Goal: Information Seeking & Learning: Learn about a topic

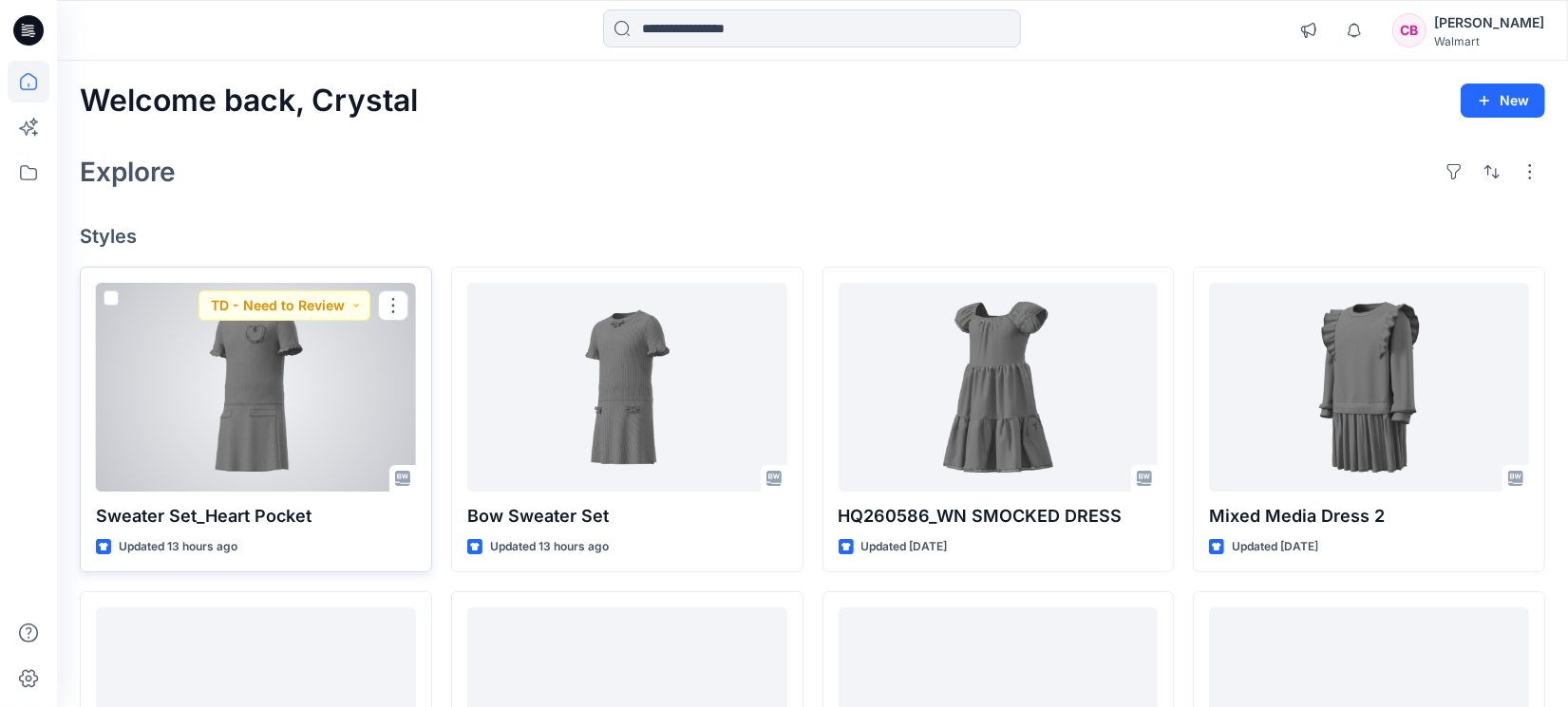
click at [247, 455] on div at bounding box center [256, 387] width 320 height 209
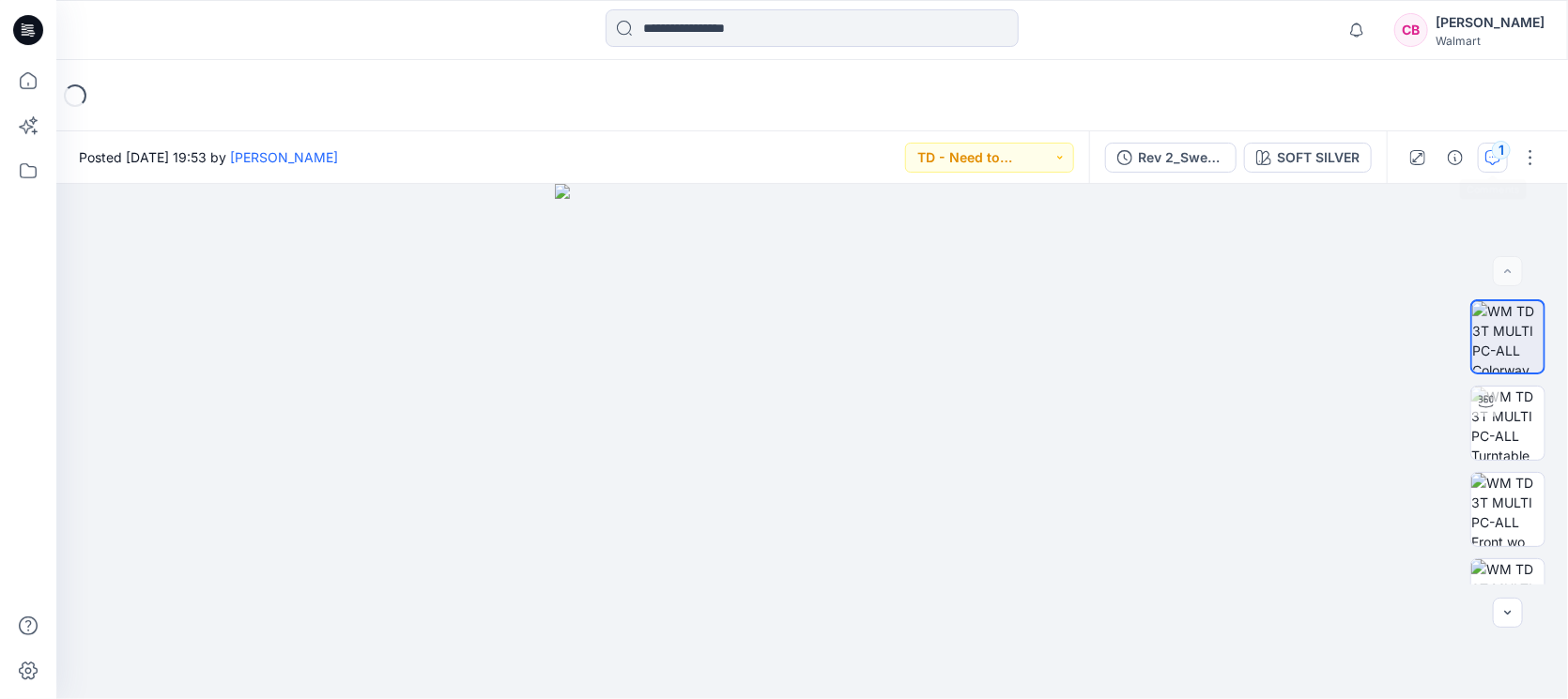
click at [1505, 145] on div "1" at bounding box center [1501, 150] width 19 height 19
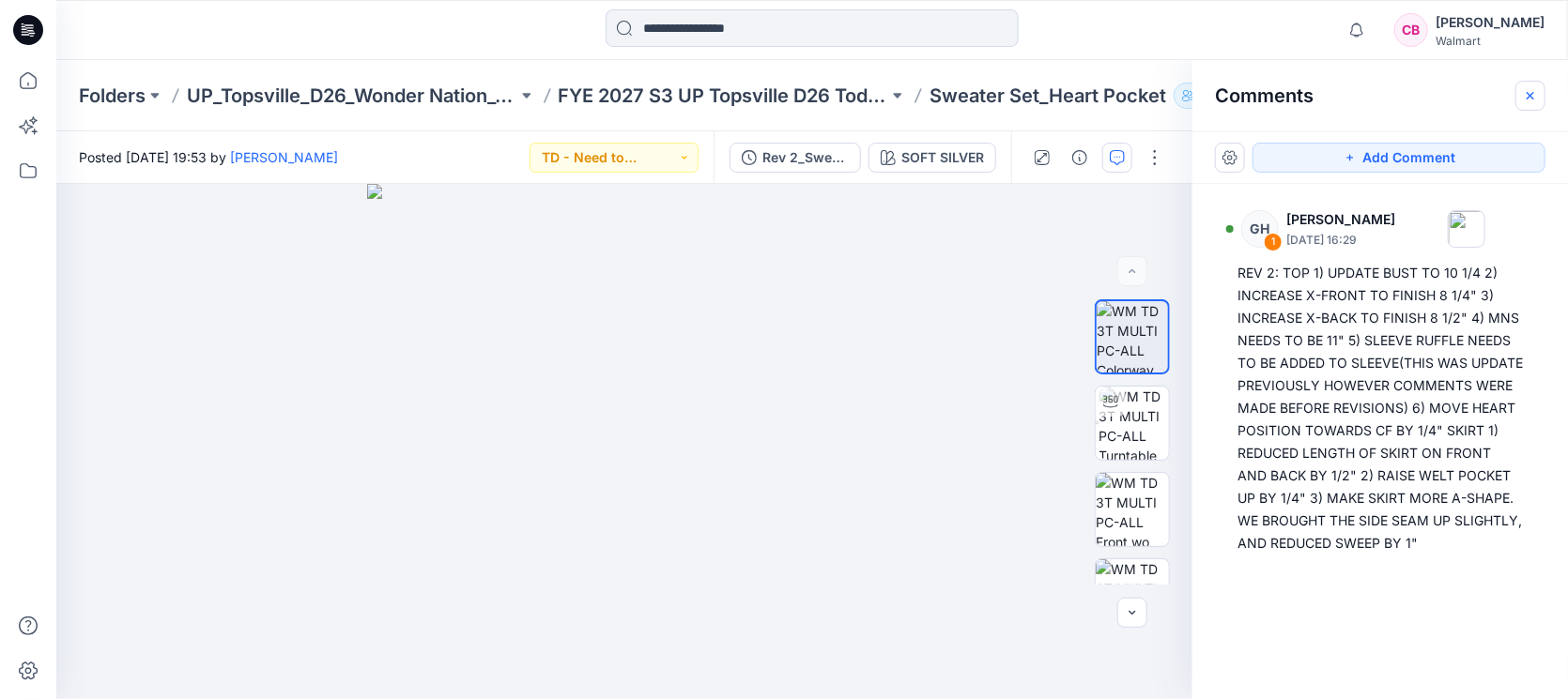
click at [1531, 88] on icon "button" at bounding box center [1530, 95] width 15 height 15
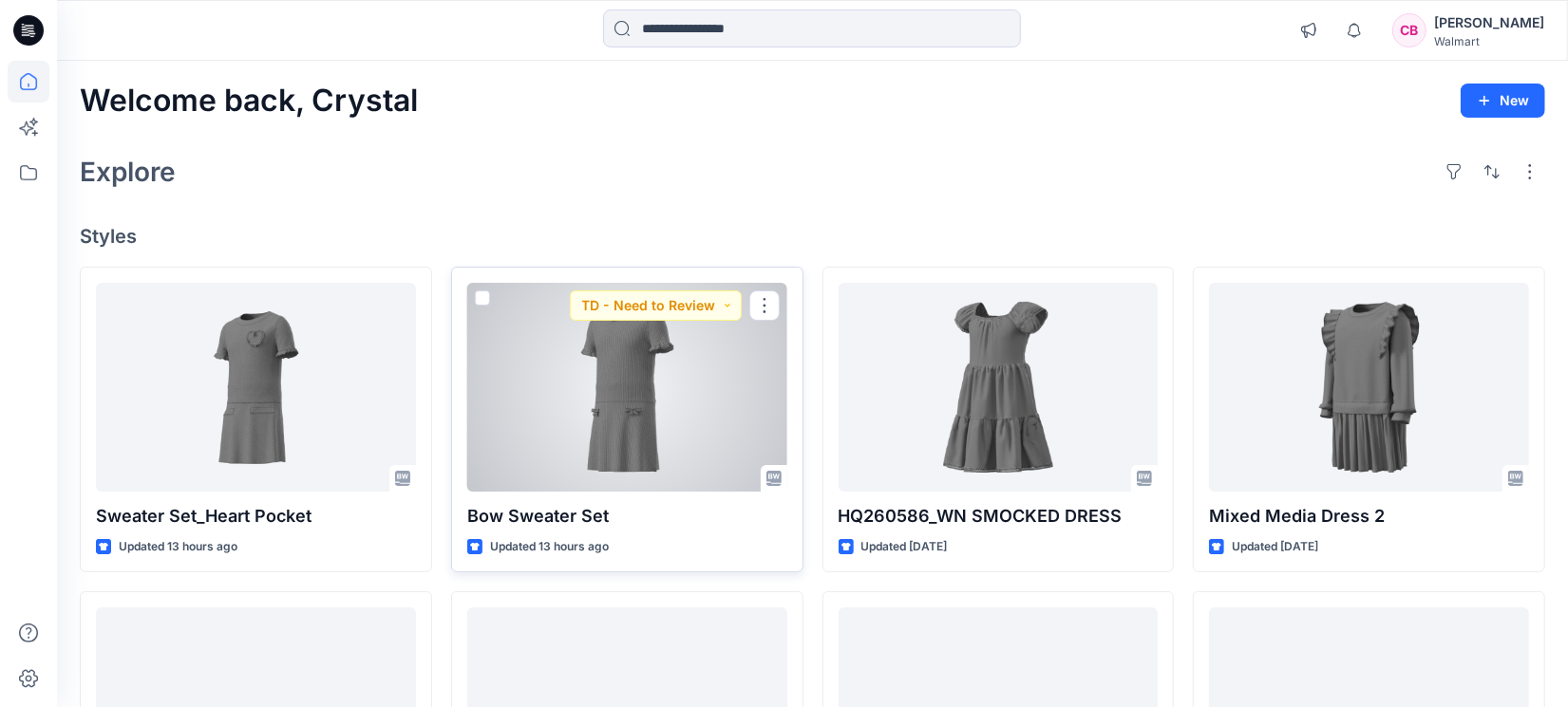
click at [609, 399] on div at bounding box center [627, 387] width 320 height 209
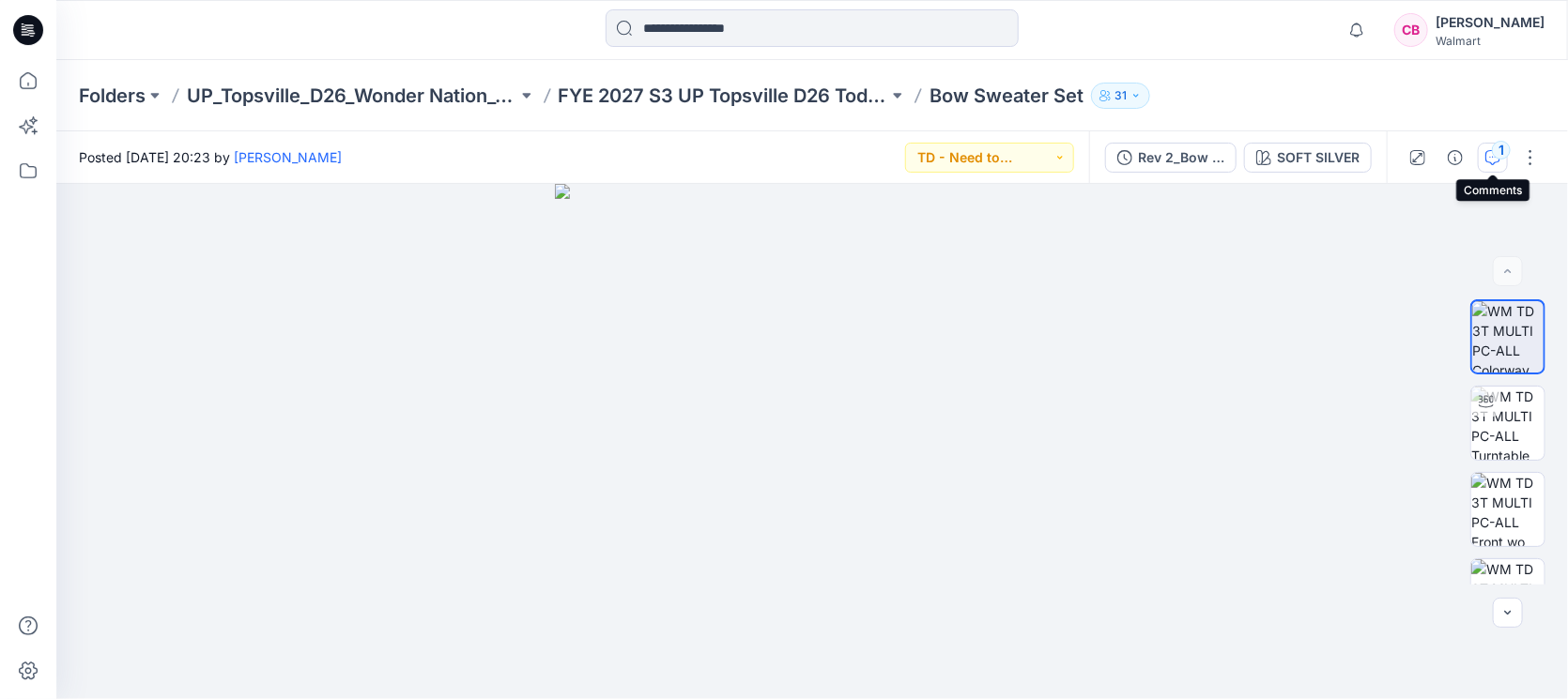
click at [1498, 154] on div "1" at bounding box center [1501, 150] width 19 height 19
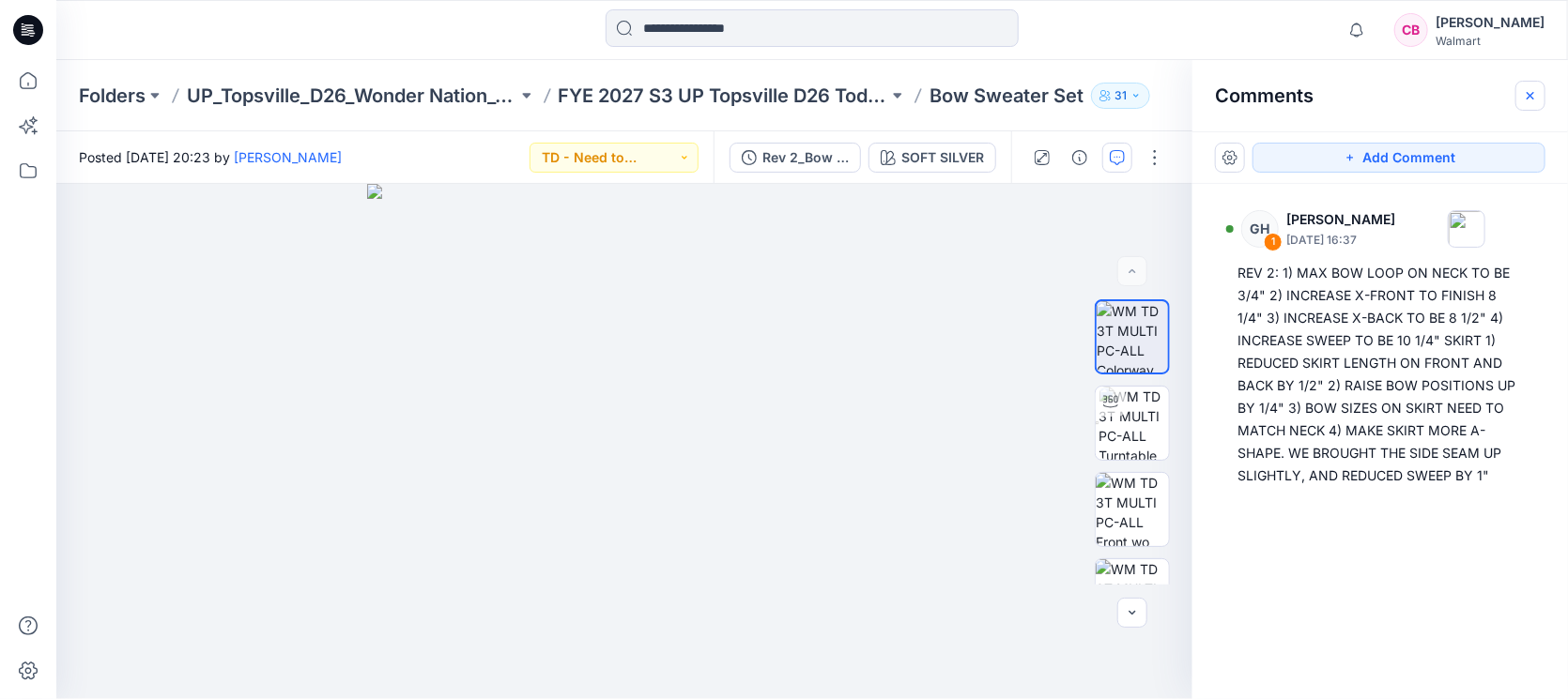
click at [1528, 104] on button "button" at bounding box center [1530, 95] width 30 height 30
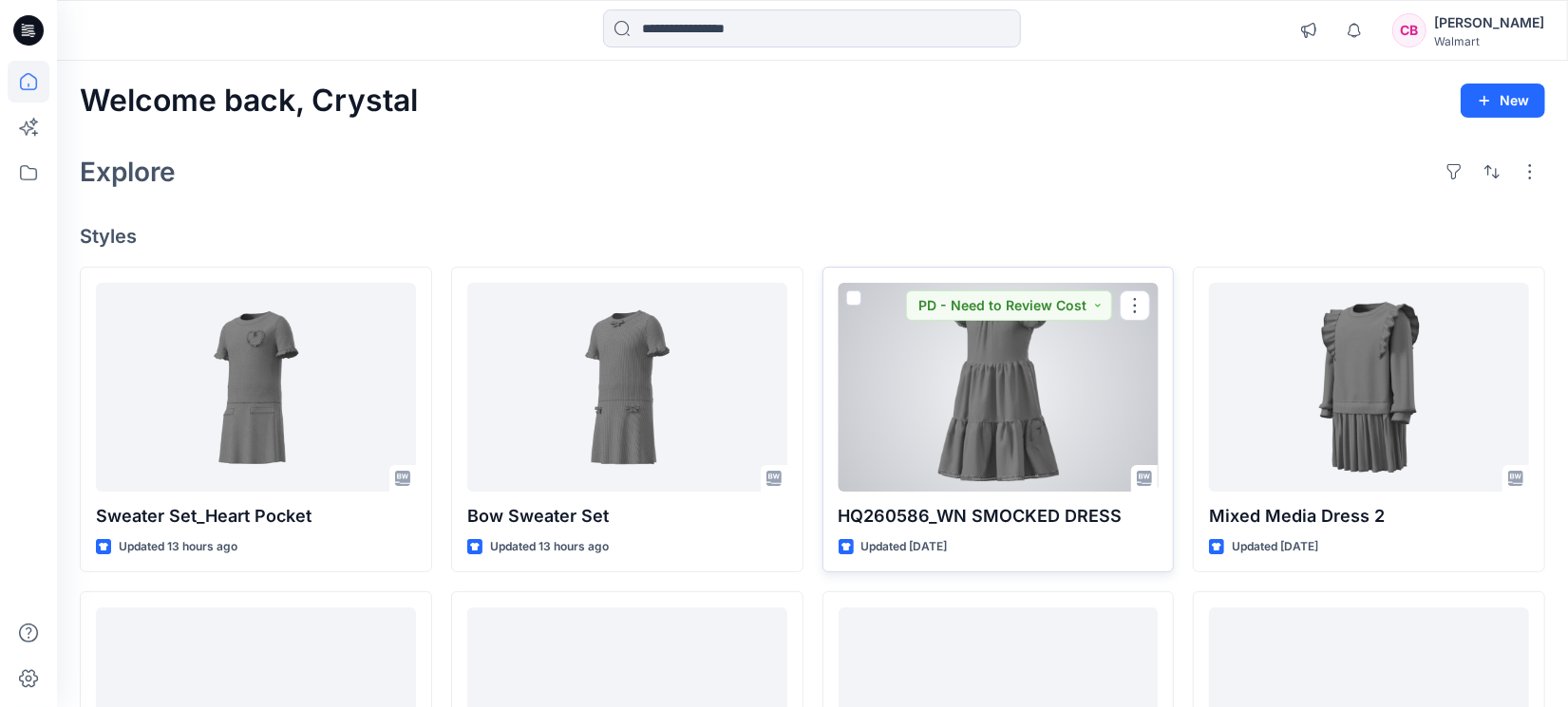
click at [1050, 422] on div at bounding box center [998, 387] width 320 height 209
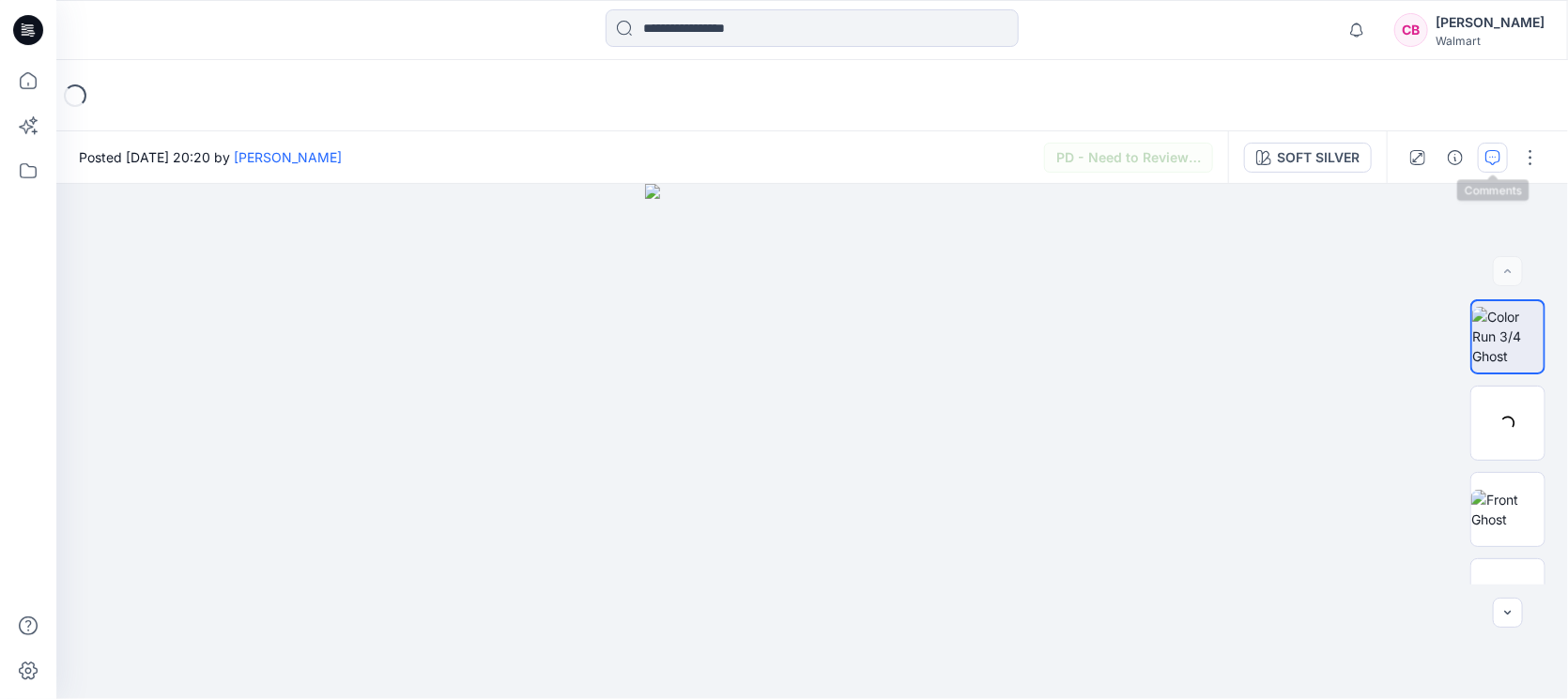
click at [1490, 156] on icon "button" at bounding box center [1493, 157] width 15 height 15
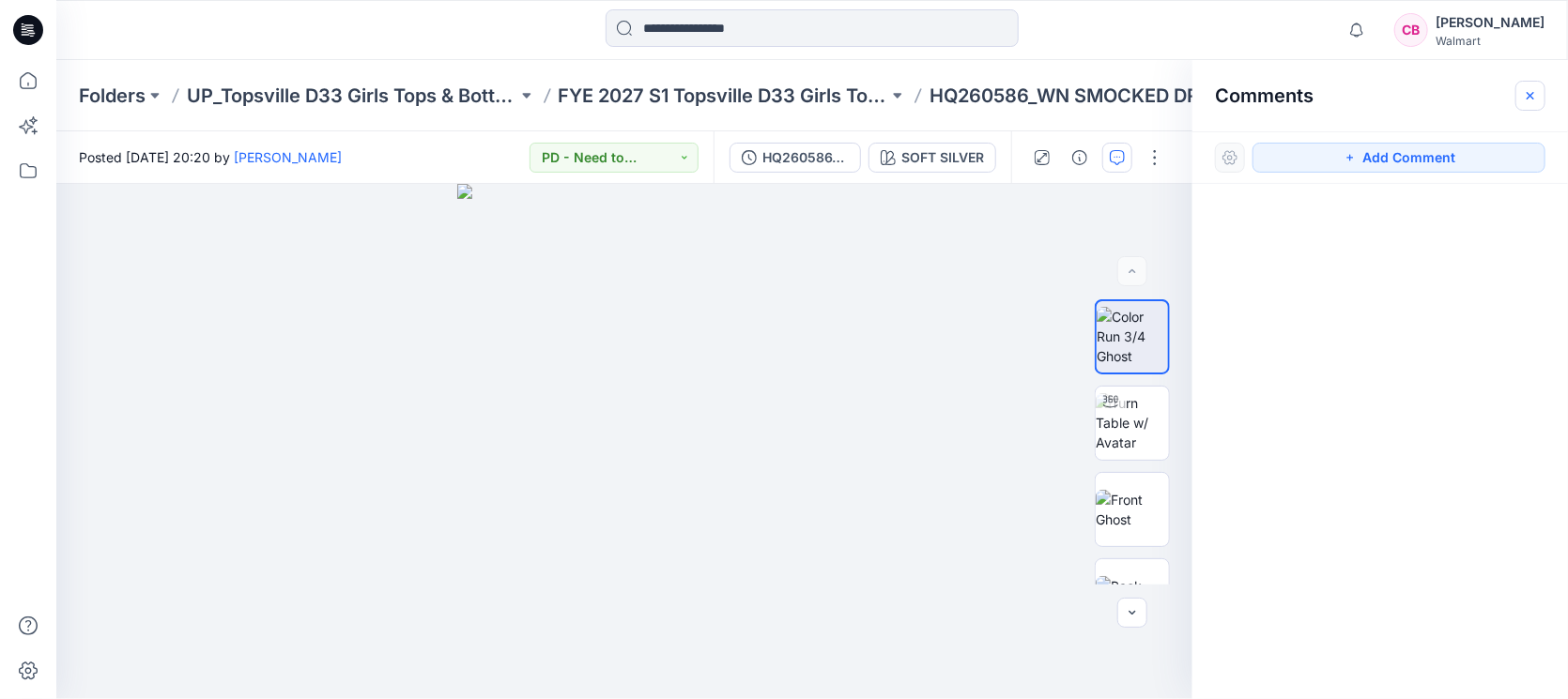
click at [1542, 91] on button "button" at bounding box center [1530, 95] width 30 height 30
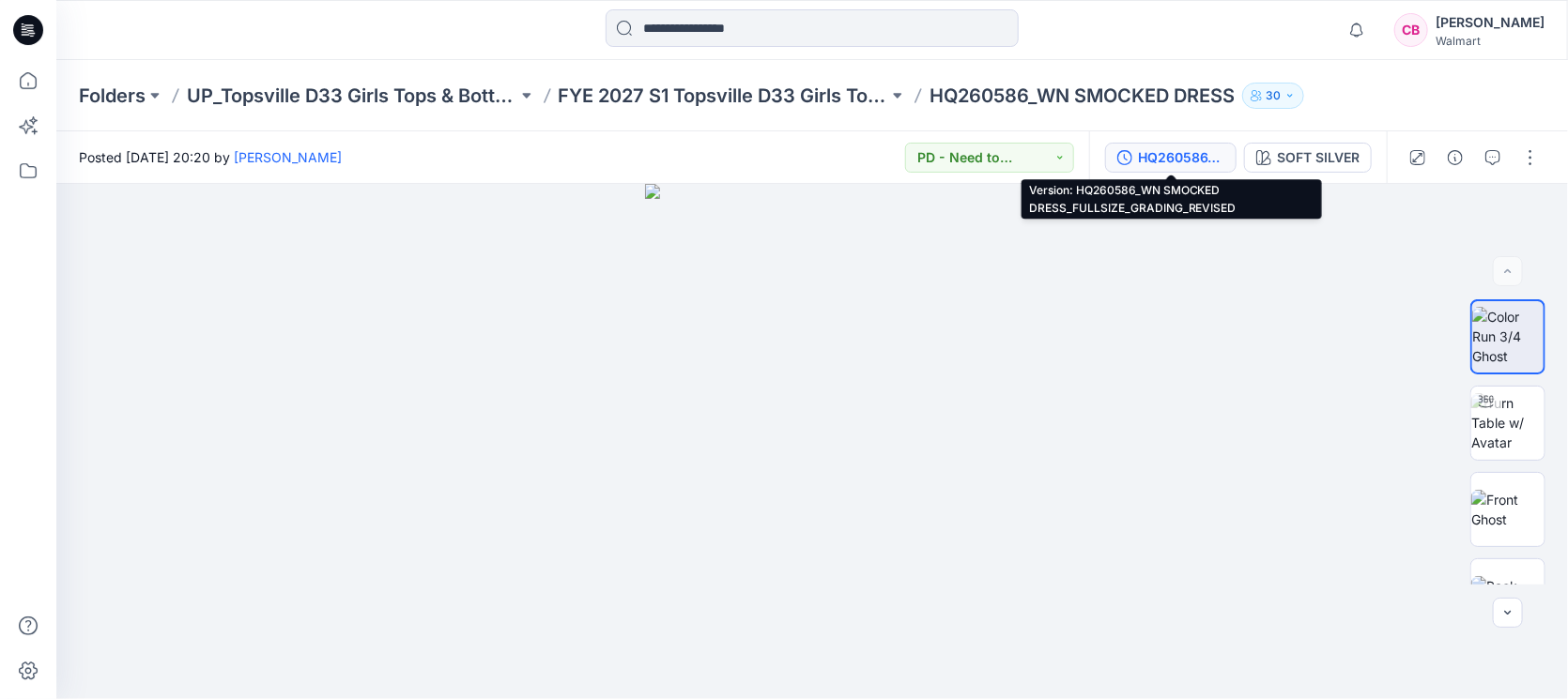
click at [1197, 160] on div "HQ260586_WN SMOCKED DRESS_FULLSIZE_GRADING_REVISED" at bounding box center [1181, 158] width 86 height 21
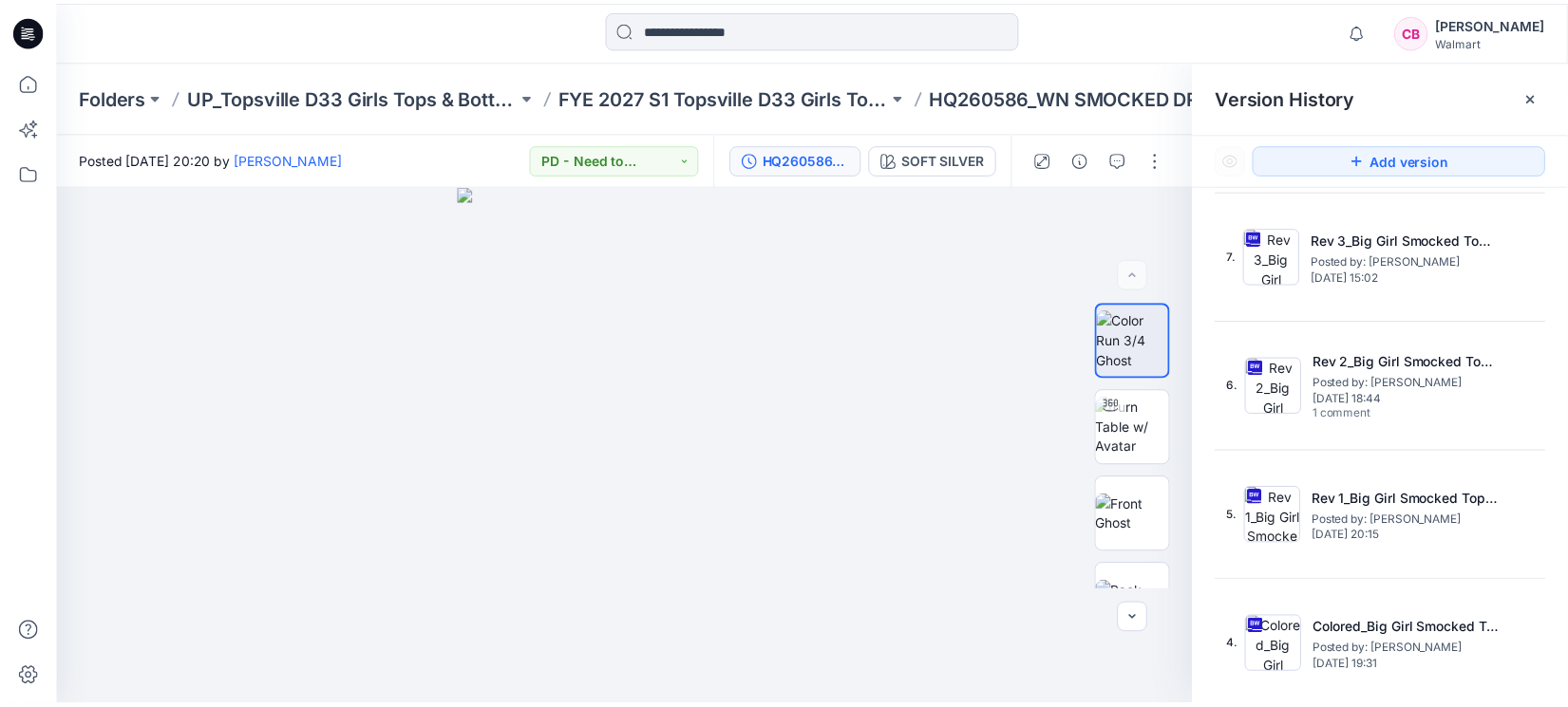
scroll to position [474, 0]
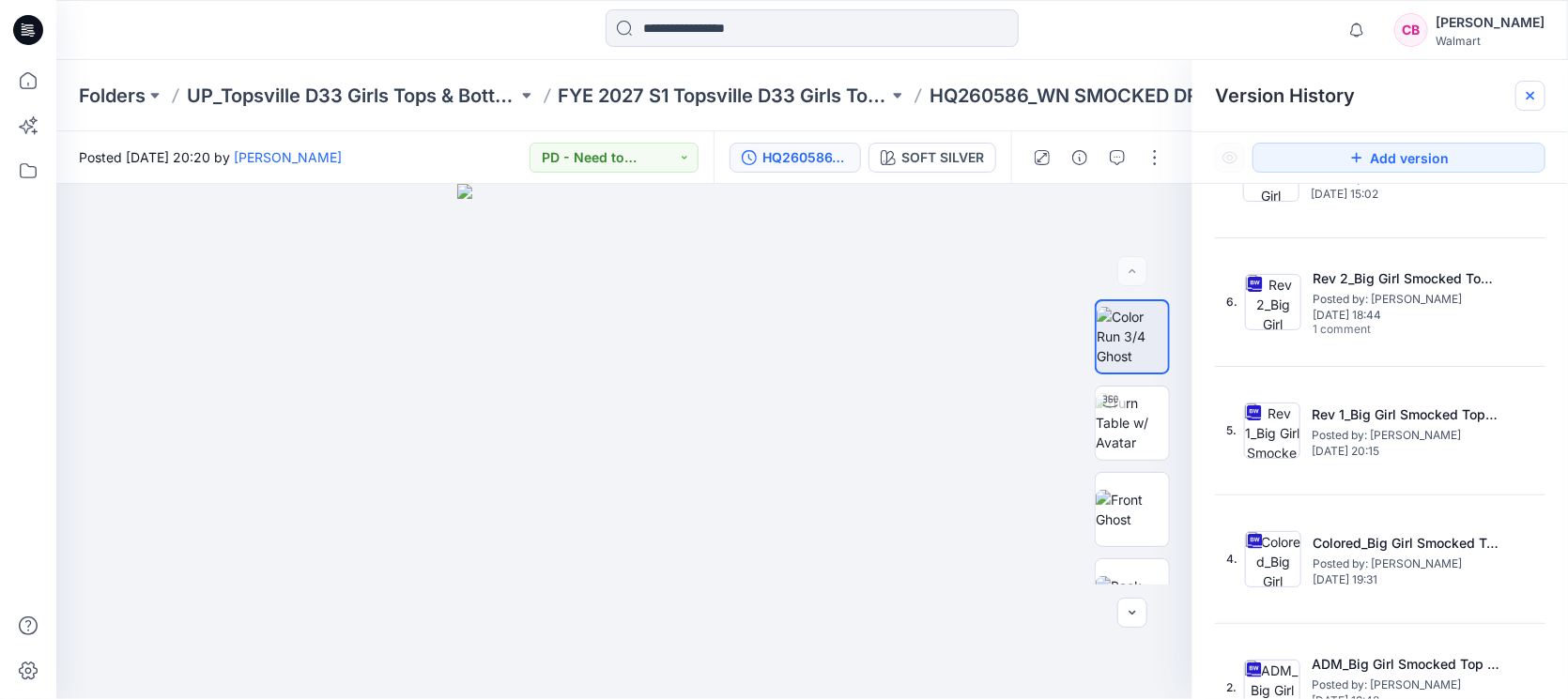
click at [1525, 102] on icon at bounding box center [1530, 95] width 15 height 15
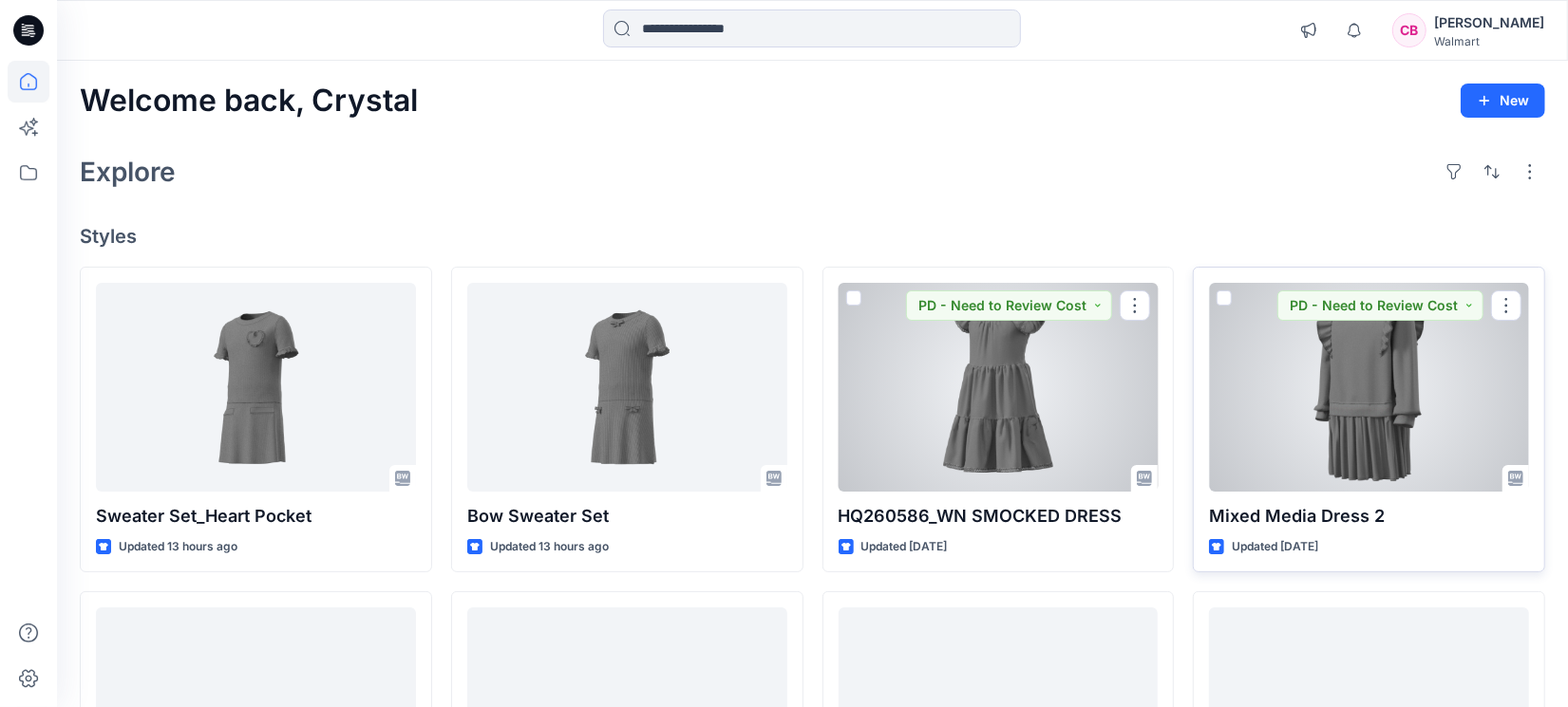
click at [1346, 408] on div at bounding box center [1369, 387] width 320 height 209
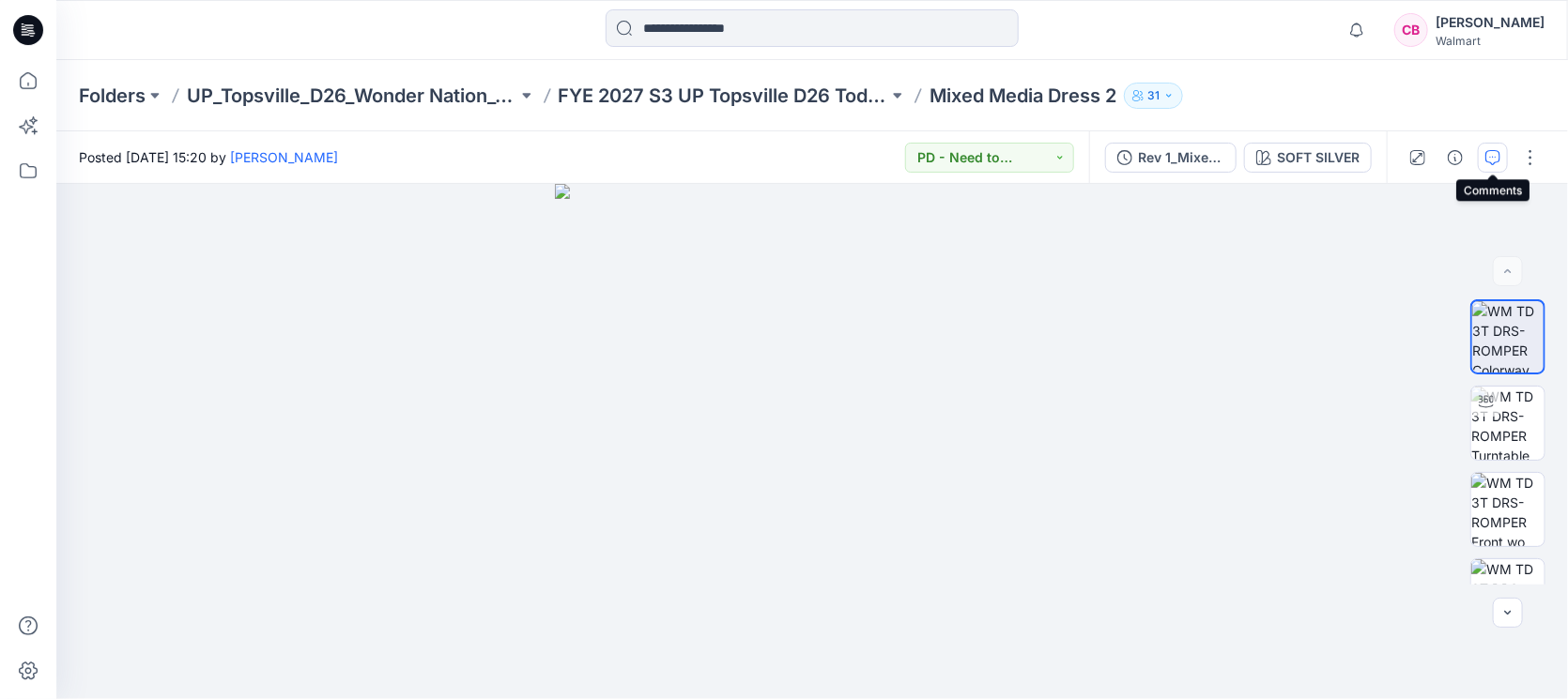
click at [1495, 157] on icon "button" at bounding box center [1493, 157] width 15 height 15
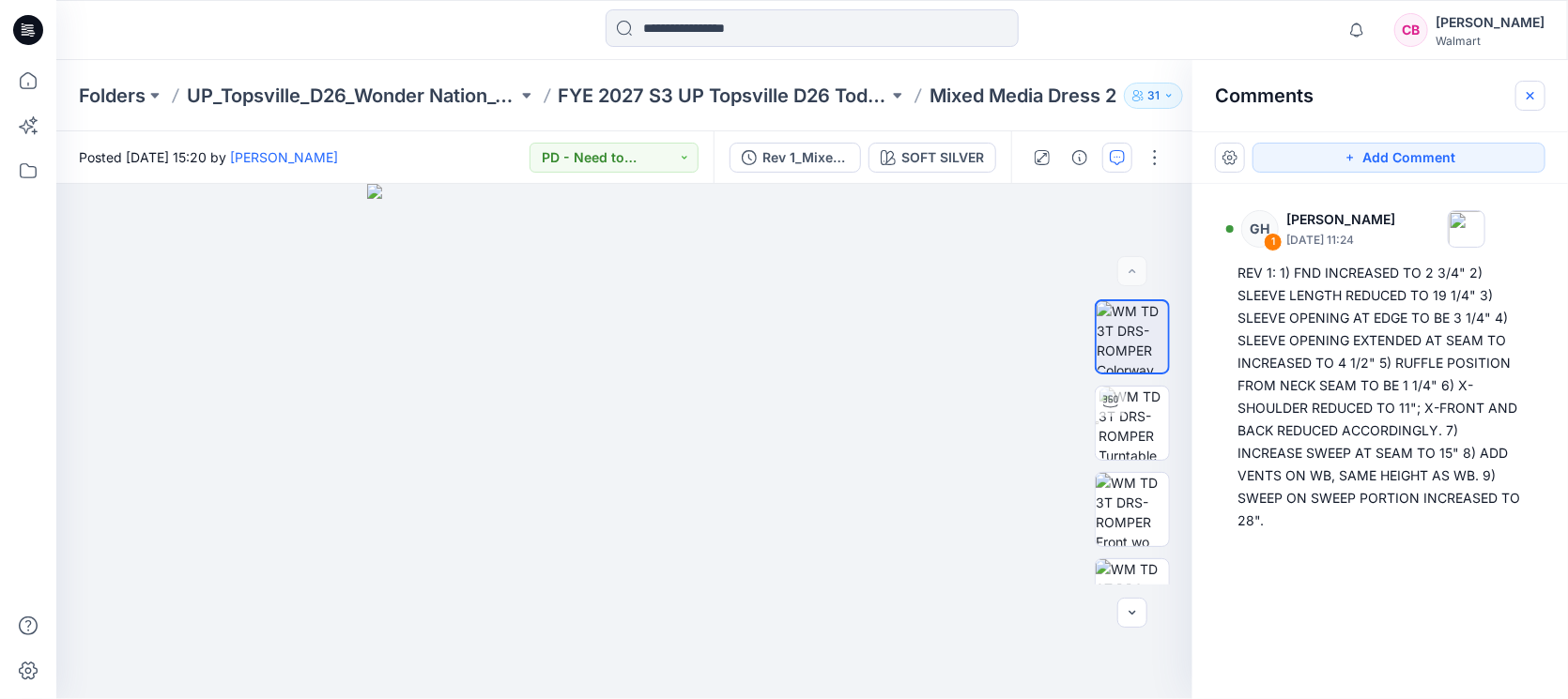
click at [1535, 86] on button "button" at bounding box center [1530, 95] width 30 height 30
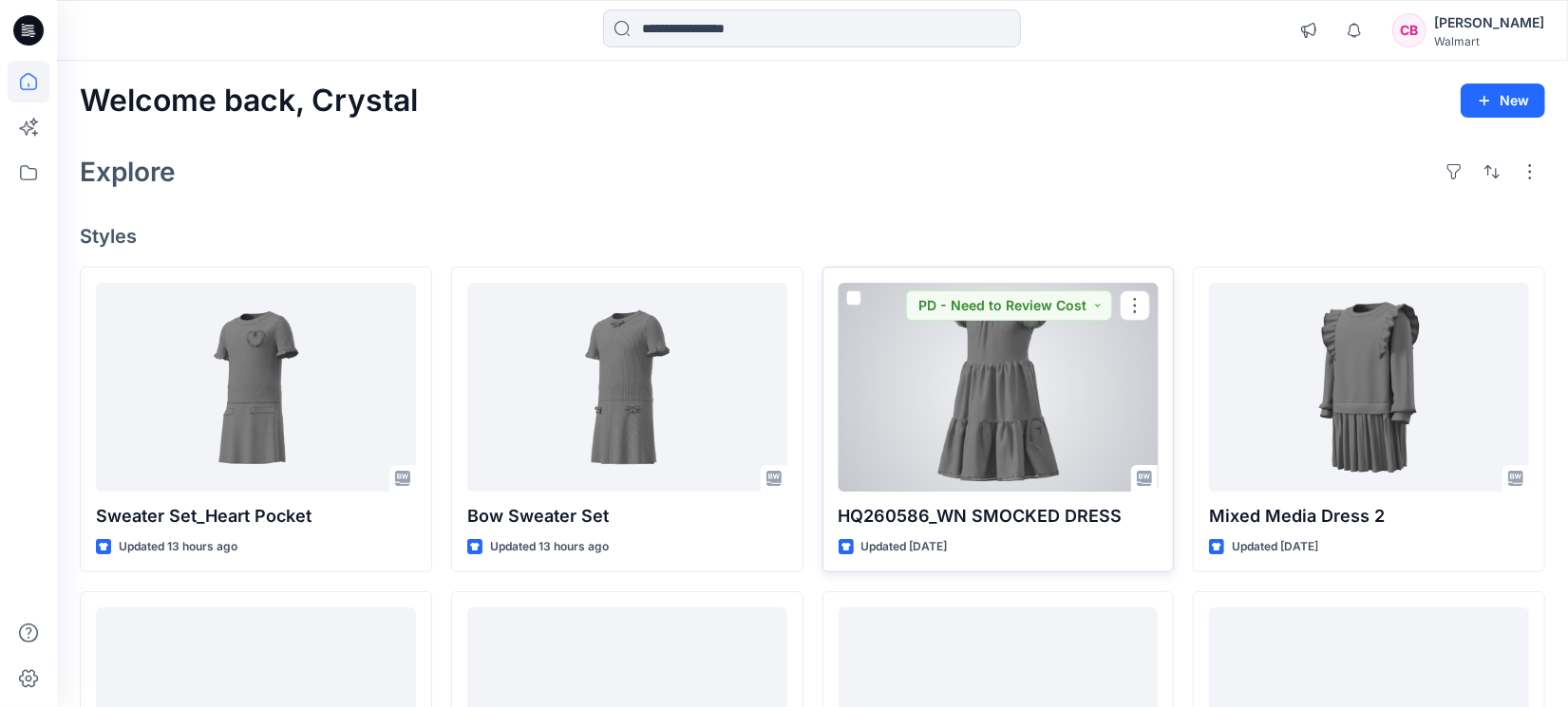
scroll to position [355, 0]
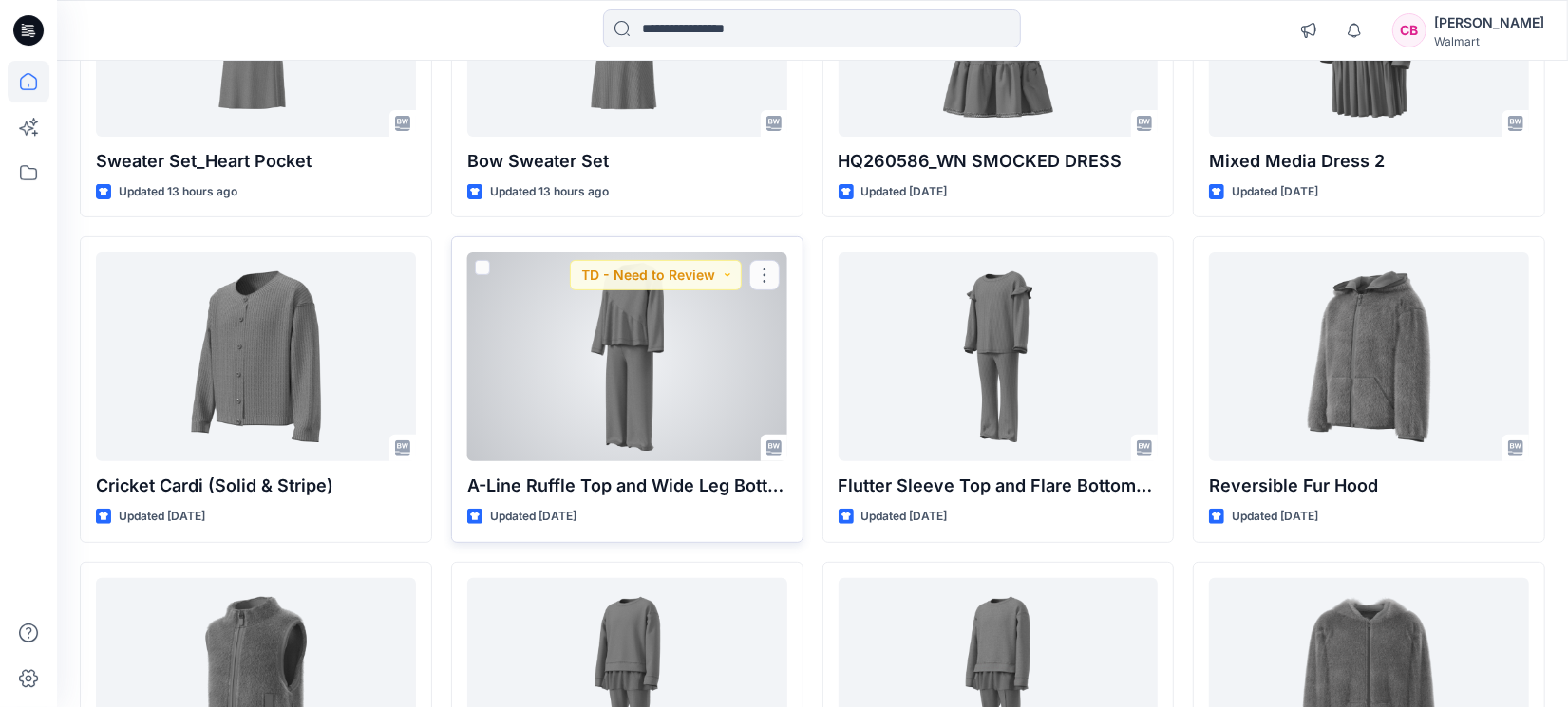
click at [644, 370] on div at bounding box center [627, 356] width 320 height 209
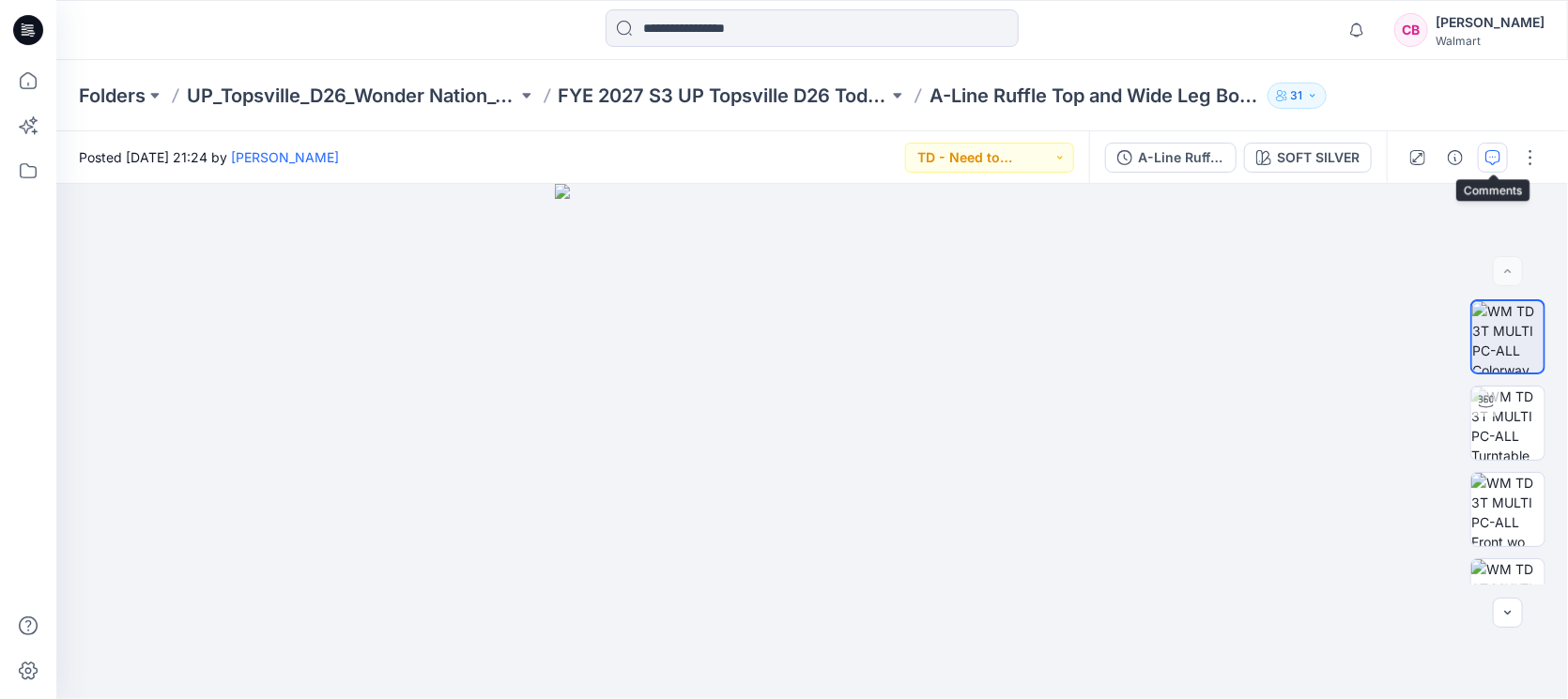
click at [1494, 155] on icon "button" at bounding box center [1493, 157] width 15 height 15
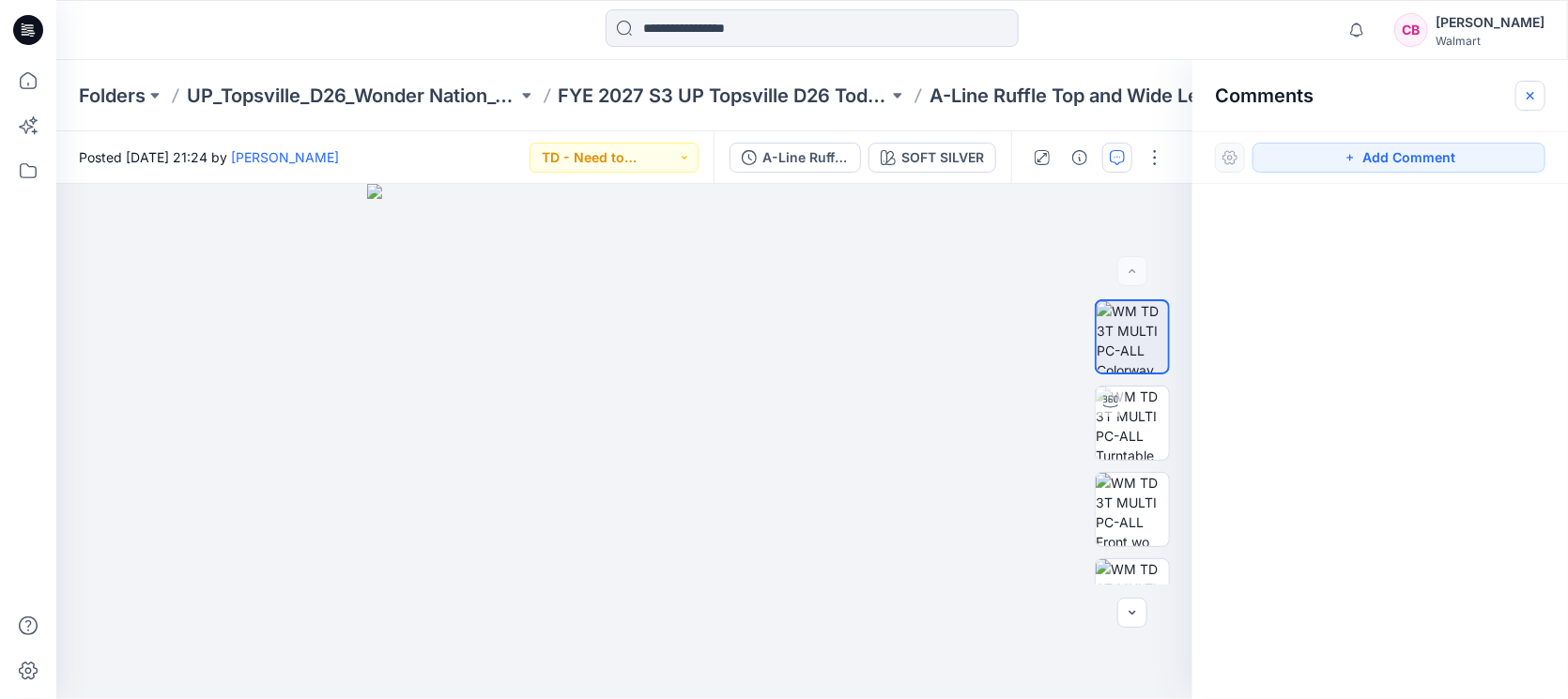
click at [1525, 94] on icon "button" at bounding box center [1530, 95] width 15 height 15
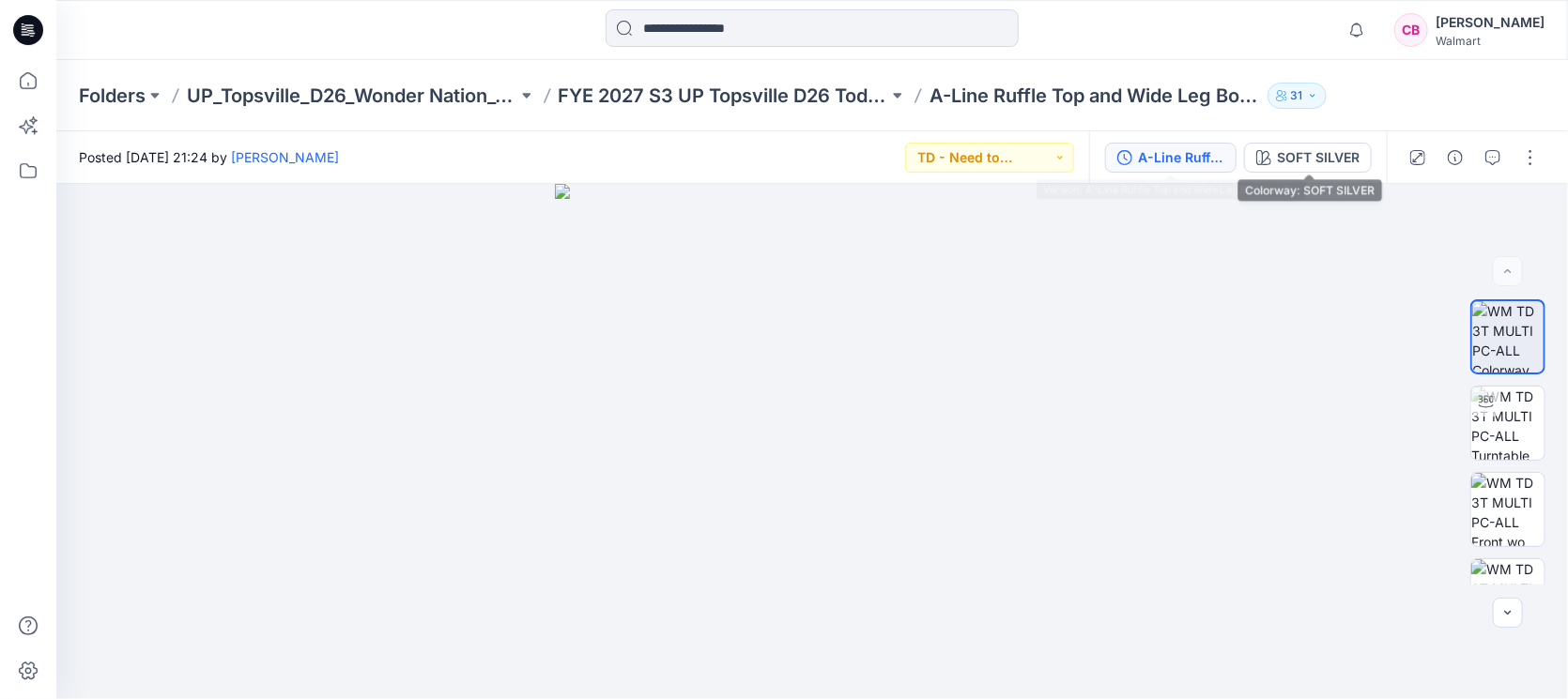
click at [1177, 160] on div "A-Line Ruffle Top and Wide Leg Bottoms Set" at bounding box center [1181, 158] width 86 height 21
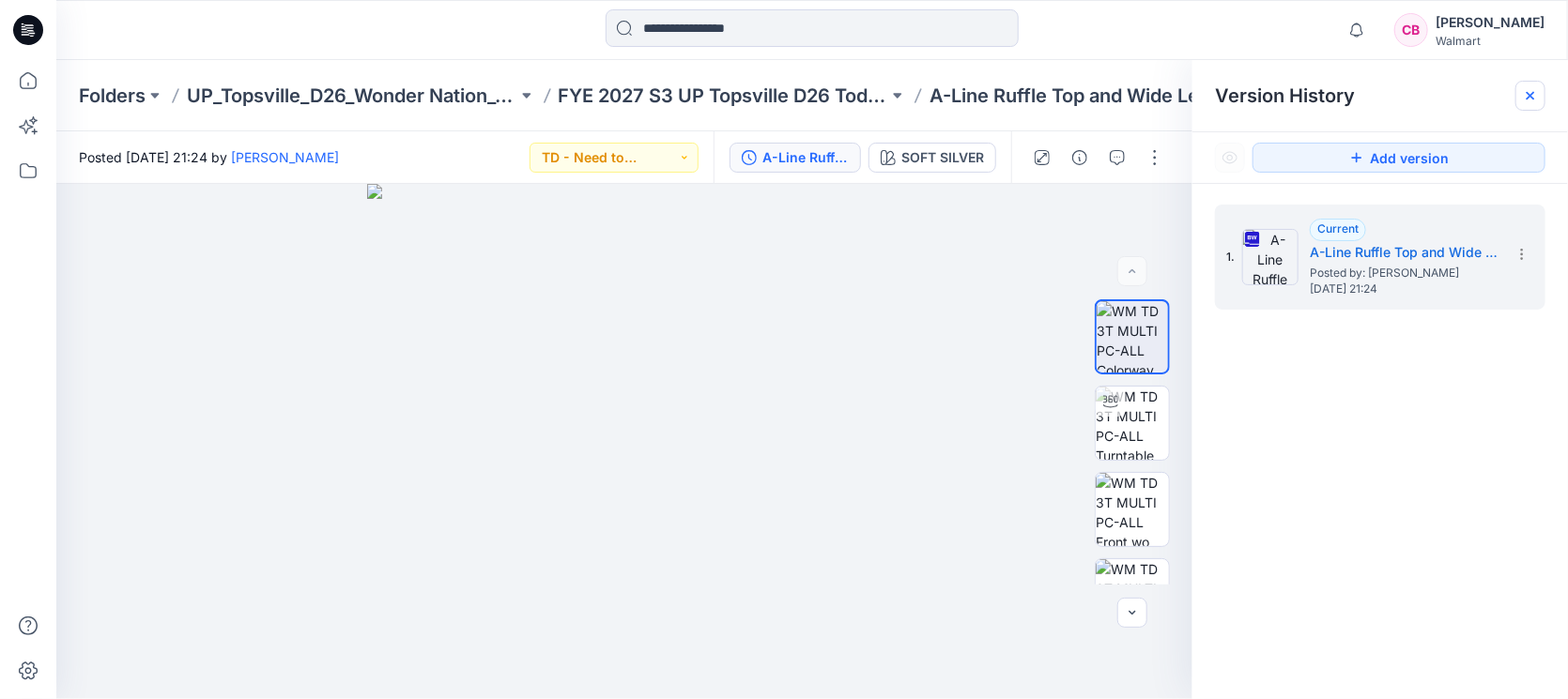
drag, startPoint x: 1529, startPoint y: 99, endPoint x: 364, endPoint y: 10, distance: 1168.4
click at [1527, 99] on icon at bounding box center [1531, 96] width 8 height 8
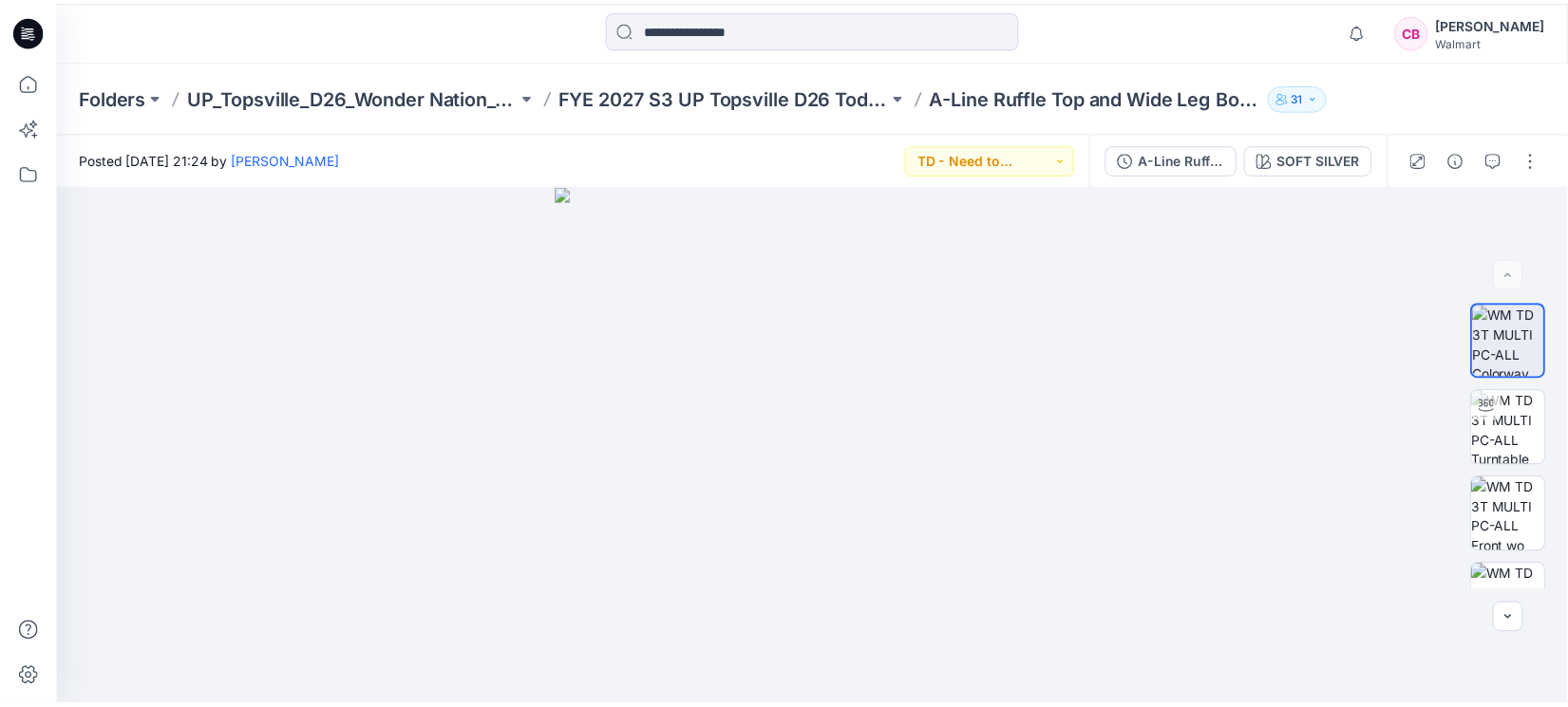
scroll to position [355, 0]
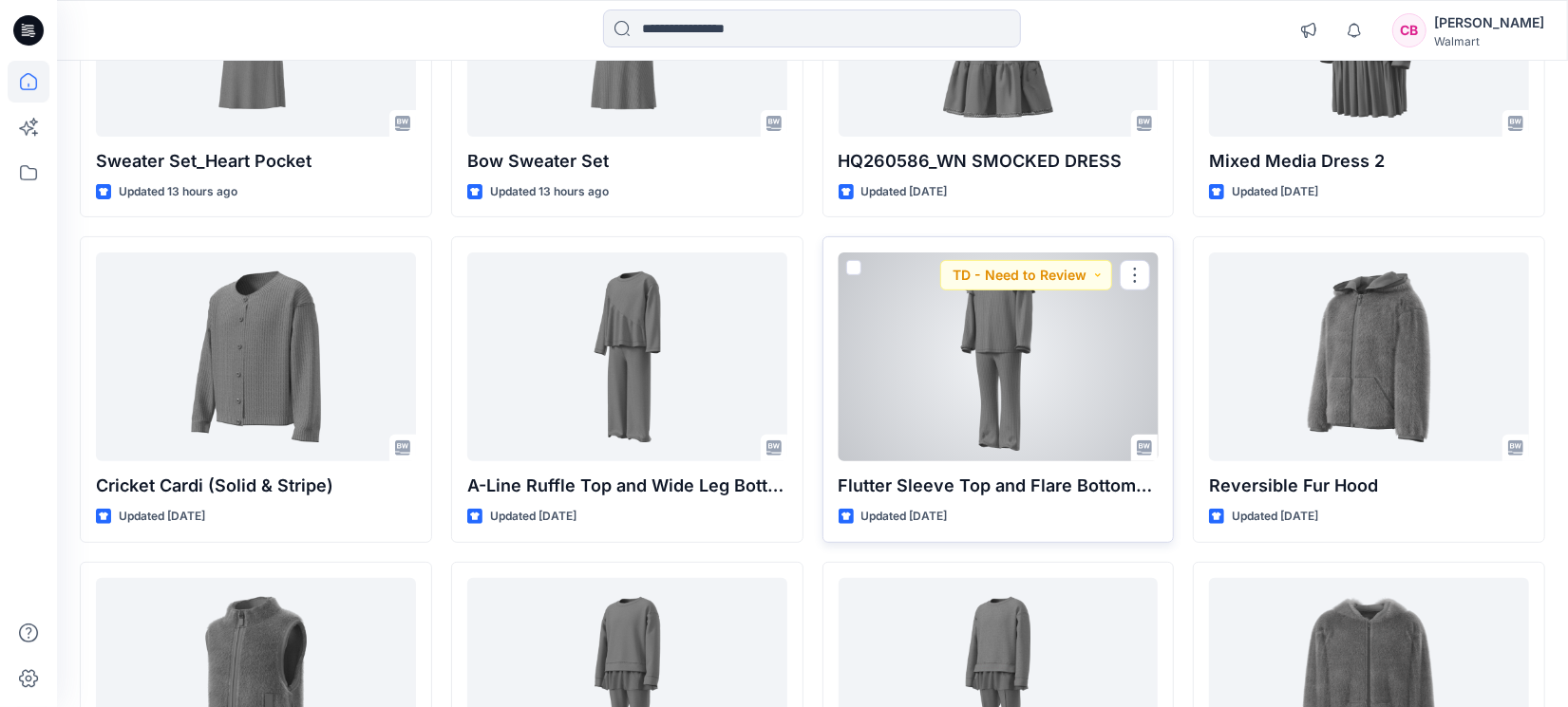
click at [963, 400] on div at bounding box center [998, 356] width 320 height 209
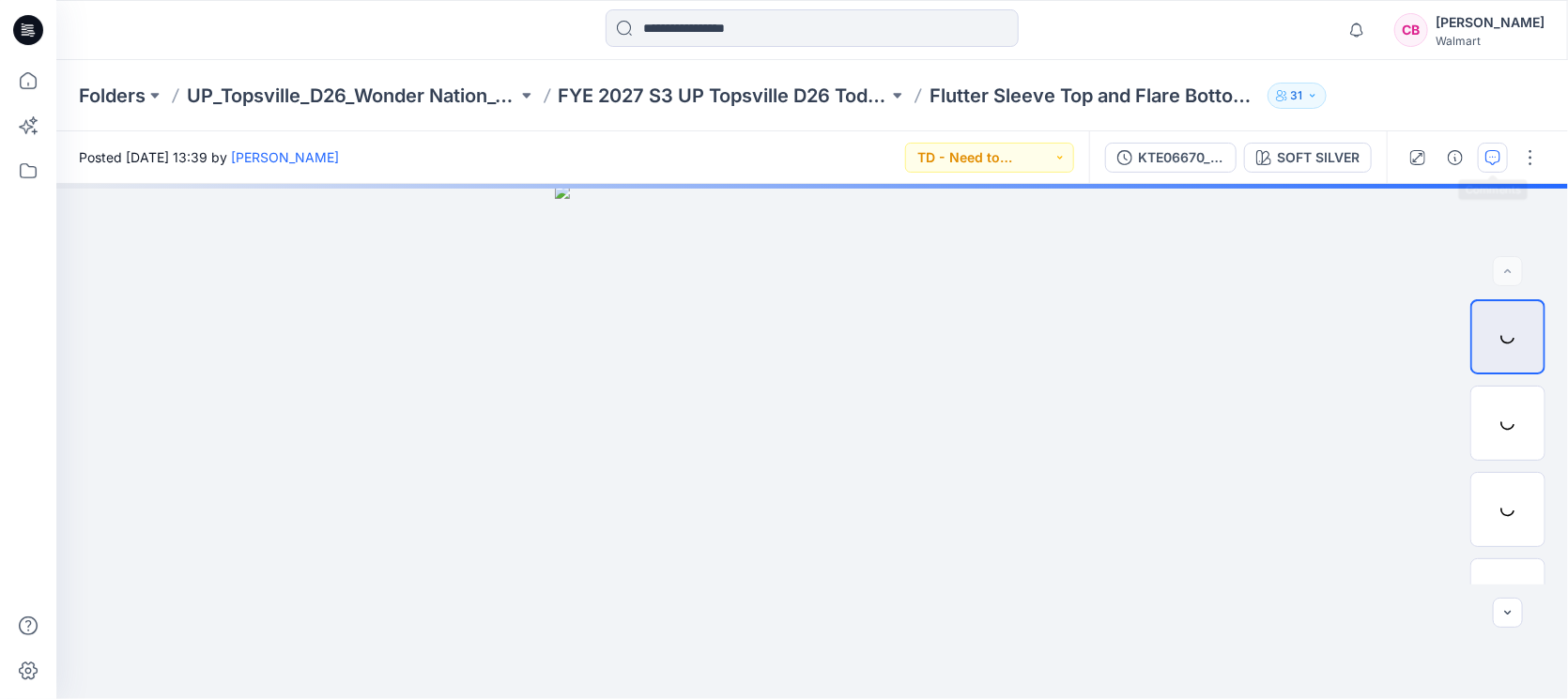
click at [1502, 161] on button "button" at bounding box center [1493, 158] width 30 height 30
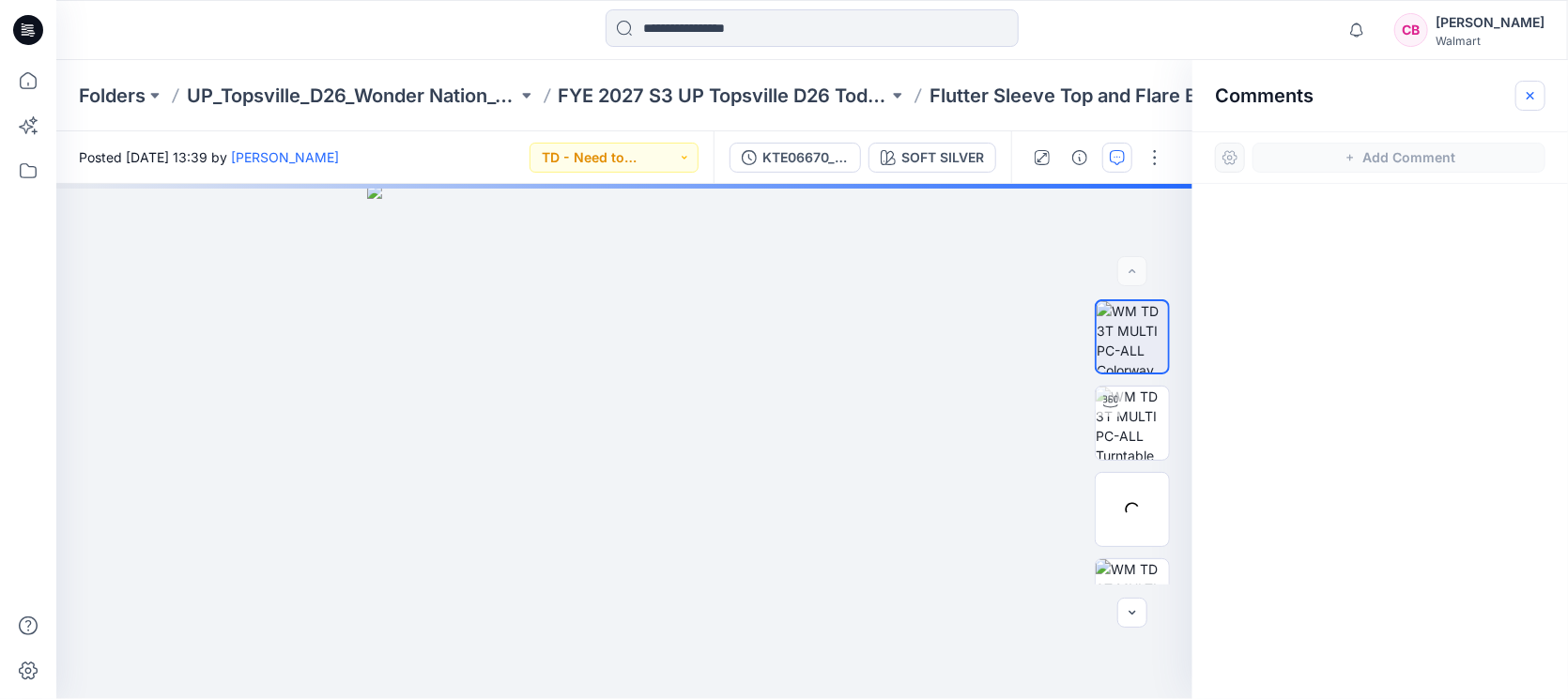
click at [1534, 89] on icon "button" at bounding box center [1530, 95] width 15 height 15
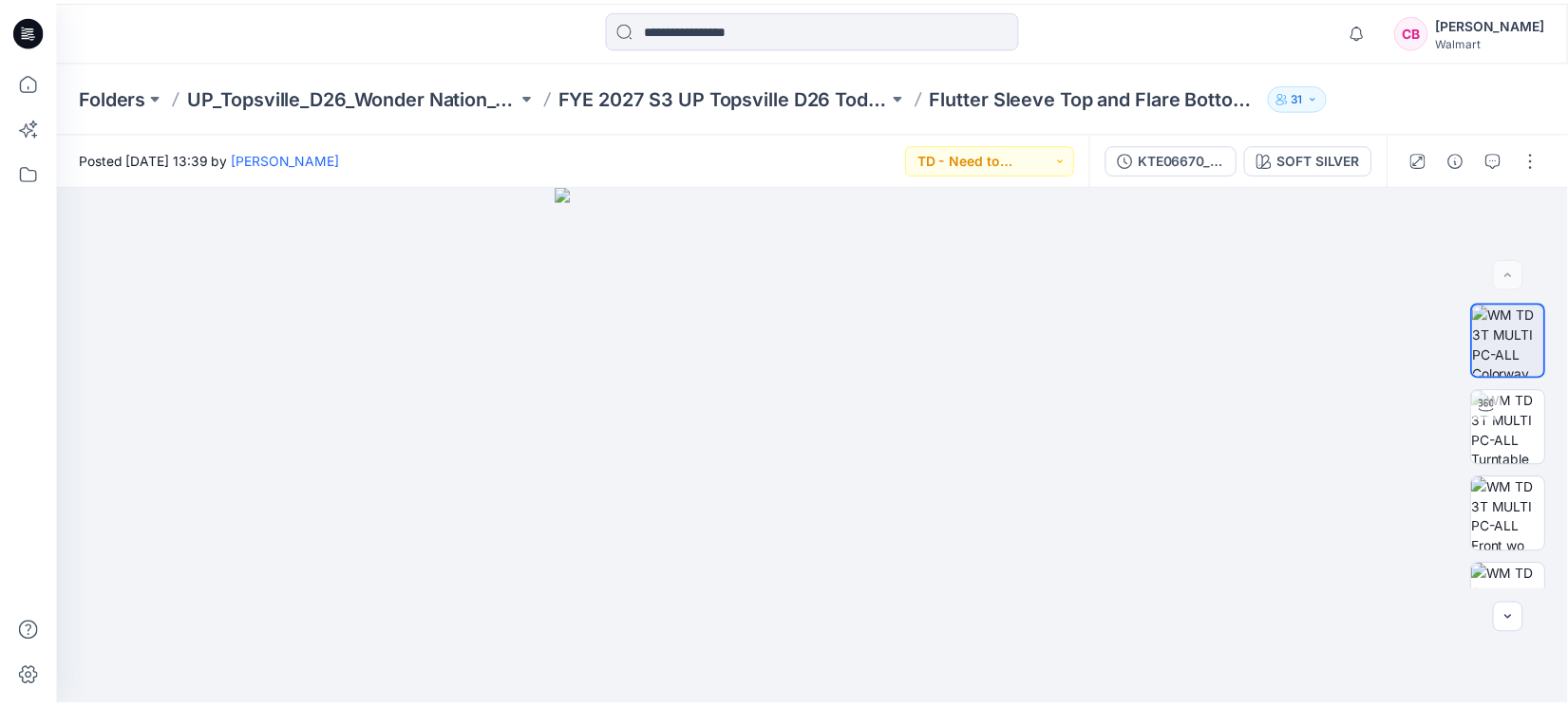
scroll to position [355, 0]
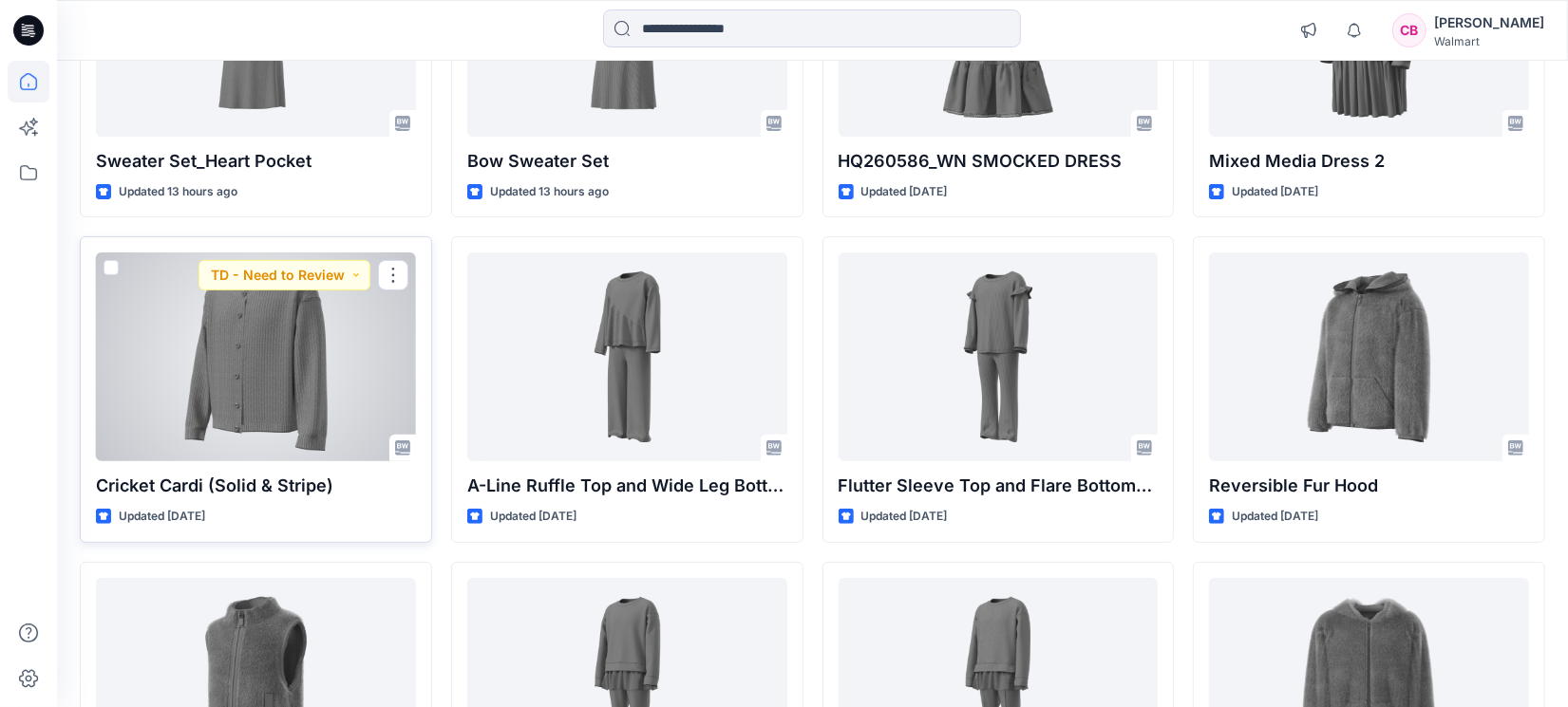
click at [198, 414] on div at bounding box center [256, 356] width 320 height 209
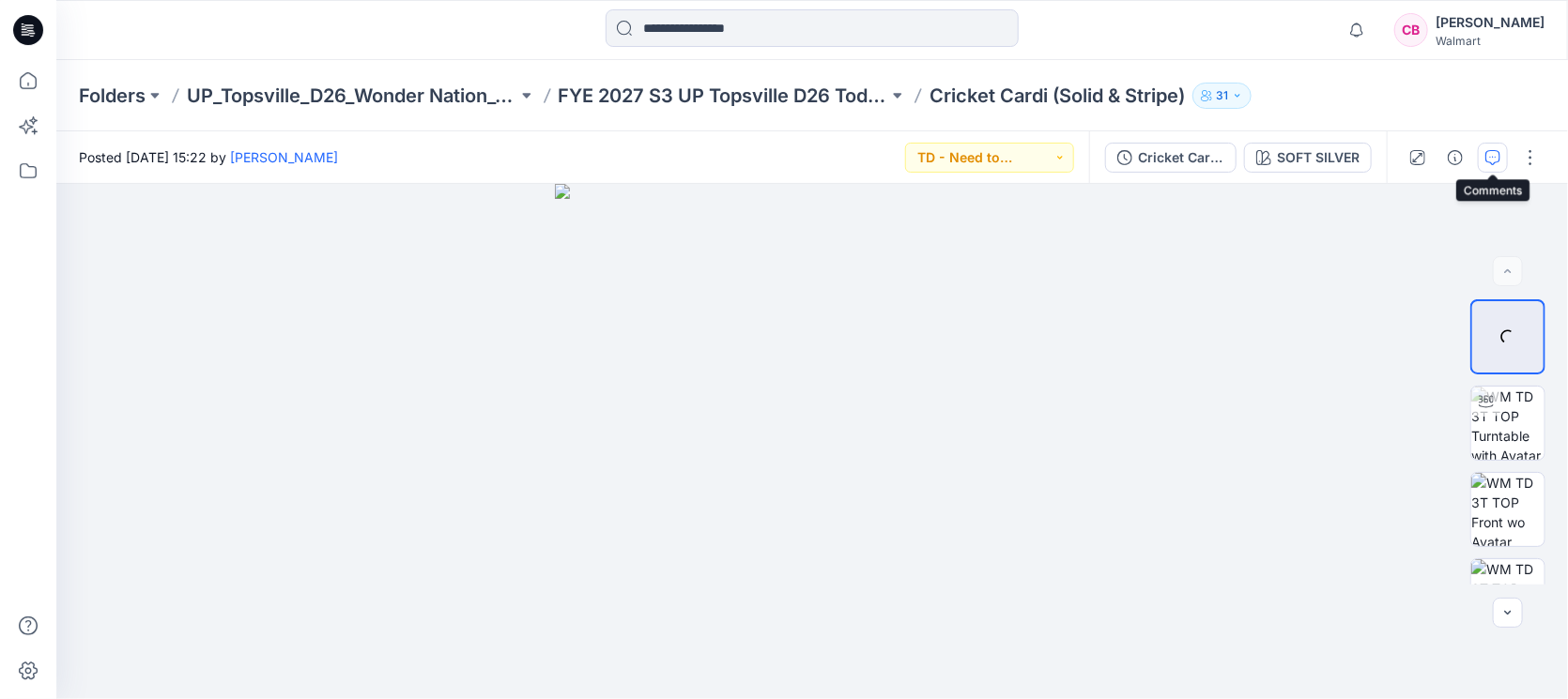
click at [1496, 163] on icon "button" at bounding box center [1493, 157] width 15 height 15
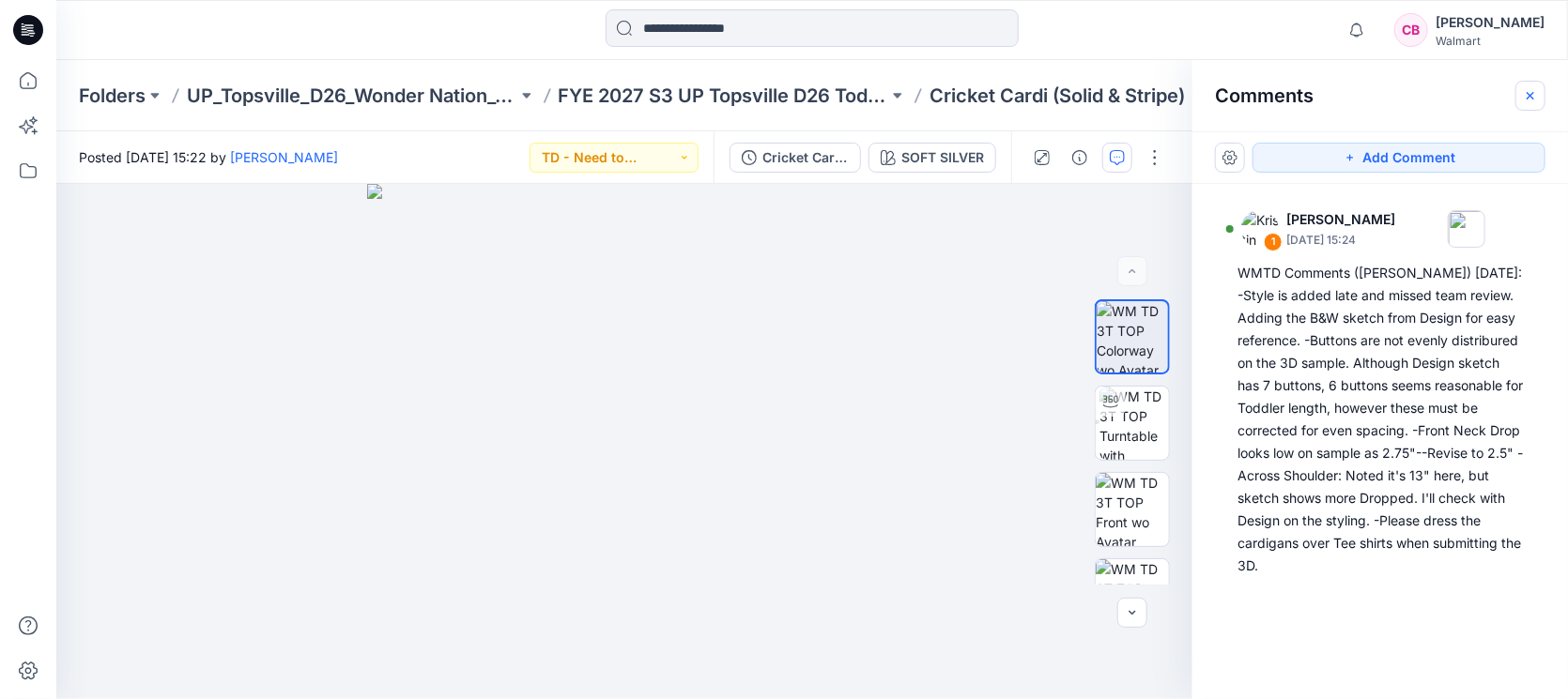
click at [1532, 98] on icon "button" at bounding box center [1530, 95] width 15 height 15
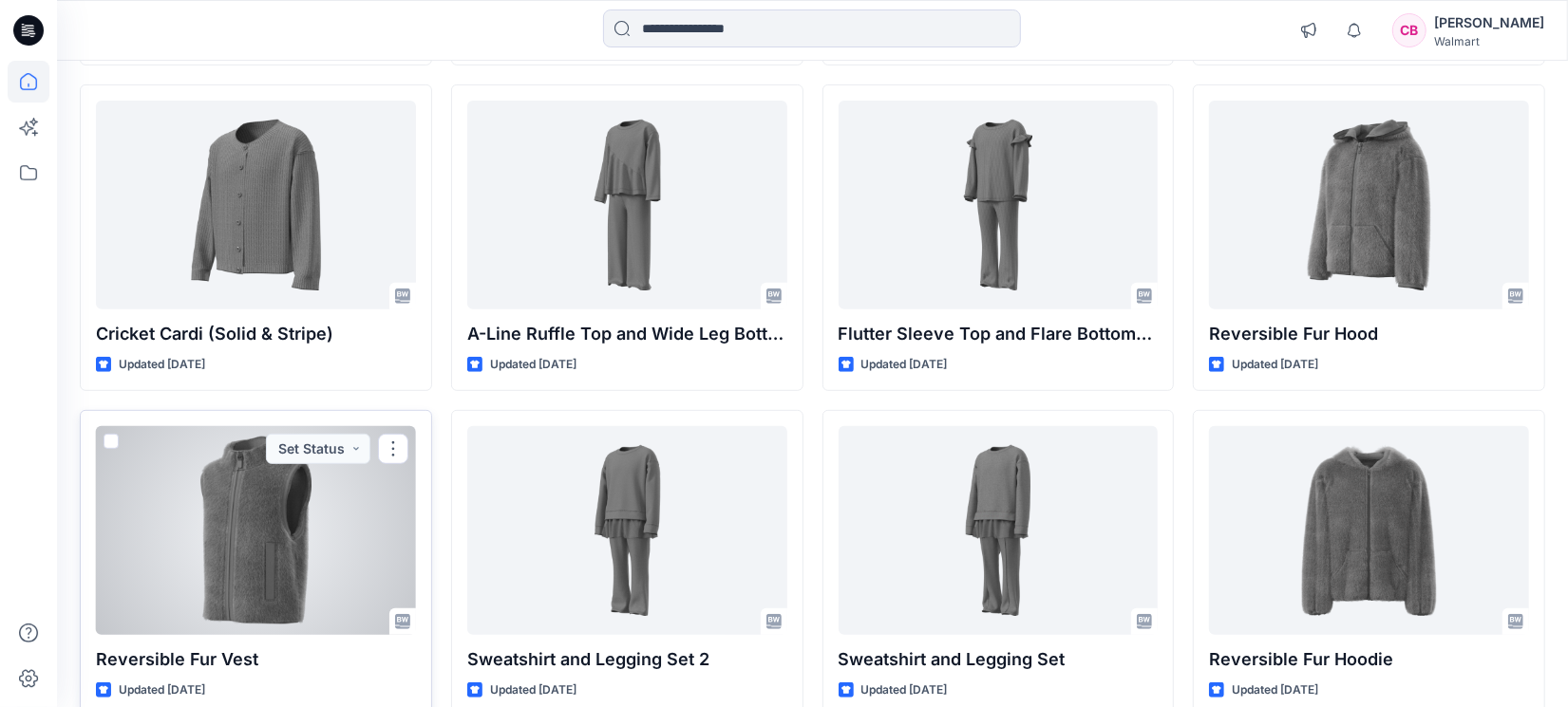
scroll to position [593, 0]
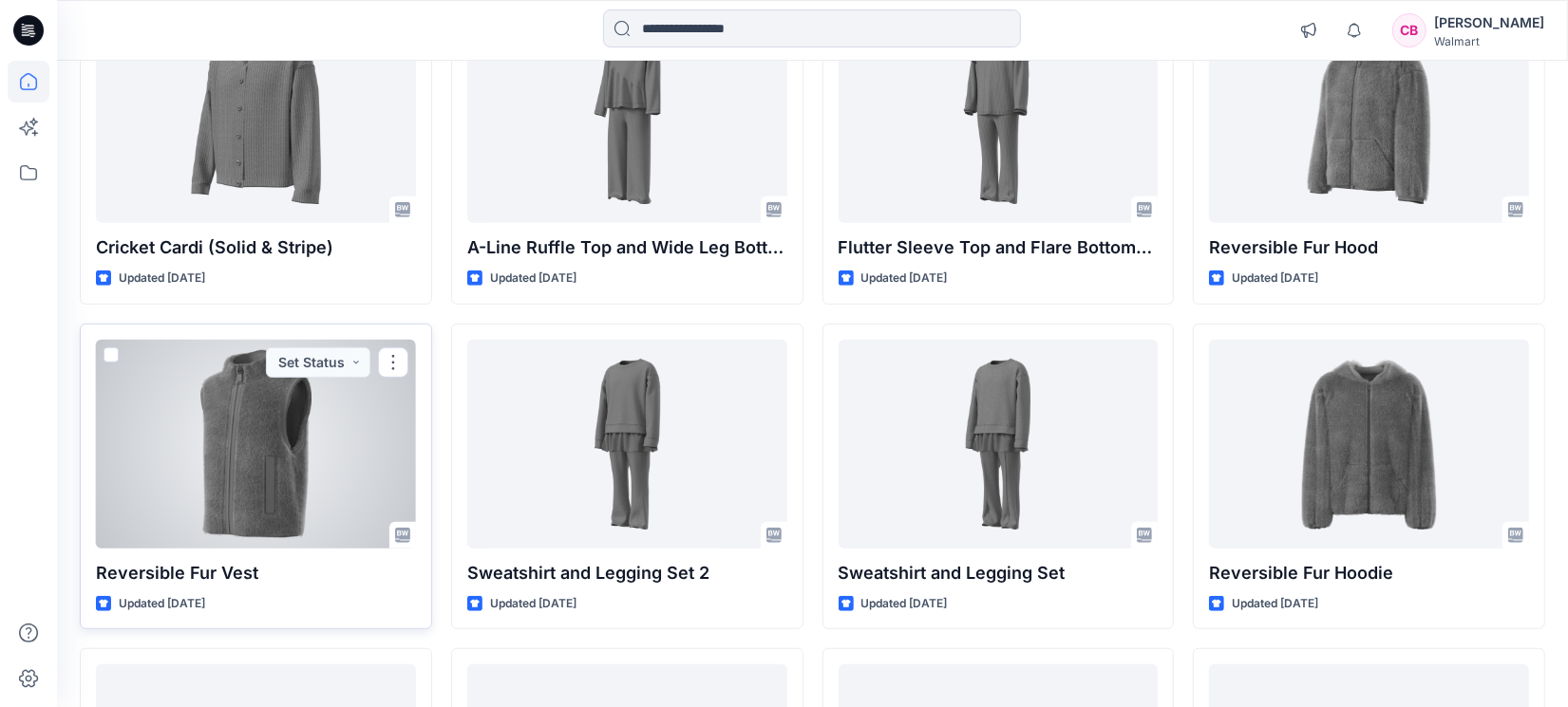
click at [247, 474] on div at bounding box center [256, 444] width 320 height 209
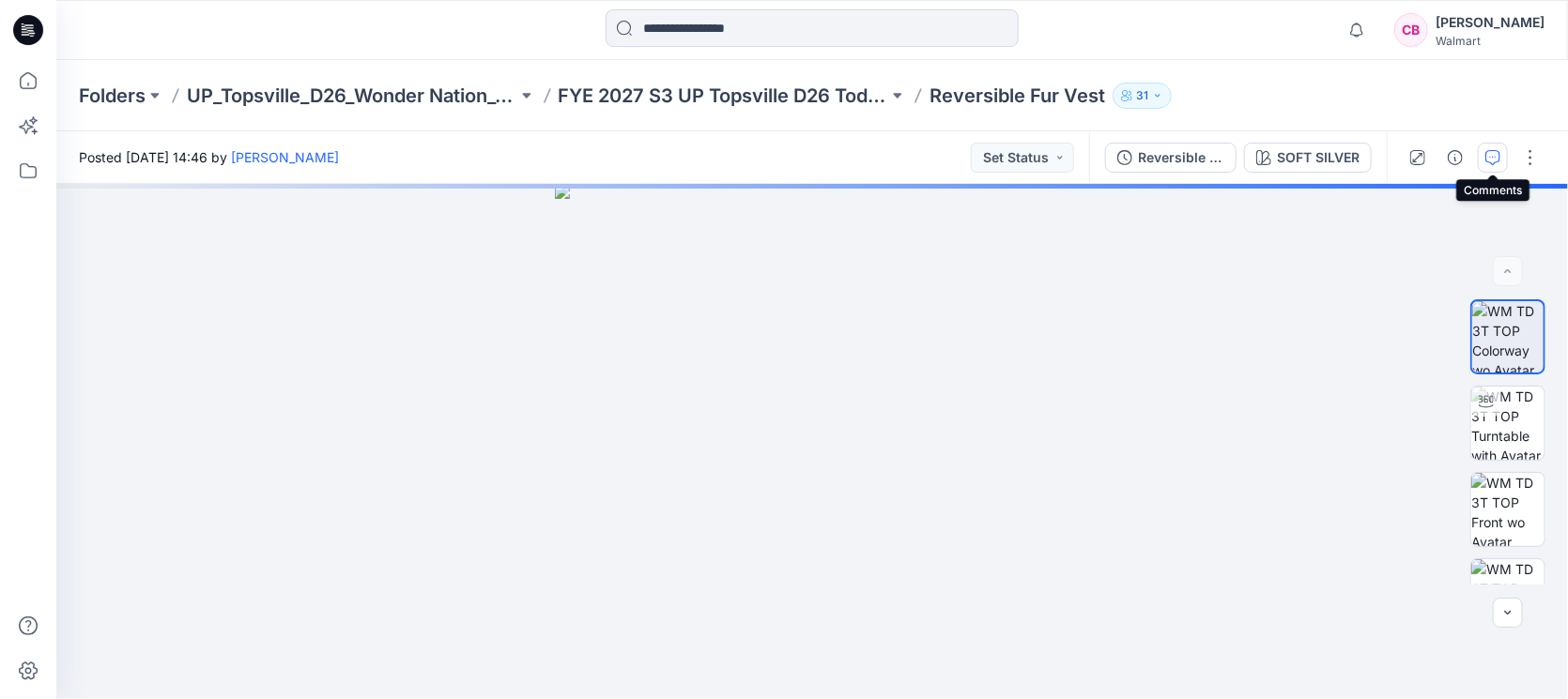
click at [1491, 155] on icon "button" at bounding box center [1493, 157] width 15 height 15
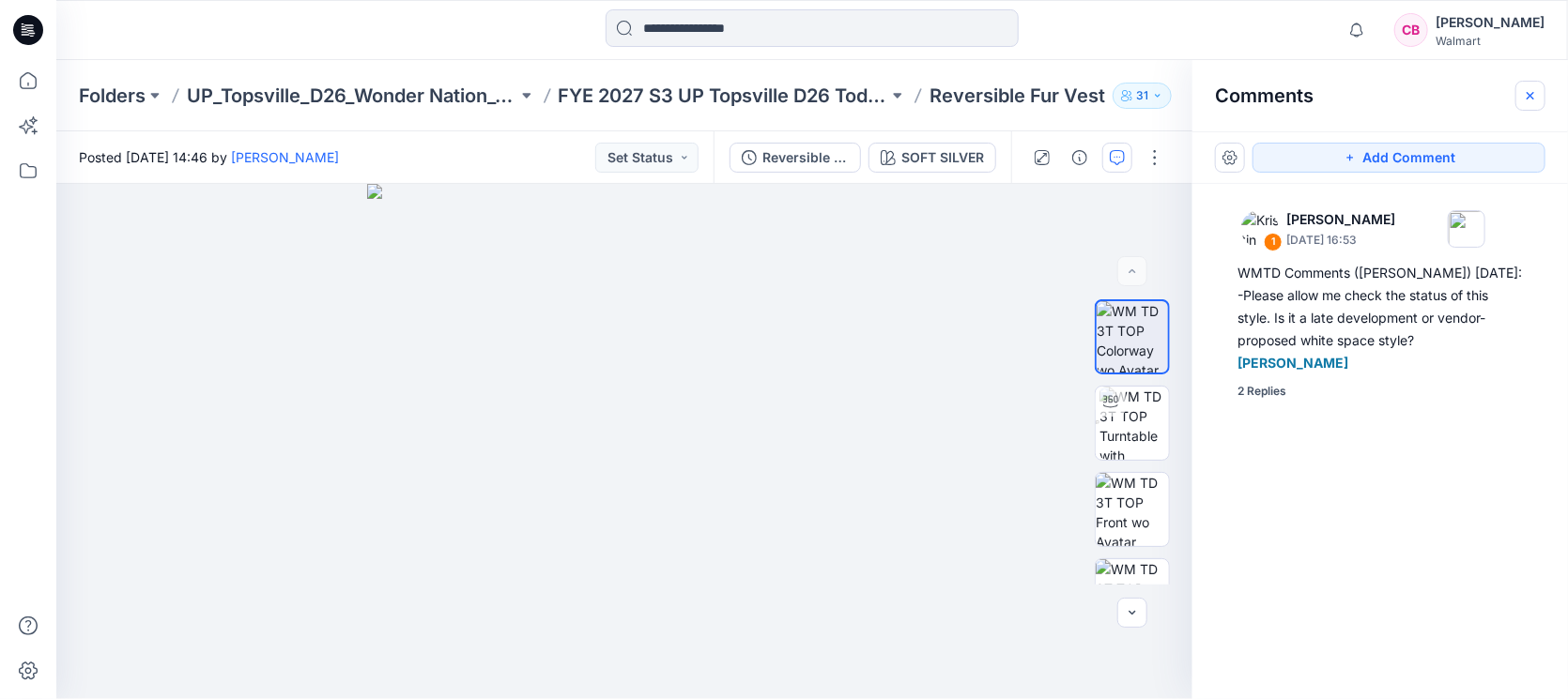
click at [1523, 101] on icon "button" at bounding box center [1530, 95] width 15 height 15
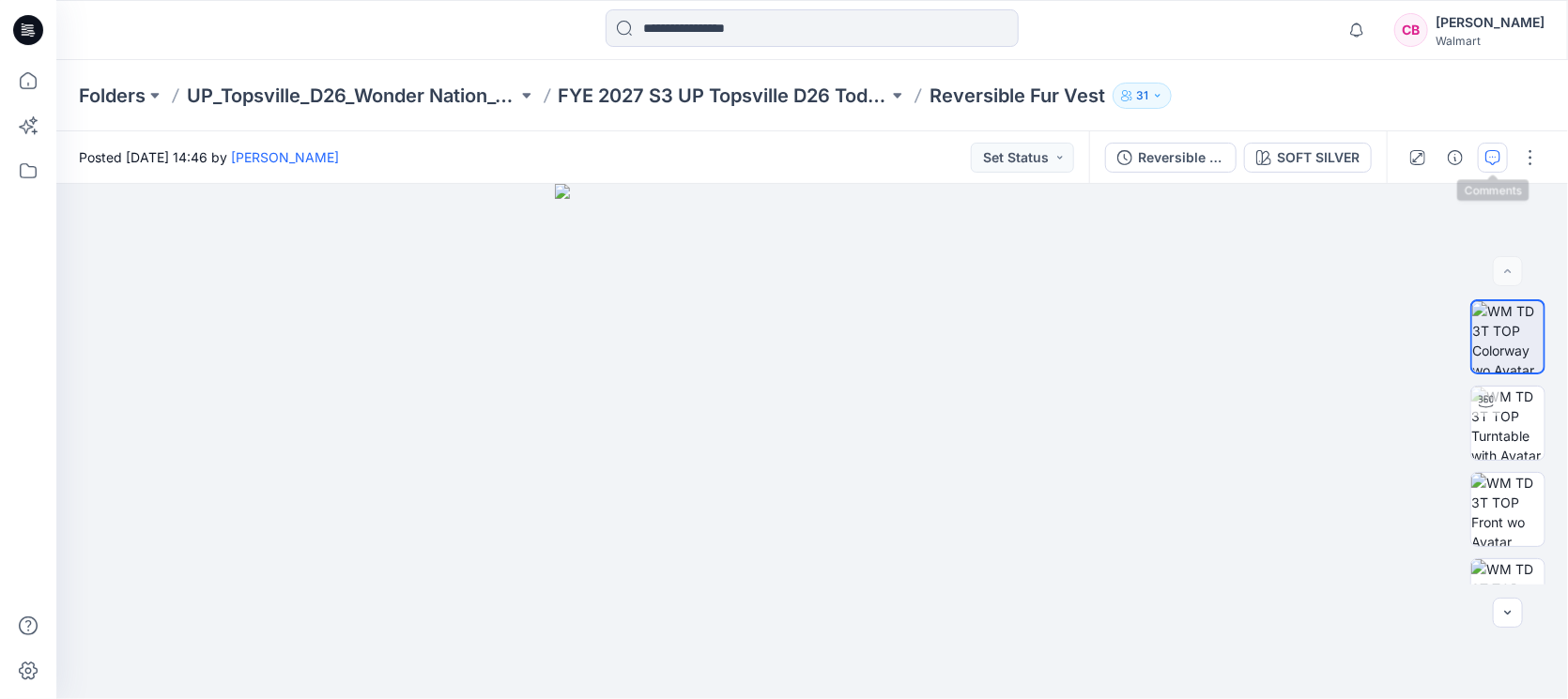
click at [1479, 157] on button "button" at bounding box center [1493, 158] width 30 height 30
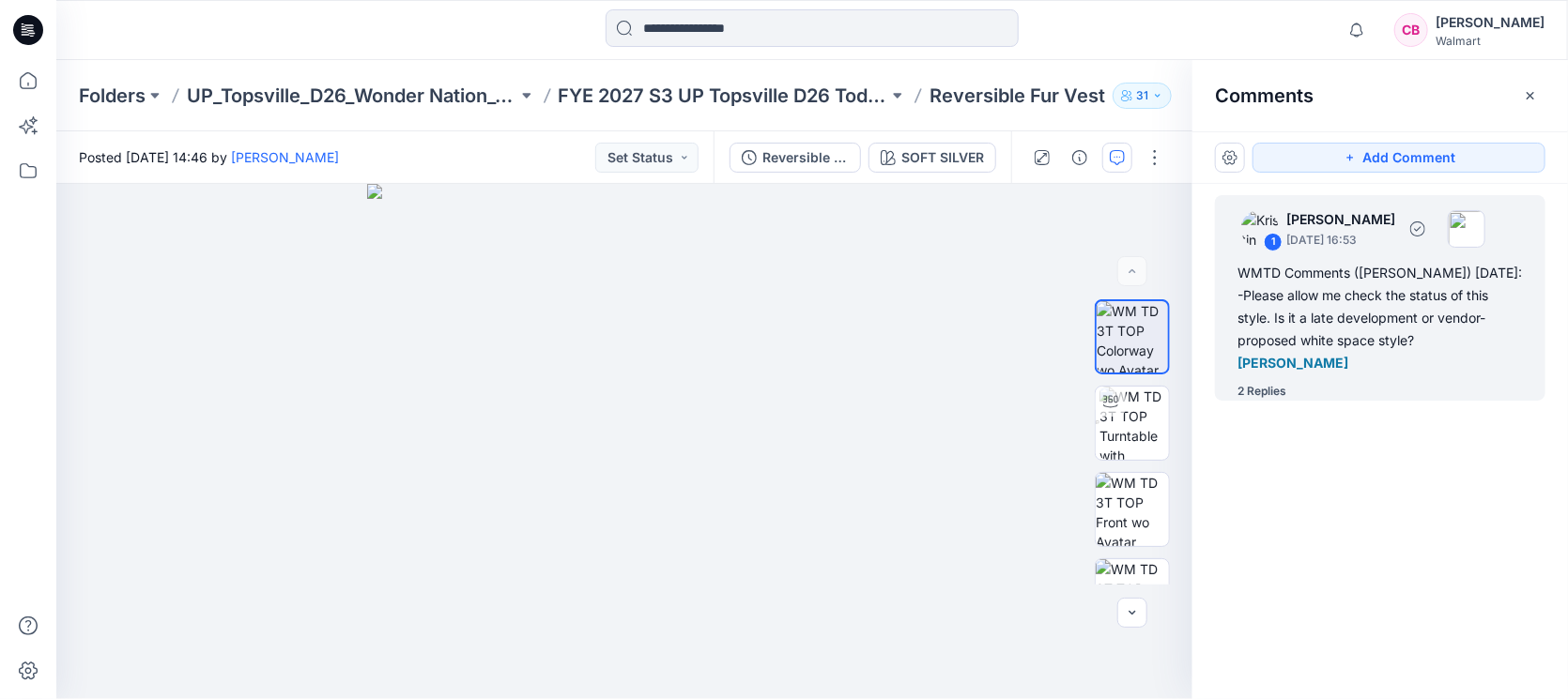
click at [1273, 382] on div "2 Replies" at bounding box center [1262, 391] width 49 height 19
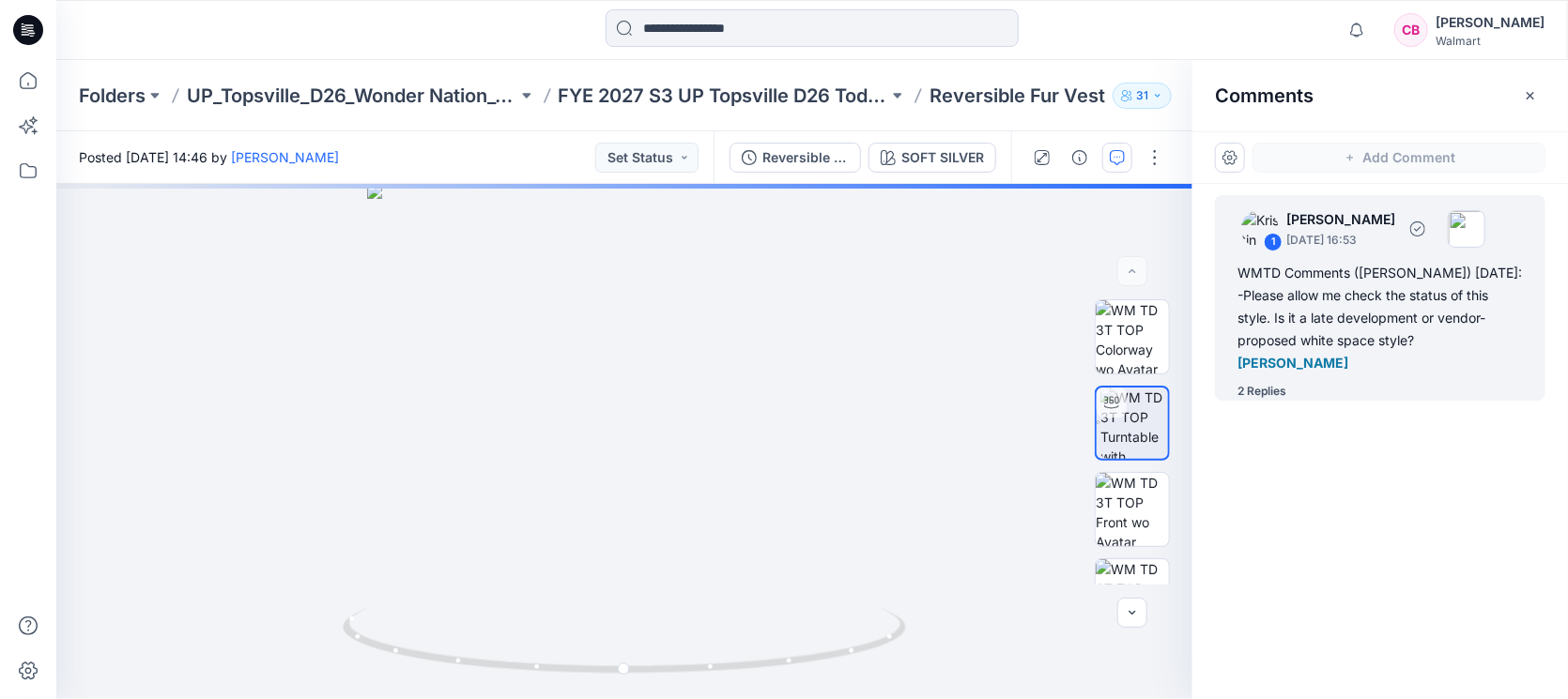
click at [1273, 382] on div "2 Replies" at bounding box center [1262, 391] width 49 height 19
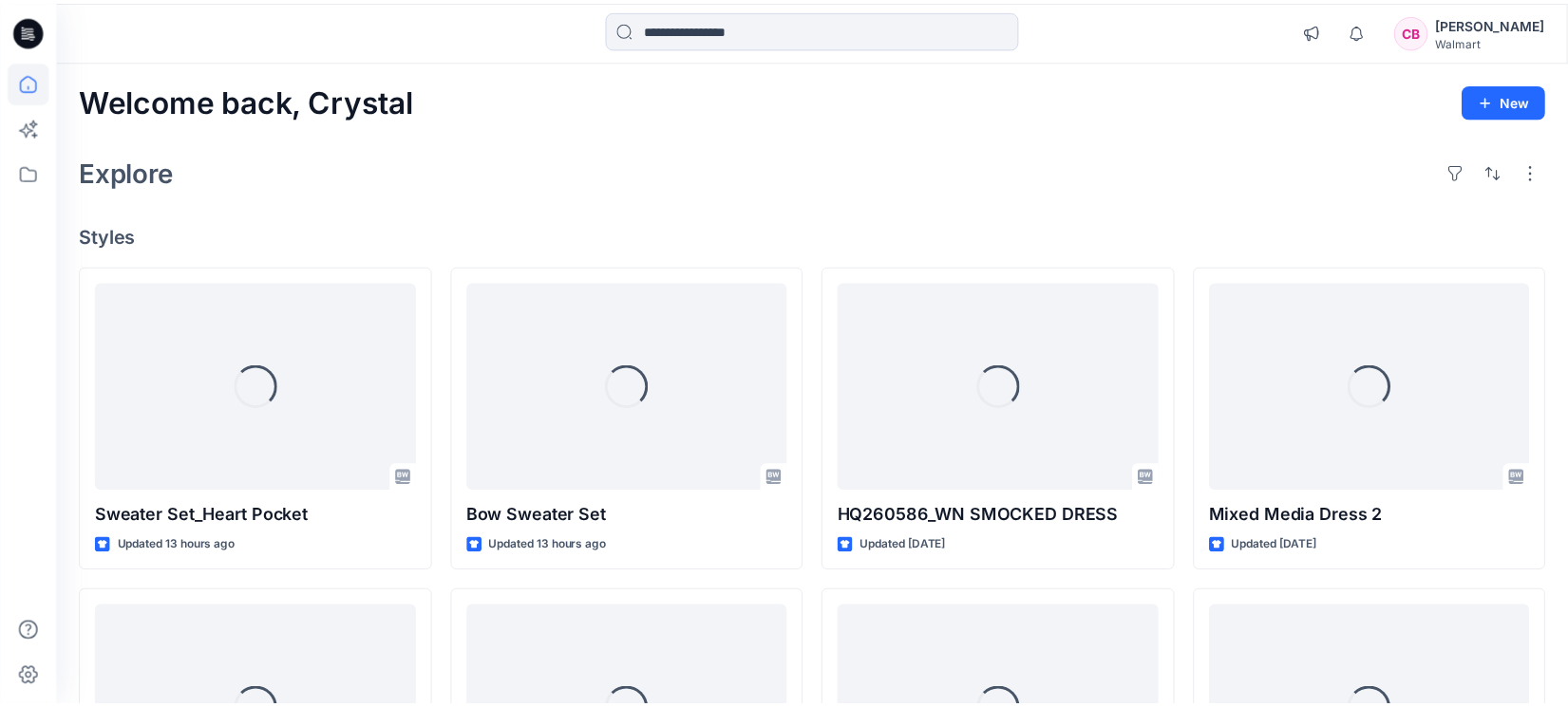
scroll to position [593, 0]
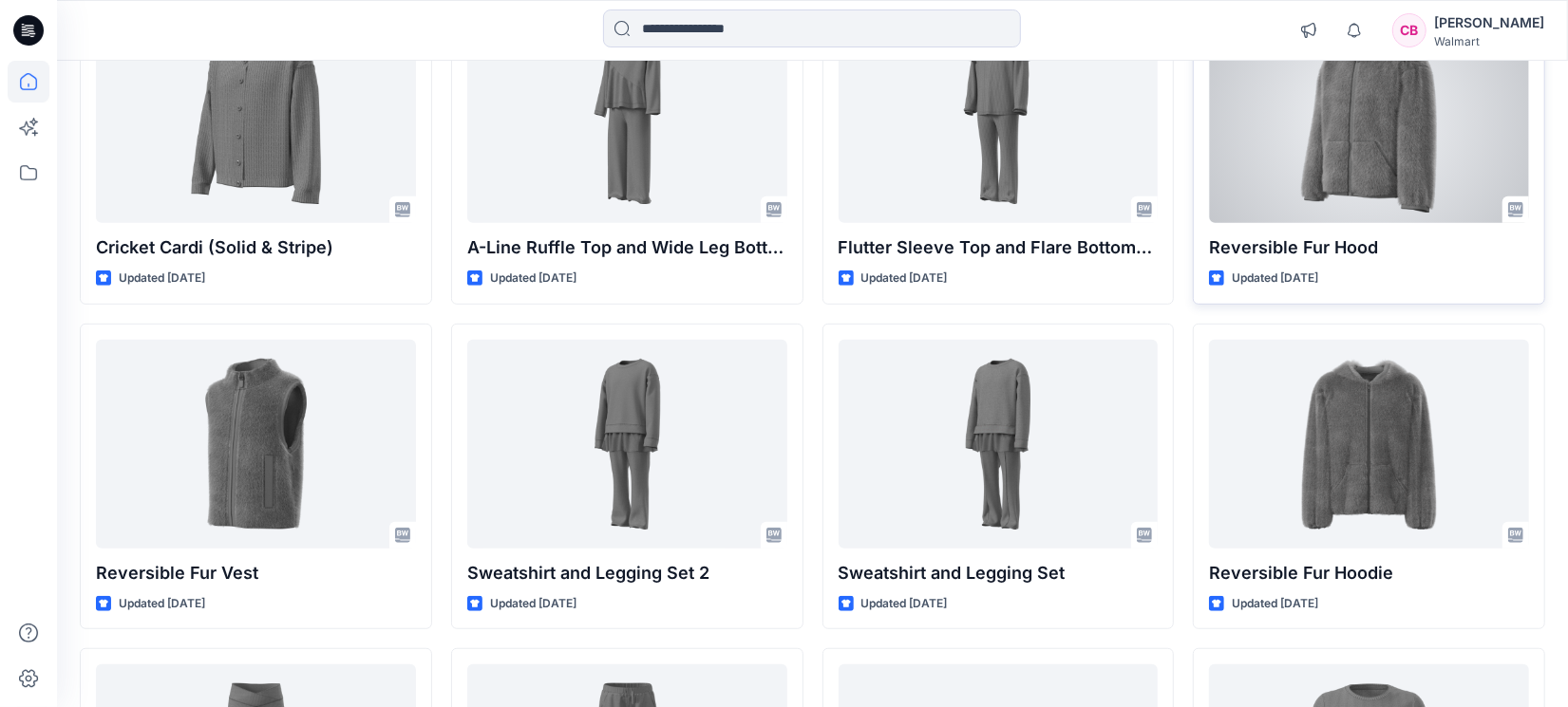
click at [1387, 152] on div at bounding box center [1369, 118] width 320 height 209
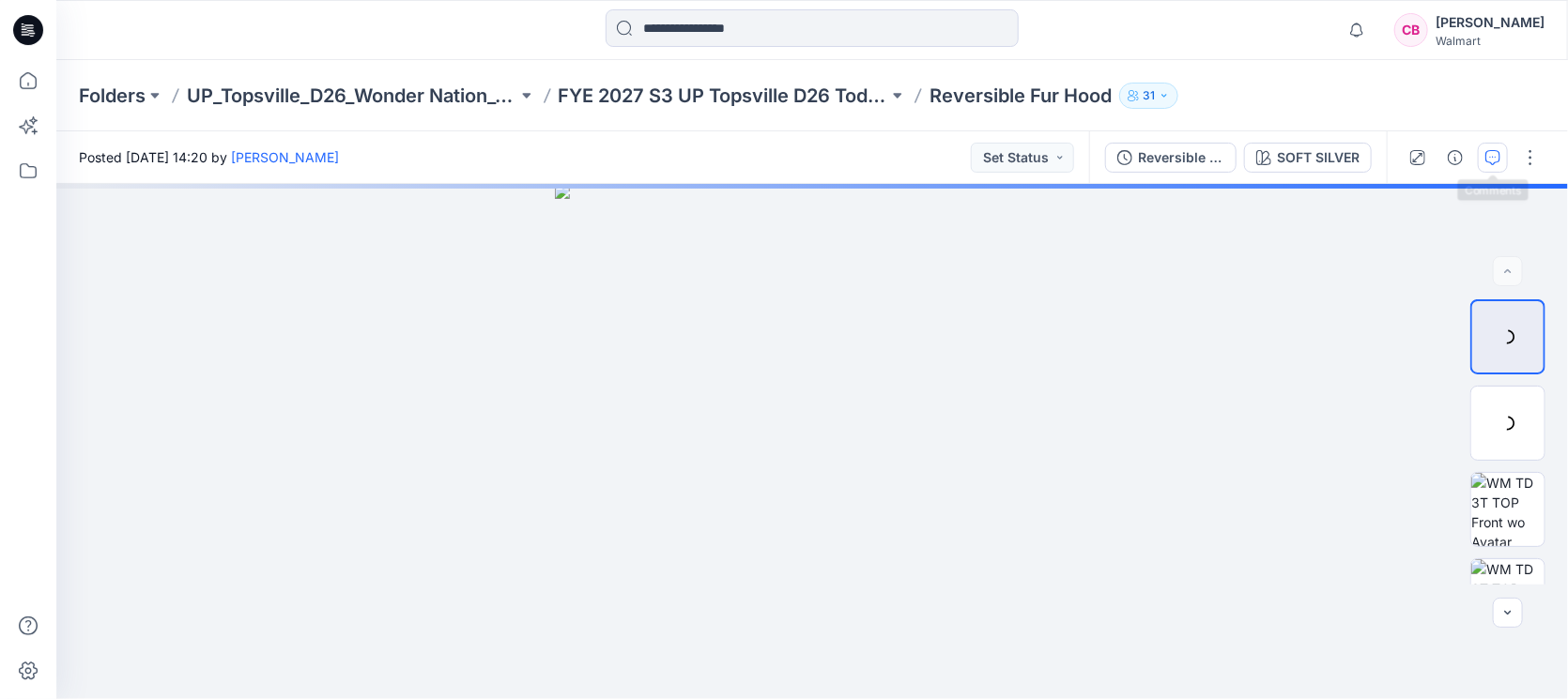
click at [1502, 159] on button "button" at bounding box center [1493, 158] width 30 height 30
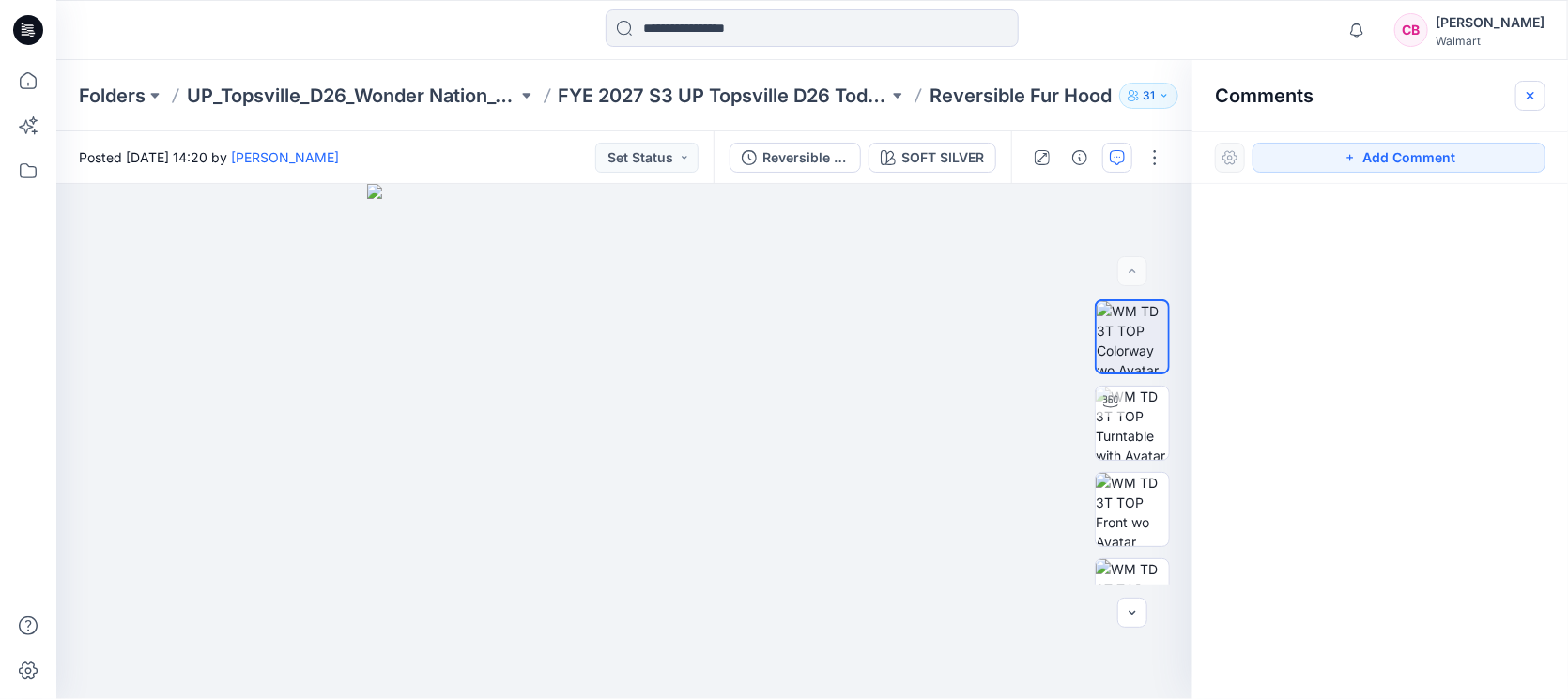
click at [1533, 91] on icon "button" at bounding box center [1530, 95] width 15 height 15
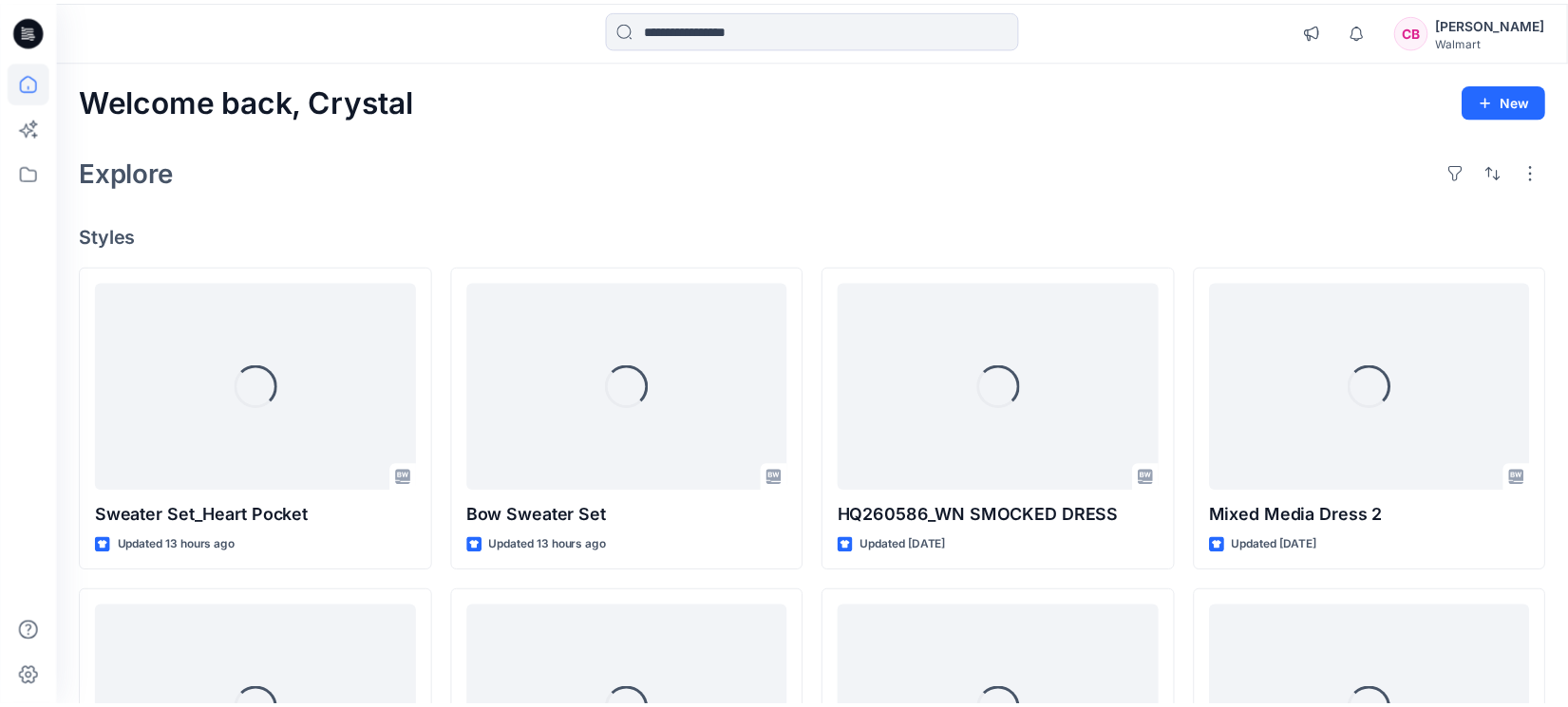
scroll to position [593, 0]
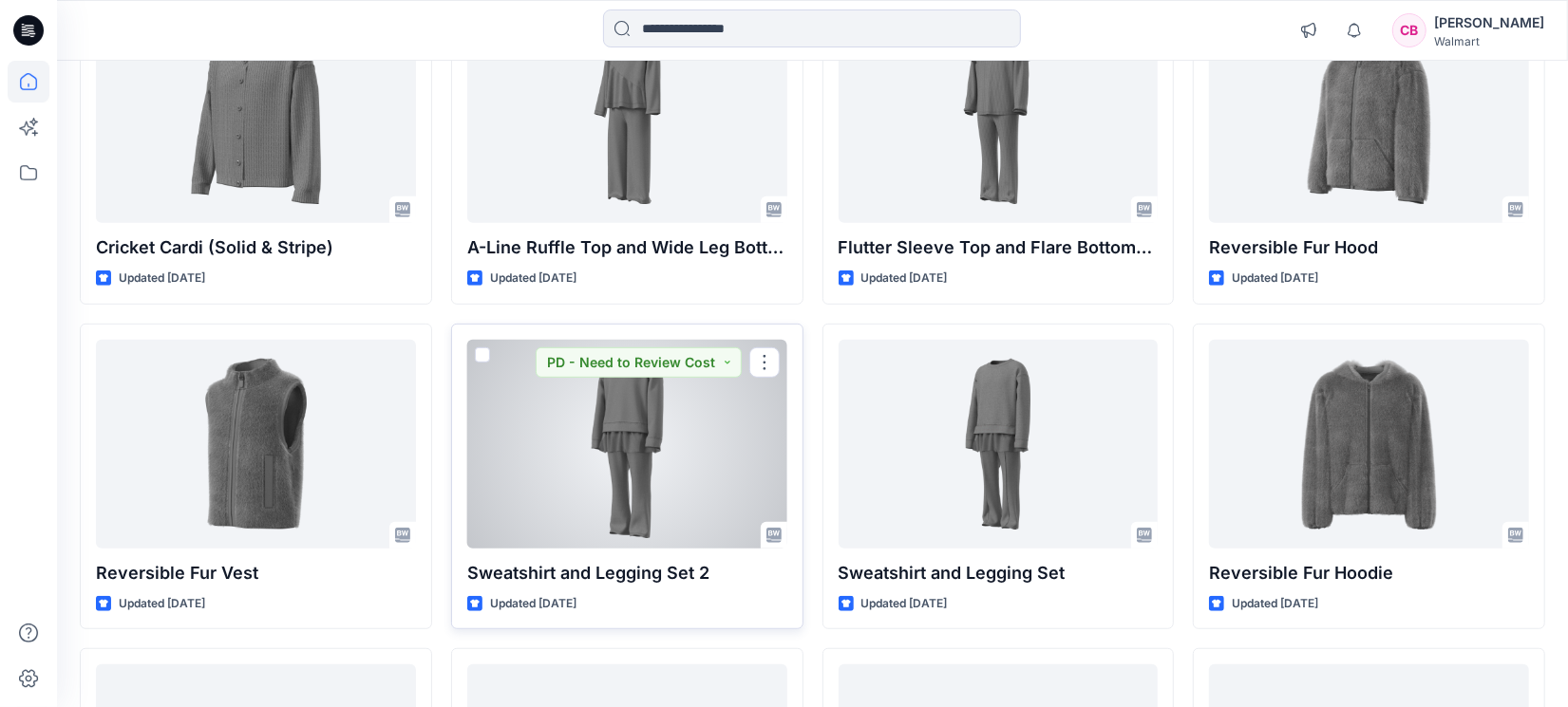
click at [629, 471] on div at bounding box center [627, 444] width 320 height 209
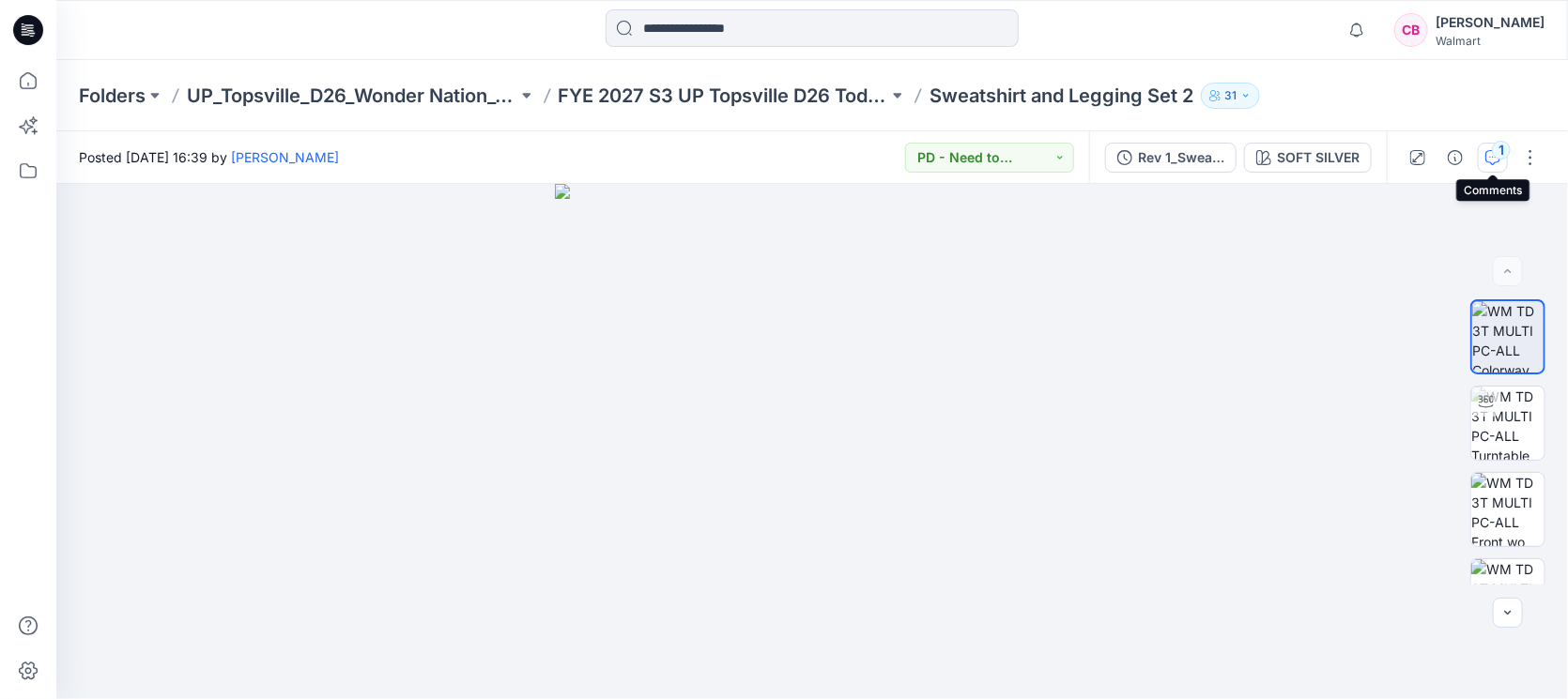
click at [1501, 159] on div "1" at bounding box center [1501, 150] width 19 height 19
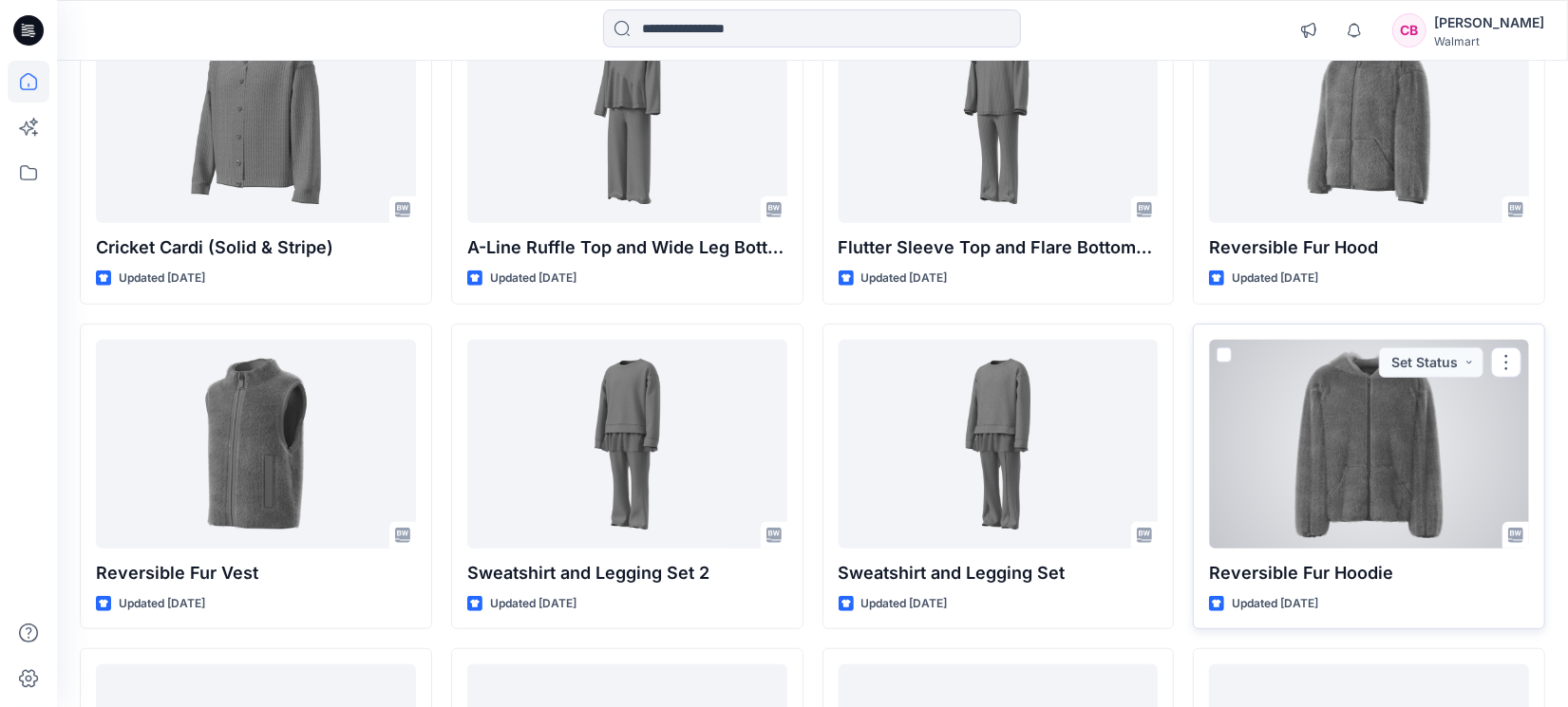
scroll to position [950, 0]
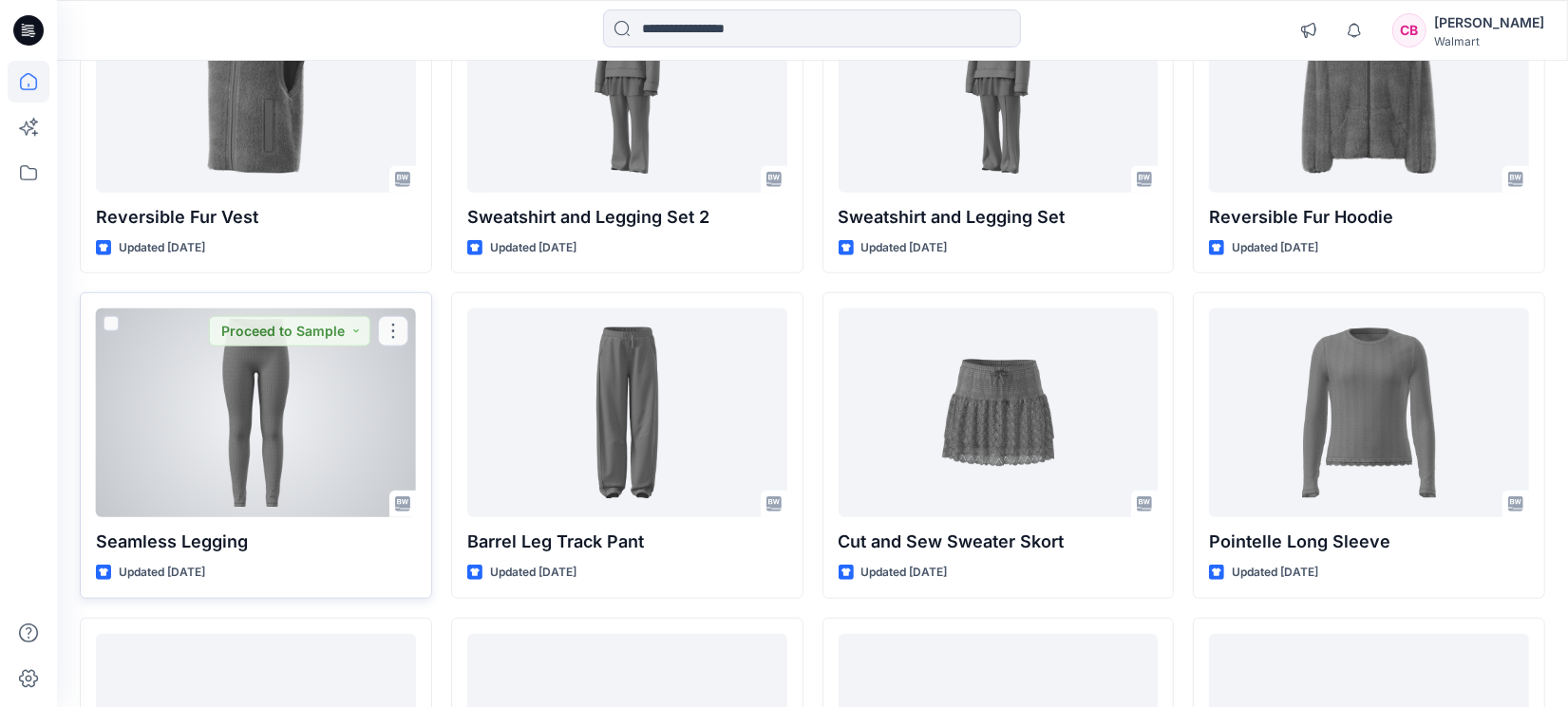
click at [273, 418] on div at bounding box center [256, 413] width 320 height 209
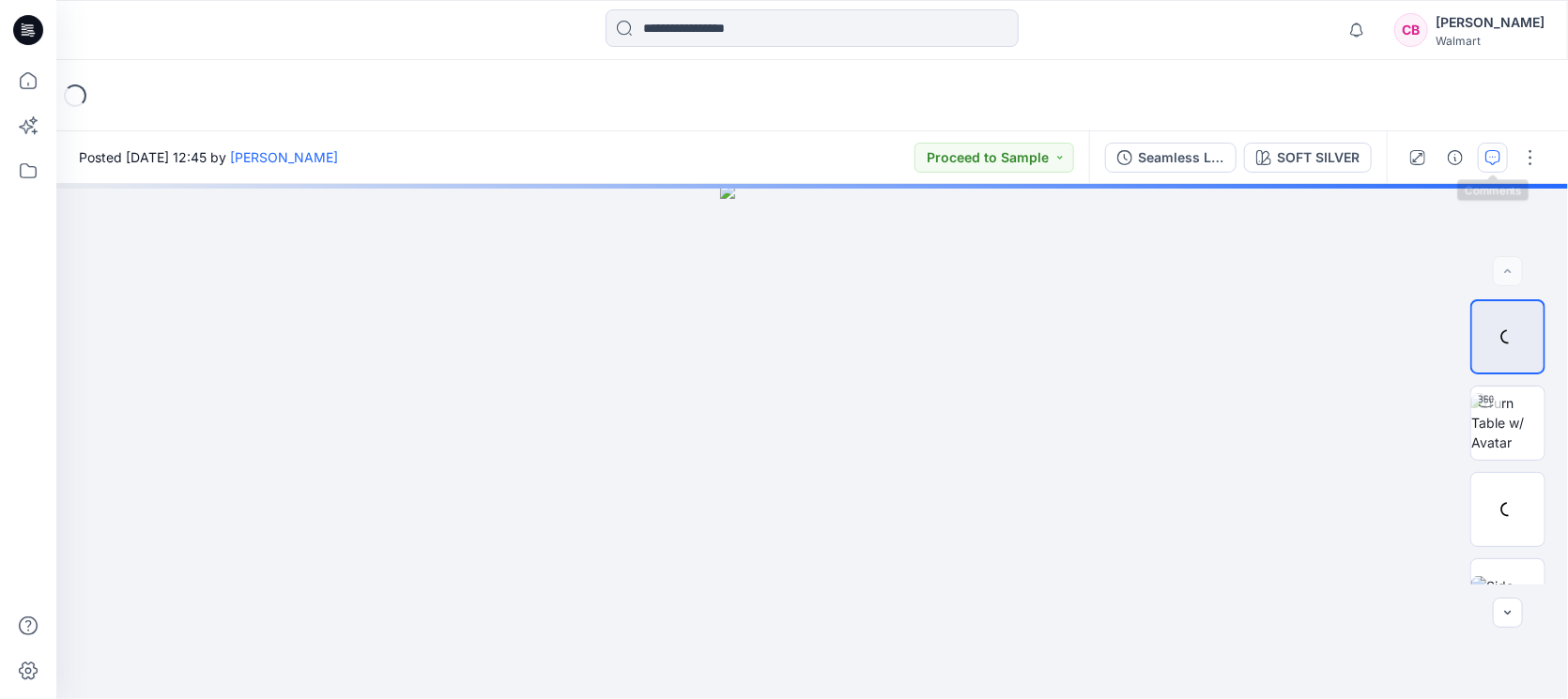
click at [1493, 155] on icon "button" at bounding box center [1493, 157] width 15 height 15
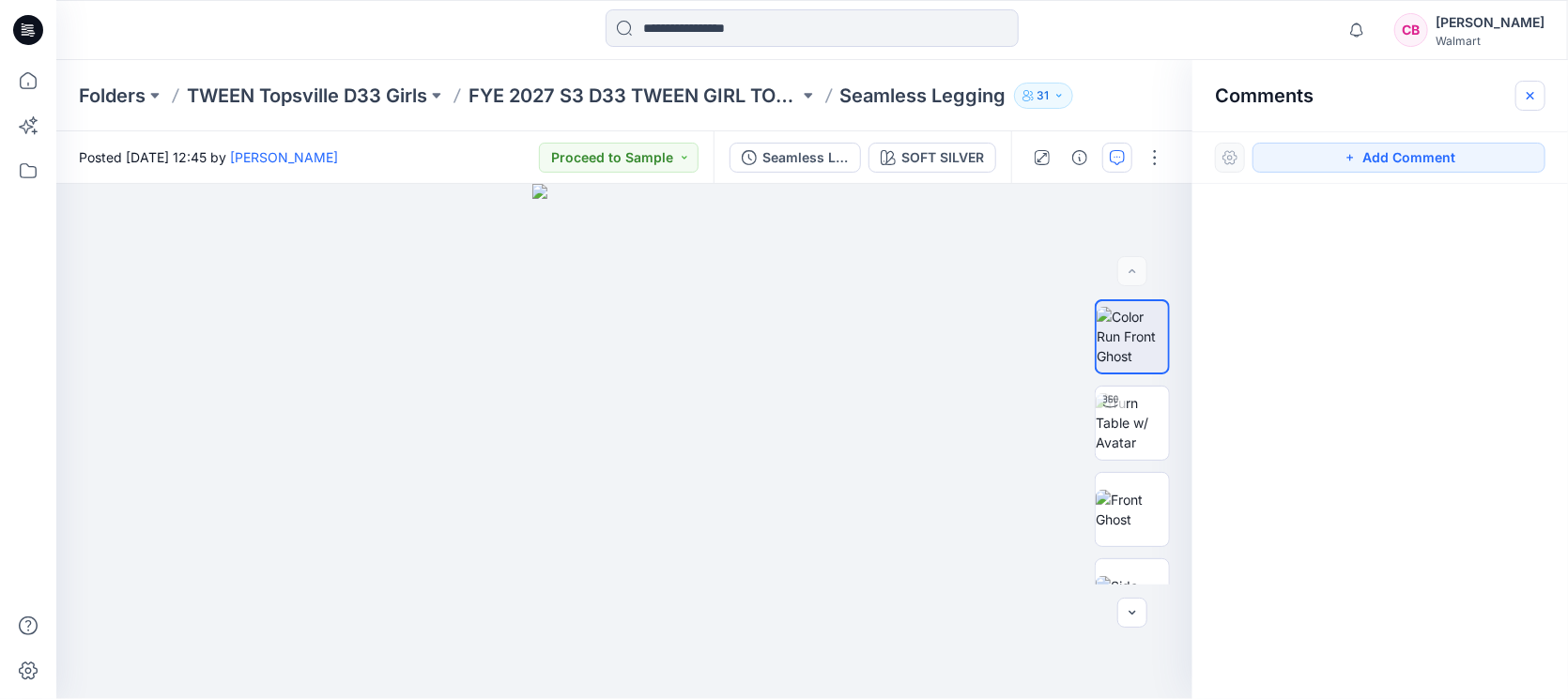
click at [1534, 103] on button "button" at bounding box center [1530, 95] width 30 height 30
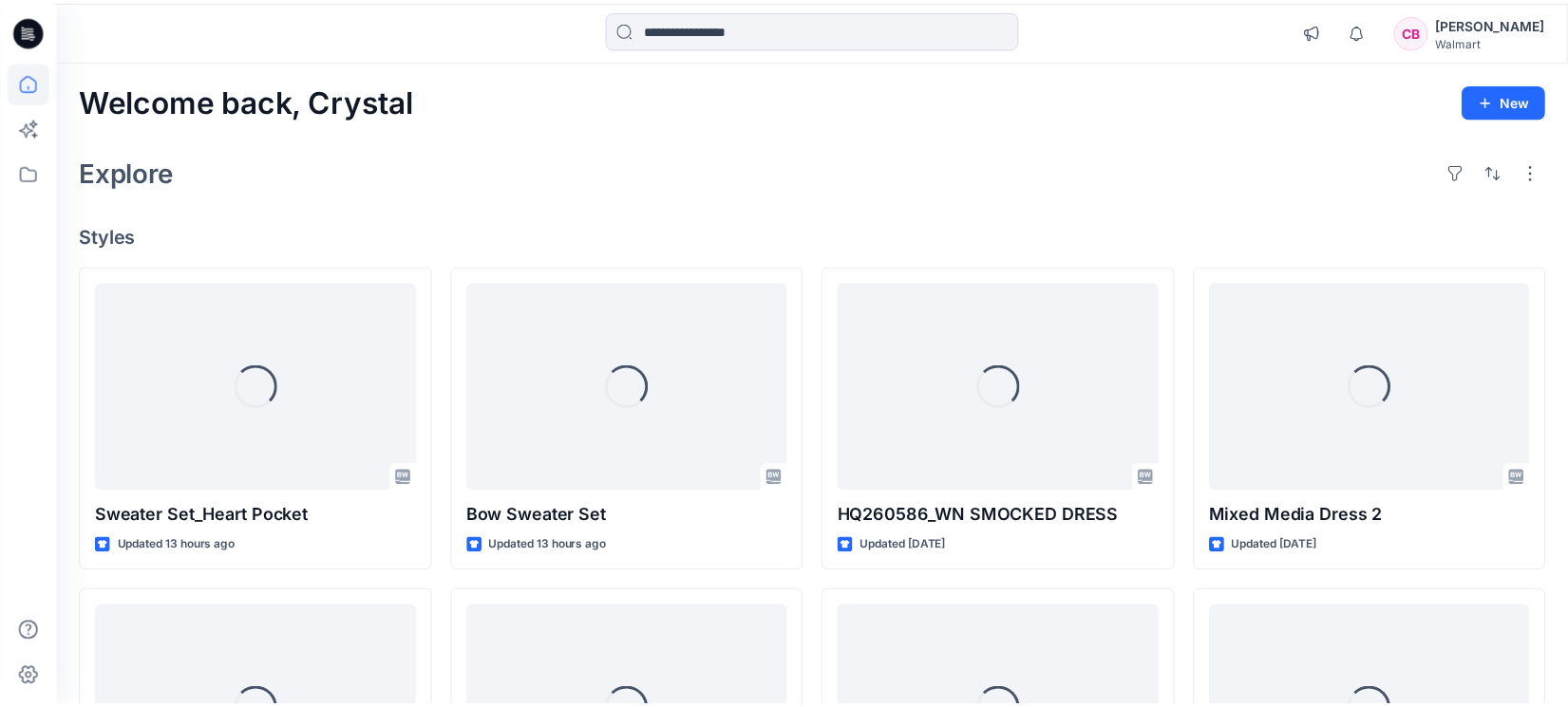
scroll to position [950, 0]
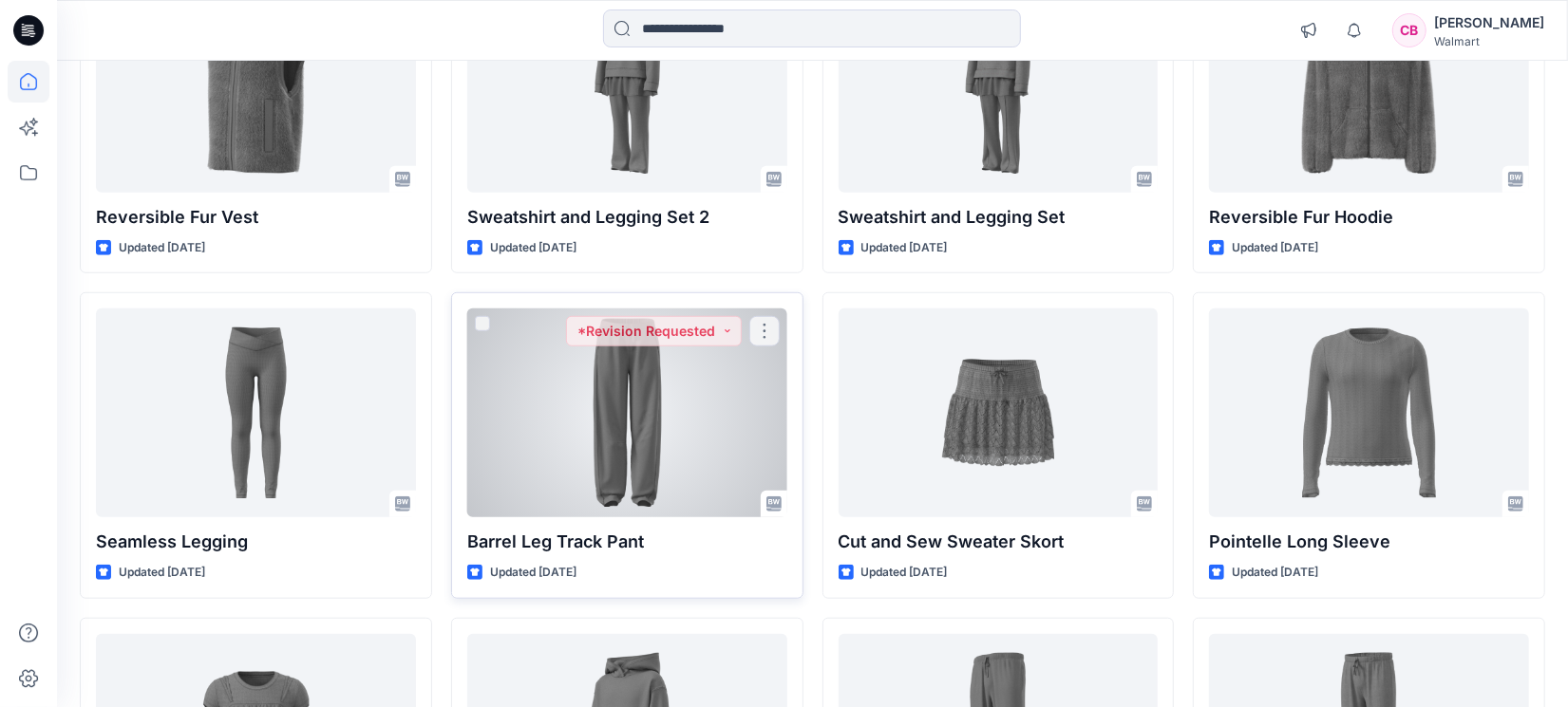
click at [654, 462] on div at bounding box center [627, 413] width 320 height 209
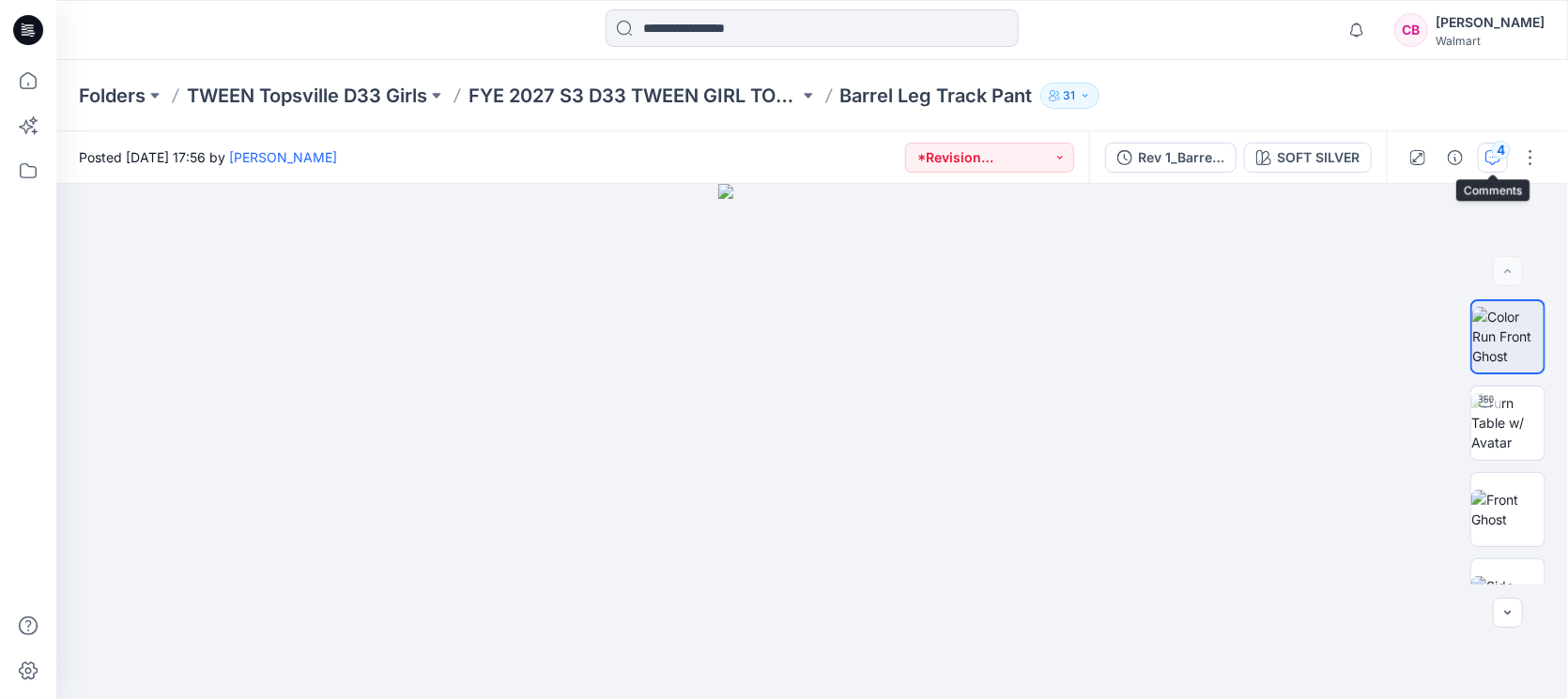
click at [1497, 155] on div "4" at bounding box center [1501, 150] width 19 height 19
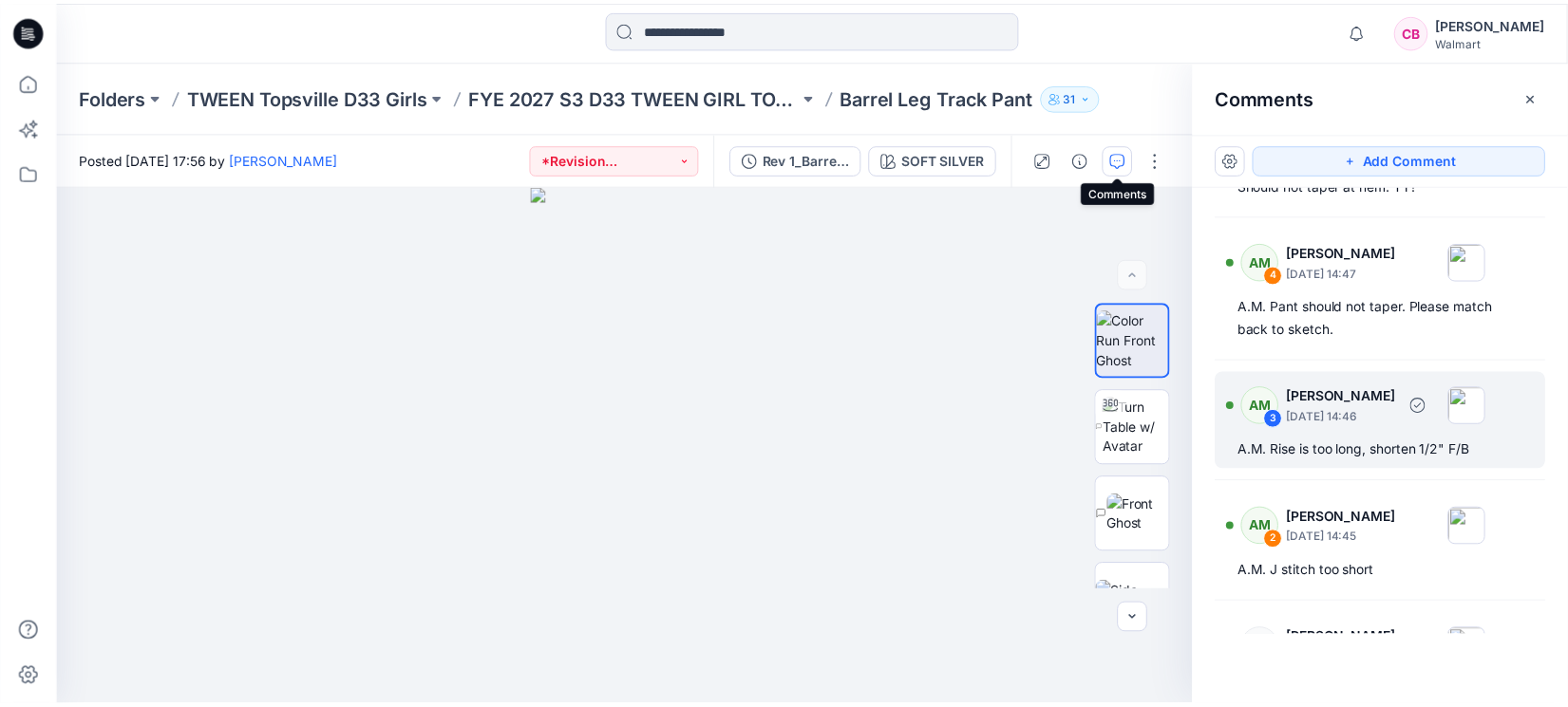
scroll to position [199, 0]
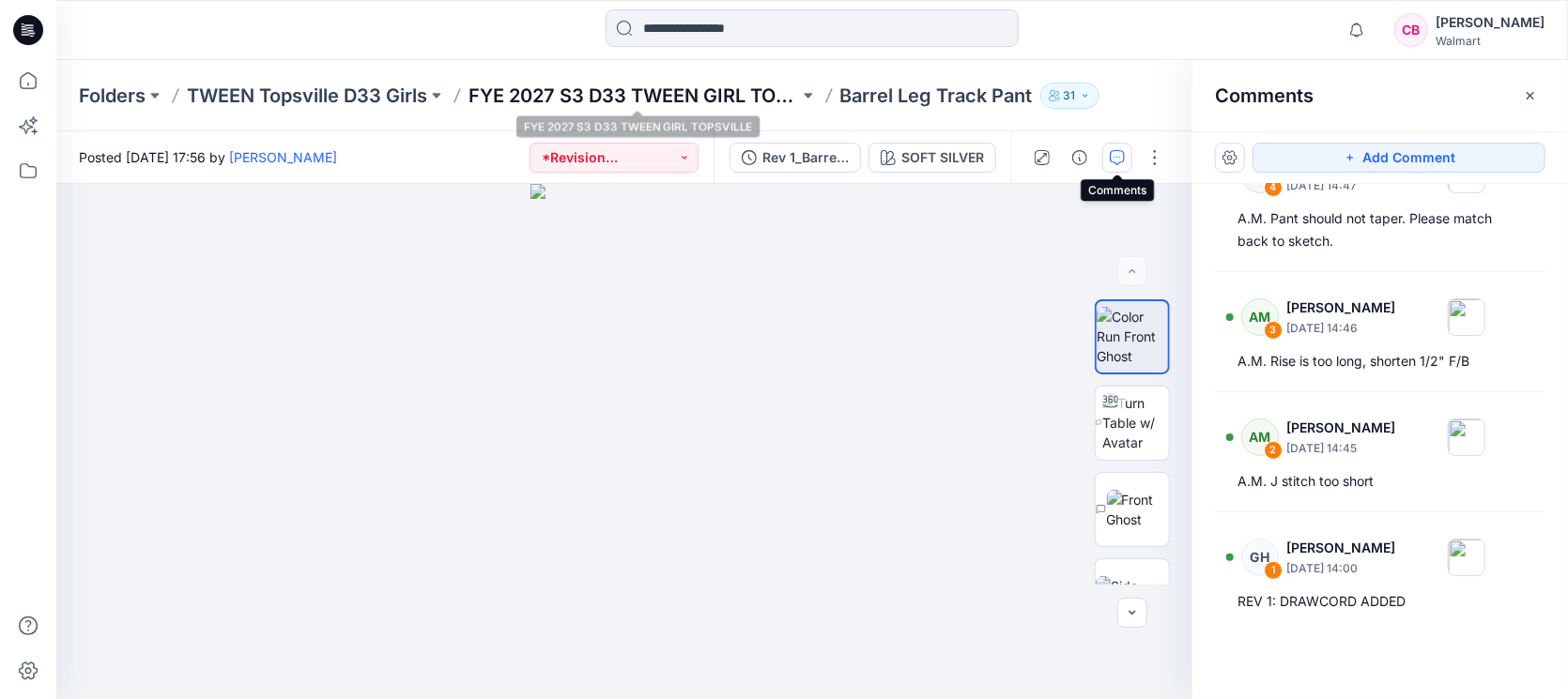
click at [751, 92] on p "FYE 2027 S3 D33 TWEEN GIRL TOPSVILLE" at bounding box center [633, 95] width 330 height 26
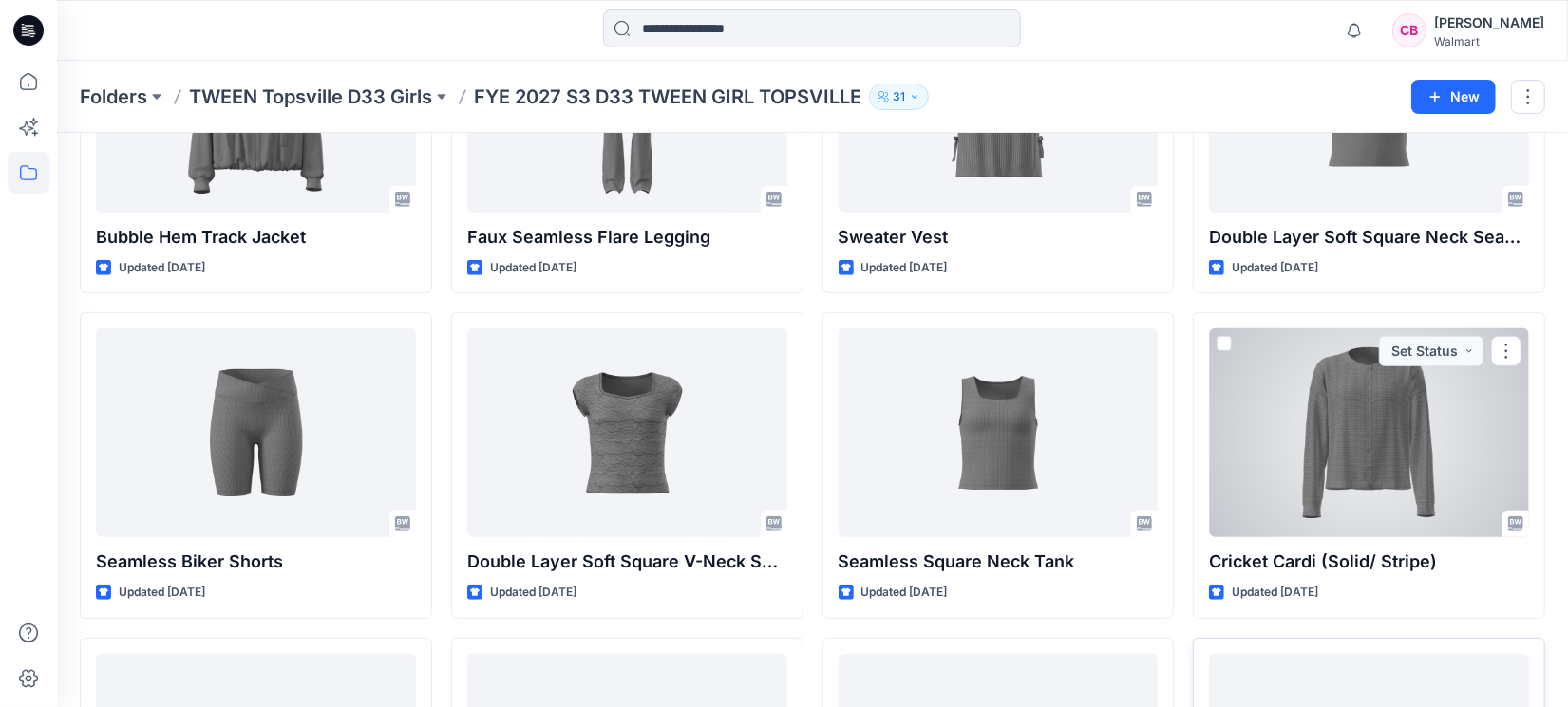
scroll to position [808, 0]
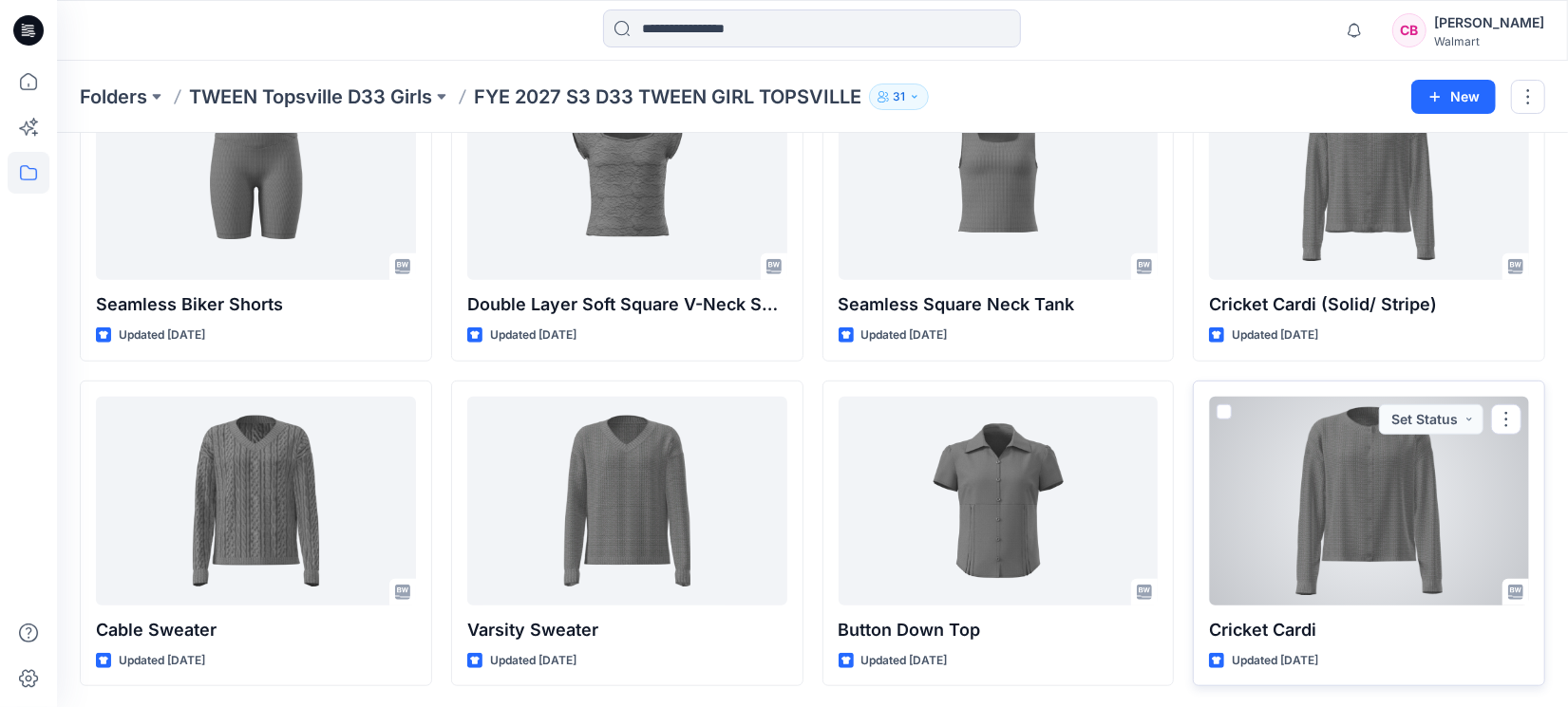
click at [1383, 562] on div at bounding box center [1369, 501] width 320 height 209
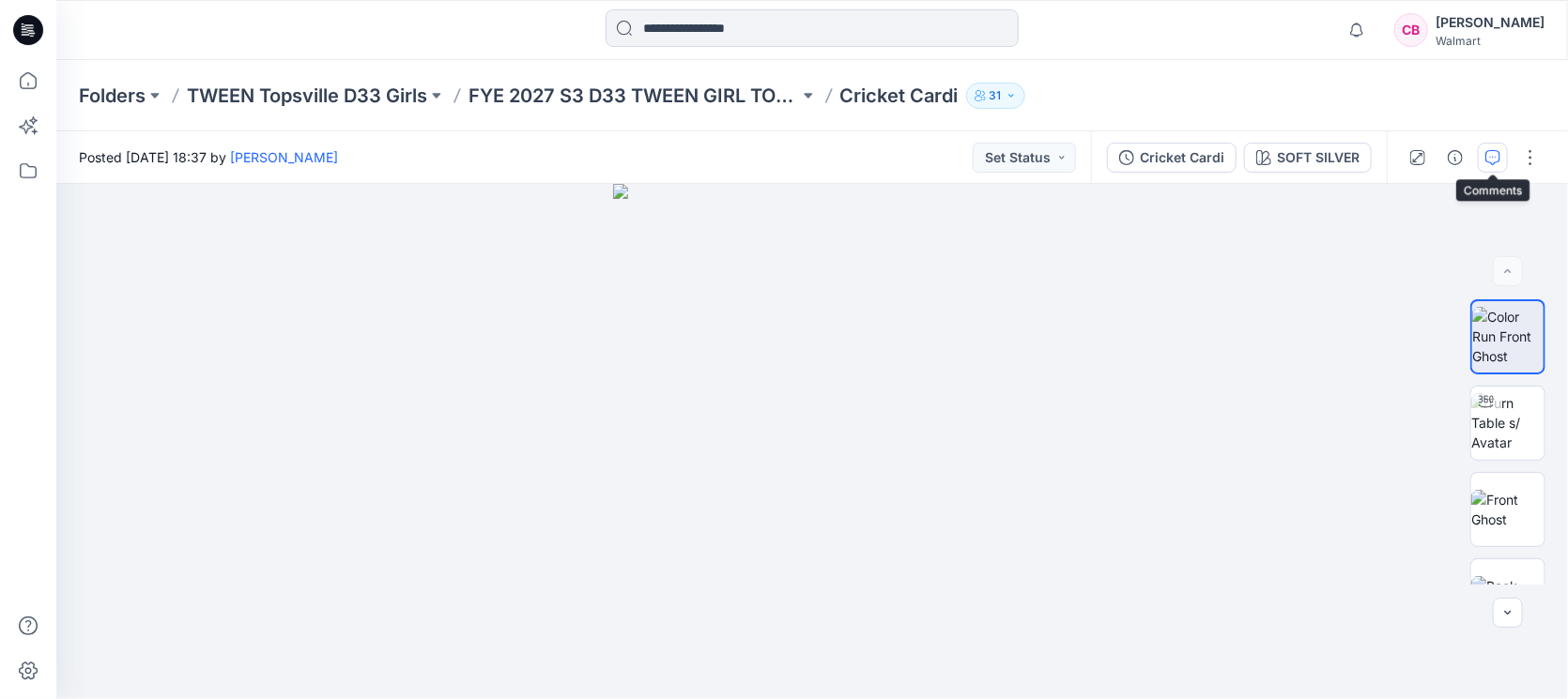
click at [1496, 163] on icon "button" at bounding box center [1493, 157] width 15 height 15
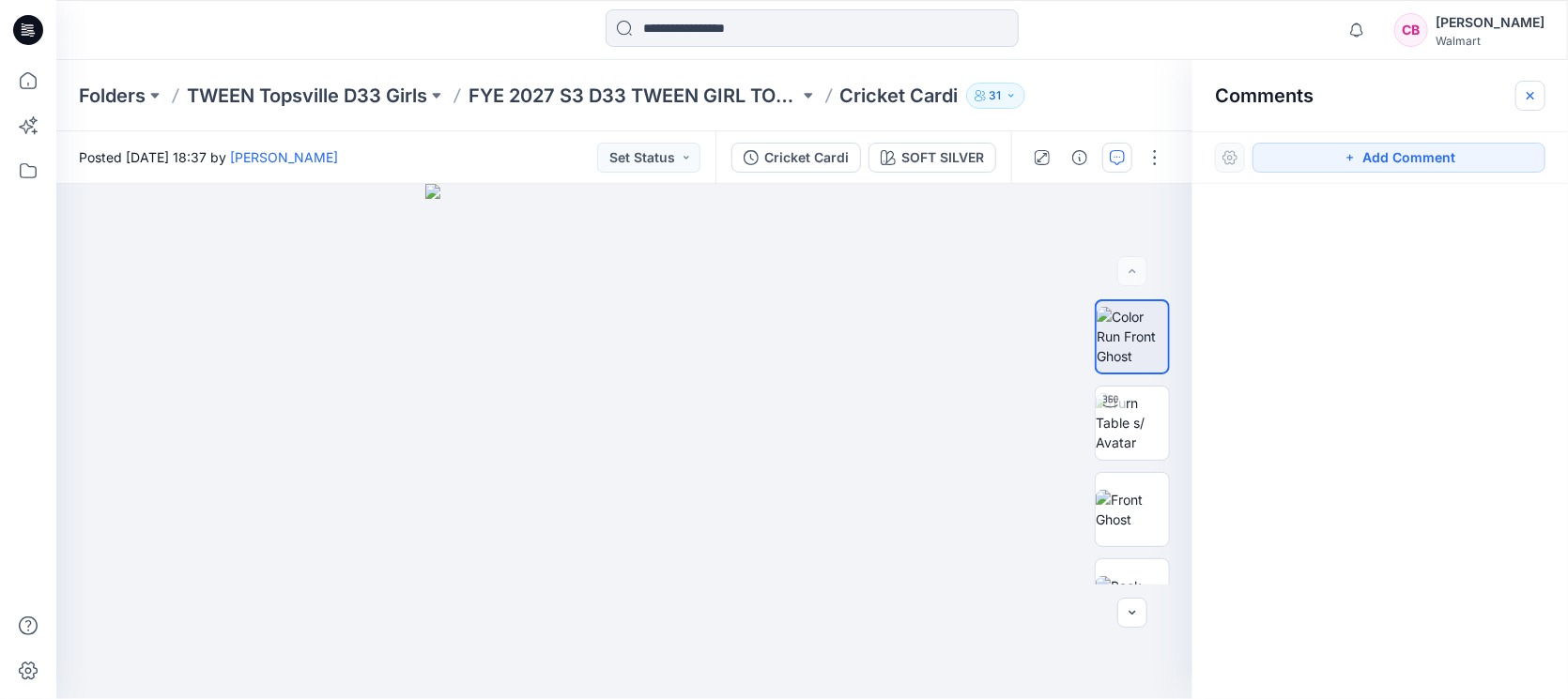
click at [1531, 92] on icon "button" at bounding box center [1530, 95] width 15 height 15
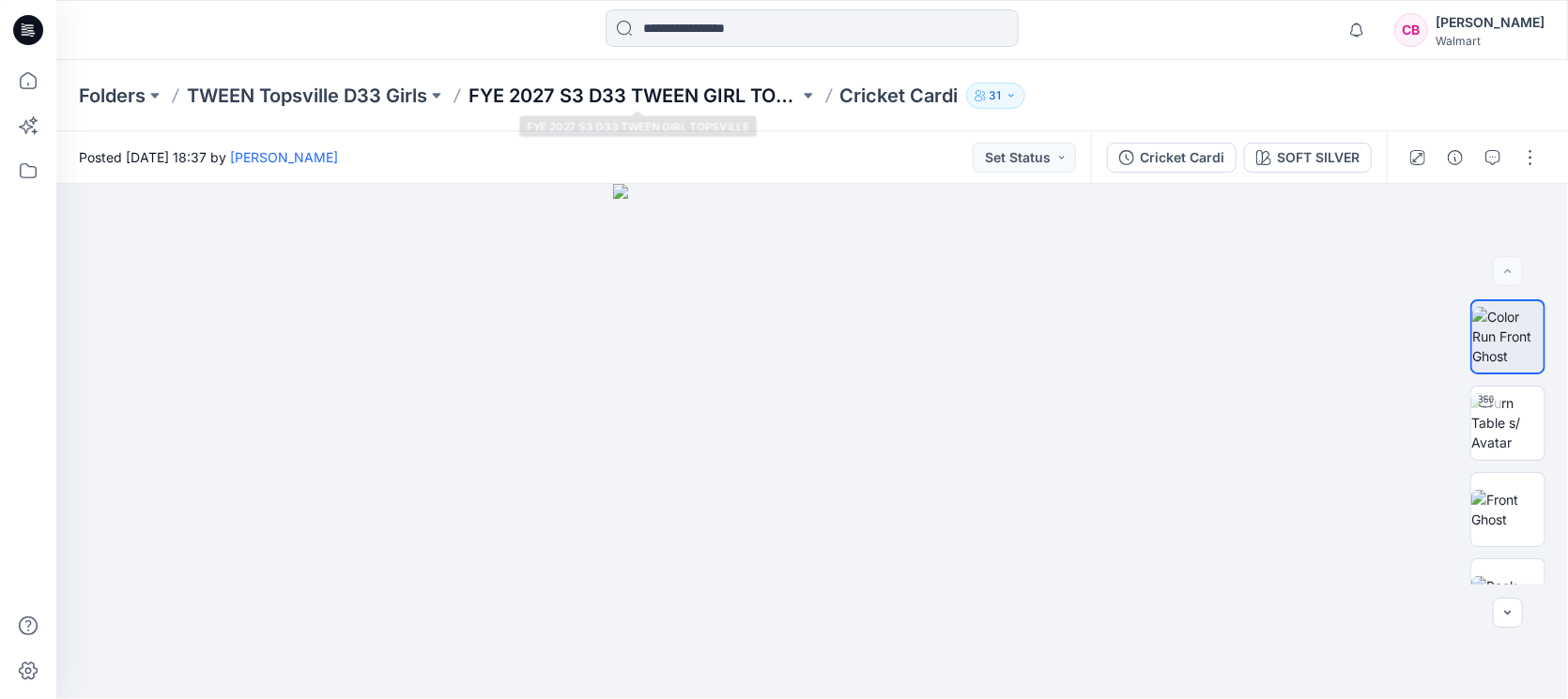
click at [546, 85] on p "FYE 2027 S3 D33 TWEEN GIRL TOPSVILLE" at bounding box center [633, 95] width 330 height 26
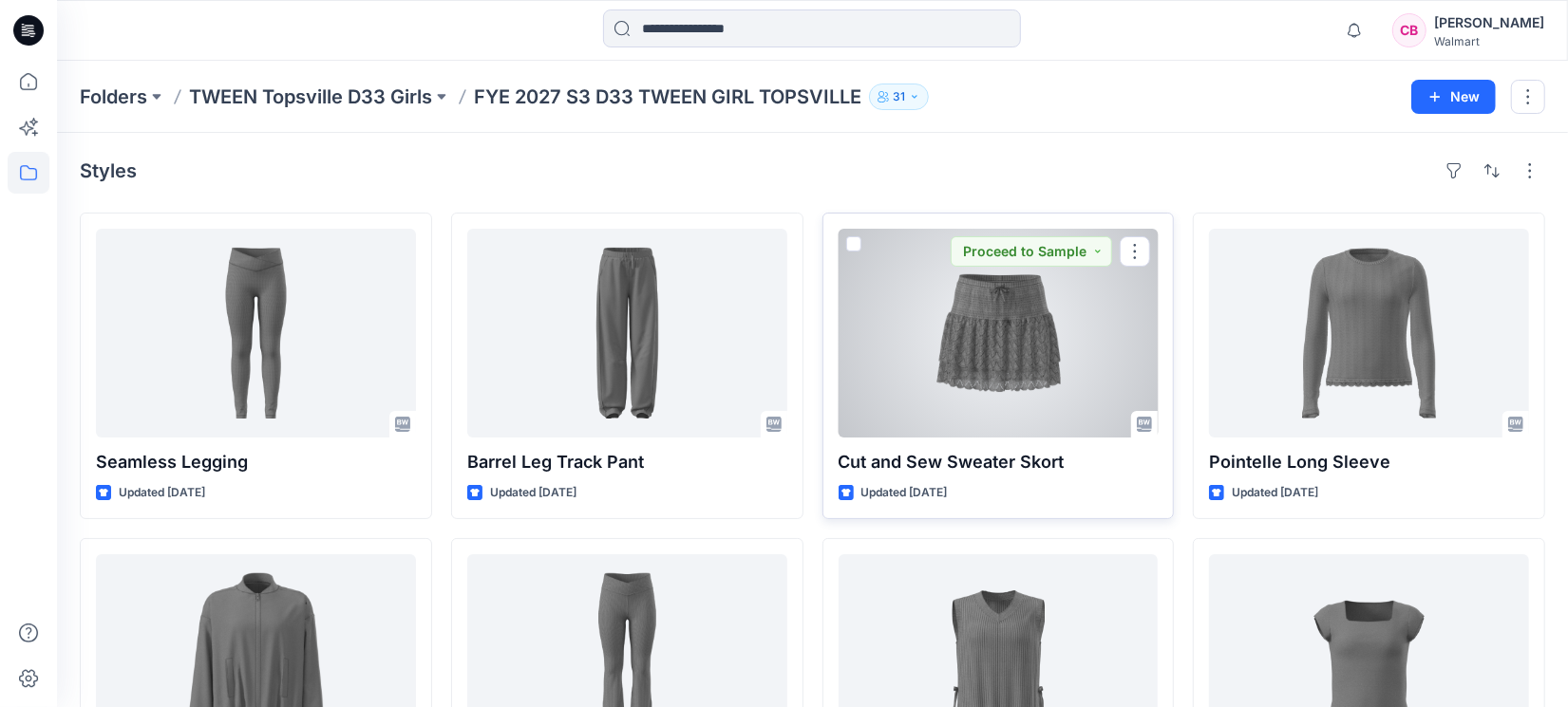
click at [1040, 380] on div at bounding box center [998, 333] width 320 height 209
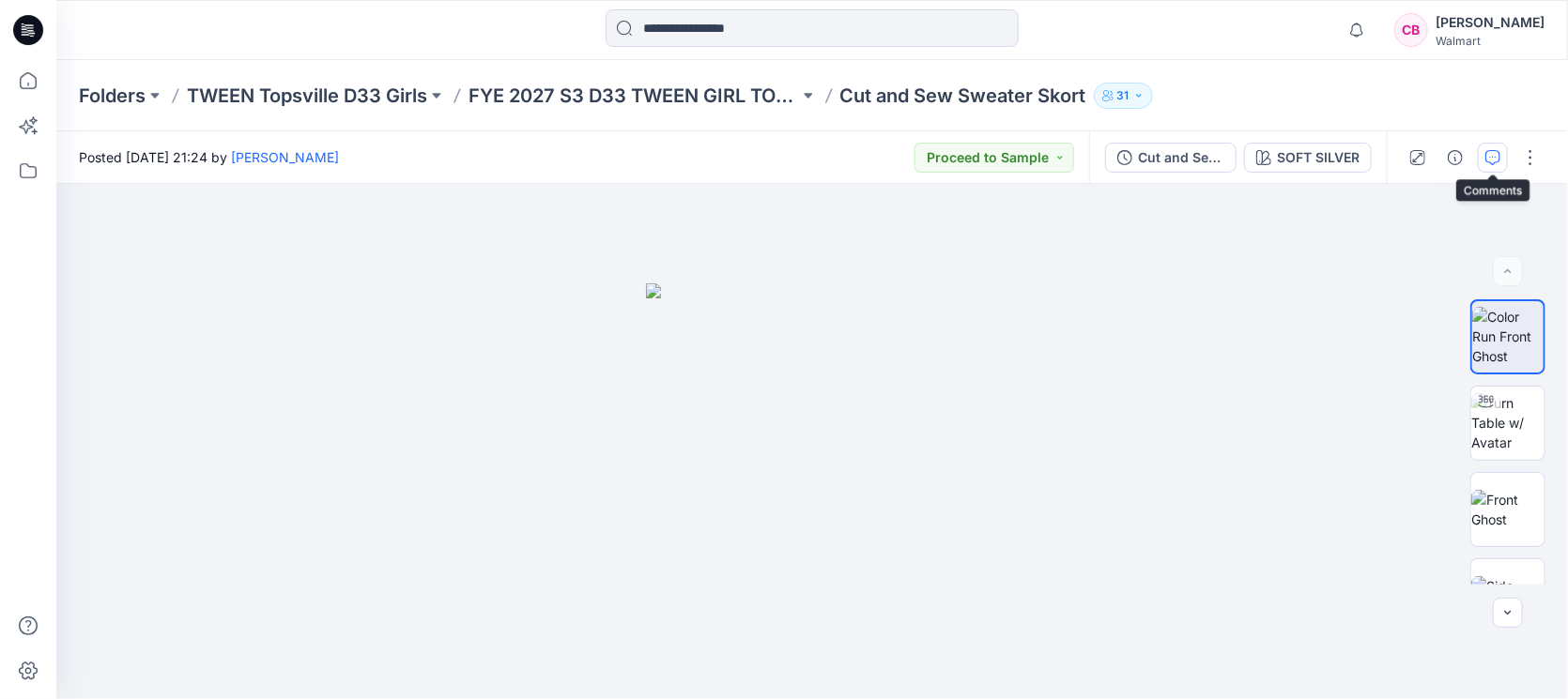
click at [1498, 162] on icon "button" at bounding box center [1493, 157] width 15 height 15
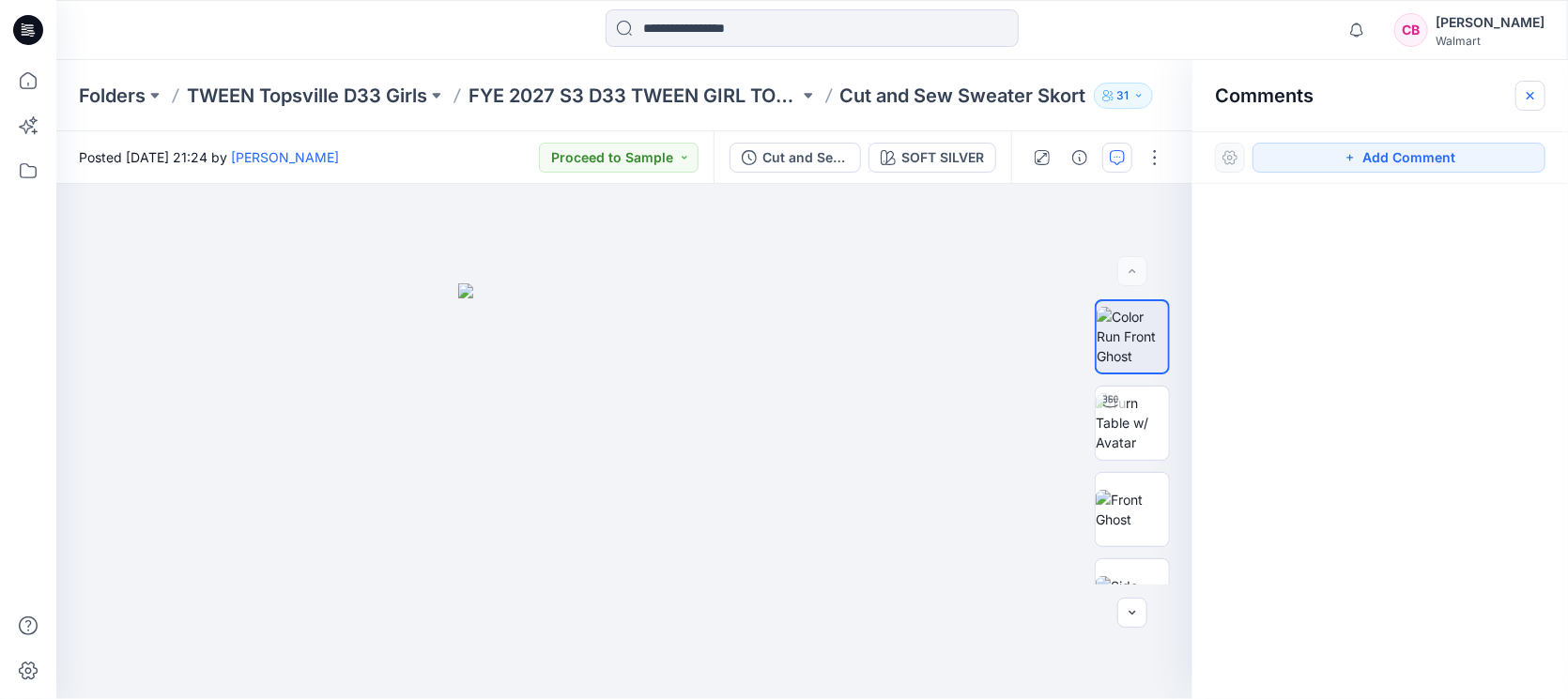
click at [1540, 95] on button "button" at bounding box center [1530, 95] width 30 height 30
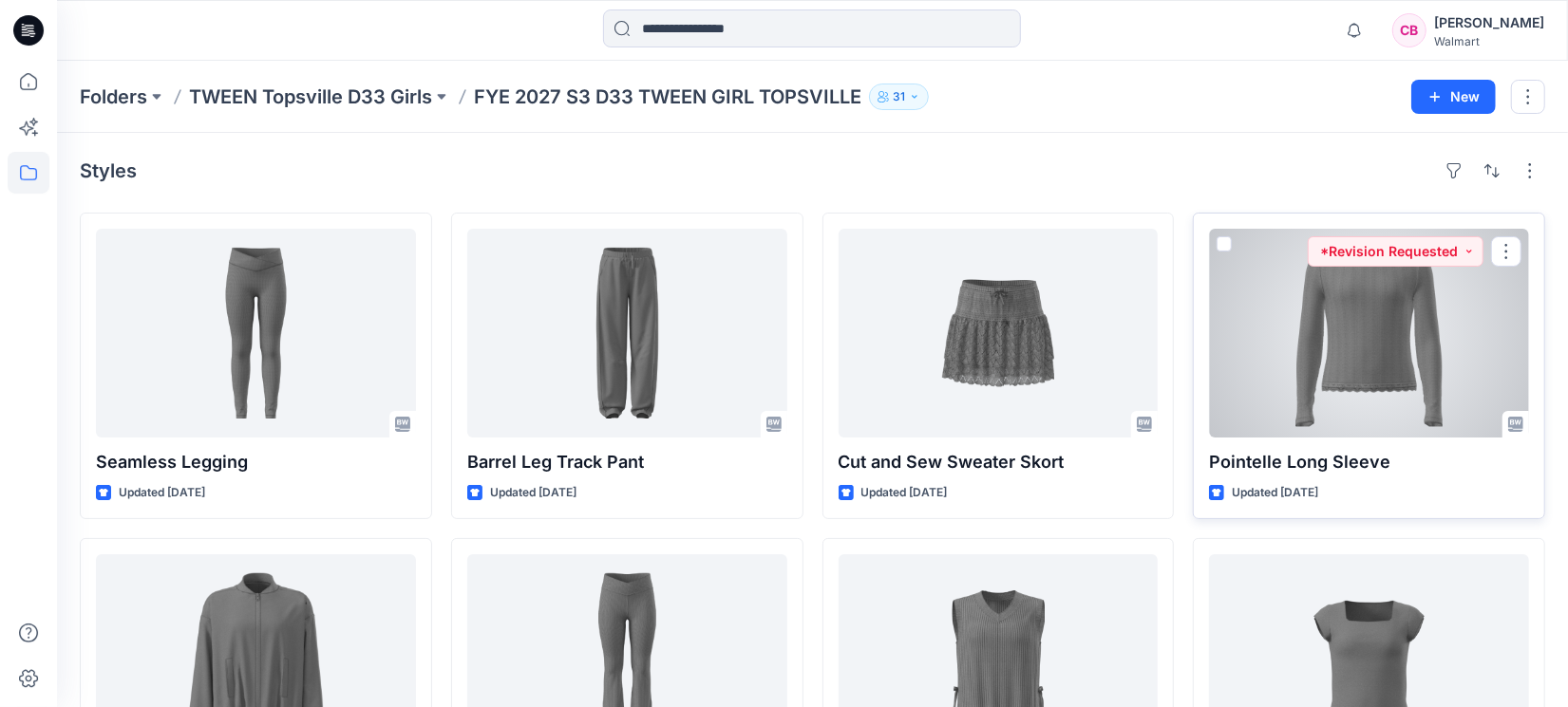
click at [1340, 337] on div at bounding box center [1369, 333] width 320 height 209
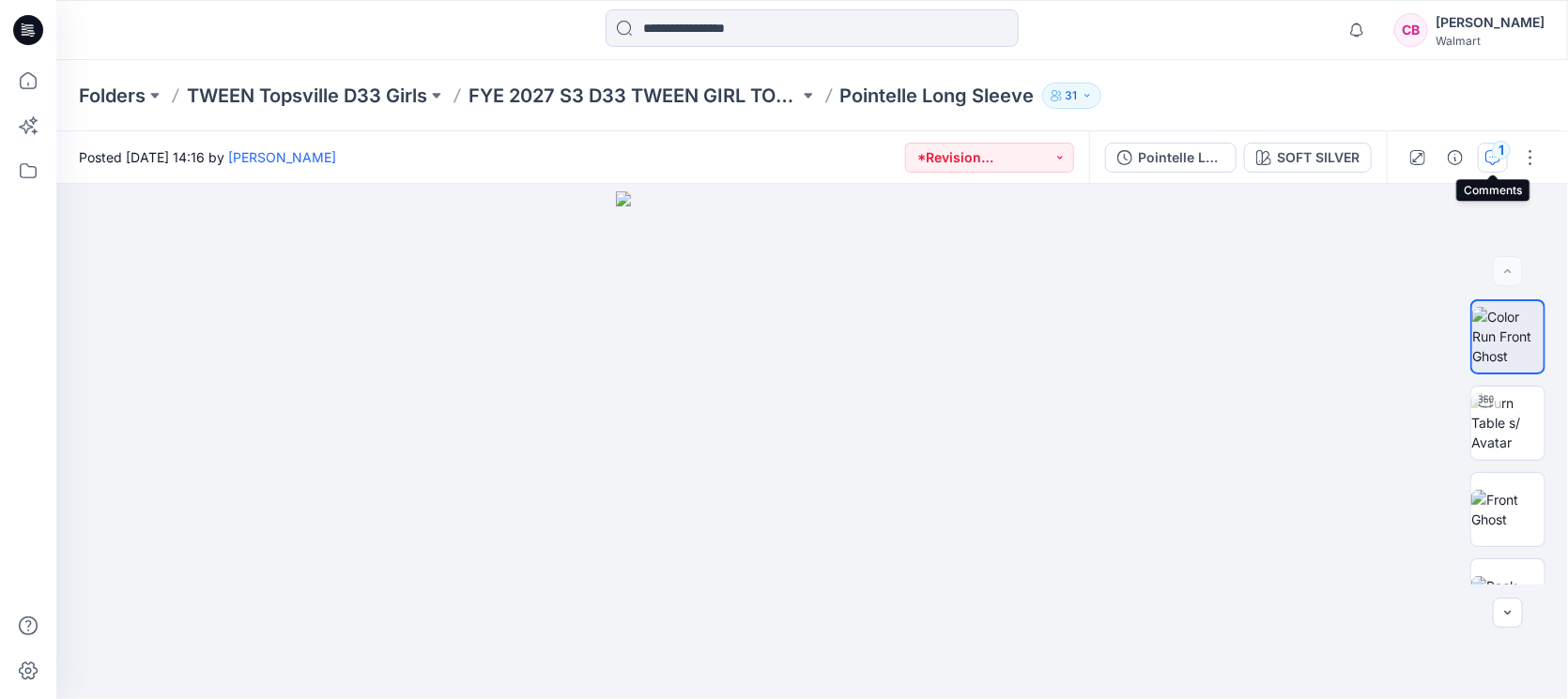
click at [1497, 159] on icon "button" at bounding box center [1493, 157] width 15 height 15
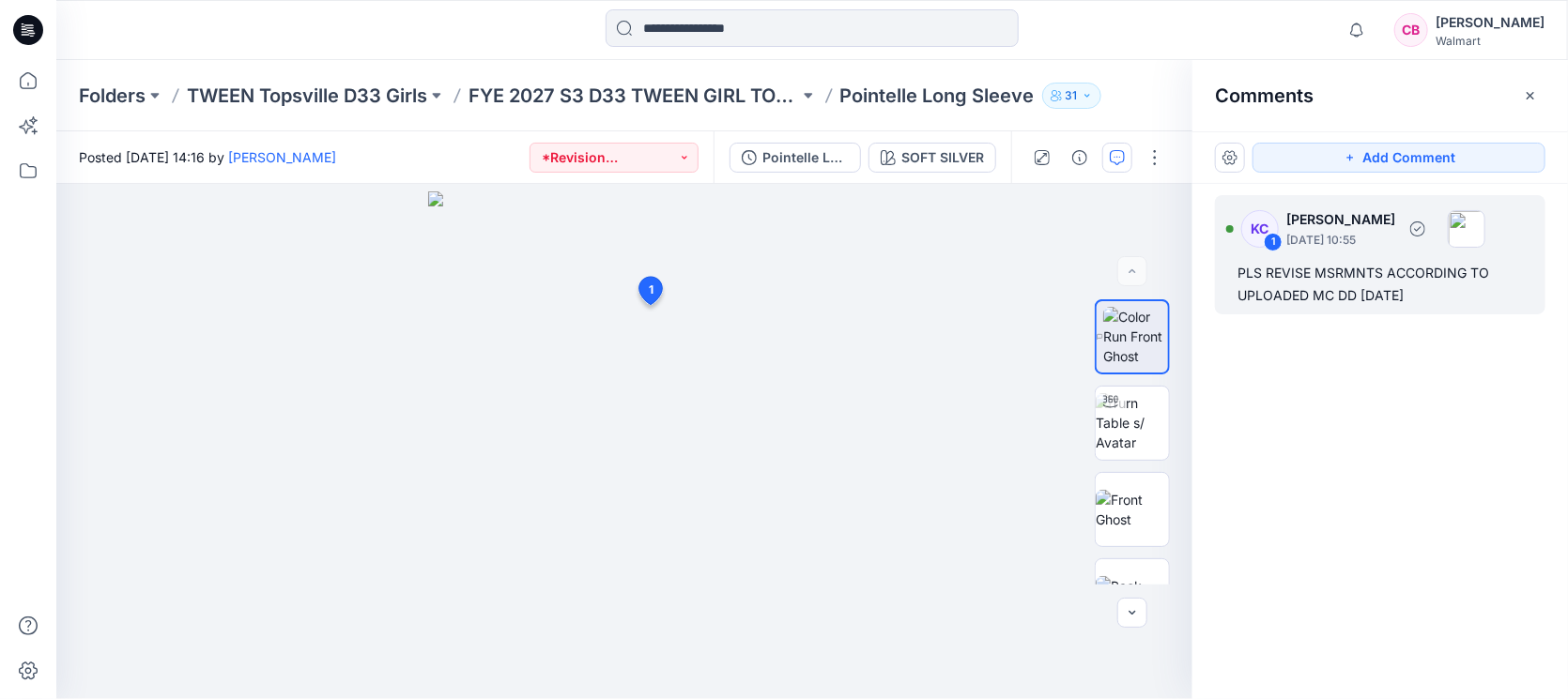
click at [1340, 294] on div "PLS REVISE MSRMNTS ACCORDING TO UPLOADED MC DD [DATE]" at bounding box center [1380, 285] width 285 height 45
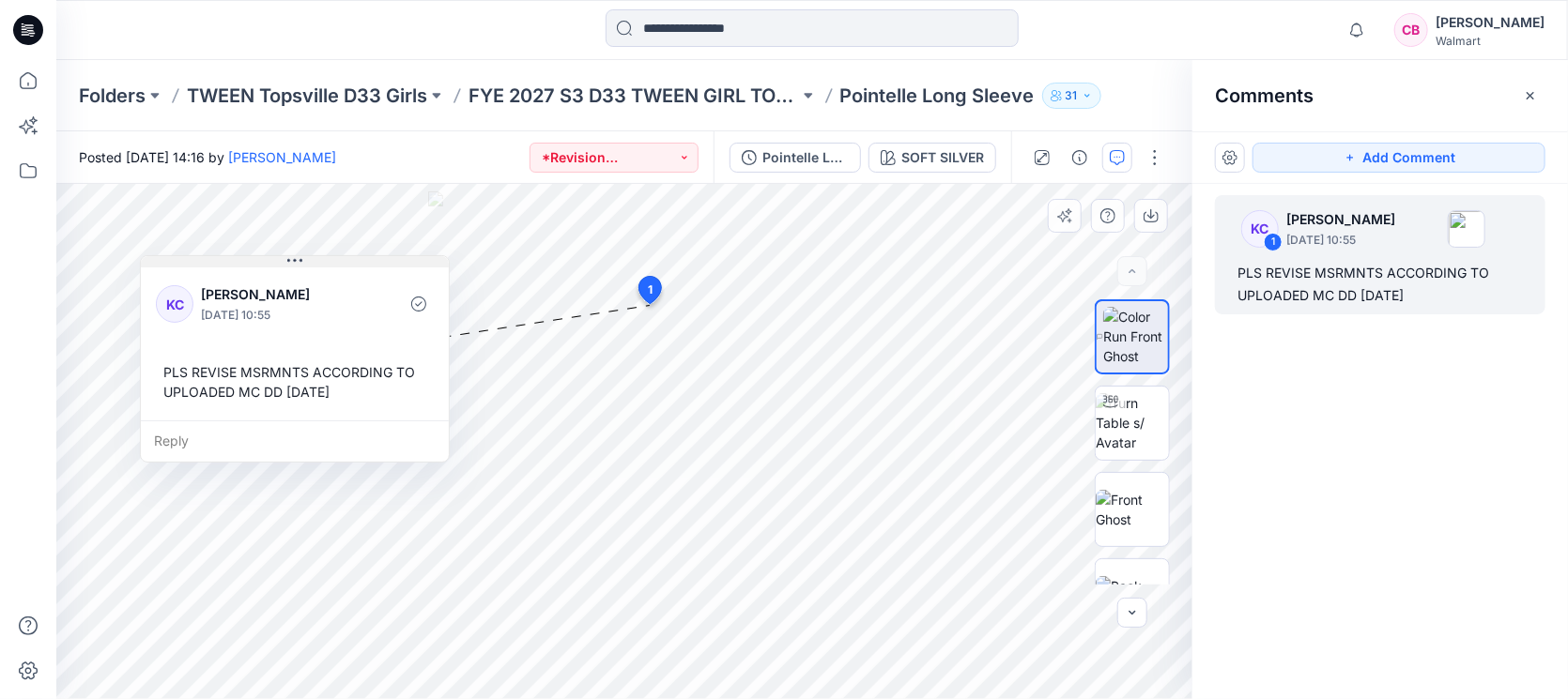
drag, startPoint x: 838, startPoint y: 319, endPoint x: 361, endPoint y: 254, distance: 481.4
click at [360, 256] on button at bounding box center [295, 262] width 308 height 12
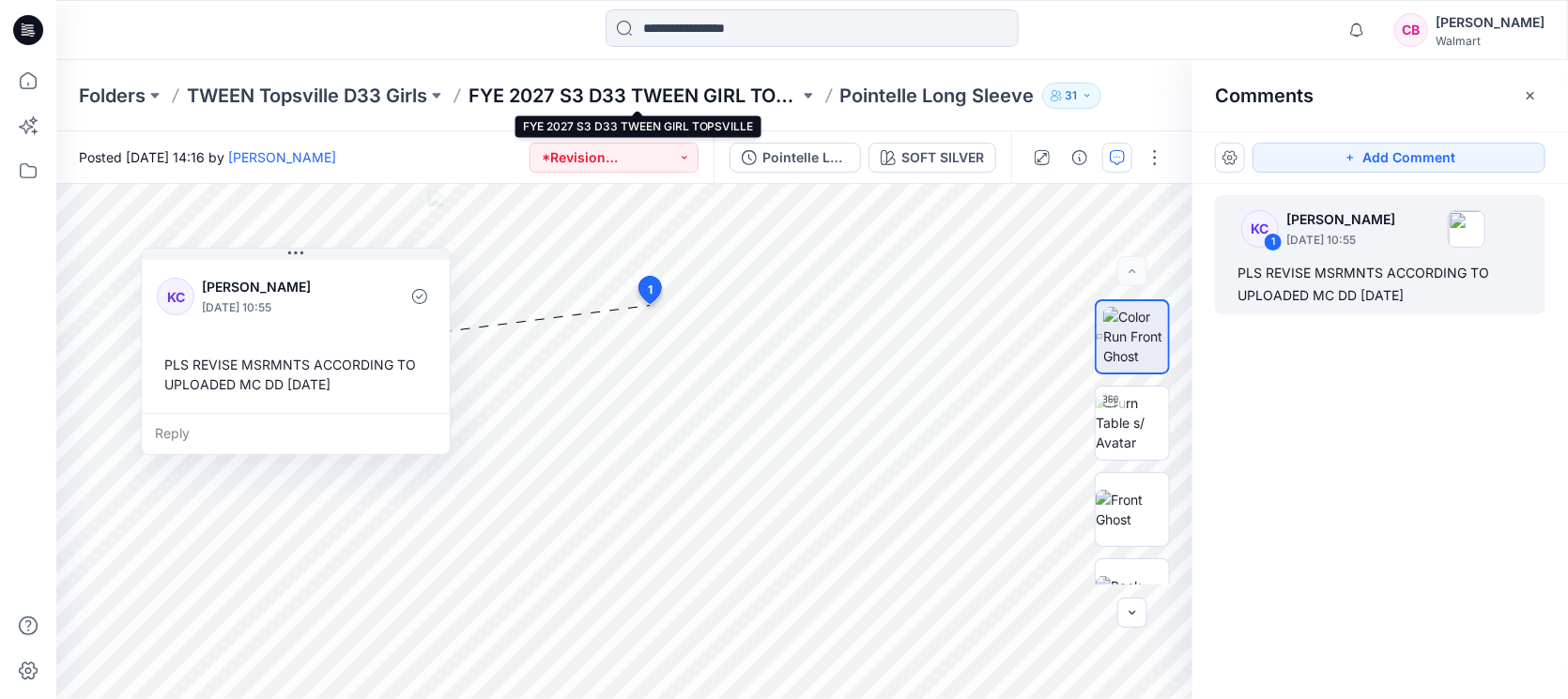
click at [739, 85] on p "FYE 2027 S3 D33 TWEEN GIRL TOPSVILLE" at bounding box center [633, 95] width 330 height 26
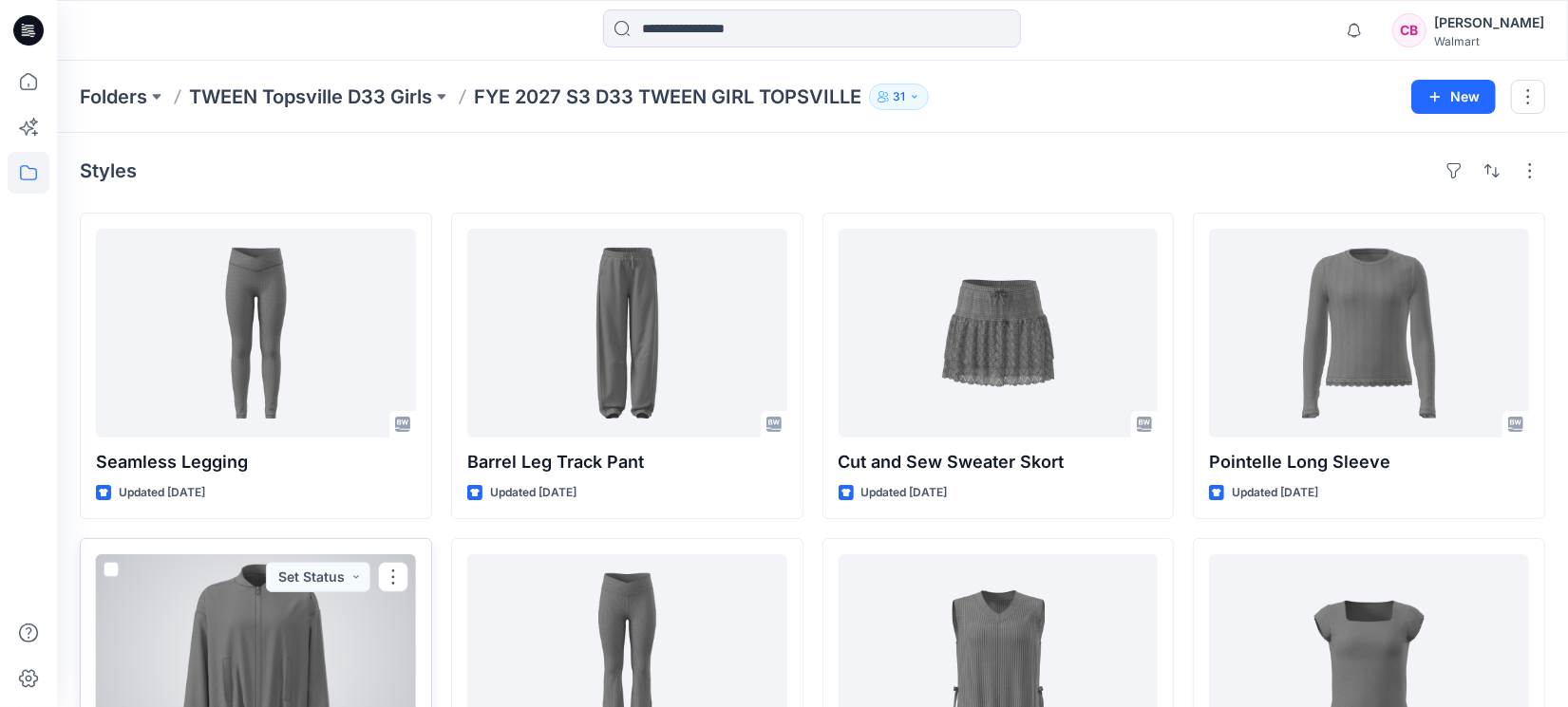
click at [229, 616] on div at bounding box center [256, 658] width 320 height 209
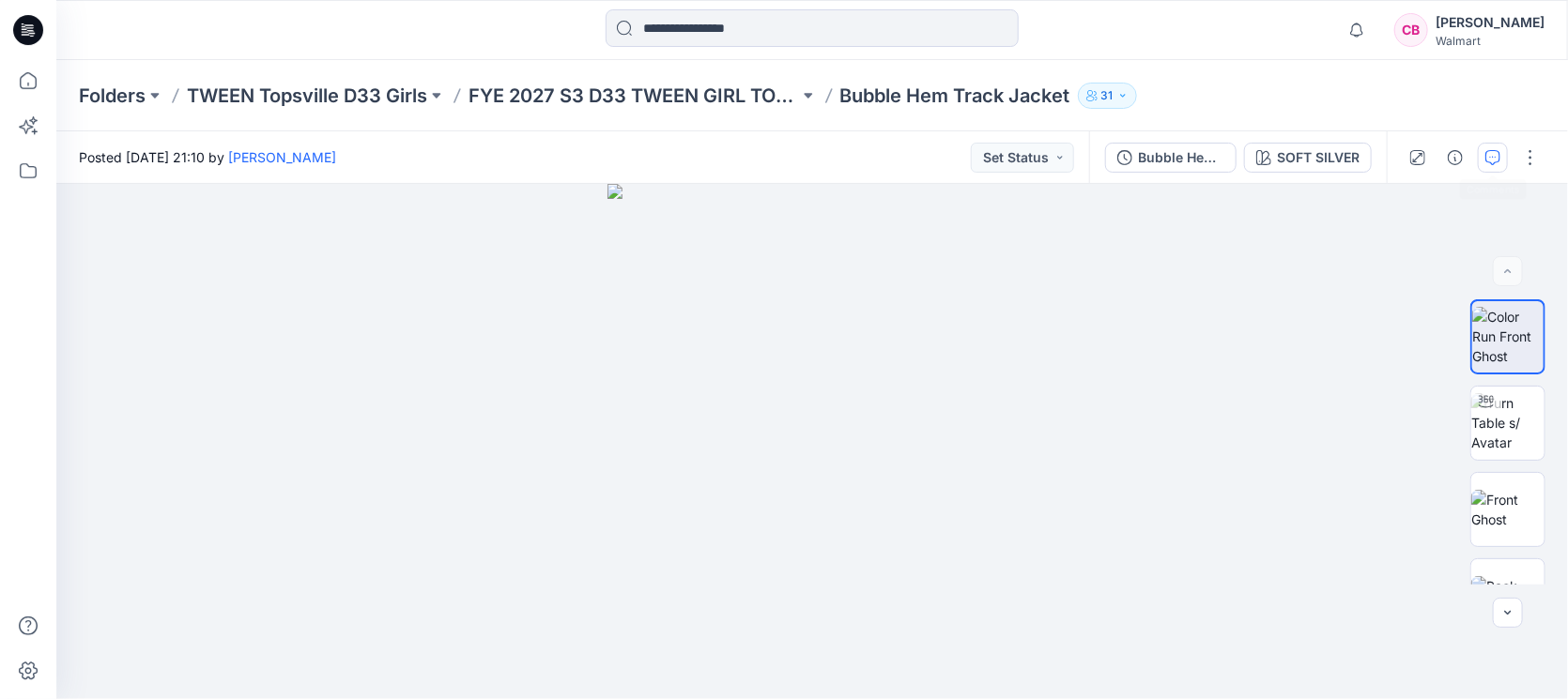
click at [1493, 150] on icon "button" at bounding box center [1493, 157] width 15 height 15
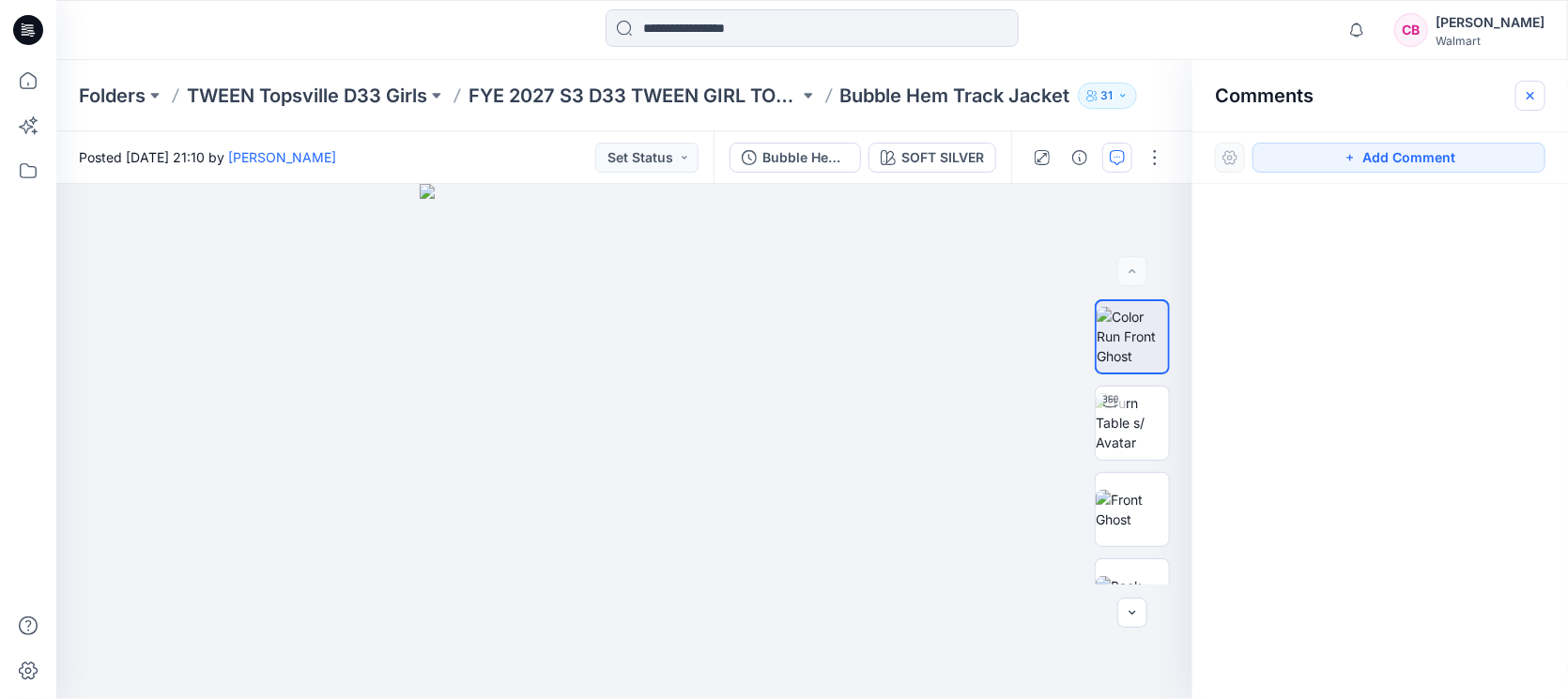
click at [1538, 93] on icon "button" at bounding box center [1530, 95] width 15 height 15
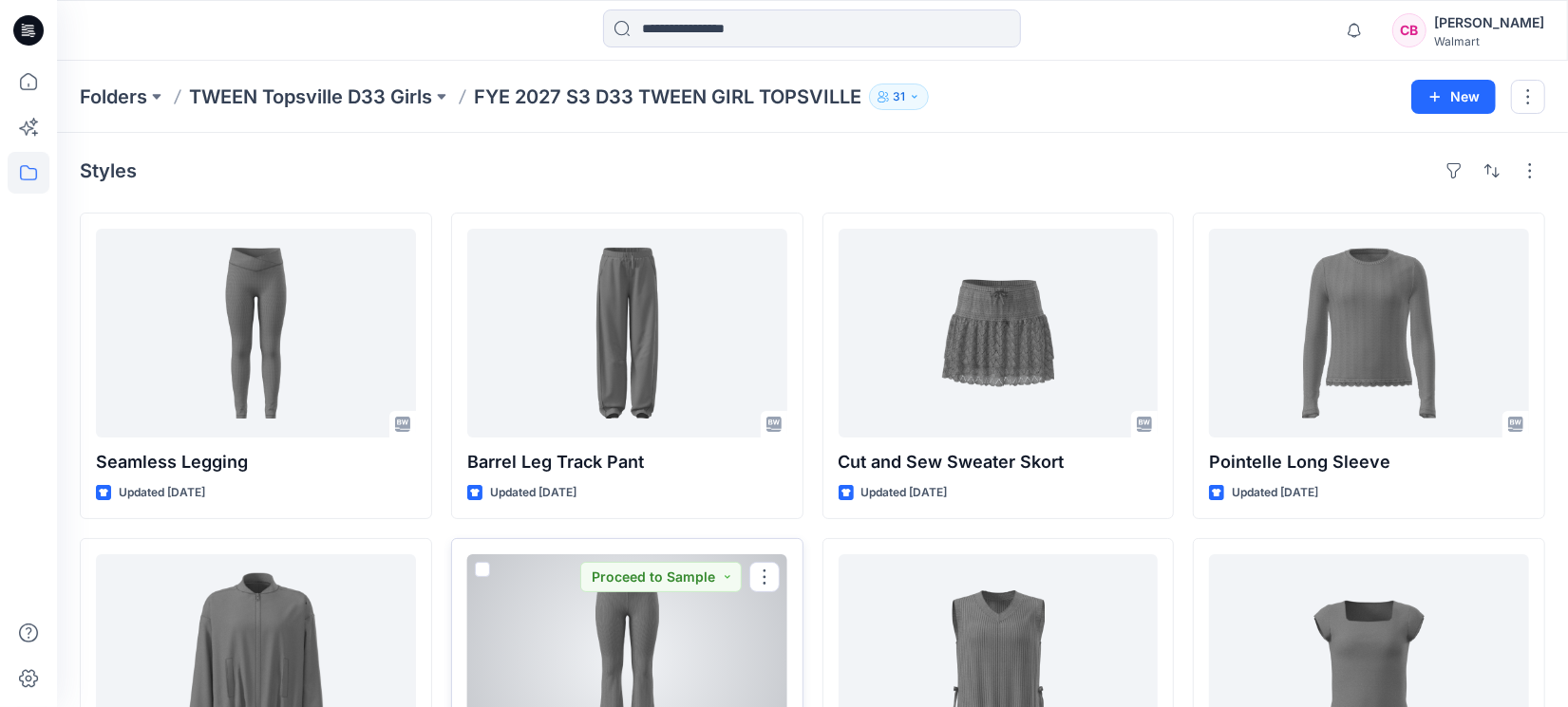
click at [591, 634] on div at bounding box center [627, 658] width 320 height 209
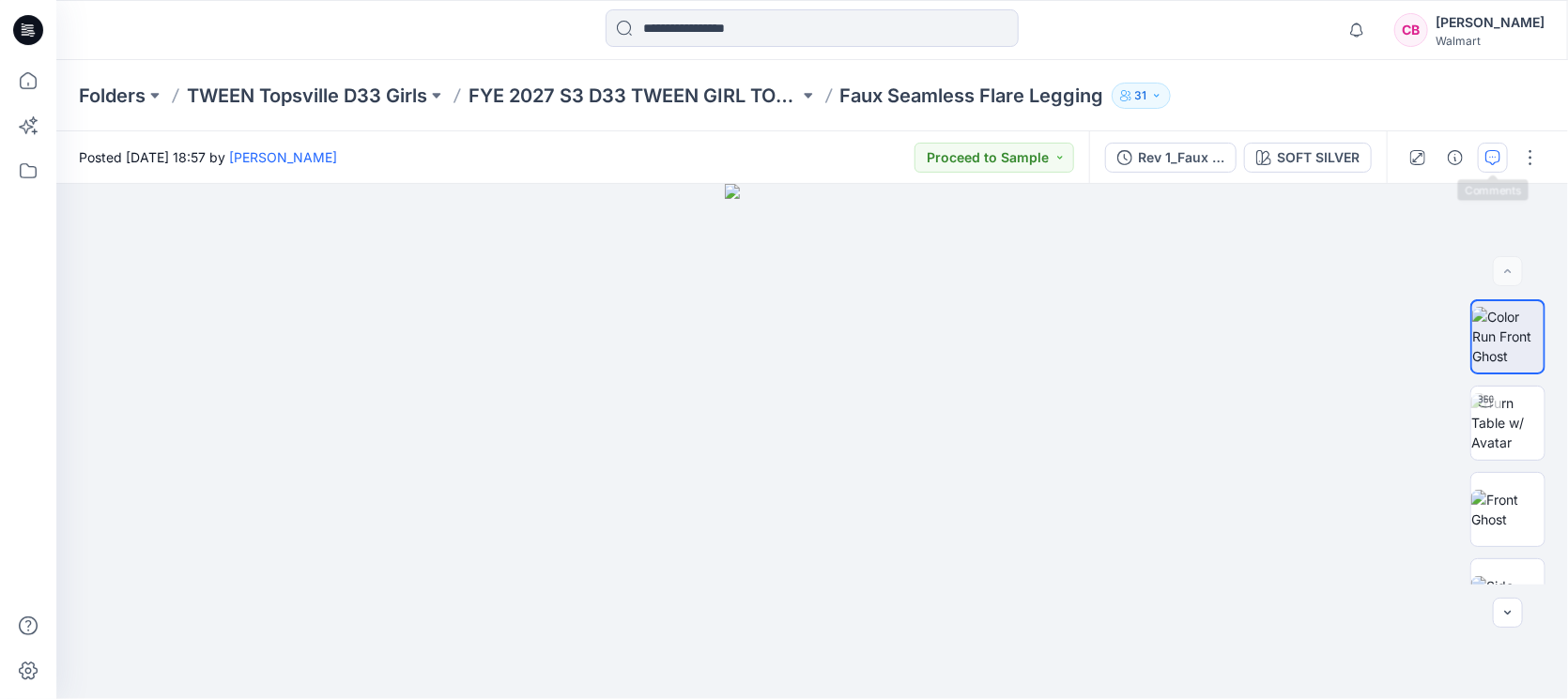
click at [1499, 159] on icon "button" at bounding box center [1493, 157] width 15 height 15
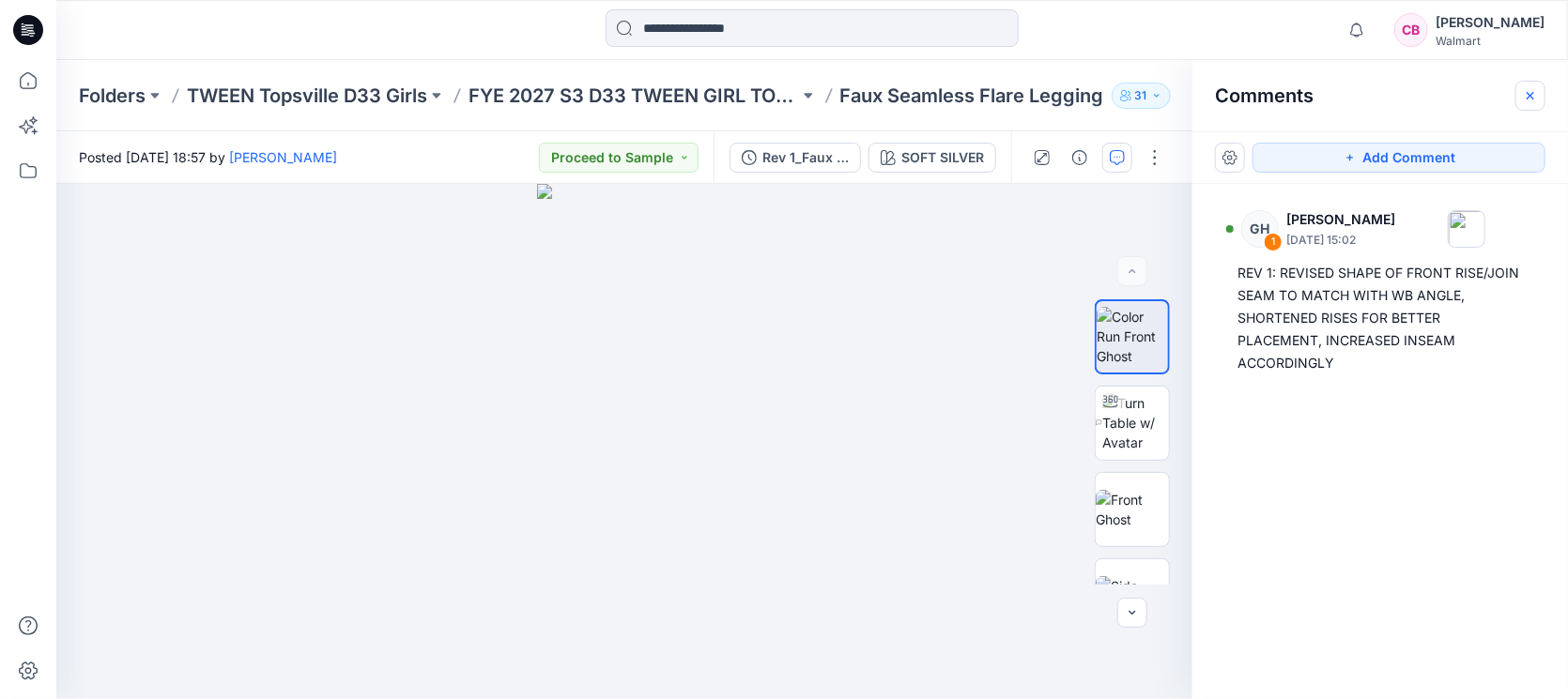
click at [1536, 91] on icon "button" at bounding box center [1530, 95] width 15 height 15
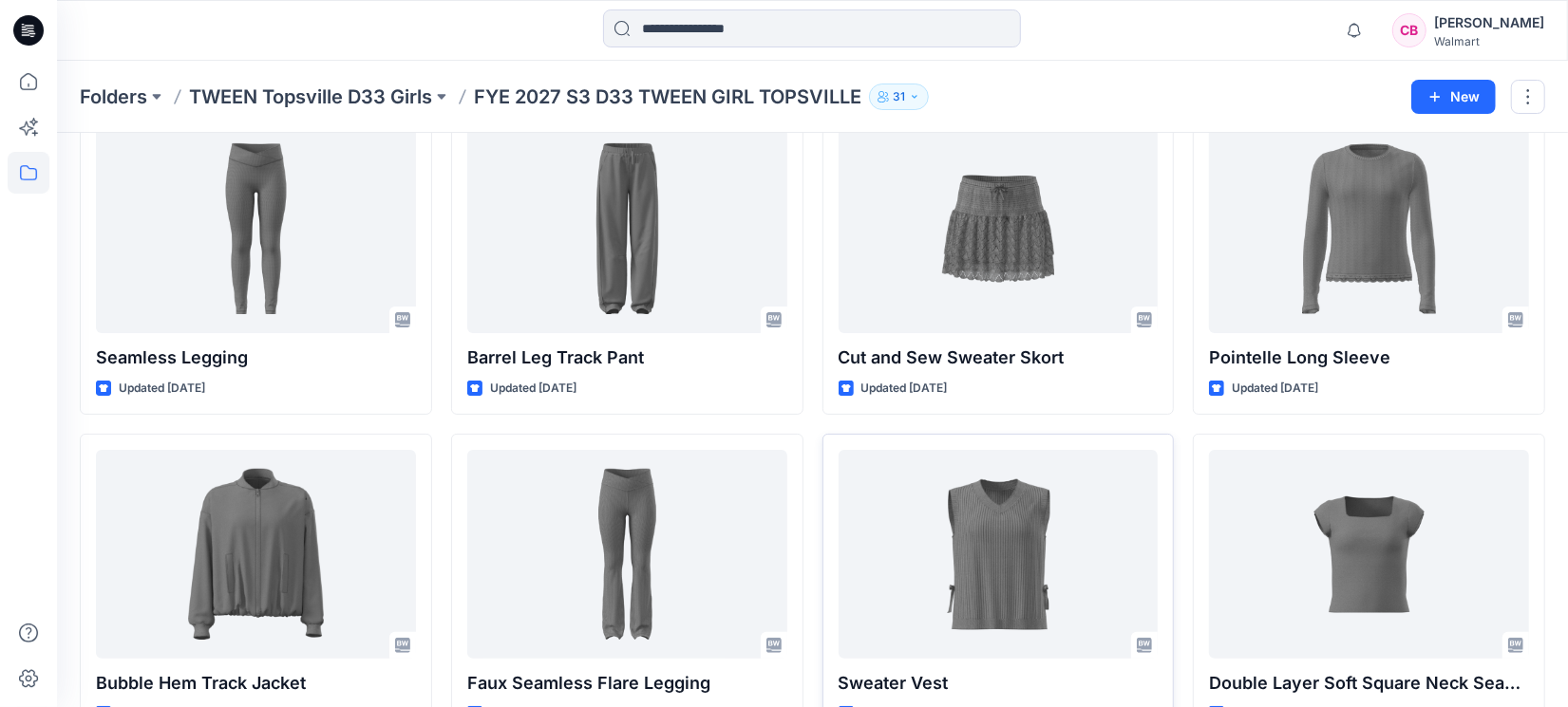
scroll to position [238, 0]
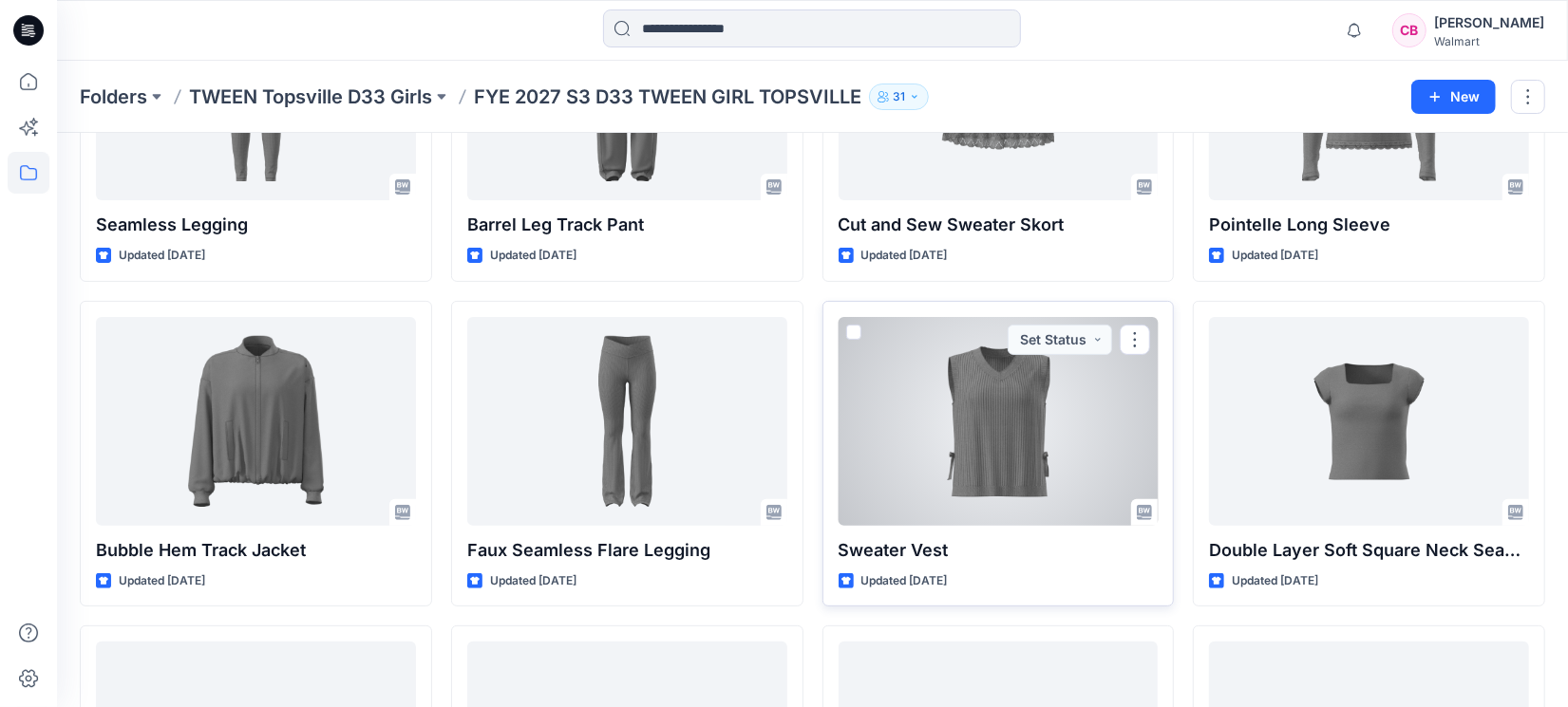
click at [957, 457] on div at bounding box center [998, 421] width 320 height 209
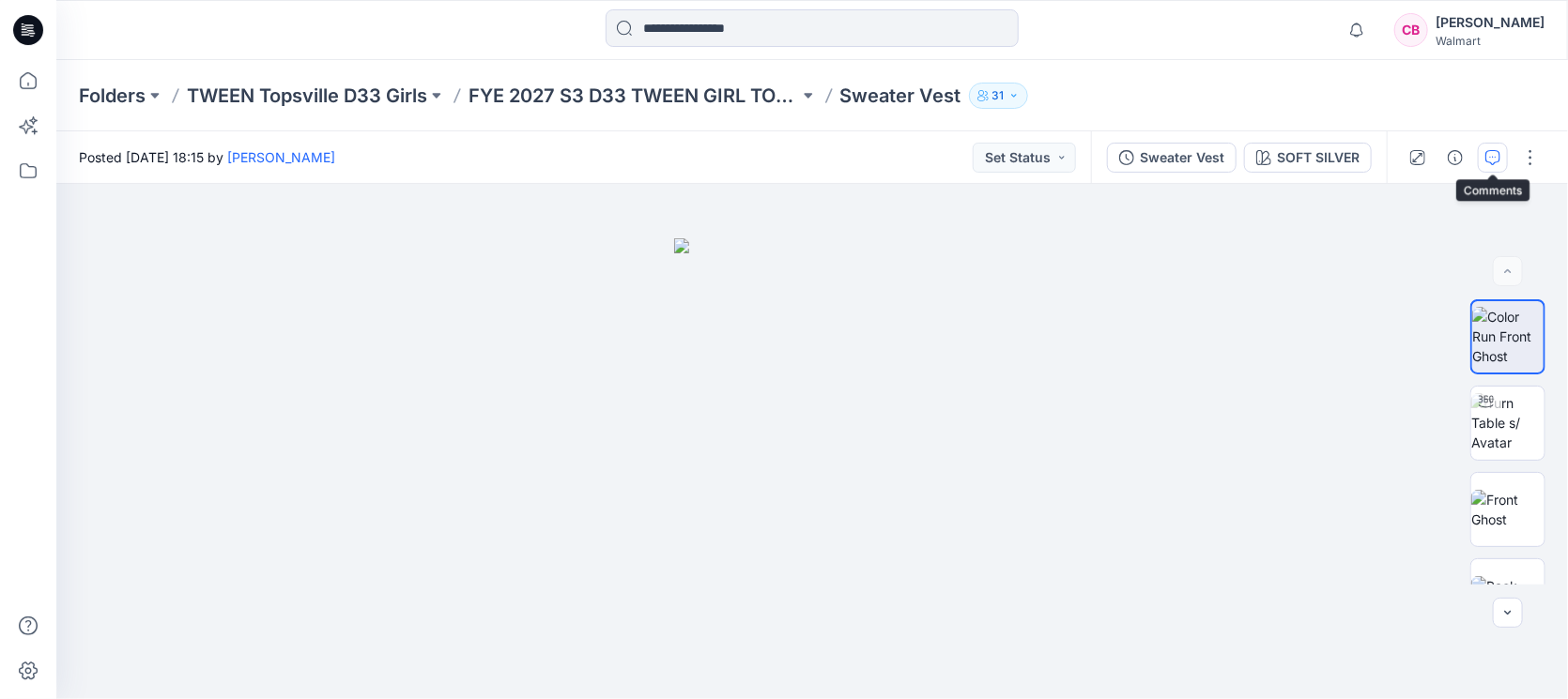
click at [1505, 164] on button "button" at bounding box center [1493, 158] width 30 height 30
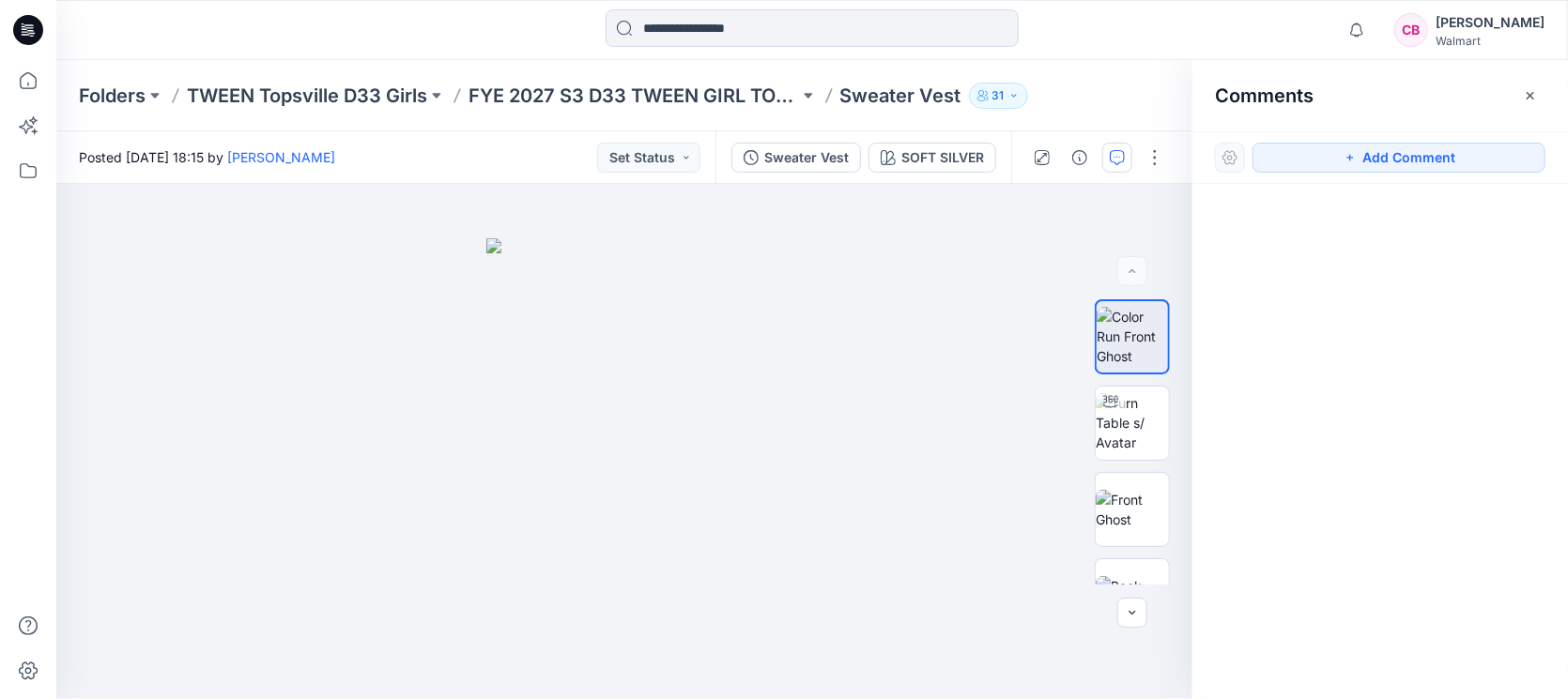
click at [1539, 97] on button "button" at bounding box center [1530, 95] width 30 height 30
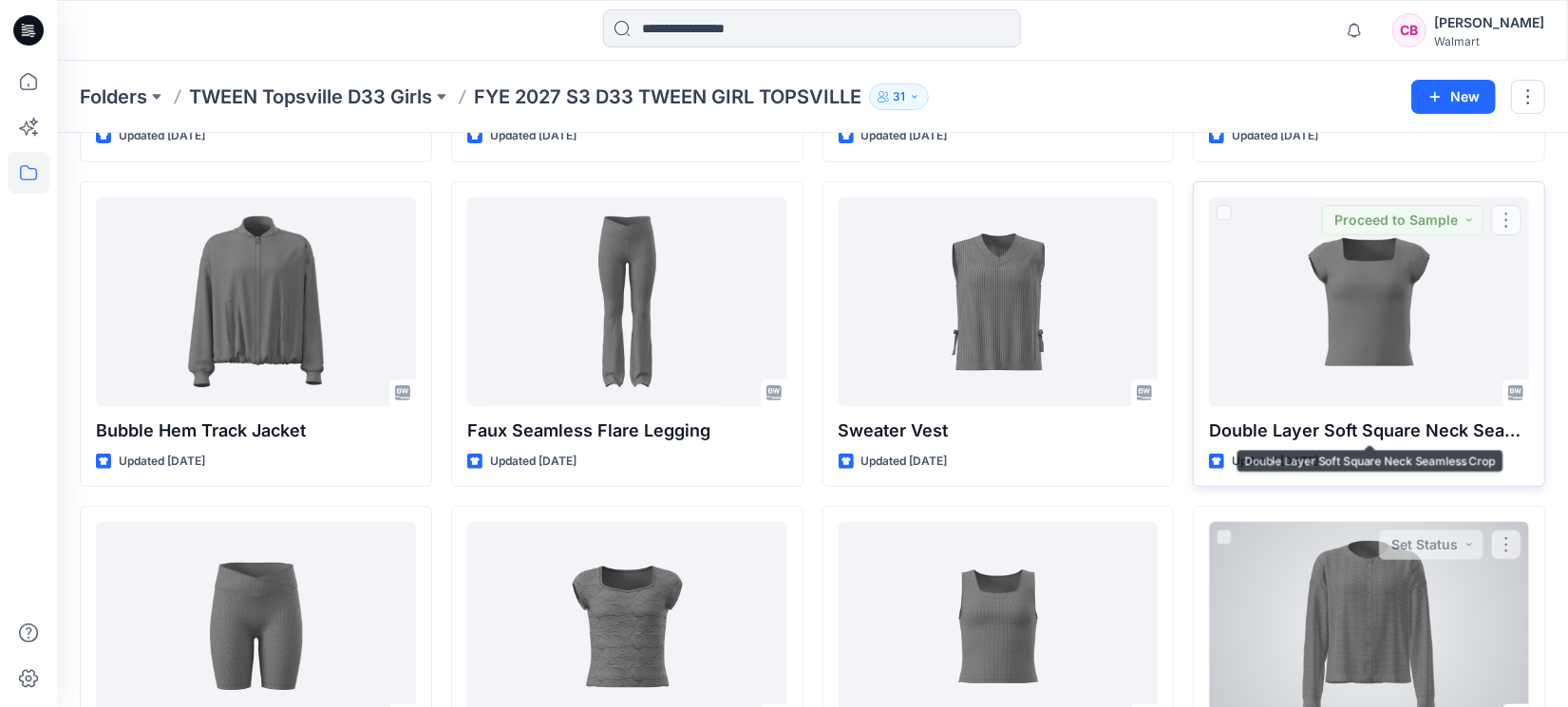
scroll to position [474, 0]
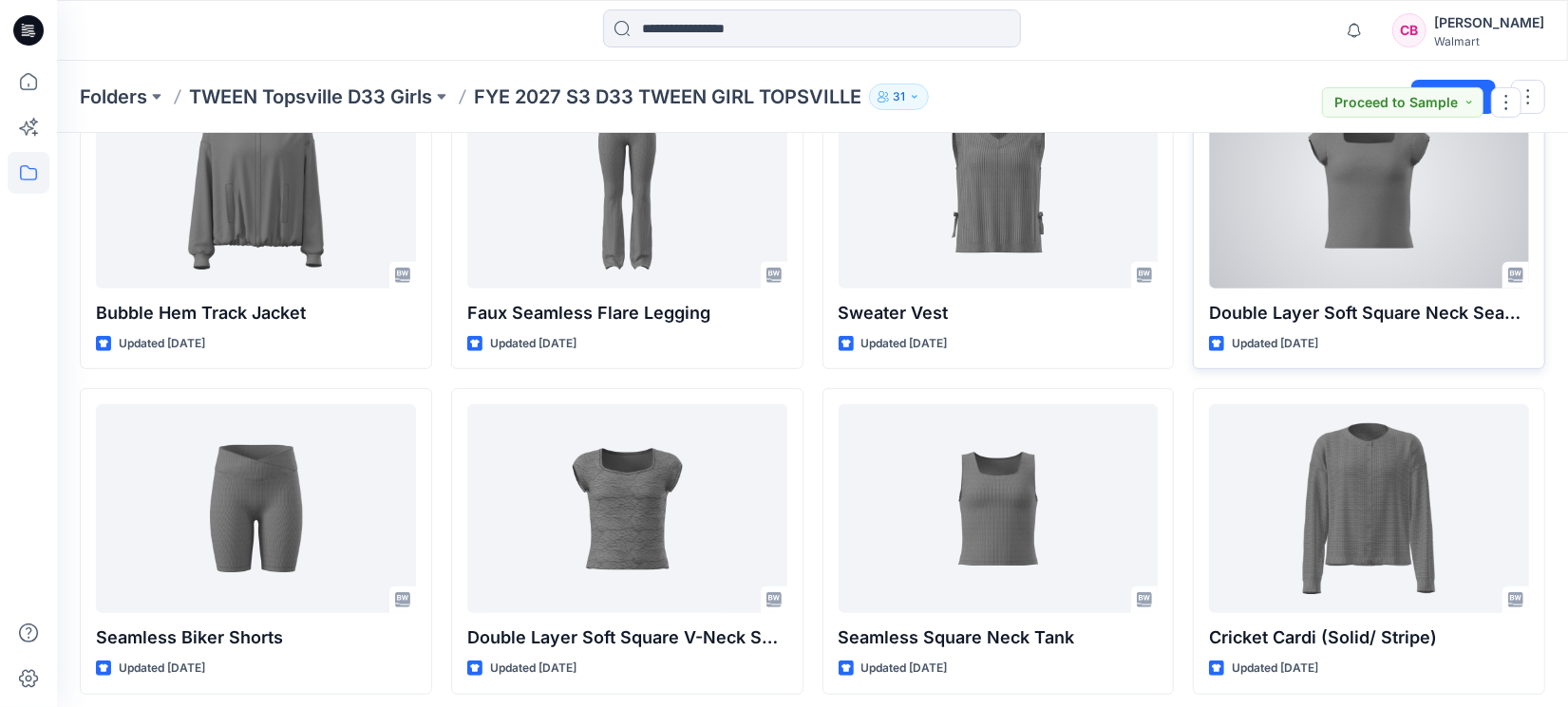
click at [1318, 209] on div at bounding box center [1369, 184] width 320 height 209
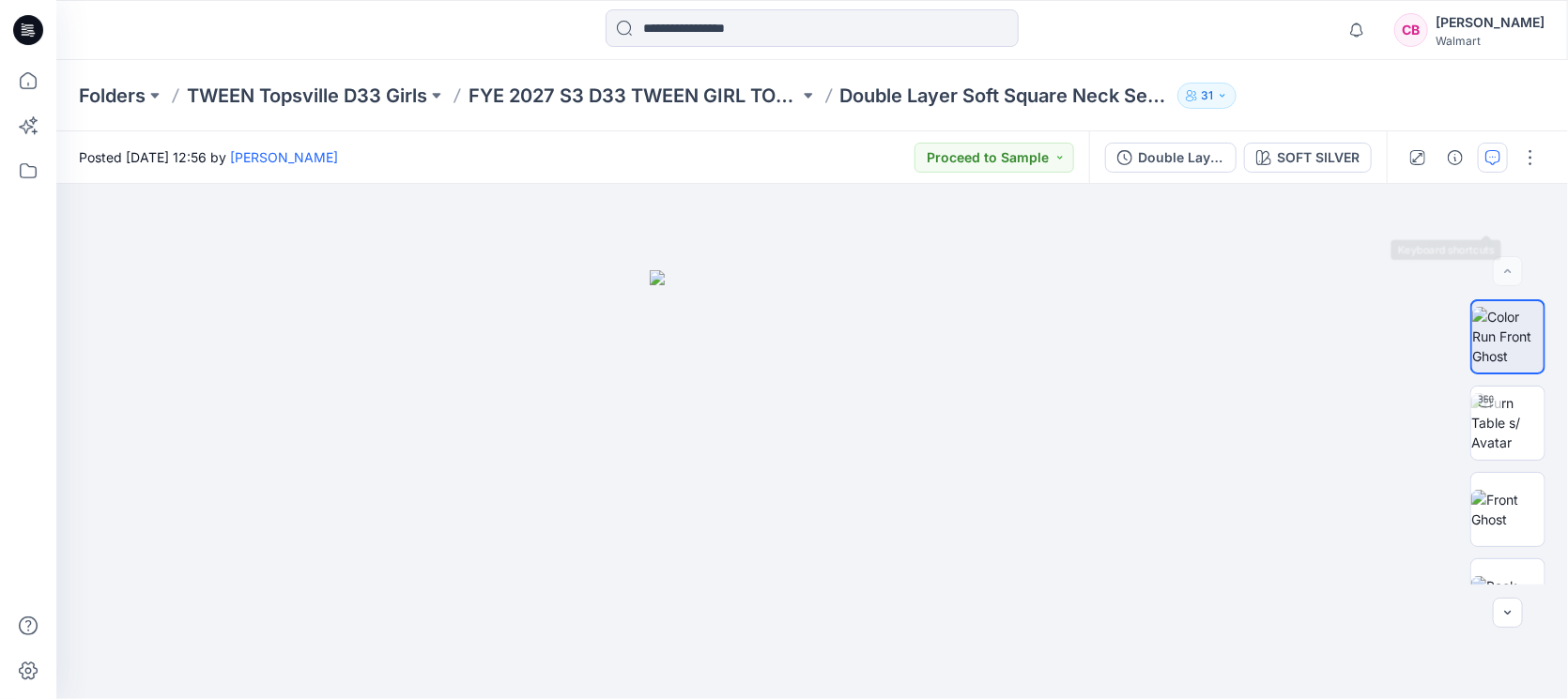
click at [1493, 150] on icon "button" at bounding box center [1493, 157] width 15 height 15
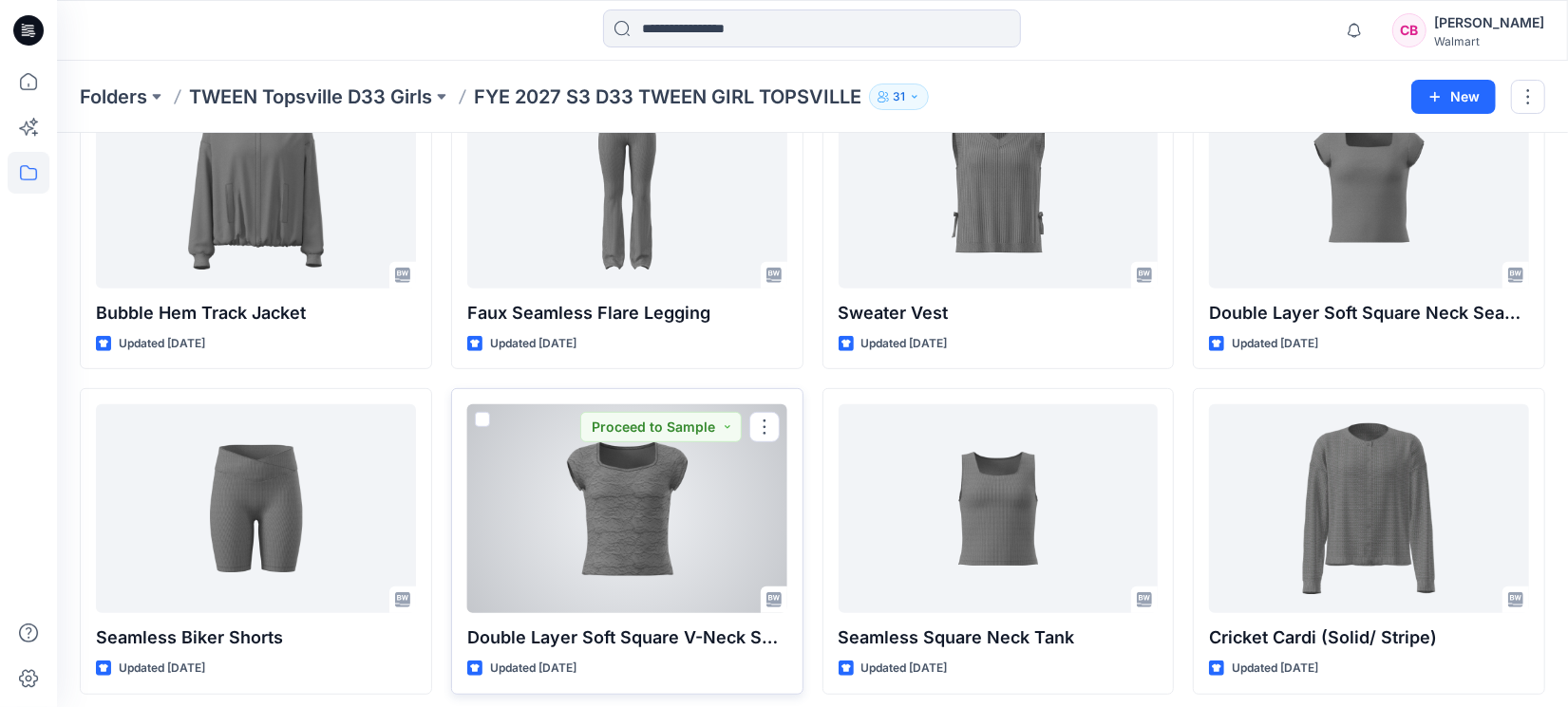
scroll to position [594, 0]
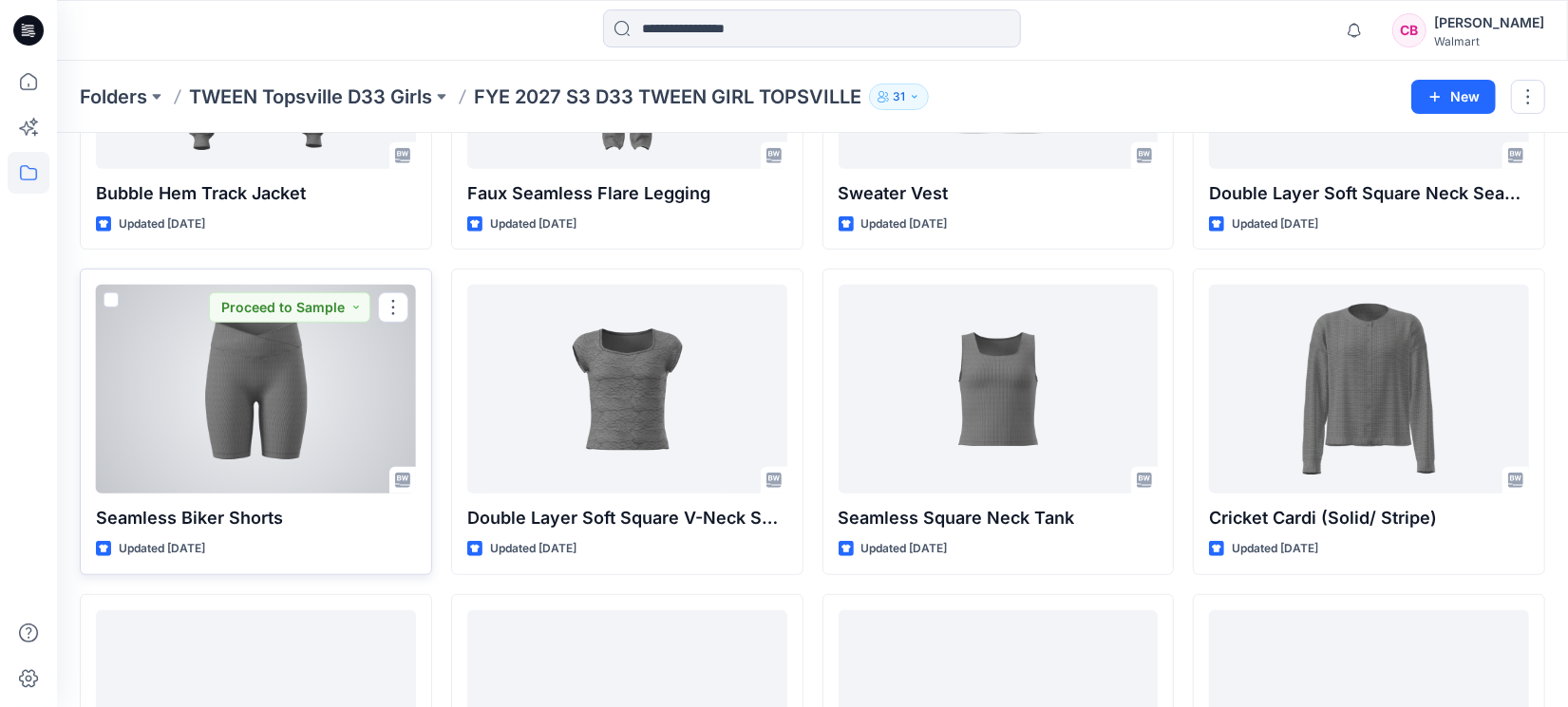
click at [297, 444] on div at bounding box center [256, 389] width 320 height 209
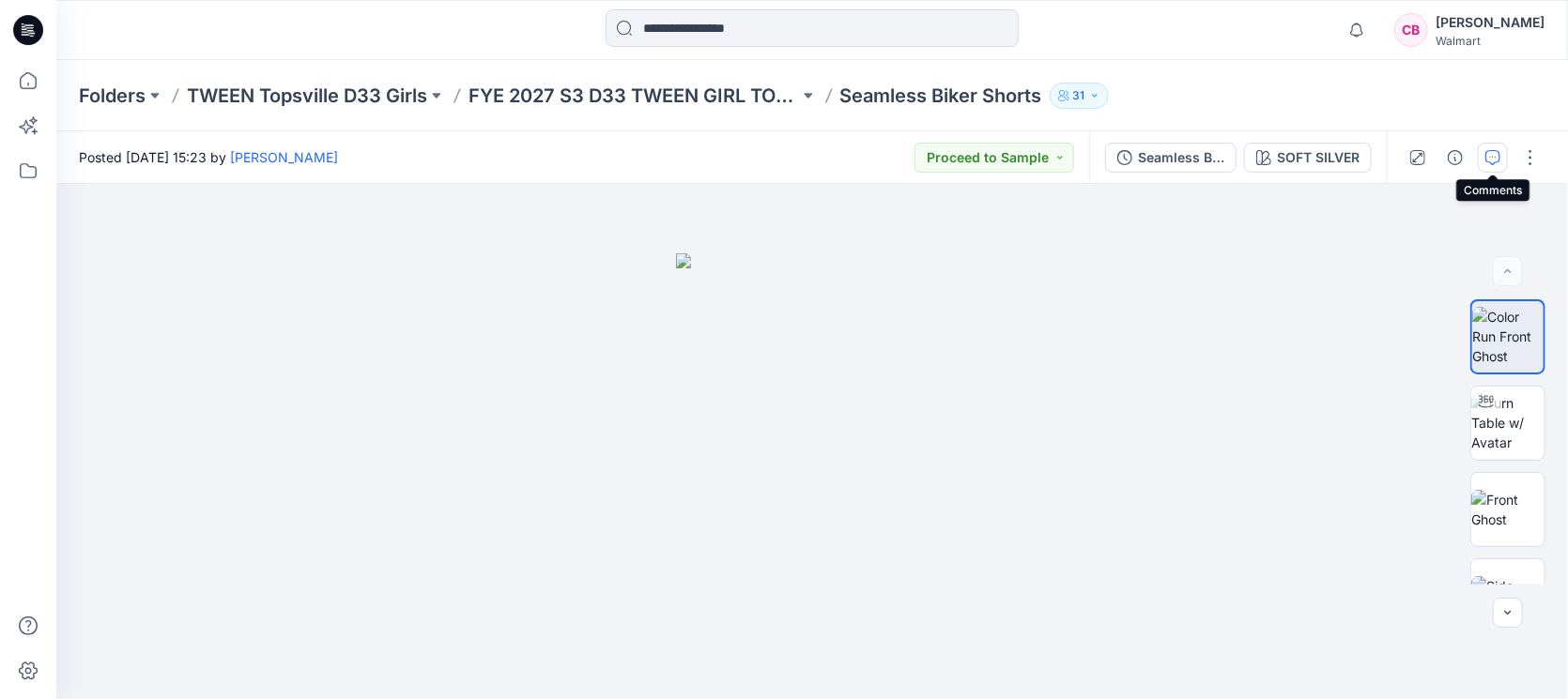
click at [1495, 160] on icon "button" at bounding box center [1493, 157] width 15 height 15
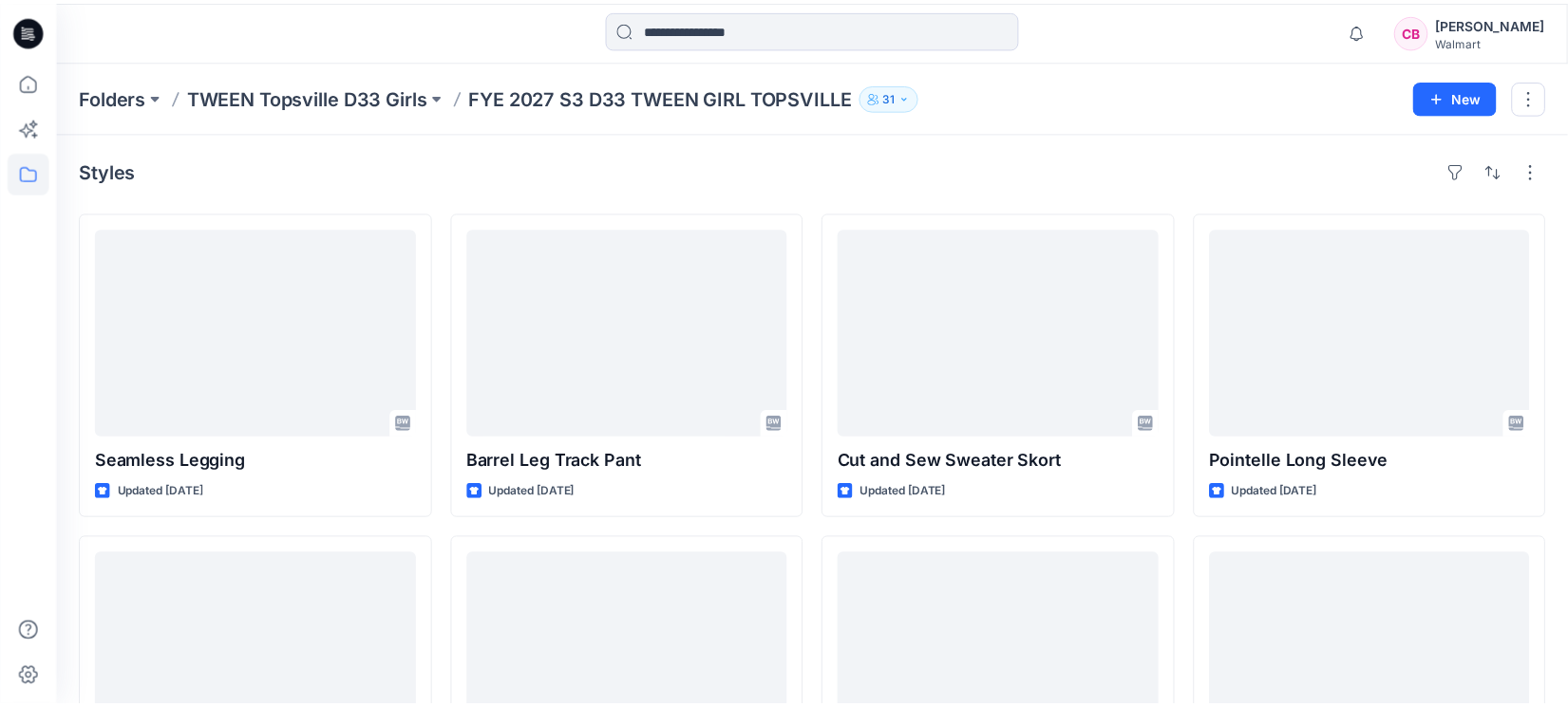
scroll to position [594, 0]
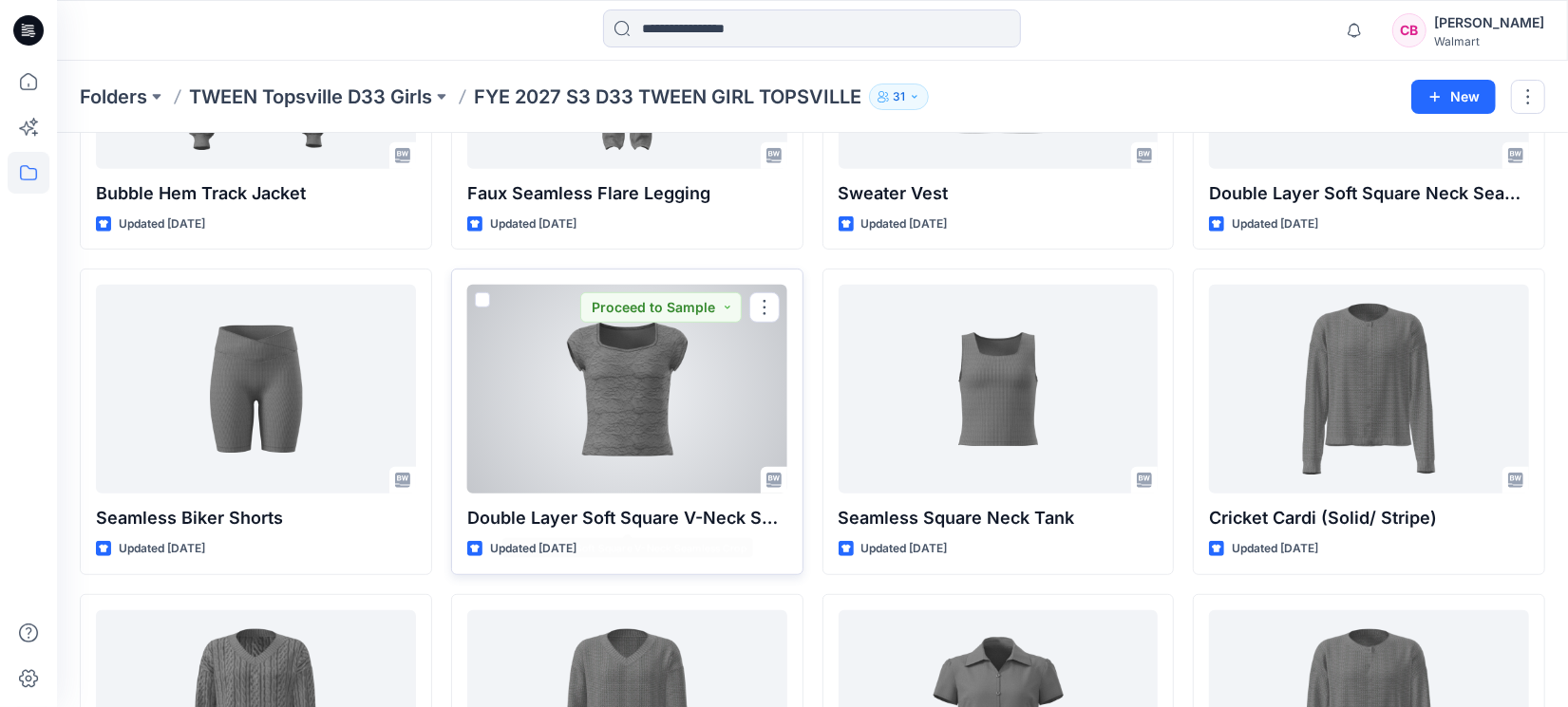
click at [689, 418] on div at bounding box center [627, 389] width 320 height 209
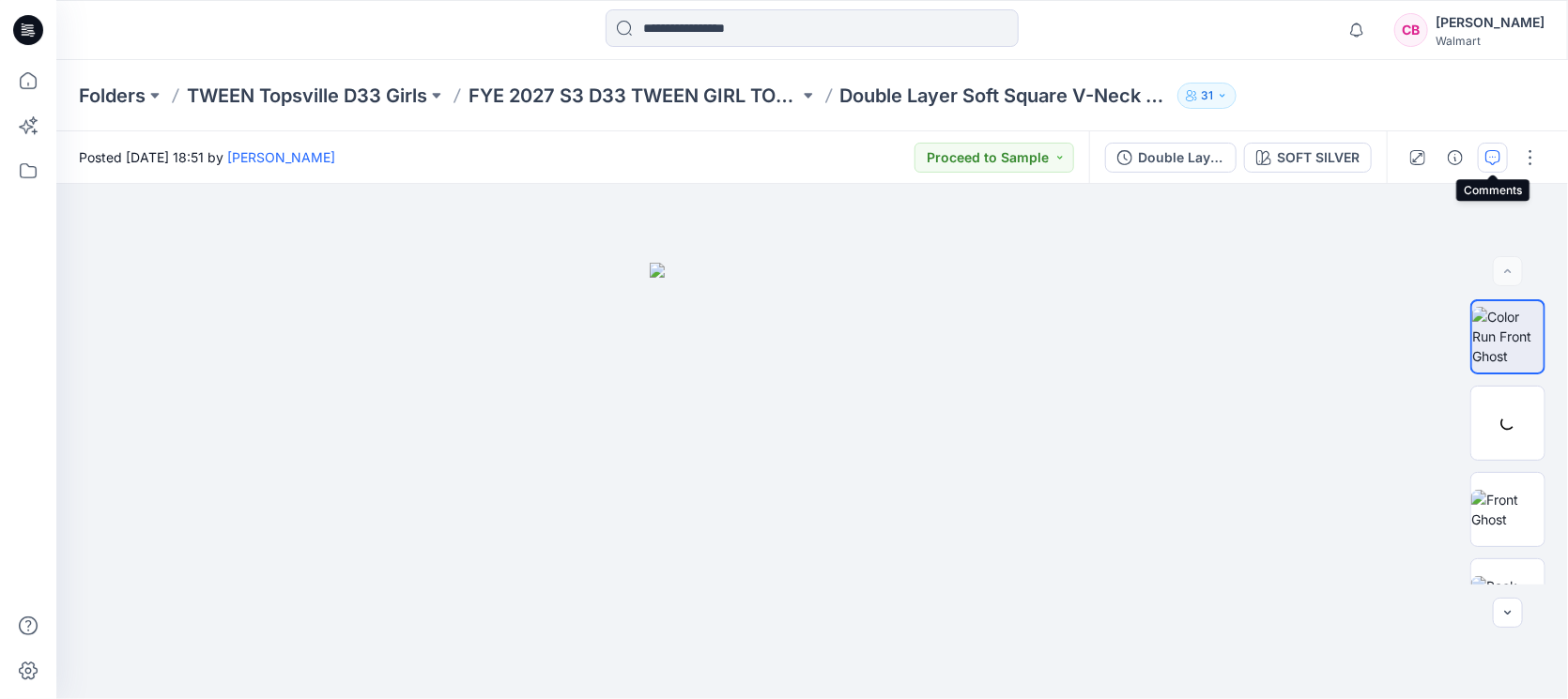
click at [1496, 163] on icon "button" at bounding box center [1493, 157] width 15 height 15
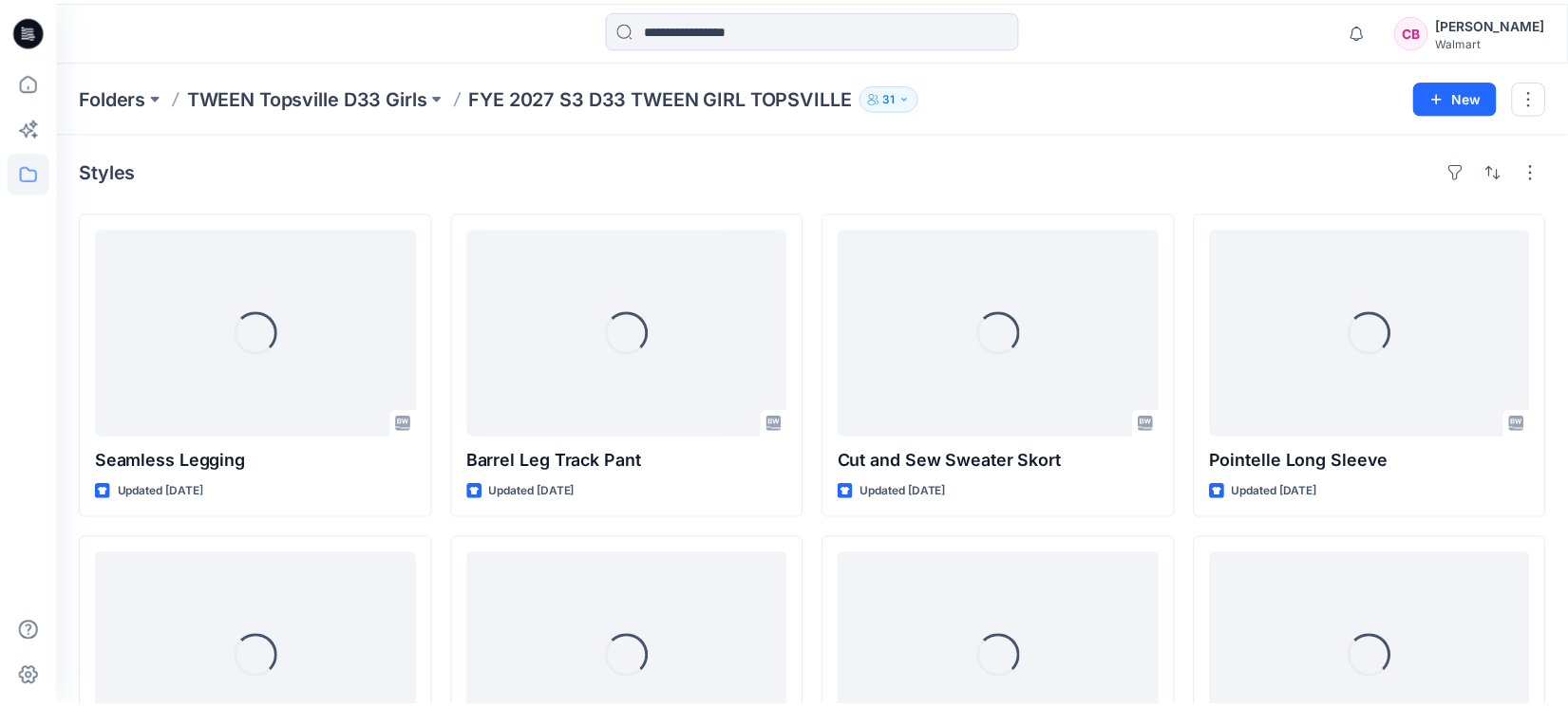
scroll to position [594, 0]
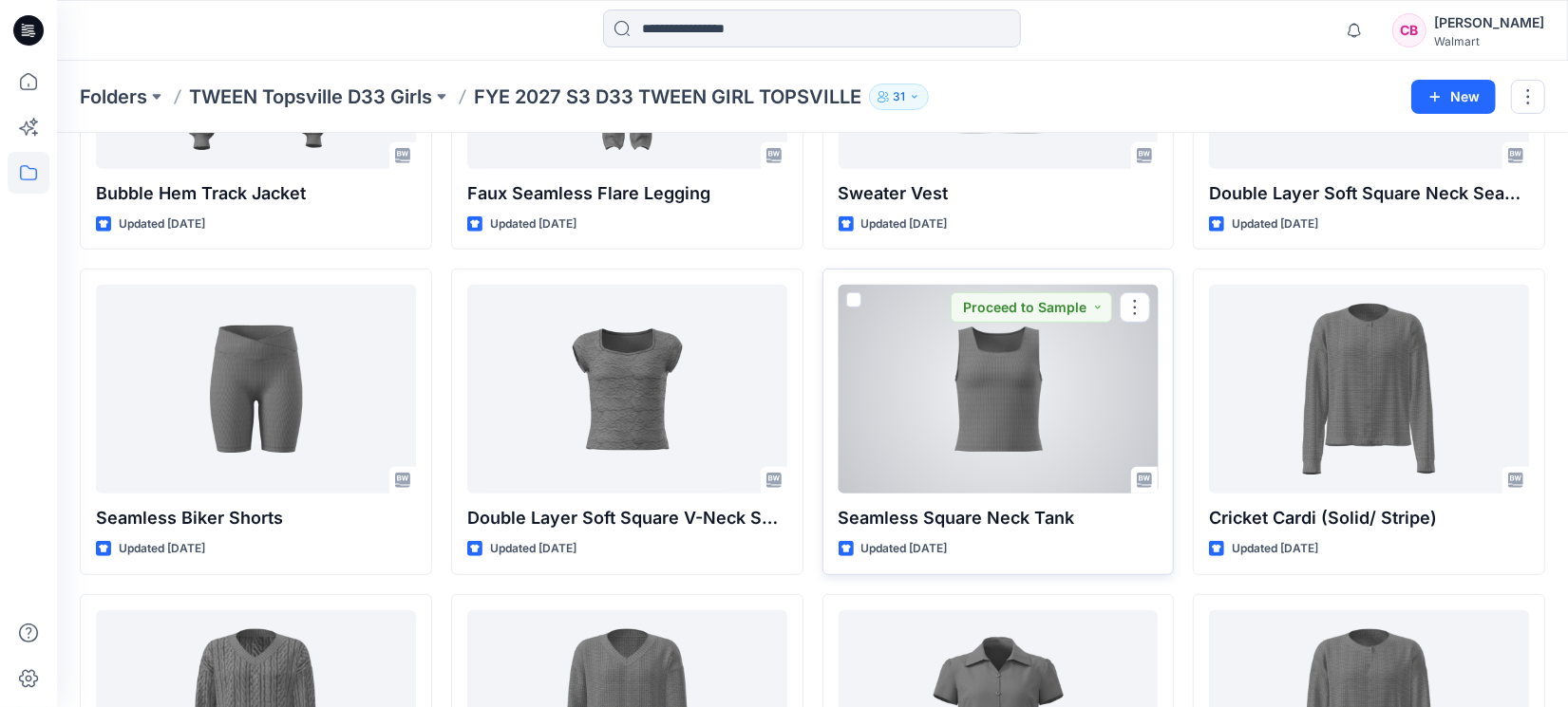
click at [969, 404] on div at bounding box center [998, 389] width 320 height 209
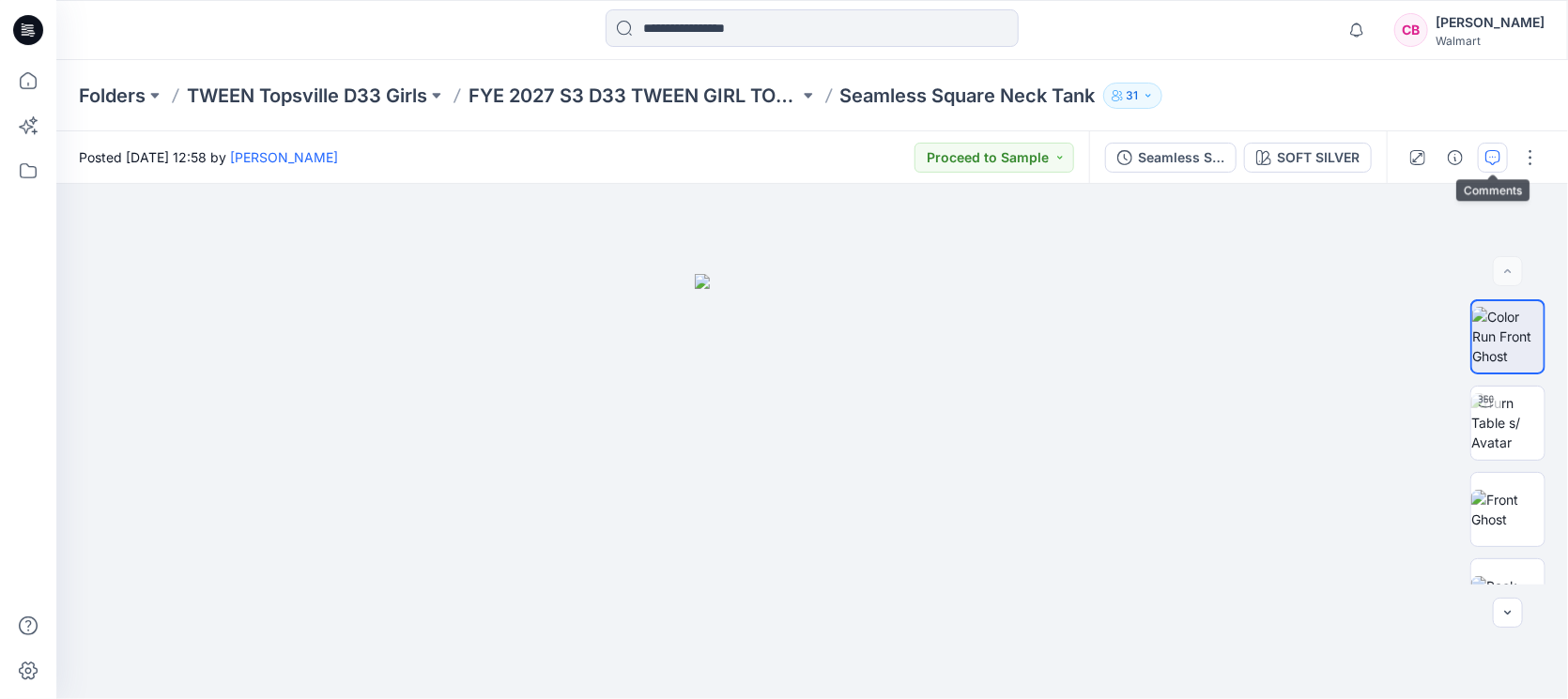
click at [1506, 151] on button "button" at bounding box center [1493, 158] width 30 height 30
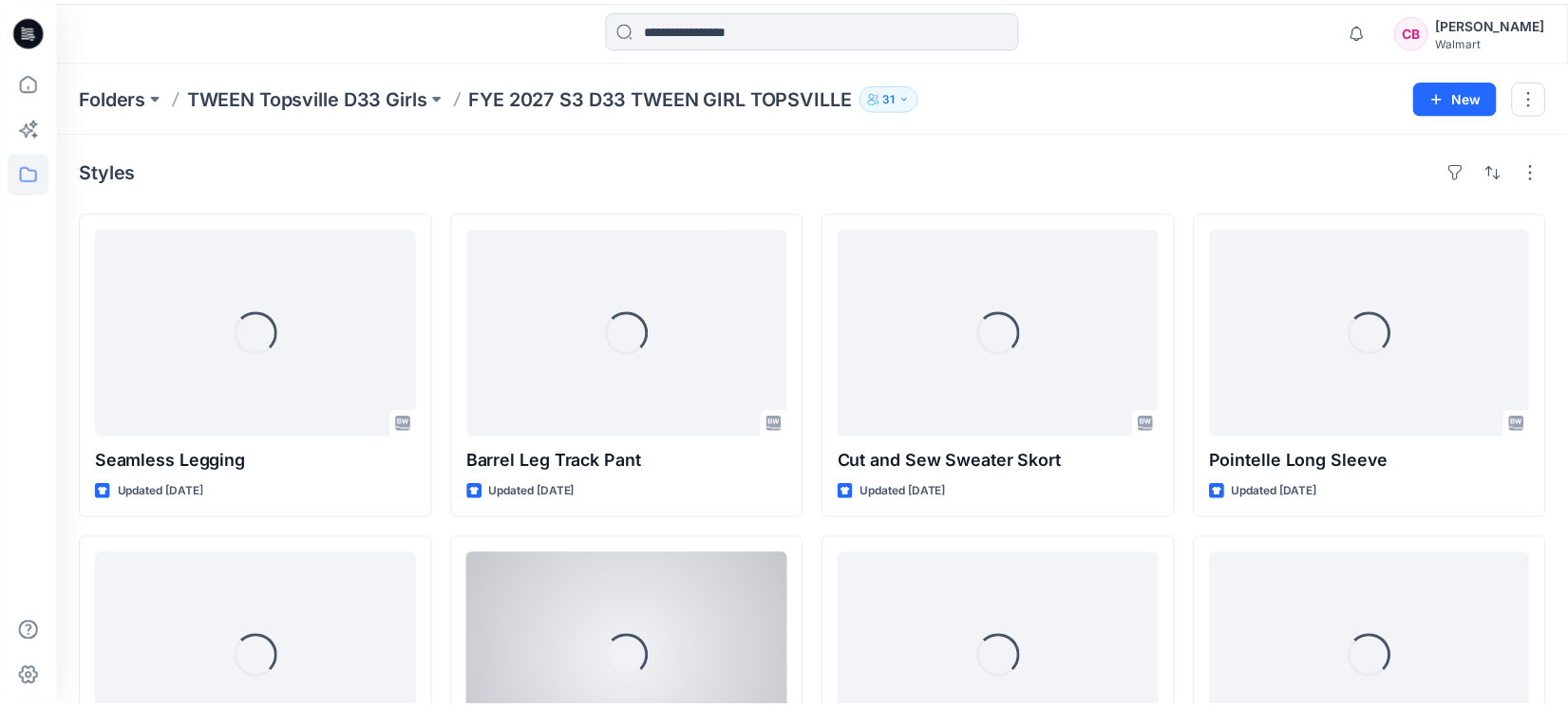
scroll to position [594, 0]
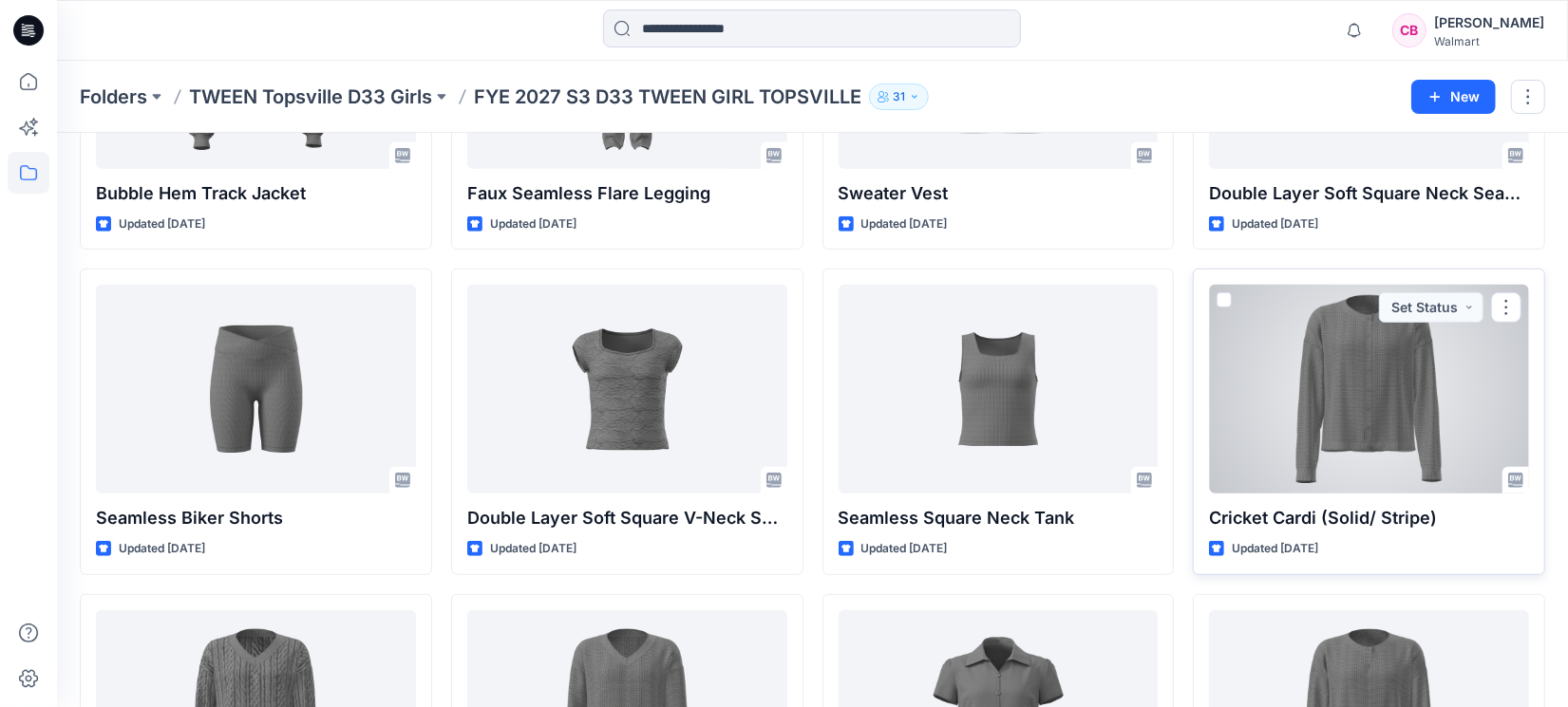
click at [1347, 449] on div at bounding box center [1369, 389] width 320 height 209
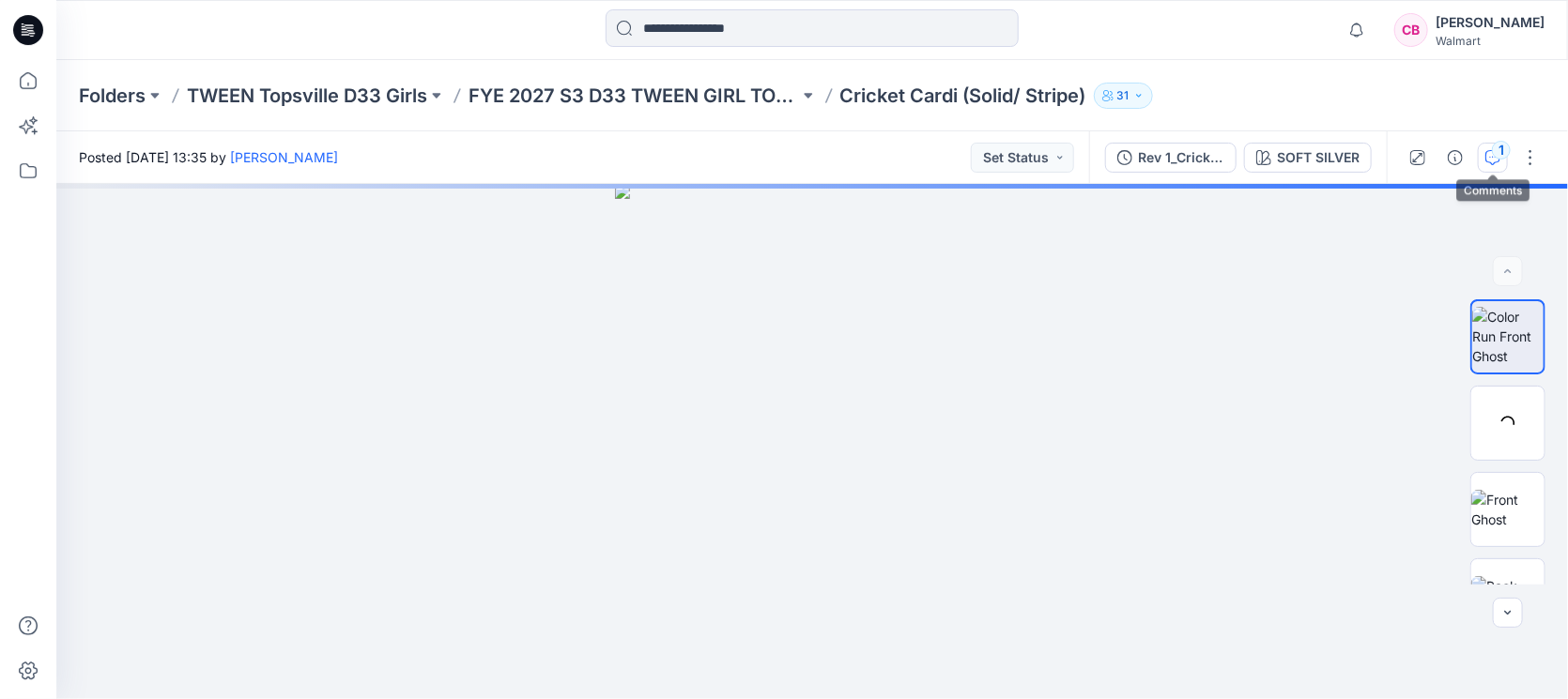
click at [1499, 150] on div "1" at bounding box center [1501, 150] width 19 height 19
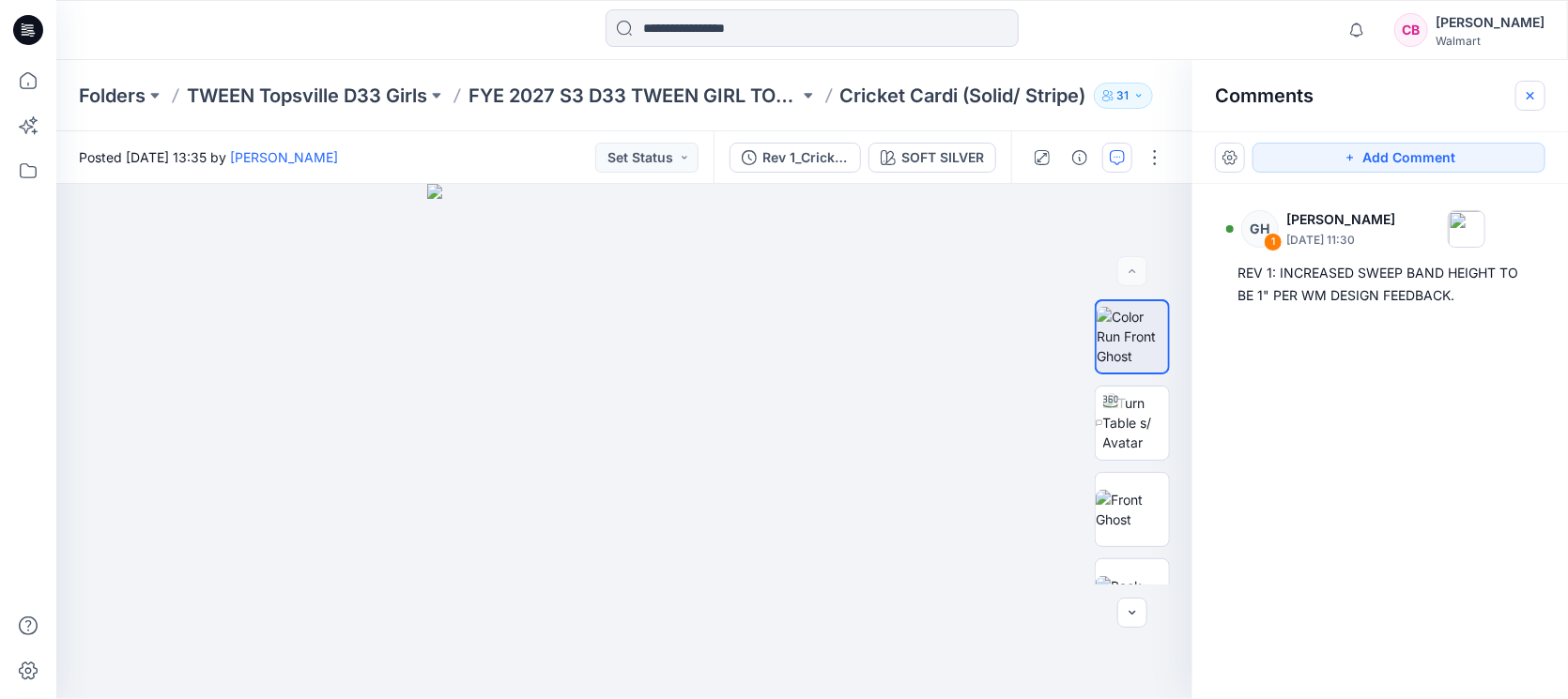
click at [1534, 103] on button "button" at bounding box center [1530, 95] width 30 height 30
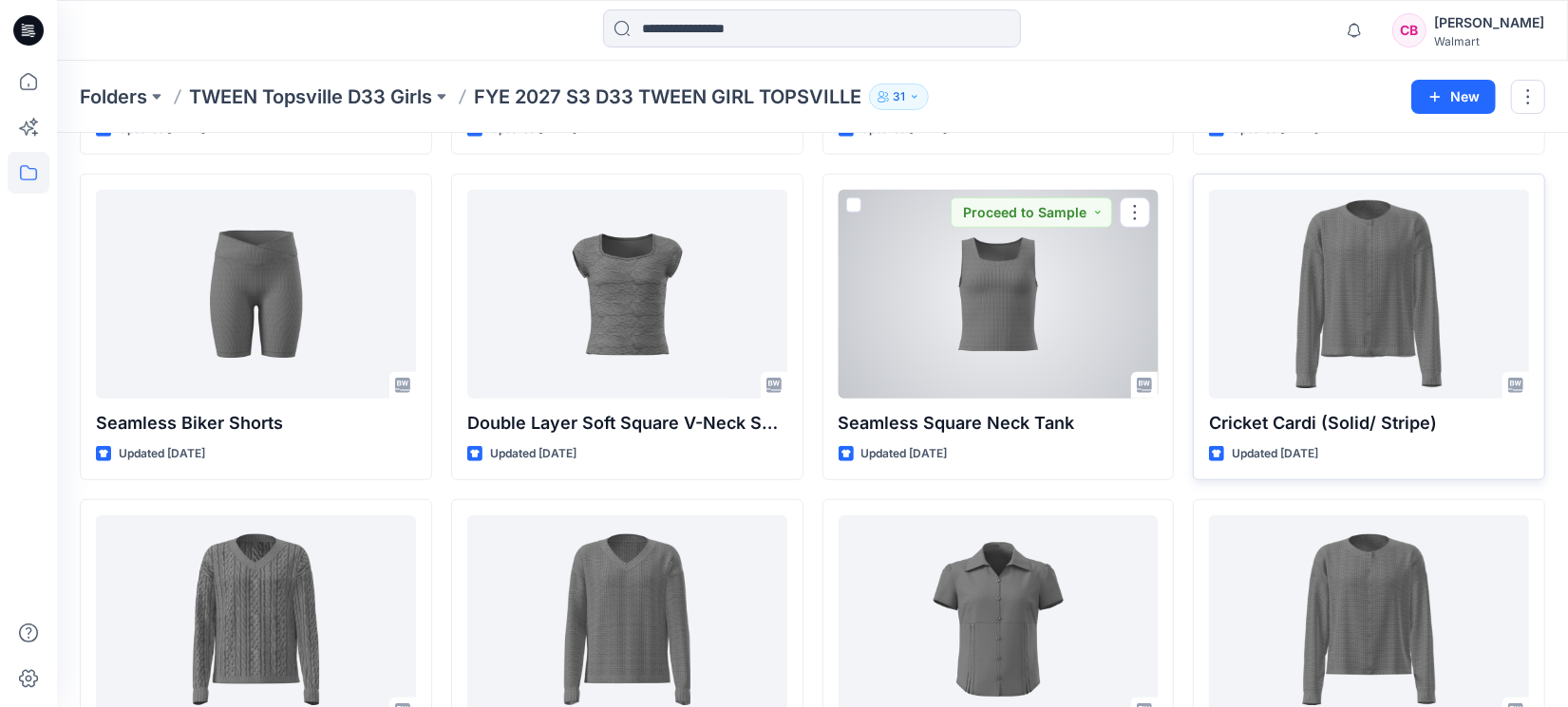
scroll to position [808, 0]
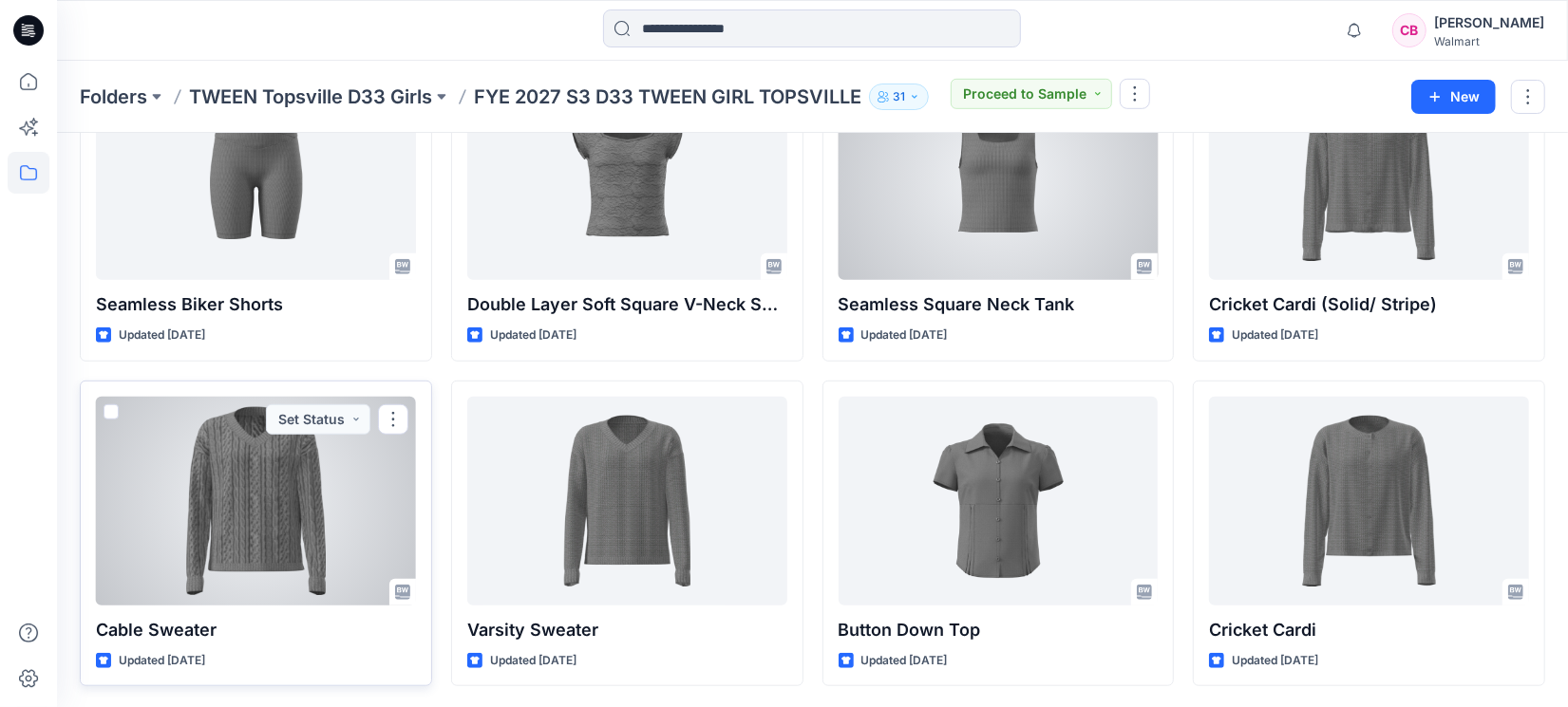
click at [293, 512] on div at bounding box center [256, 501] width 320 height 209
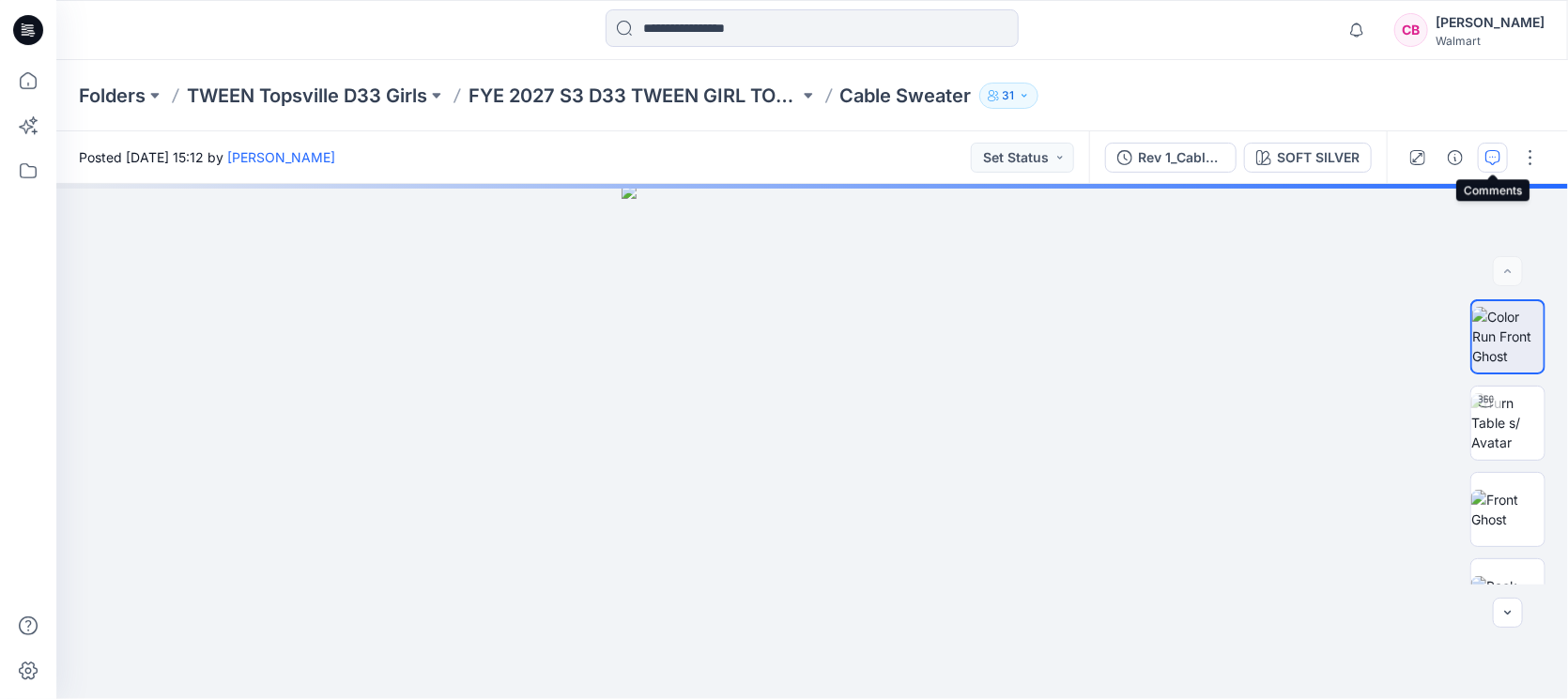
click at [1502, 150] on button "button" at bounding box center [1493, 158] width 30 height 30
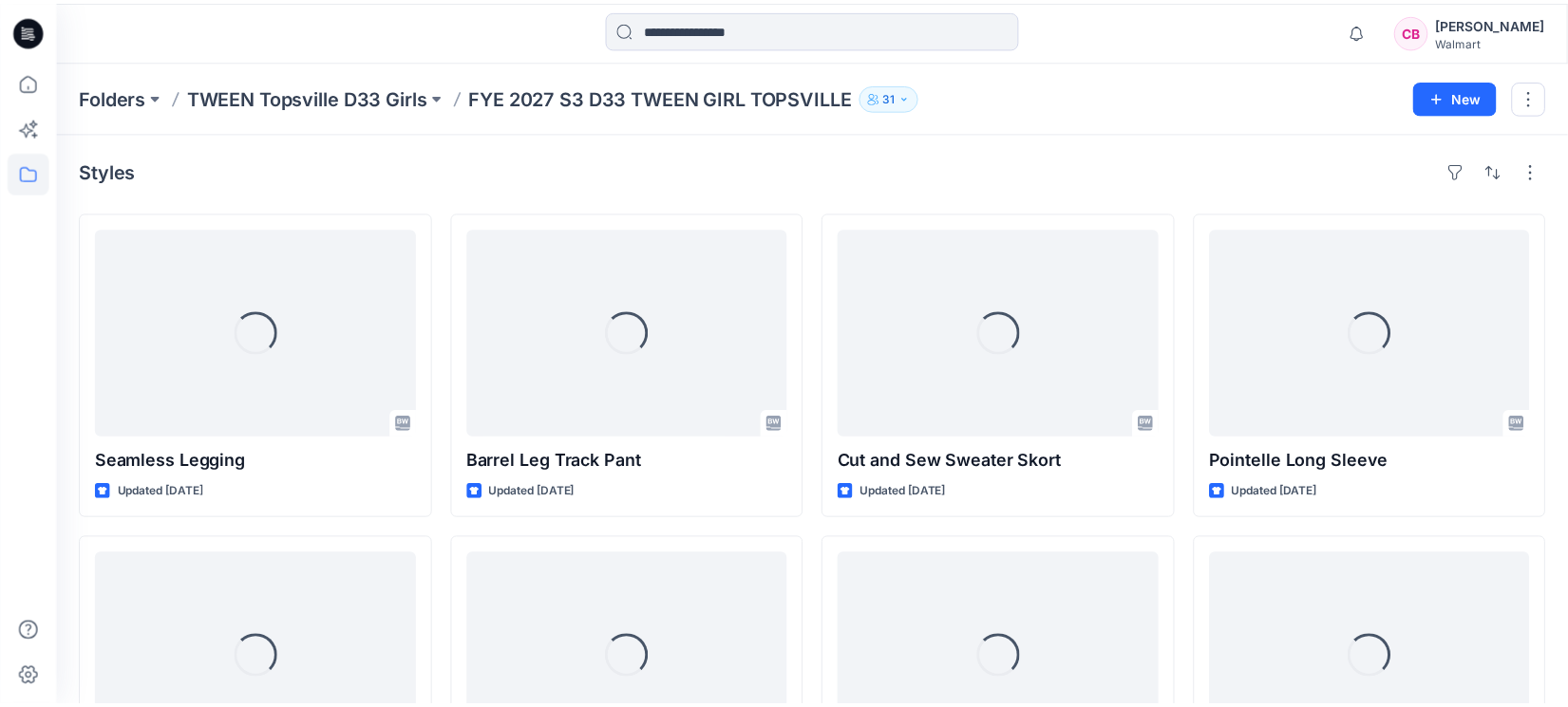
scroll to position [808, 0]
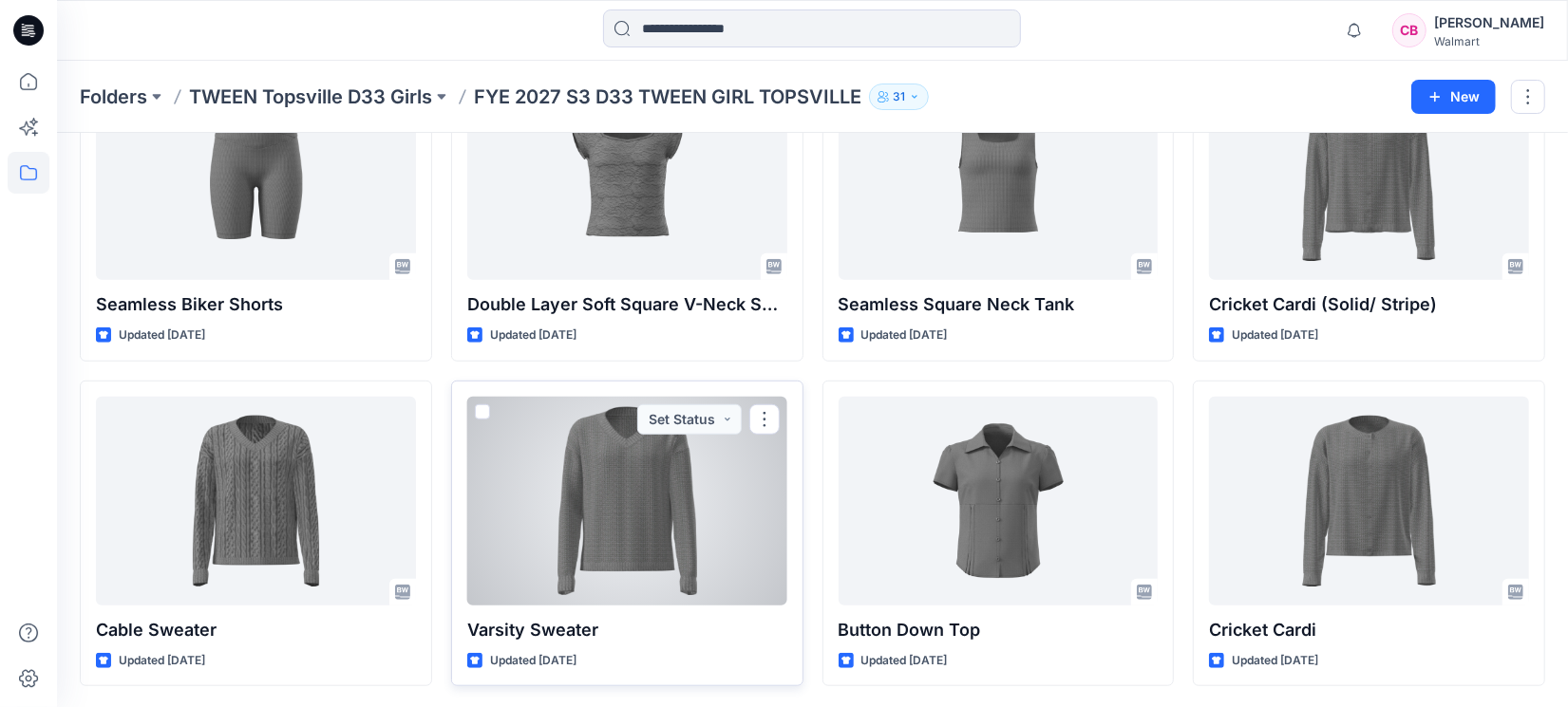
click at [694, 556] on div at bounding box center [627, 501] width 320 height 209
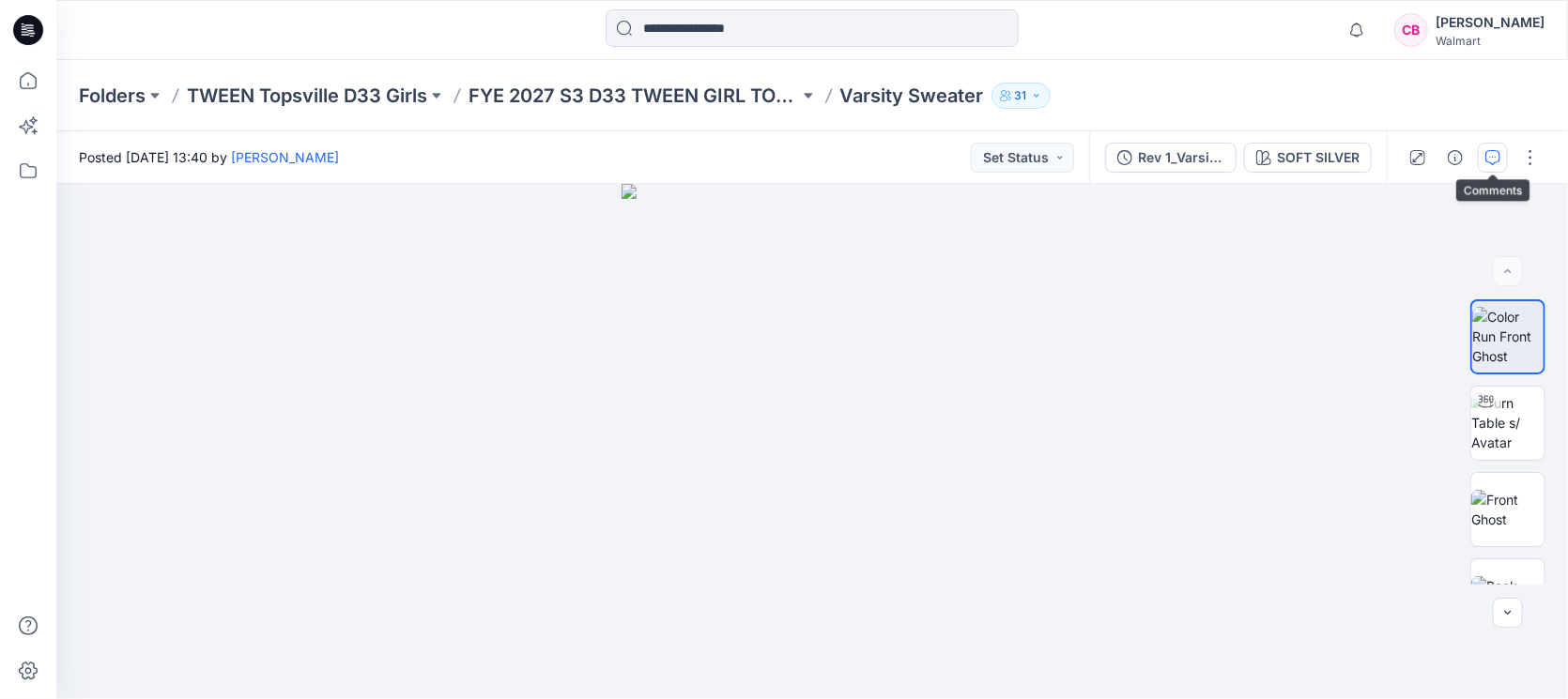
click at [1497, 155] on icon "button" at bounding box center [1493, 157] width 15 height 15
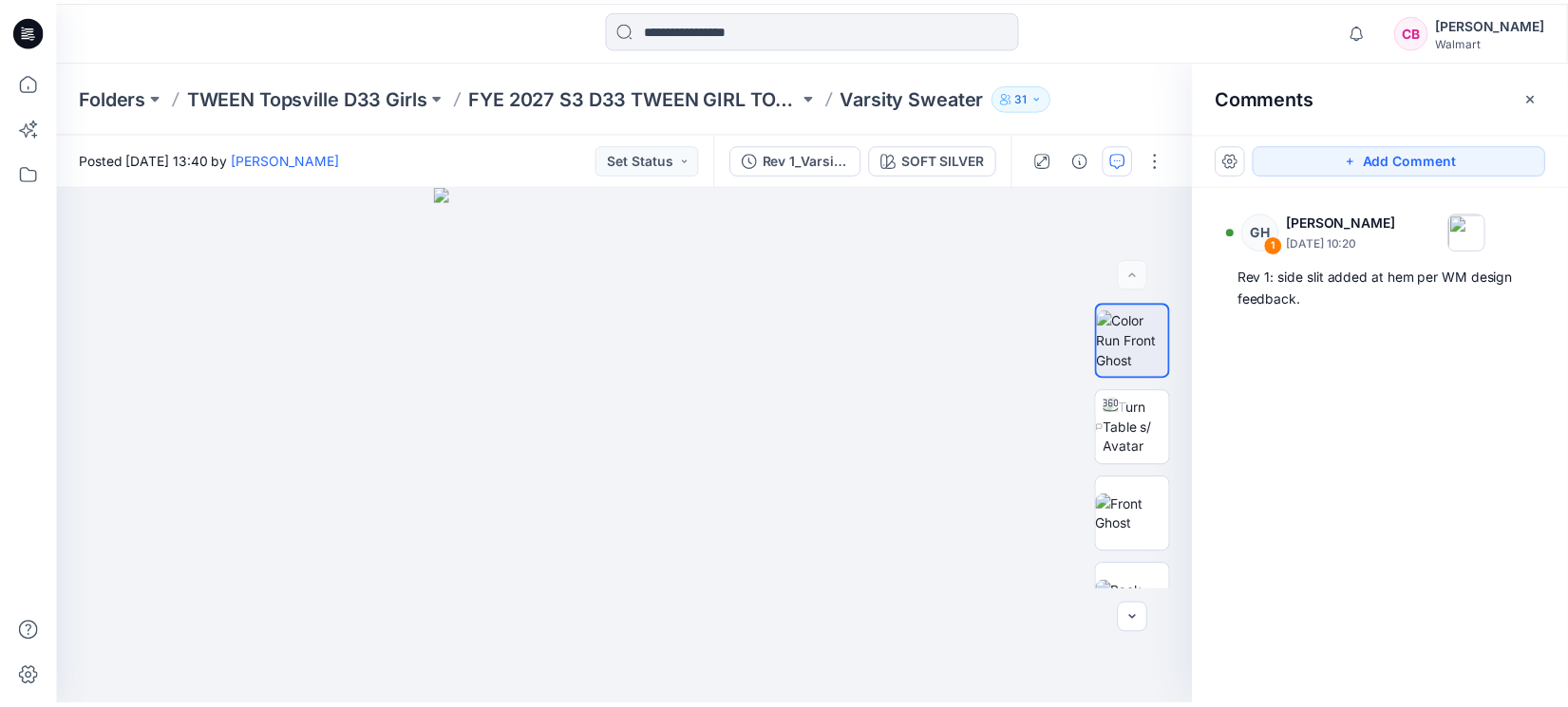
scroll to position [808, 0]
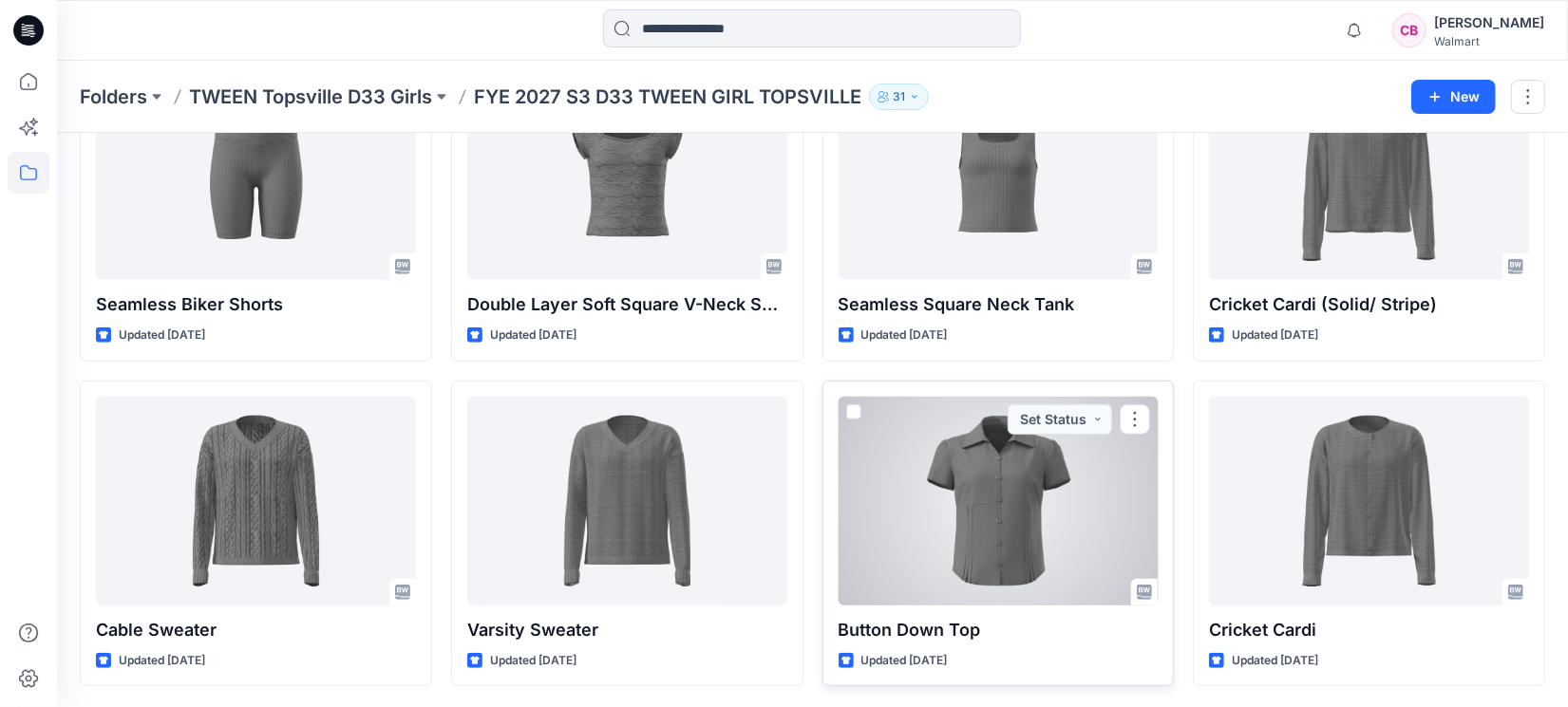
click at [930, 538] on div at bounding box center [998, 501] width 320 height 209
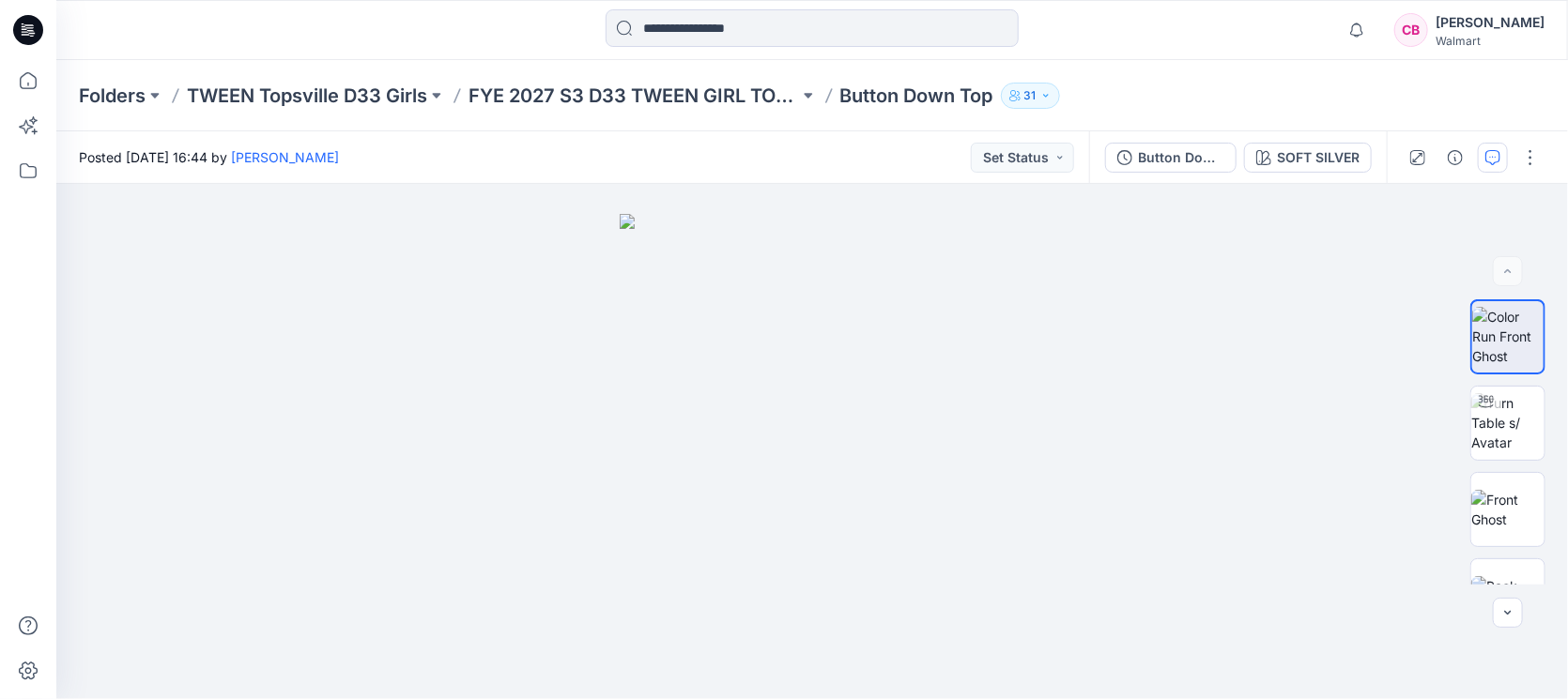
click at [1498, 148] on button "button" at bounding box center [1493, 158] width 30 height 30
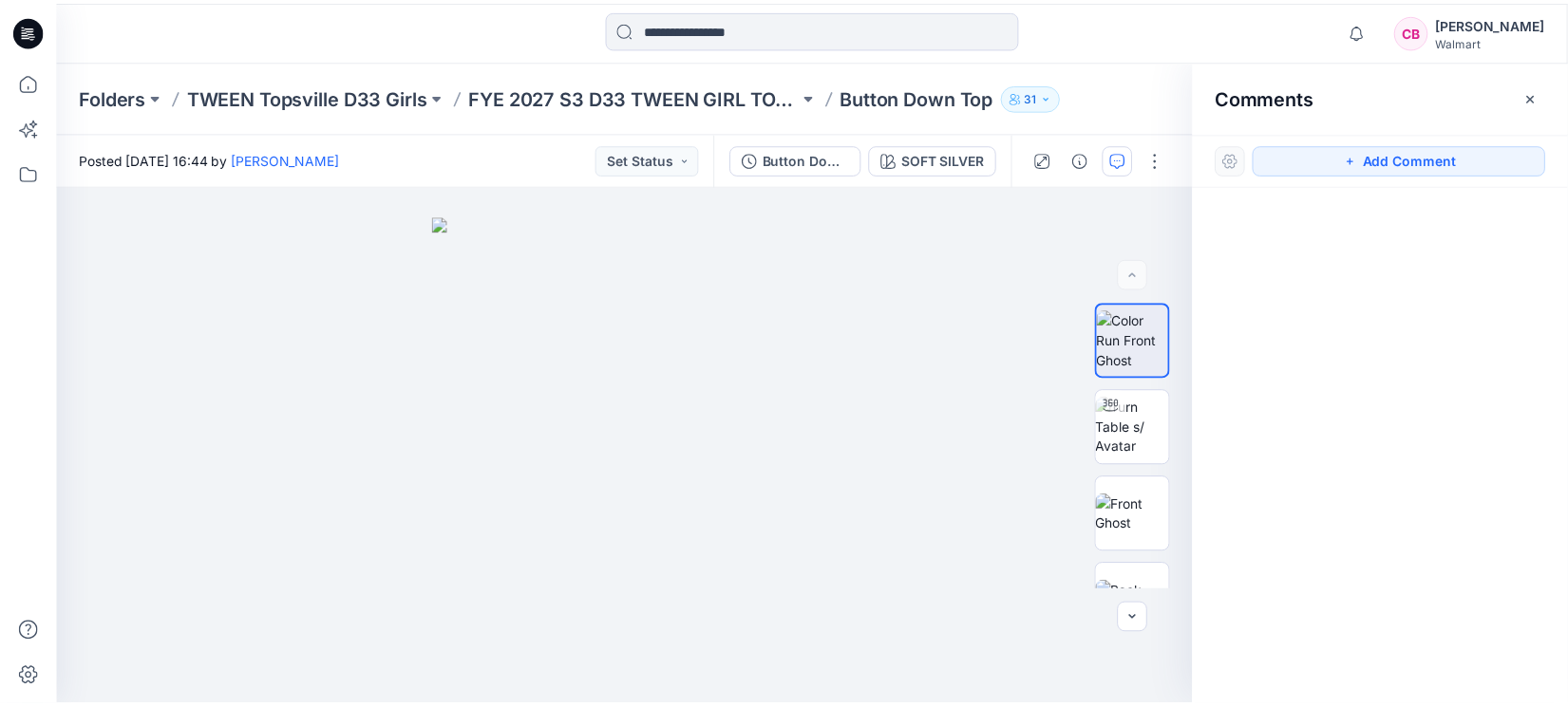
scroll to position [808, 0]
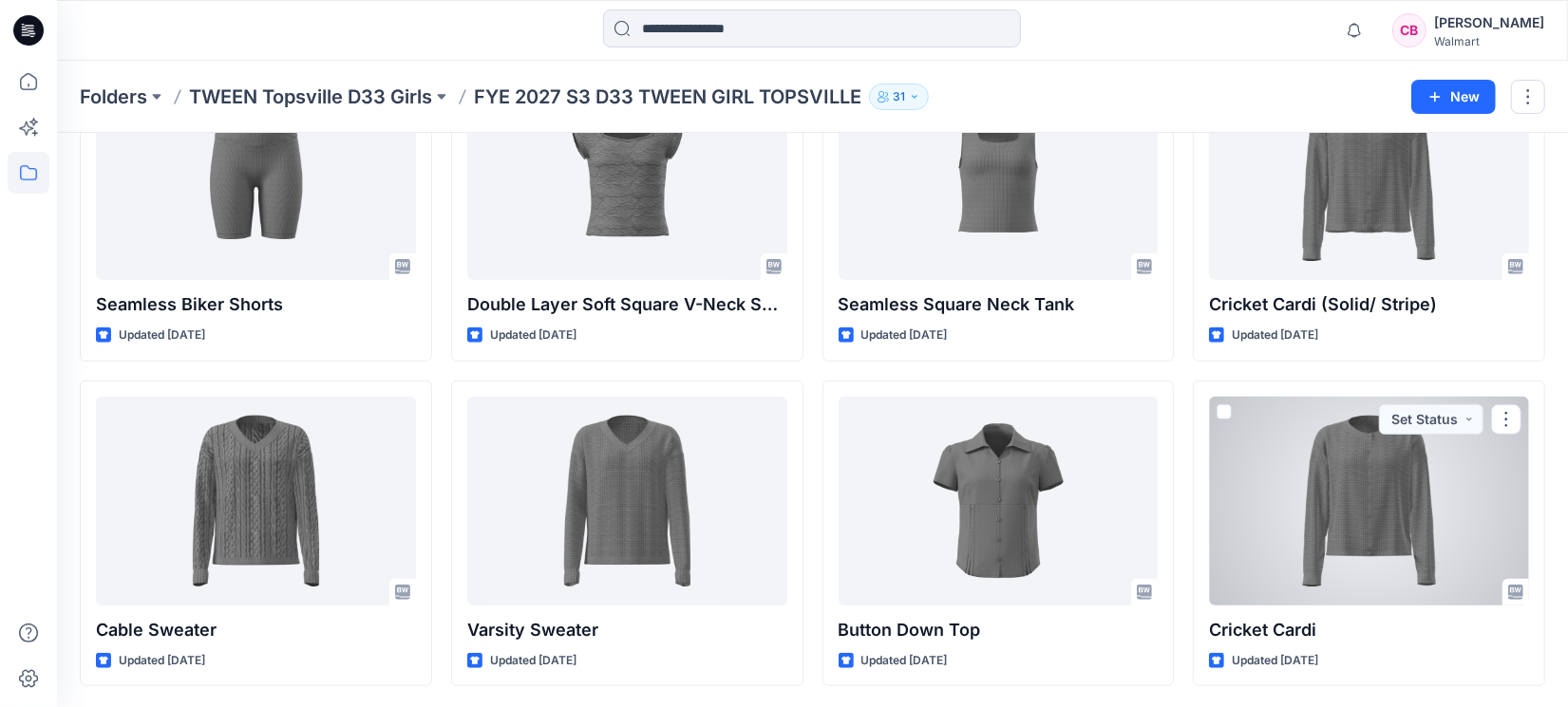
click at [1339, 549] on div at bounding box center [1369, 501] width 320 height 209
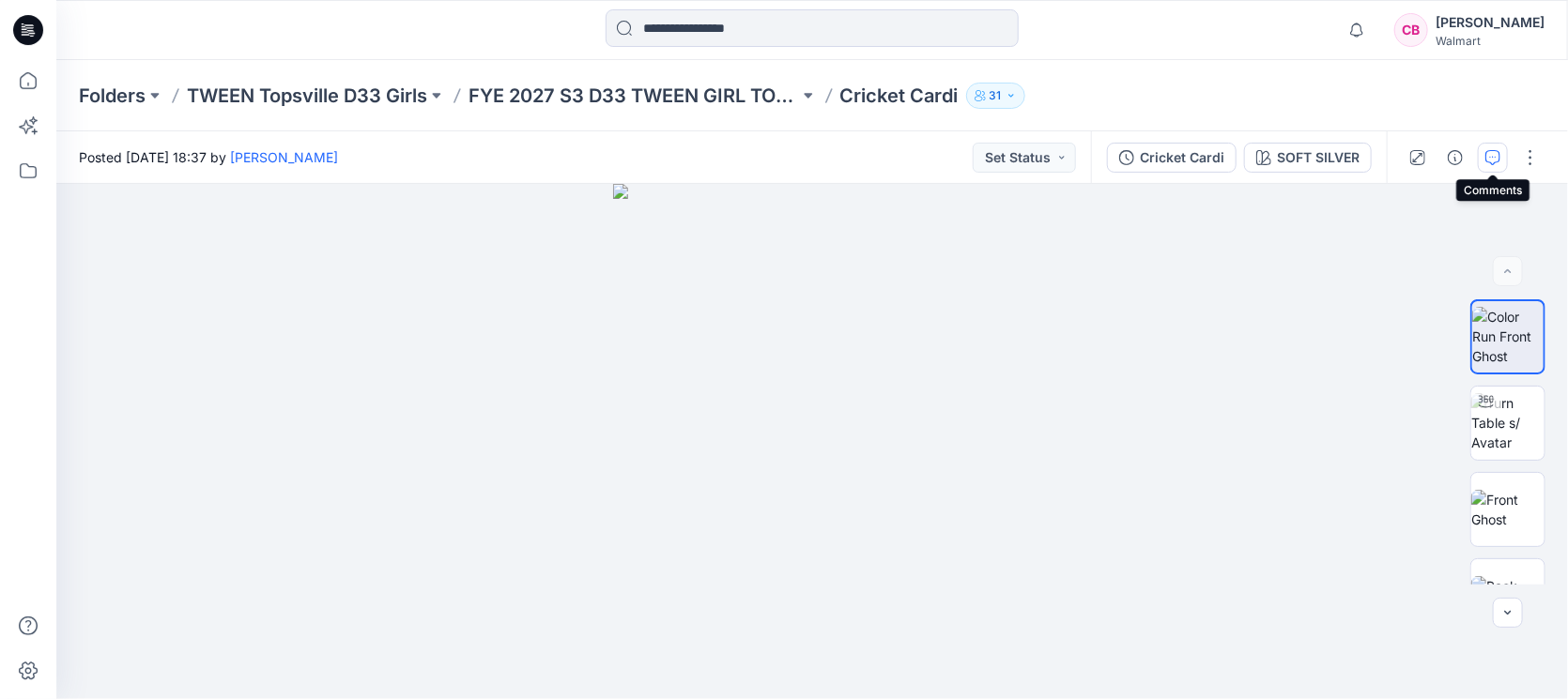
click at [1493, 148] on button "button" at bounding box center [1493, 158] width 30 height 30
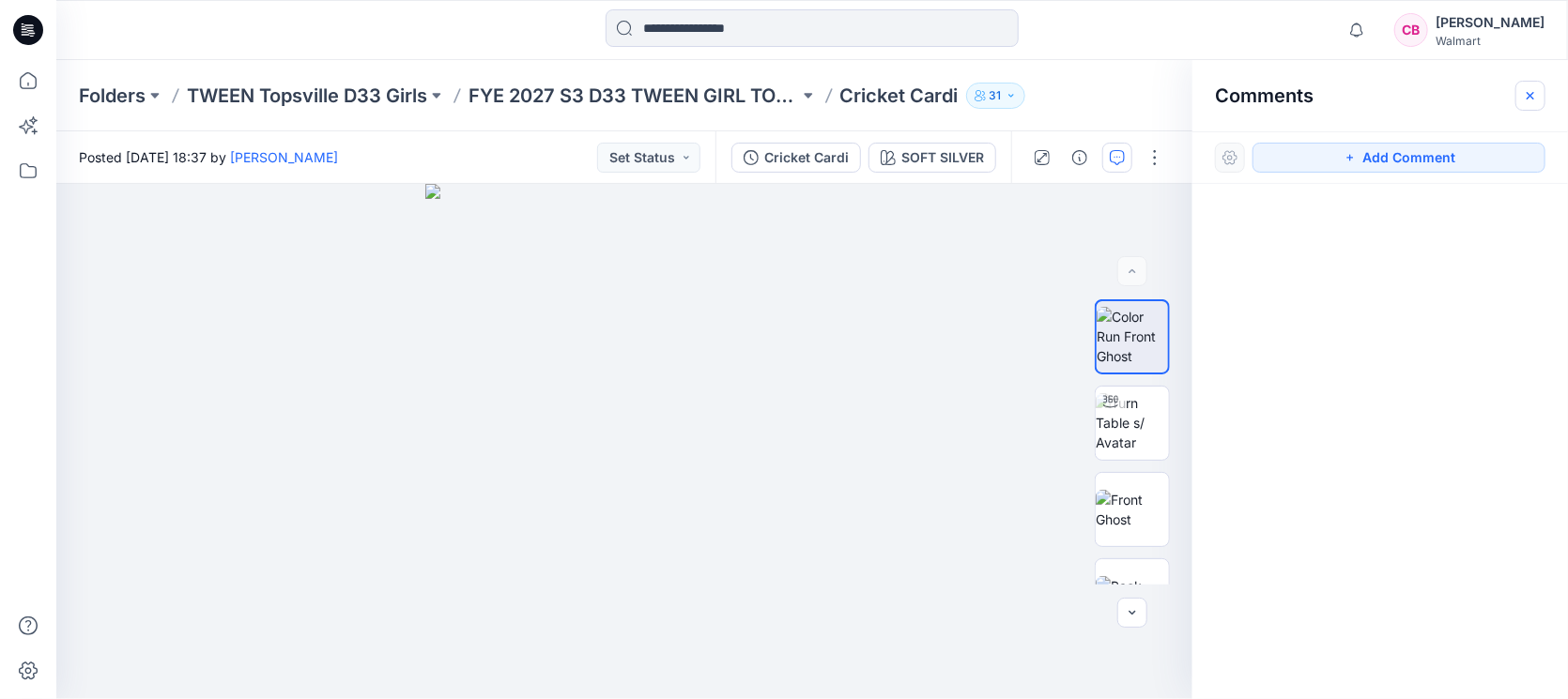
click at [1527, 99] on icon "button" at bounding box center [1530, 95] width 15 height 15
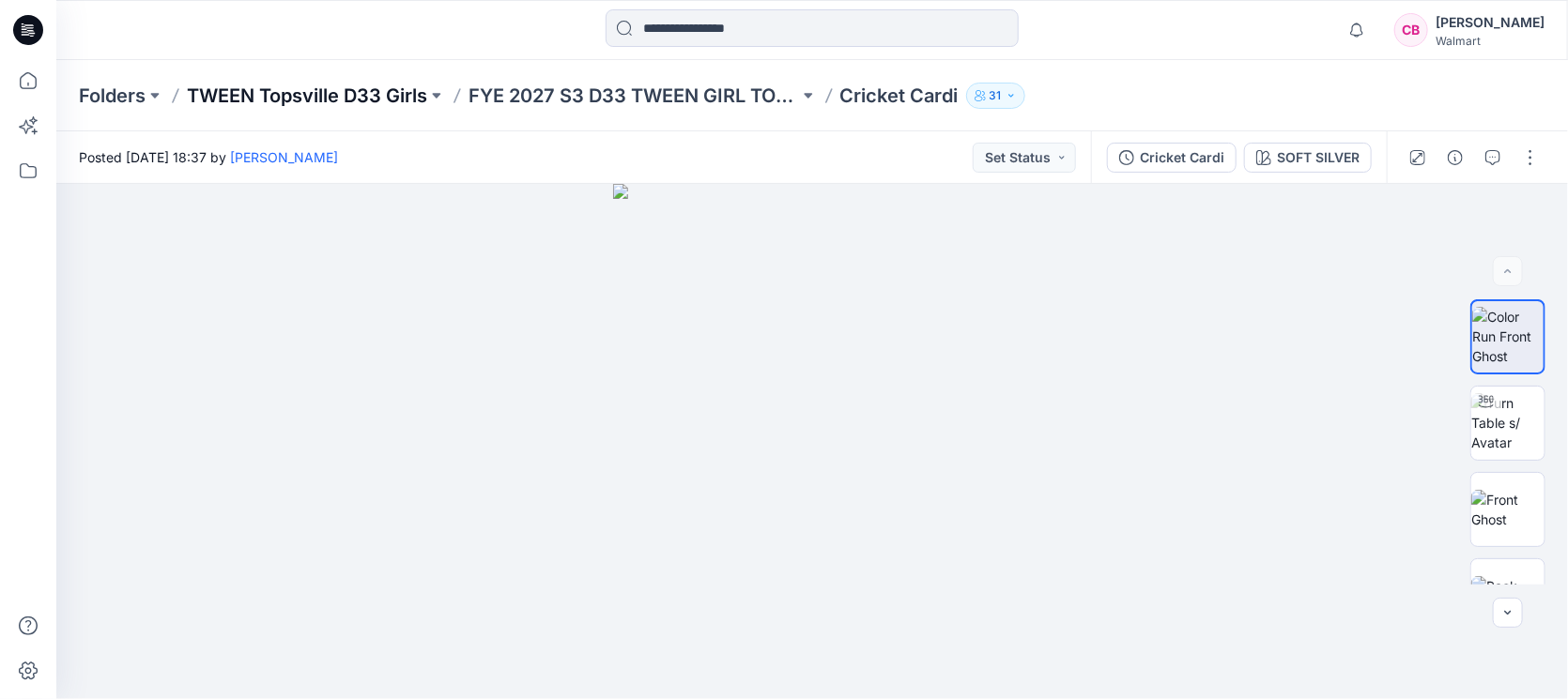
click at [366, 92] on p "TWEEN Topsville D33 Girls" at bounding box center [307, 95] width 240 height 26
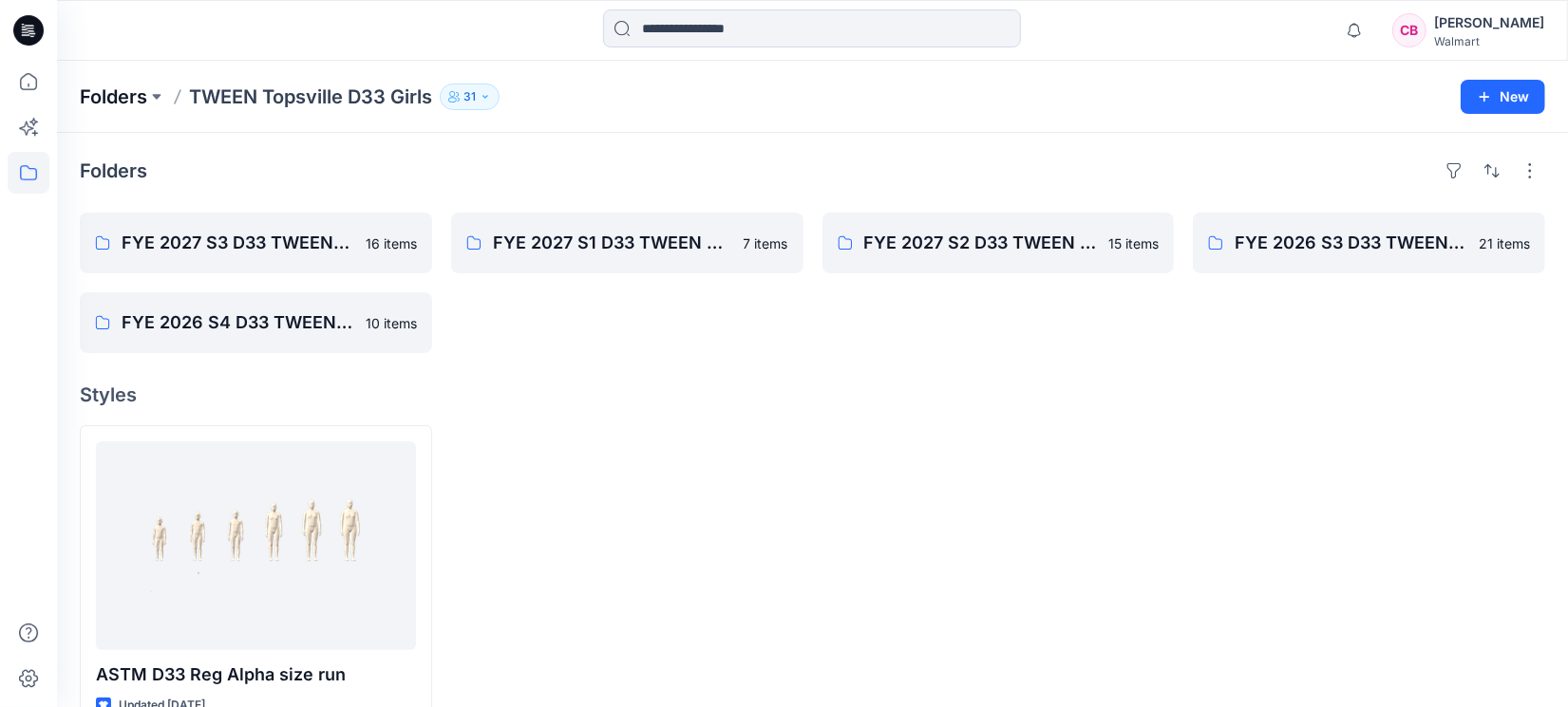
click at [114, 89] on p "Folders" at bounding box center [114, 96] width 67 height 27
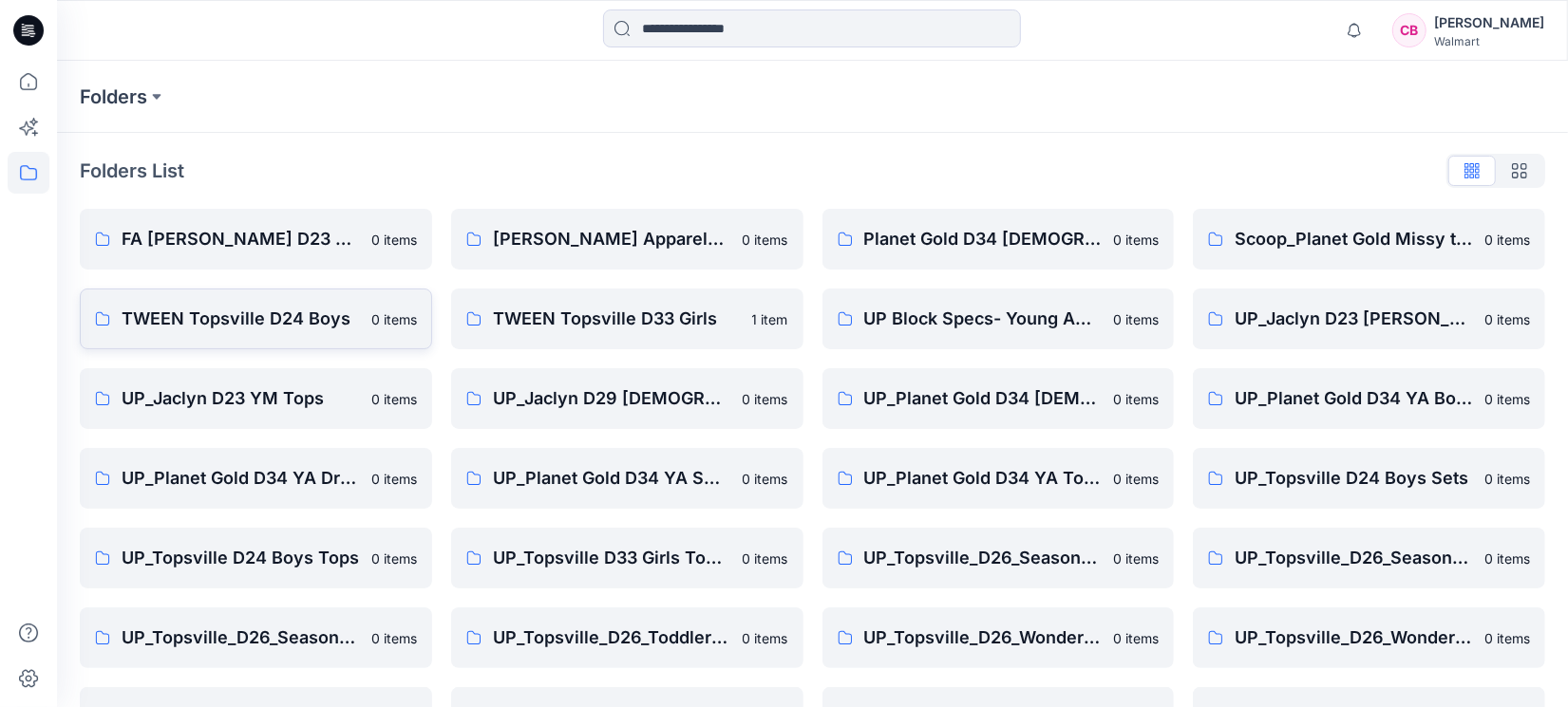
click at [262, 311] on p "TWEEN Topsville D24 Boys" at bounding box center [241, 319] width 239 height 27
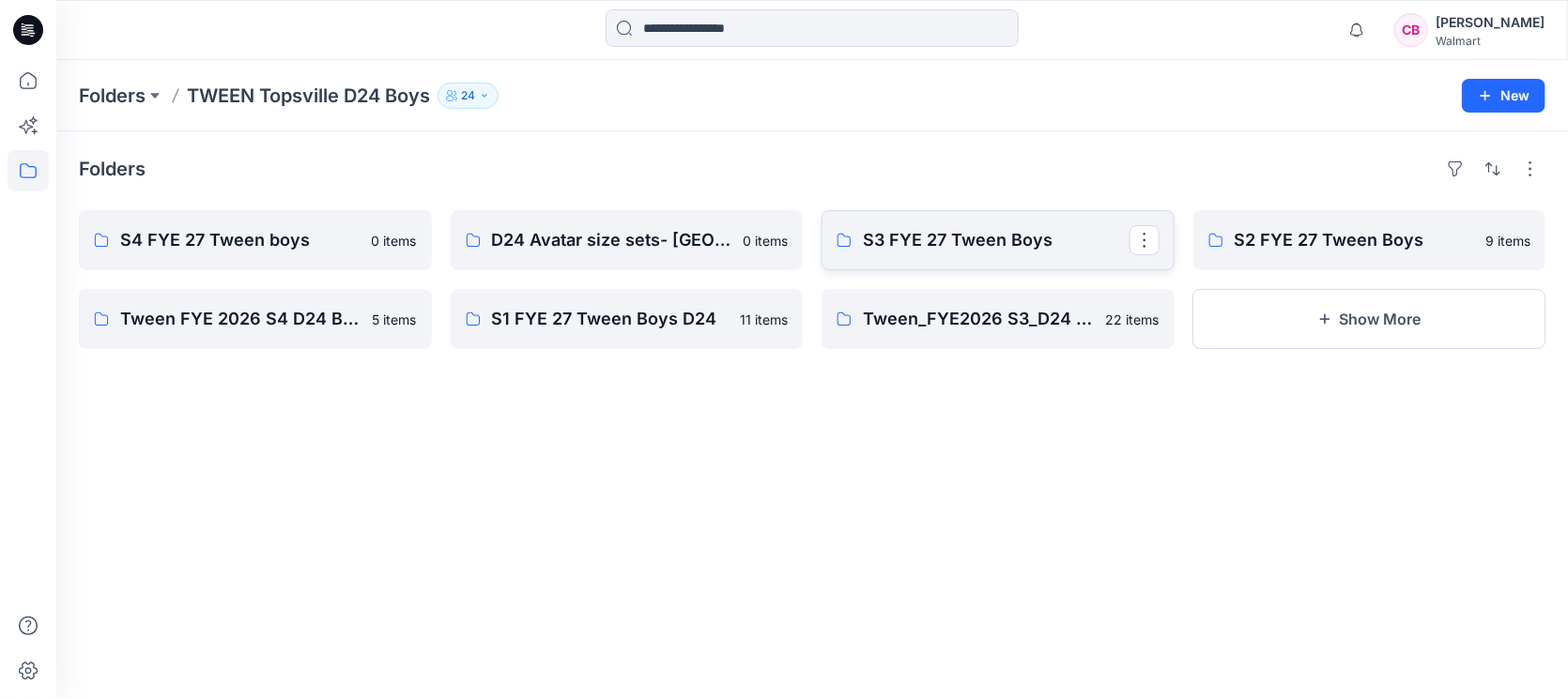
click at [1011, 256] on link "S3 FYE 27 Tween Boys" at bounding box center [998, 240] width 354 height 60
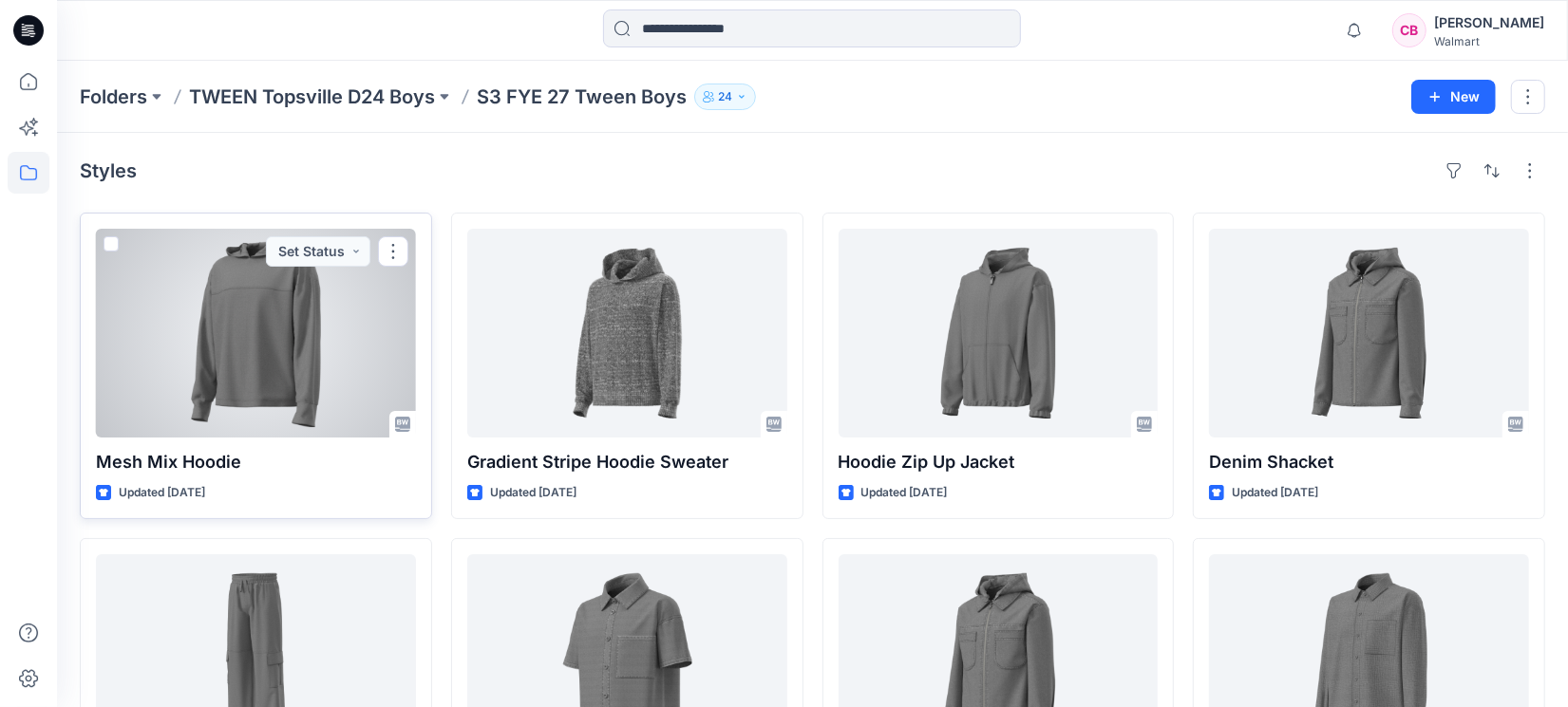
click at [224, 379] on div at bounding box center [256, 333] width 320 height 209
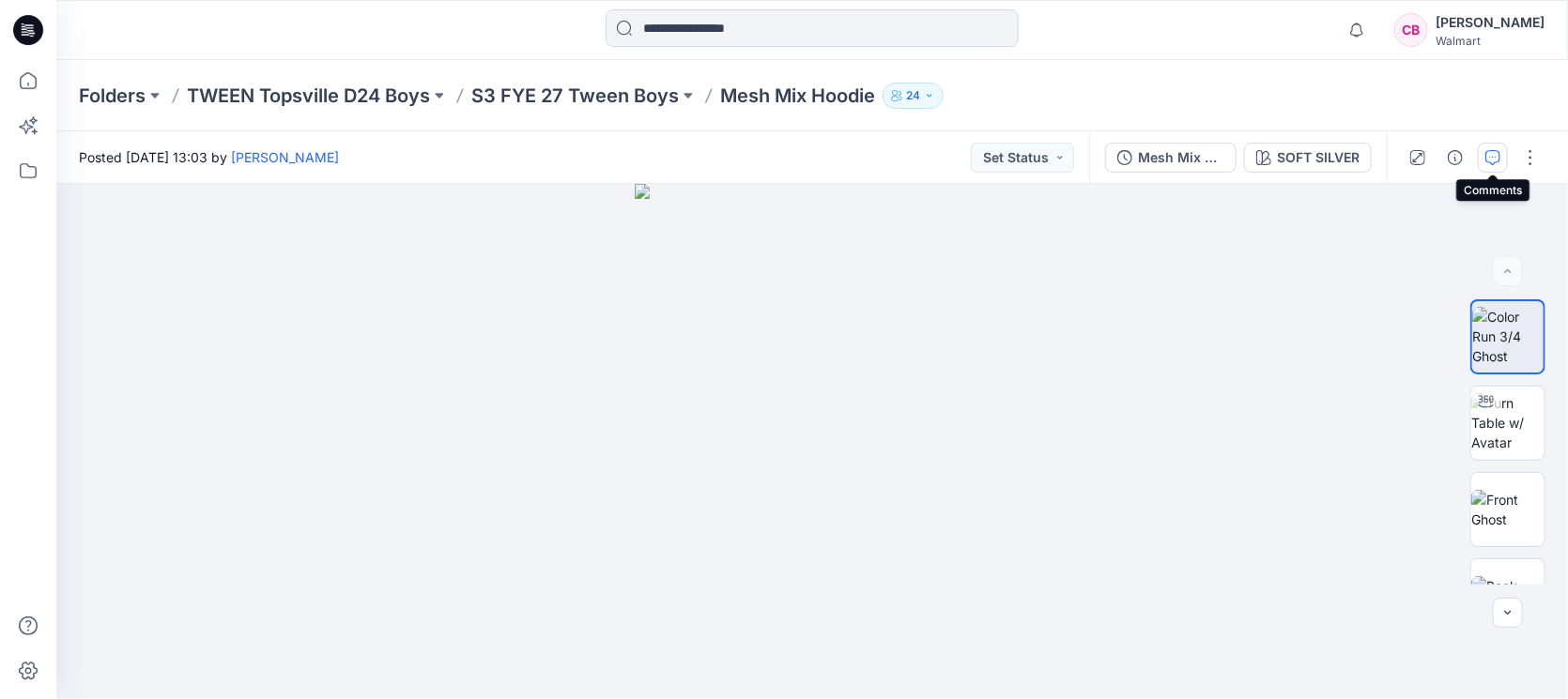
click at [1496, 151] on icon "button" at bounding box center [1493, 157] width 15 height 15
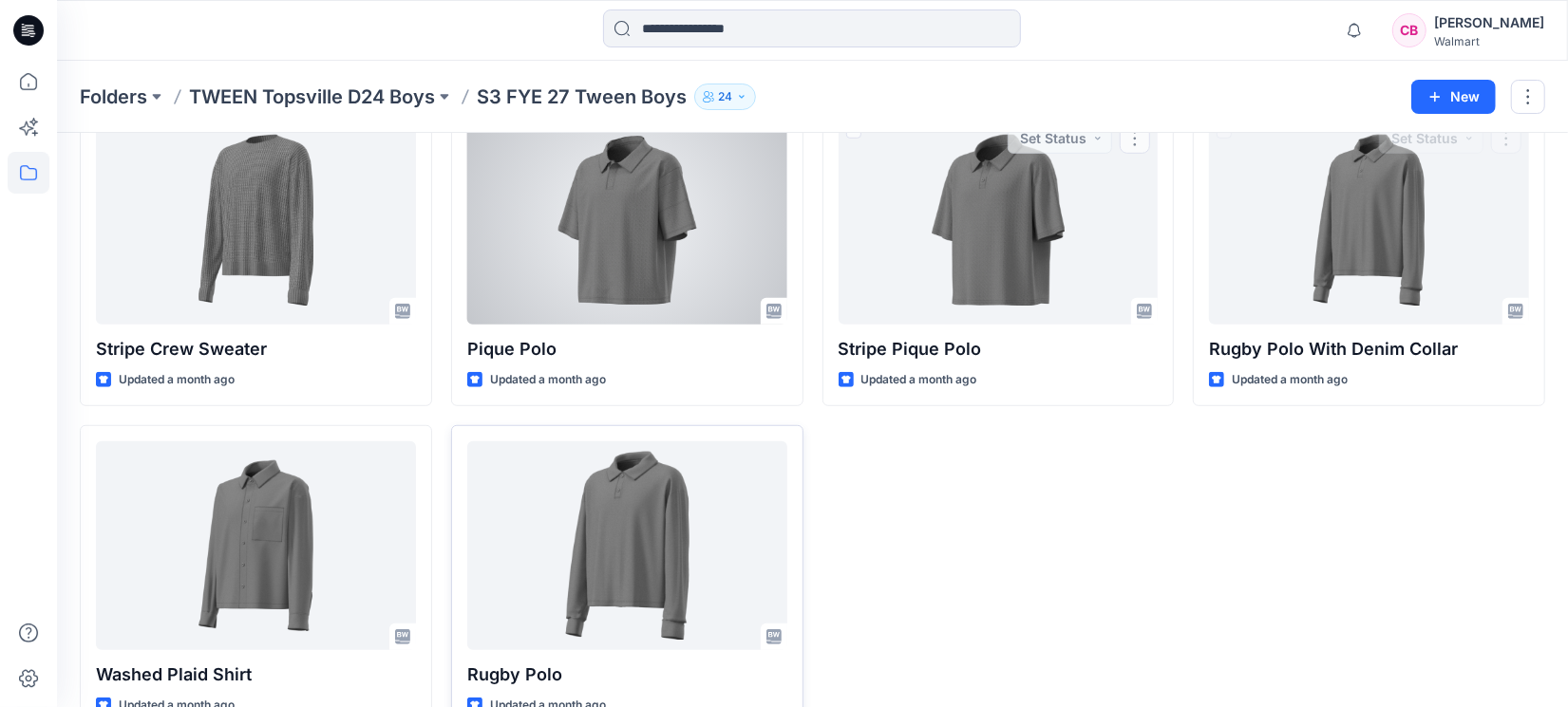
scroll to position [808, 0]
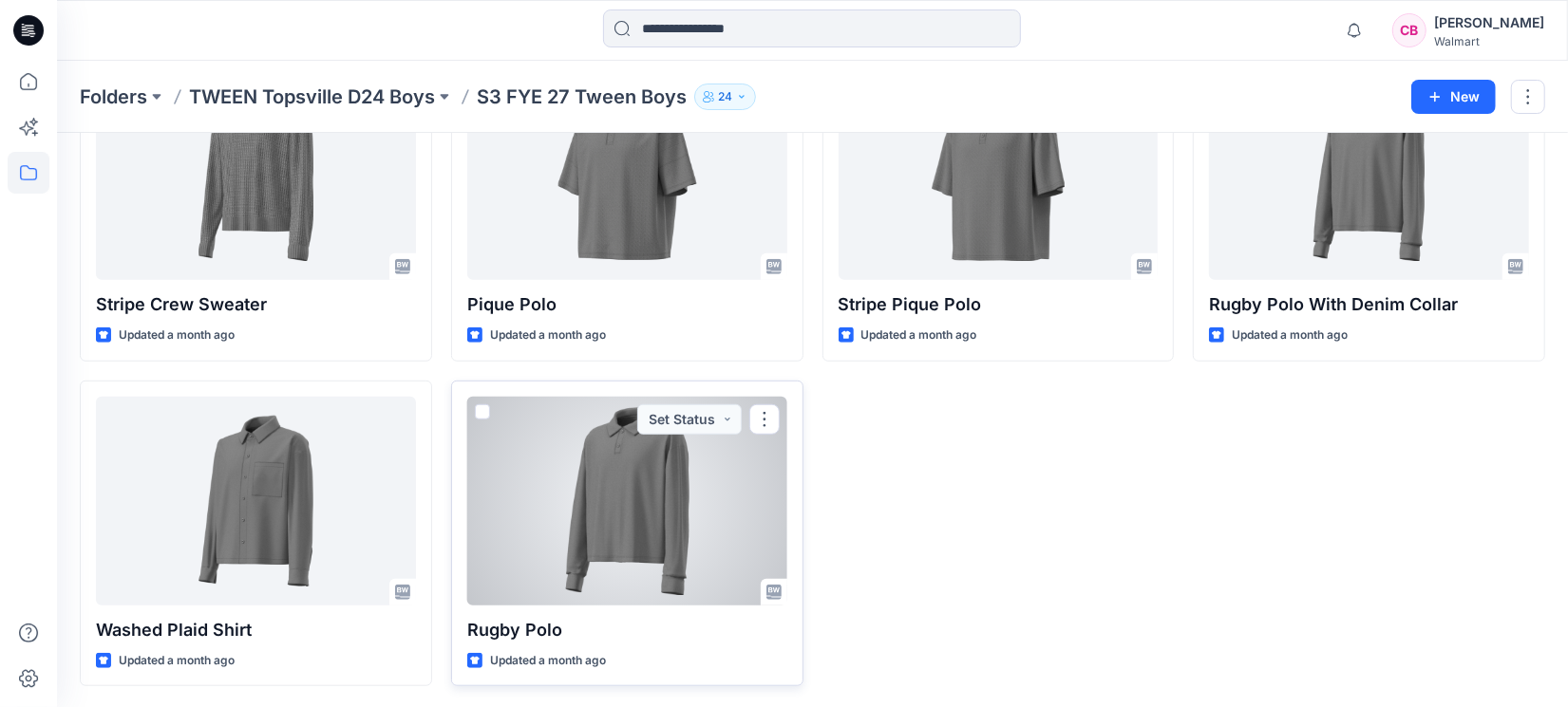
click at [688, 525] on div at bounding box center [627, 501] width 320 height 209
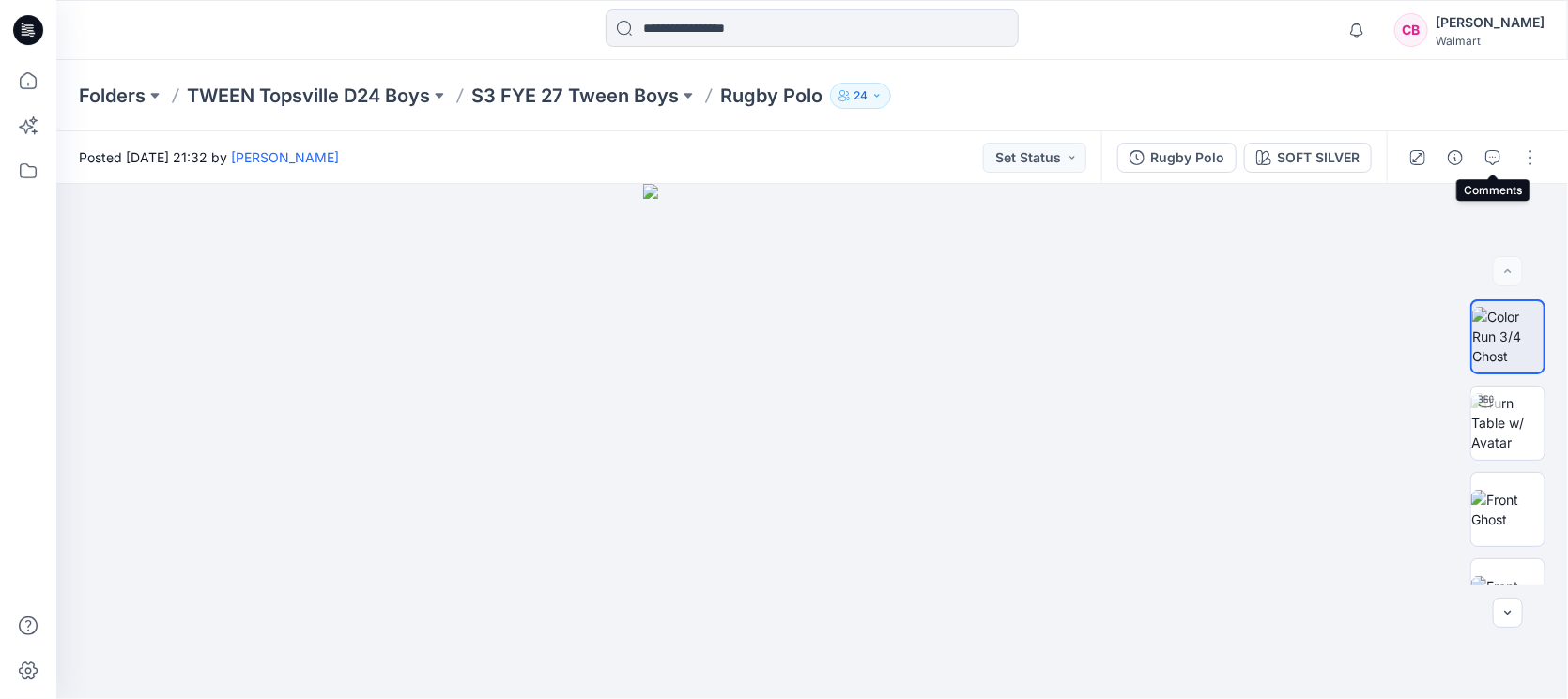
click at [1485, 148] on button "button" at bounding box center [1493, 158] width 30 height 30
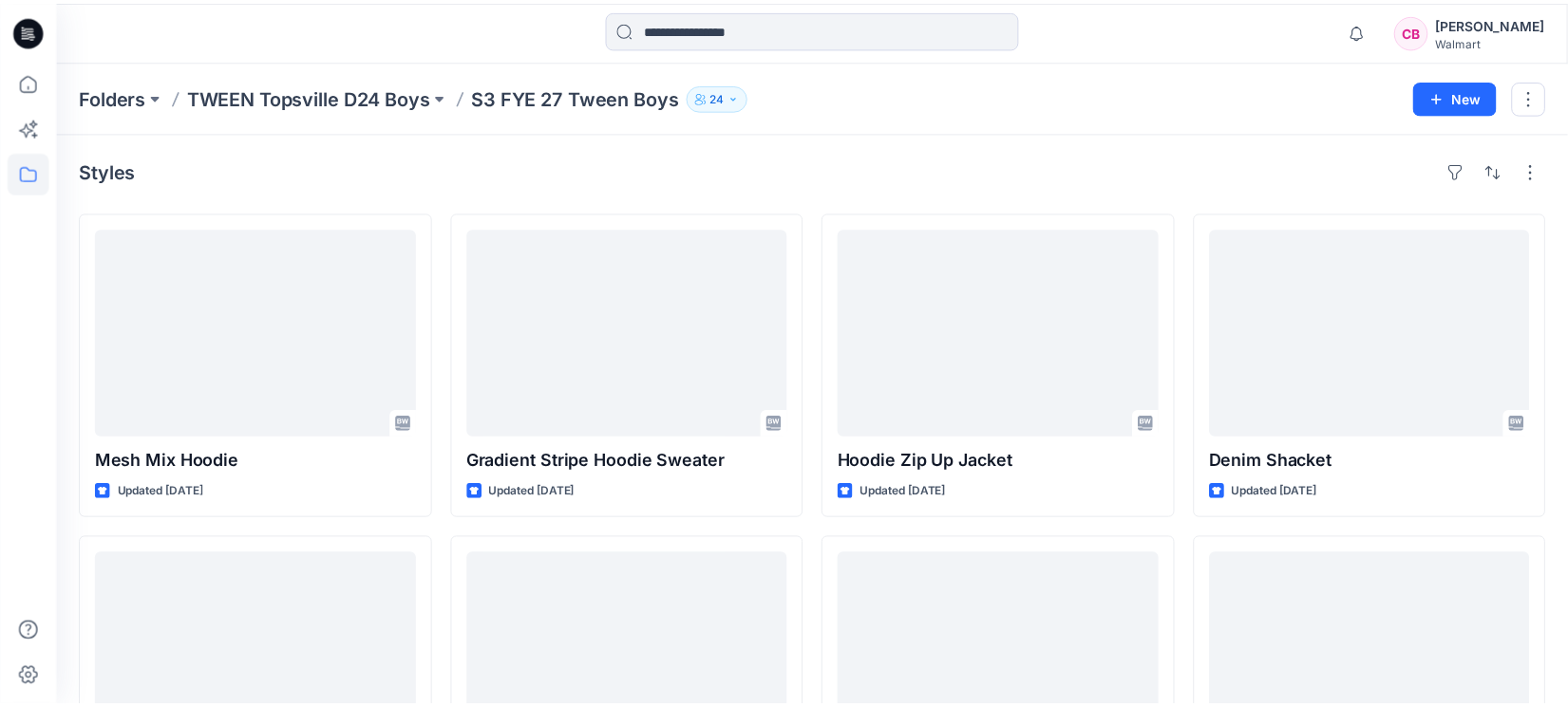
scroll to position [808, 0]
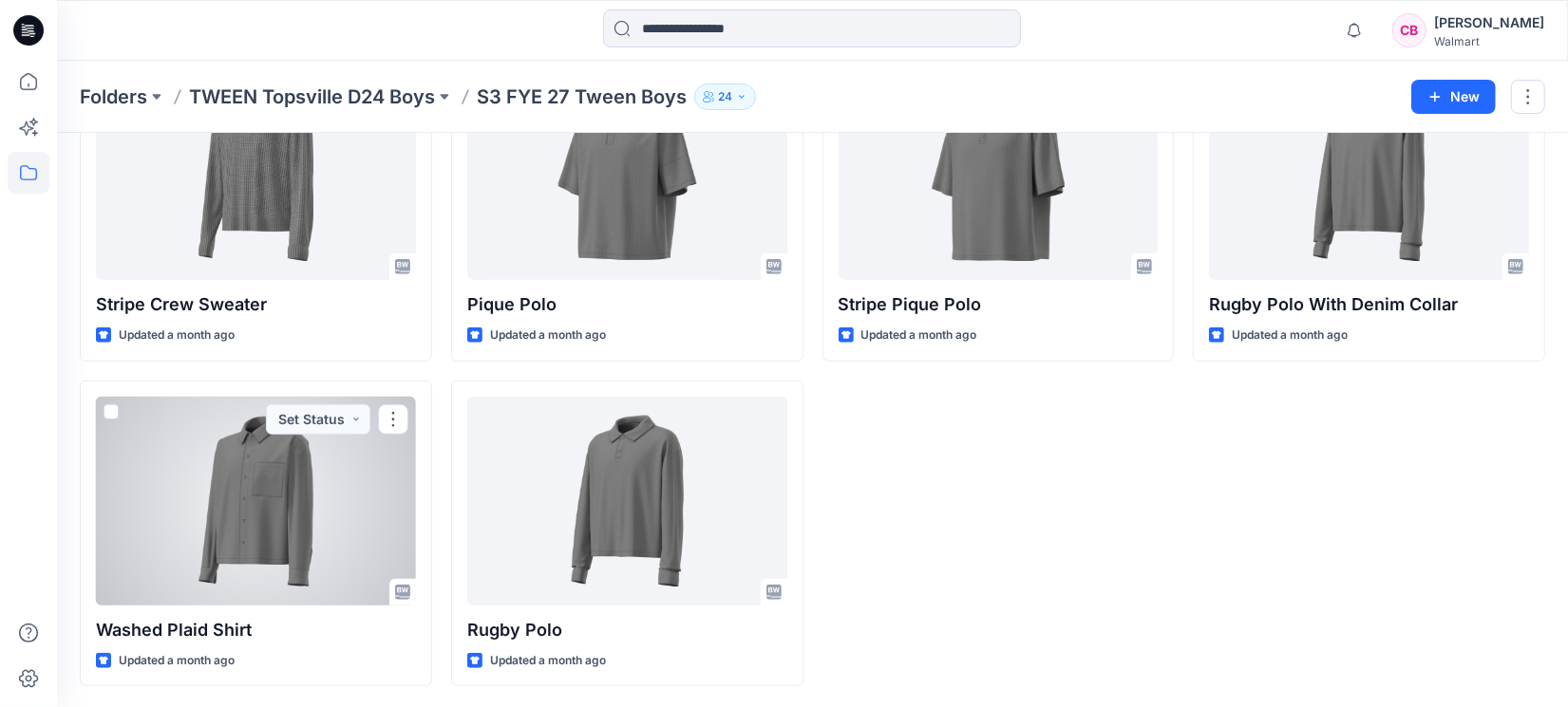
click at [213, 532] on div at bounding box center [256, 501] width 320 height 209
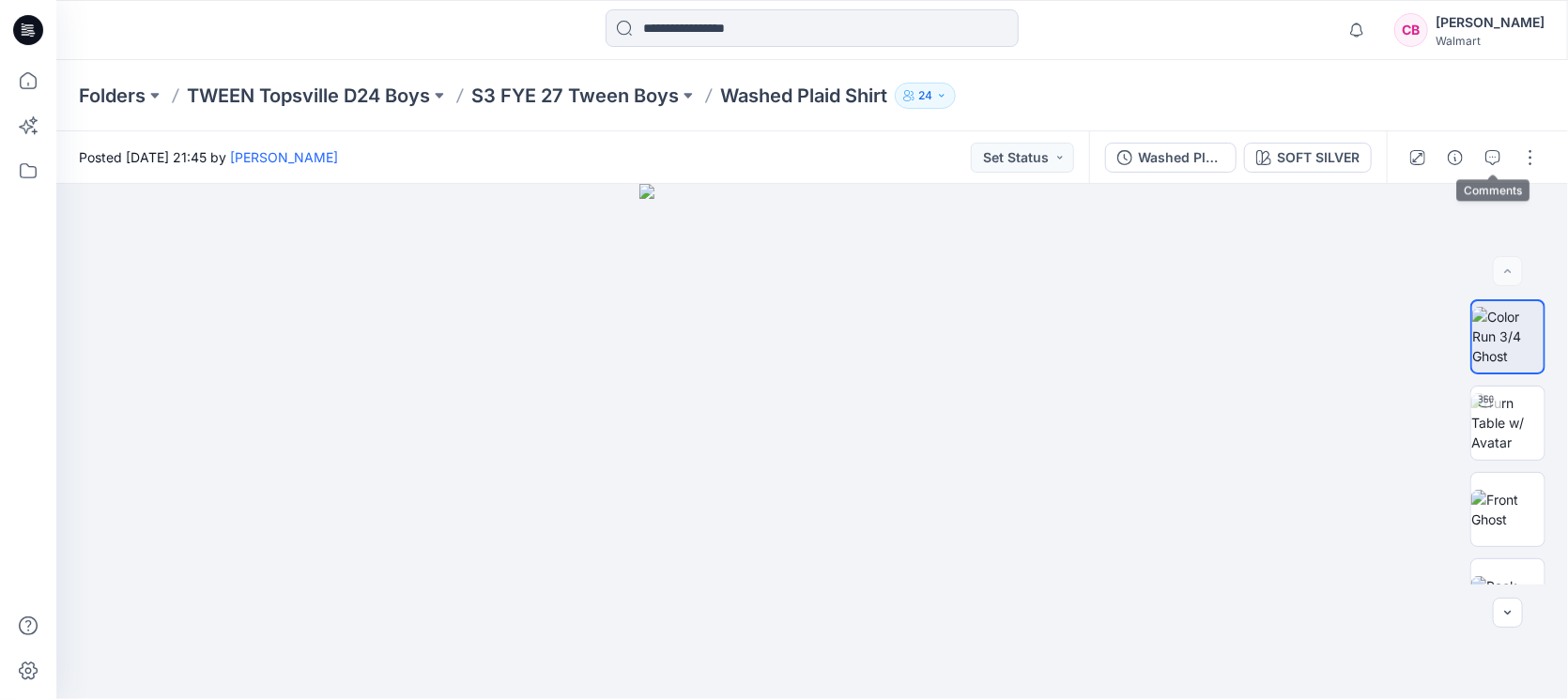
click at [1489, 153] on icon "button" at bounding box center [1493, 157] width 15 height 15
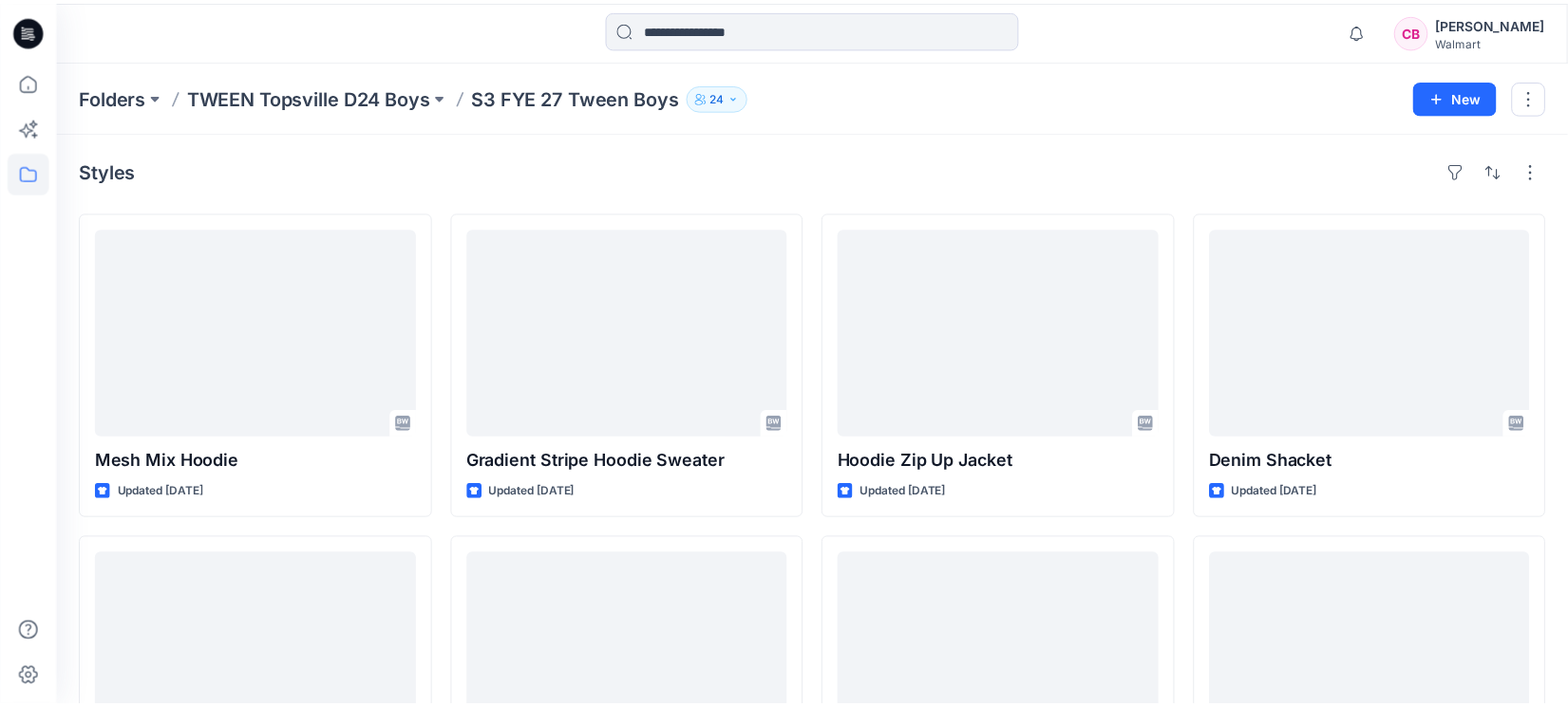
scroll to position [808, 0]
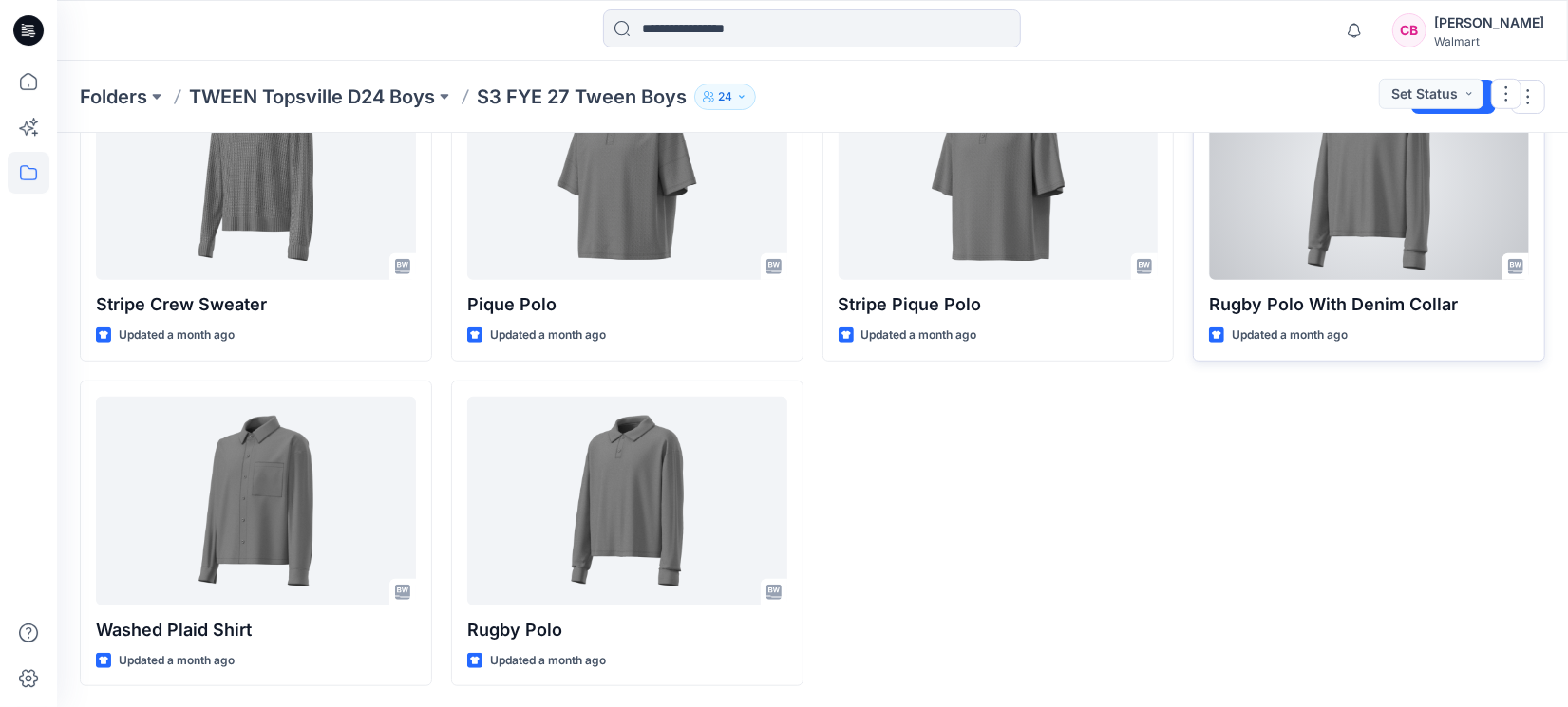
click at [1375, 218] on div at bounding box center [1369, 175] width 320 height 209
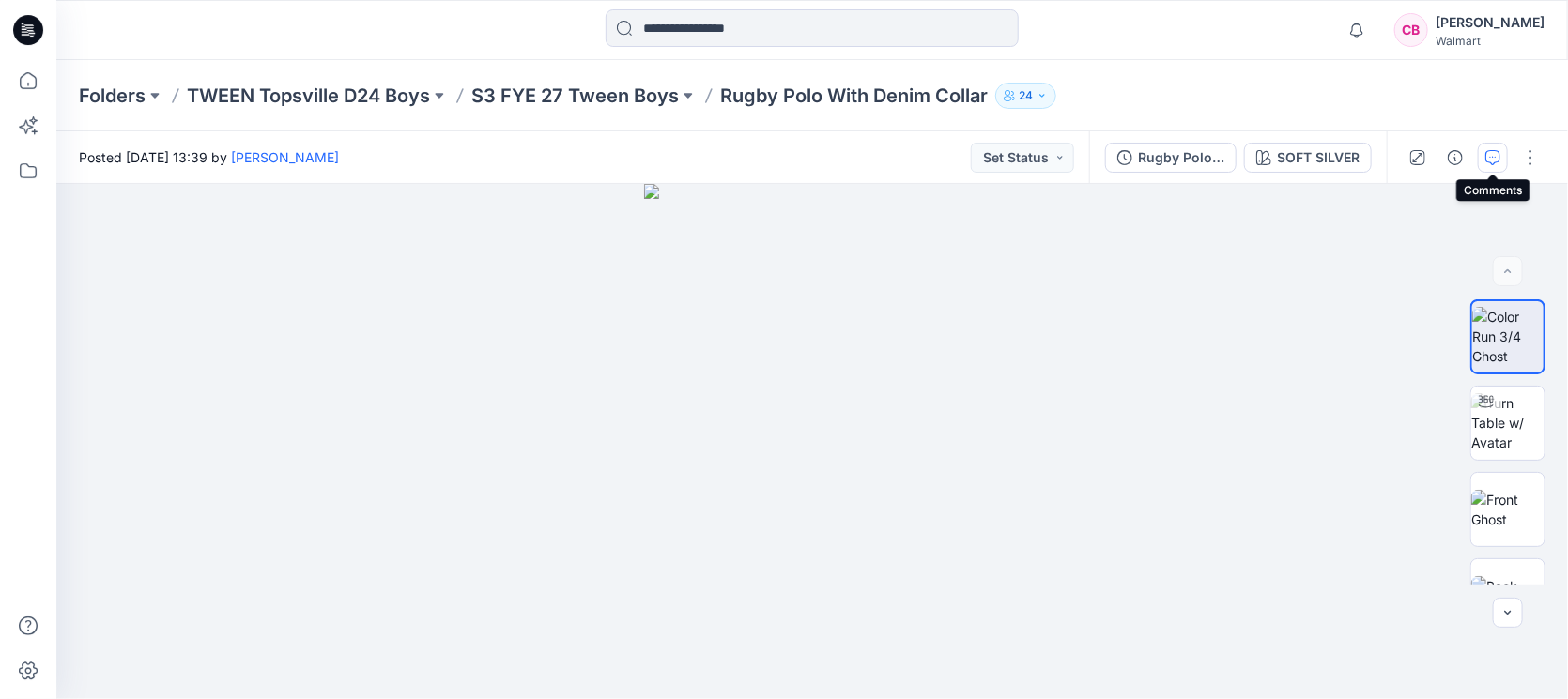
click at [1489, 145] on button "button" at bounding box center [1493, 158] width 30 height 30
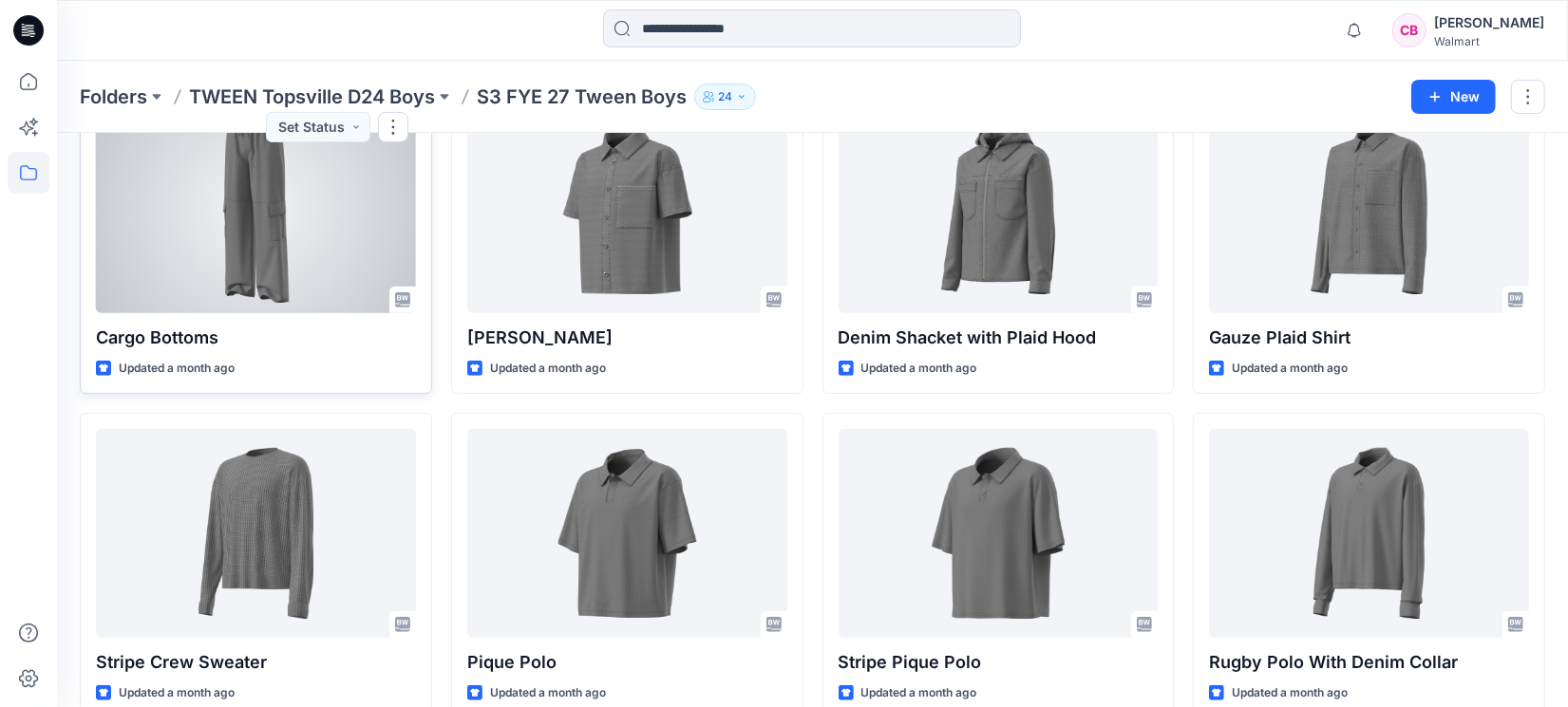
scroll to position [334, 0]
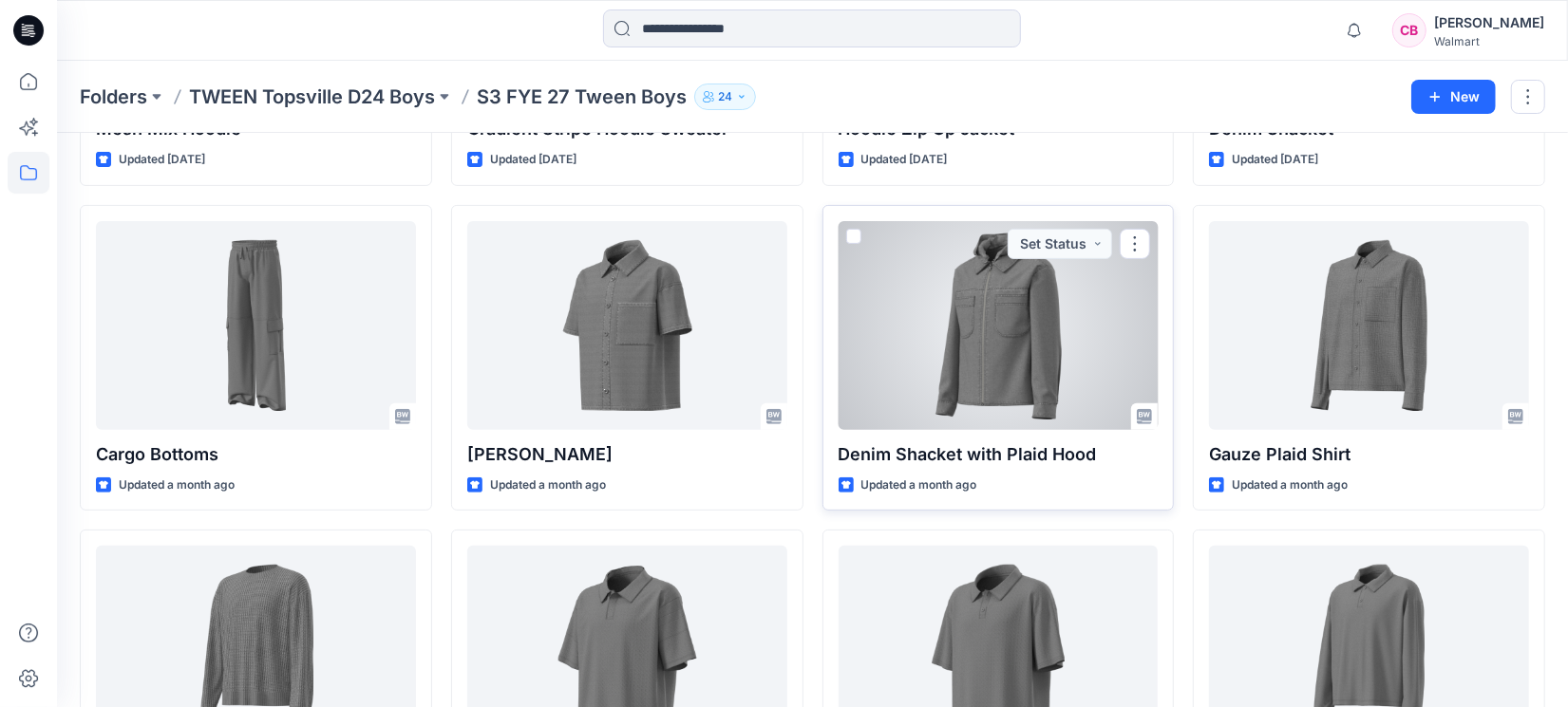
click at [1081, 335] on div at bounding box center [998, 325] width 320 height 209
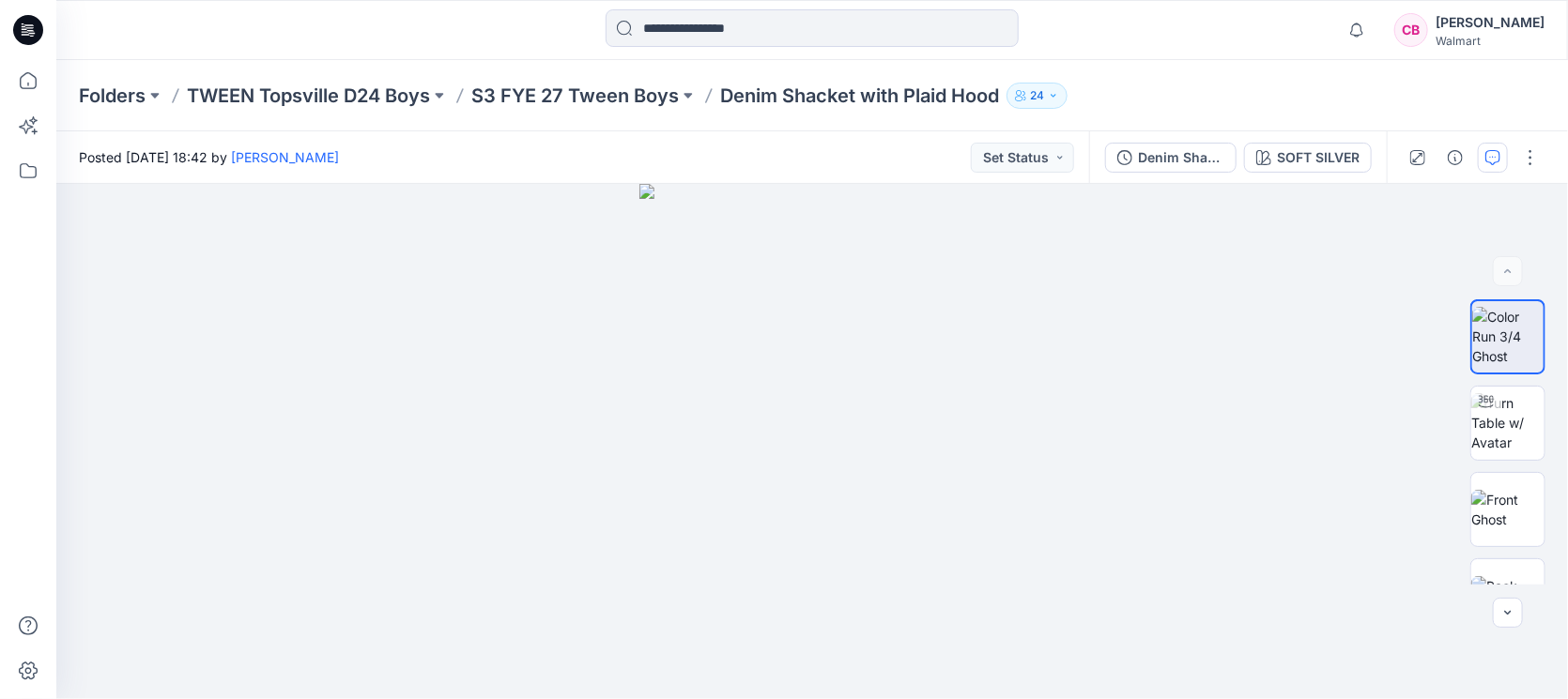
click at [1499, 156] on icon "button" at bounding box center [1493, 157] width 15 height 15
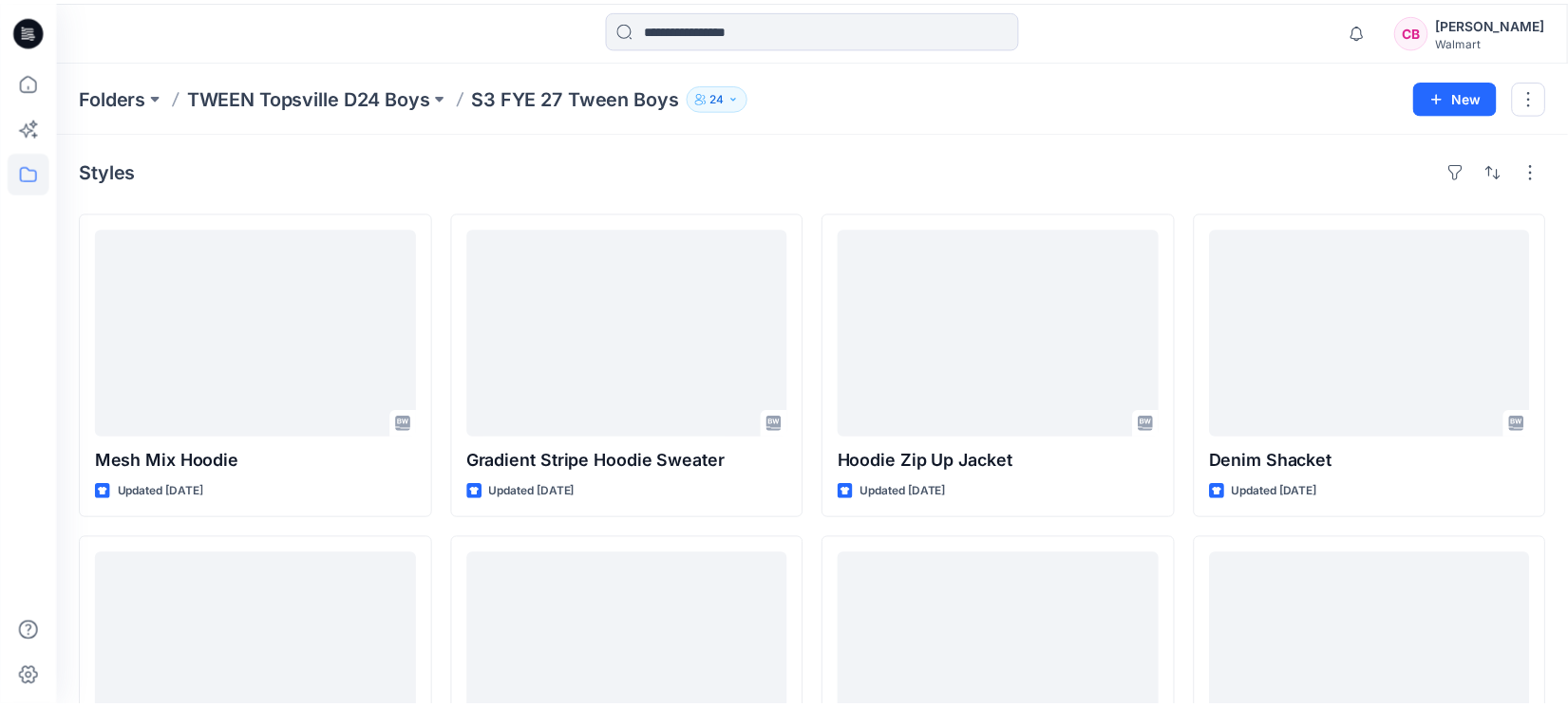
scroll to position [334, 0]
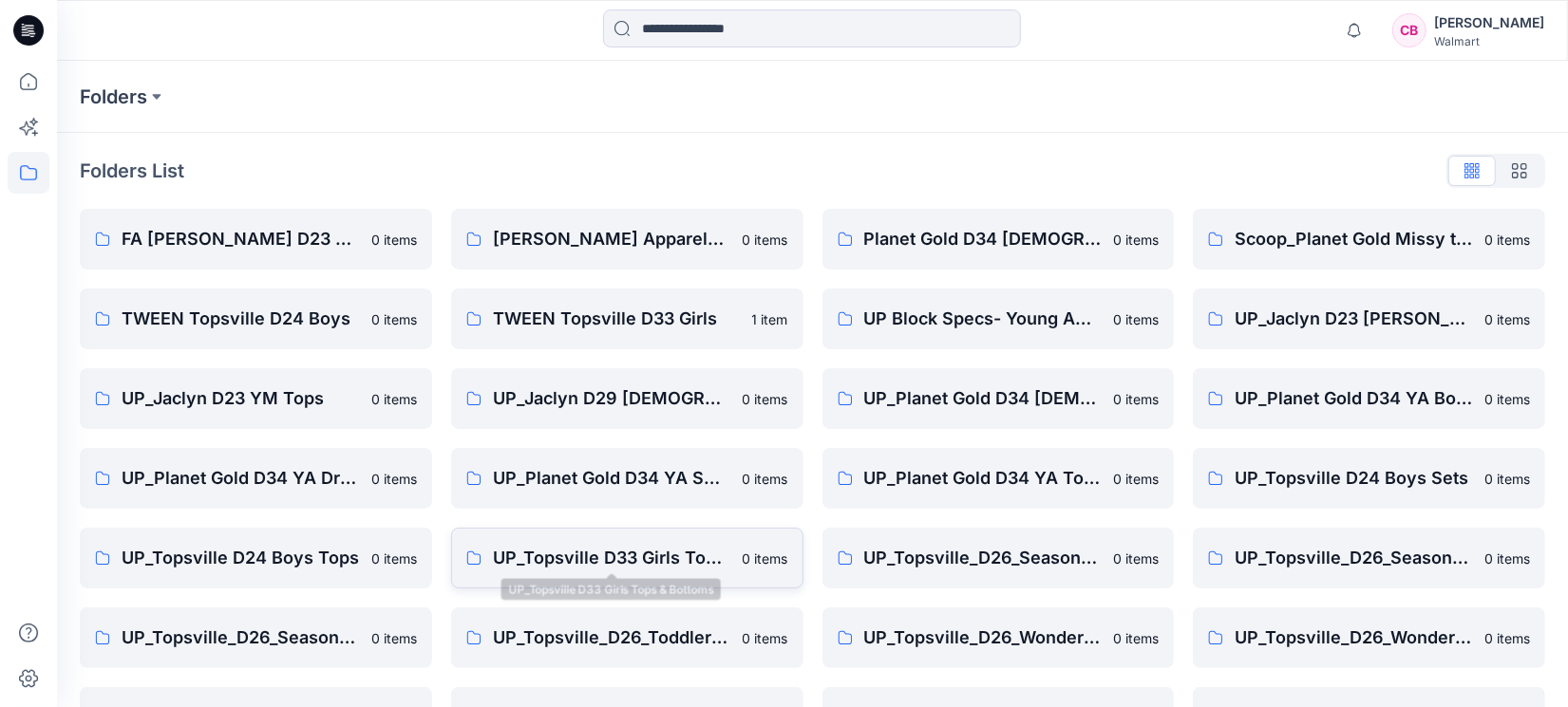
click at [561, 556] on p "UP_Topsville D33 Girls Tops & Bottoms" at bounding box center [612, 557] width 239 height 27
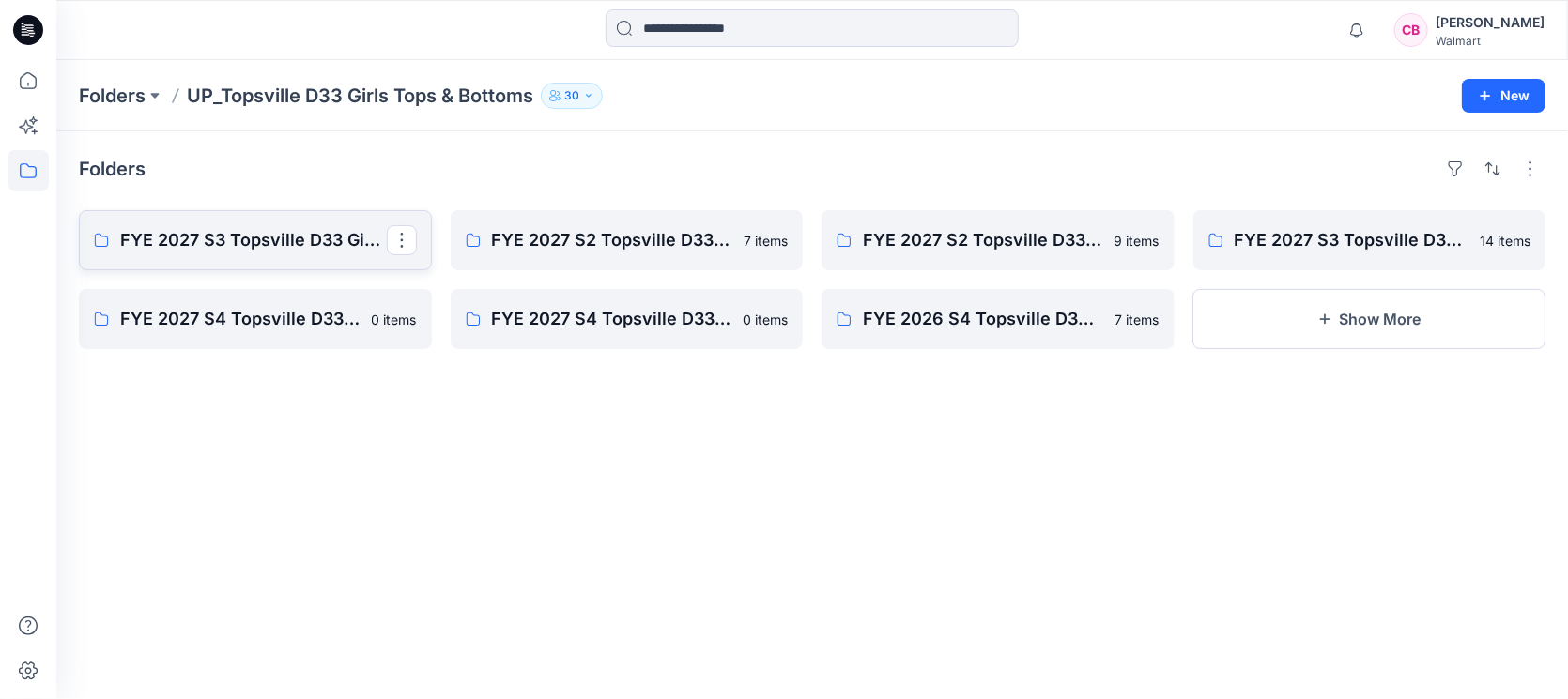
click at [222, 230] on p "FYE 2027 S3 Topsville D33 Girls Bottoms" at bounding box center [254, 240] width 266 height 26
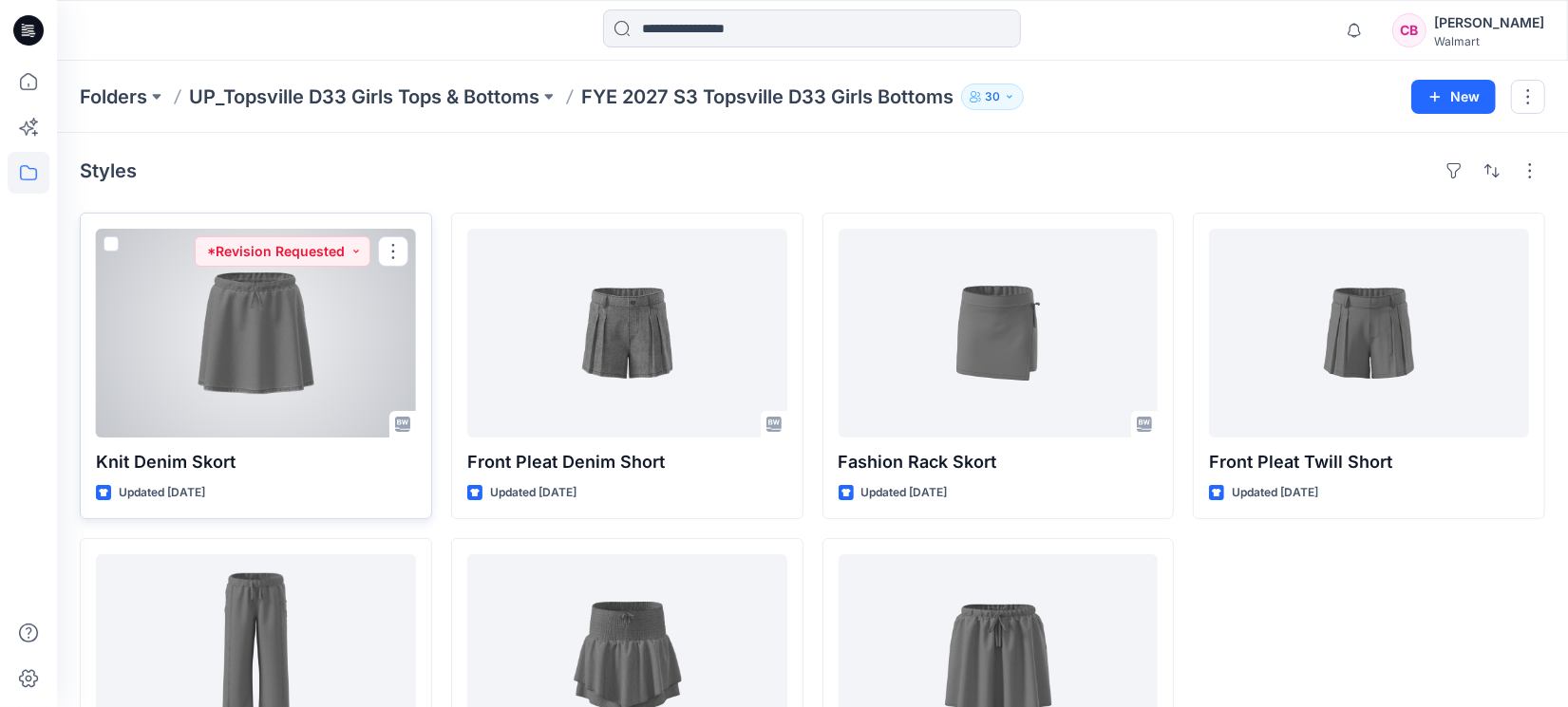
click at [274, 366] on div at bounding box center [256, 333] width 320 height 209
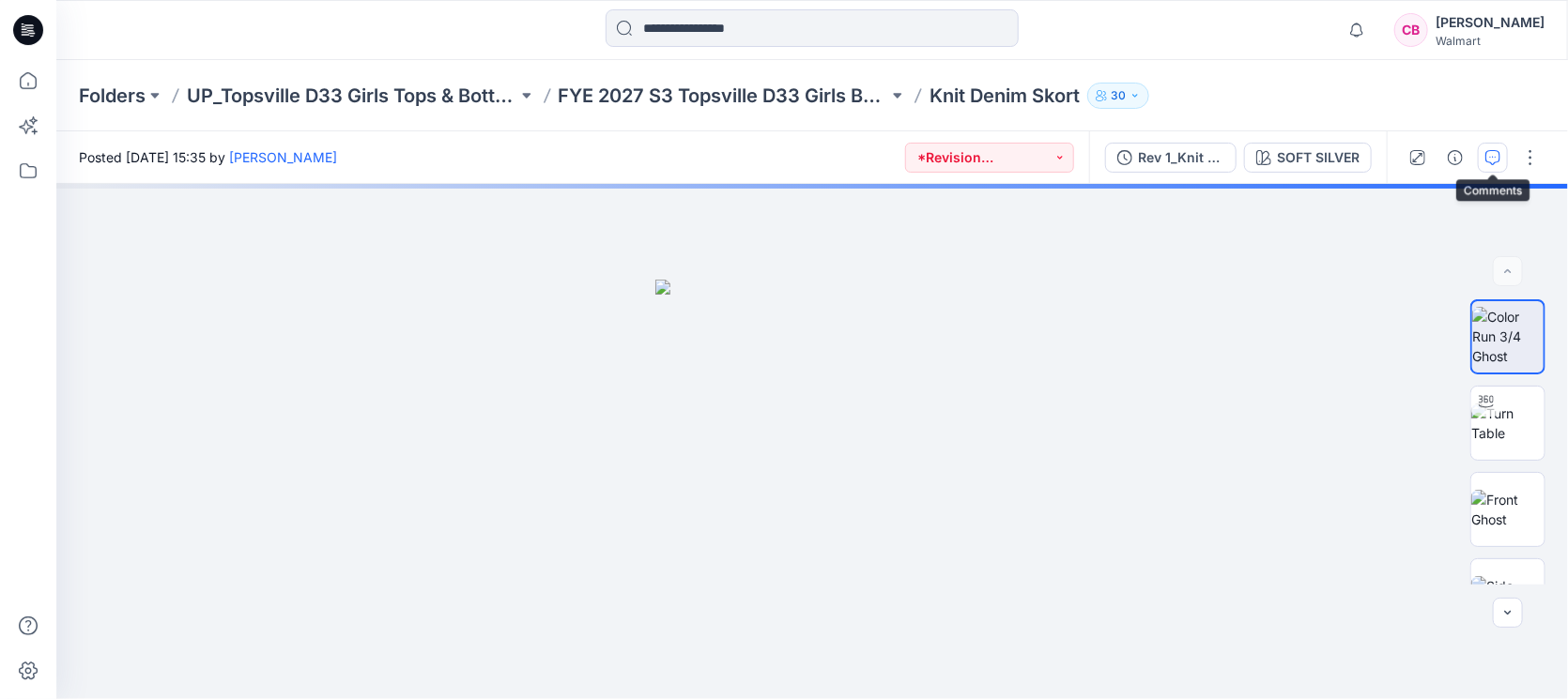
click at [1484, 161] on button "button" at bounding box center [1493, 158] width 30 height 30
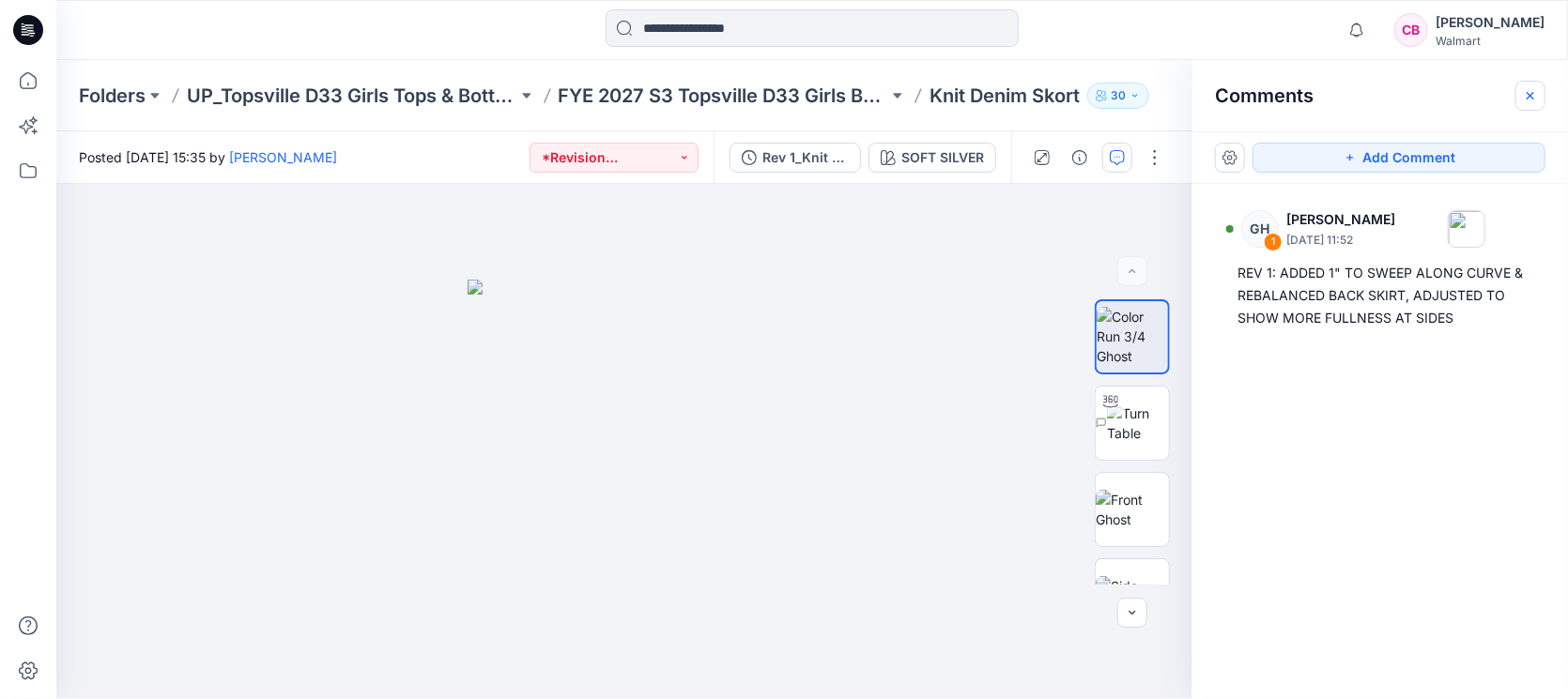
click at [1526, 106] on button "button" at bounding box center [1530, 95] width 30 height 30
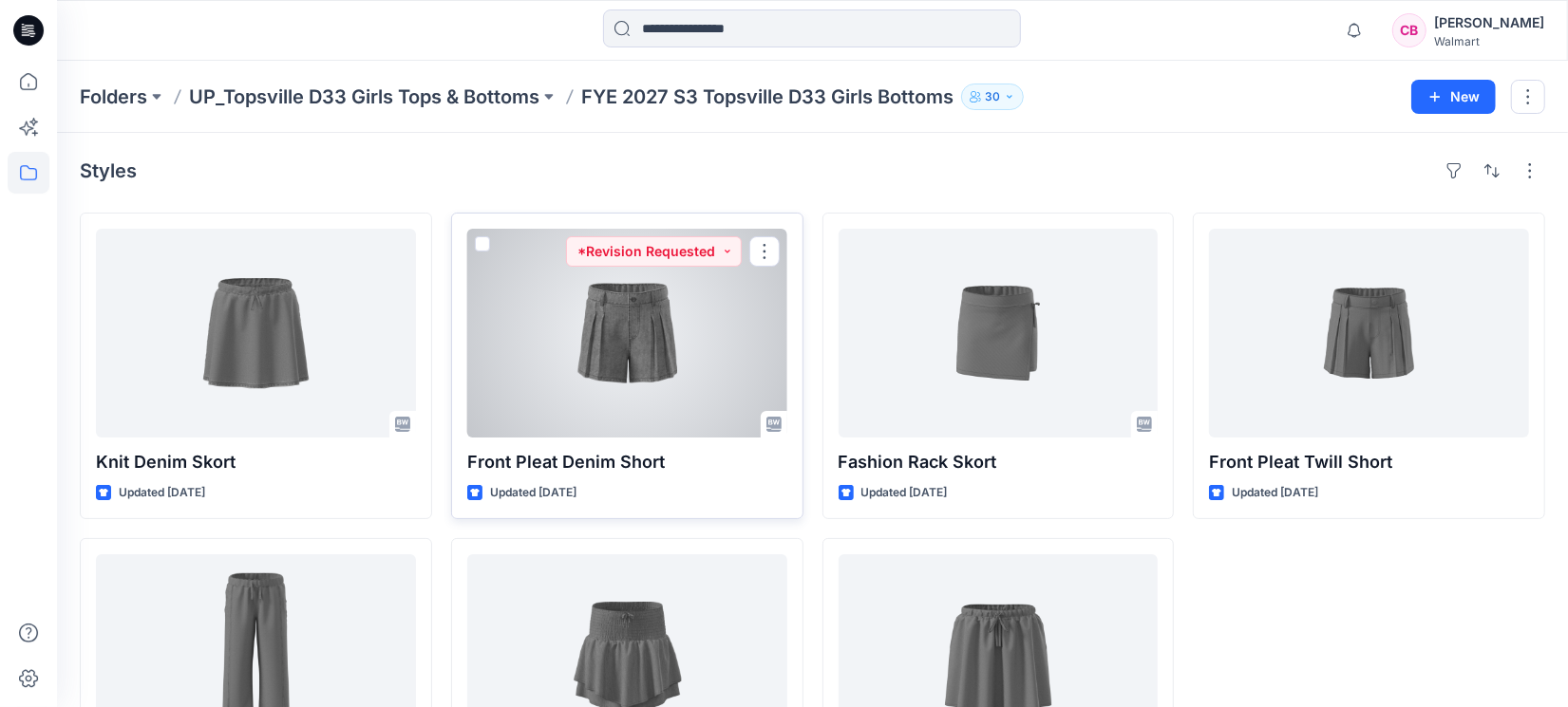
click at [636, 392] on div at bounding box center [627, 333] width 320 height 209
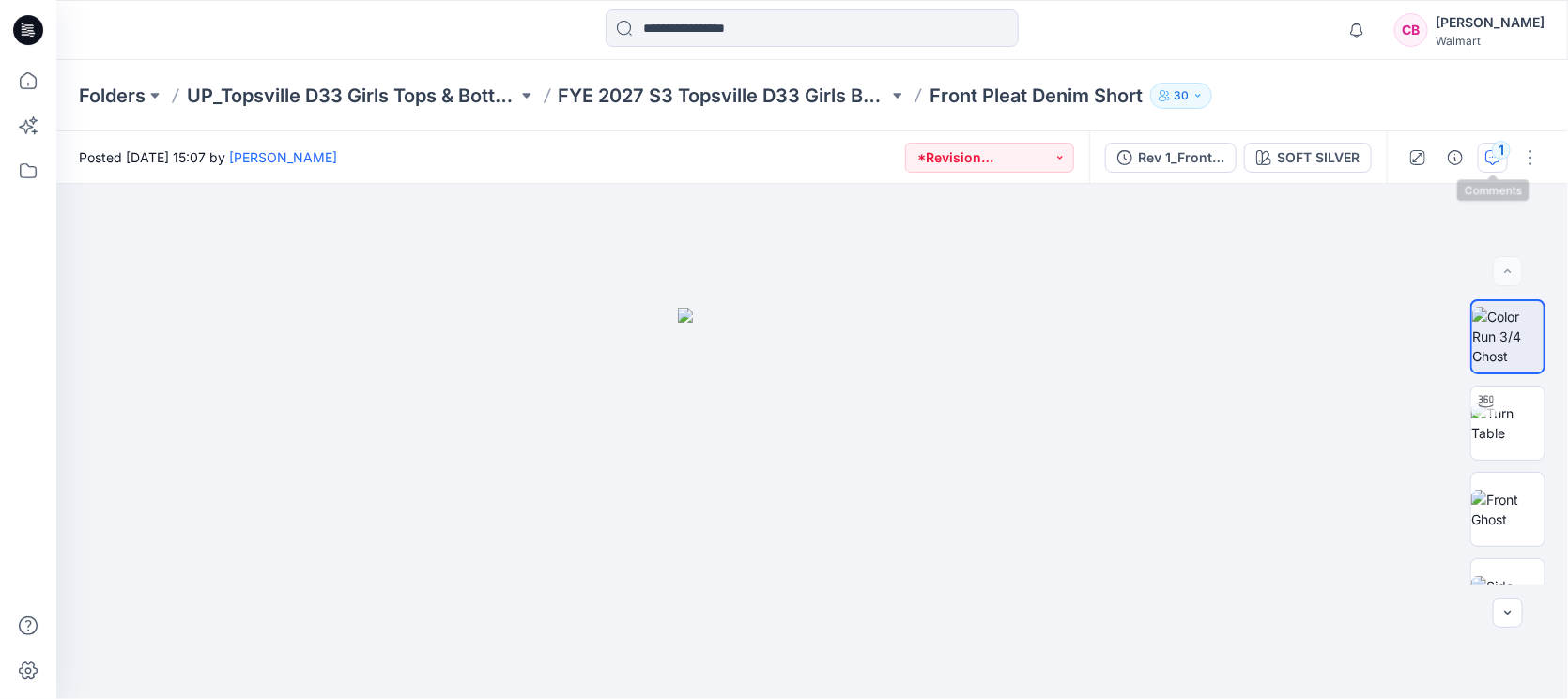
click at [1495, 160] on icon "button" at bounding box center [1493, 157] width 15 height 15
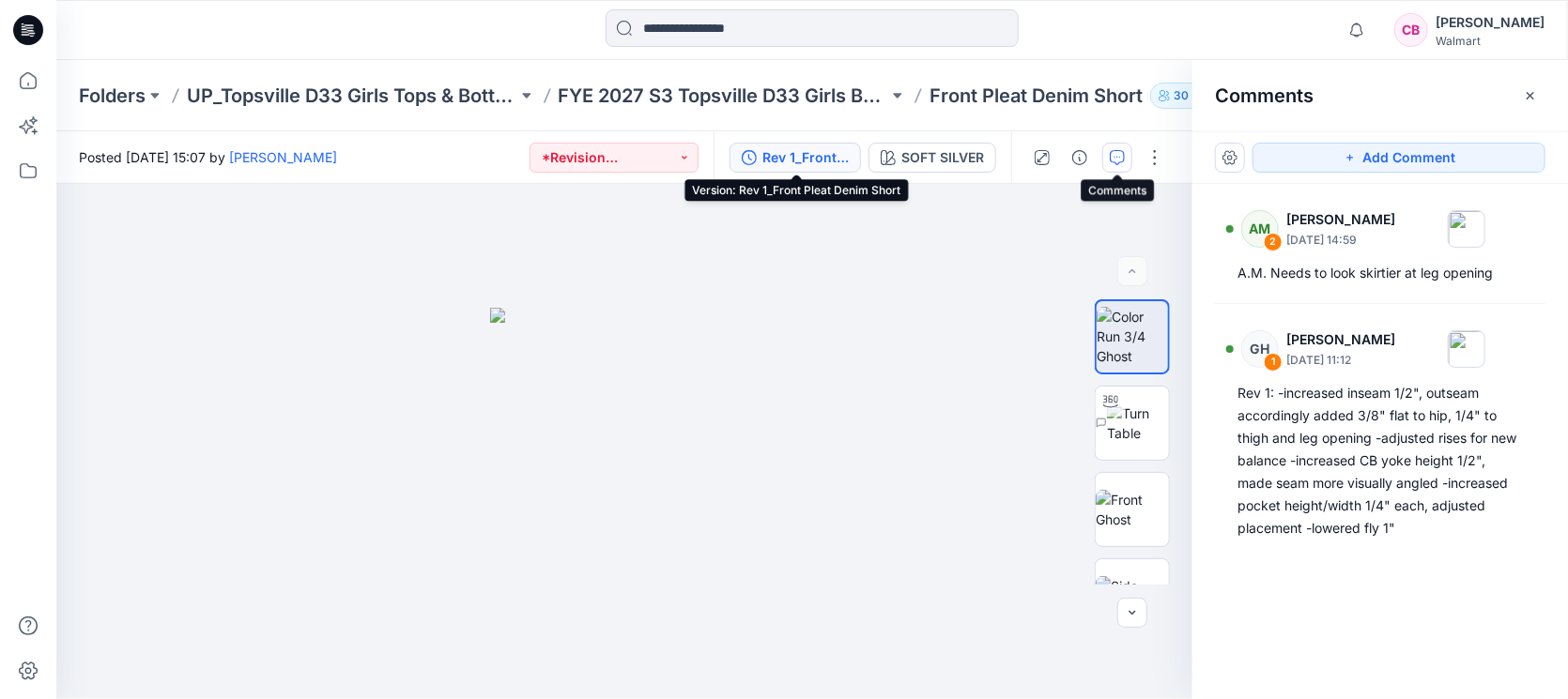
click at [817, 155] on div "Rev 1_Front Pleat Denim Short" at bounding box center [806, 158] width 86 height 21
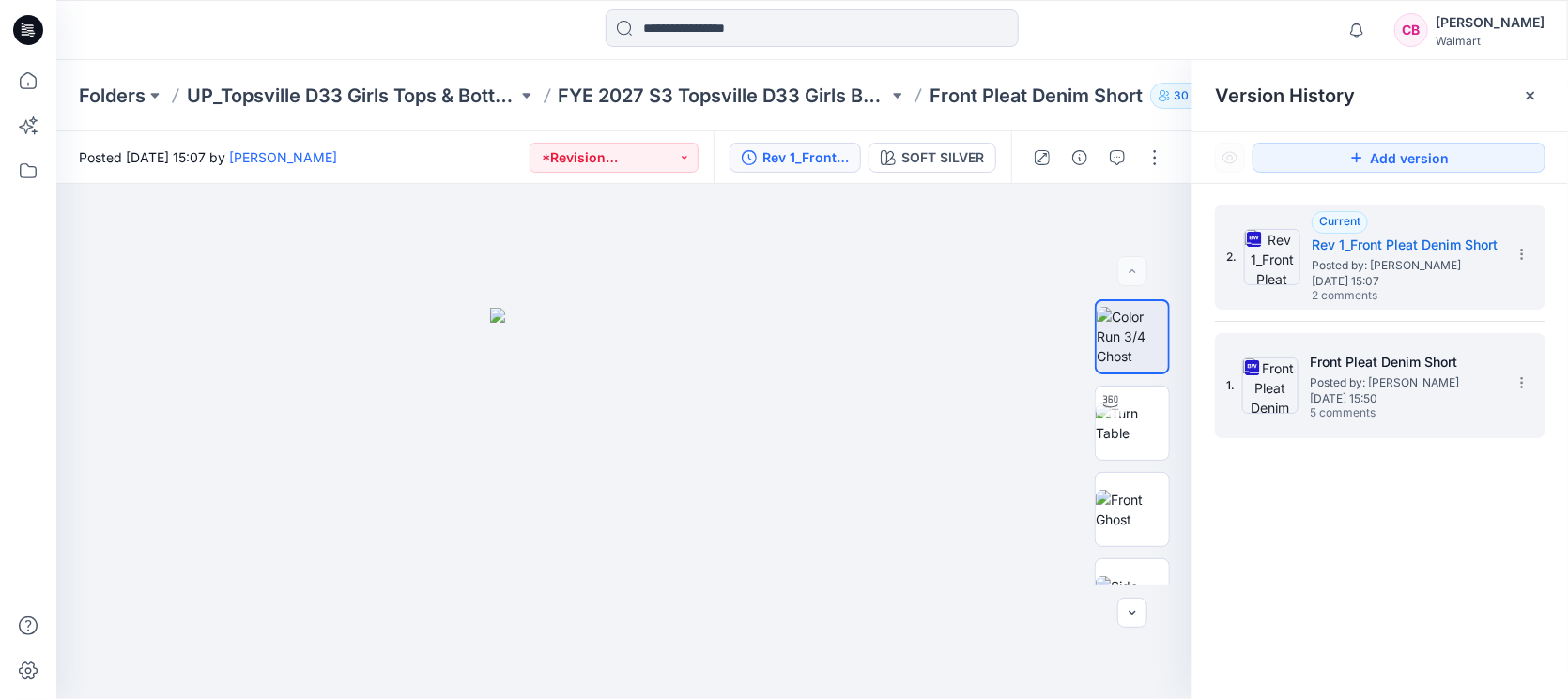
click at [1401, 386] on span "Posted by: [PERSON_NAME]" at bounding box center [1404, 383] width 188 height 19
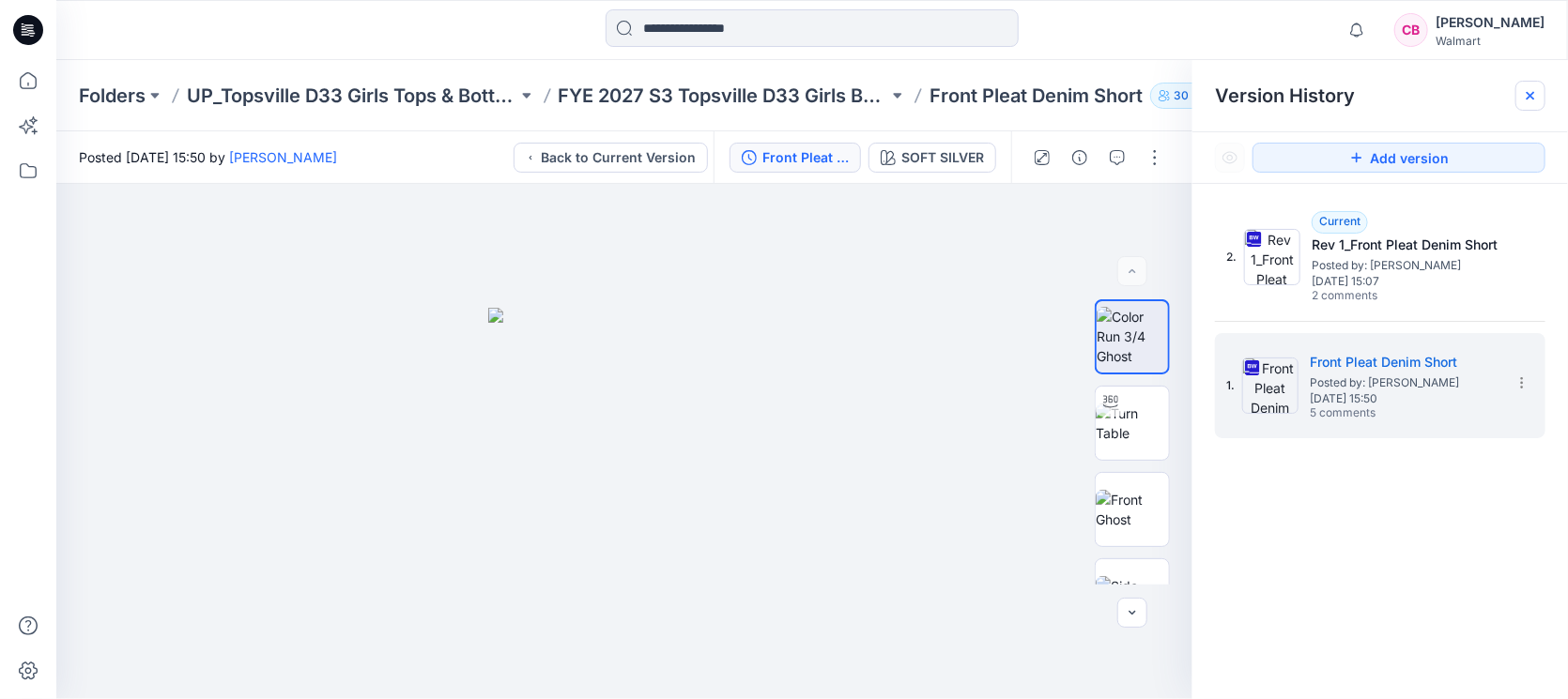
click at [1535, 92] on icon at bounding box center [1530, 95] width 15 height 15
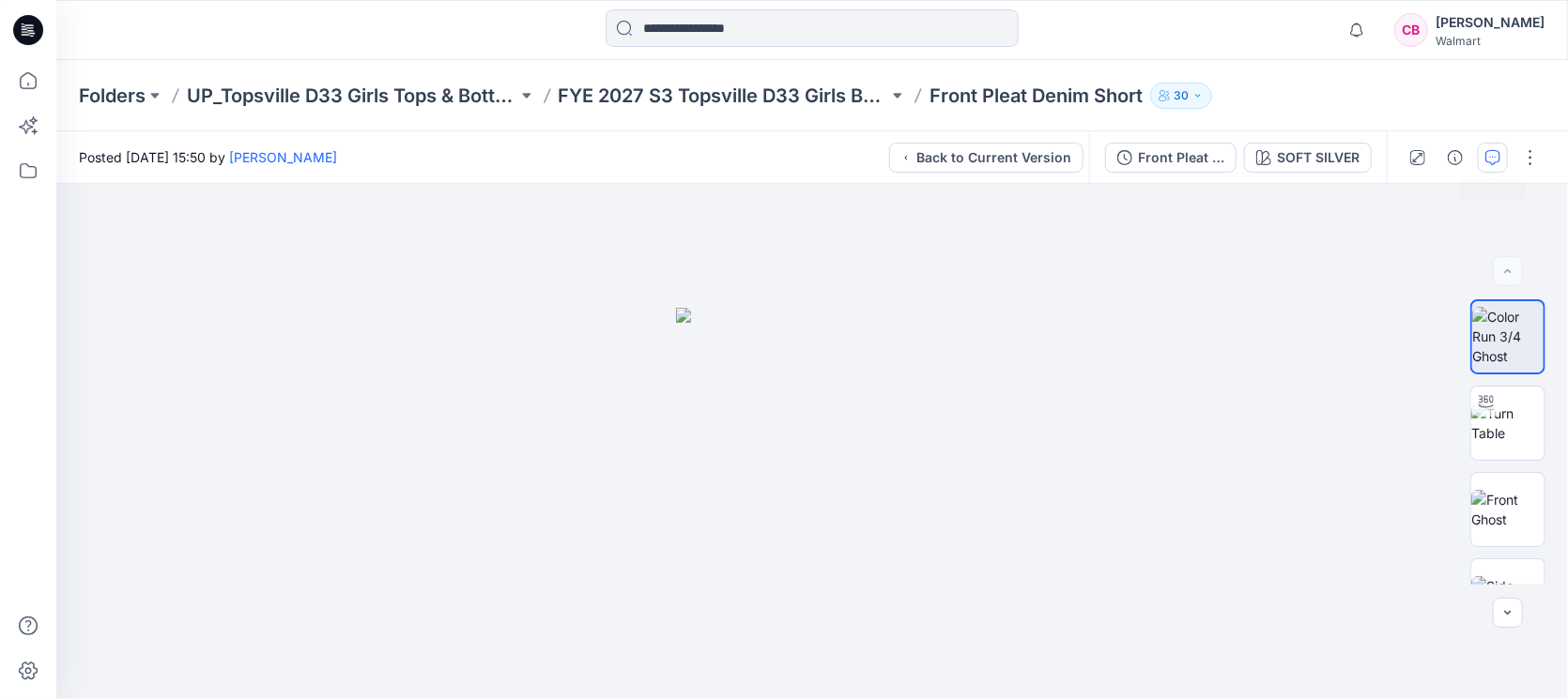
click at [1495, 156] on icon "button" at bounding box center [1493, 157] width 15 height 15
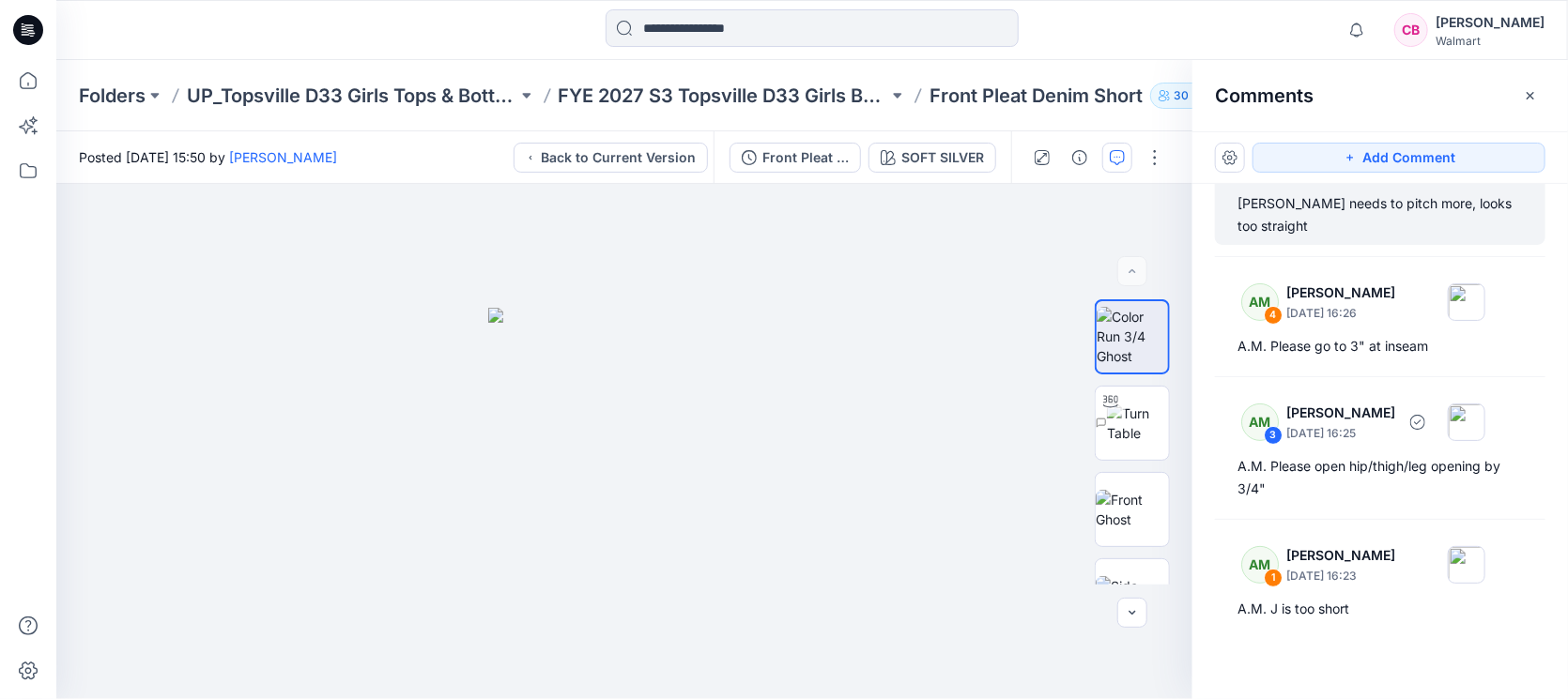
scroll to position [242, 0]
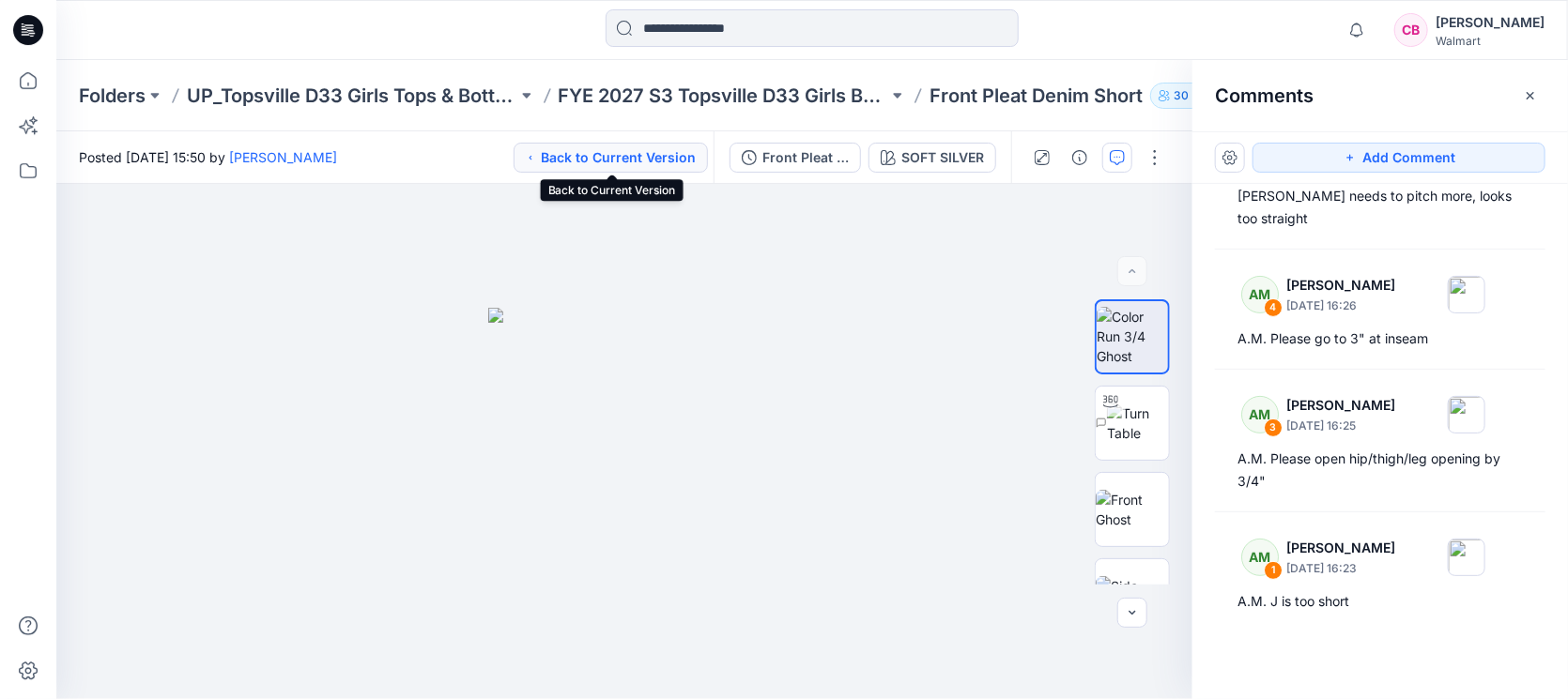
click at [557, 156] on button "Back to Current Version" at bounding box center [610, 158] width 194 height 30
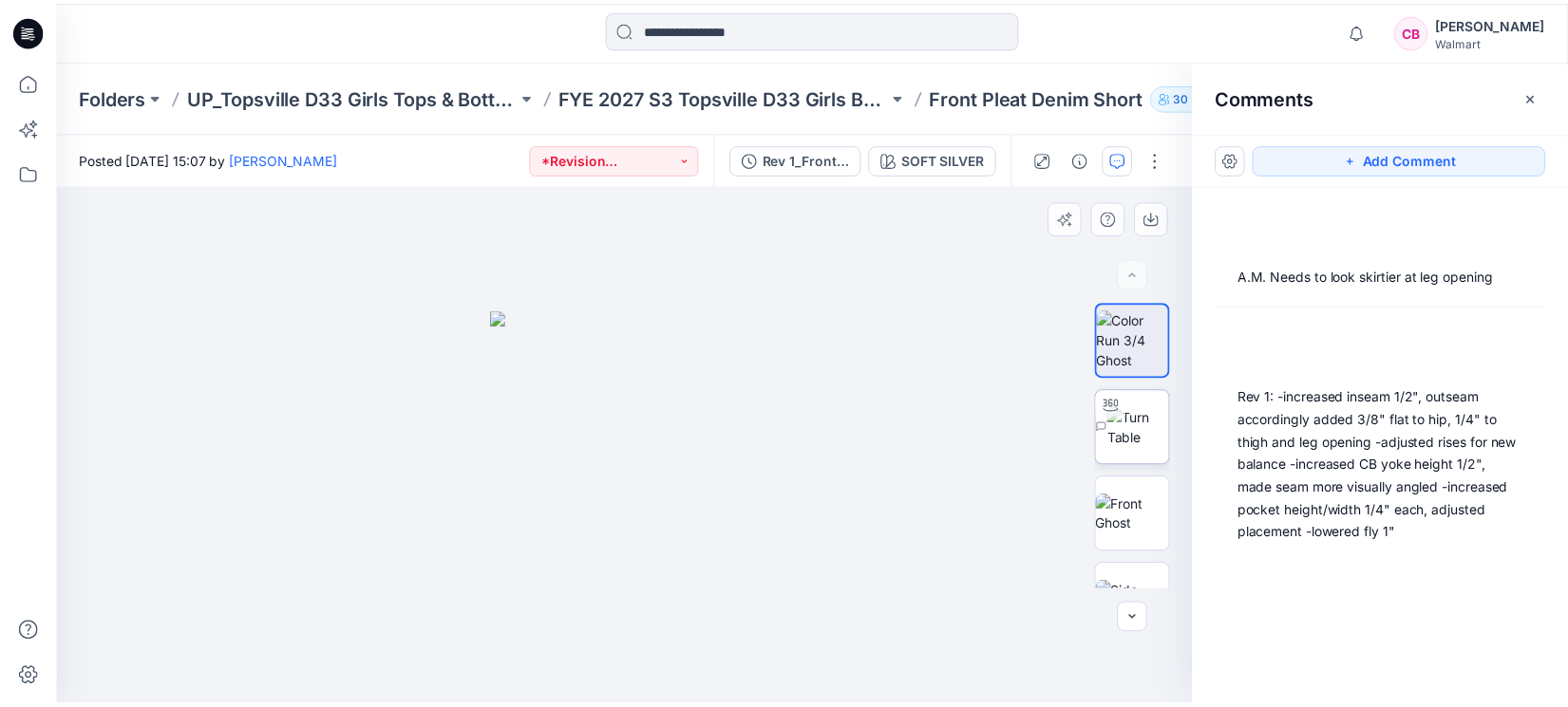
scroll to position [0, 0]
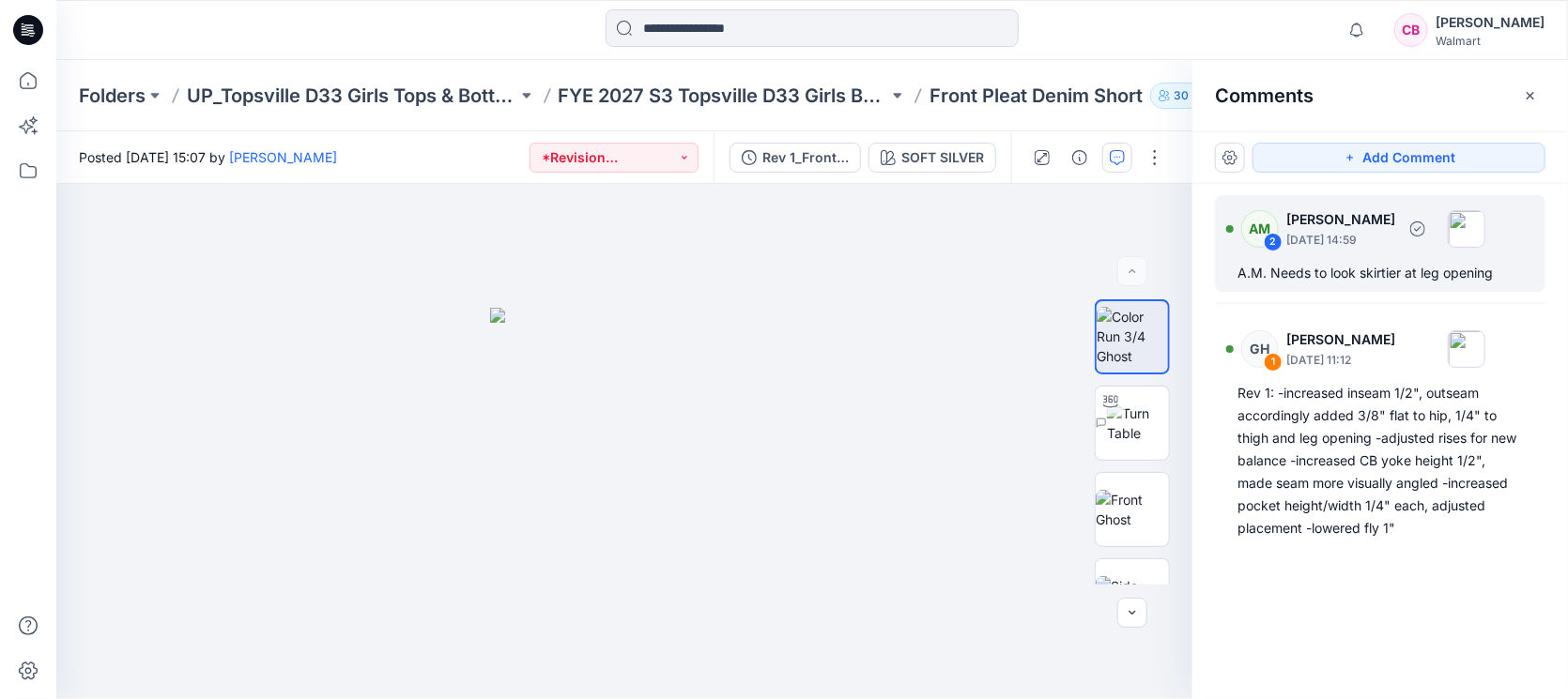
click at [1354, 265] on div "A.M. Needs to look skirtier at leg opening" at bounding box center [1380, 273] width 285 height 23
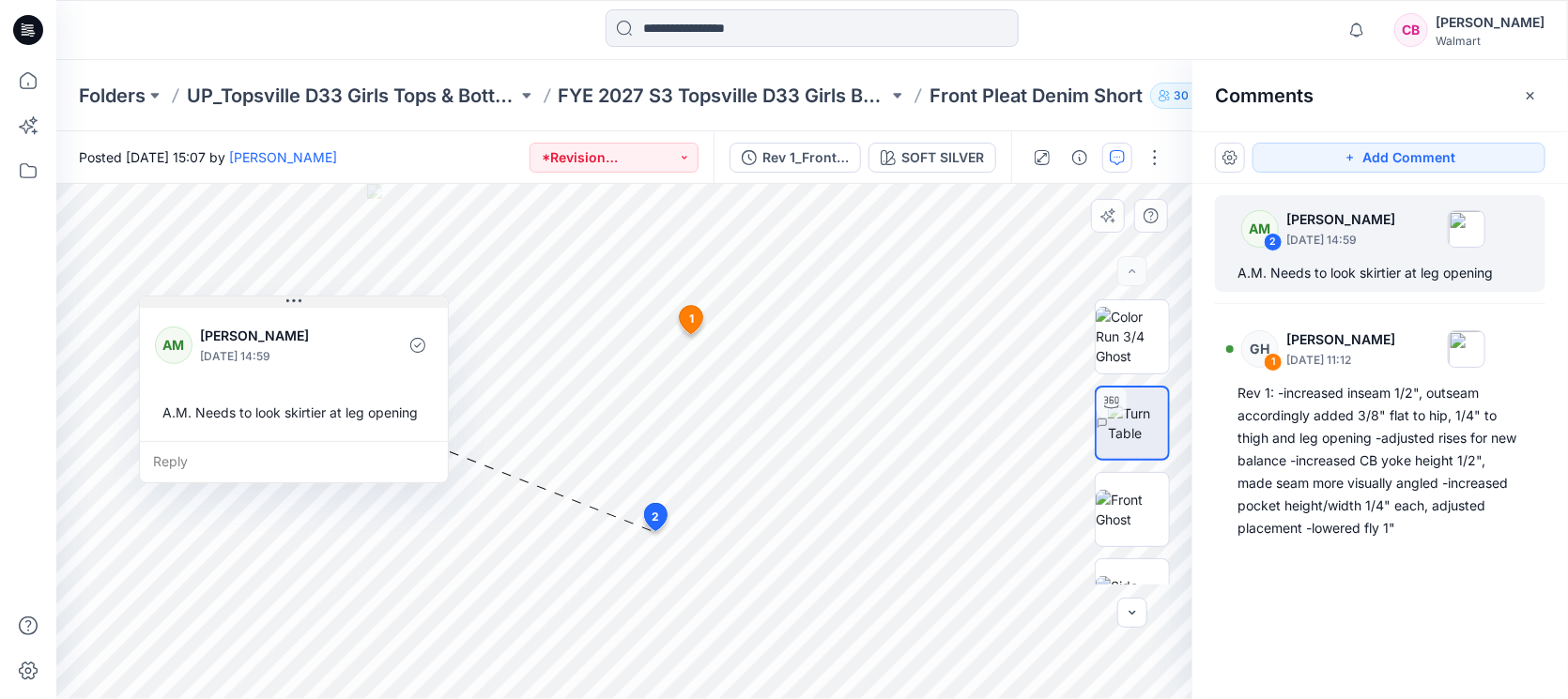
drag, startPoint x: 841, startPoint y: 551, endPoint x: 355, endPoint y: 301, distance: 546.5
click at [355, 301] on button at bounding box center [294, 303] width 308 height 12
click at [1532, 91] on icon "button" at bounding box center [1530, 95] width 15 height 15
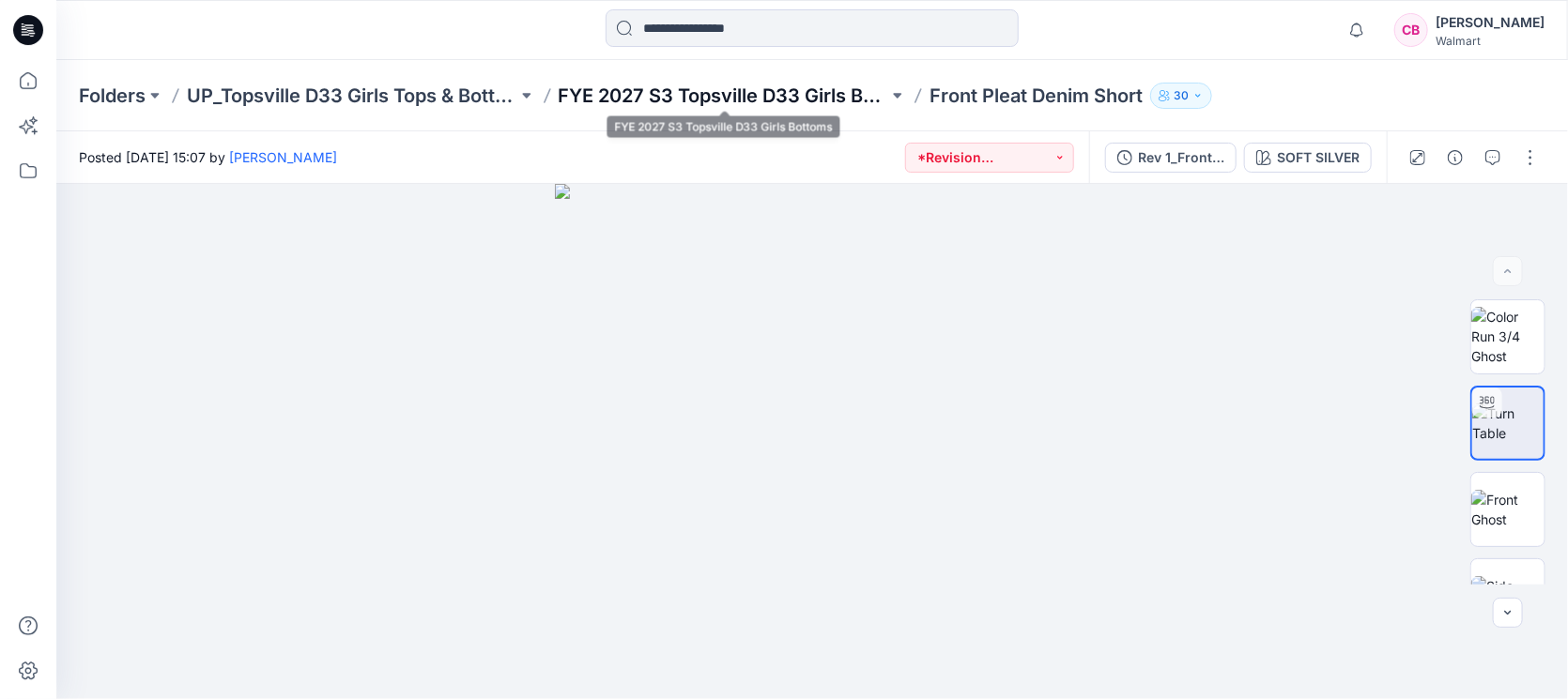
click at [831, 91] on p "FYE 2027 S3 Topsville D33 Girls Bottoms" at bounding box center [723, 95] width 330 height 26
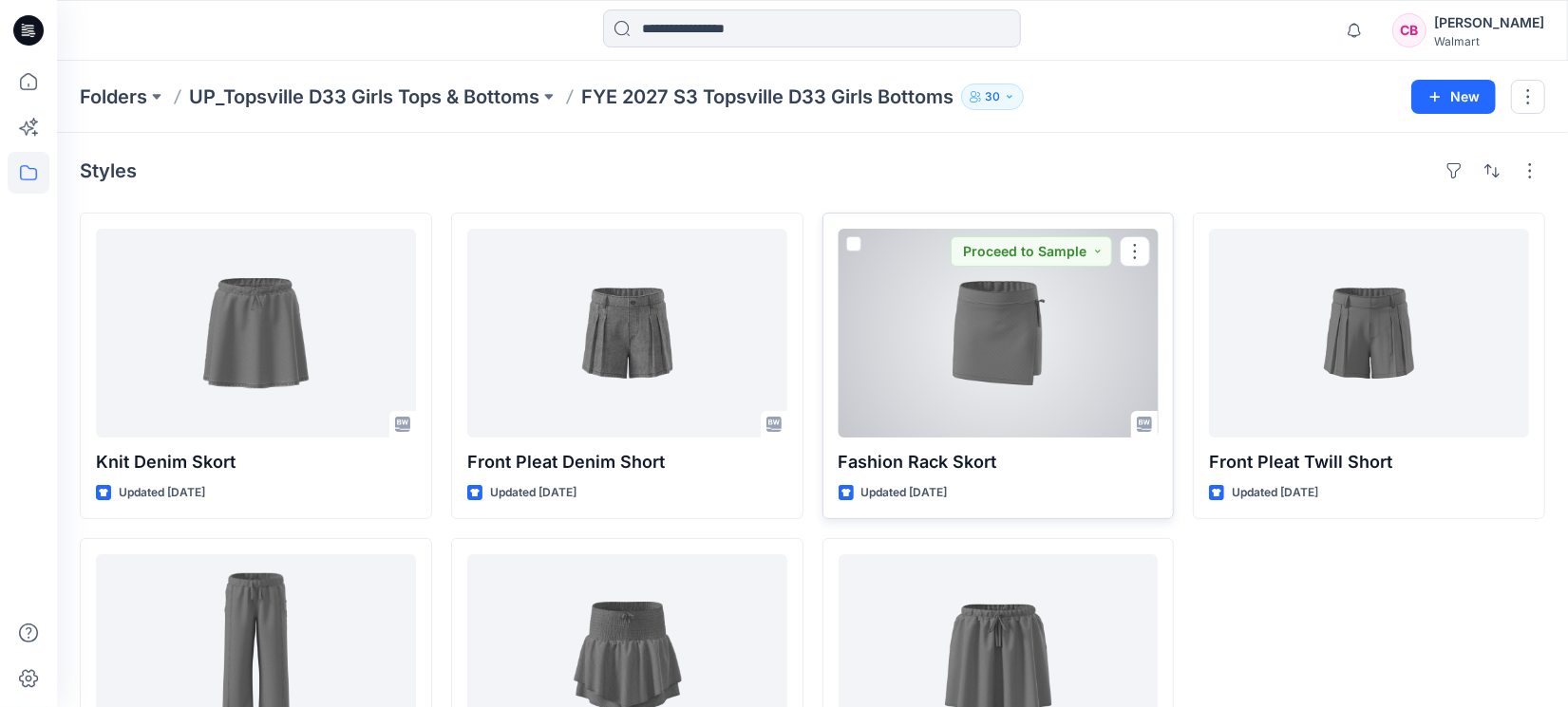
click at [943, 375] on div at bounding box center [998, 333] width 320 height 209
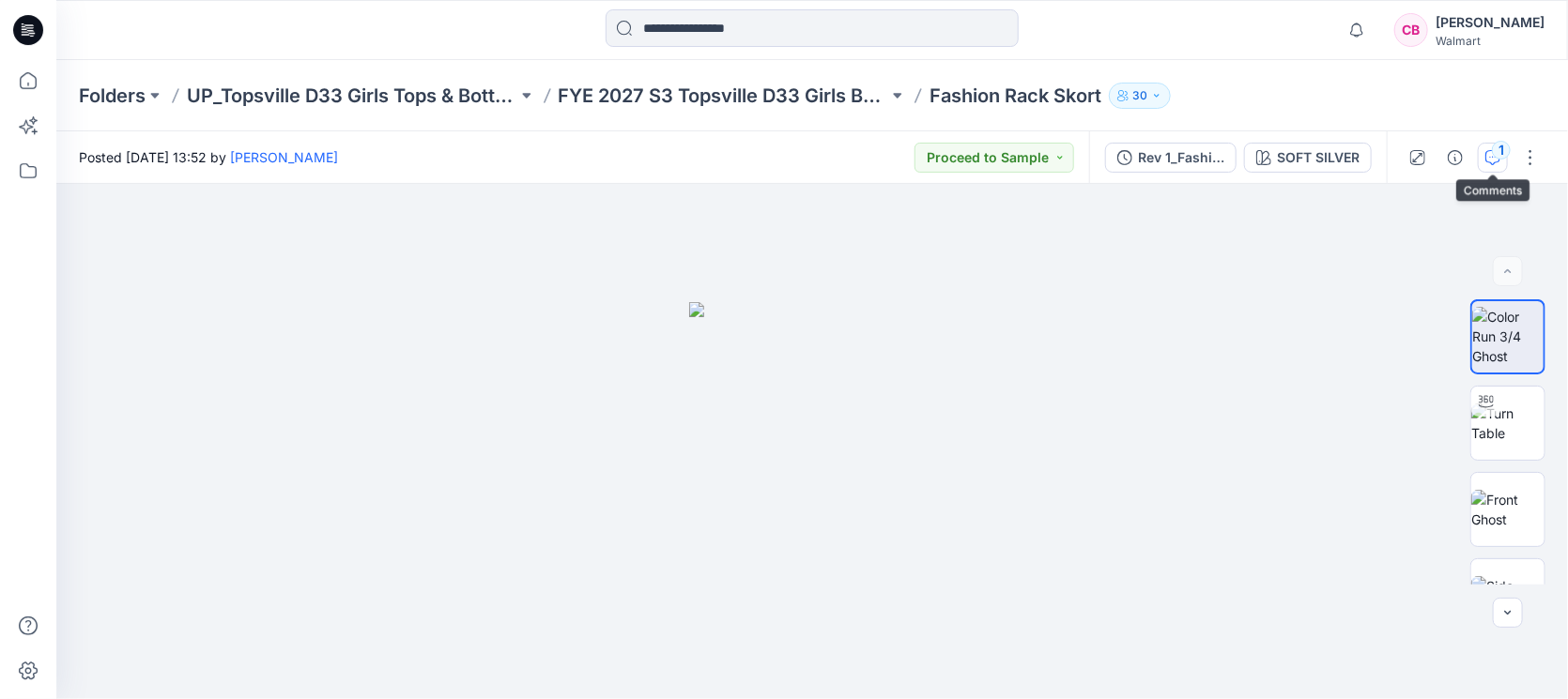
click at [1493, 159] on icon "button" at bounding box center [1493, 157] width 15 height 15
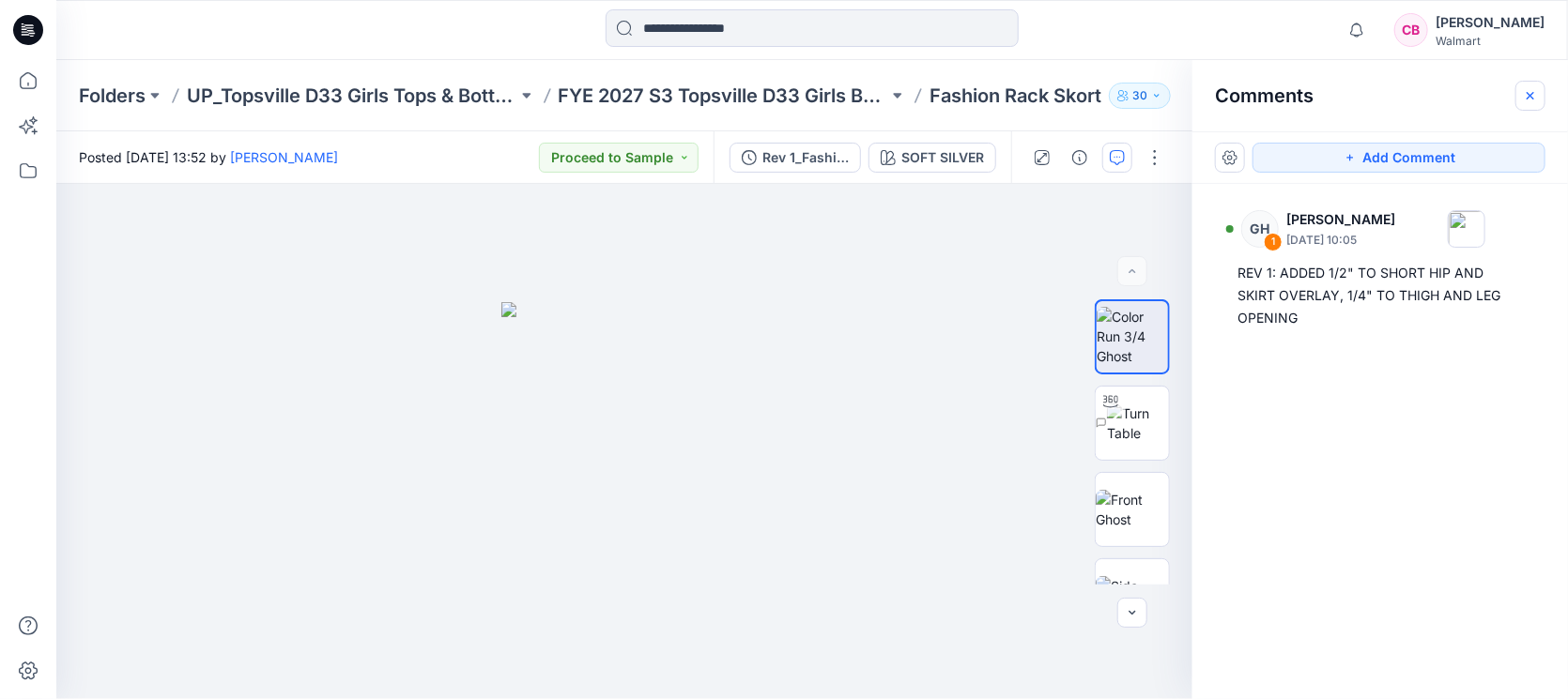
click at [1526, 99] on icon "button" at bounding box center [1530, 95] width 15 height 15
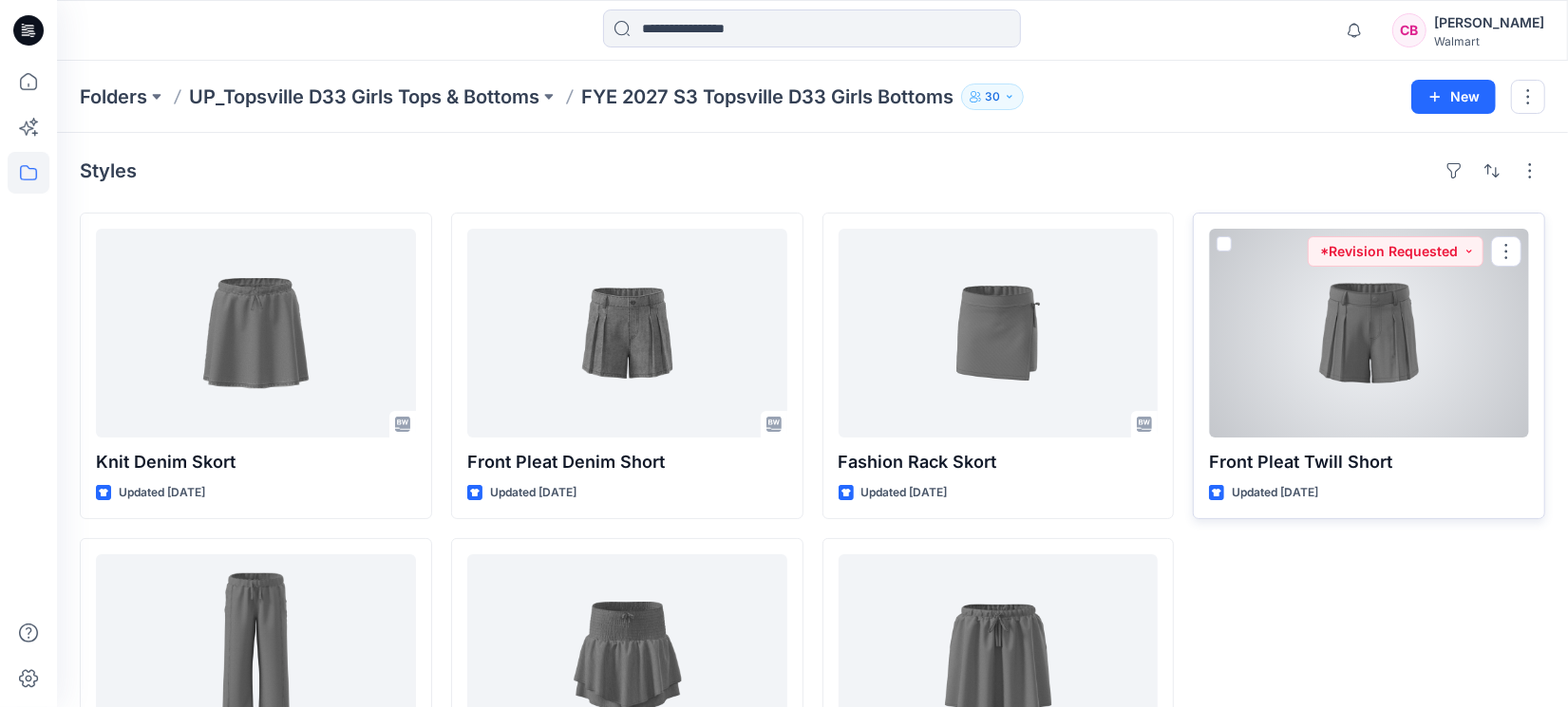
click at [1340, 323] on div at bounding box center [1369, 333] width 320 height 209
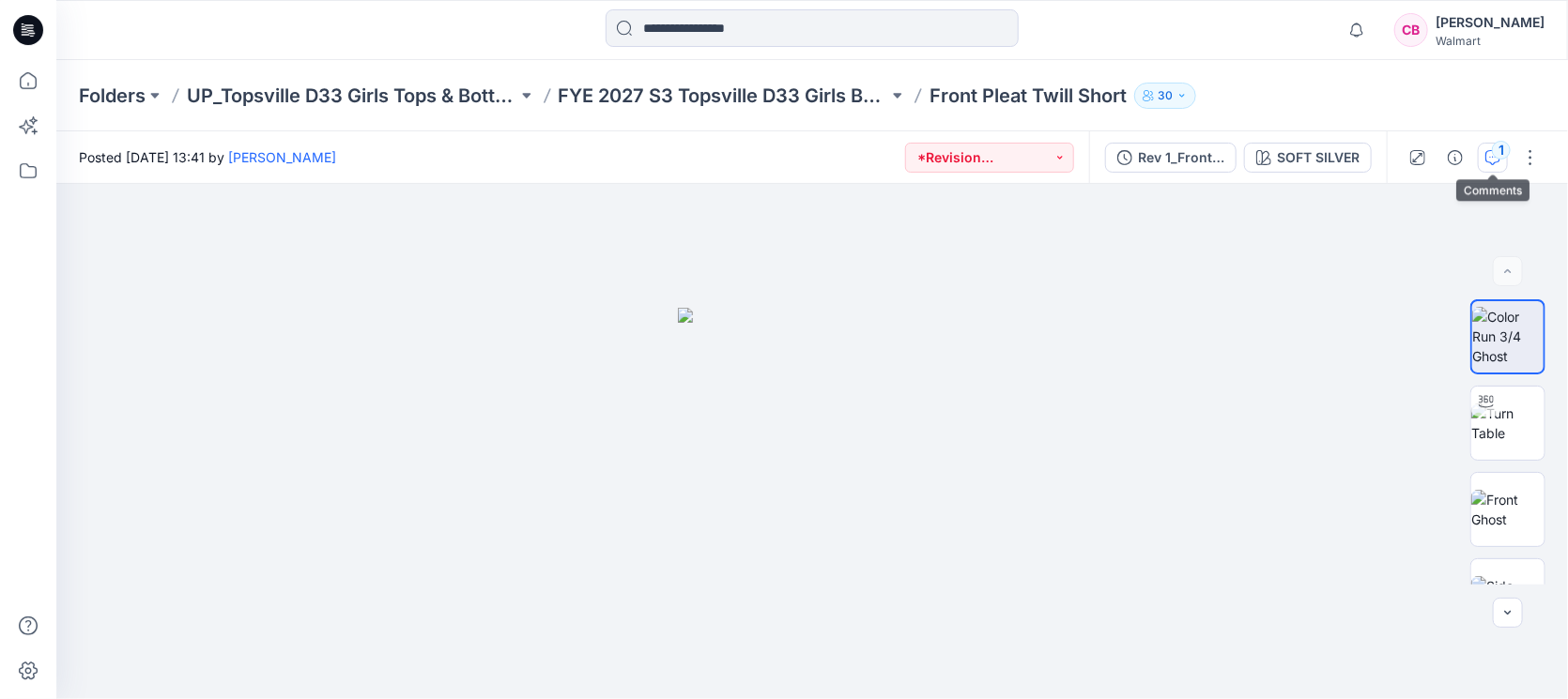
click at [1493, 163] on icon "button" at bounding box center [1493, 157] width 15 height 15
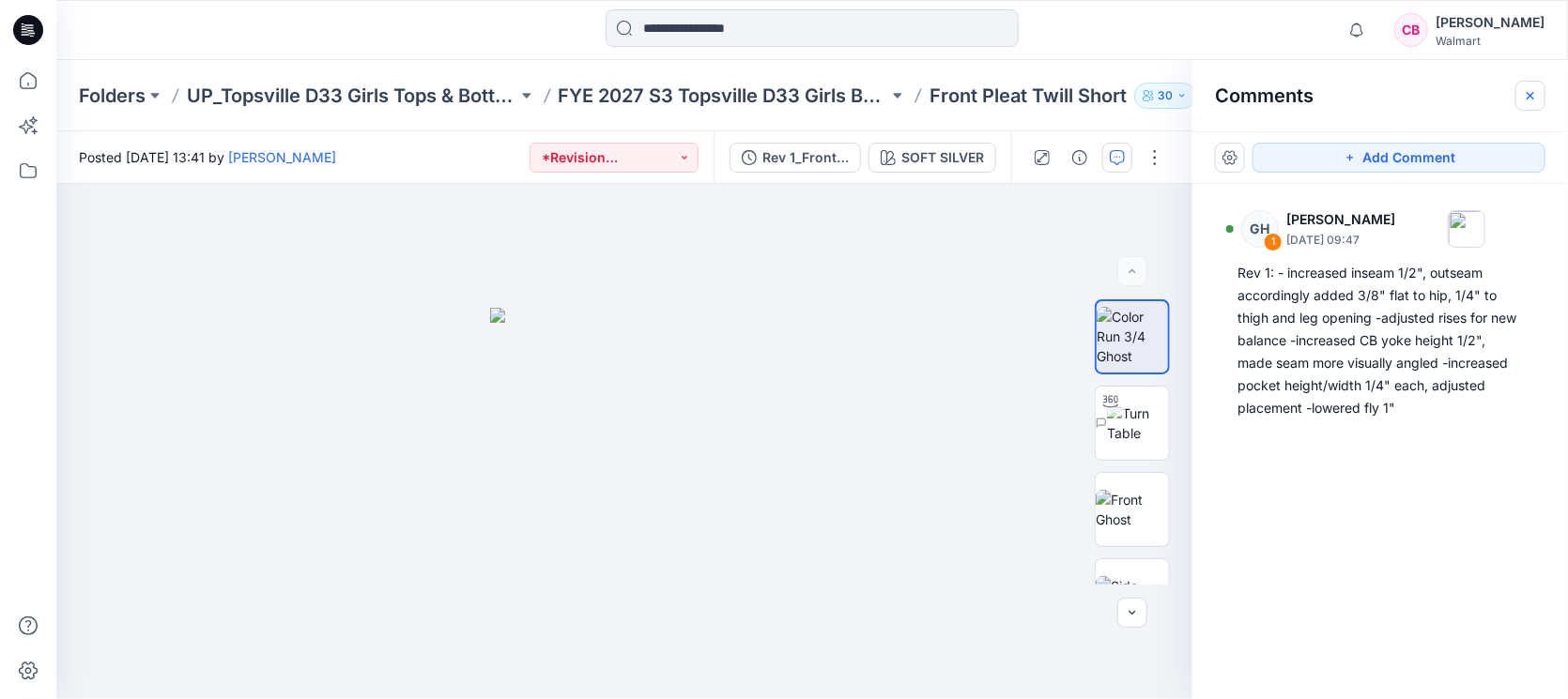
click at [1537, 89] on icon "button" at bounding box center [1530, 95] width 15 height 15
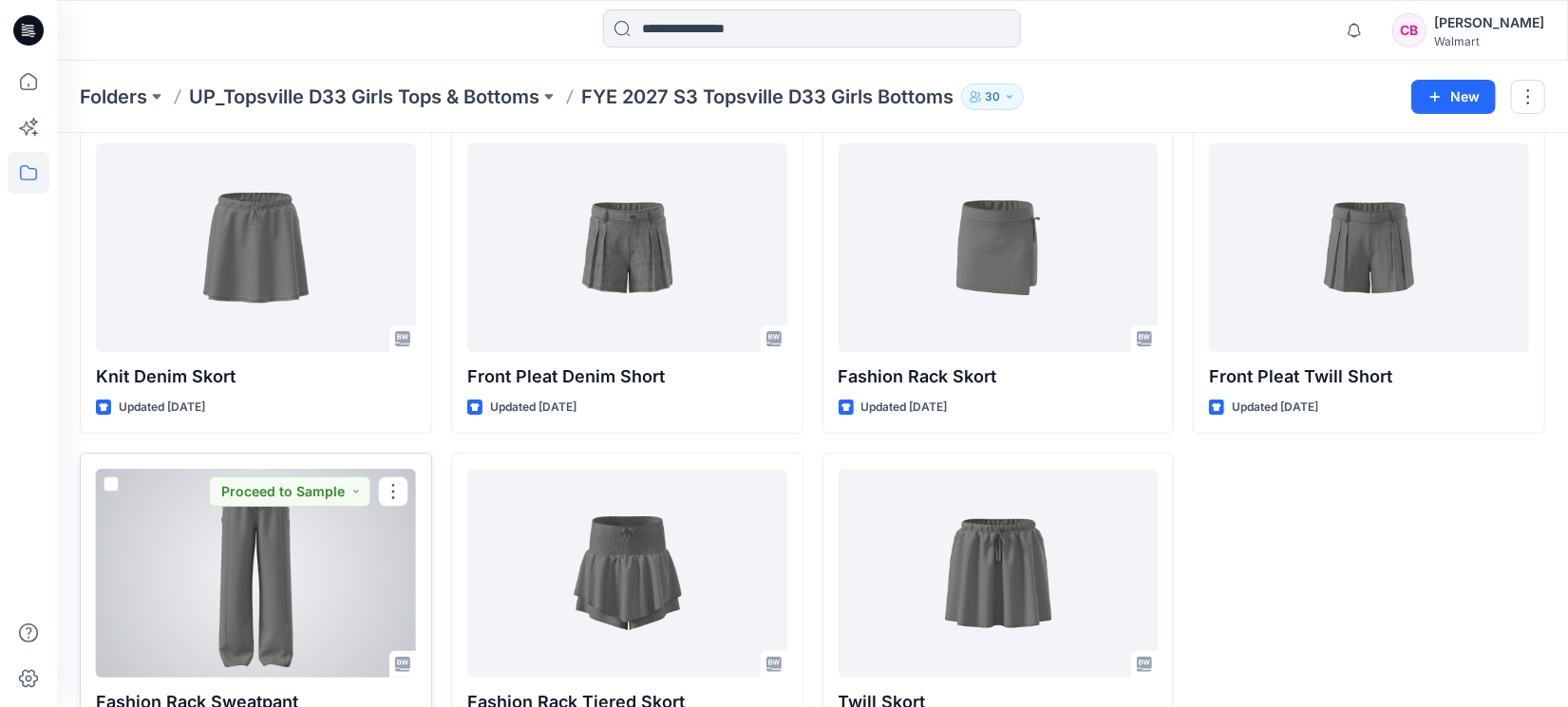
scroll to position [157, 0]
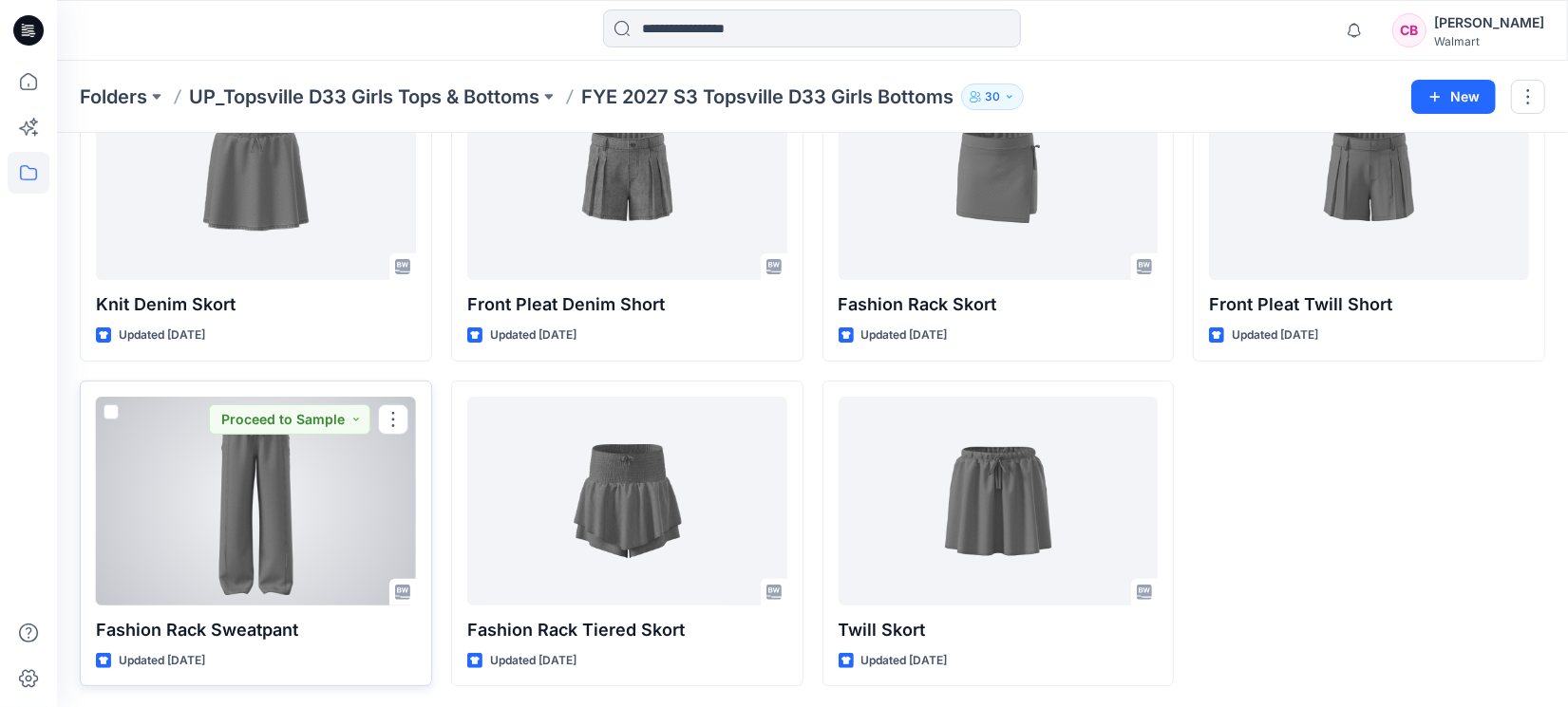
click at [243, 537] on div at bounding box center [256, 501] width 320 height 209
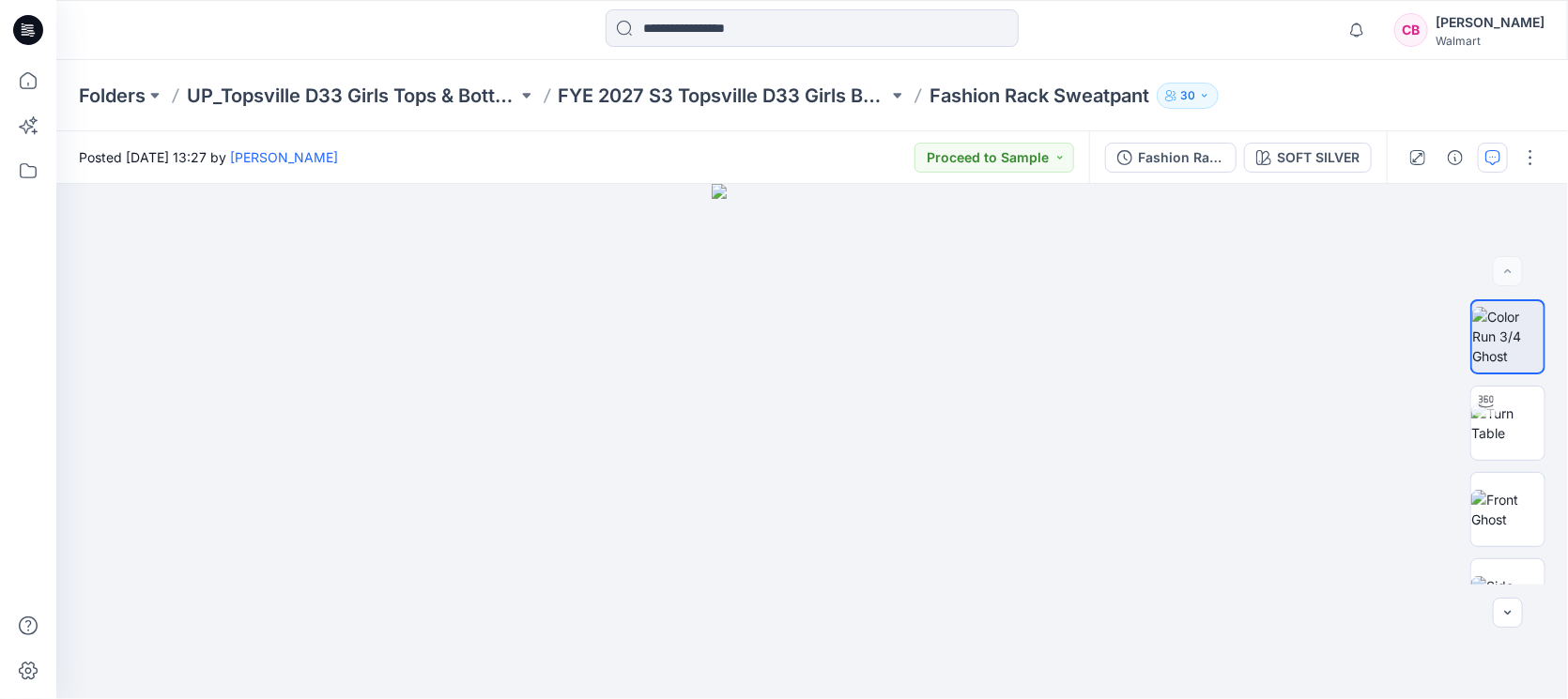
click at [1504, 151] on button "button" at bounding box center [1493, 158] width 30 height 30
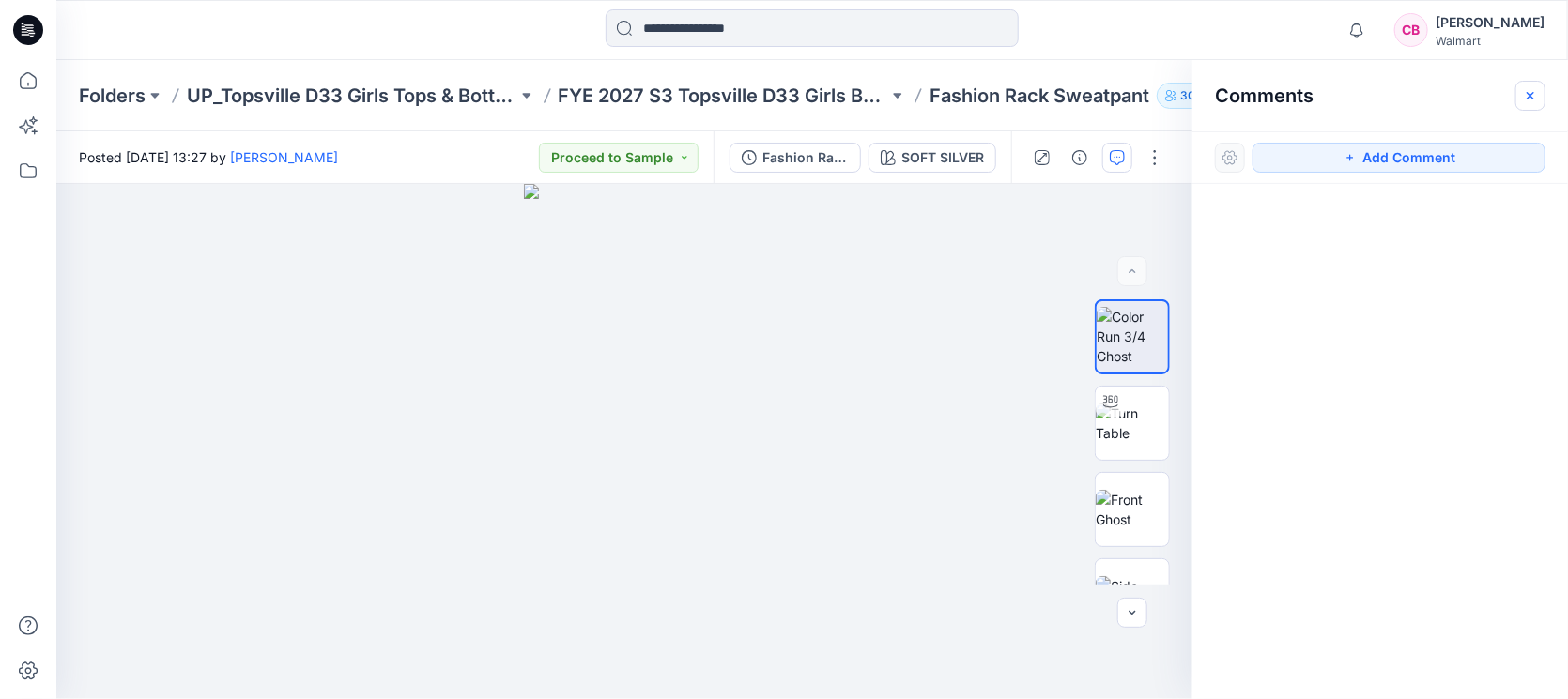
click at [1517, 103] on button "button" at bounding box center [1530, 95] width 30 height 30
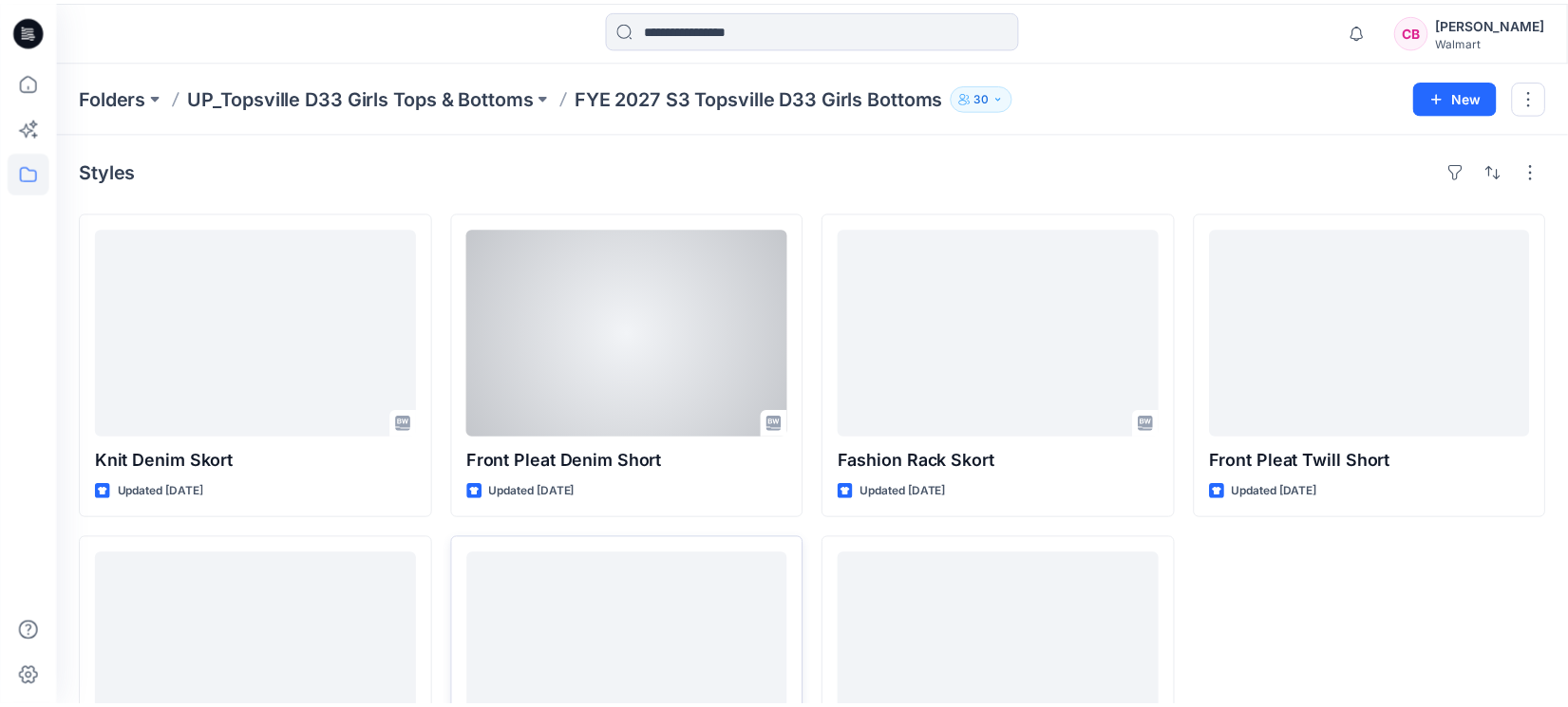
scroll to position [157, 0]
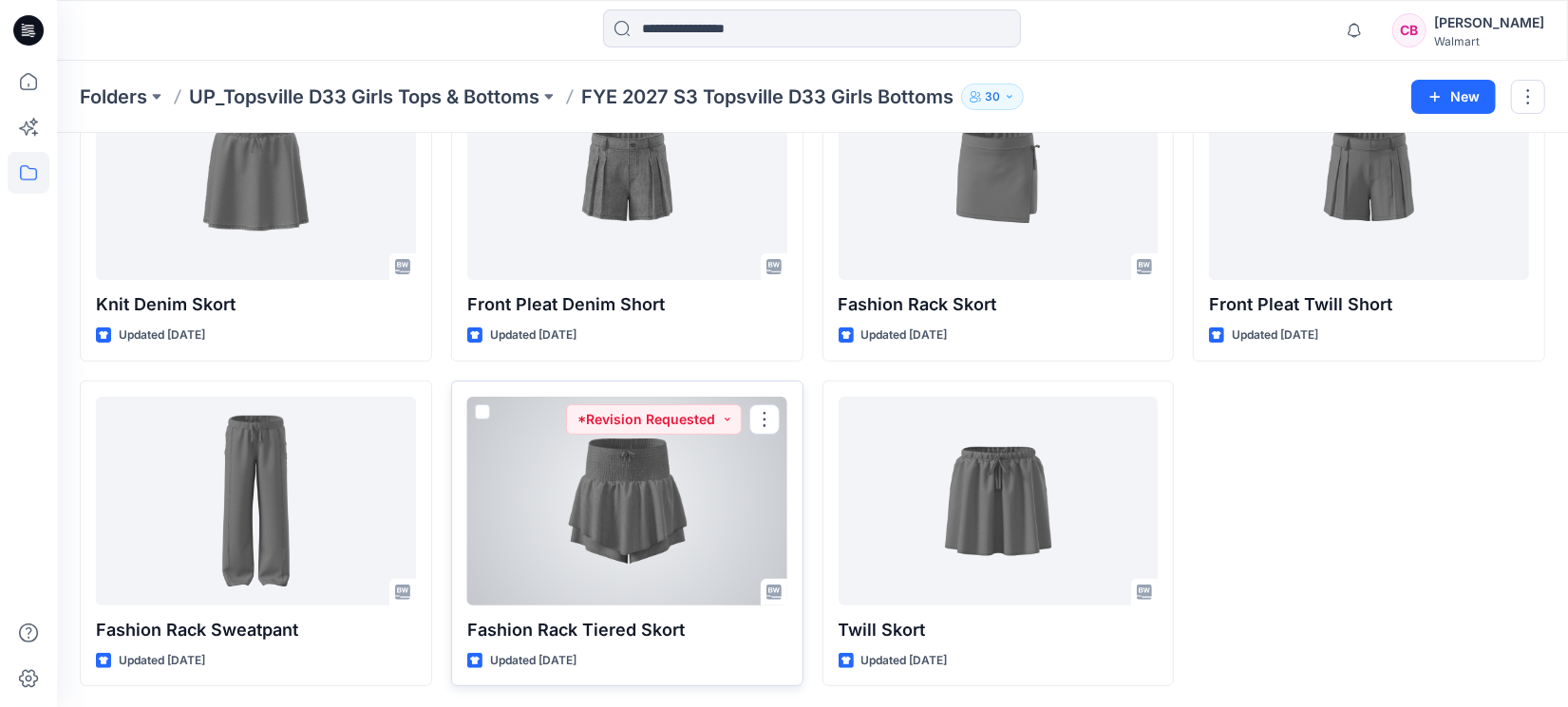
click at [549, 491] on div at bounding box center [627, 501] width 320 height 209
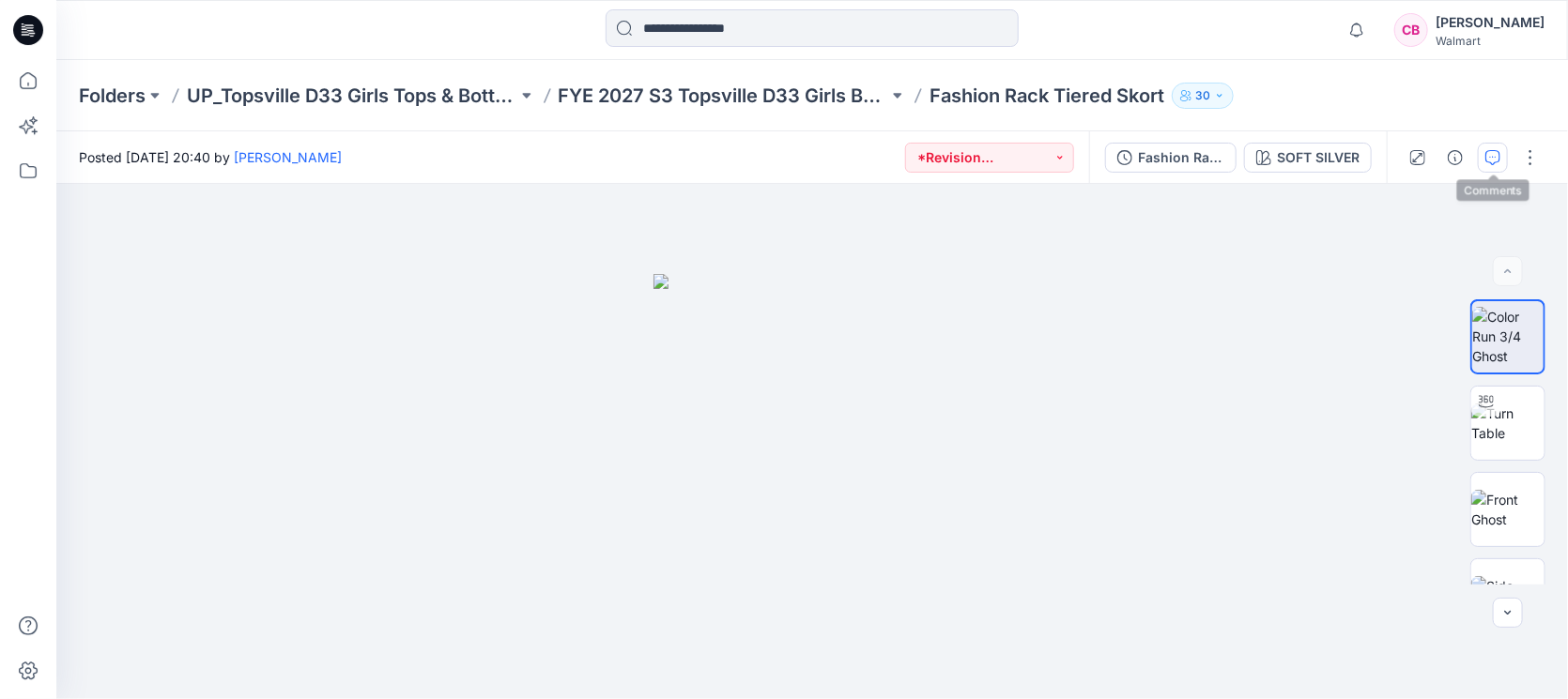
click at [1490, 155] on icon "button" at bounding box center [1493, 157] width 15 height 15
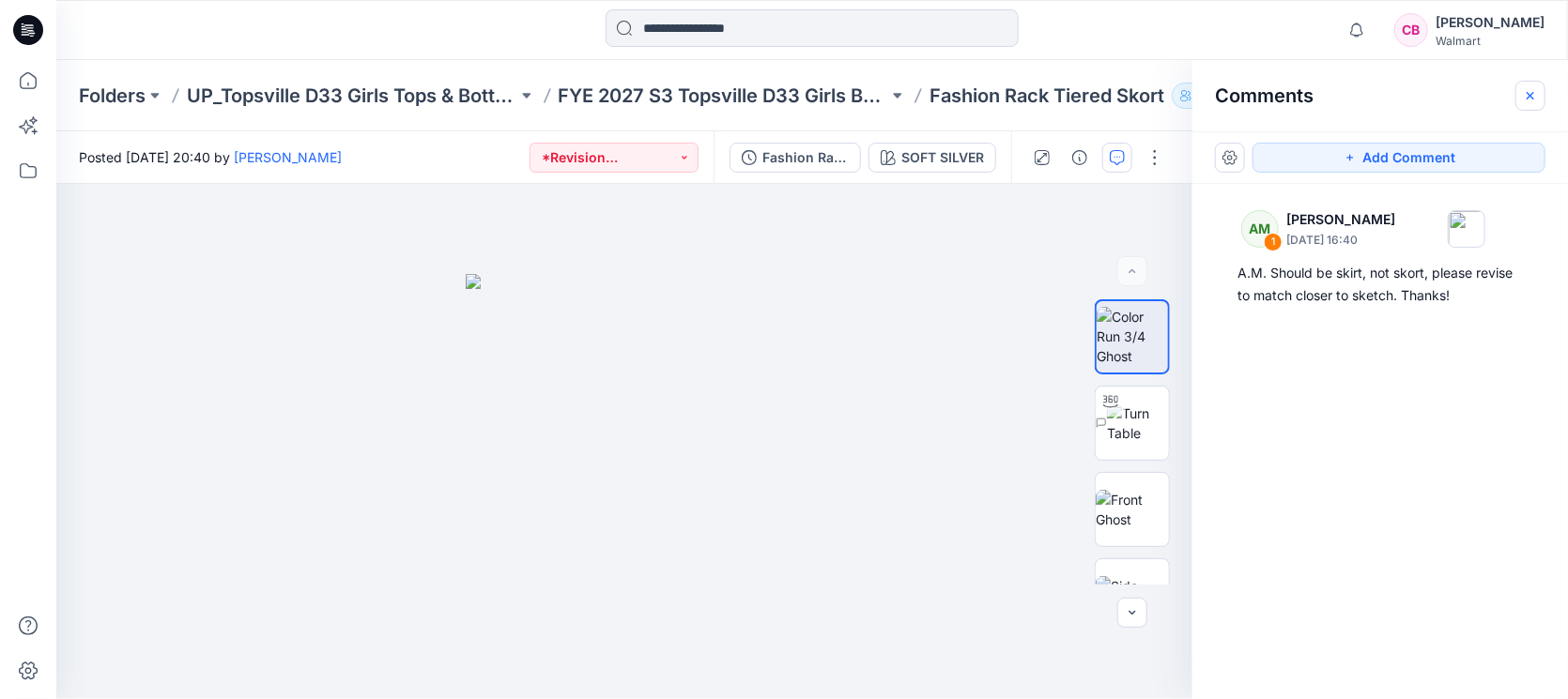
click at [1540, 99] on button "button" at bounding box center [1530, 95] width 30 height 30
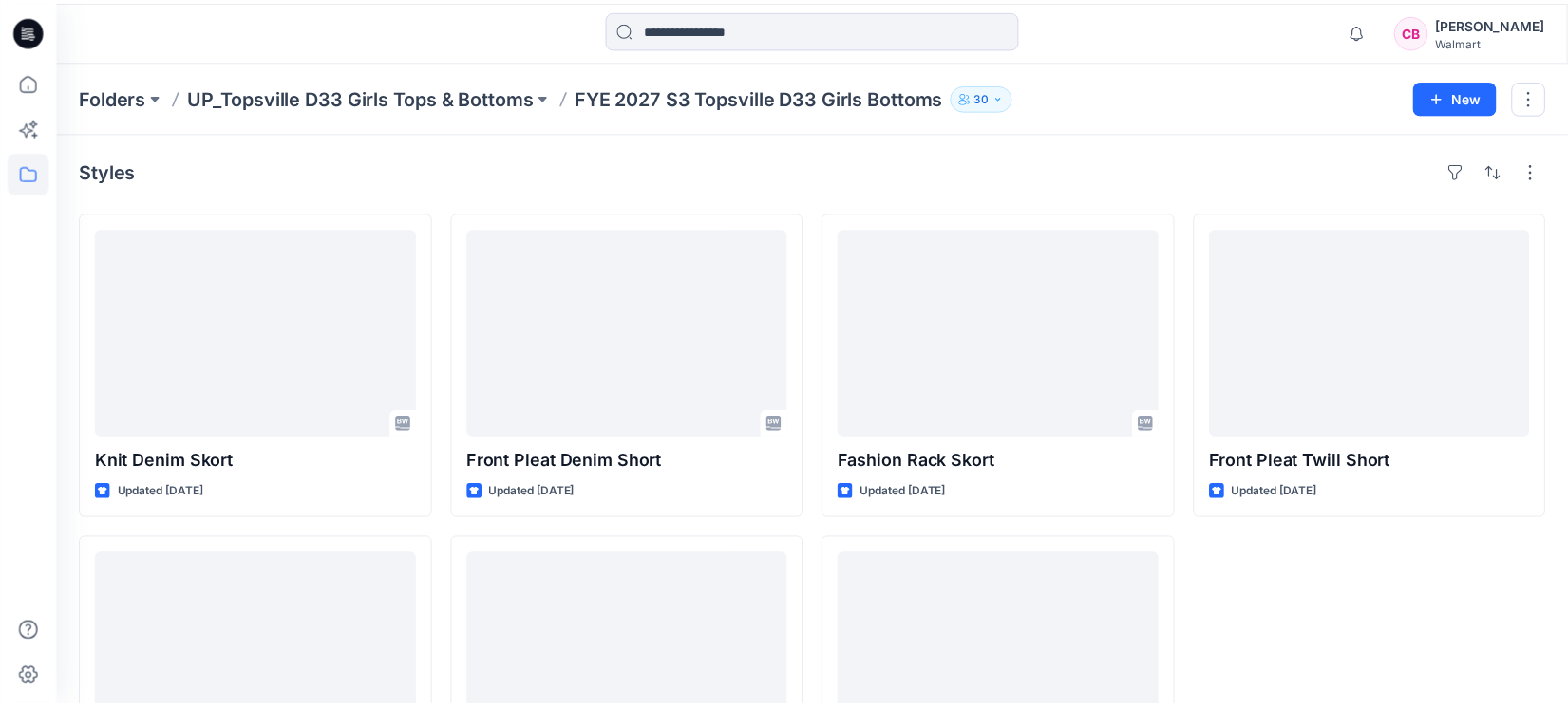
scroll to position [157, 0]
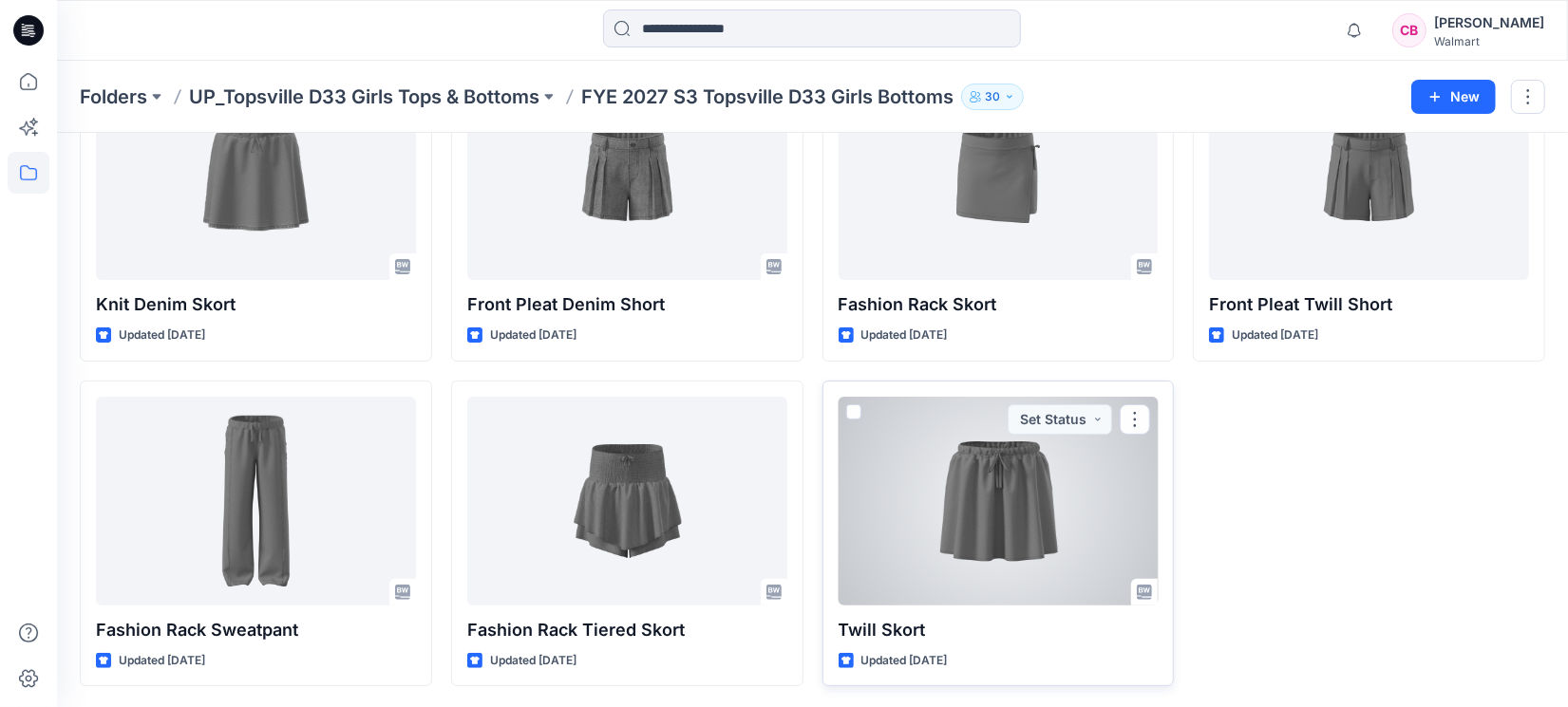
click at [1048, 554] on div at bounding box center [998, 501] width 320 height 209
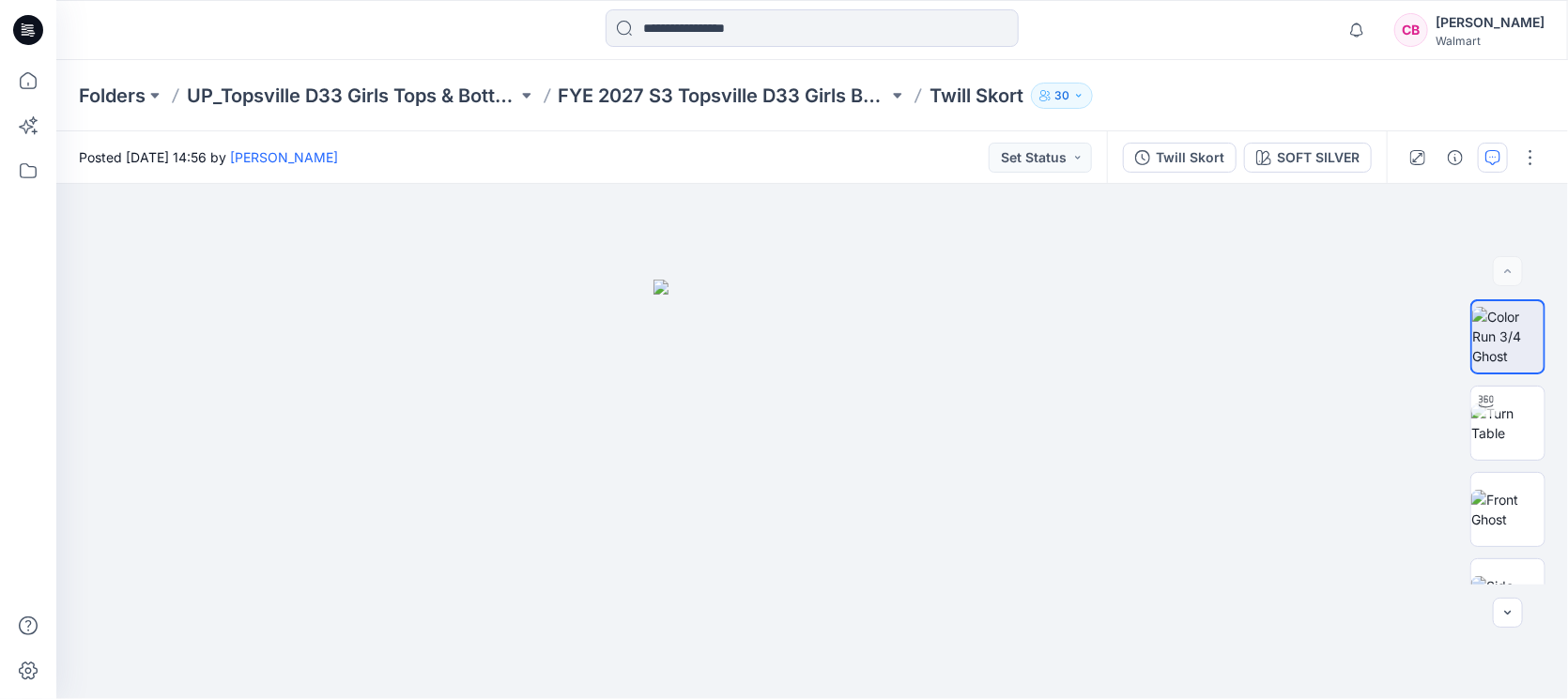
click at [1497, 158] on icon "button" at bounding box center [1493, 157] width 15 height 15
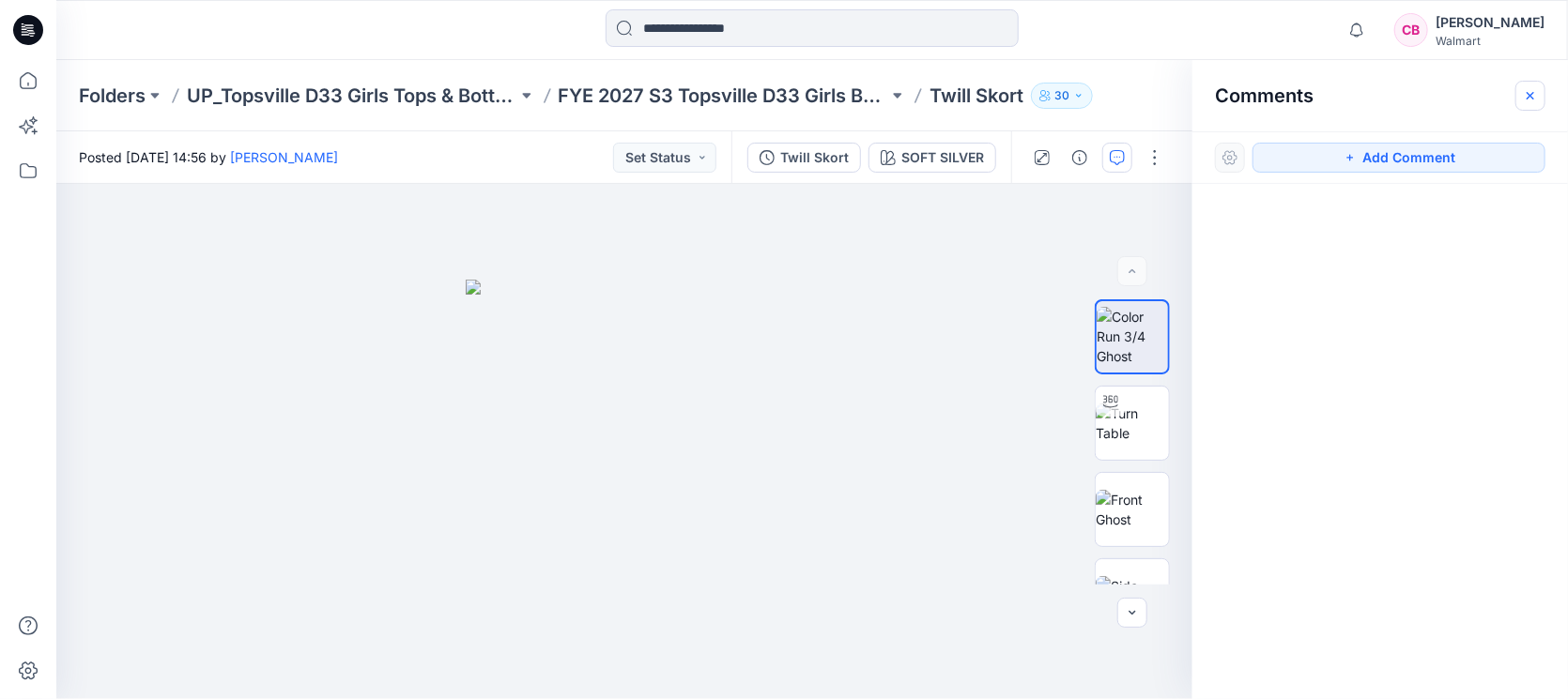
click at [1532, 103] on button "button" at bounding box center [1530, 95] width 30 height 30
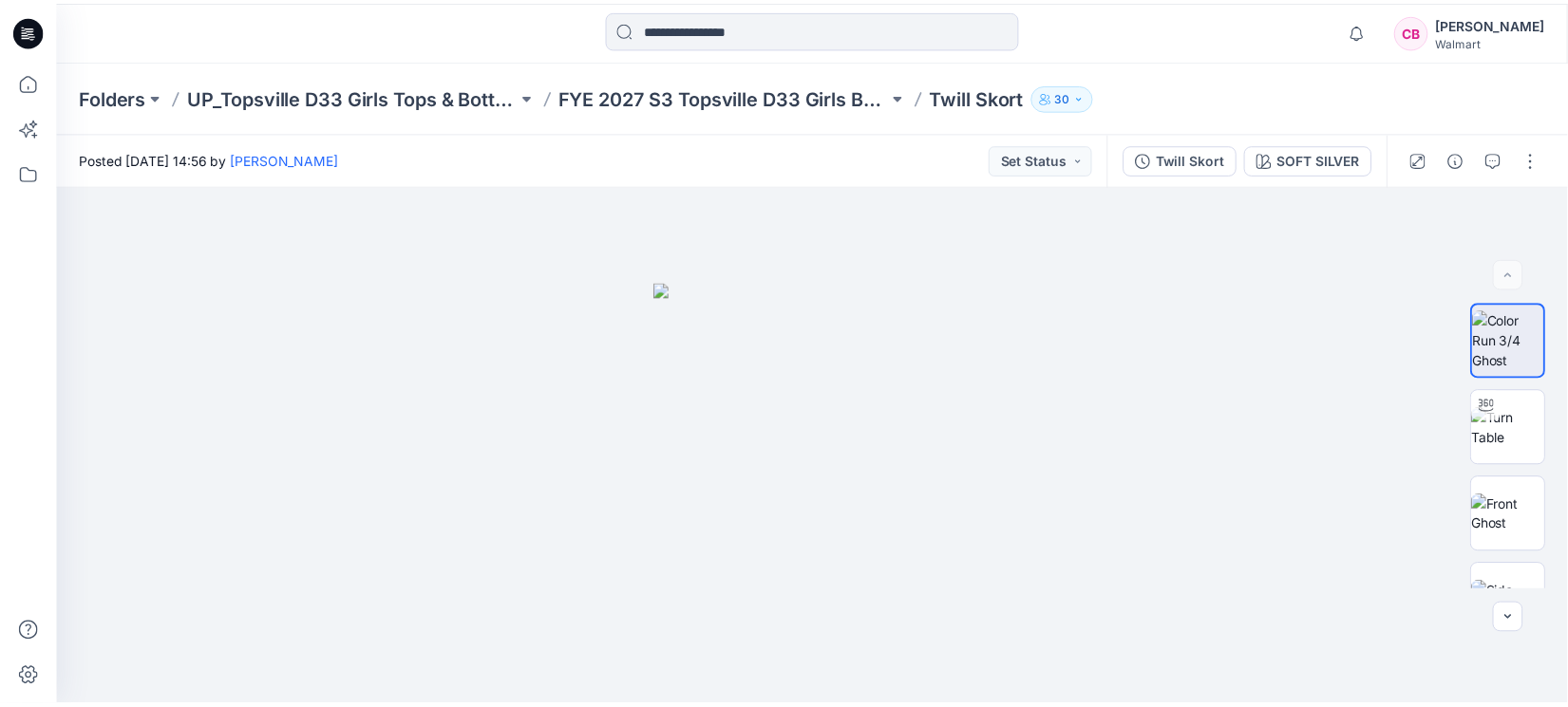
scroll to position [157, 0]
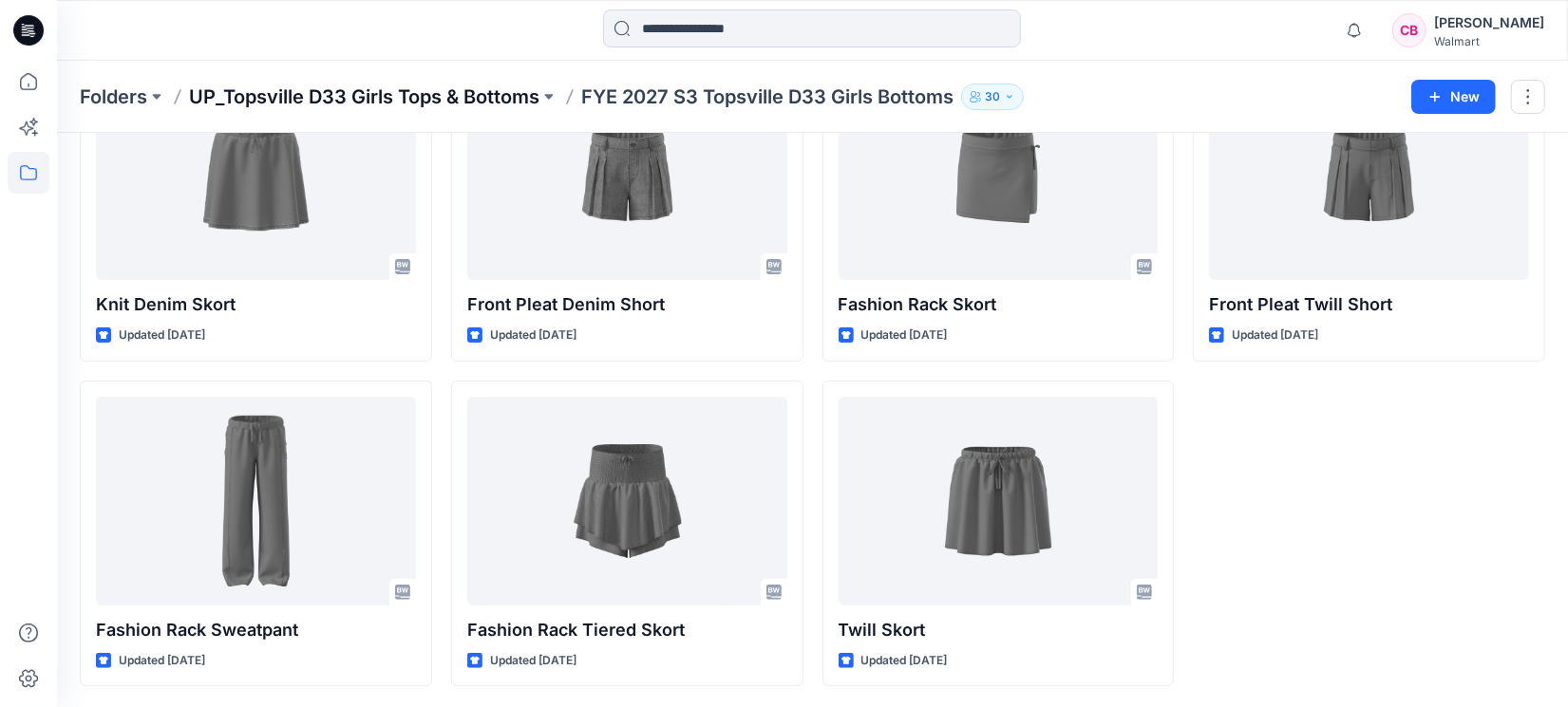
click at [339, 88] on p "UP_Topsville D33 Girls Tops & Bottoms" at bounding box center [365, 96] width 351 height 27
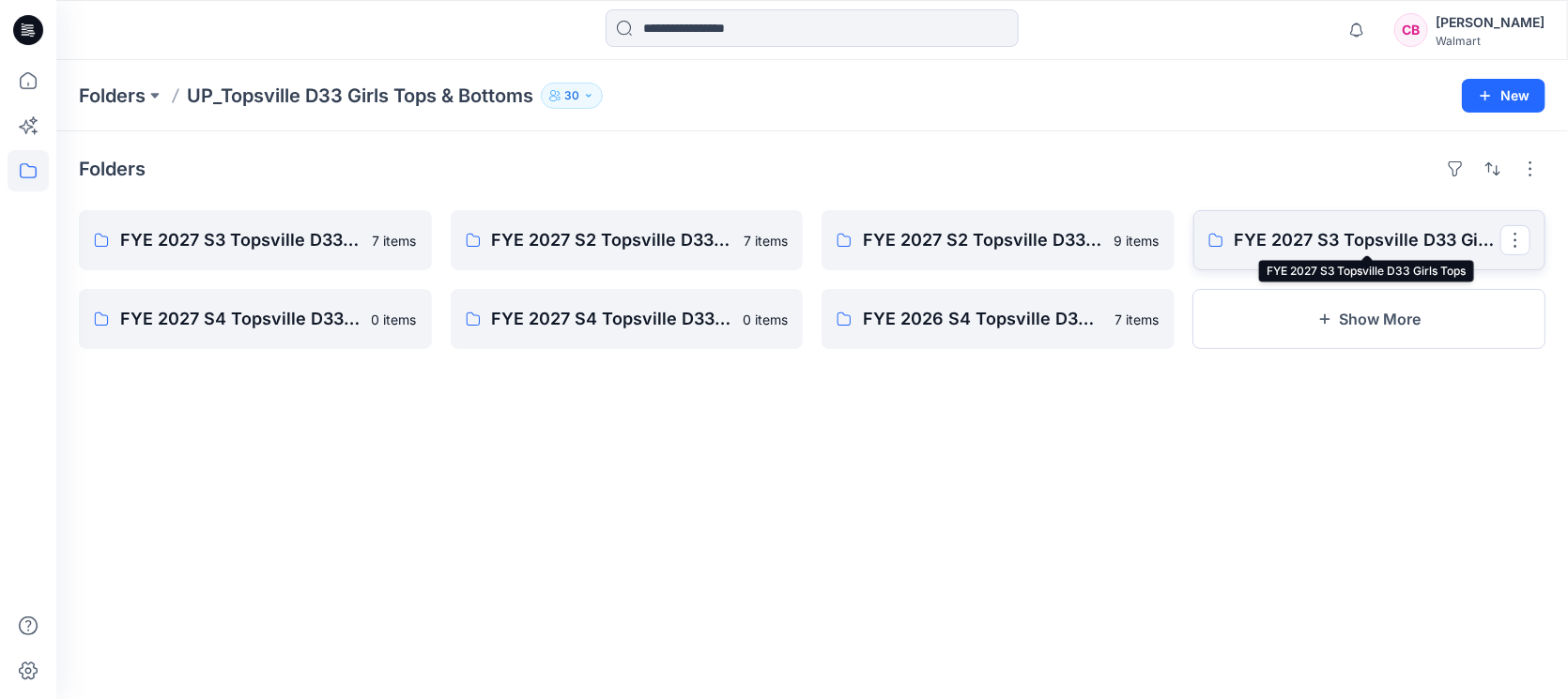
click at [1323, 244] on p "FYE 2027 S3 Topsville D33 Girls Tops" at bounding box center [1368, 240] width 266 height 26
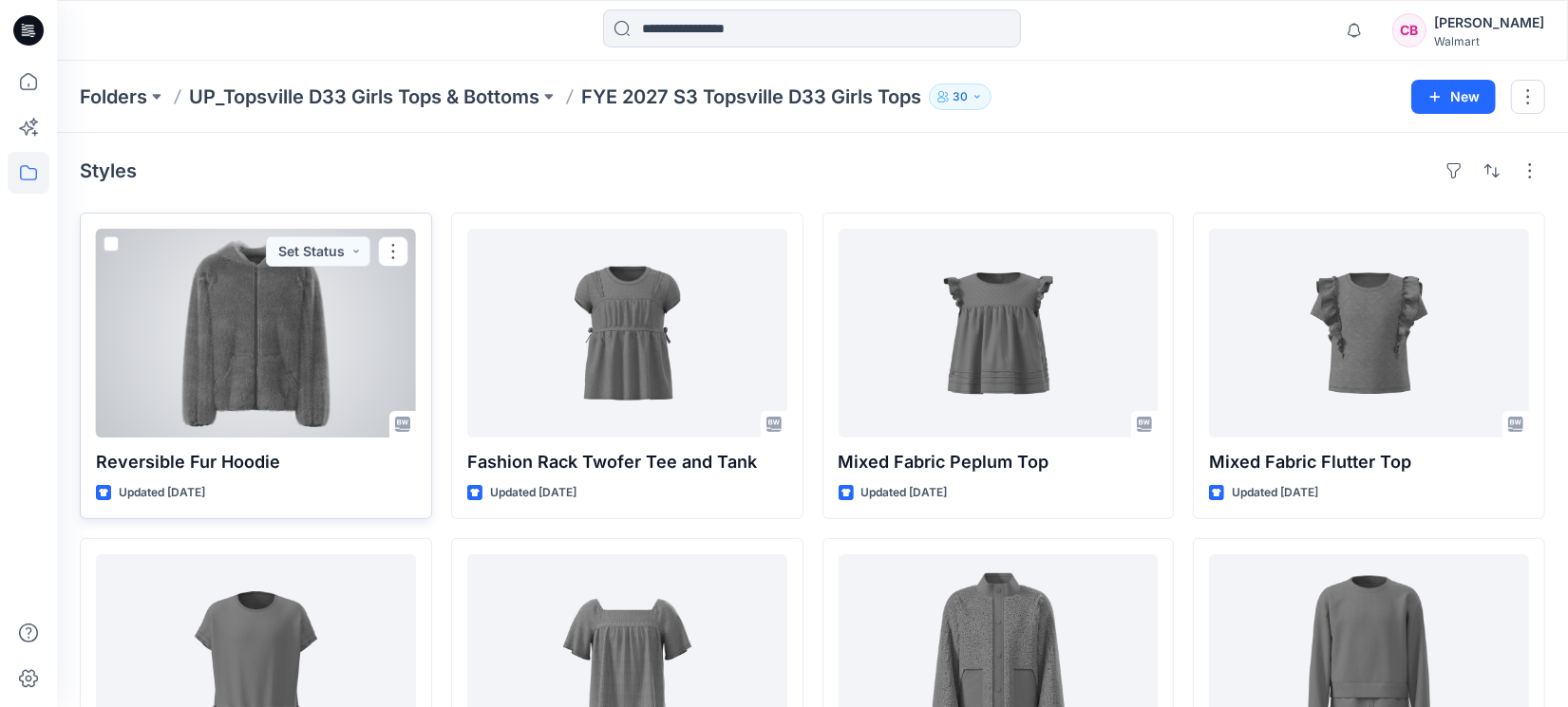
click at [289, 394] on div at bounding box center [256, 333] width 320 height 209
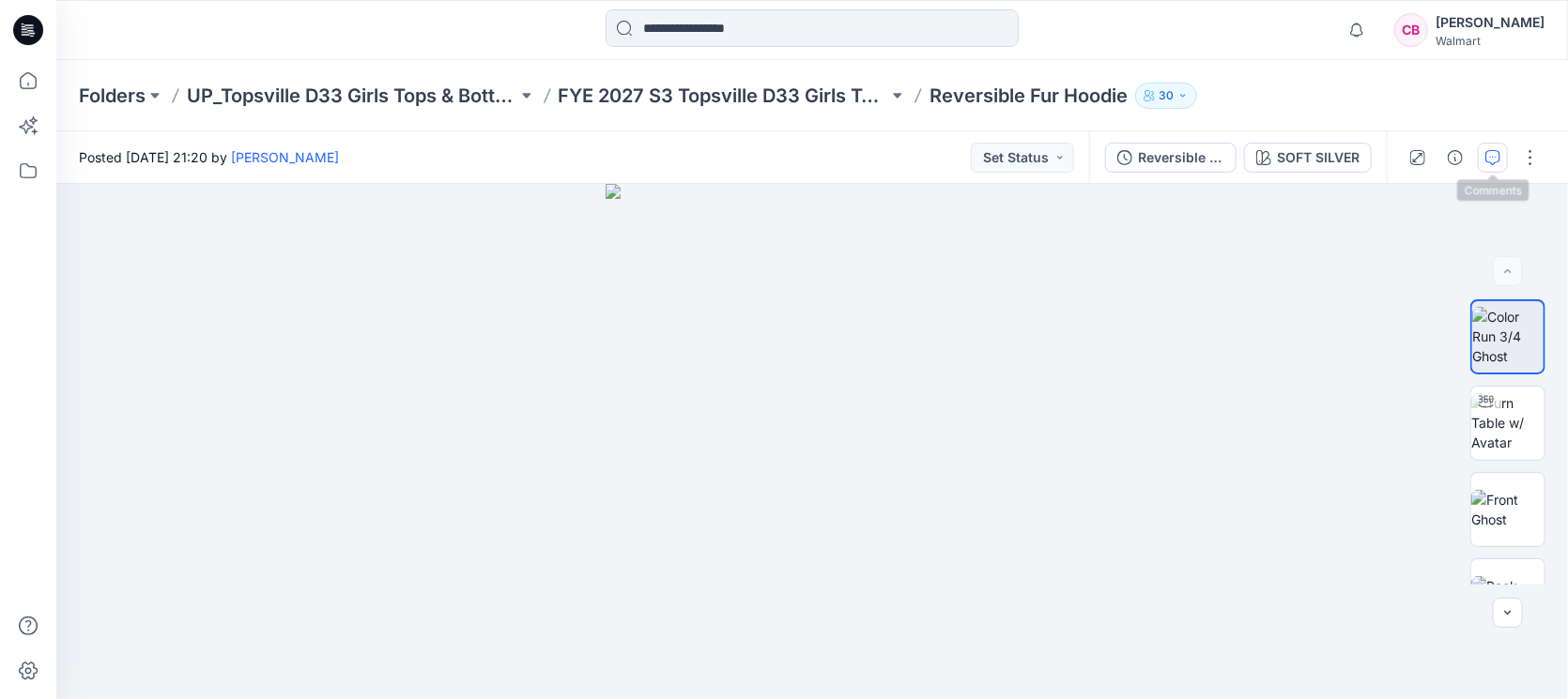
click at [1484, 154] on button "button" at bounding box center [1493, 158] width 30 height 30
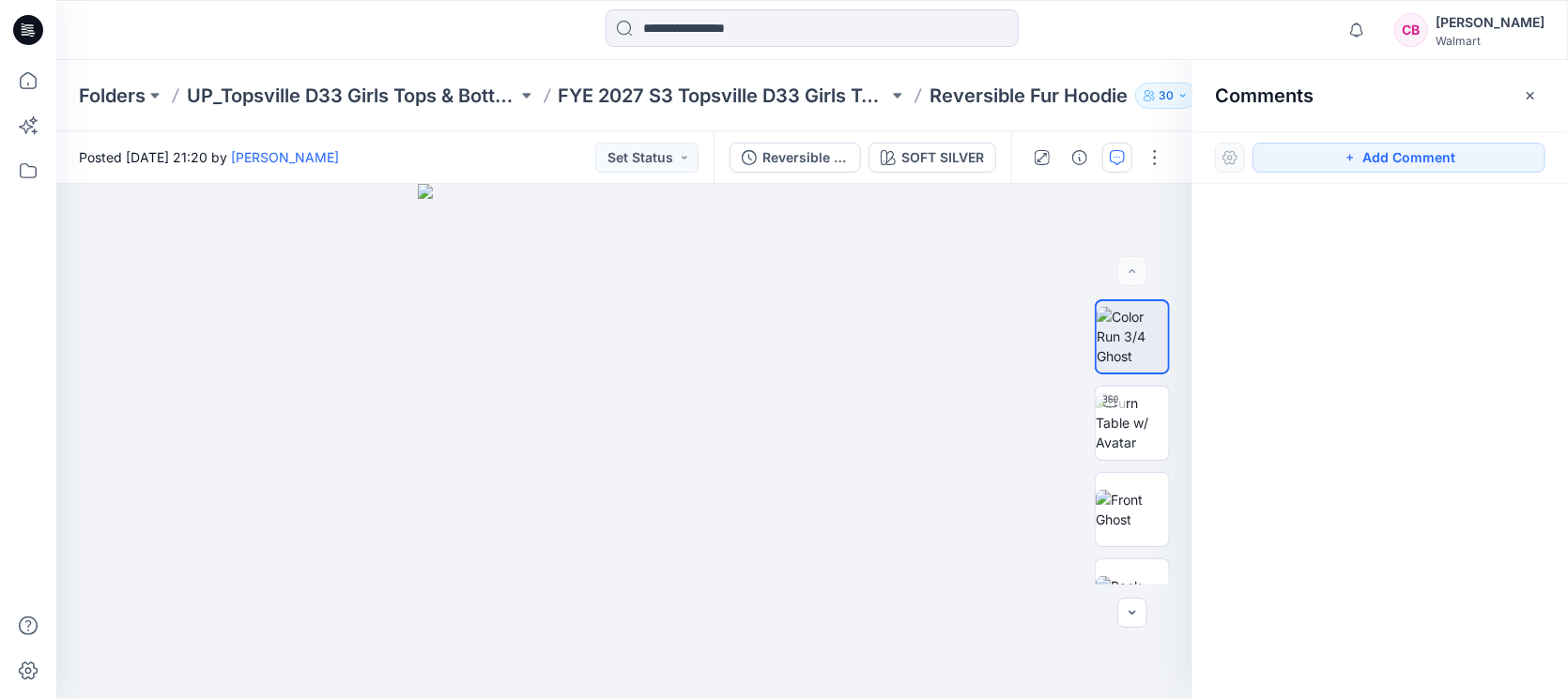
click at [1536, 97] on icon "button" at bounding box center [1530, 95] width 15 height 15
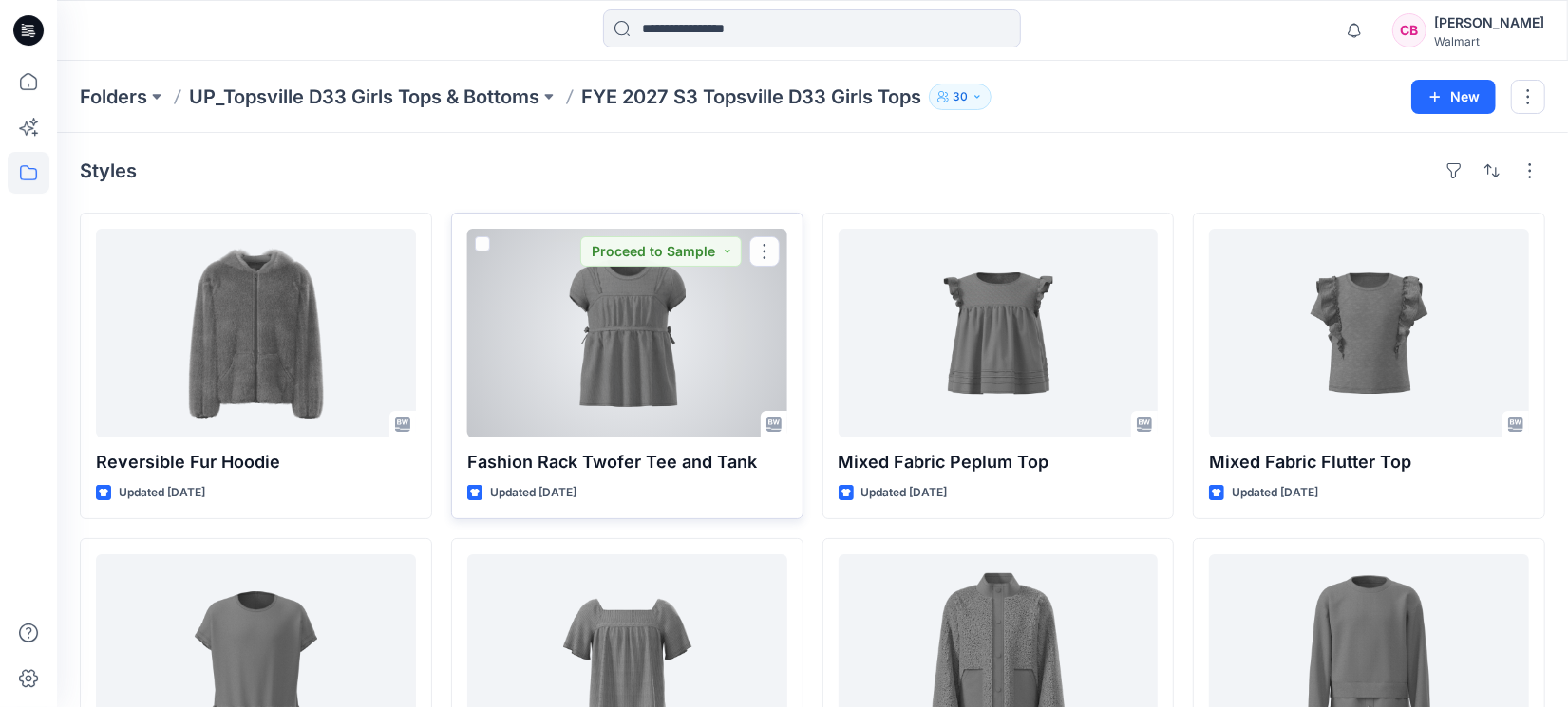
click at [608, 331] on div at bounding box center [627, 333] width 320 height 209
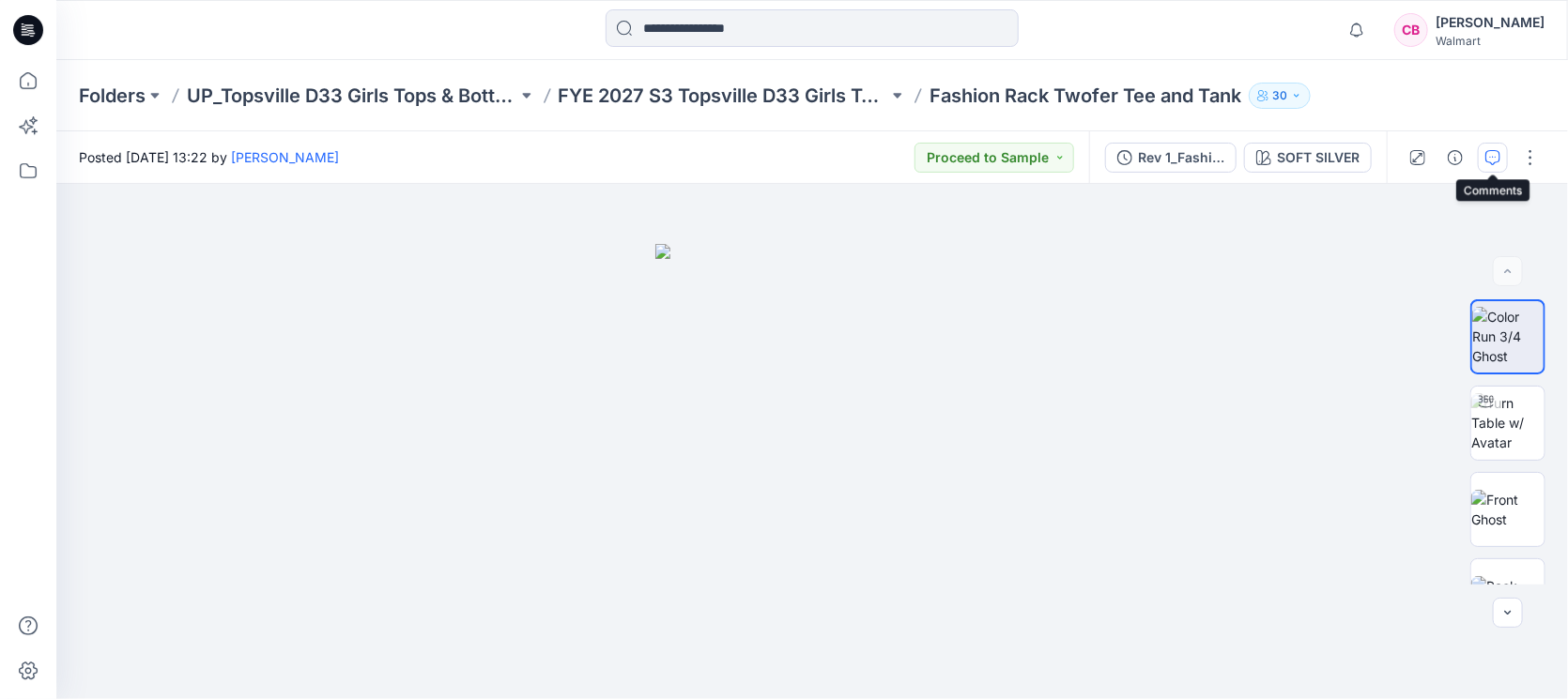
click at [1496, 150] on icon "button" at bounding box center [1493, 157] width 15 height 15
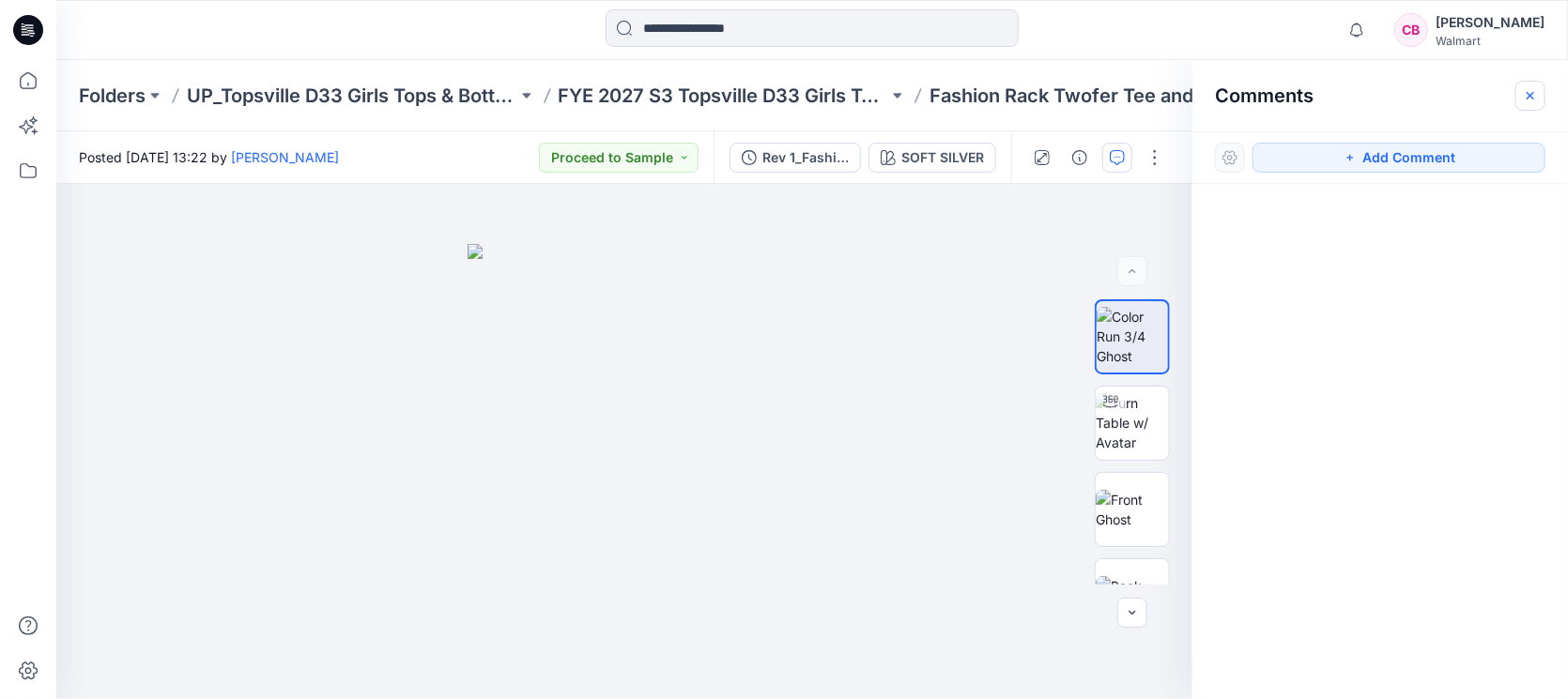
click at [1529, 101] on icon "button" at bounding box center [1530, 95] width 15 height 15
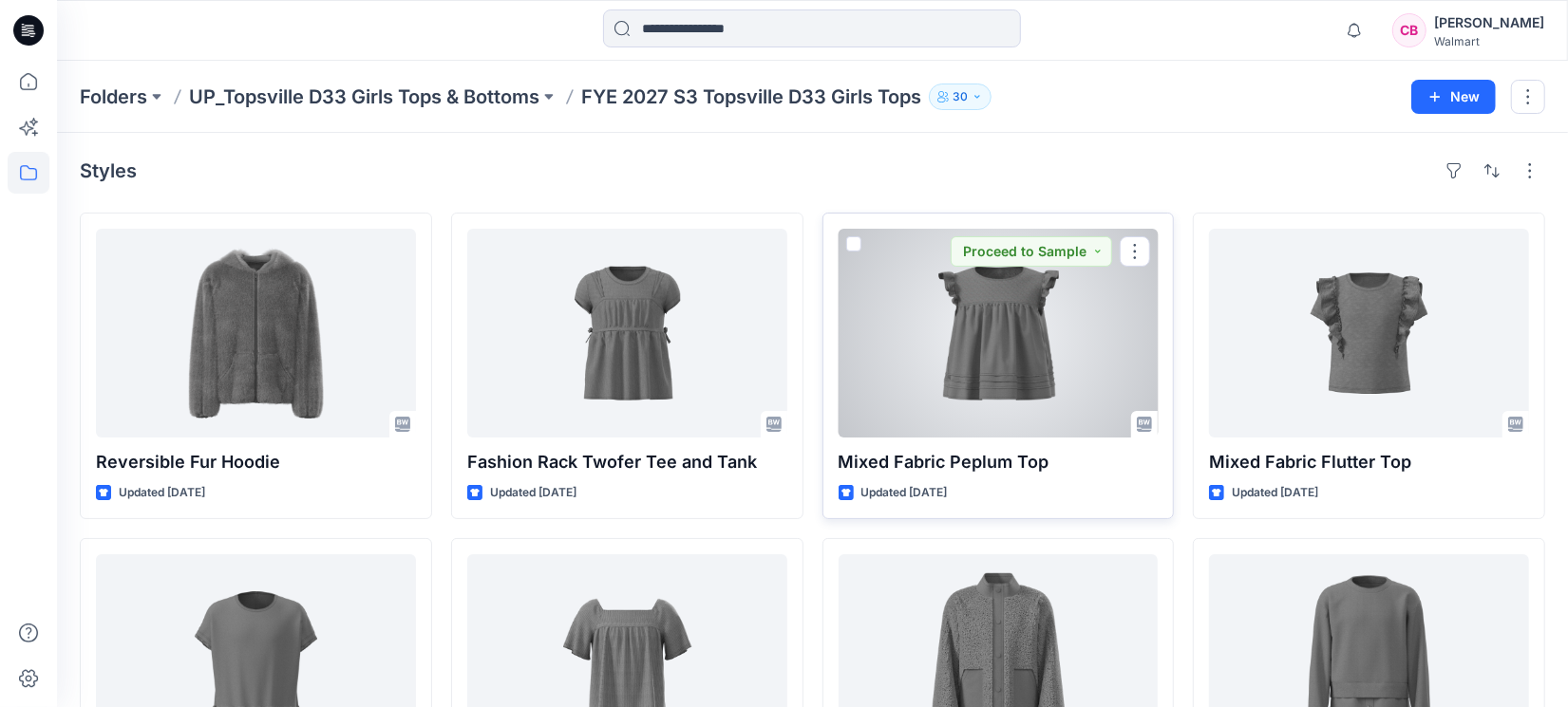
click at [923, 329] on div at bounding box center [998, 333] width 320 height 209
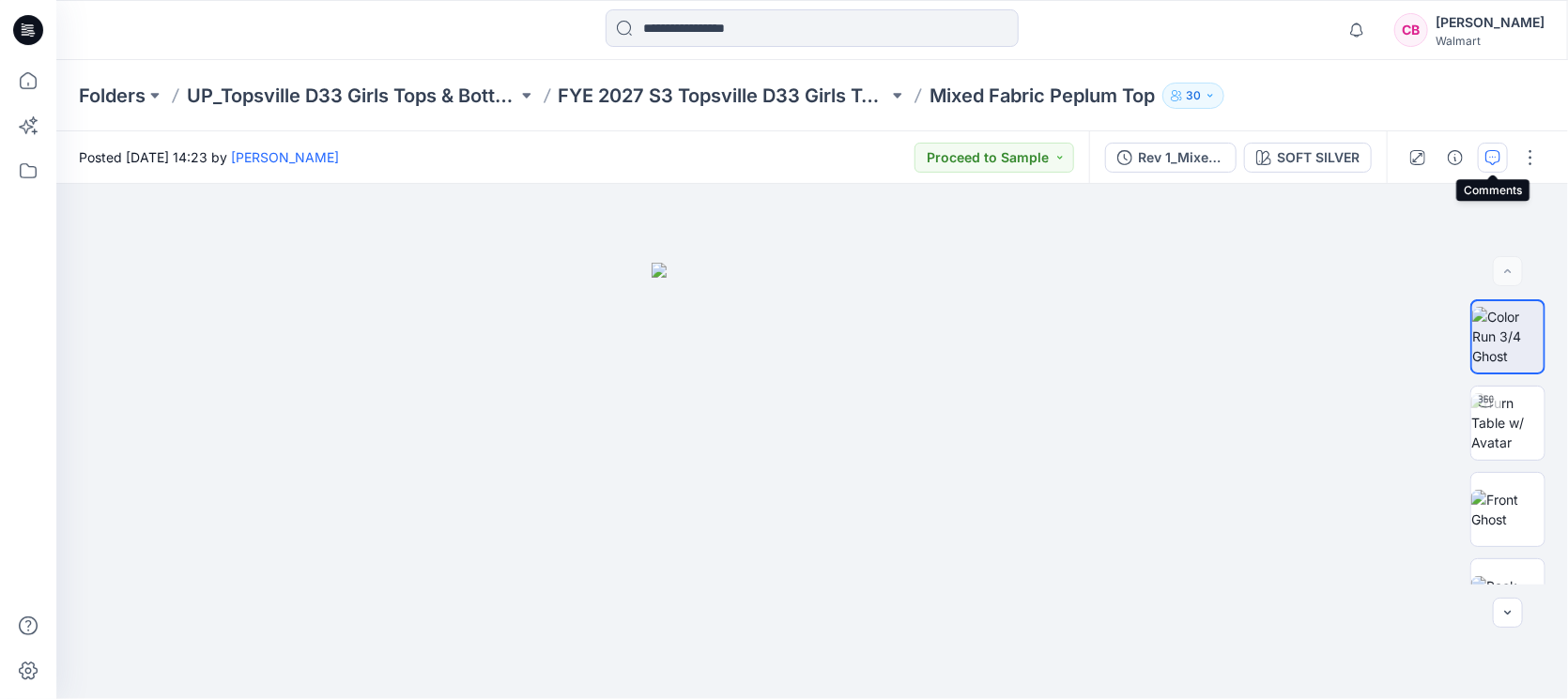
click at [1504, 165] on button "button" at bounding box center [1493, 158] width 30 height 30
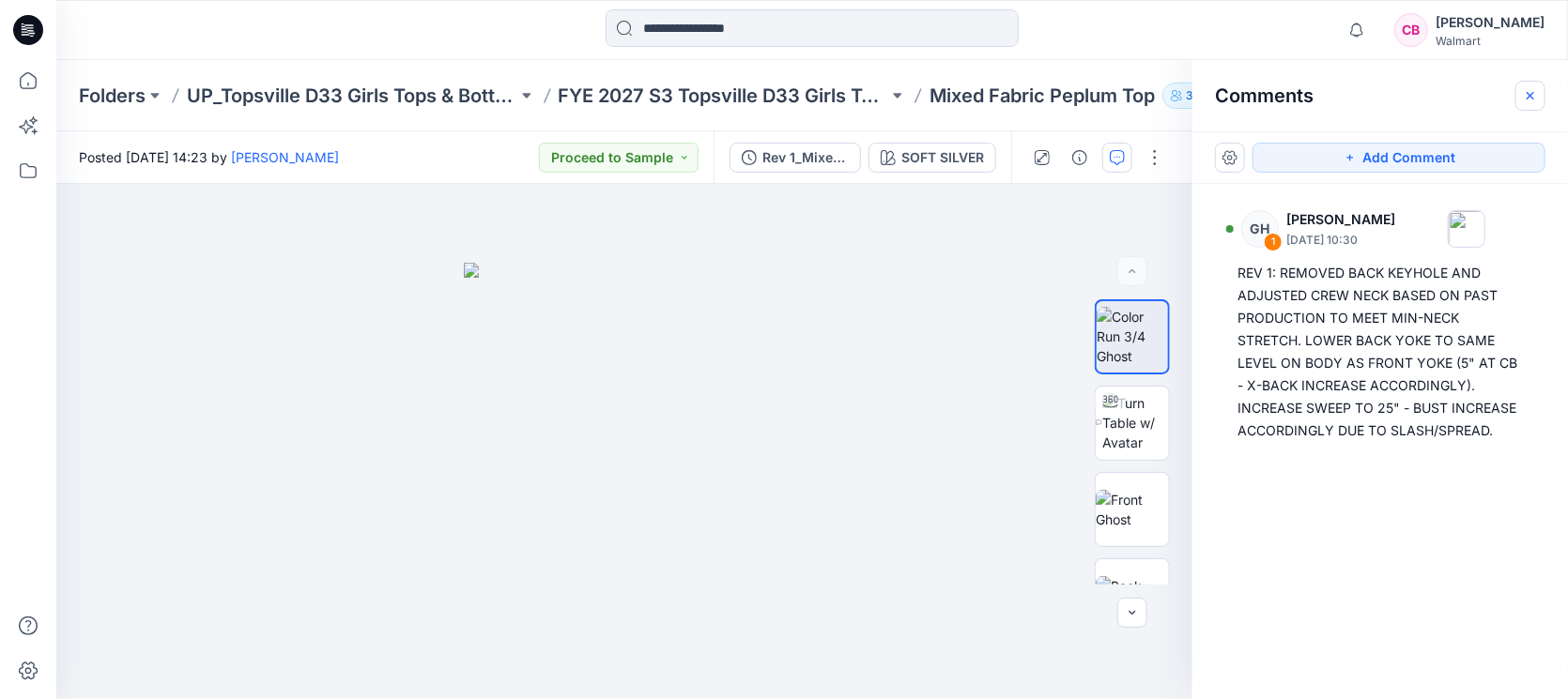
click at [1531, 94] on icon "button" at bounding box center [1530, 95] width 15 height 15
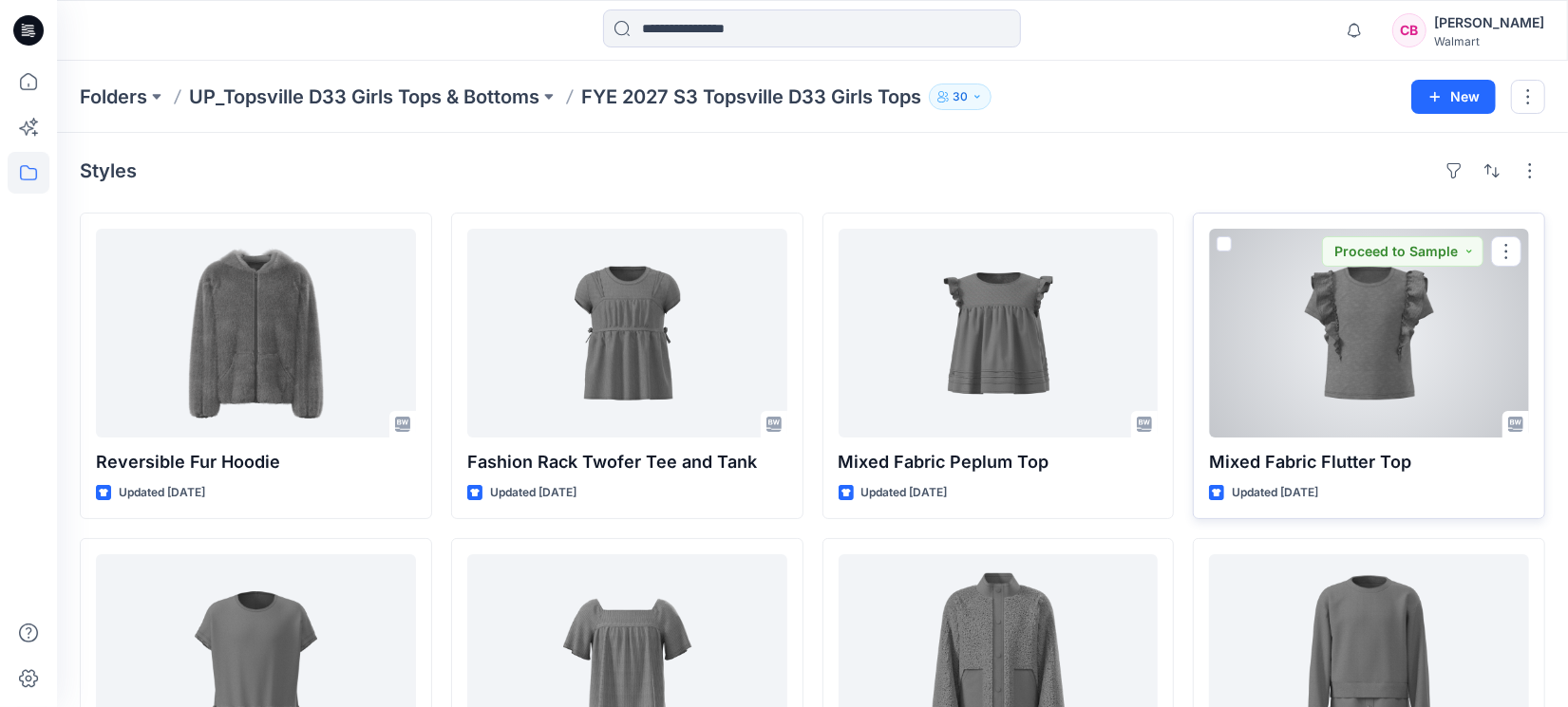
click at [1340, 354] on div at bounding box center [1369, 333] width 320 height 209
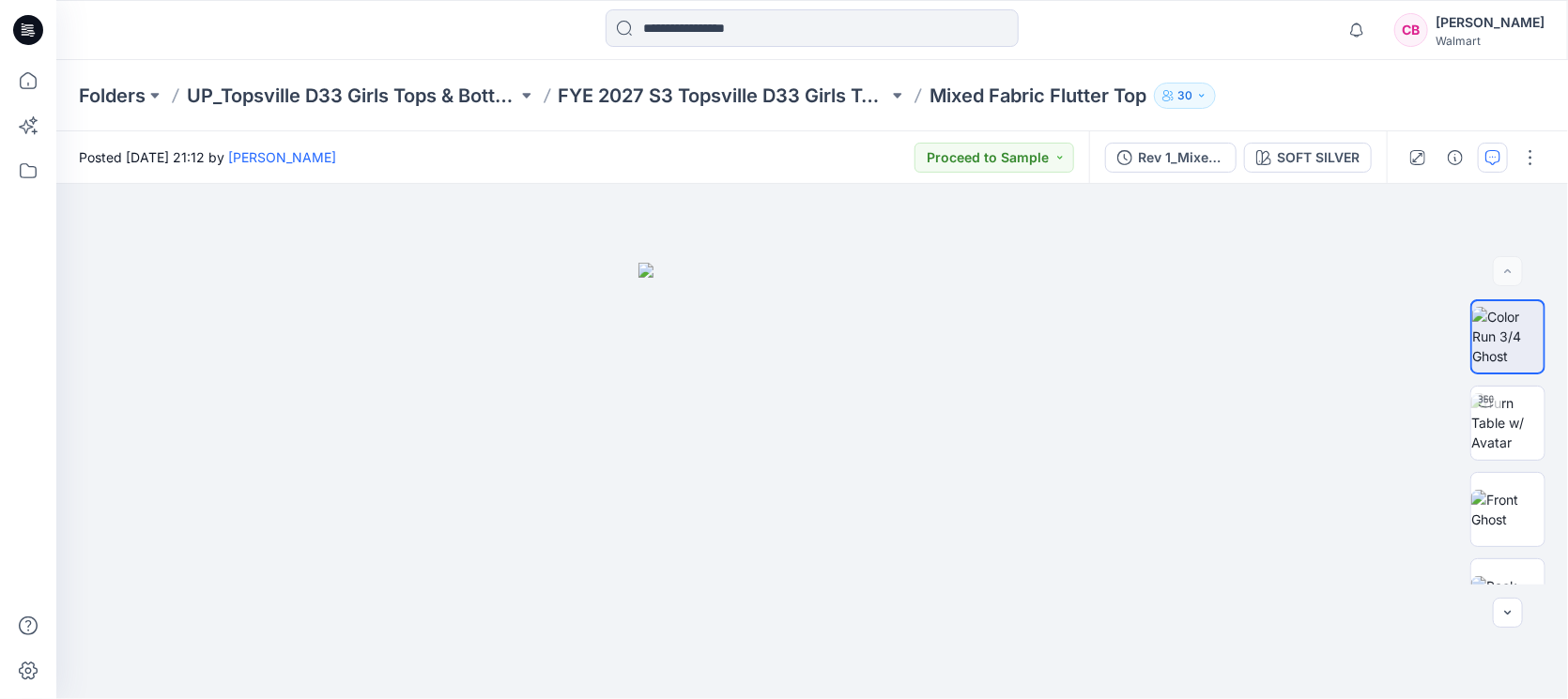
click at [1493, 160] on icon "button" at bounding box center [1493, 157] width 15 height 15
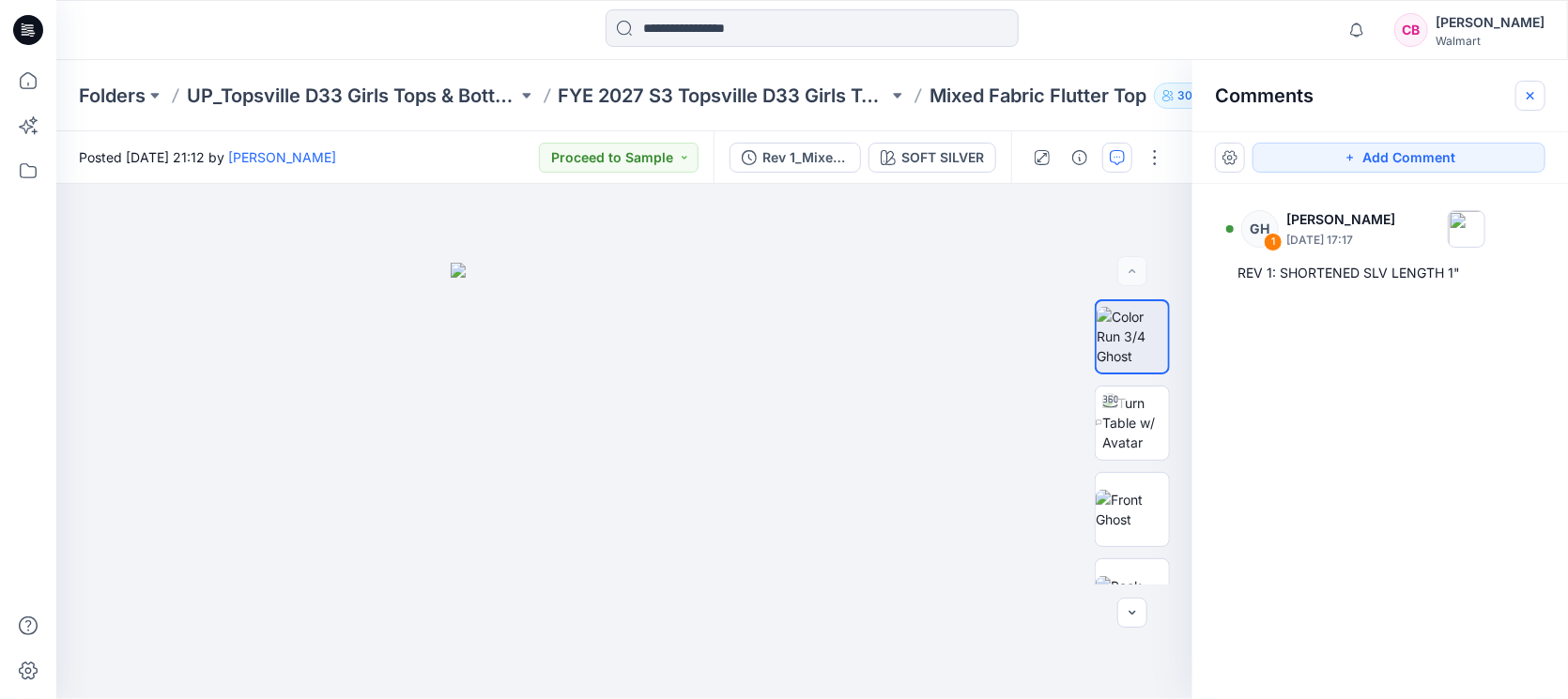
click at [1521, 96] on button "button" at bounding box center [1530, 95] width 30 height 30
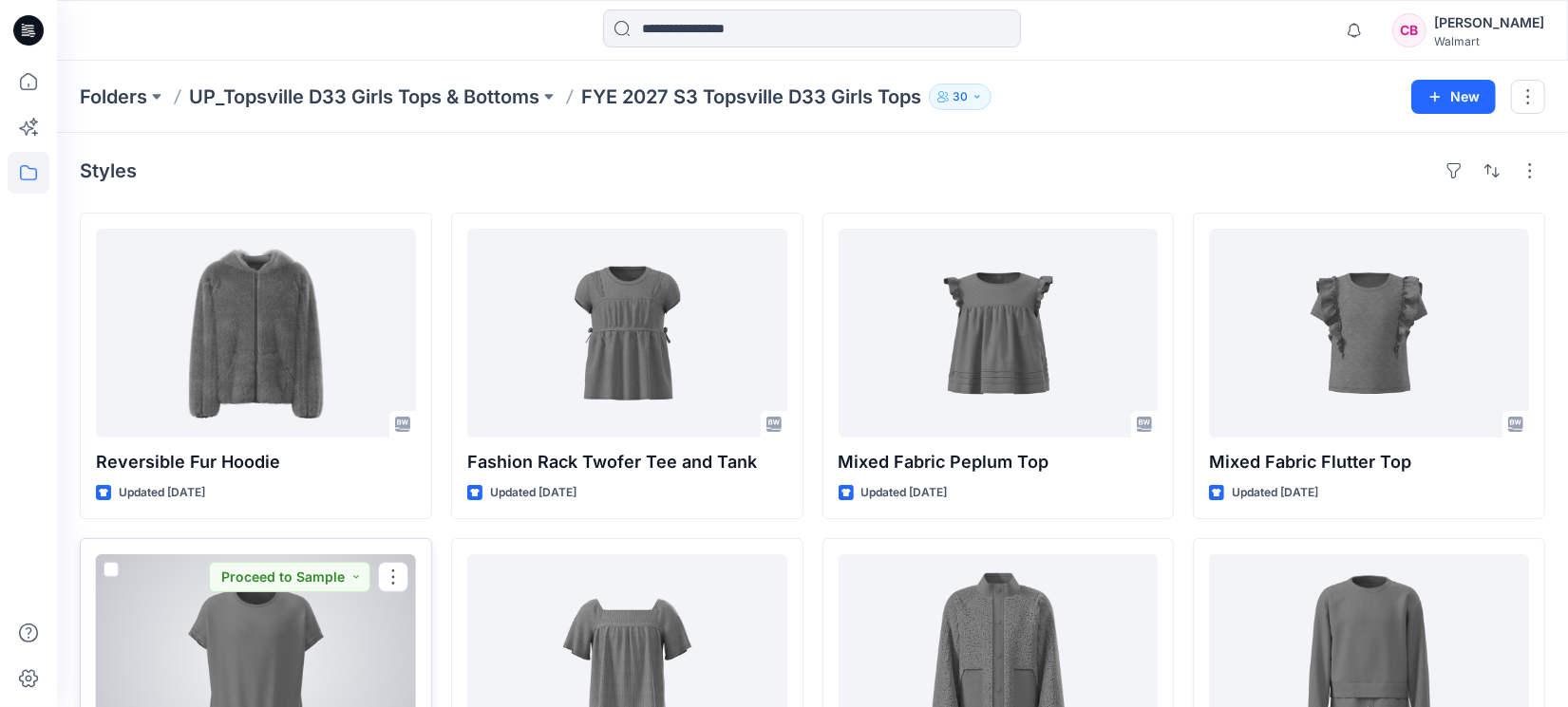
click at [264, 655] on div at bounding box center [256, 658] width 320 height 209
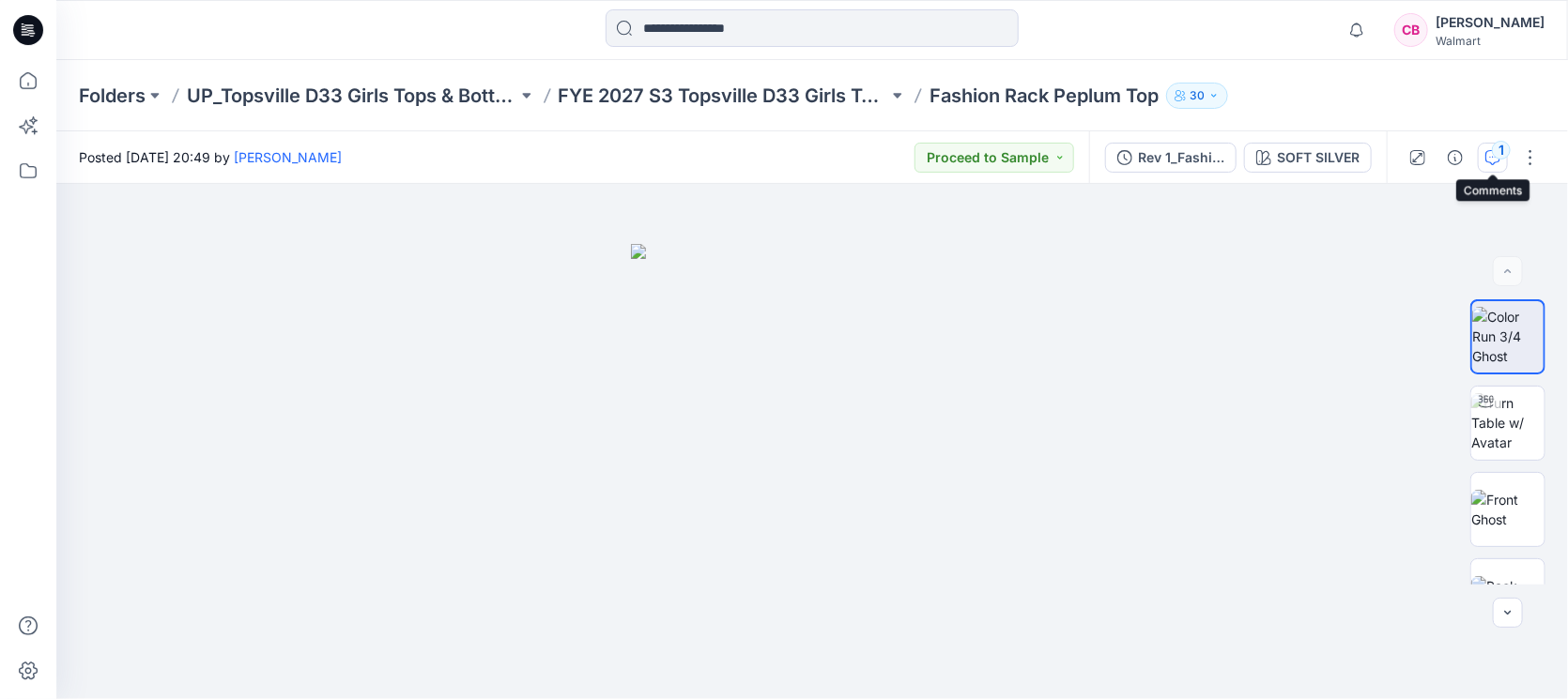
click at [1502, 157] on div "1" at bounding box center [1501, 150] width 19 height 19
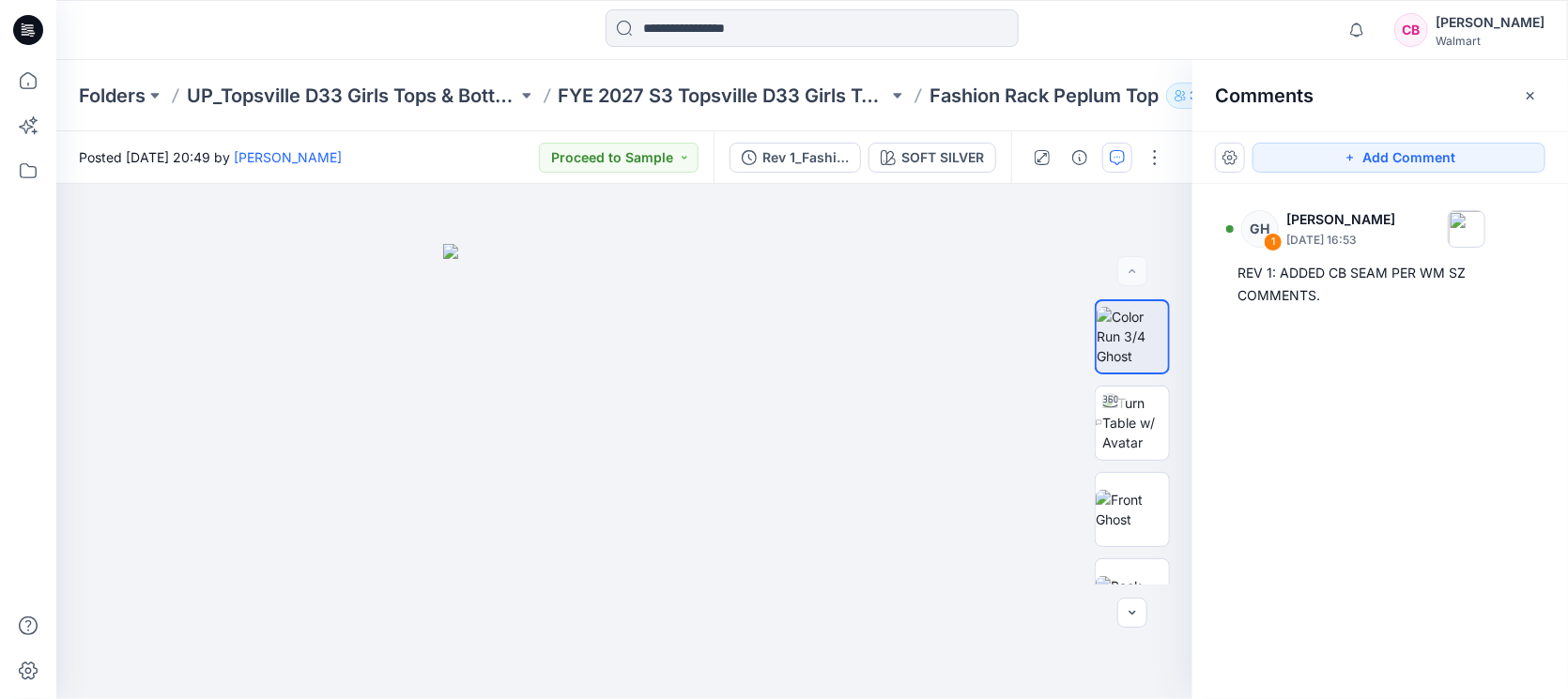
click at [1520, 88] on button "button" at bounding box center [1530, 95] width 30 height 30
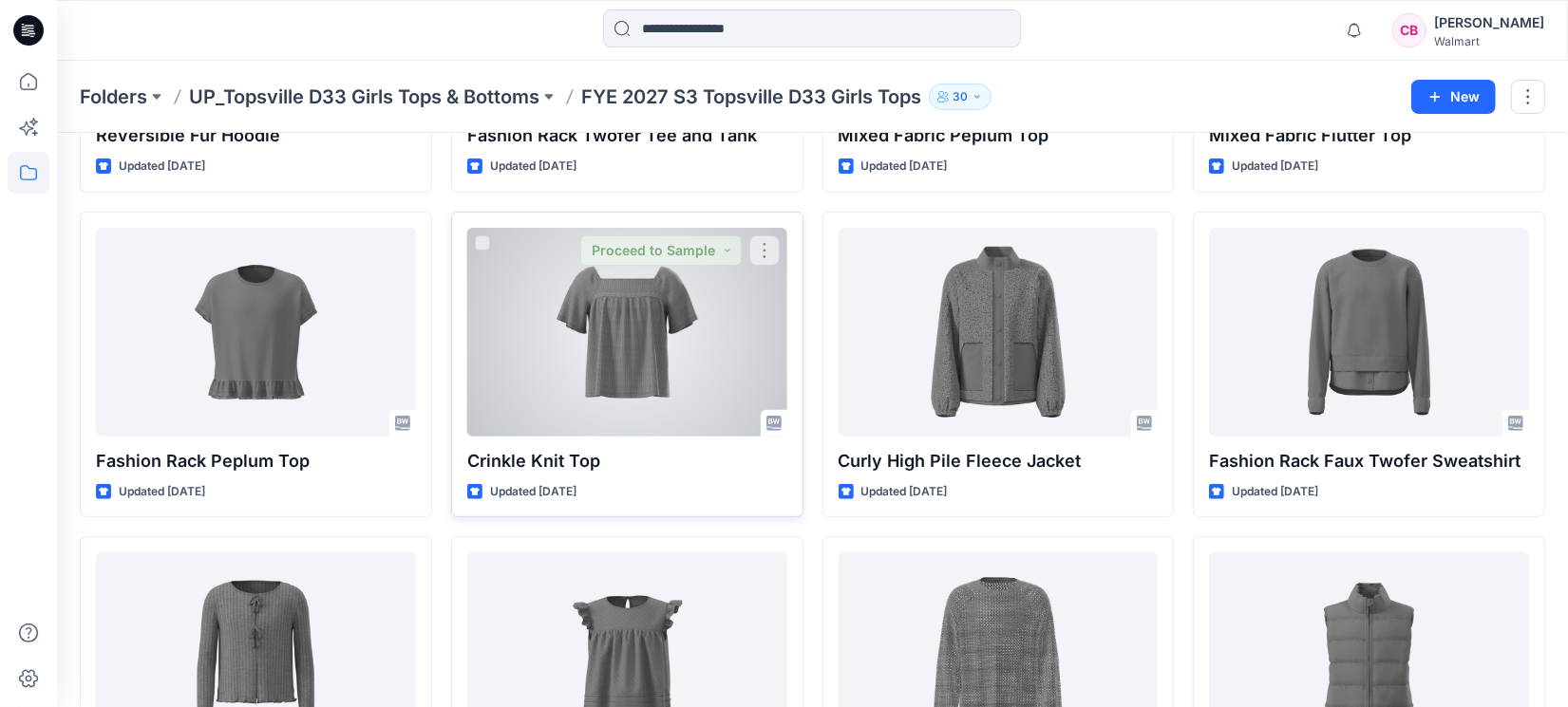
scroll to position [355, 0]
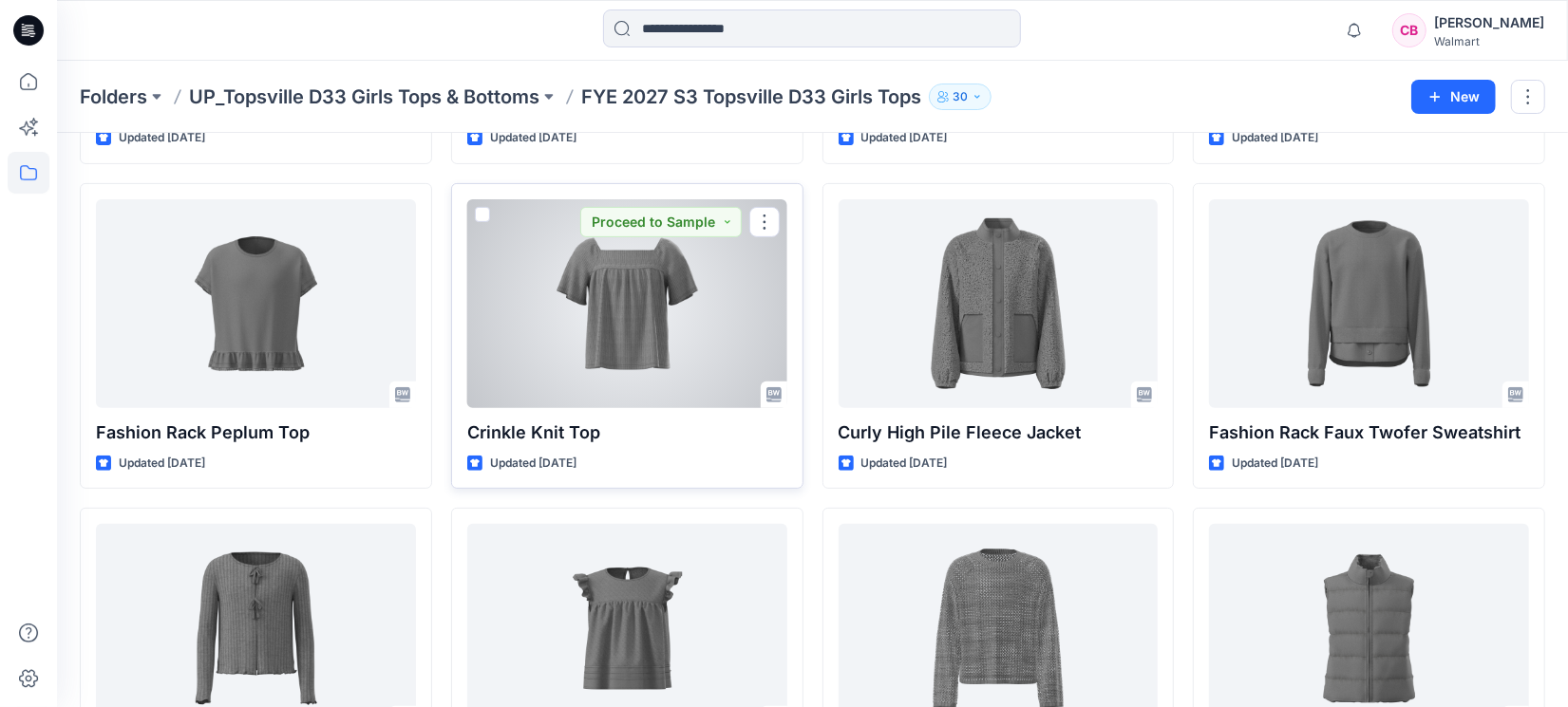
click at [614, 342] on div at bounding box center [627, 303] width 320 height 209
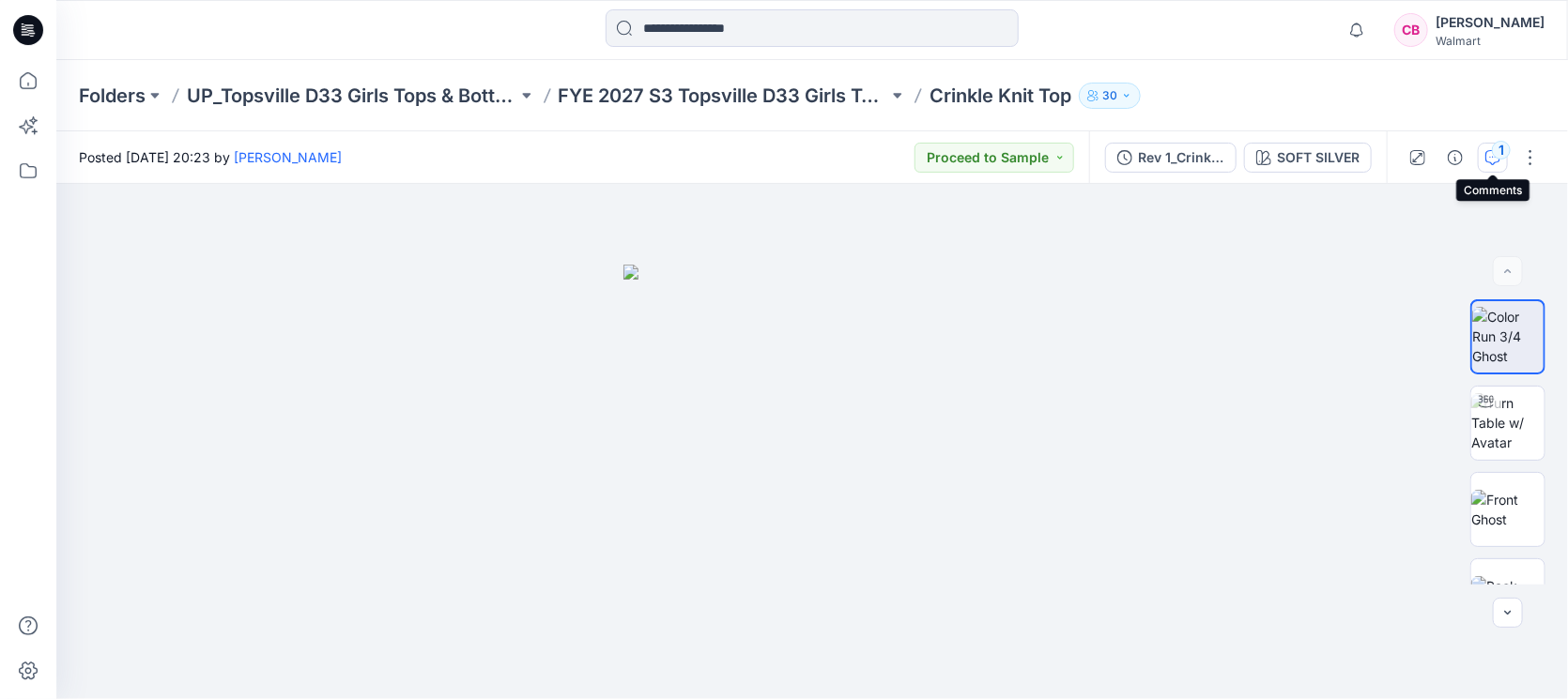
click at [1493, 159] on icon "button" at bounding box center [1493, 157] width 15 height 15
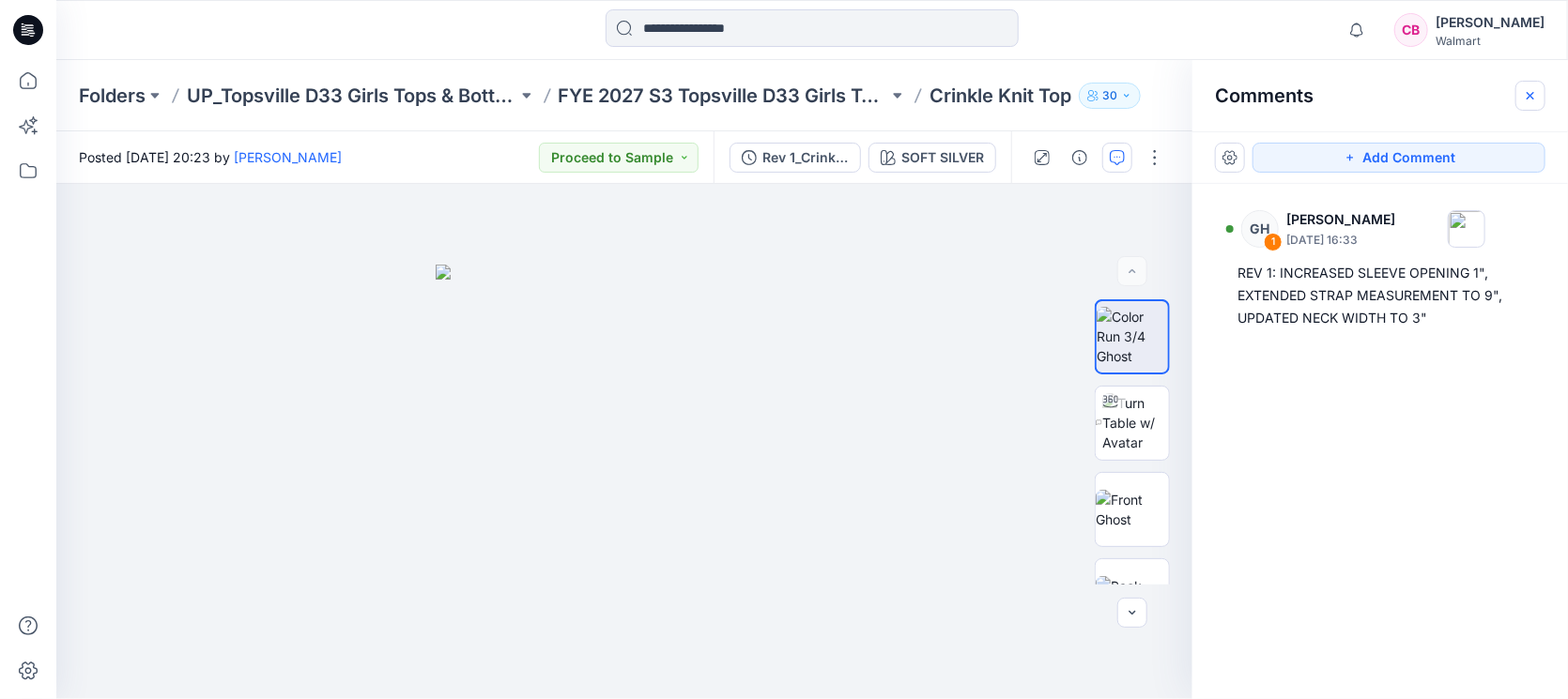
click at [1534, 94] on icon "button" at bounding box center [1530, 95] width 15 height 15
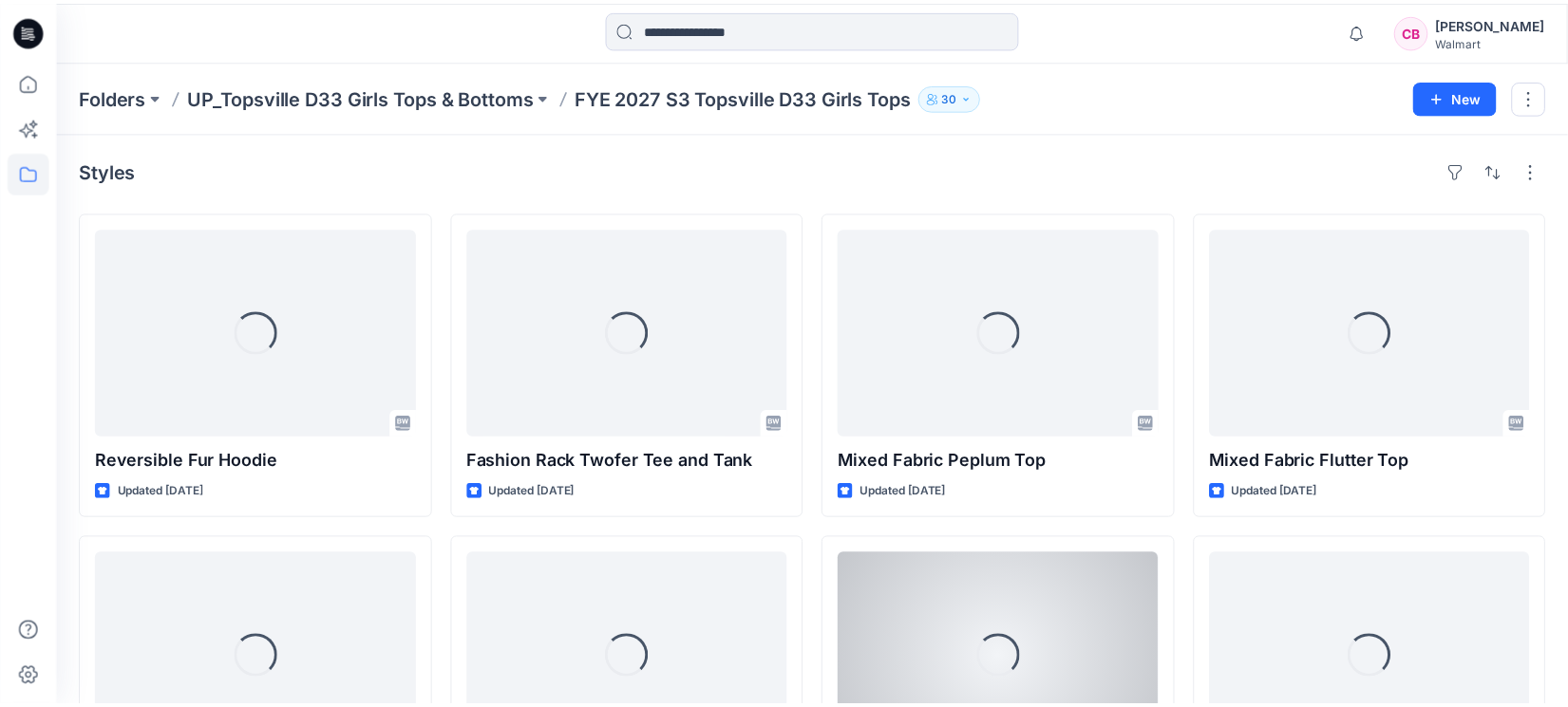
scroll to position [355, 0]
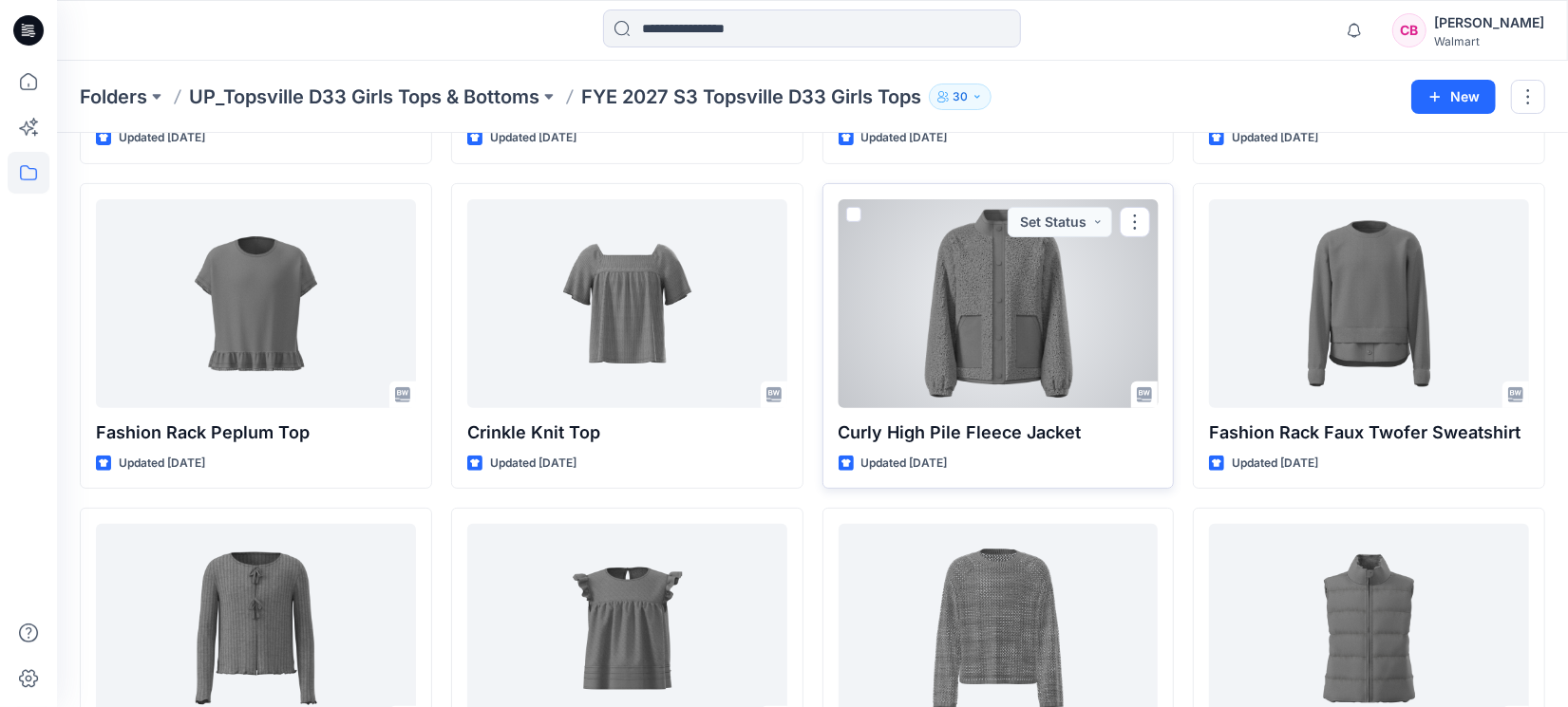
click at [1006, 378] on div at bounding box center [998, 303] width 320 height 209
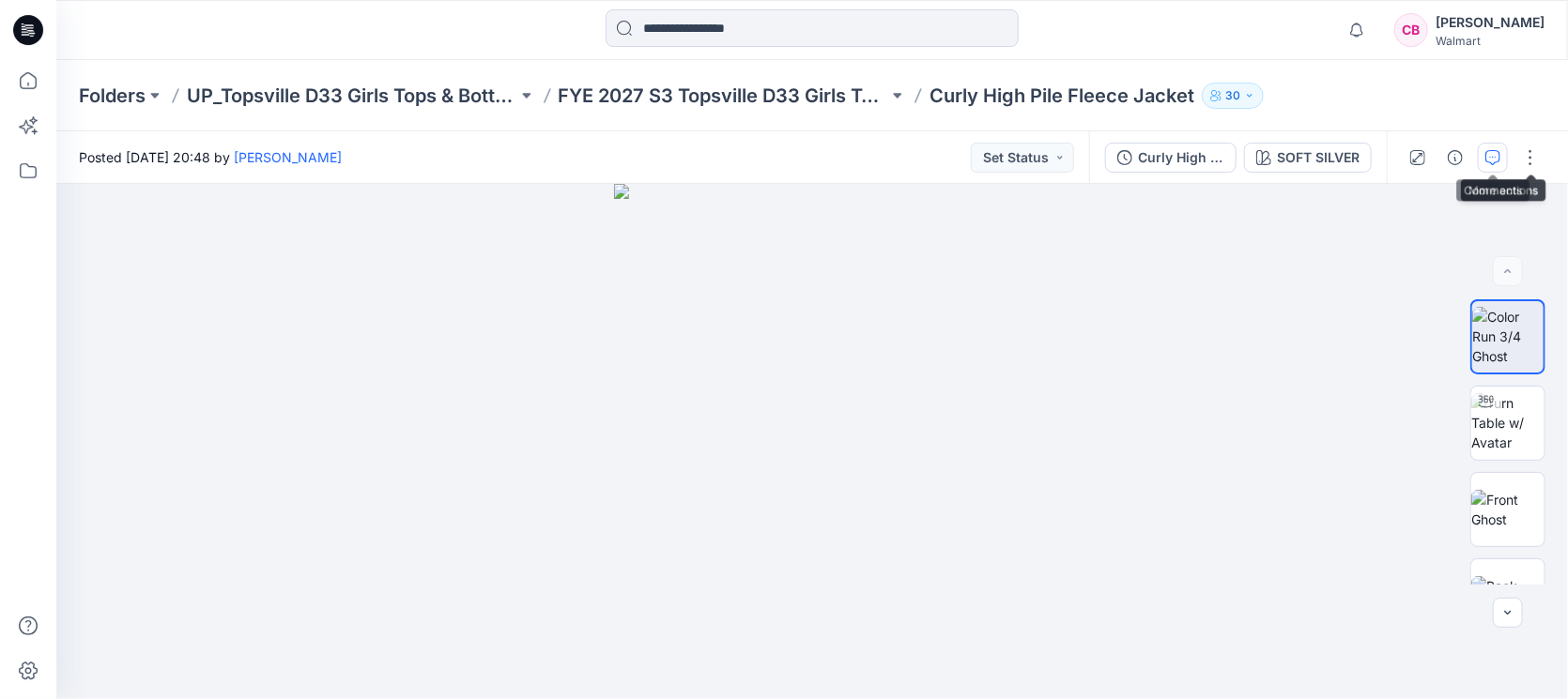
click at [1490, 157] on icon "button" at bounding box center [1493, 157] width 15 height 15
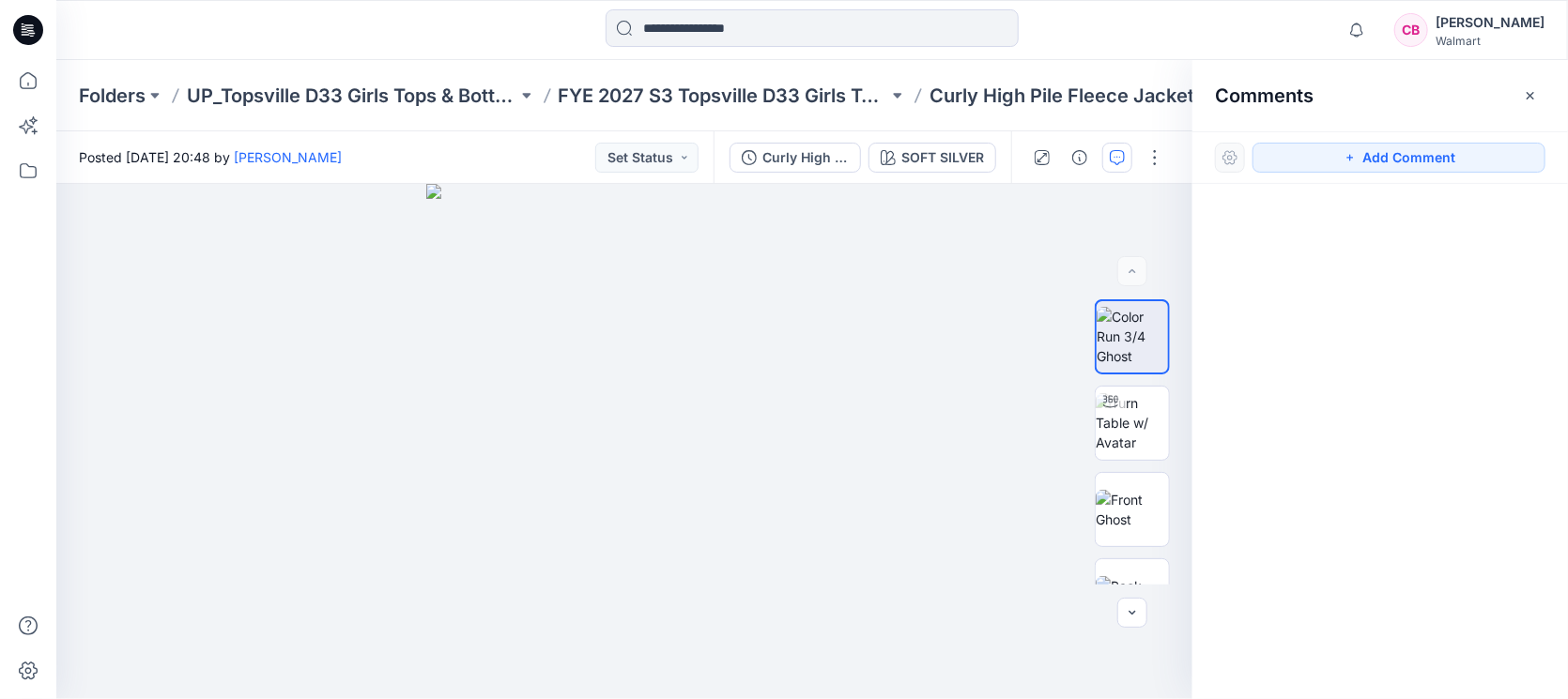
click at [1530, 98] on icon "button" at bounding box center [1530, 95] width 15 height 15
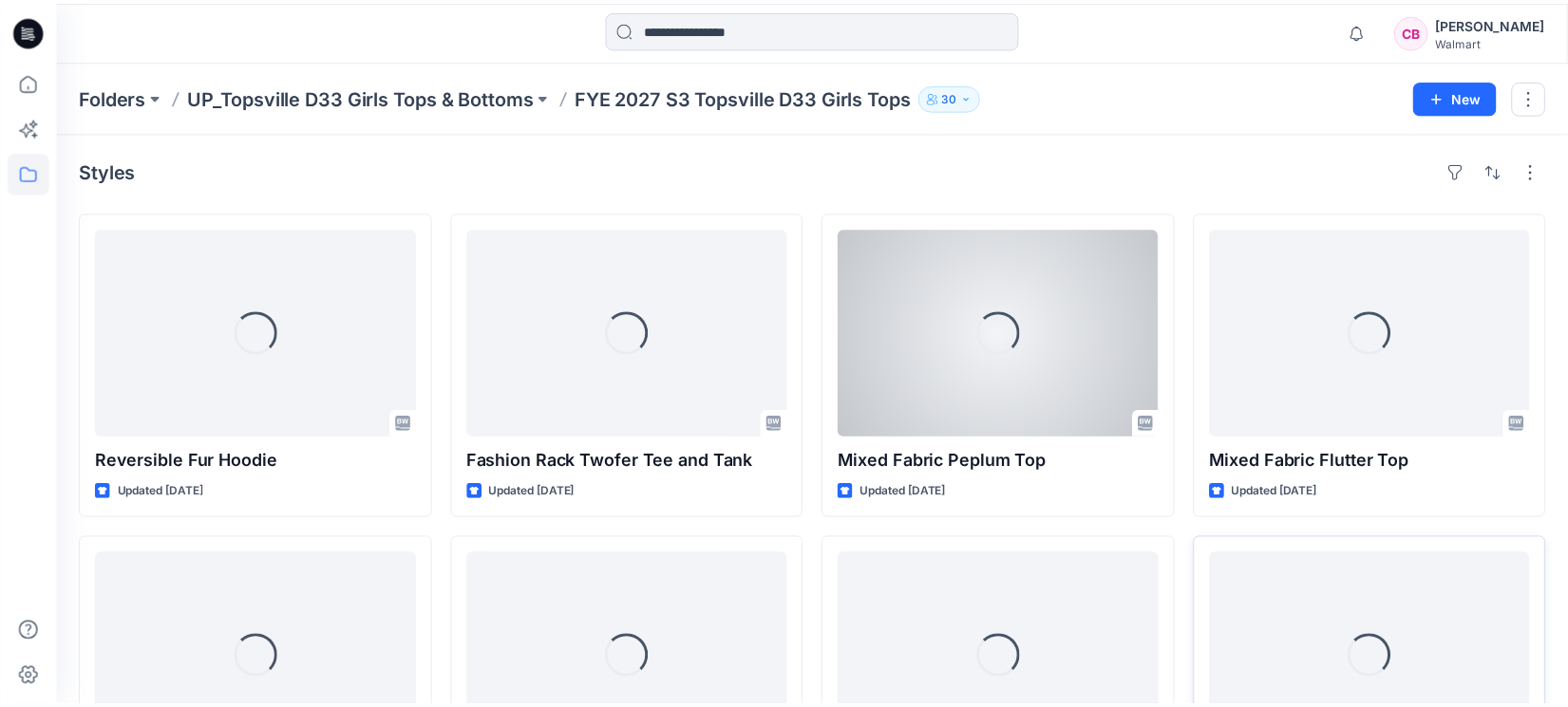
scroll to position [355, 0]
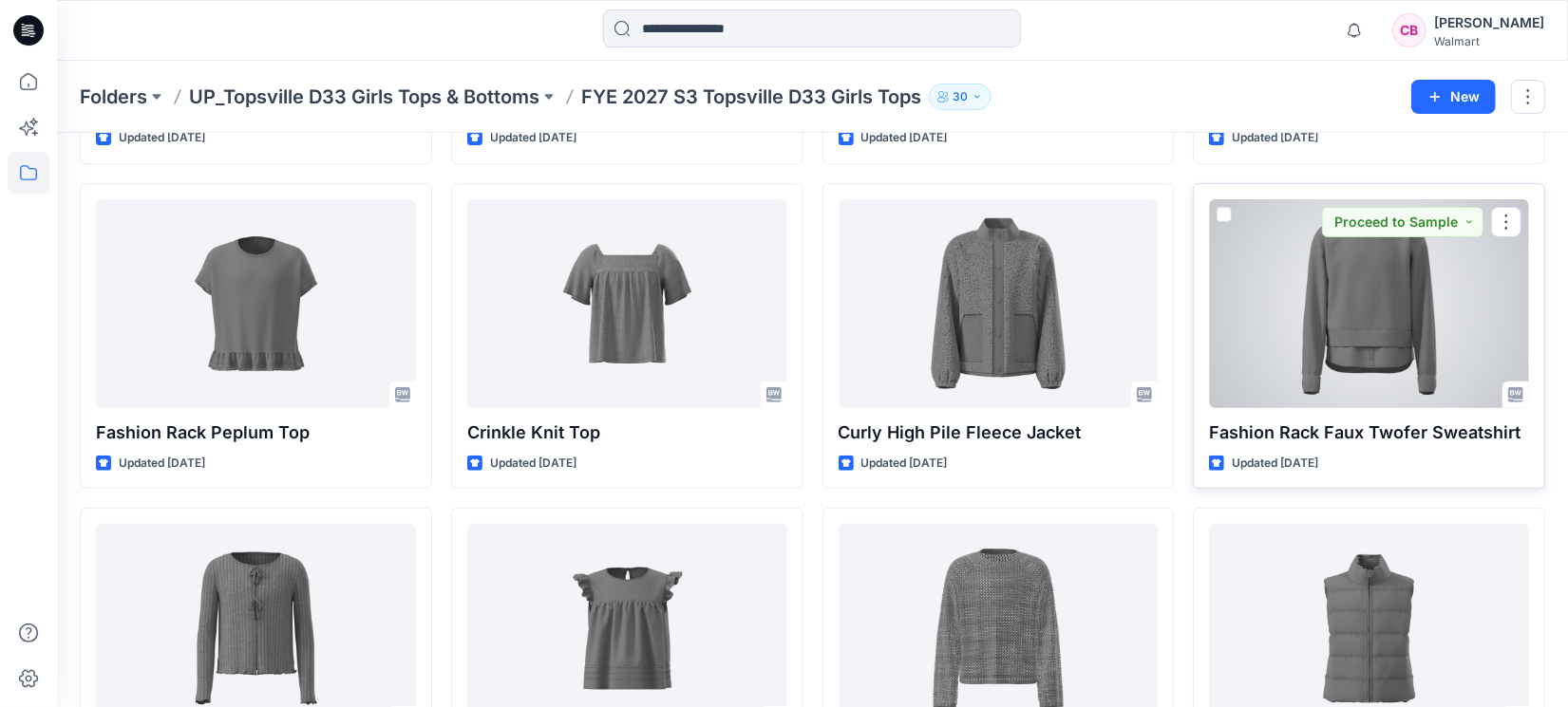
click at [1381, 380] on div at bounding box center [1369, 303] width 320 height 209
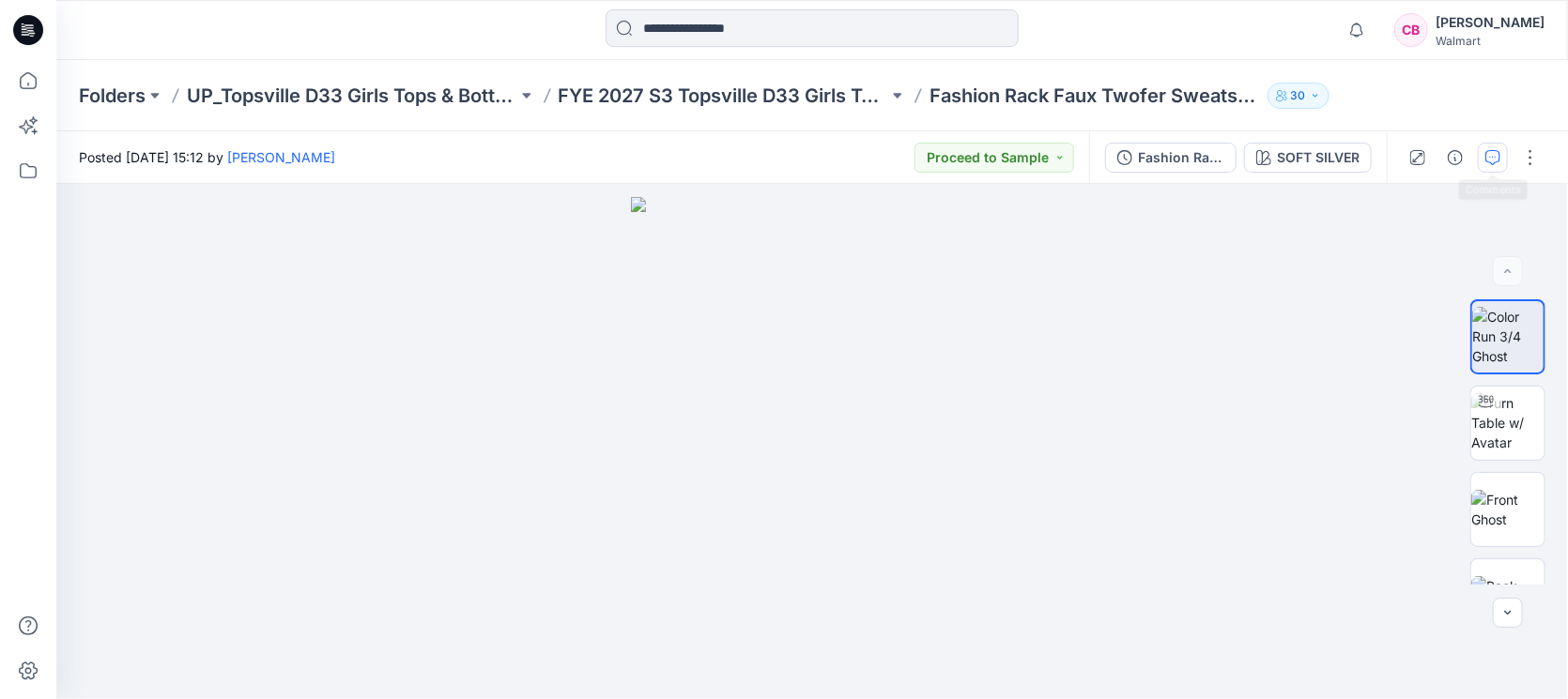
click at [1501, 146] on button "button" at bounding box center [1493, 158] width 30 height 30
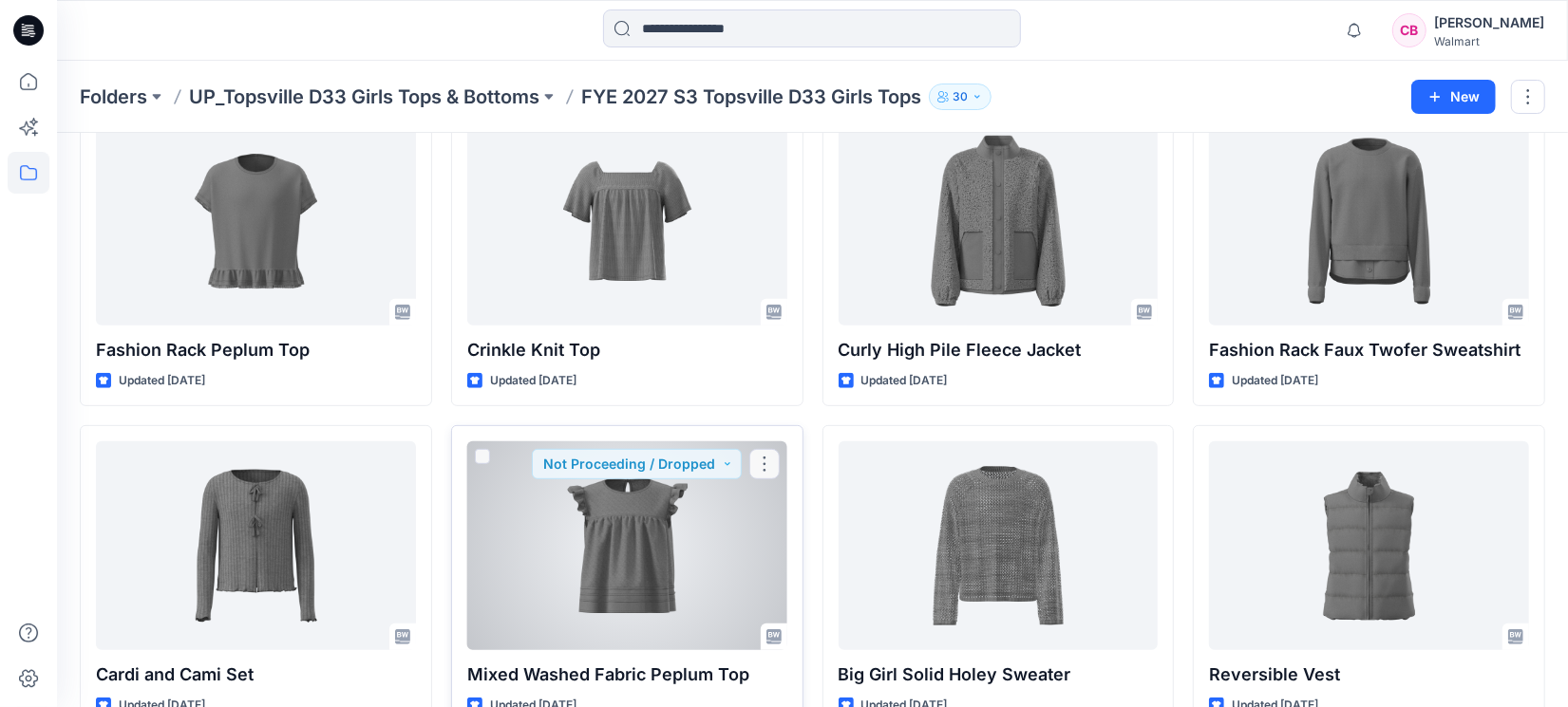
scroll to position [551, 0]
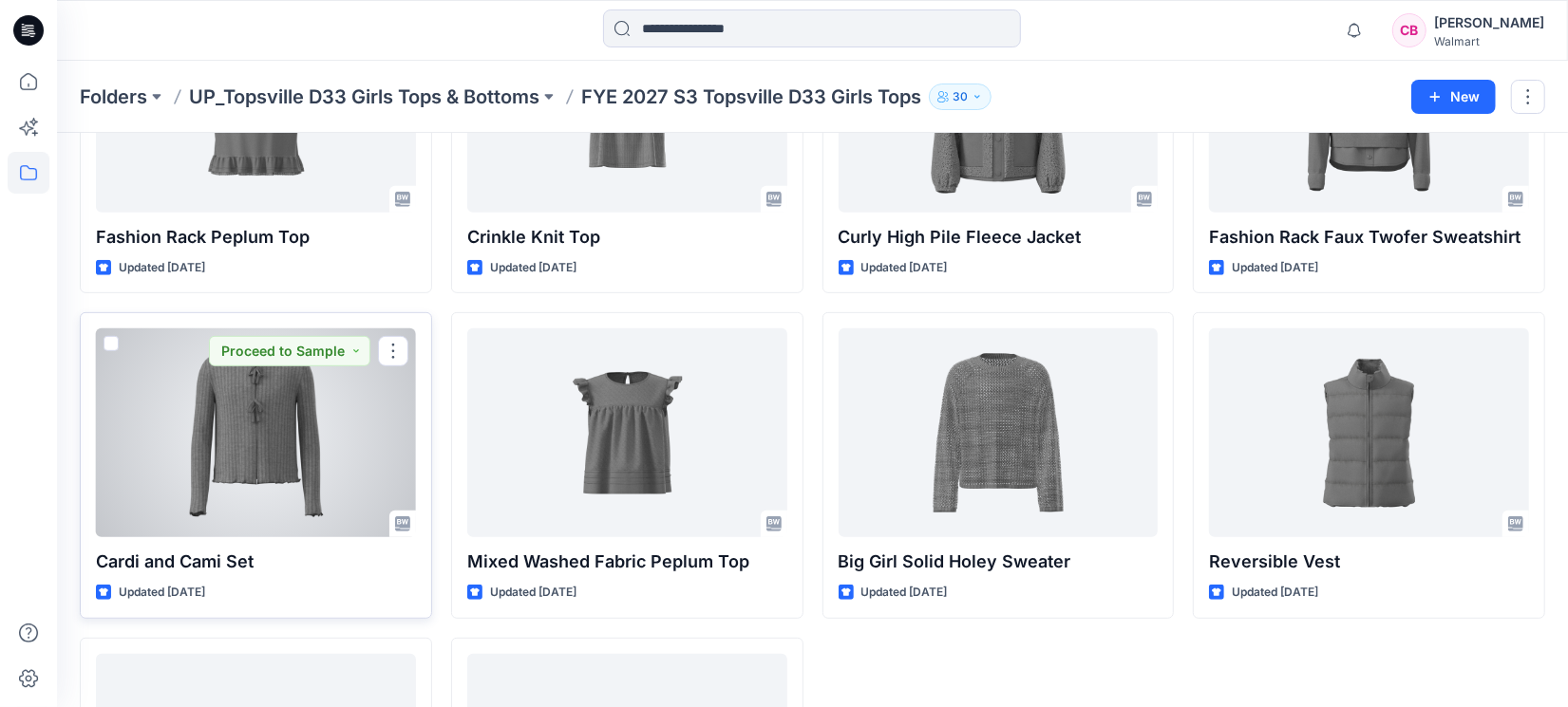
click at [335, 416] on div at bounding box center [256, 433] width 320 height 209
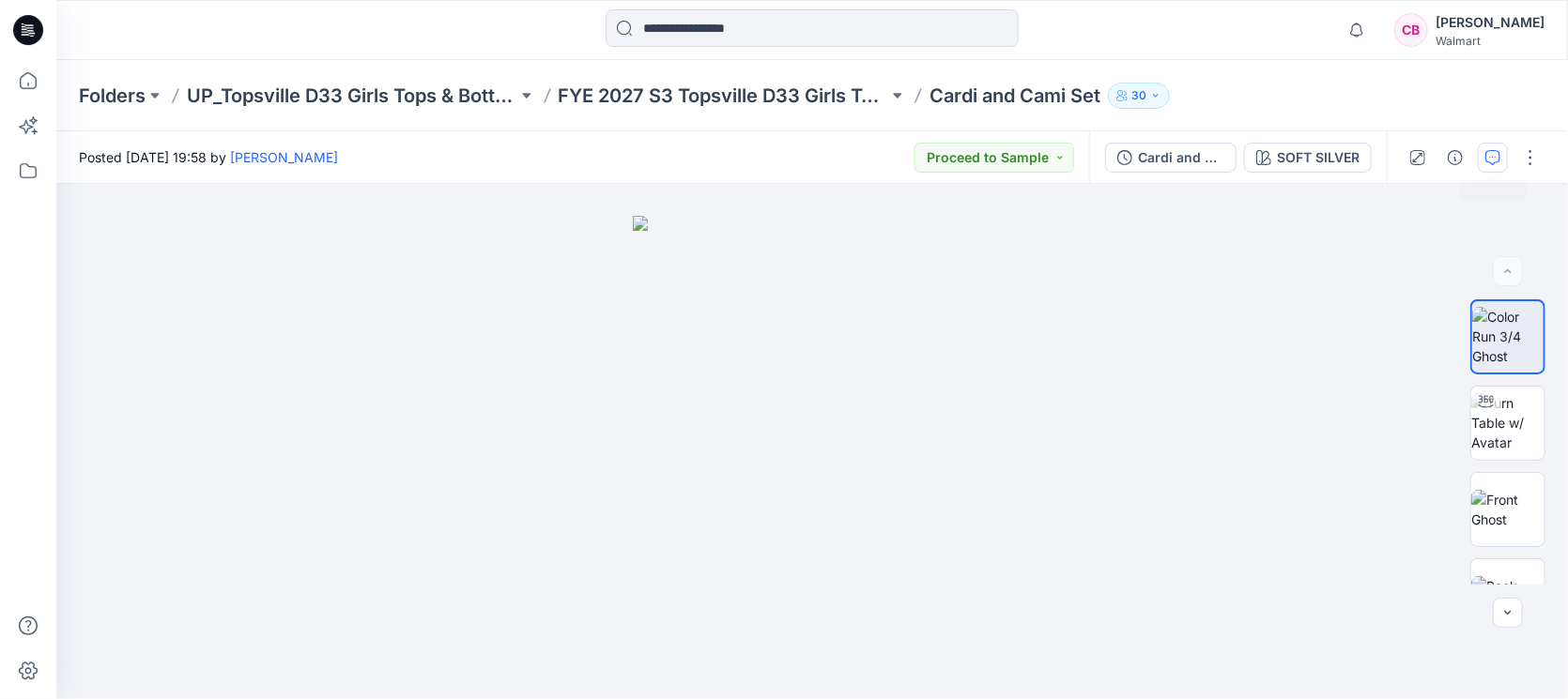
click at [1486, 157] on icon "button" at bounding box center [1493, 157] width 15 height 15
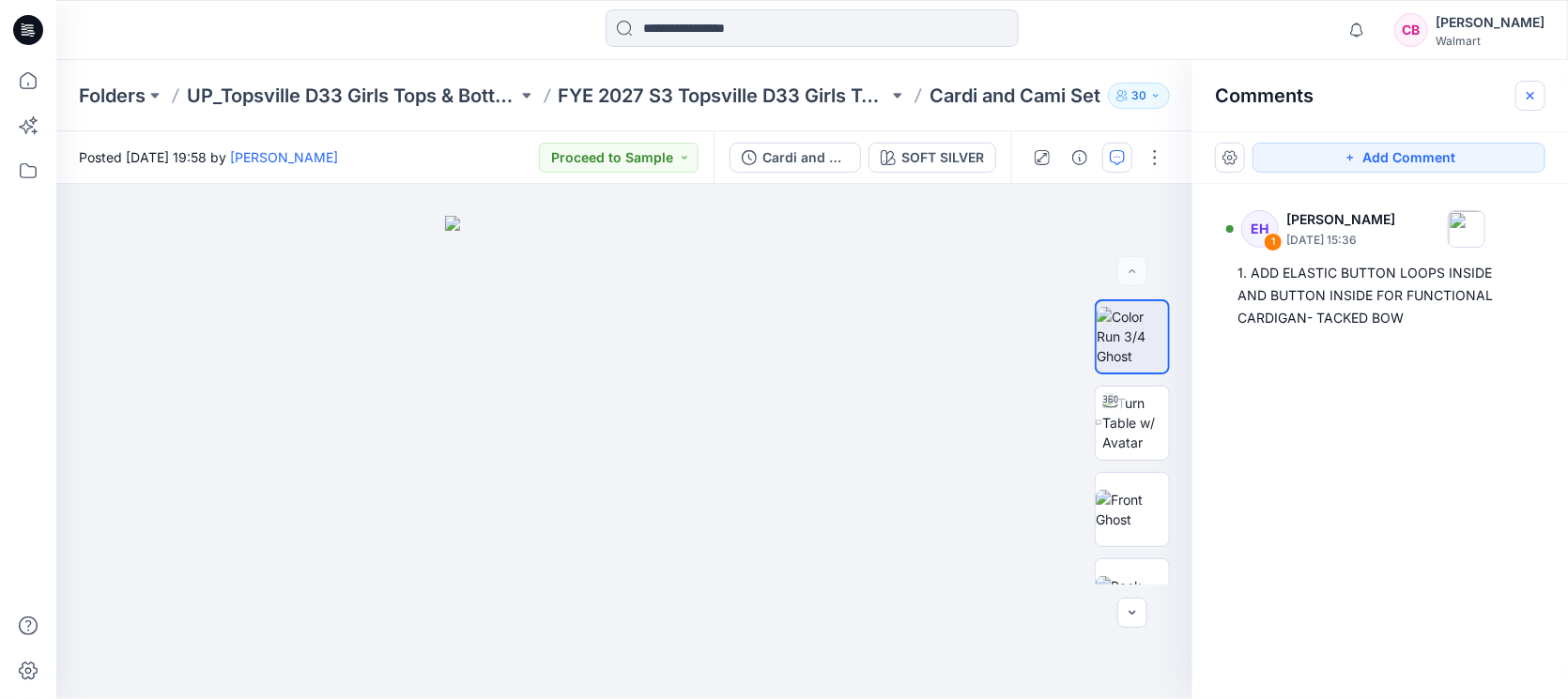
click at [1524, 94] on icon "button" at bounding box center [1530, 95] width 15 height 15
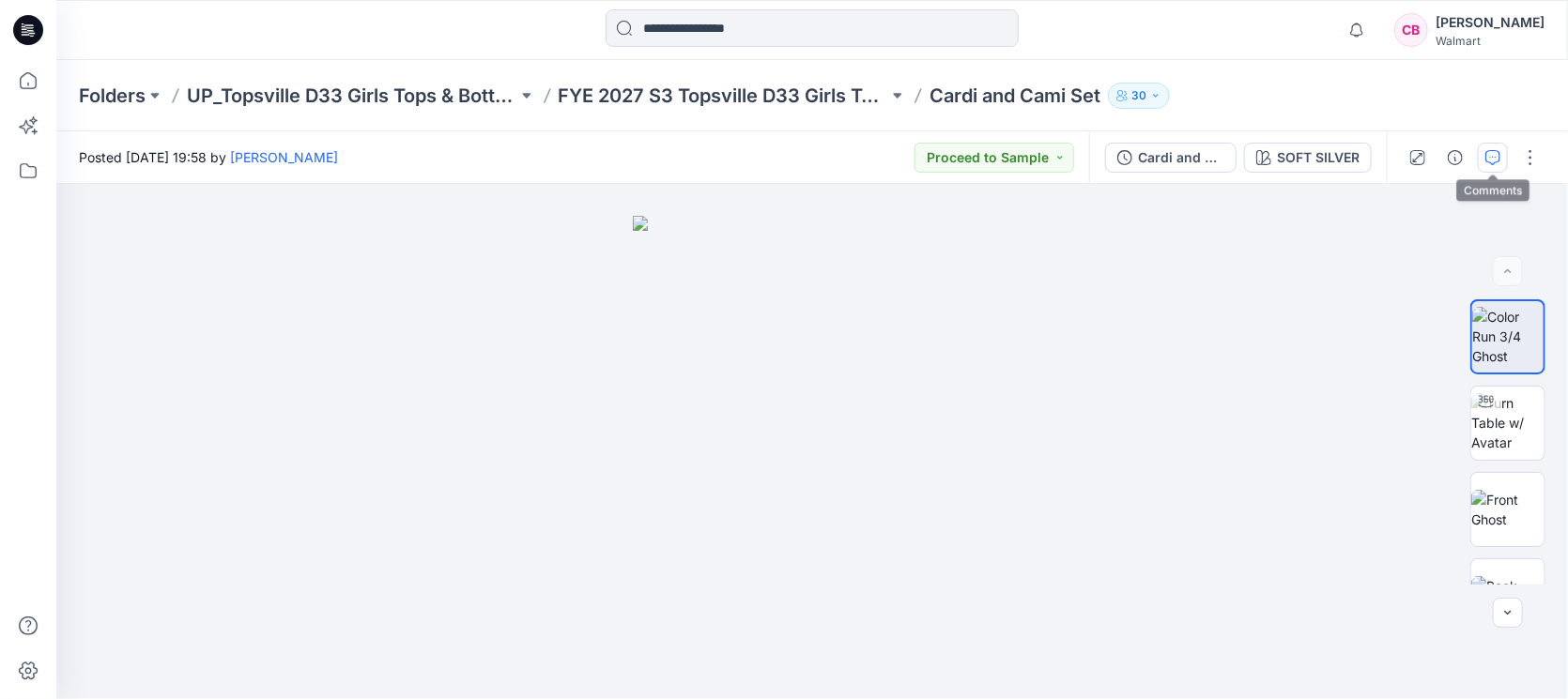
click at [1489, 155] on icon "button" at bounding box center [1493, 157] width 15 height 15
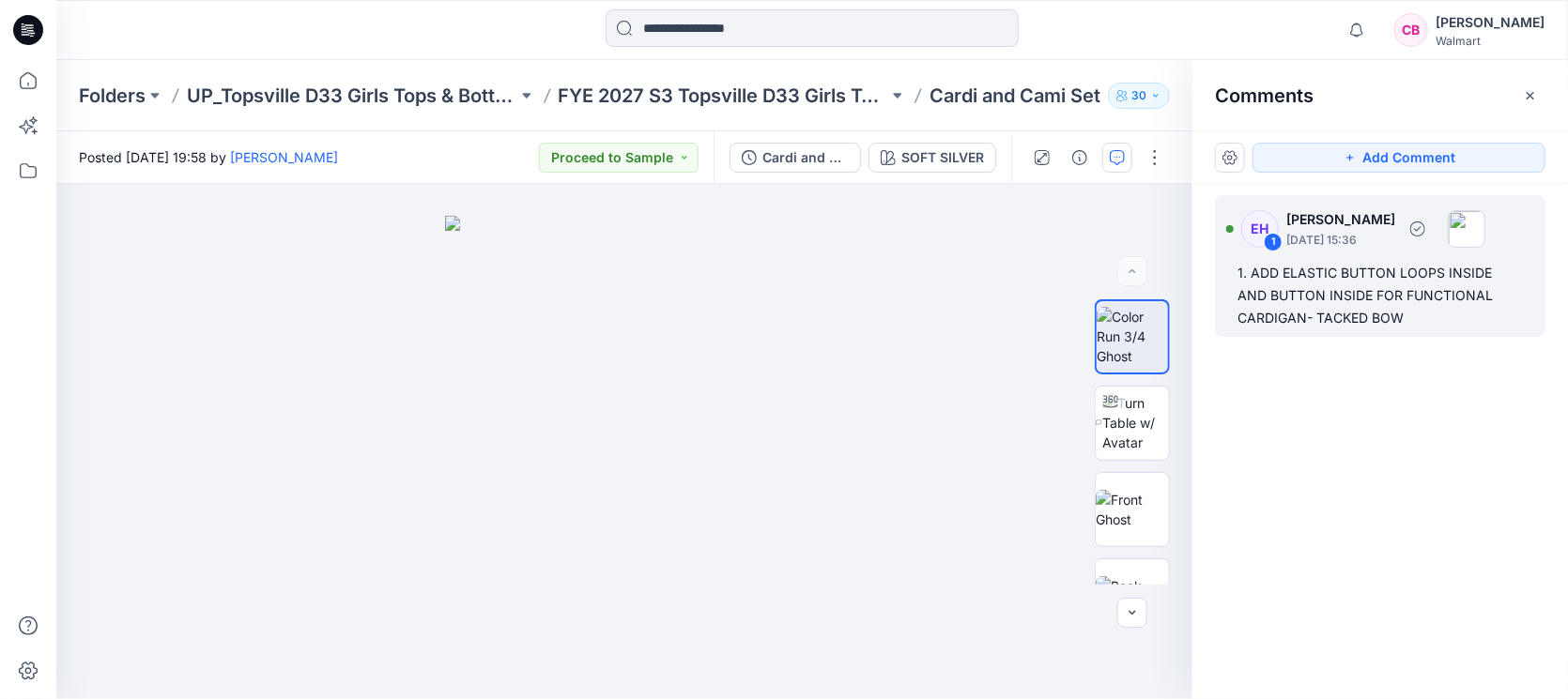
click at [1339, 320] on div "1. ADD ELASTIC BUTTON LOOPS INSIDE AND BUTTON INSIDE FOR FUNCTIONAL CARDIGAN- T…" at bounding box center [1380, 296] width 285 height 68
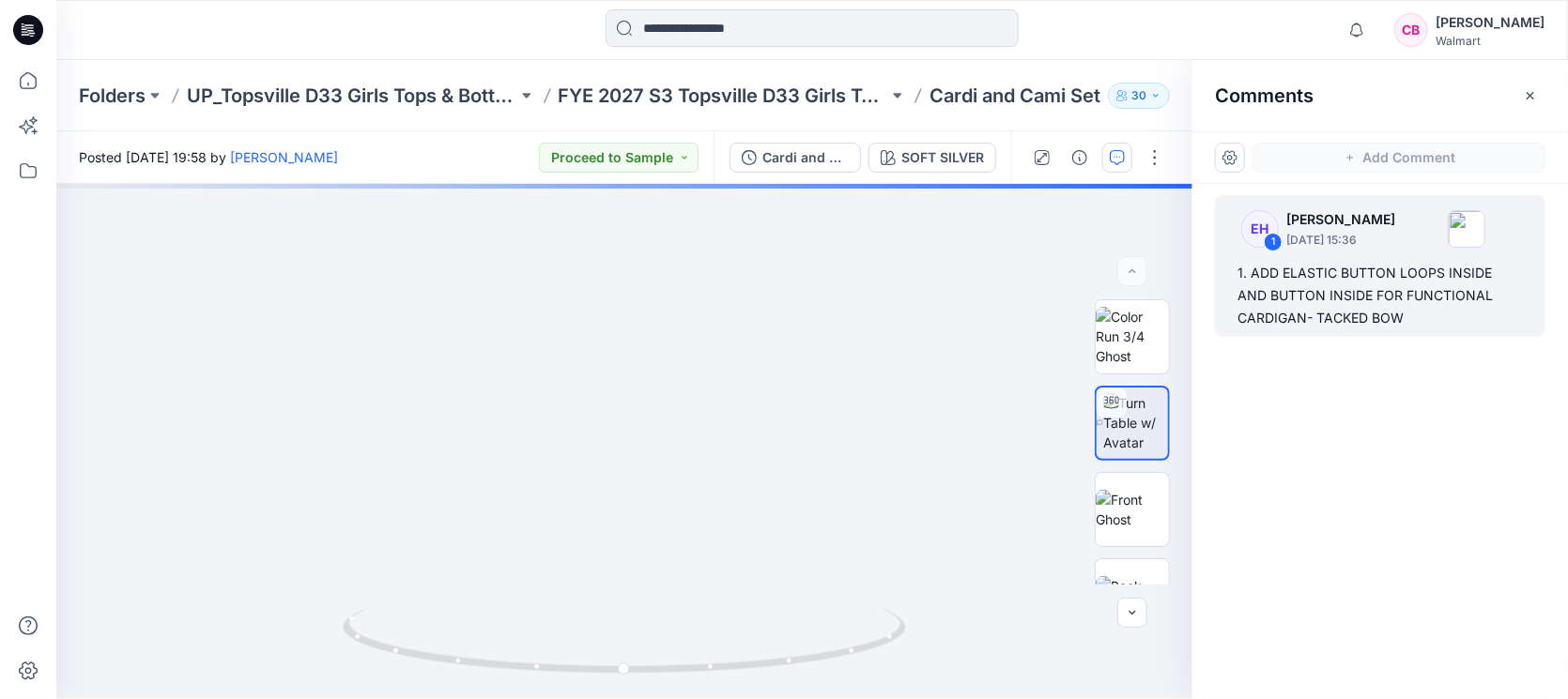
click at [1512, 97] on div "Comments" at bounding box center [1381, 95] width 376 height 70
click at [1530, 101] on icon "button" at bounding box center [1530, 95] width 15 height 15
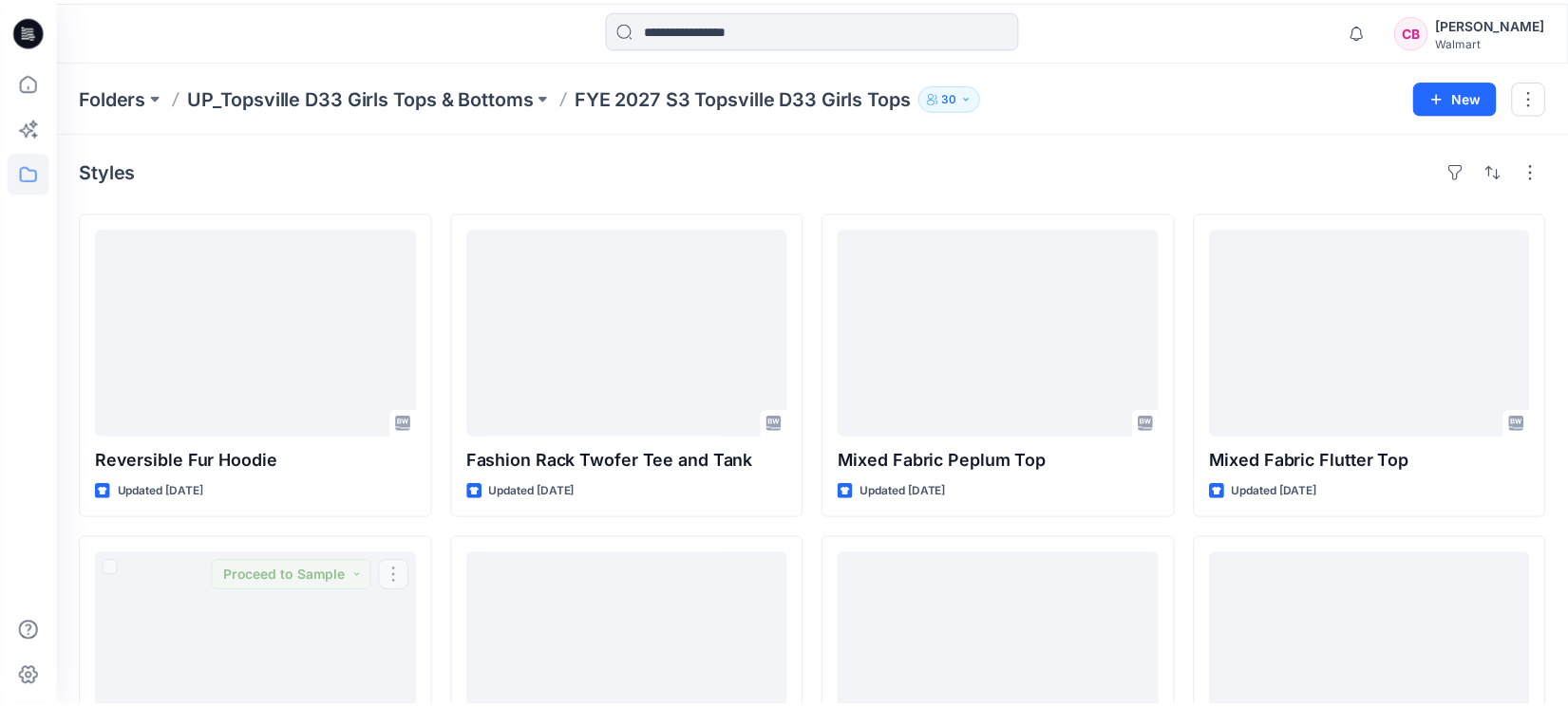
scroll to position [551, 0]
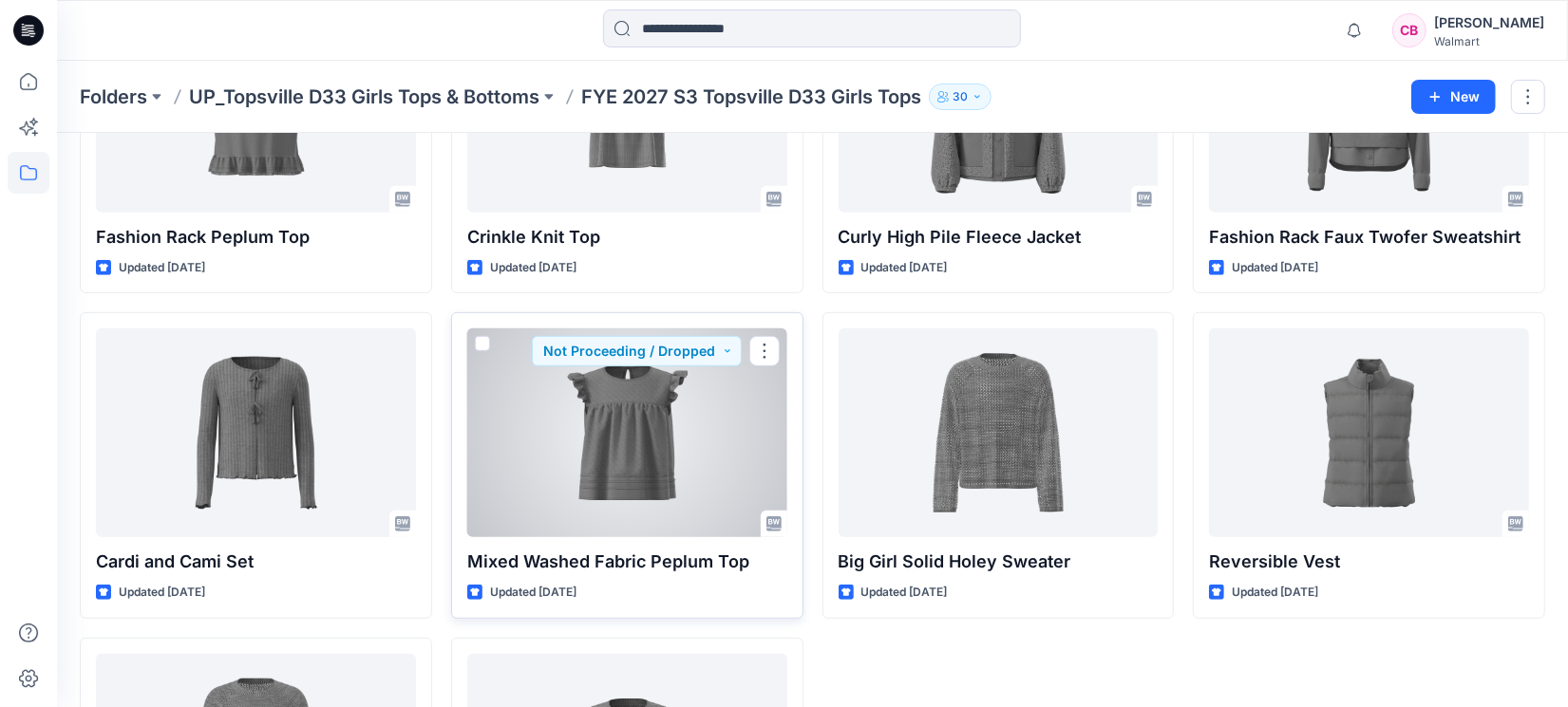
click at [651, 454] on div at bounding box center [627, 433] width 320 height 209
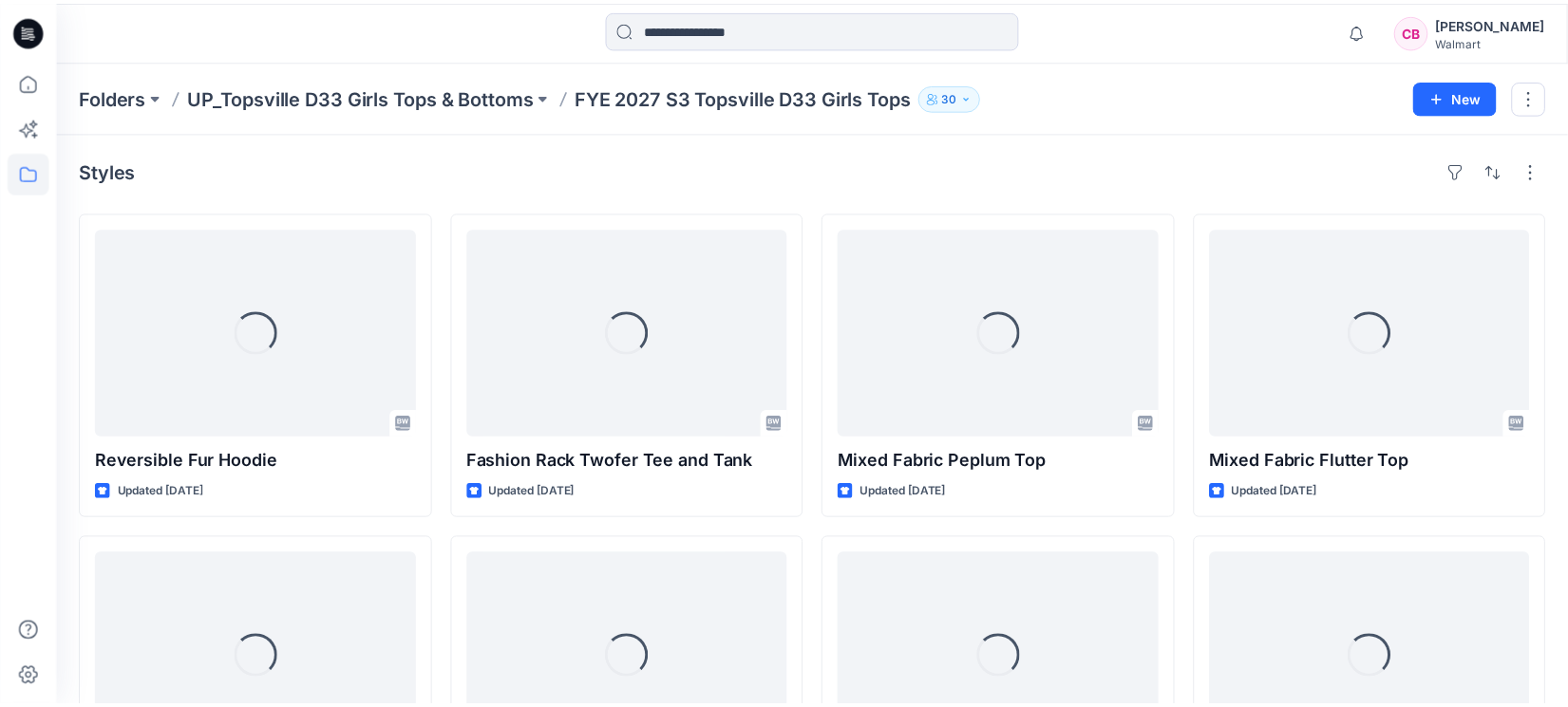
scroll to position [551, 0]
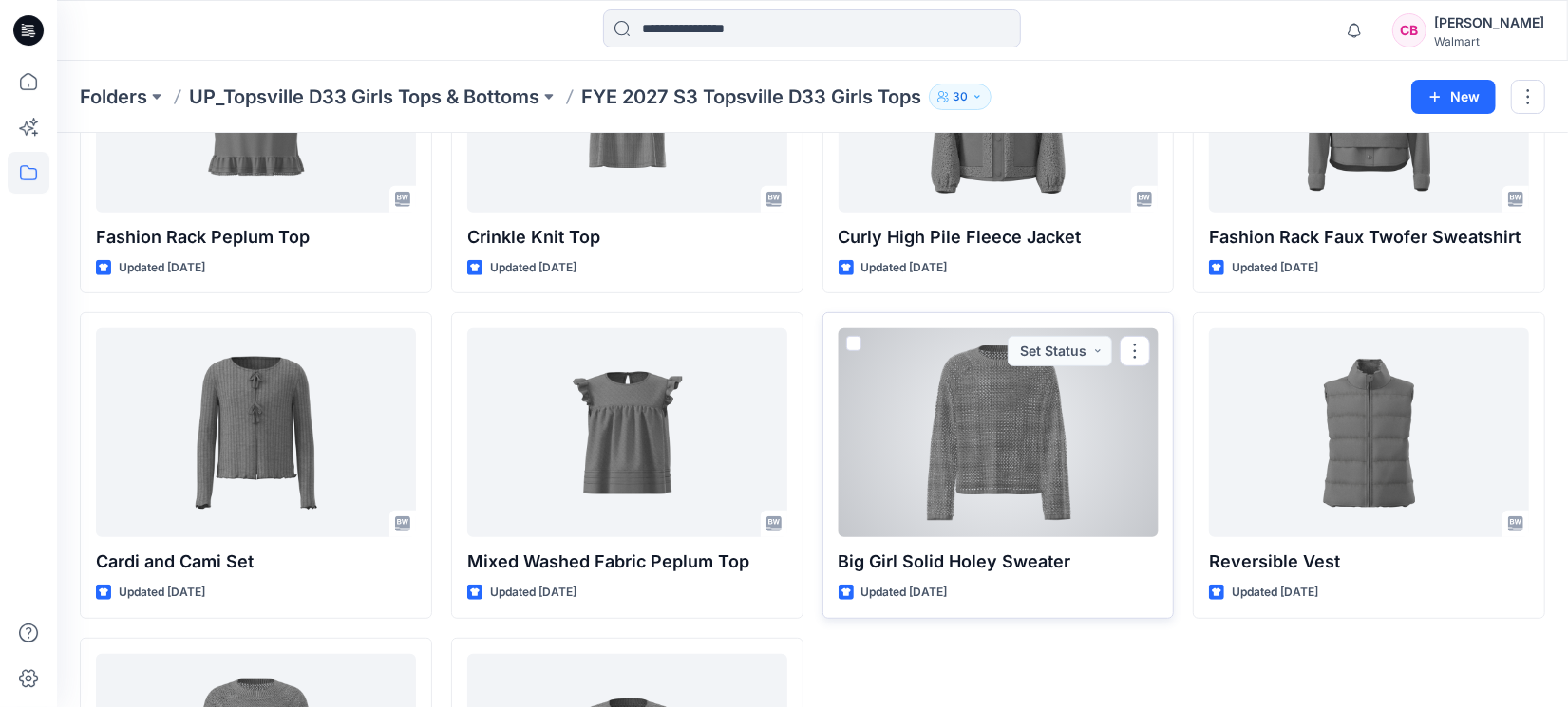
click at [1007, 455] on div at bounding box center [998, 433] width 320 height 209
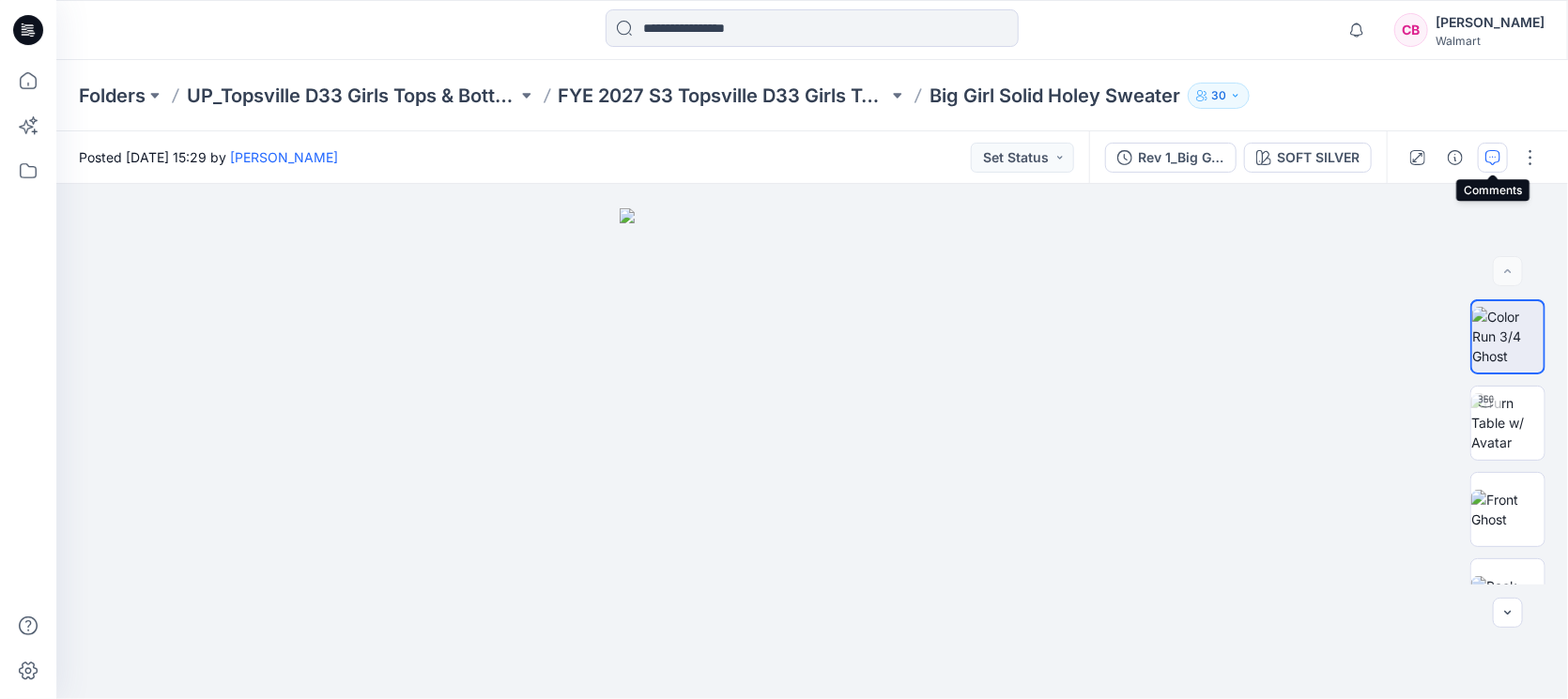
click at [1502, 155] on button "button" at bounding box center [1493, 158] width 30 height 30
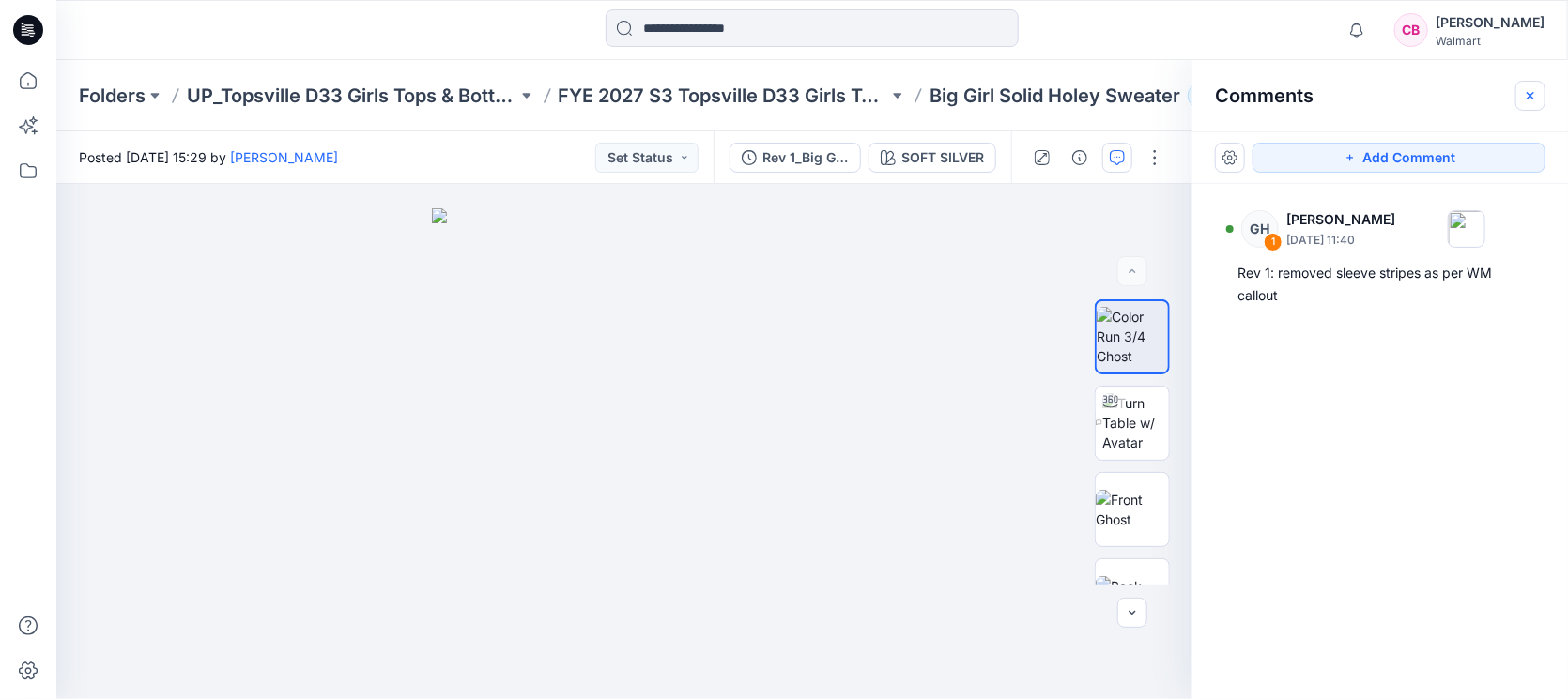
click at [1528, 98] on icon "button" at bounding box center [1531, 95] width 8 height 8
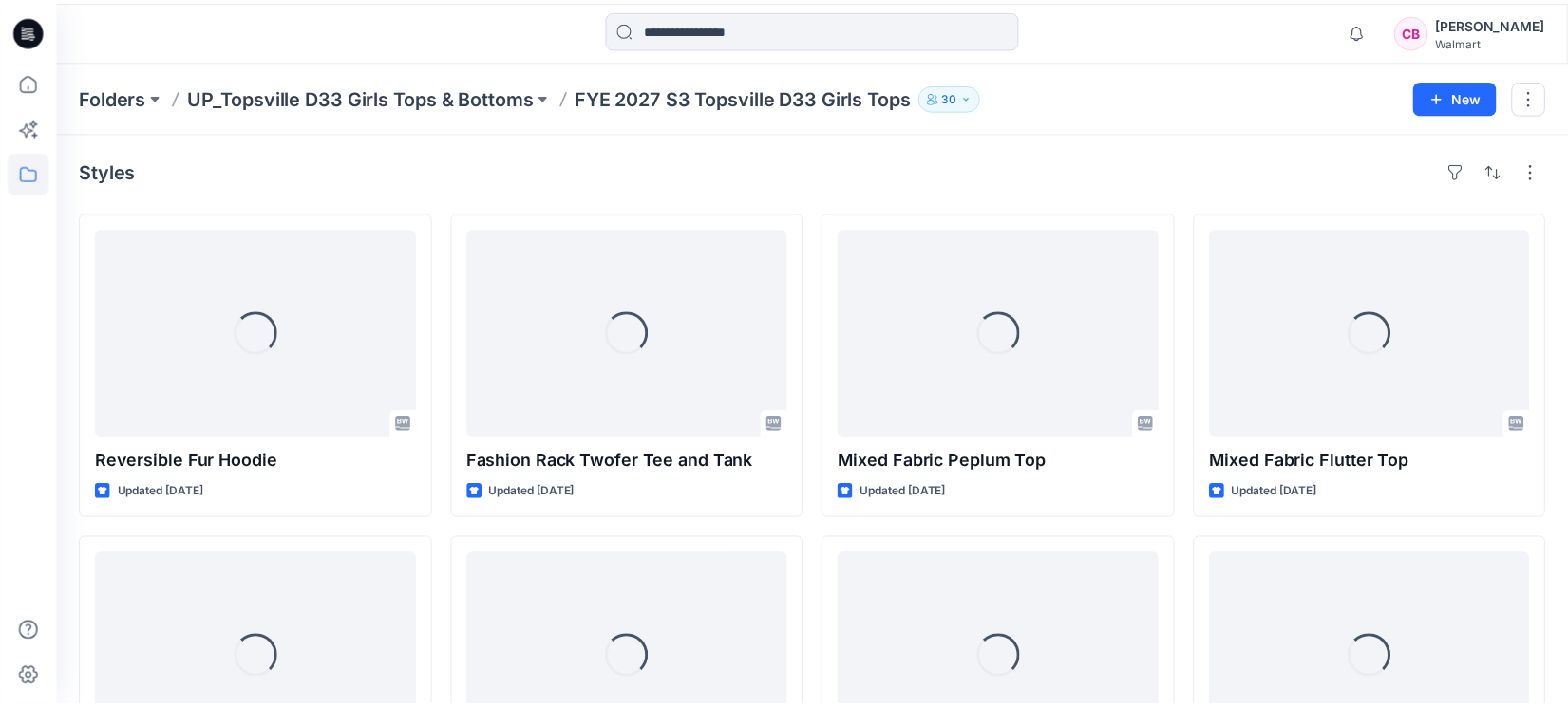
scroll to position [551, 0]
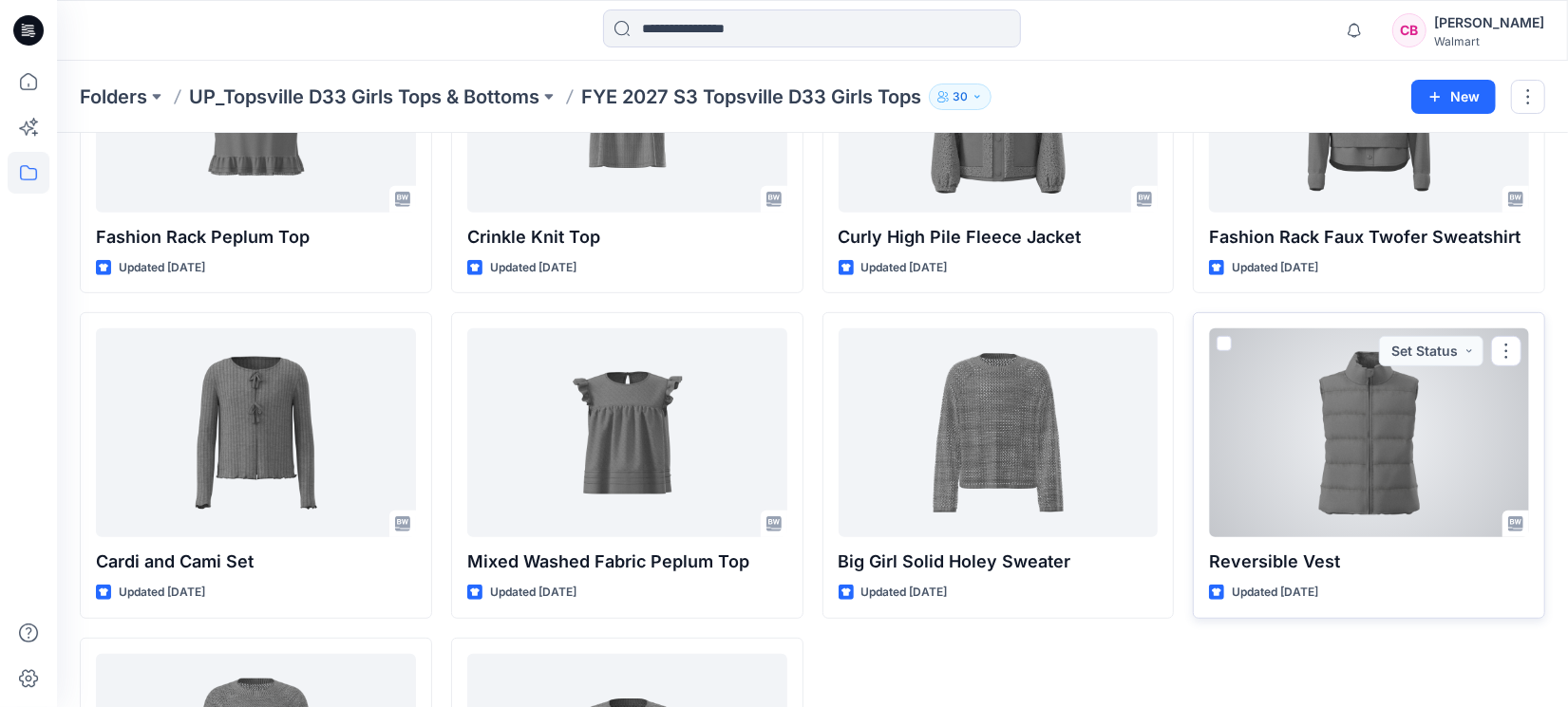
click at [1332, 456] on div at bounding box center [1369, 433] width 320 height 209
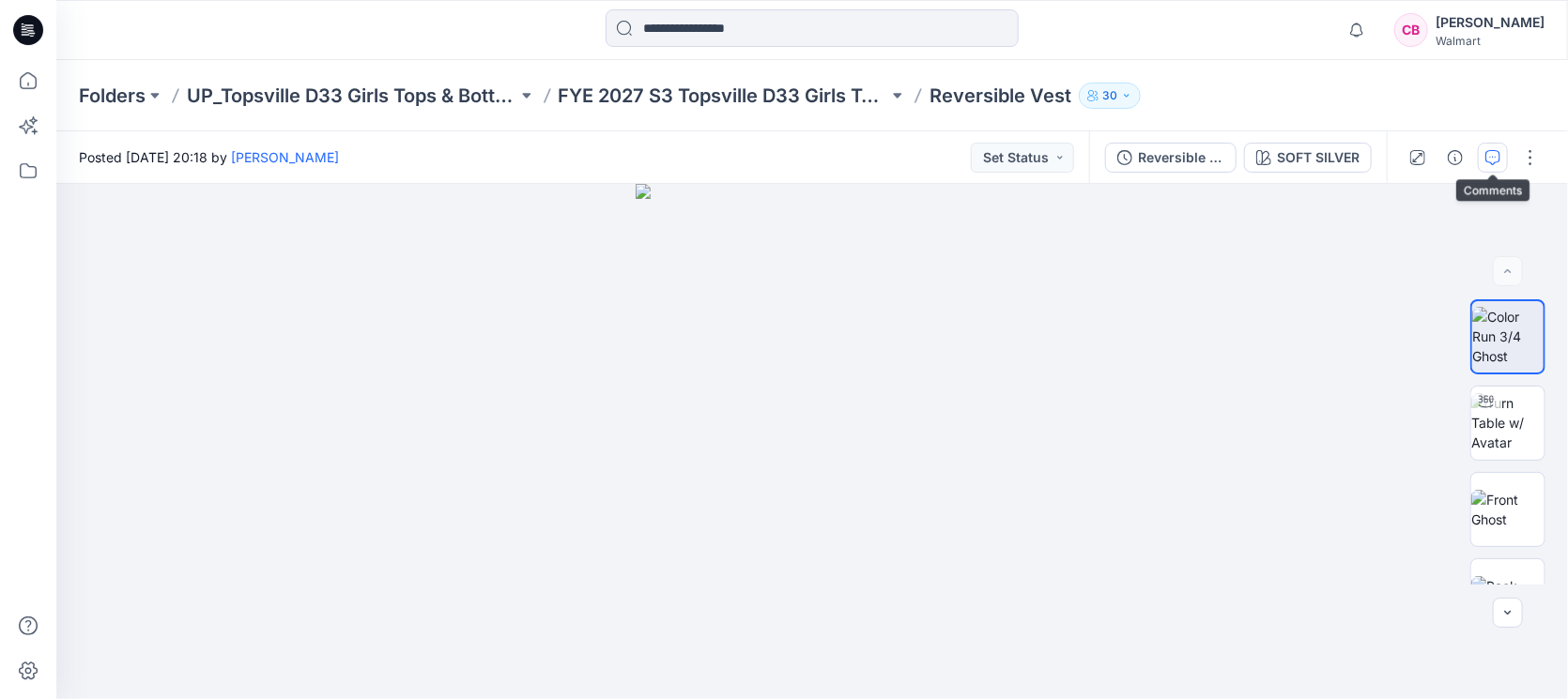
click at [1493, 159] on icon "button" at bounding box center [1493, 157] width 15 height 15
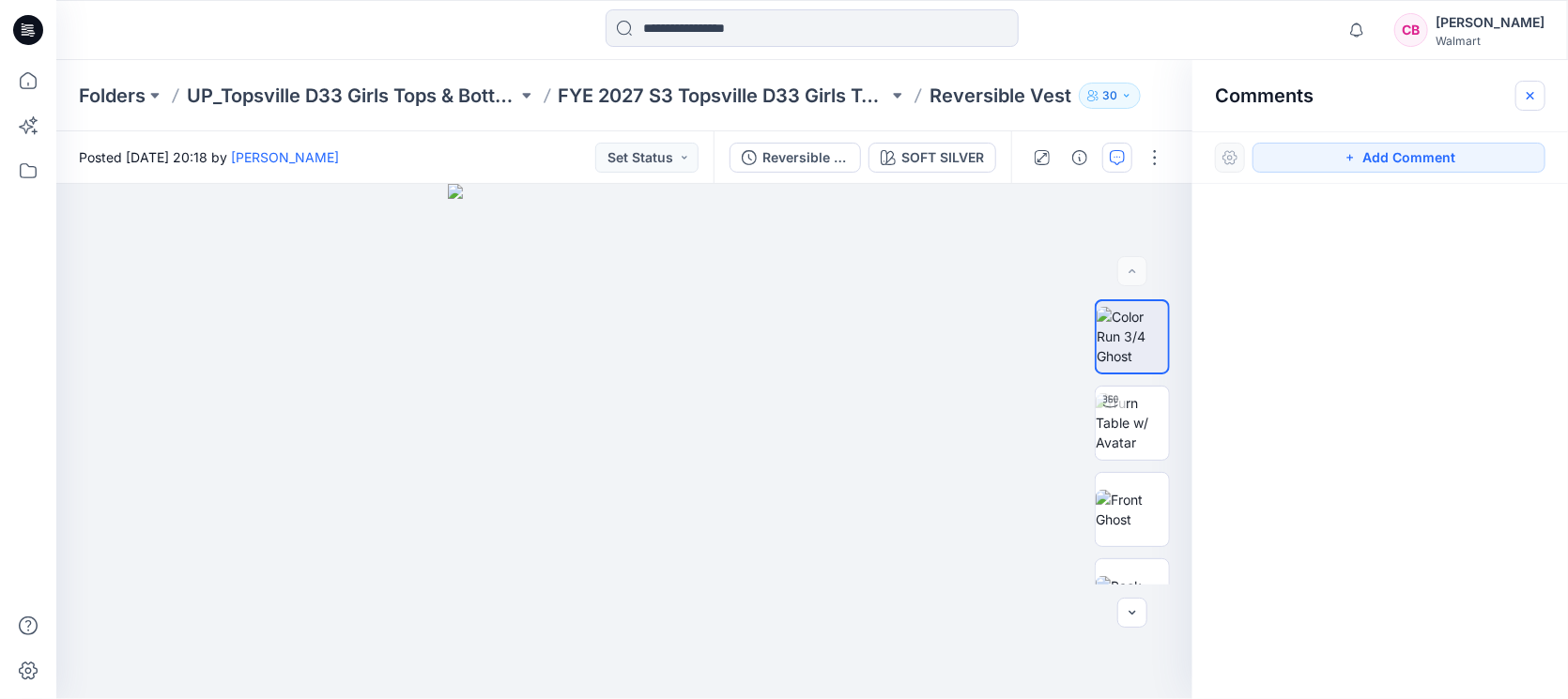
click at [1527, 102] on icon "button" at bounding box center [1530, 95] width 15 height 15
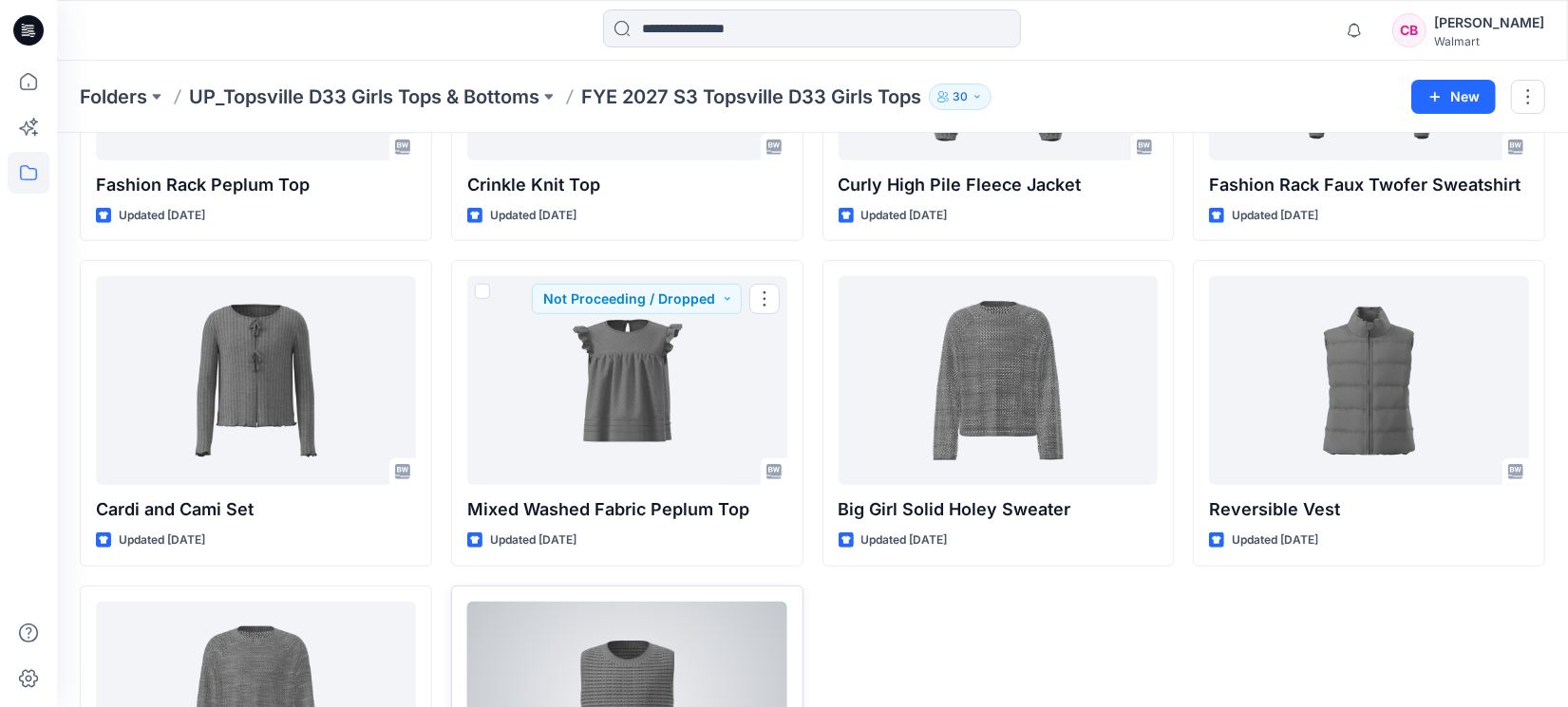
scroll to position [808, 0]
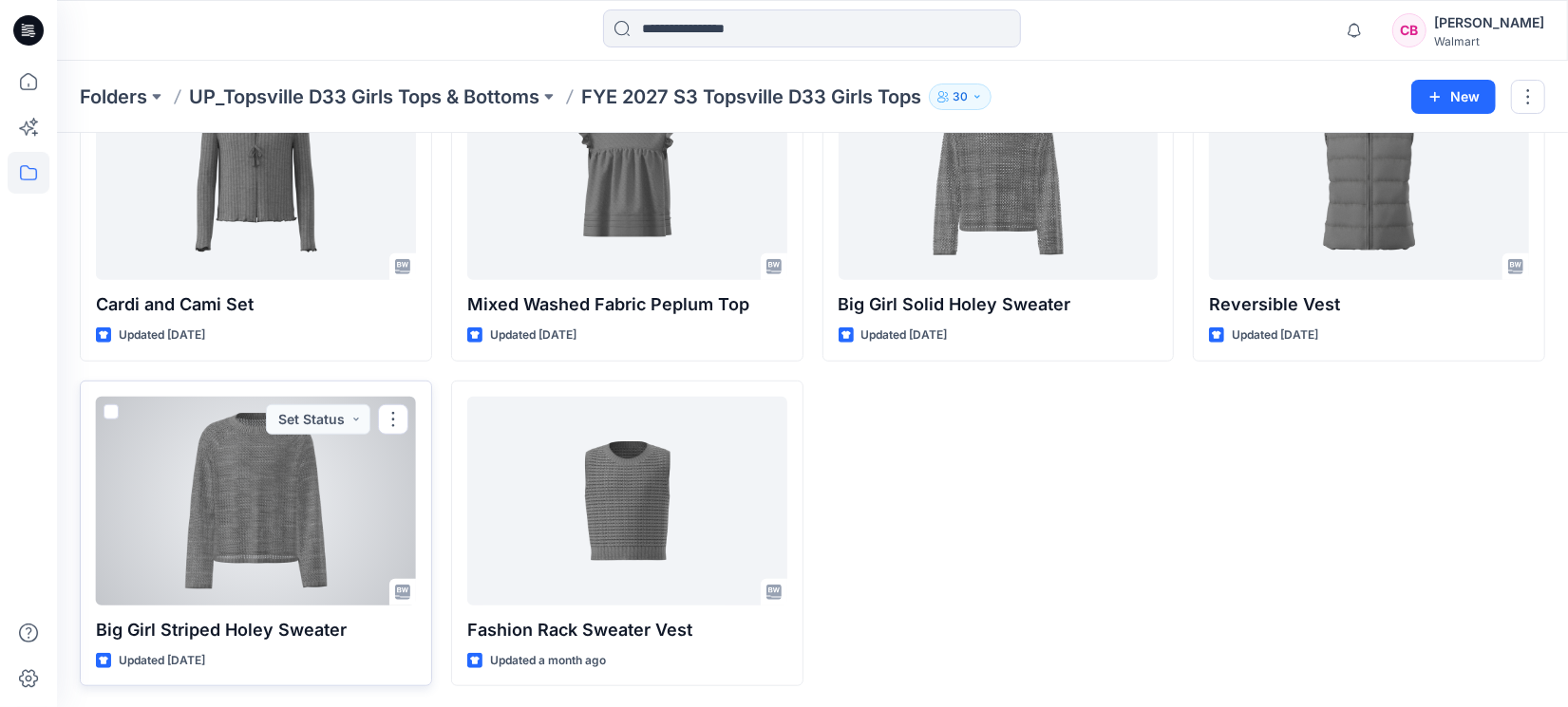
click at [277, 531] on div at bounding box center [256, 501] width 320 height 209
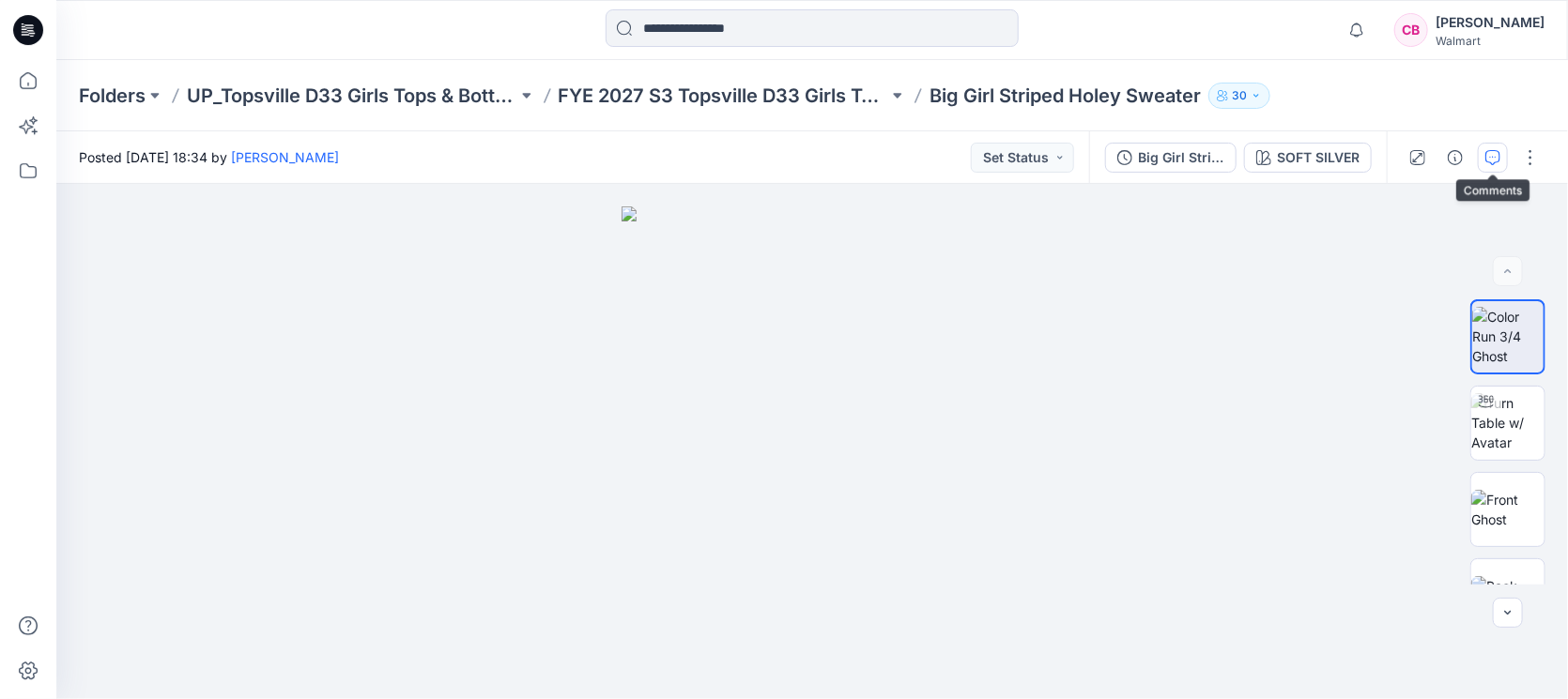
click at [1489, 157] on icon "button" at bounding box center [1493, 157] width 15 height 15
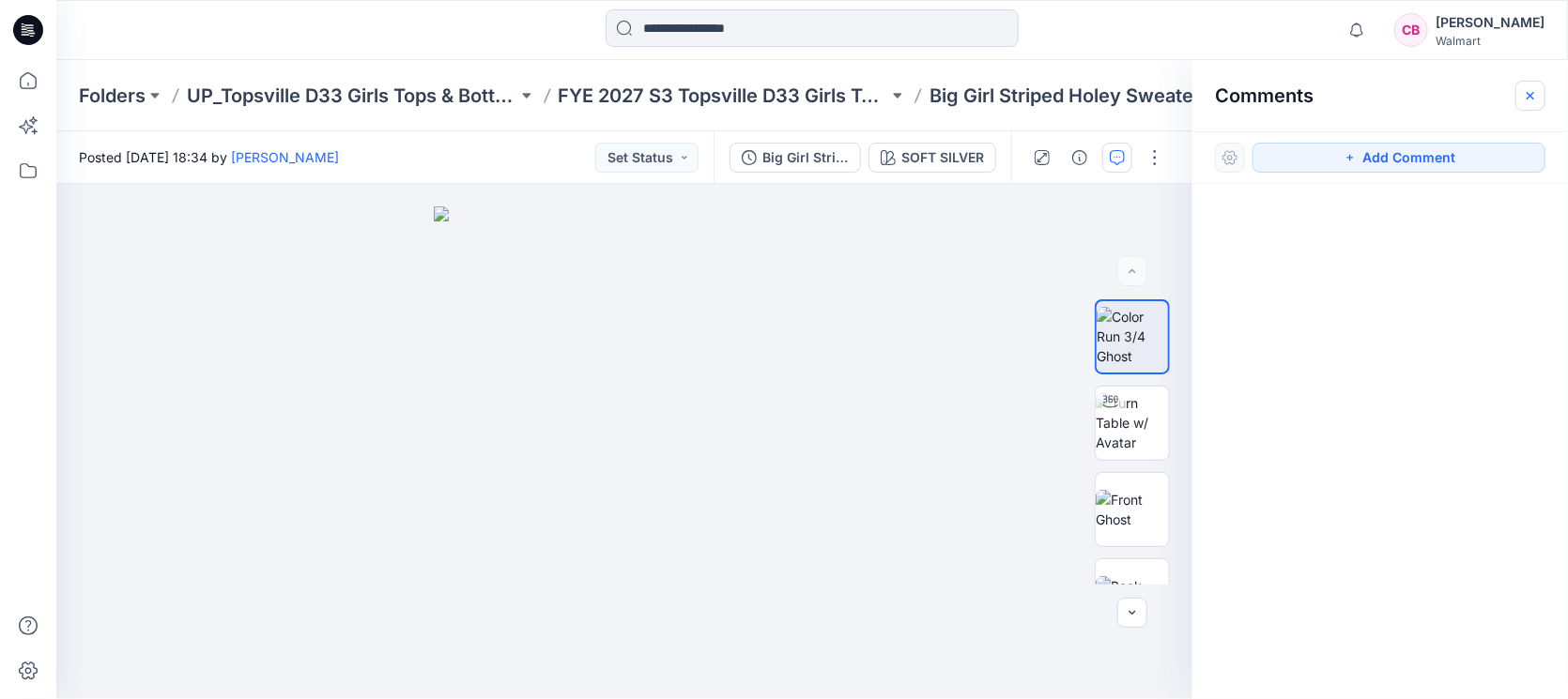
click at [1530, 93] on icon "button" at bounding box center [1530, 95] width 15 height 15
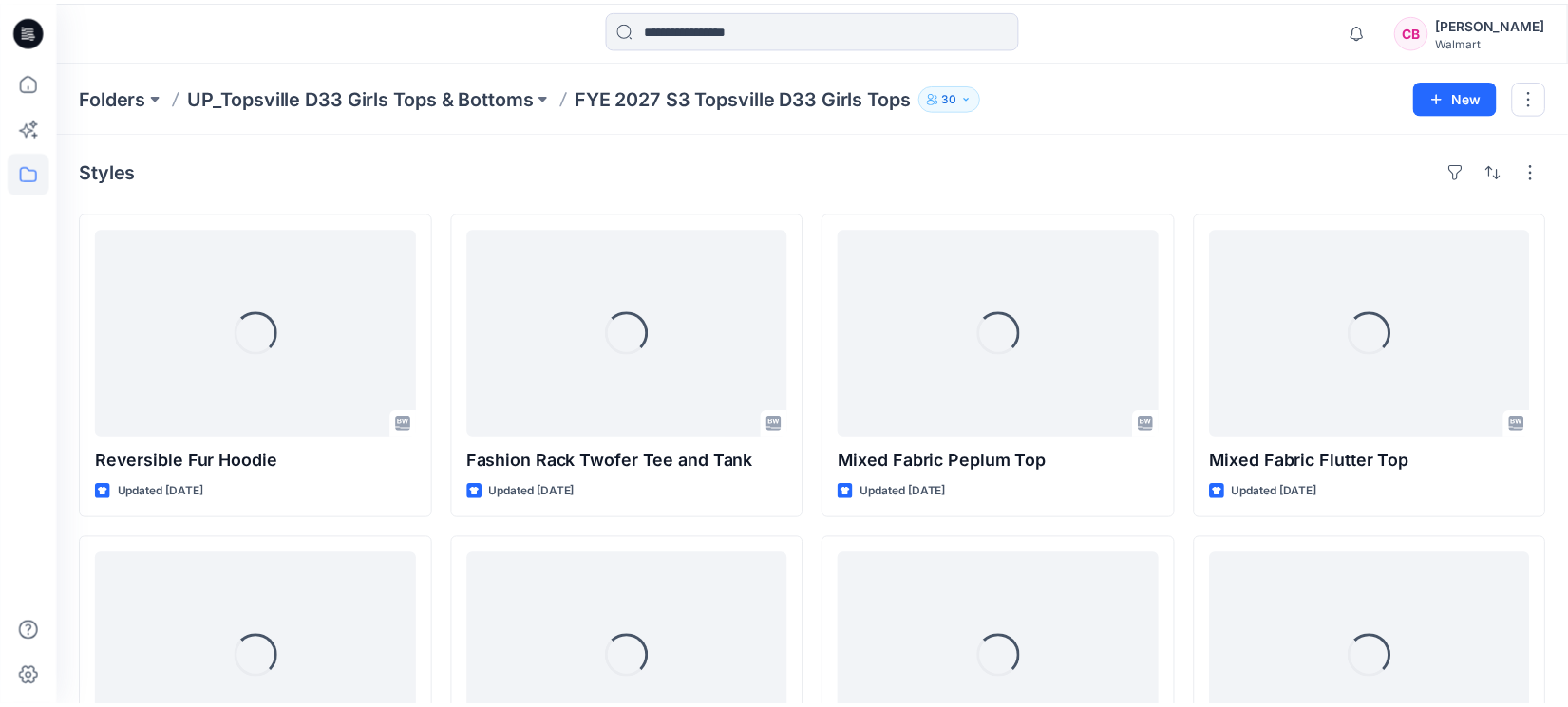
scroll to position [808, 0]
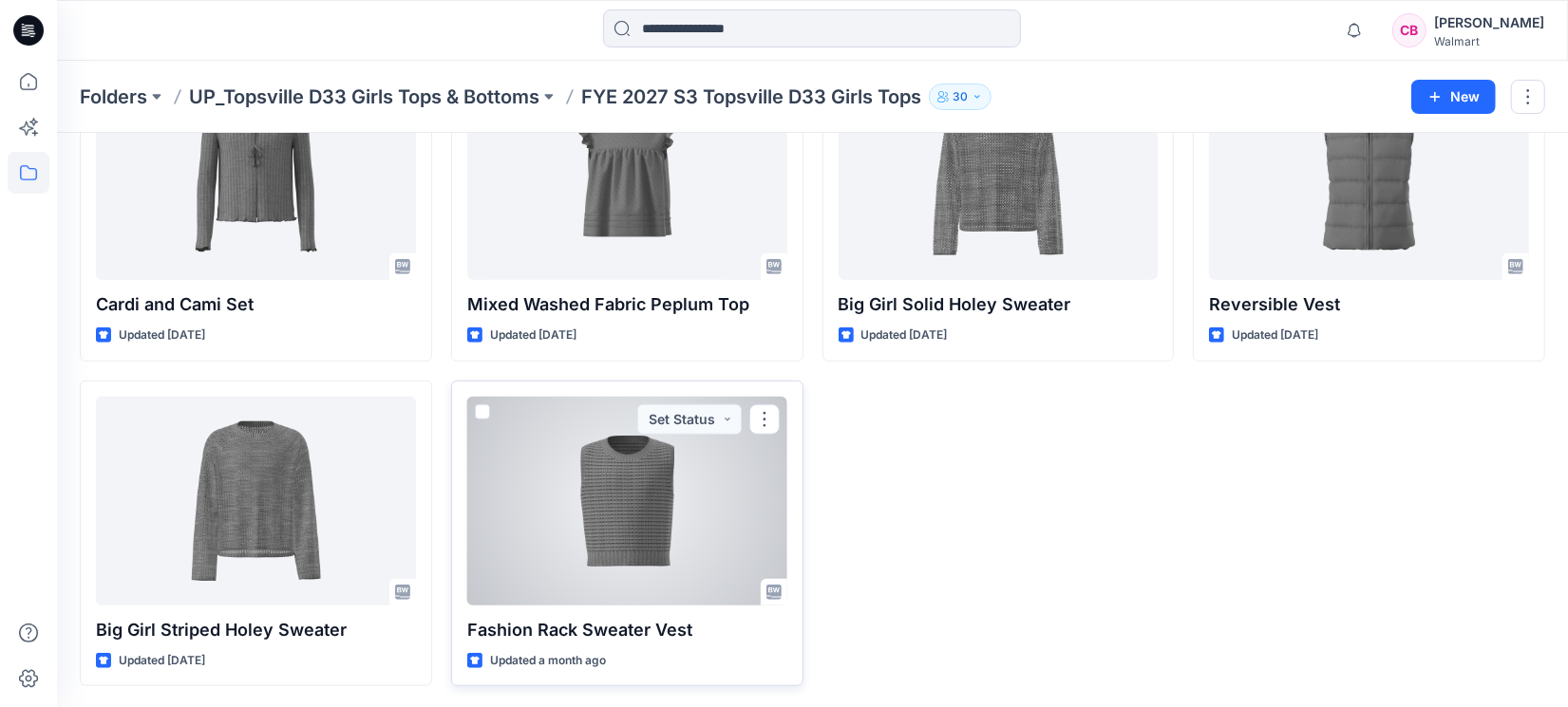
click at [614, 490] on div at bounding box center [627, 501] width 320 height 209
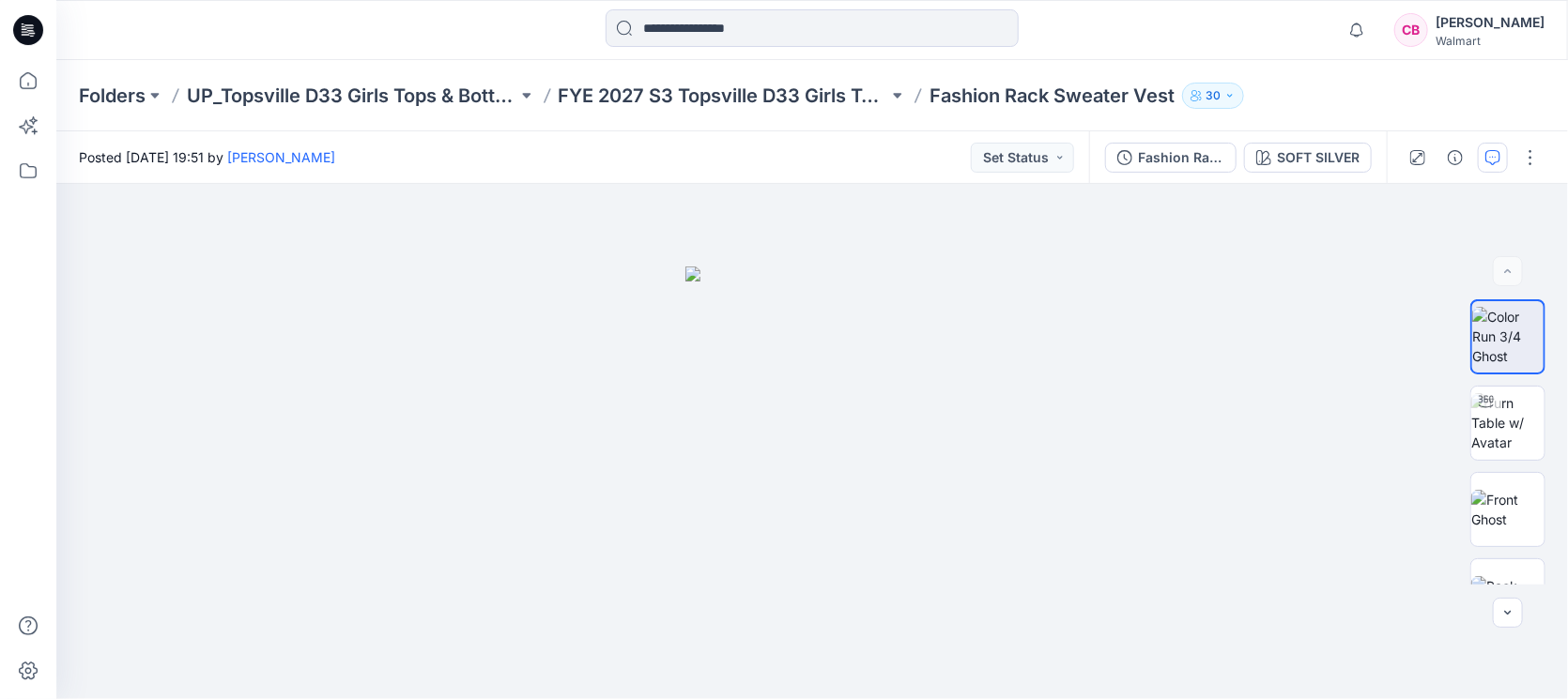
click at [1486, 152] on icon "button" at bounding box center [1493, 157] width 15 height 15
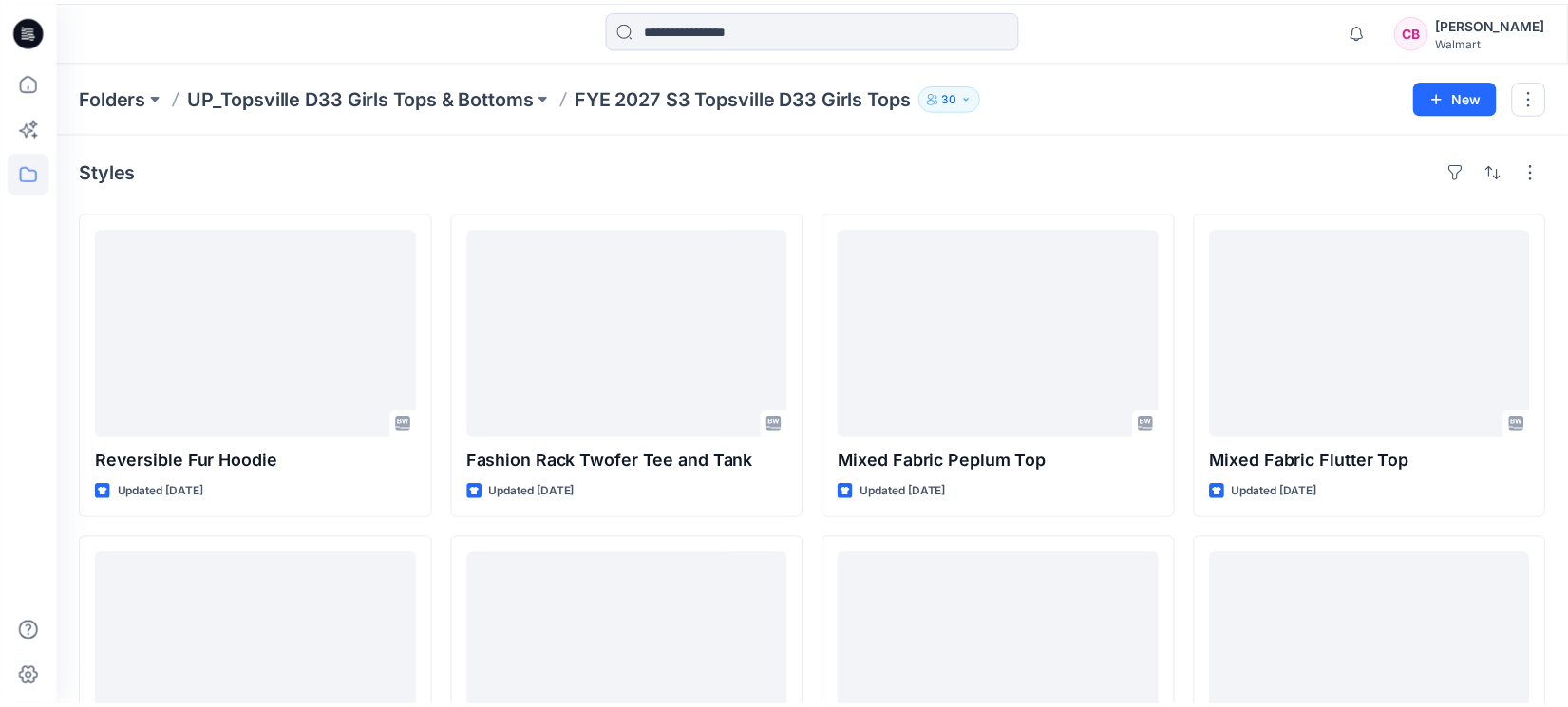
scroll to position [808, 0]
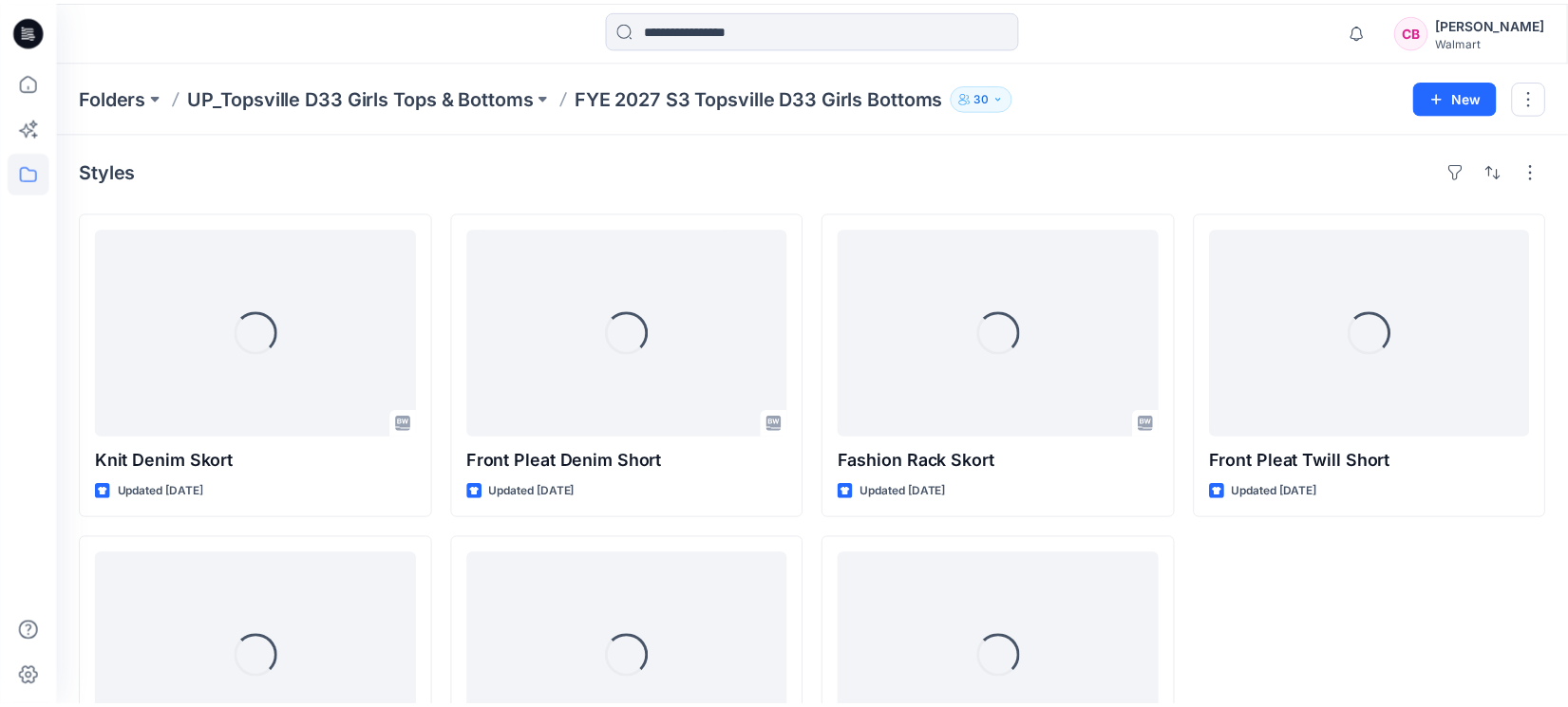
scroll to position [157, 0]
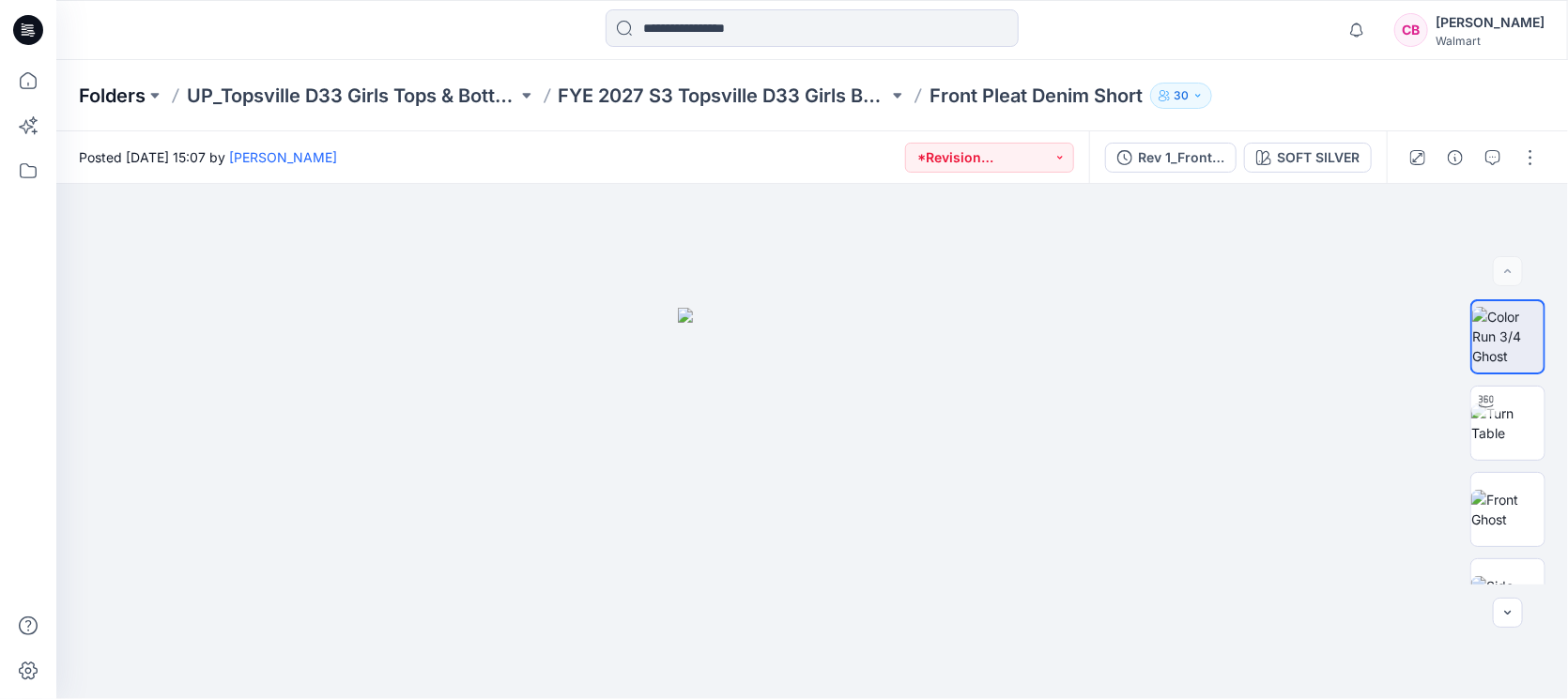
click at [101, 86] on p "Folders" at bounding box center [113, 95] width 67 height 26
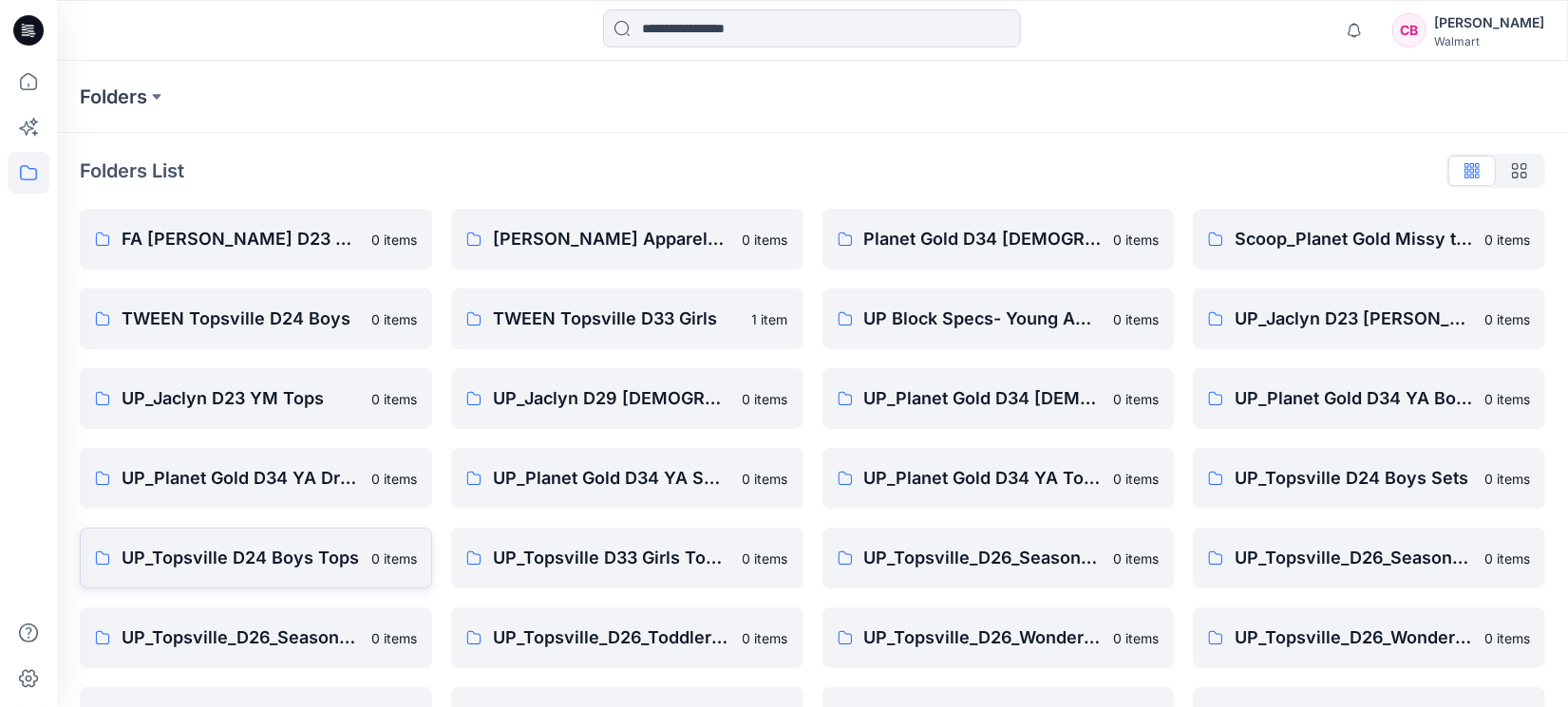
click at [246, 563] on p "UP_Topsville D24 Boys Tops" at bounding box center [241, 557] width 239 height 27
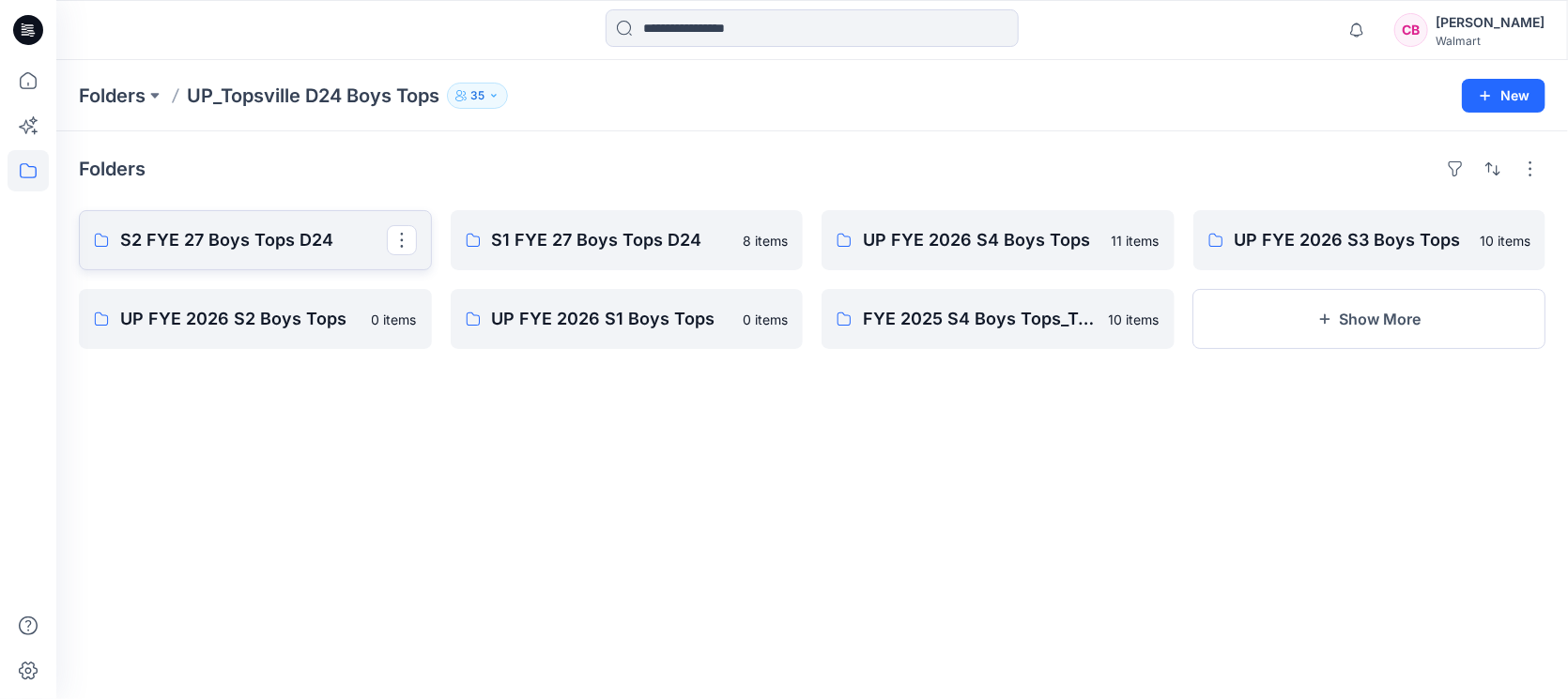
click at [219, 237] on p "S2 FYE 27 Boys Tops D24" at bounding box center [254, 240] width 266 height 26
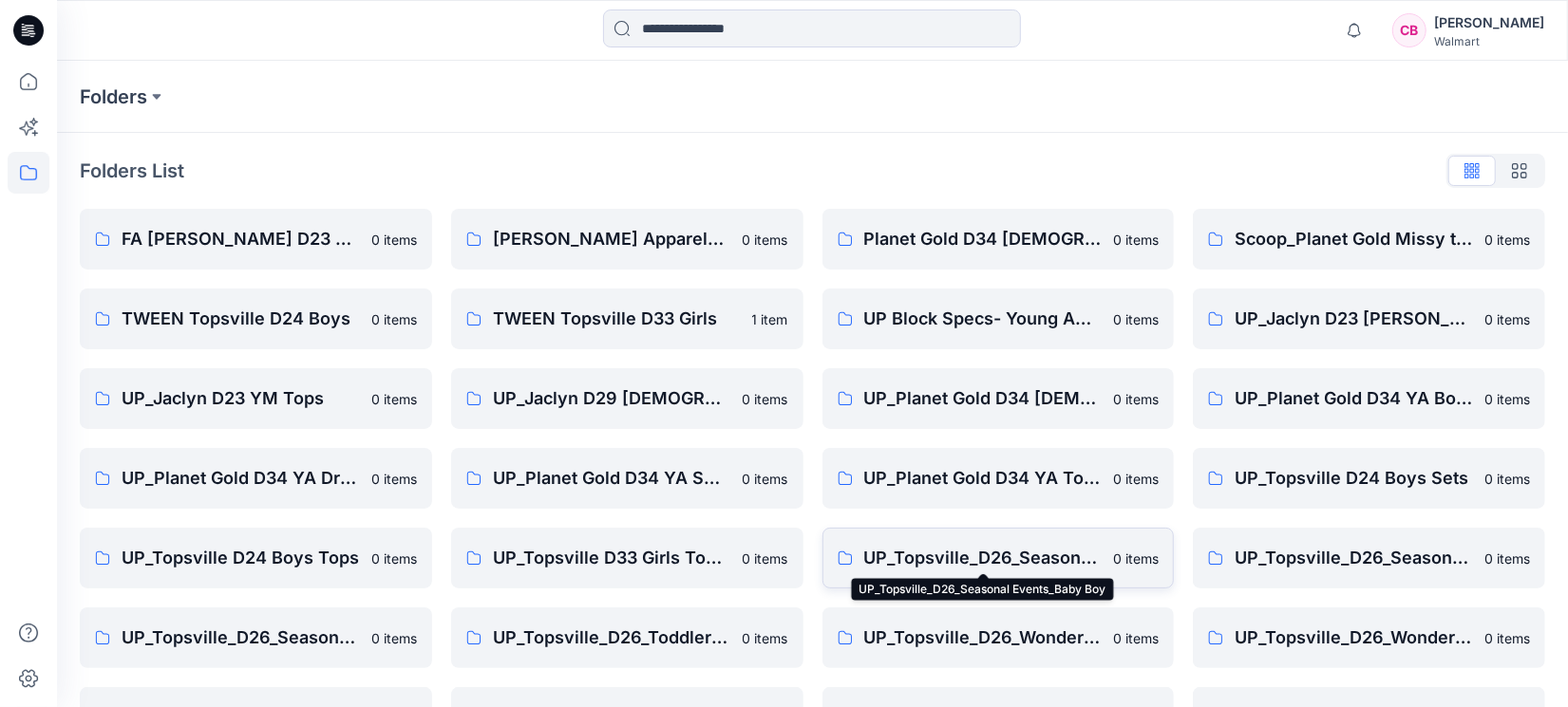
click at [1024, 553] on p "UP_Topsville_D26_Seasonal Events_Baby Boy" at bounding box center [983, 557] width 239 height 27
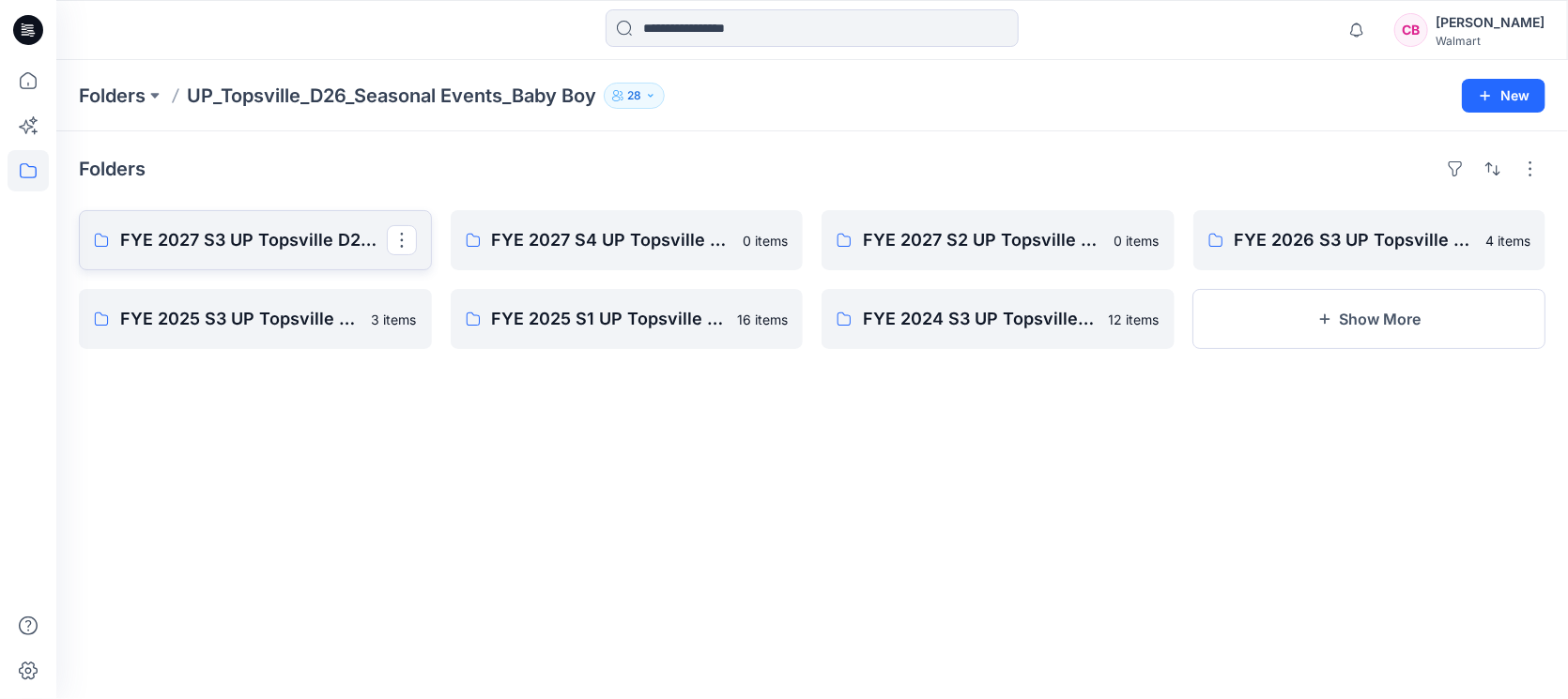
click at [262, 238] on p "FYE 2027 S3 UP Topsville D26 Baby Boy Seasonal" at bounding box center [254, 240] width 266 height 26
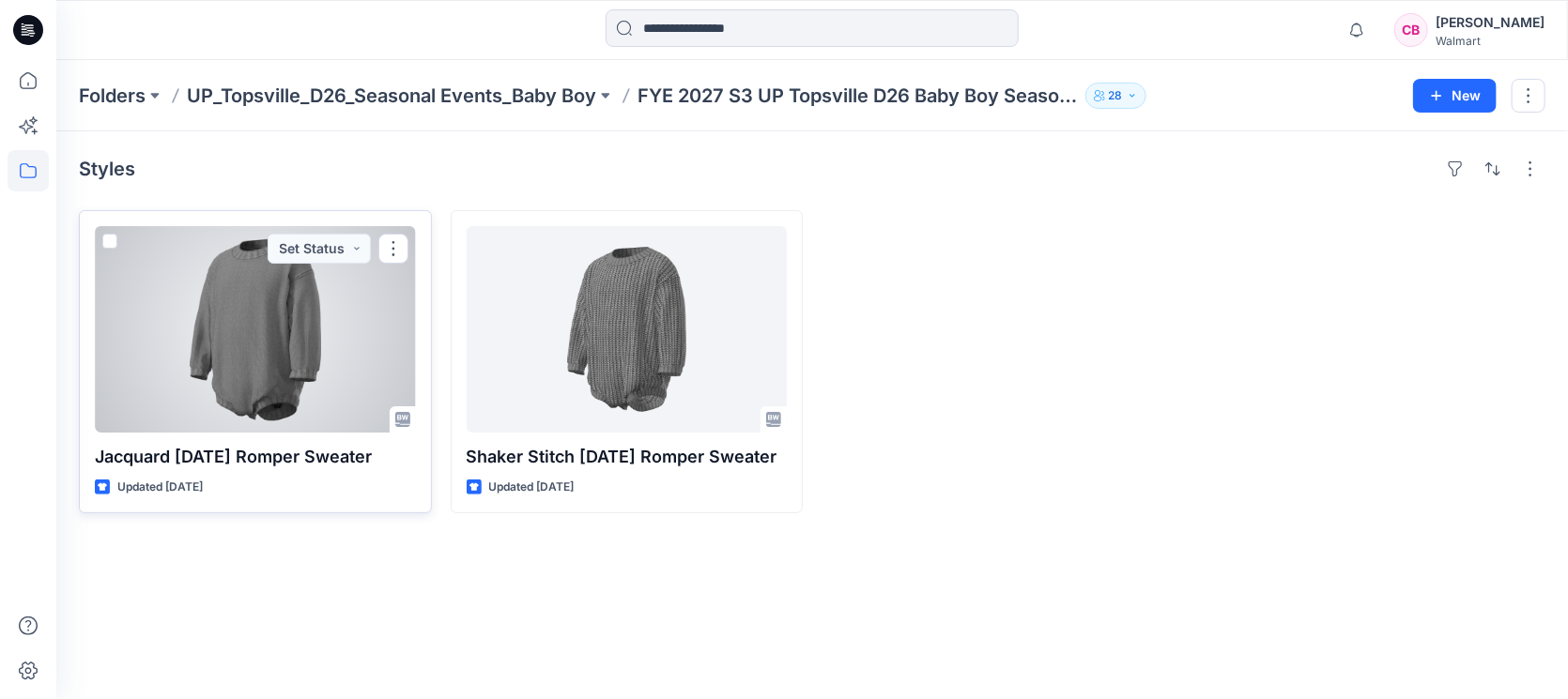
click at [214, 369] on div at bounding box center [256, 329] width 321 height 207
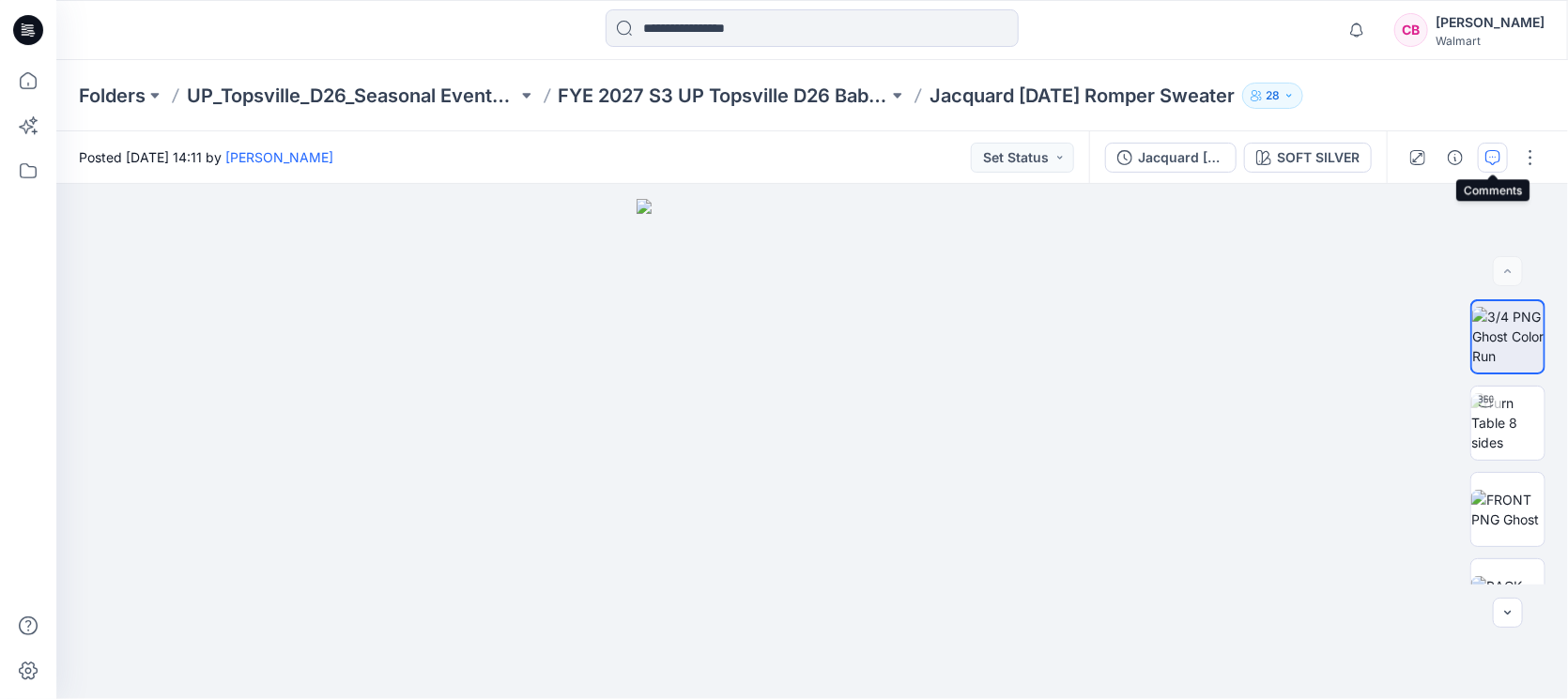
click at [1497, 158] on icon "button" at bounding box center [1493, 157] width 15 height 15
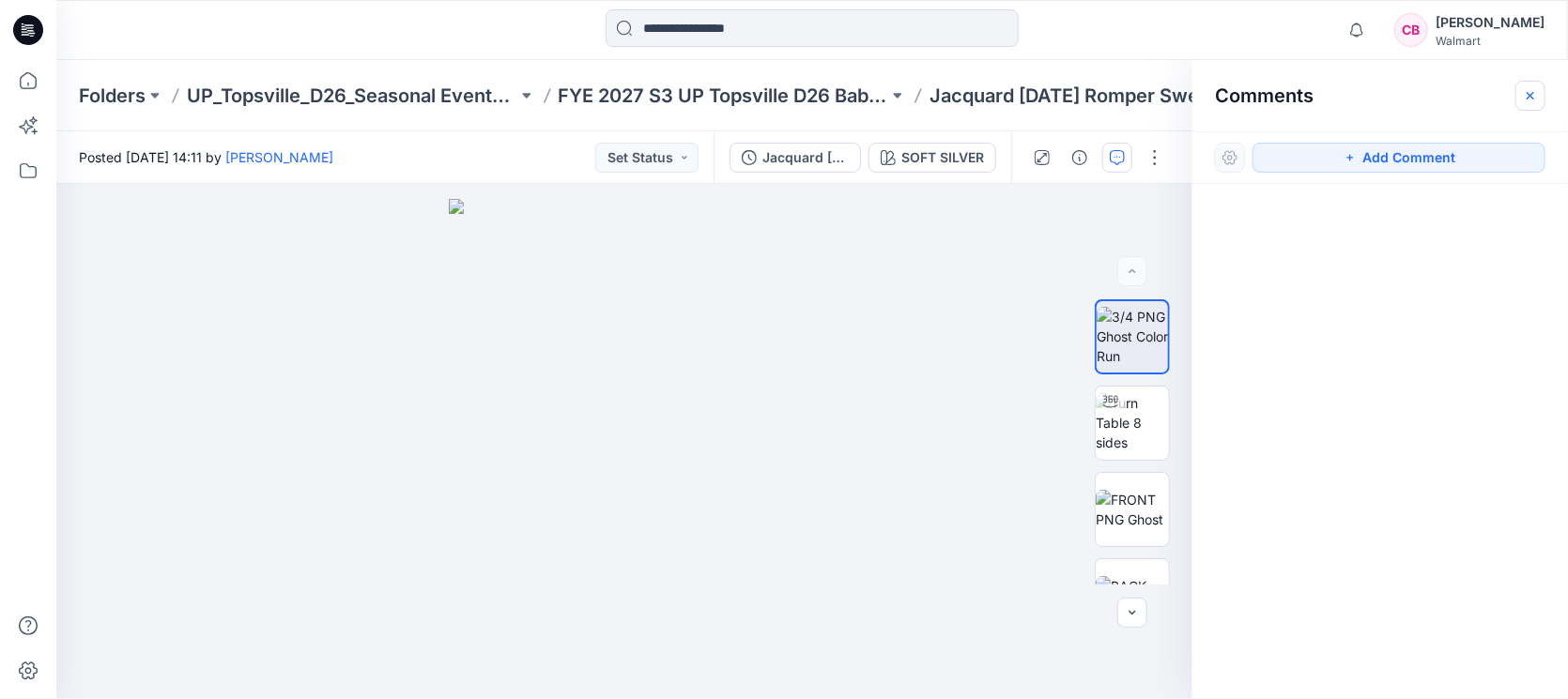
click at [1534, 99] on icon "button" at bounding box center [1530, 95] width 15 height 15
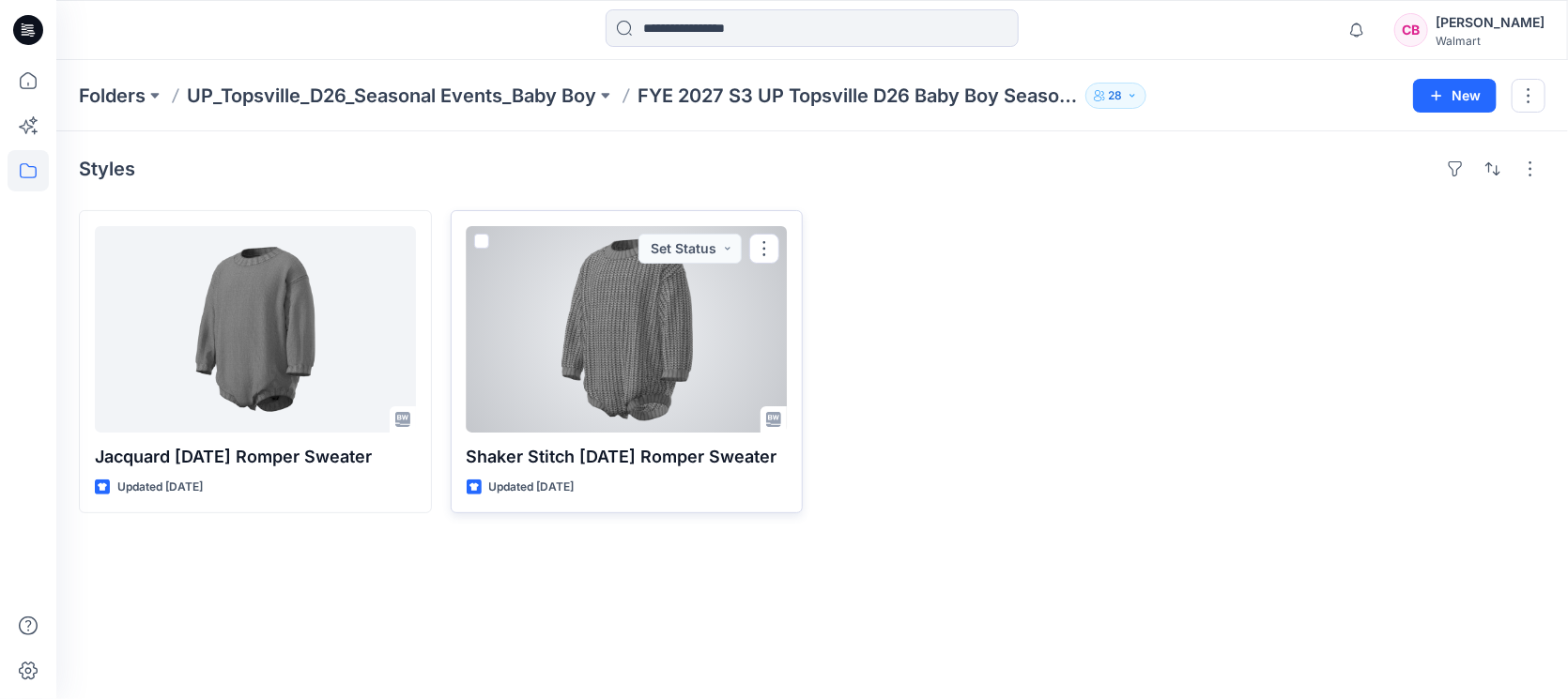
click at [602, 368] on div at bounding box center [628, 329] width 321 height 207
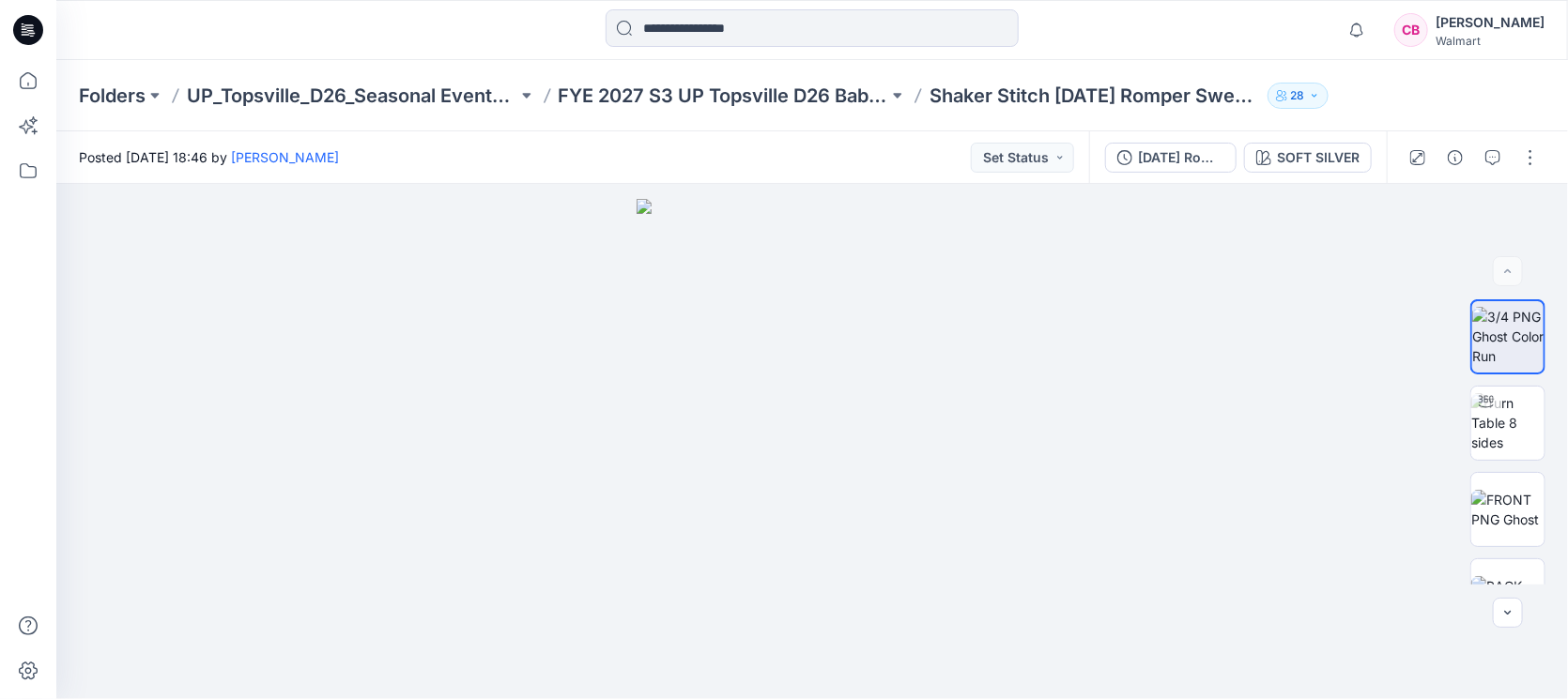
click at [1496, 140] on div at bounding box center [1473, 158] width 173 height 53
click at [1497, 146] on button "button" at bounding box center [1493, 158] width 30 height 30
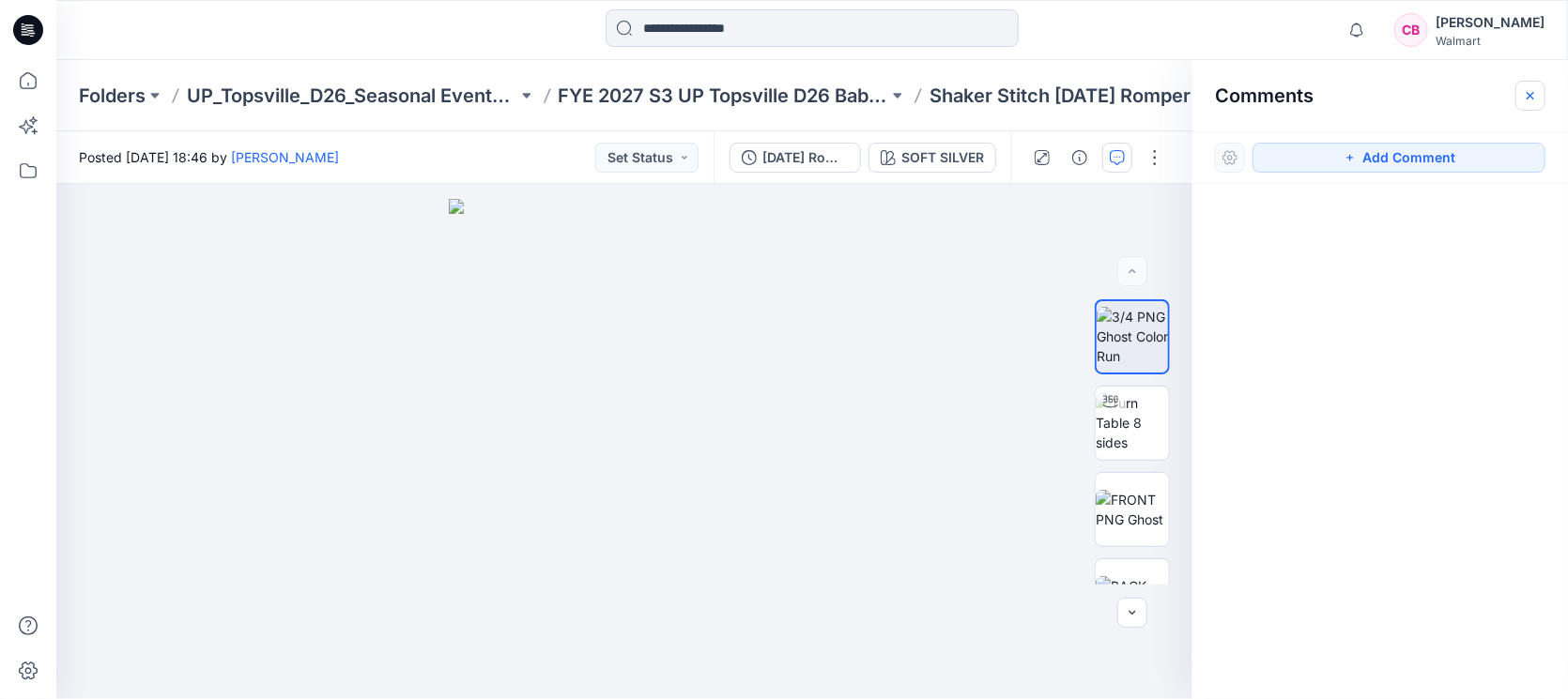
drag, startPoint x: 1534, startPoint y: 105, endPoint x: 1151, endPoint y: 63, distance: 385.3
click at [1534, 104] on button "button" at bounding box center [1530, 95] width 30 height 30
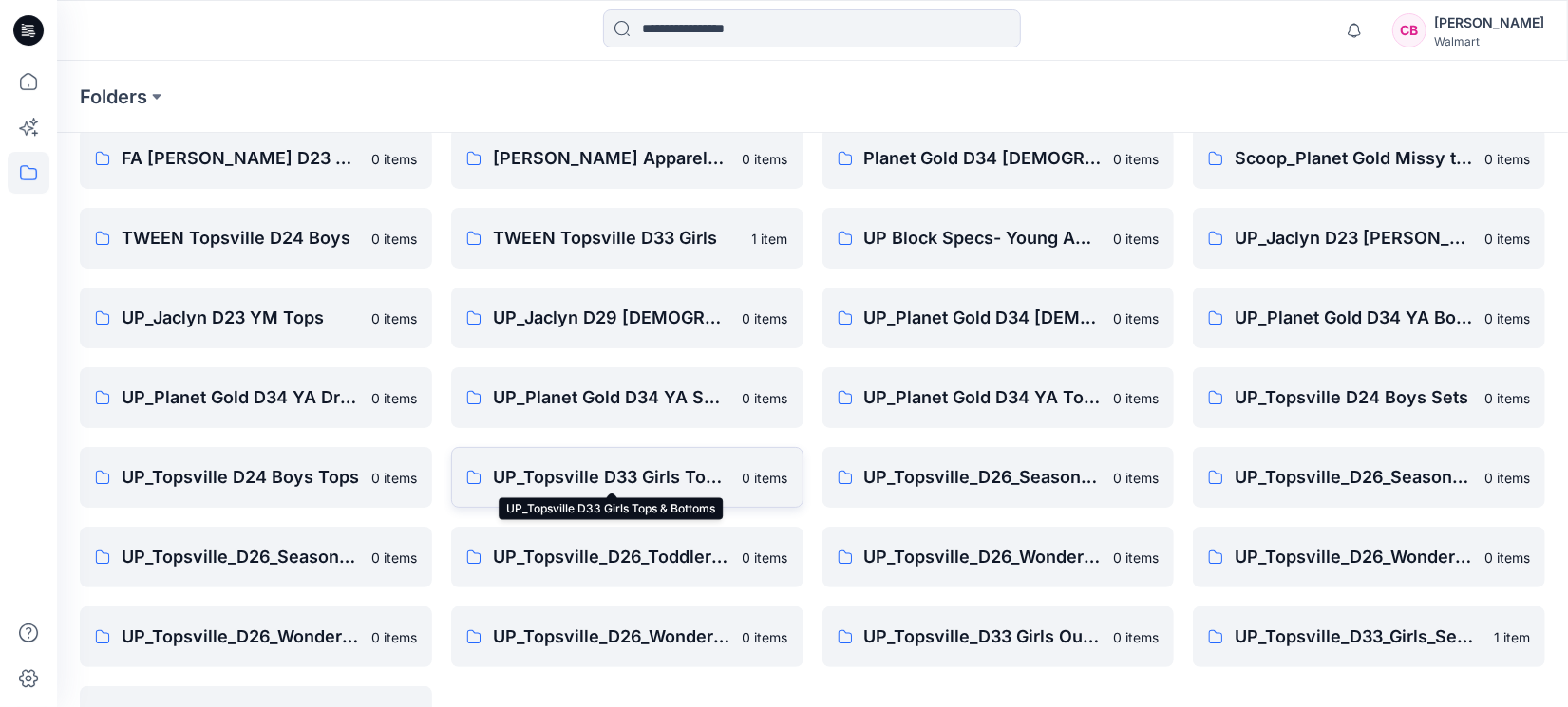
scroll to position [119, 0]
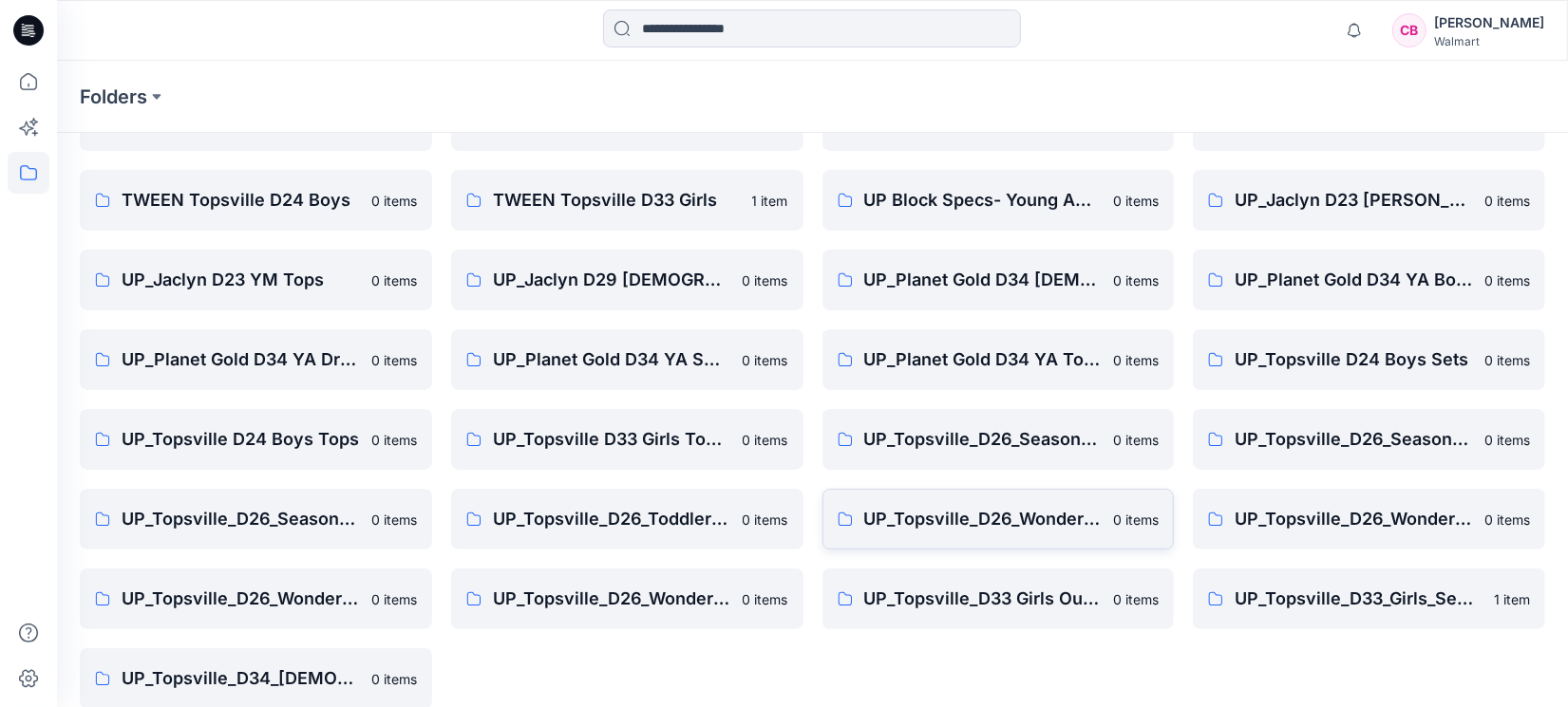
click at [1001, 535] on link "UP_Topsville_D26_Wonder Nation Baby Boy [DEMOGRAPHIC_DATA] items" at bounding box center [998, 519] width 353 height 60
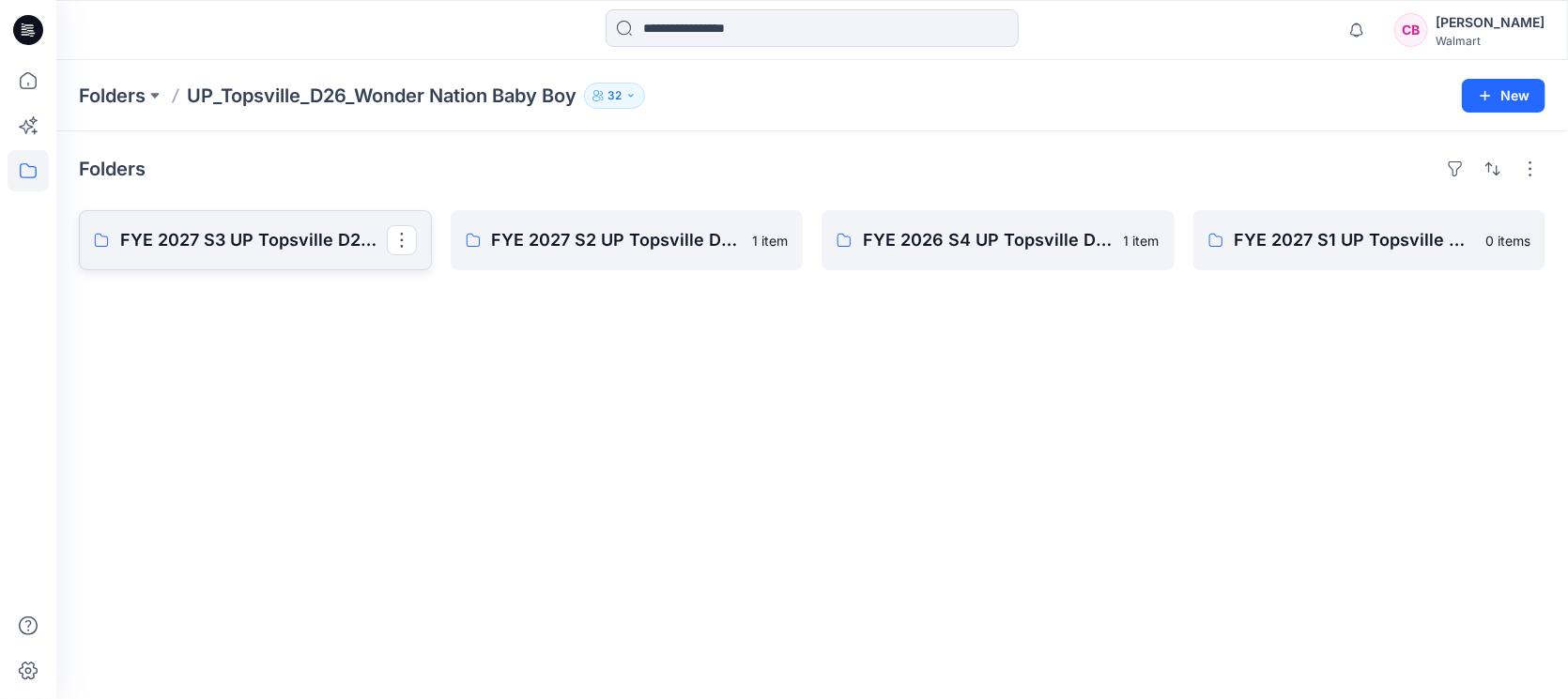
click at [260, 239] on p "FYE 2027 S3 UP Topsville D26 Baby Boy Wonder Nation" at bounding box center [254, 240] width 266 height 26
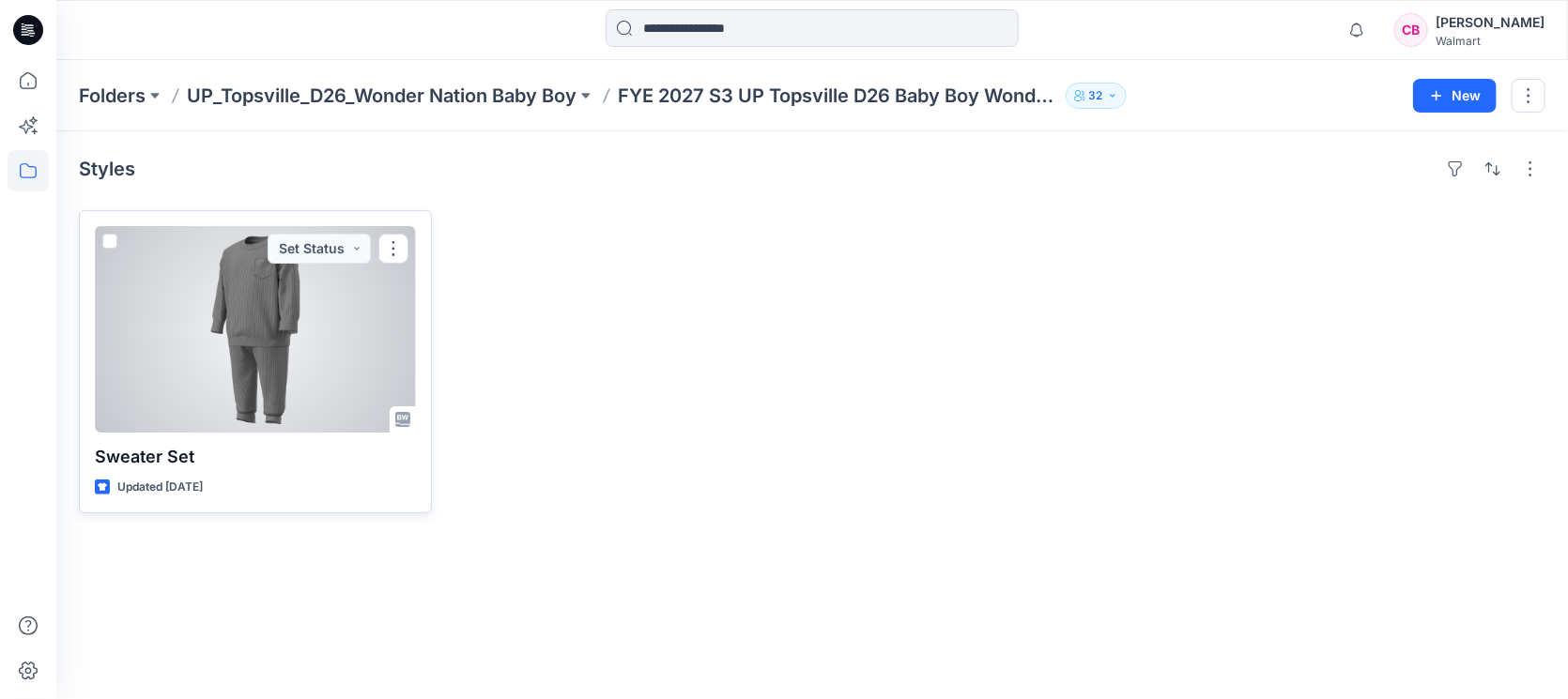
click at [209, 336] on div at bounding box center [256, 329] width 321 height 207
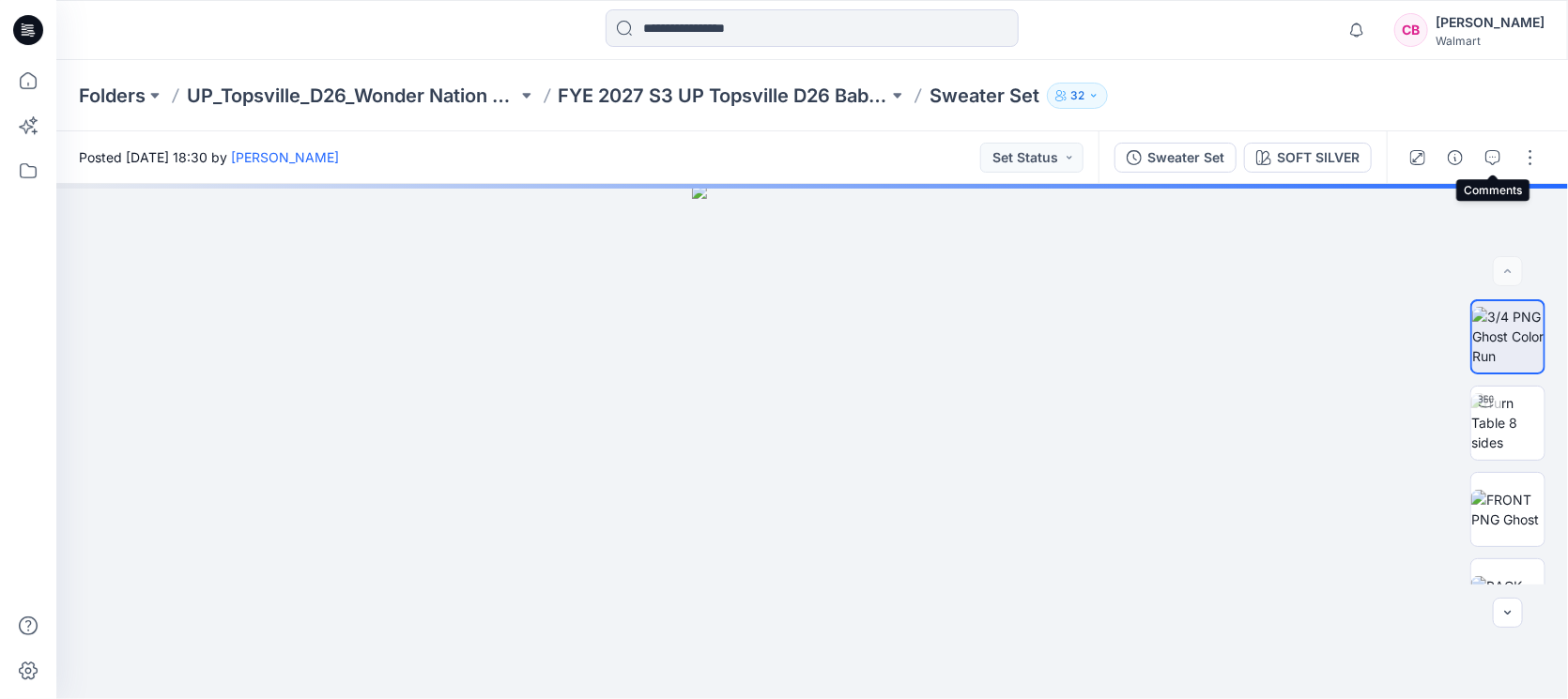
click at [1487, 160] on icon "button" at bounding box center [1493, 157] width 15 height 15
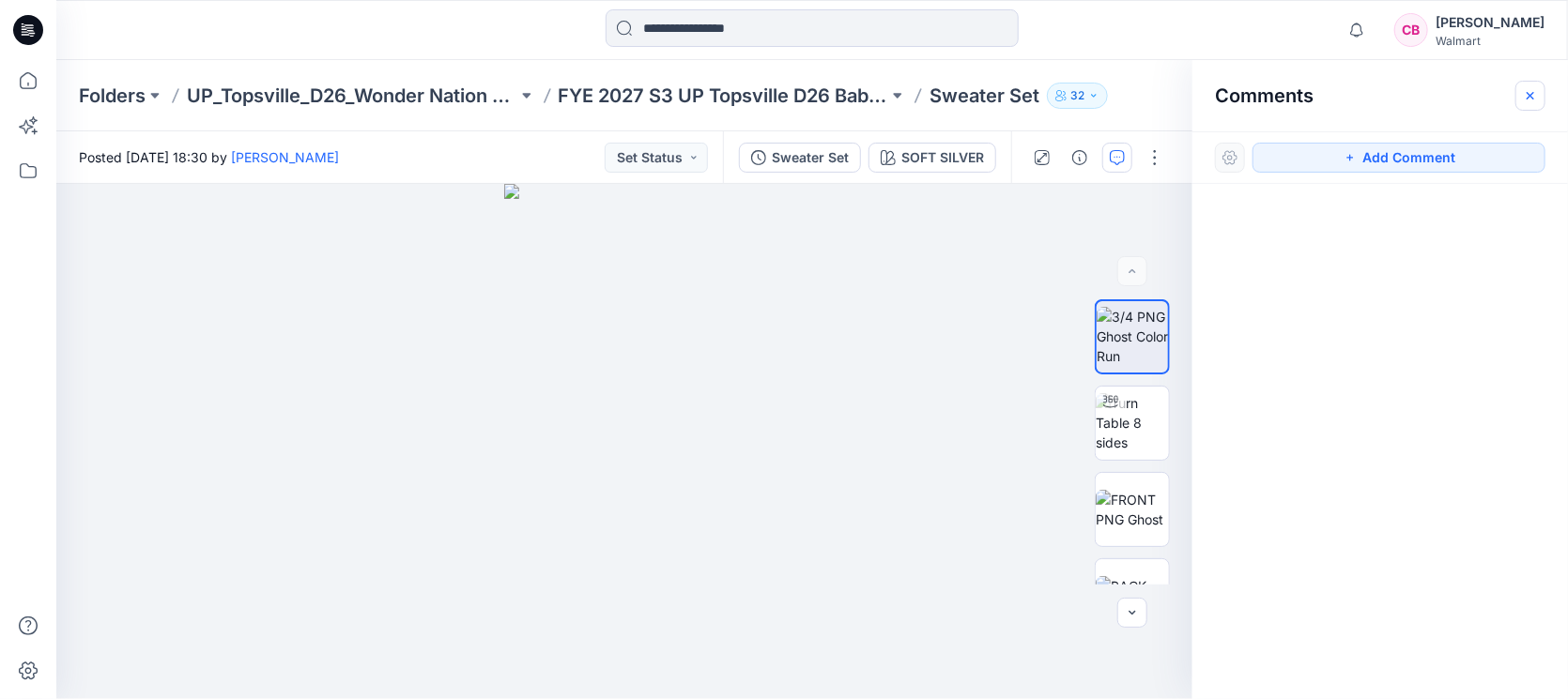
click at [1531, 101] on icon "button" at bounding box center [1530, 95] width 15 height 15
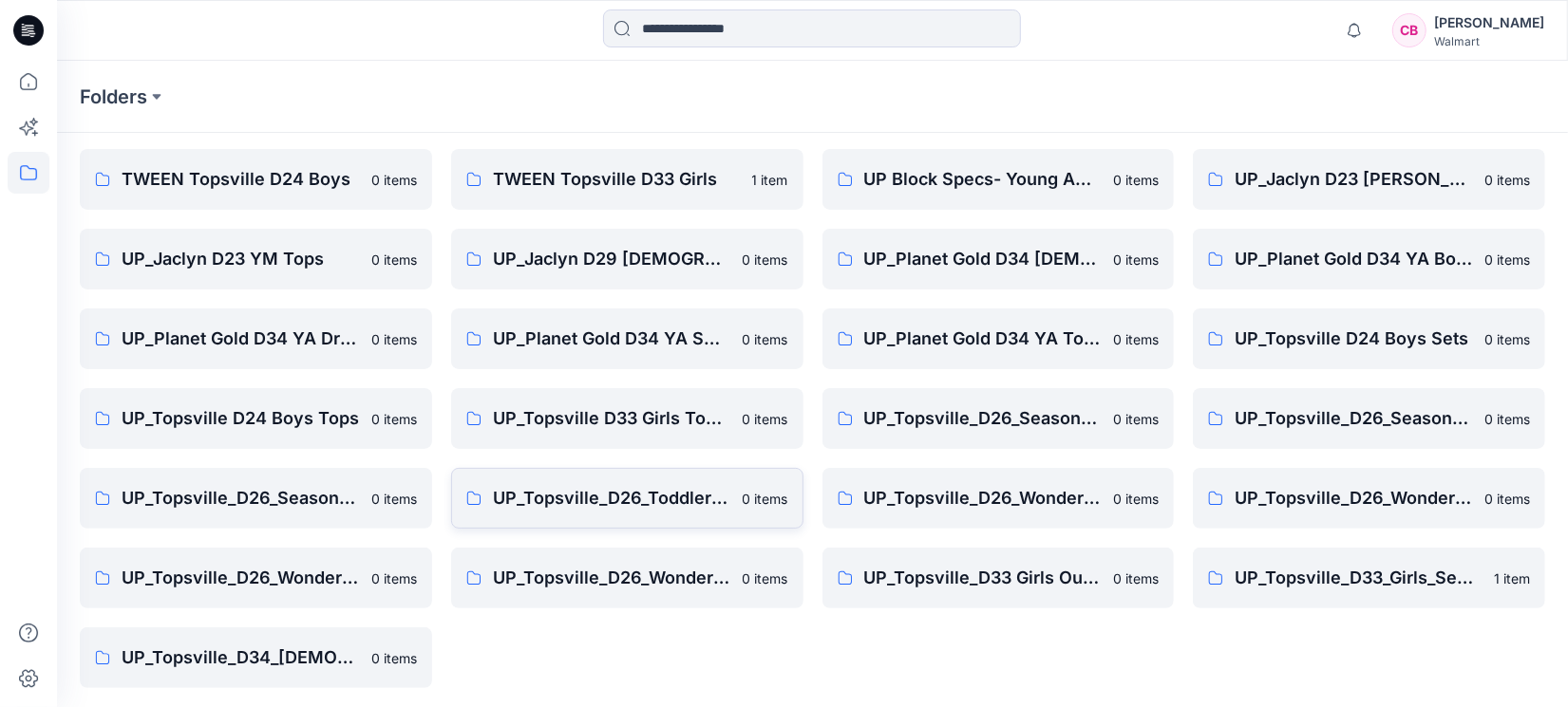
scroll to position [143, 0]
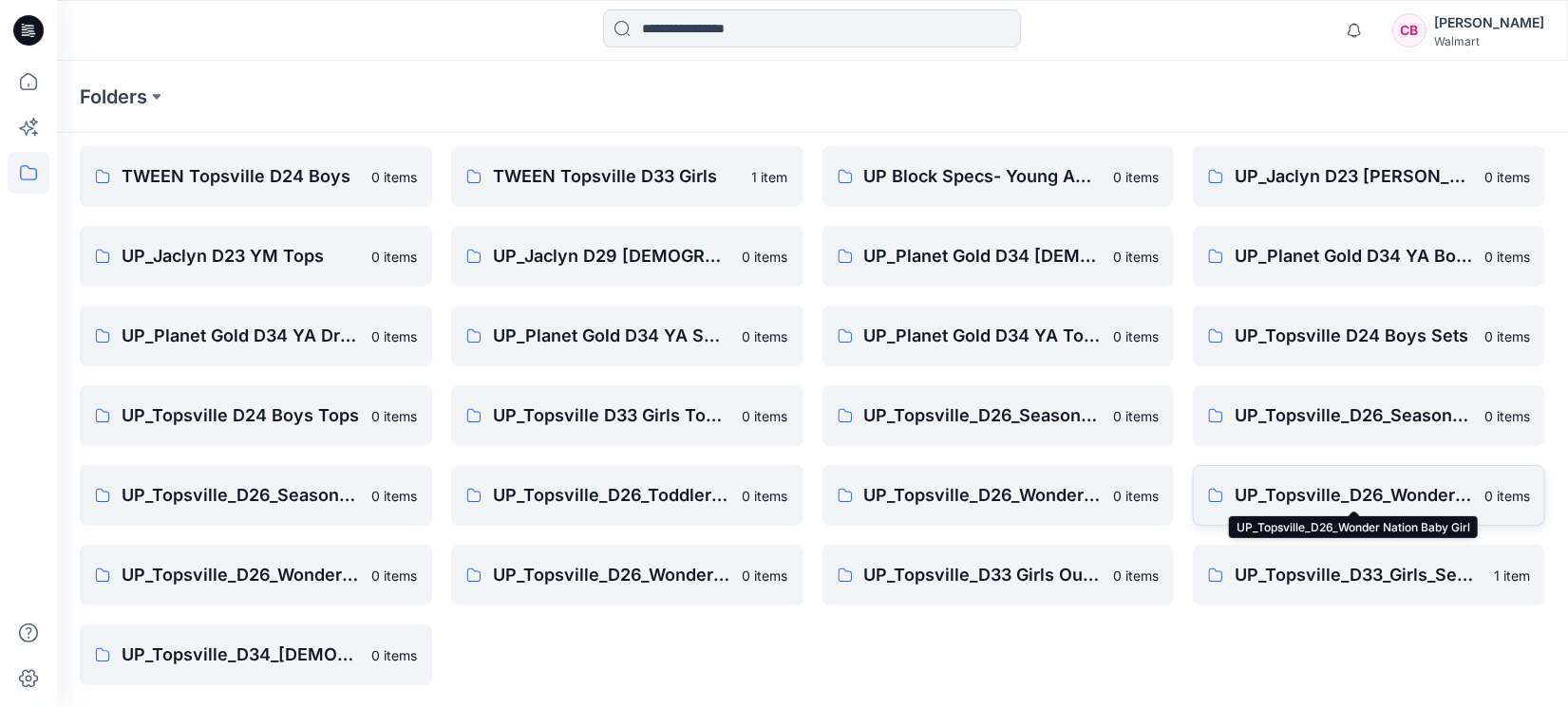
click at [1440, 495] on p "UP_Topsville_D26_Wonder Nation Baby Girl" at bounding box center [1353, 495] width 239 height 27
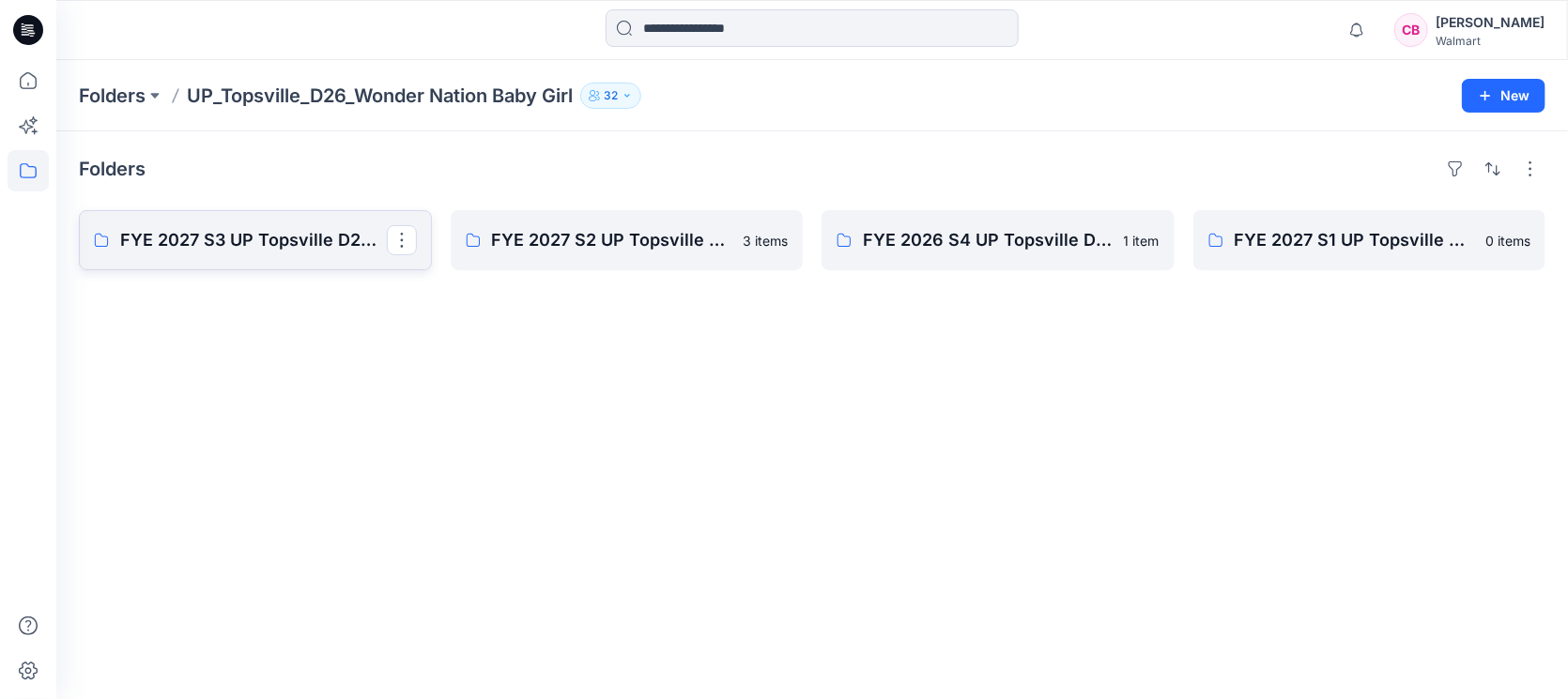
click at [184, 247] on p "FYE 2027 S3 UP Topsville D26 Baby Girl Wonder Nation" at bounding box center [254, 240] width 266 height 26
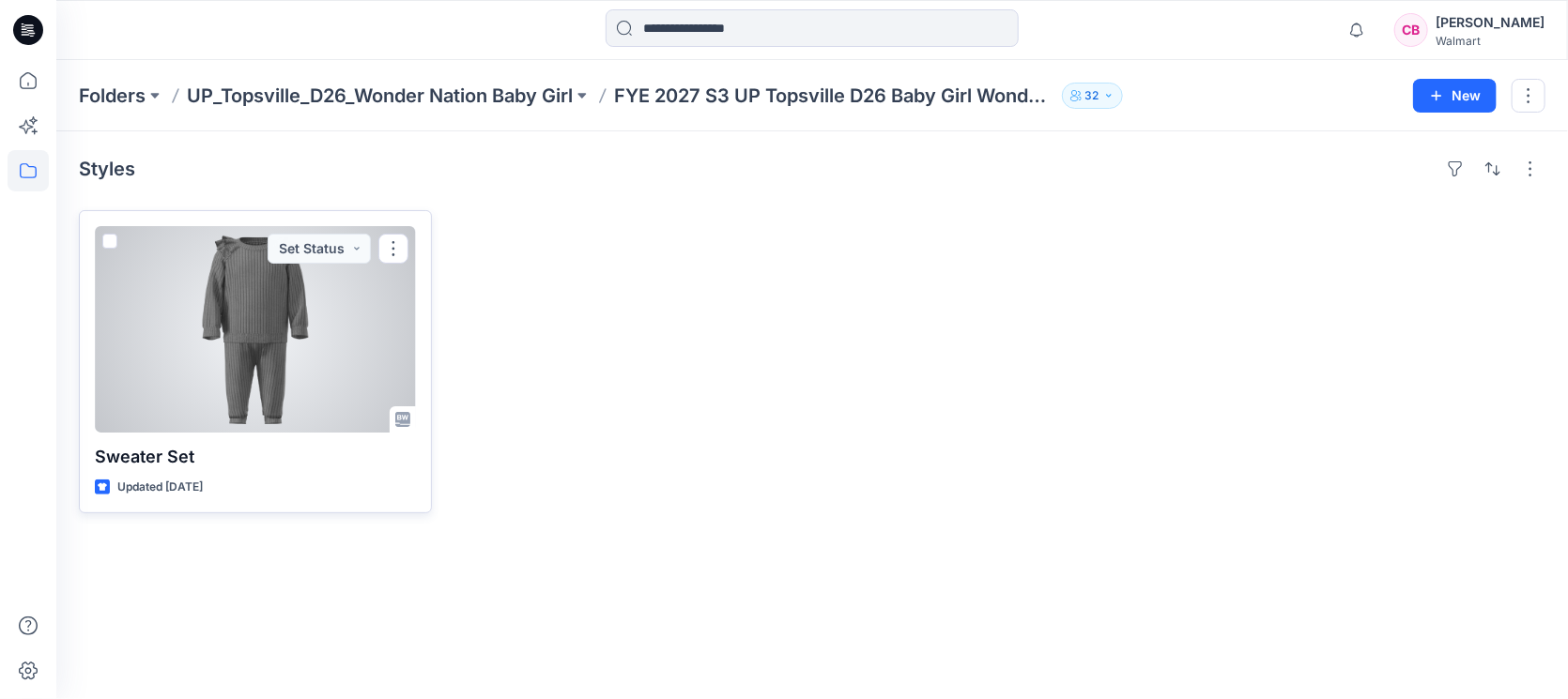
click at [216, 345] on div at bounding box center [256, 329] width 321 height 207
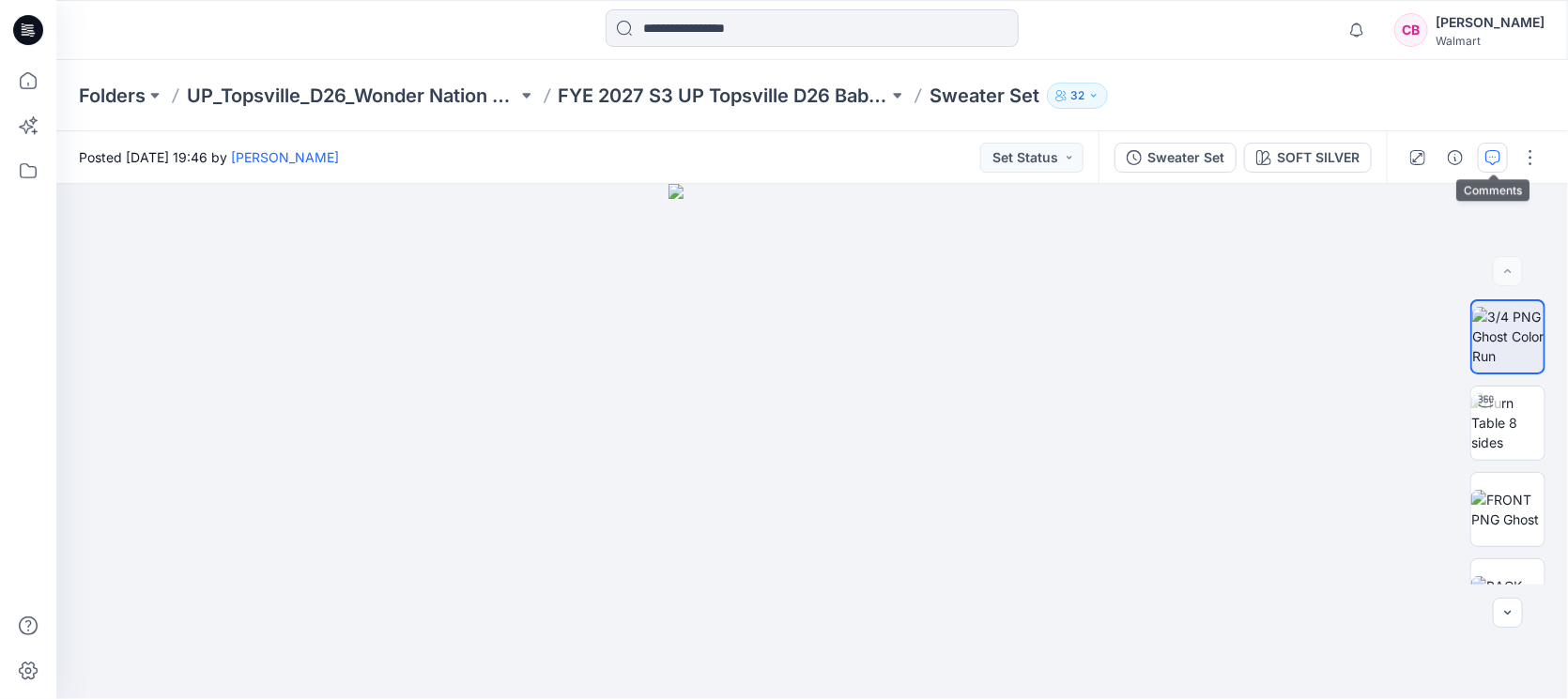
click at [1496, 148] on button "button" at bounding box center [1493, 158] width 30 height 30
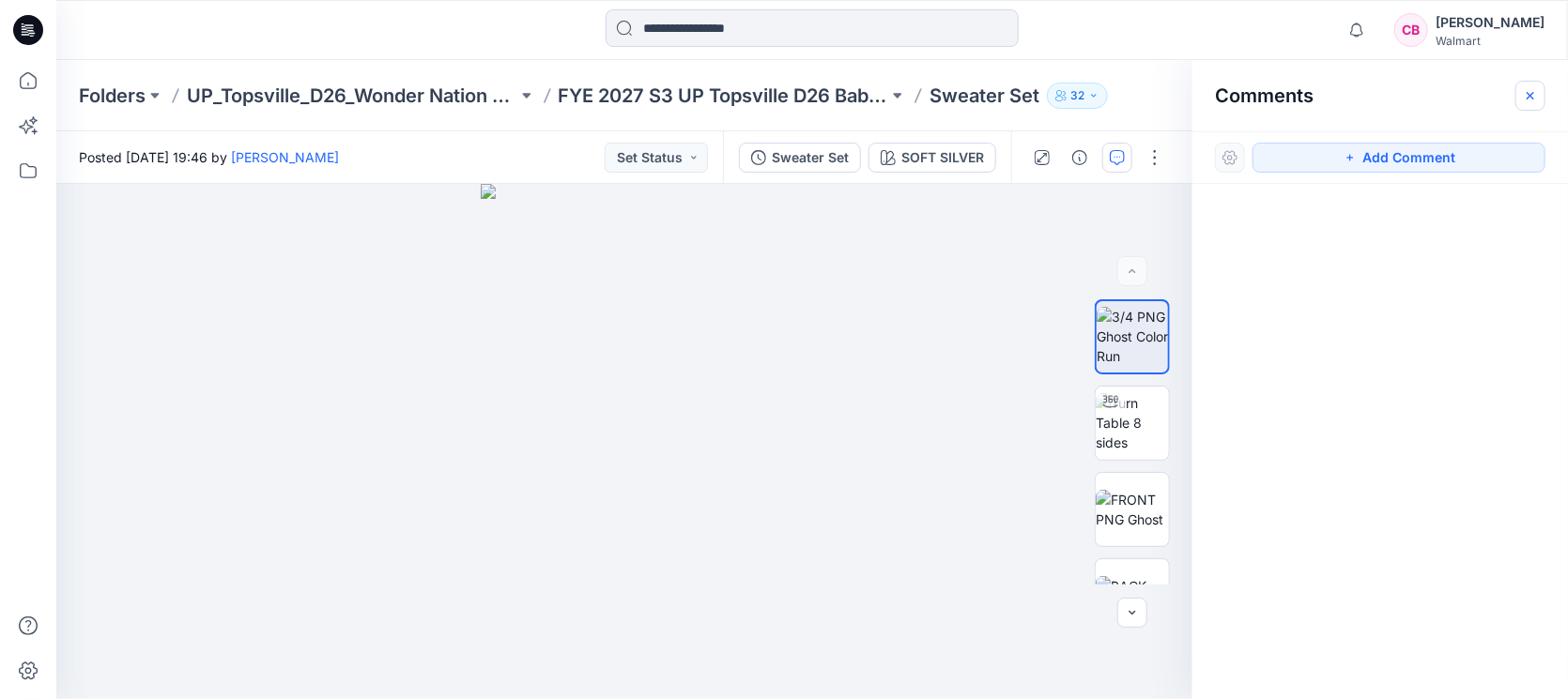
click at [1527, 100] on icon "button" at bounding box center [1530, 95] width 15 height 15
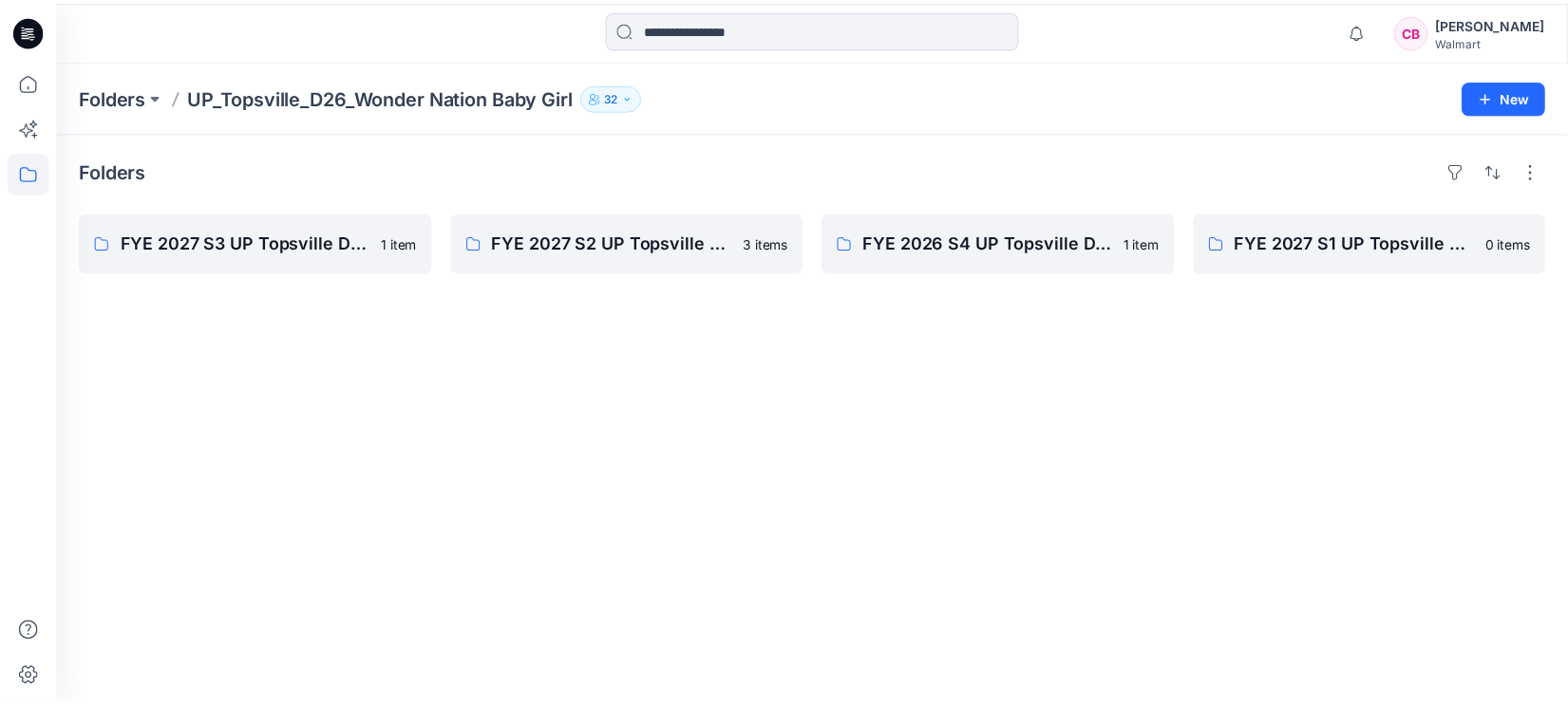
scroll to position [143, 0]
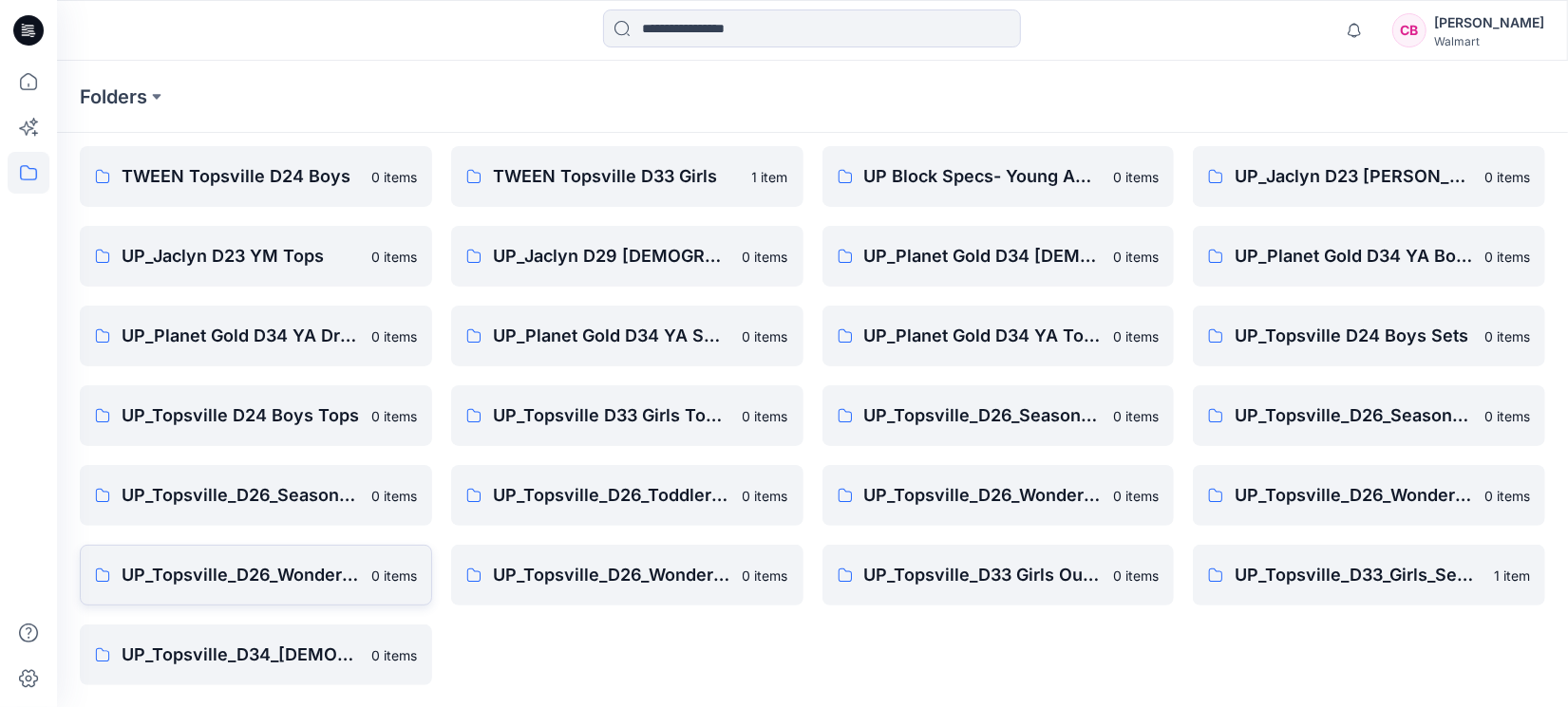
click at [246, 563] on p "UP_Topsville_D26_Wonder Nation_Toddler Boy" at bounding box center [241, 575] width 239 height 27
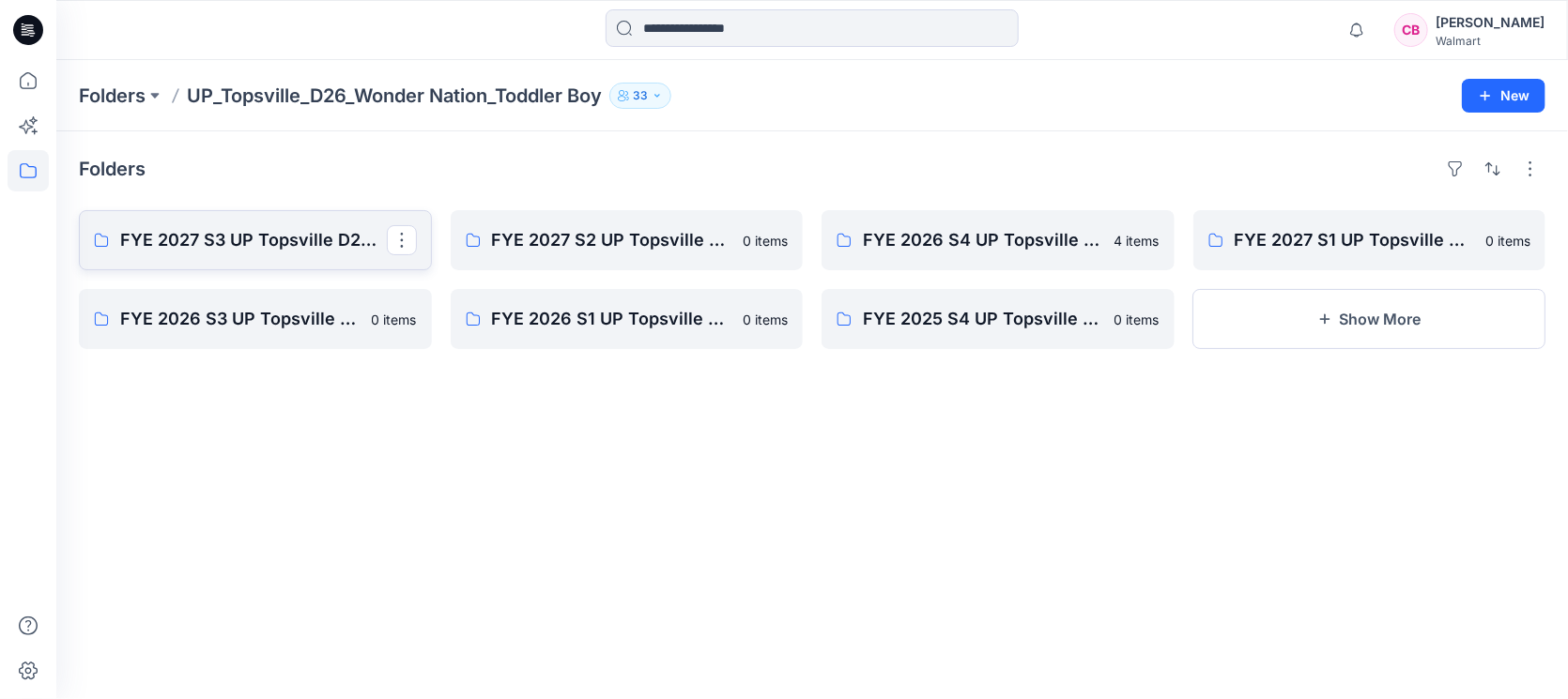
click at [252, 242] on p "FYE 2027 S3 UP Topsville D26 Toddler Boy" at bounding box center [254, 240] width 266 height 26
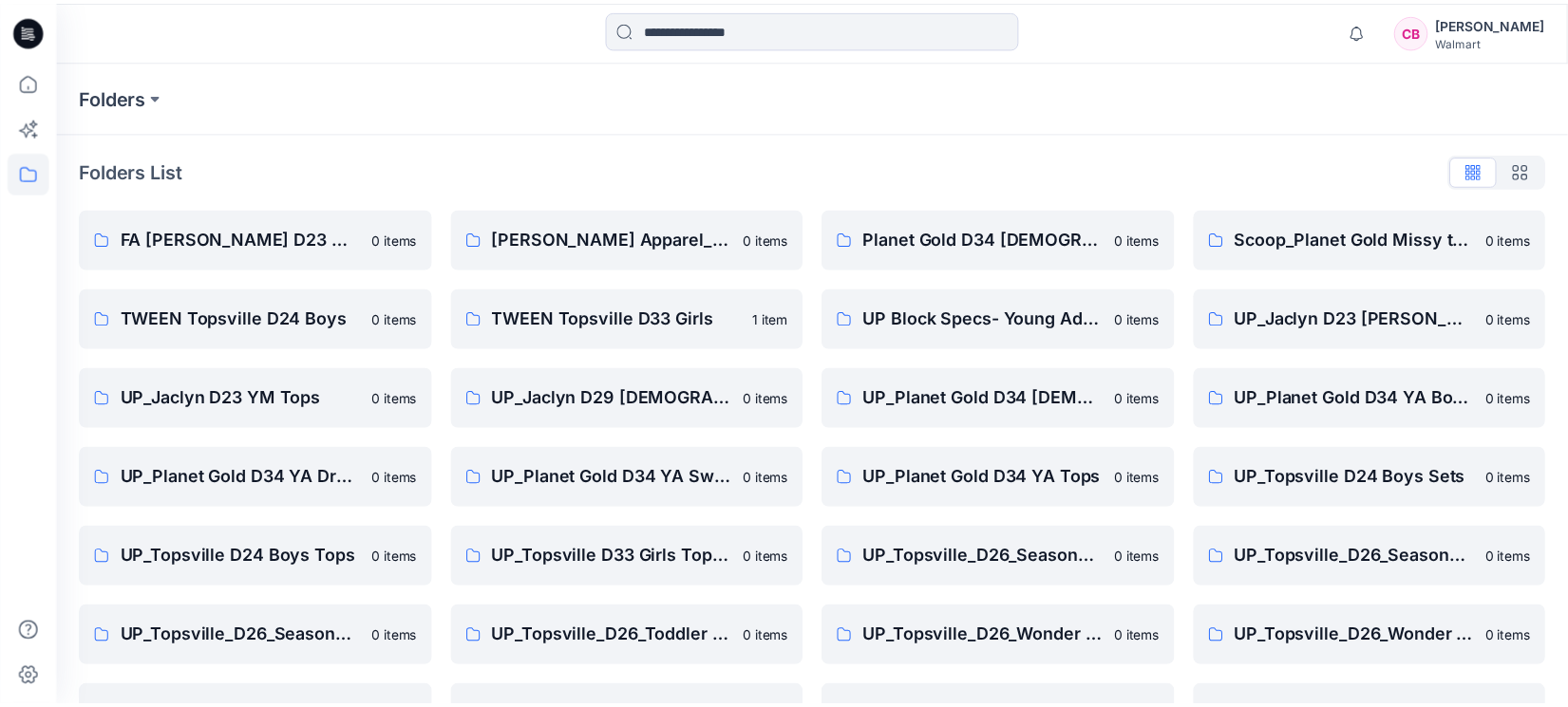
scroll to position [143, 0]
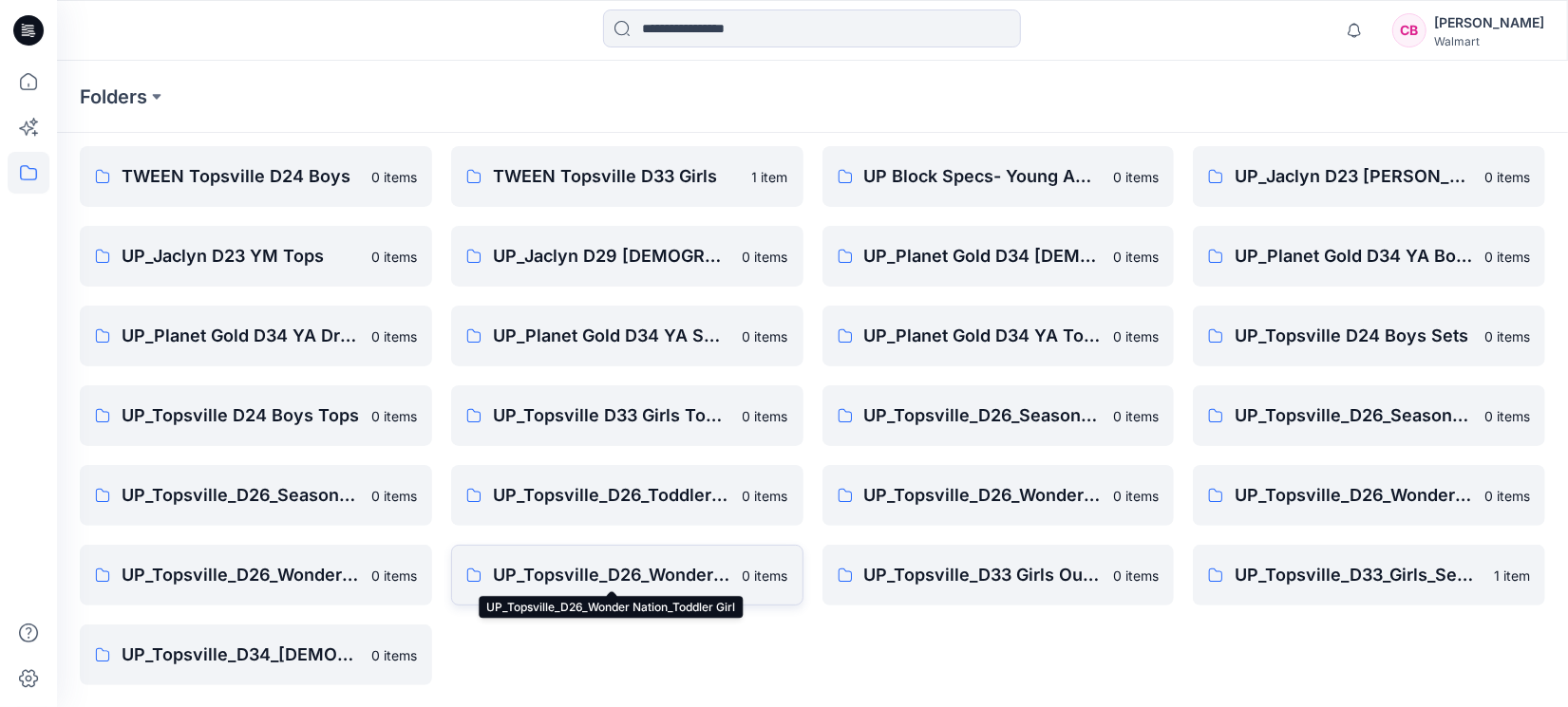
click at [682, 574] on p "UP_Topsville_D26_Wonder Nation_Toddler Girl" at bounding box center [612, 575] width 239 height 27
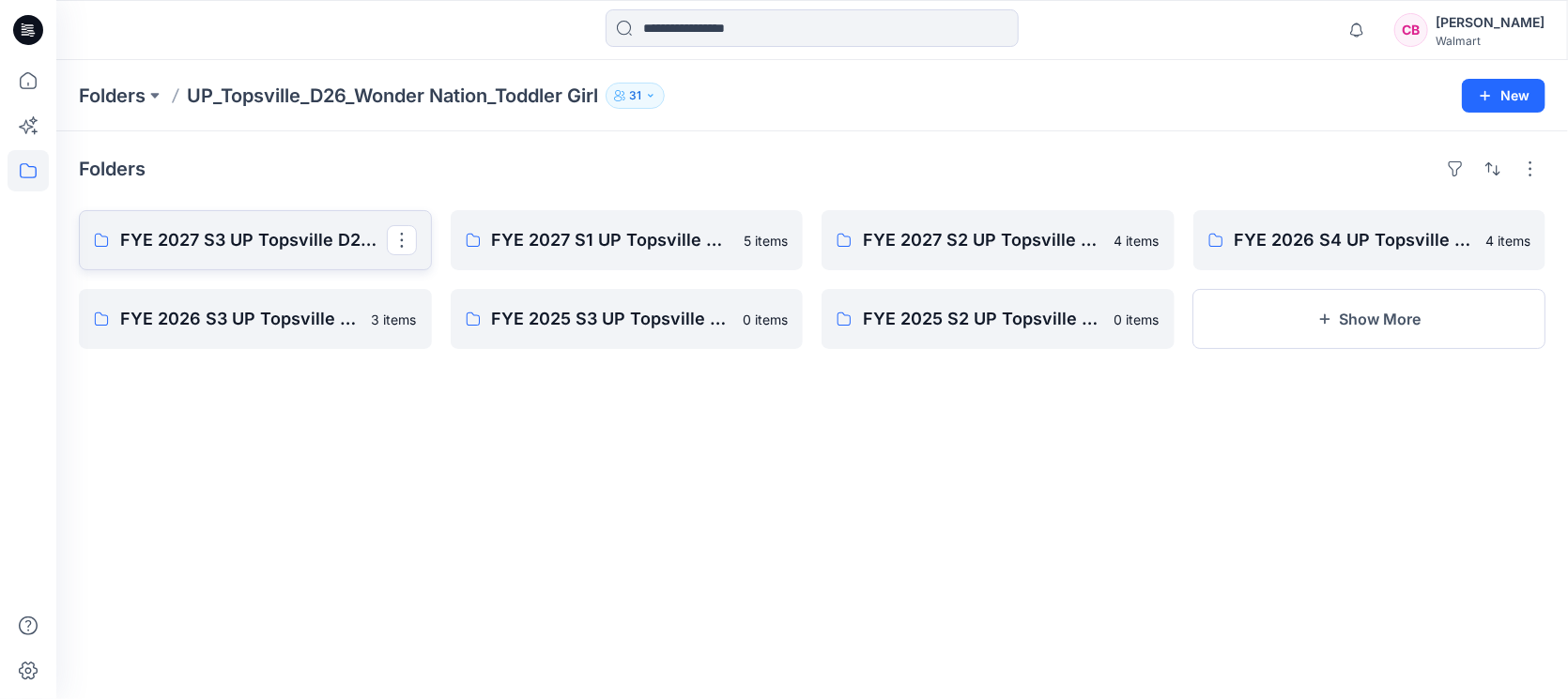
click at [254, 233] on p "FYE 2027 S3 UP Topsville D26 Toddler Girl Wonder Nation" at bounding box center [254, 240] width 266 height 26
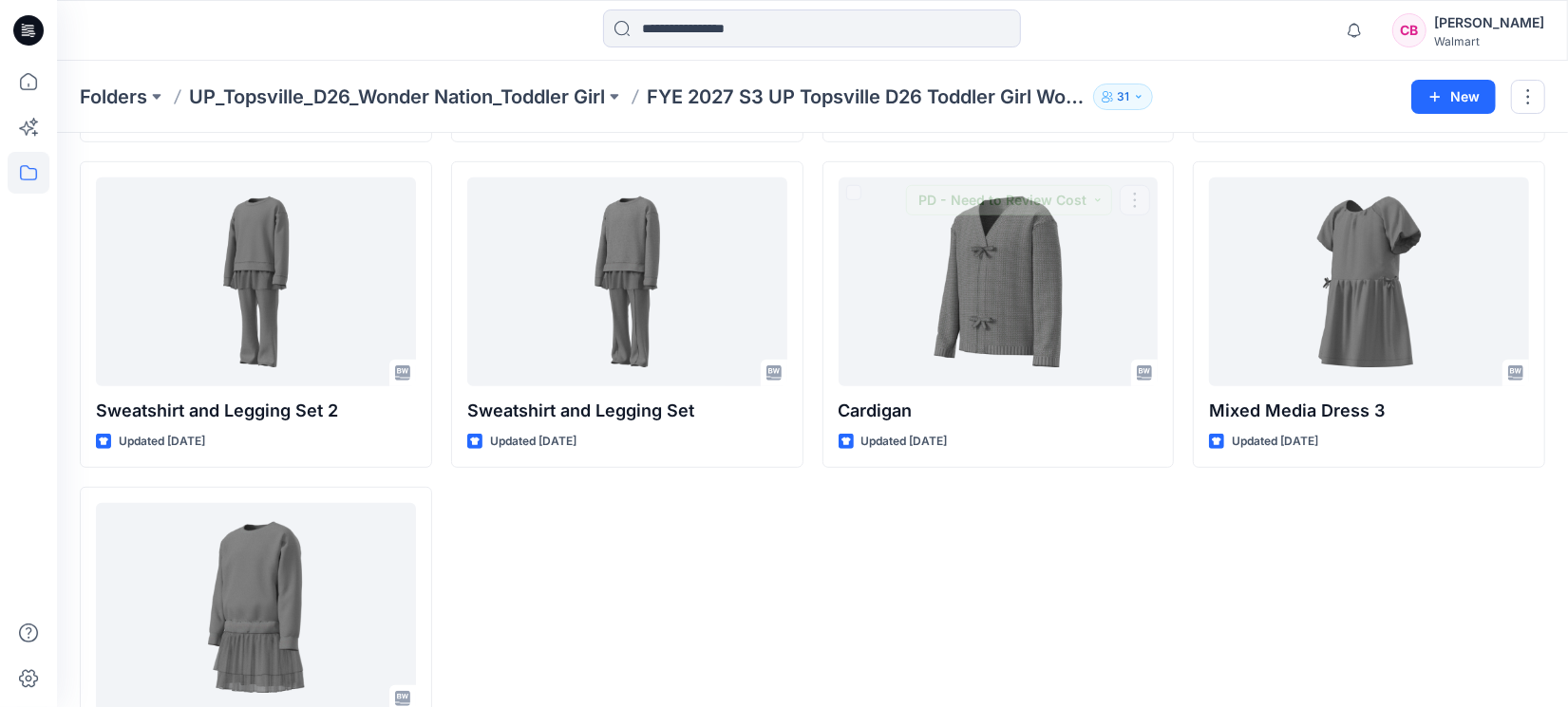
scroll to position [808, 0]
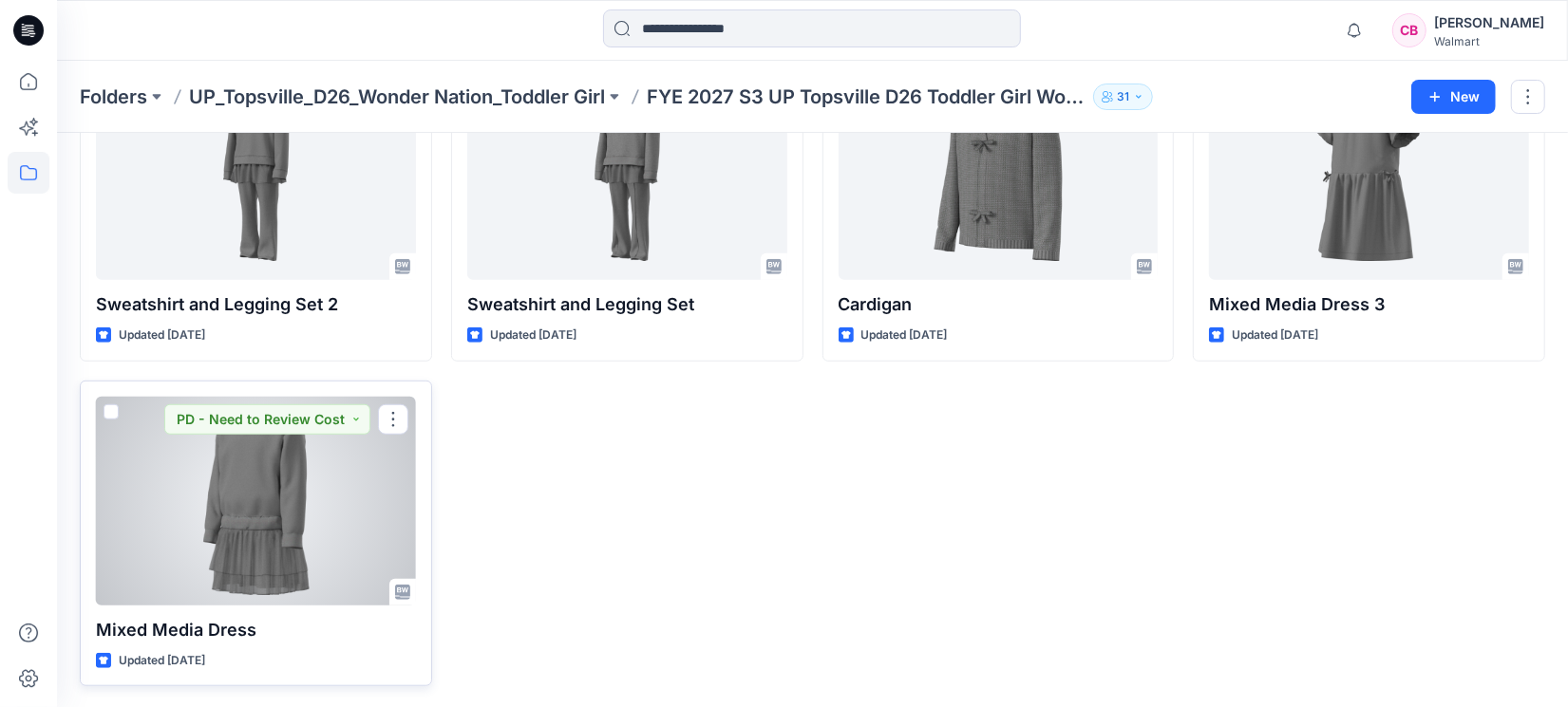
click at [232, 540] on div at bounding box center [256, 501] width 320 height 209
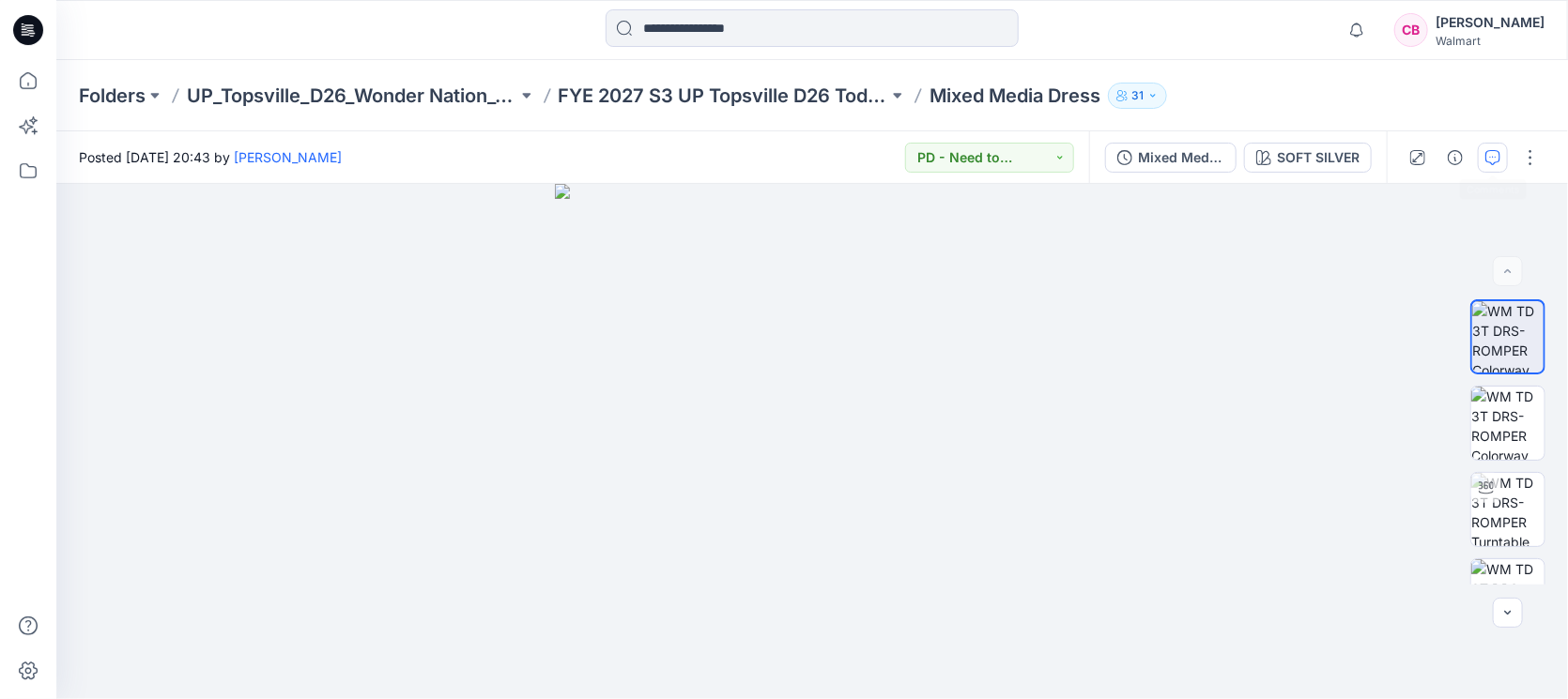
click at [1484, 152] on button "button" at bounding box center [1493, 158] width 30 height 30
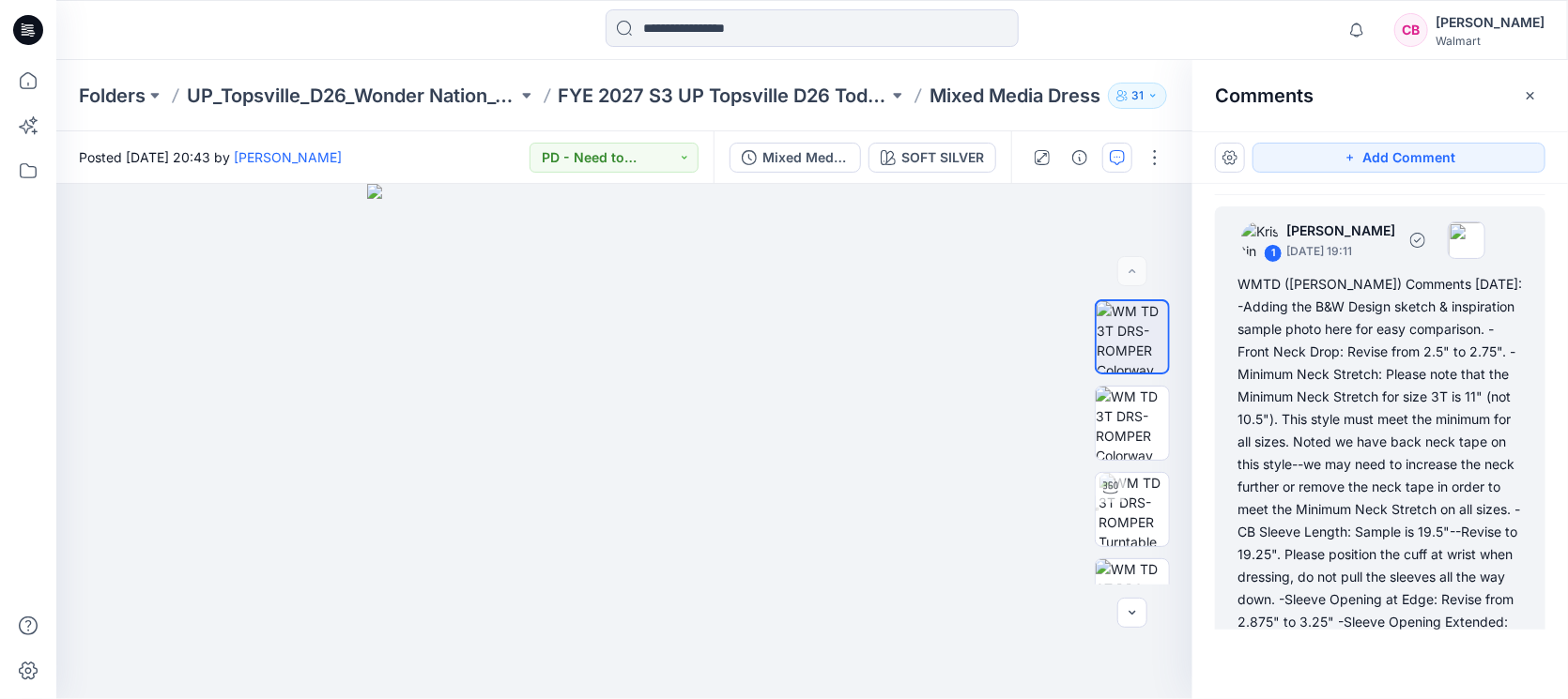
scroll to position [581, 0]
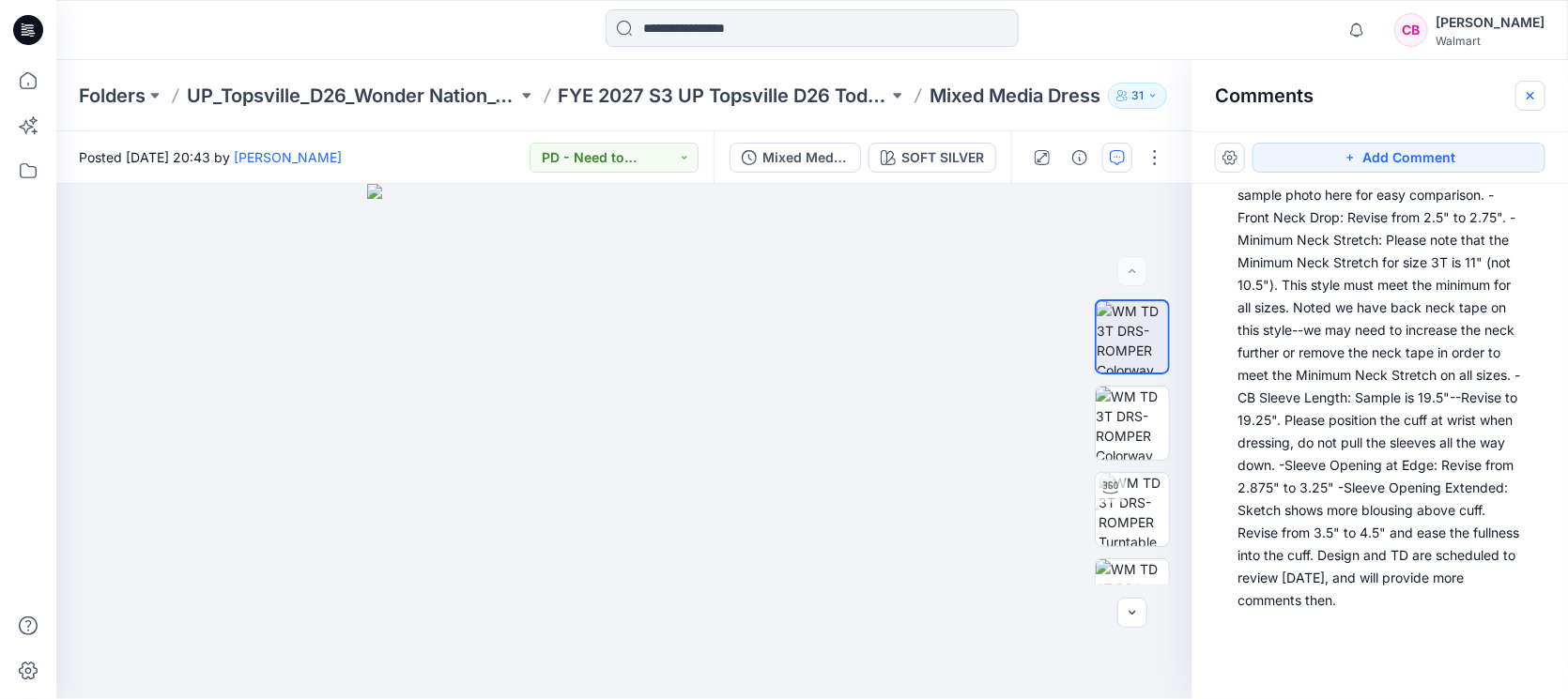
click at [1521, 99] on button "button" at bounding box center [1530, 95] width 30 height 30
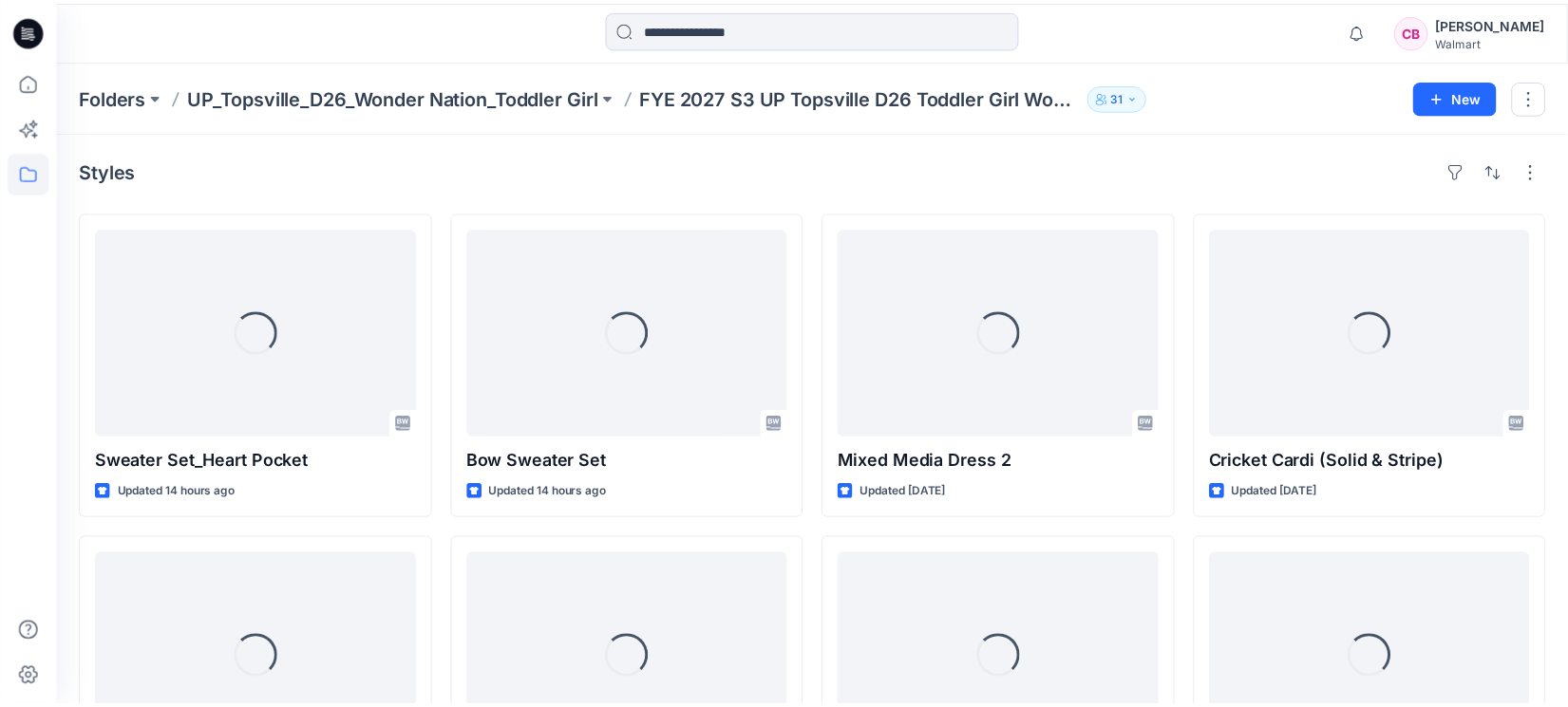
scroll to position [808, 0]
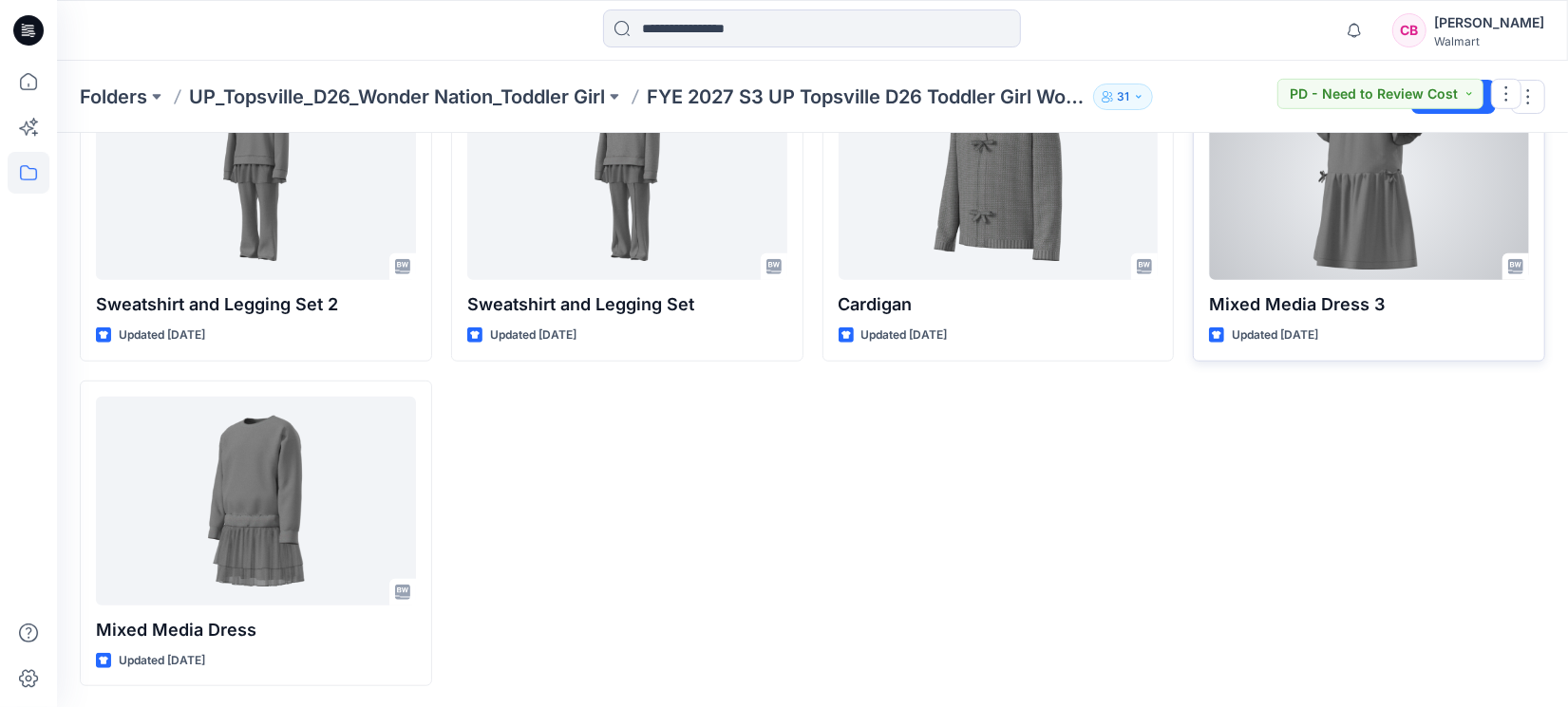
click at [1363, 214] on div at bounding box center [1369, 175] width 320 height 209
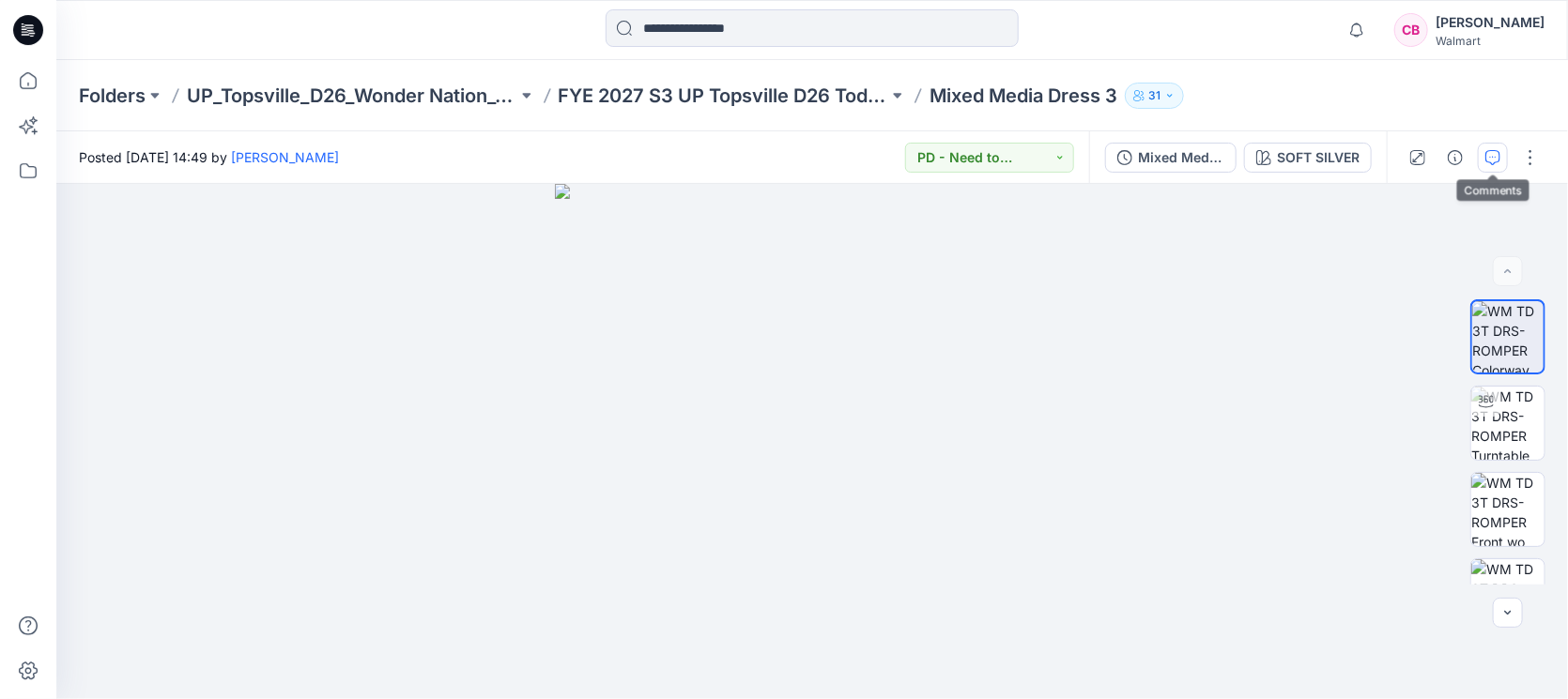
click at [1501, 150] on button "button" at bounding box center [1493, 158] width 30 height 30
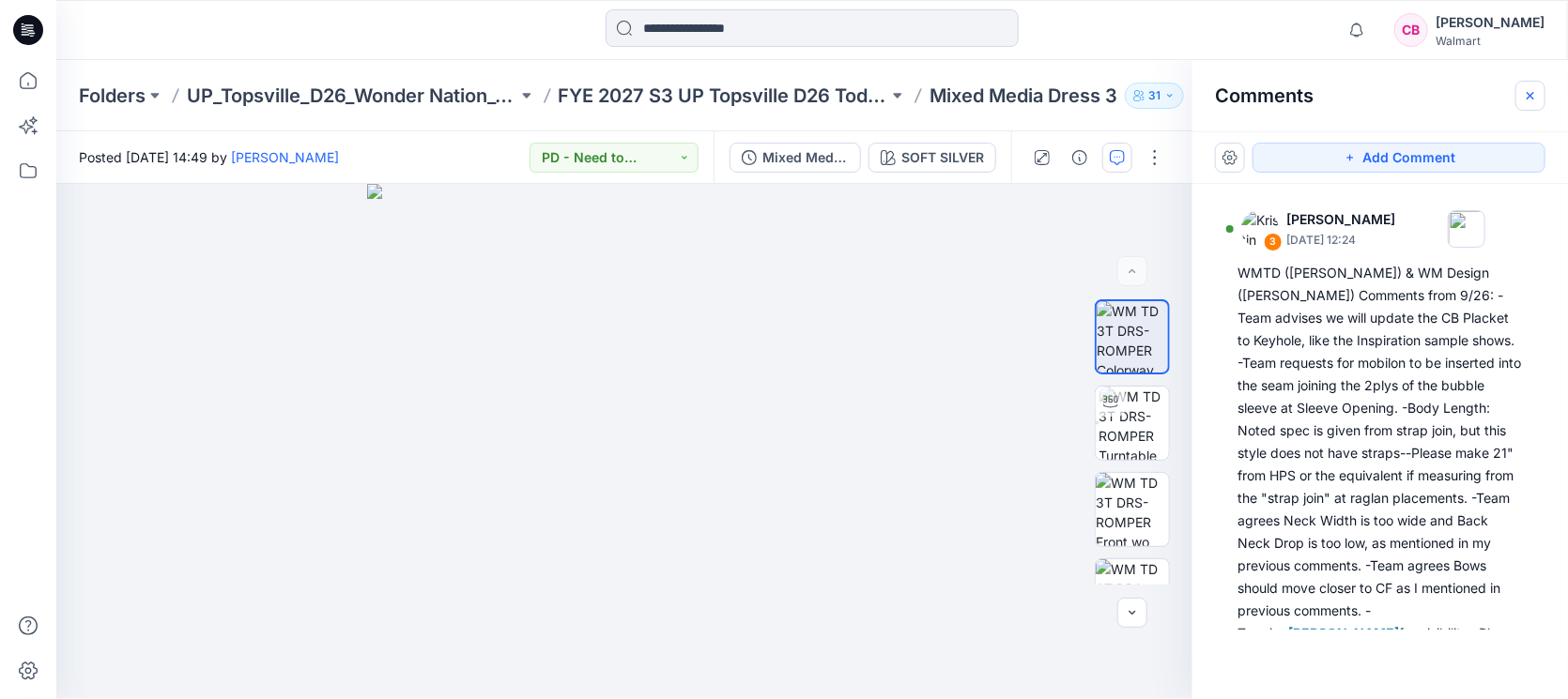
click at [1538, 101] on icon "button" at bounding box center [1530, 95] width 15 height 15
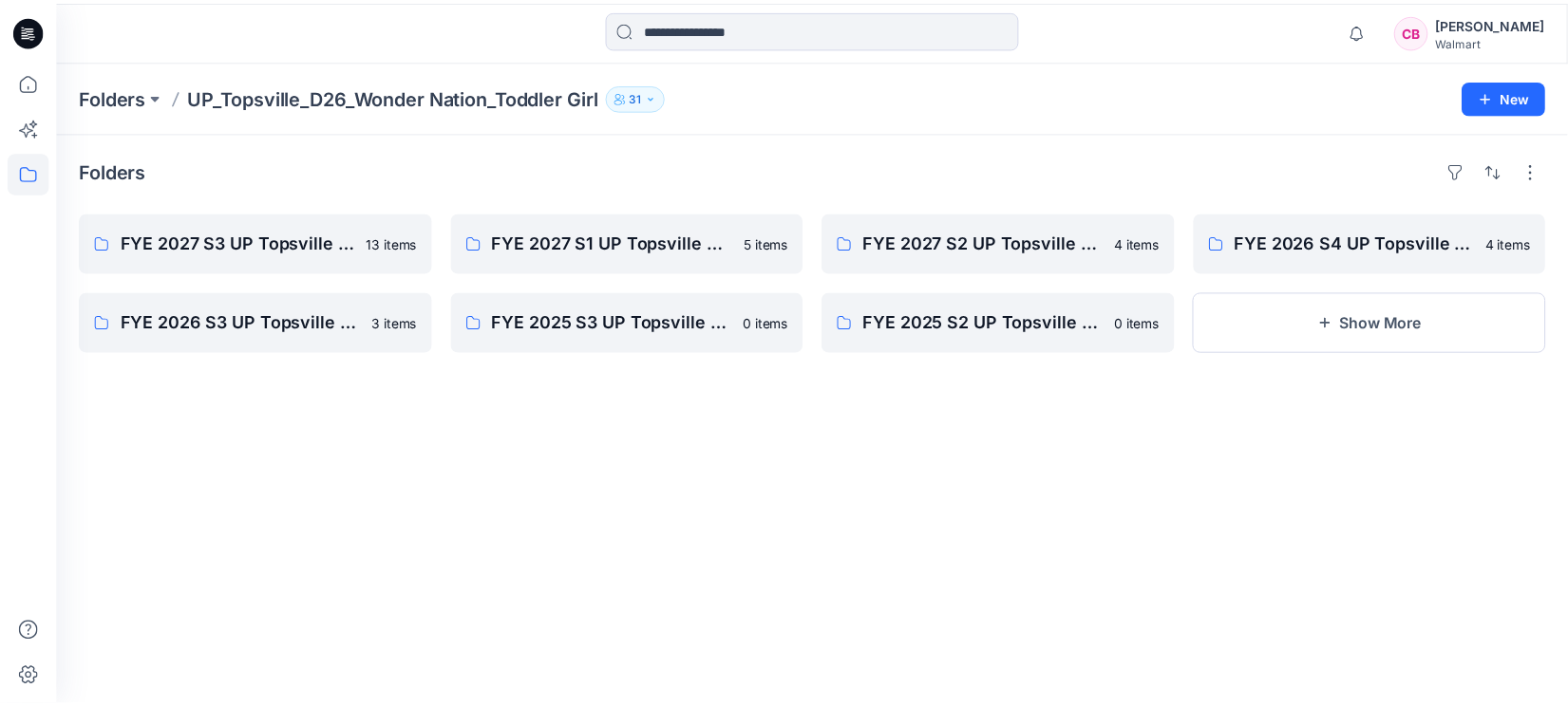
scroll to position [143, 0]
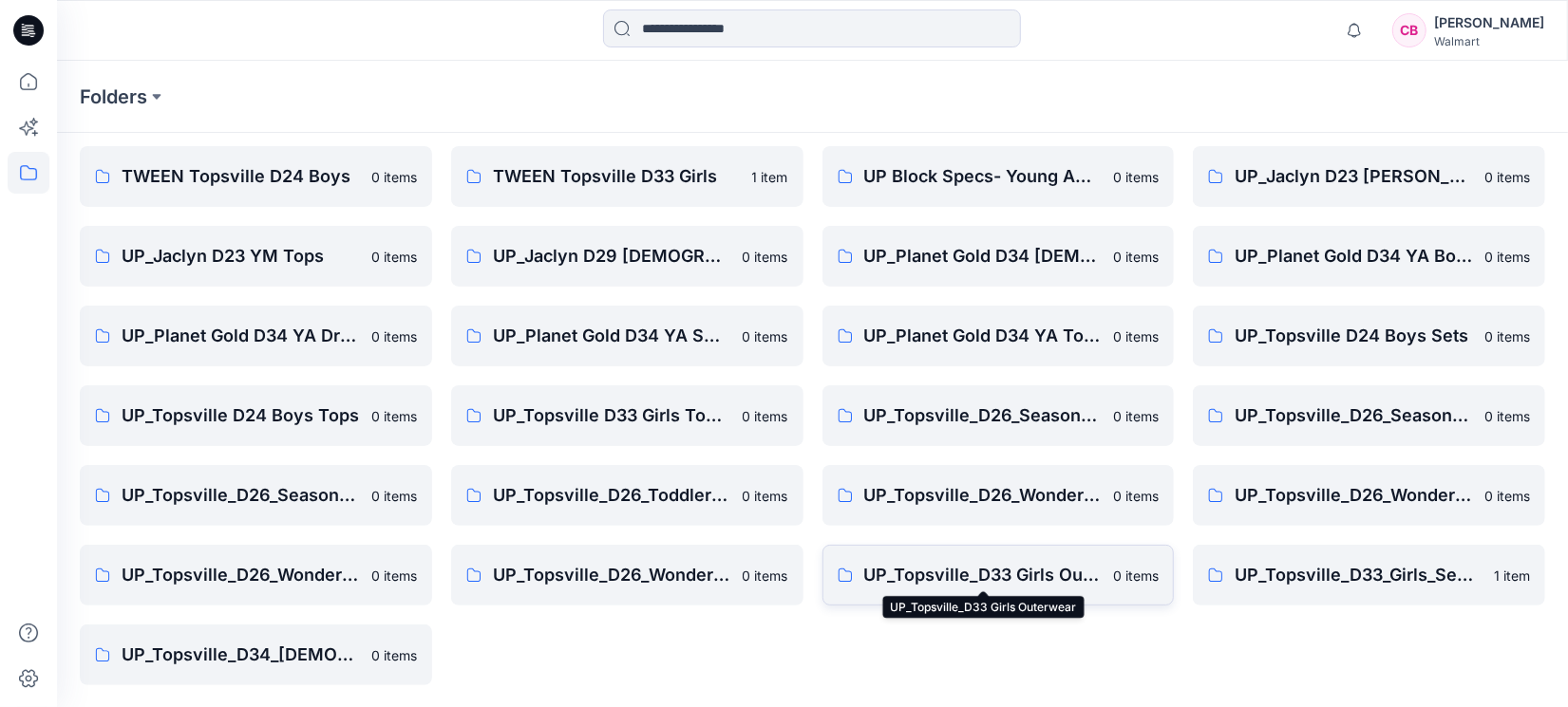
click at [979, 576] on p "UP_Topsville_D33 Girls Outerwear" at bounding box center [983, 575] width 239 height 27
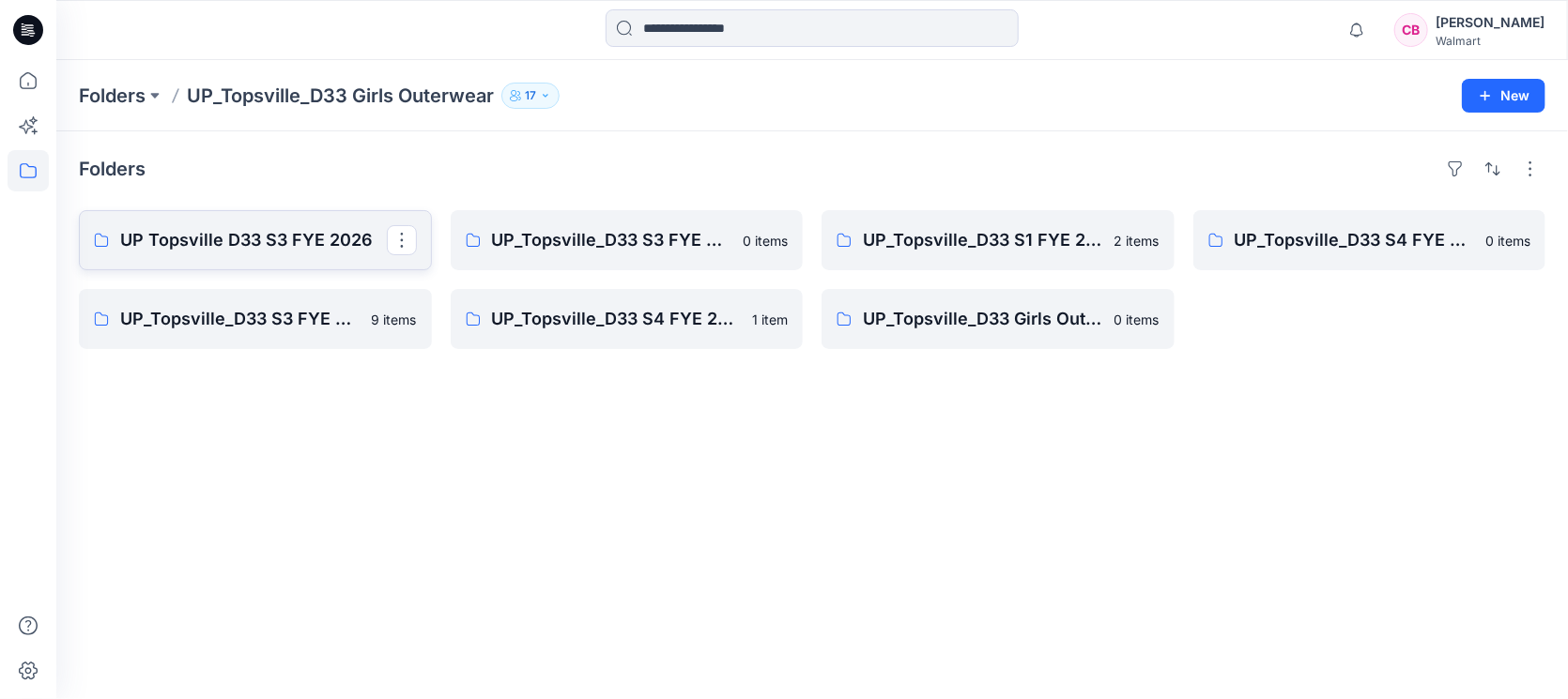
click at [201, 246] on p "UP Topsville D33 S3 FYE 2026" at bounding box center [254, 240] width 266 height 26
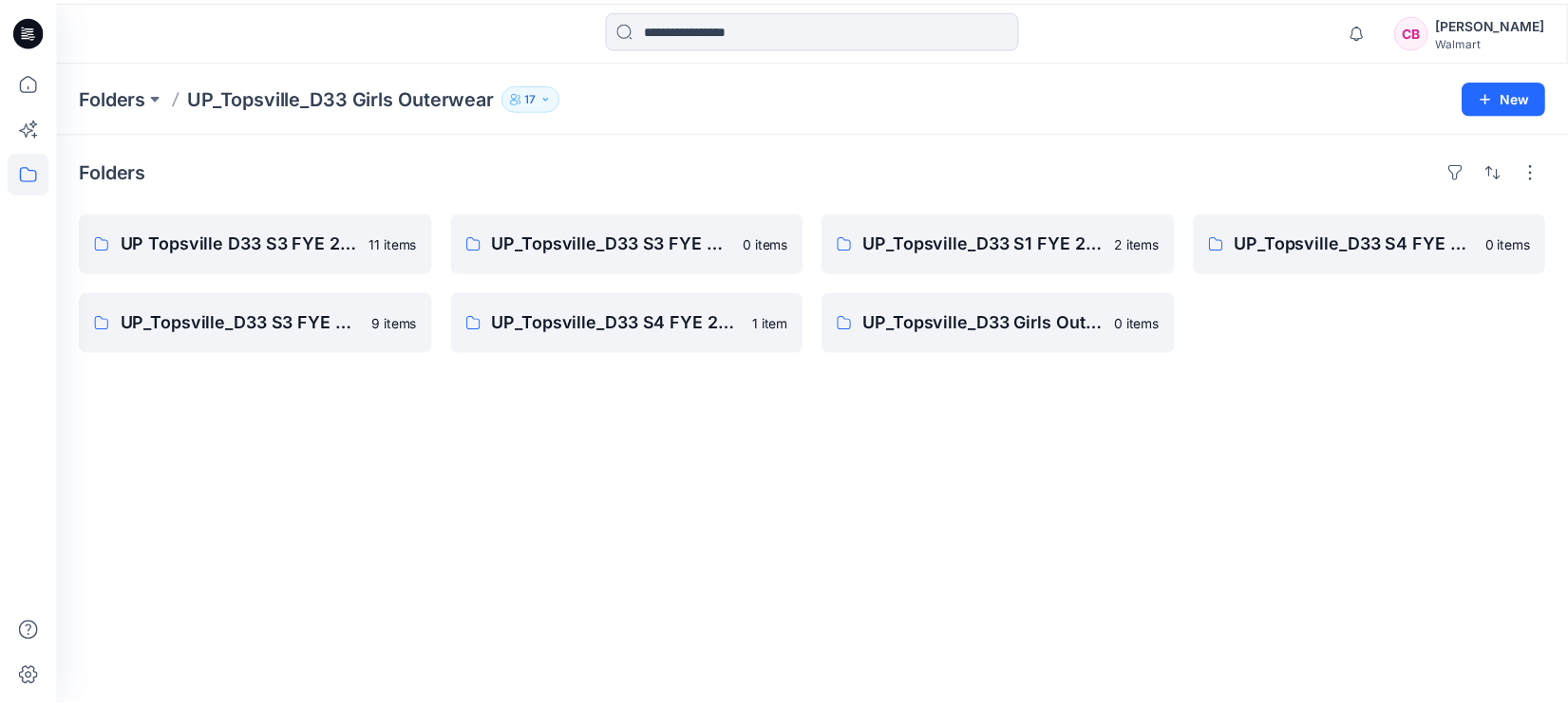
scroll to position [143, 0]
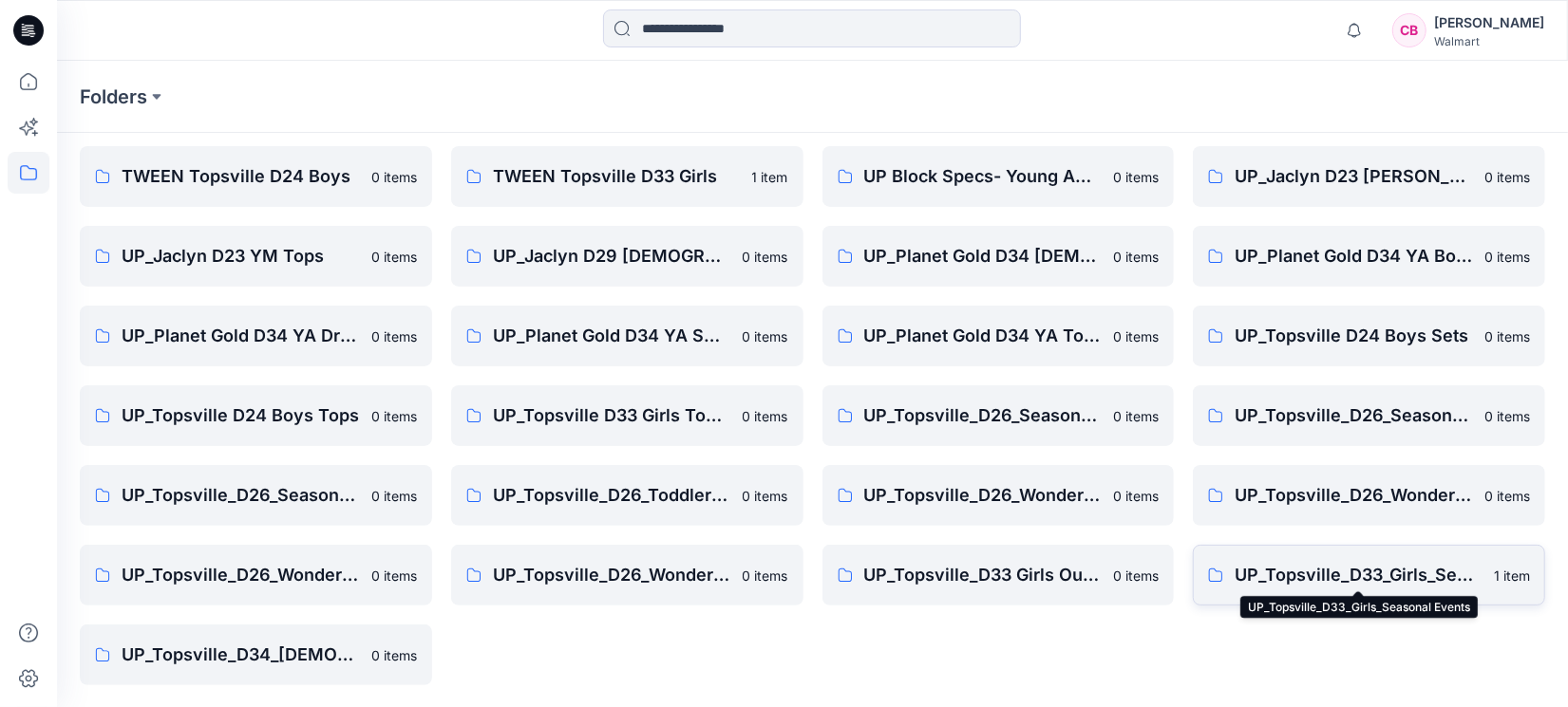
click at [1400, 578] on p "UP_Topsville_D33_Girls_Seasonal Events" at bounding box center [1358, 575] width 248 height 27
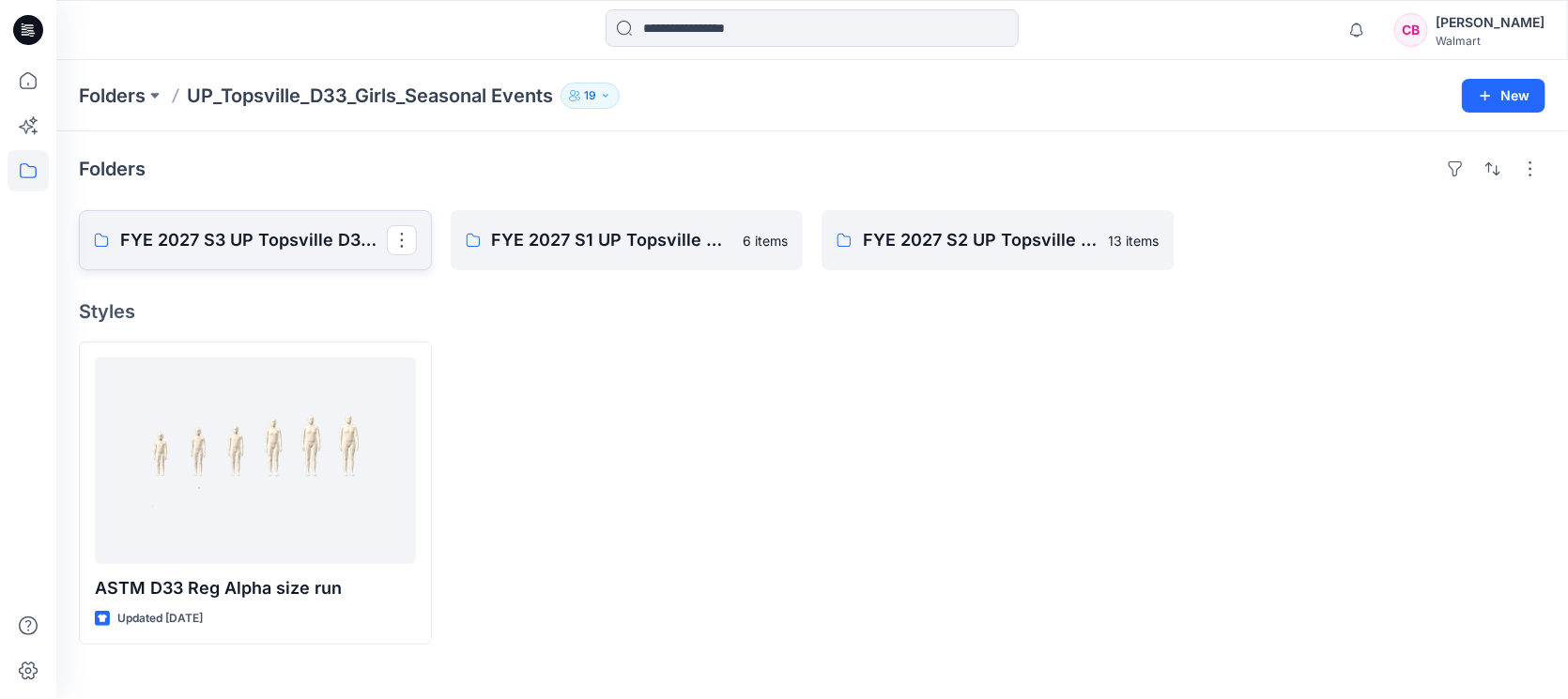
click at [246, 254] on link "FYE 2027 S3 UP Topsville D33 Girls Seasonal" at bounding box center [256, 240] width 354 height 60
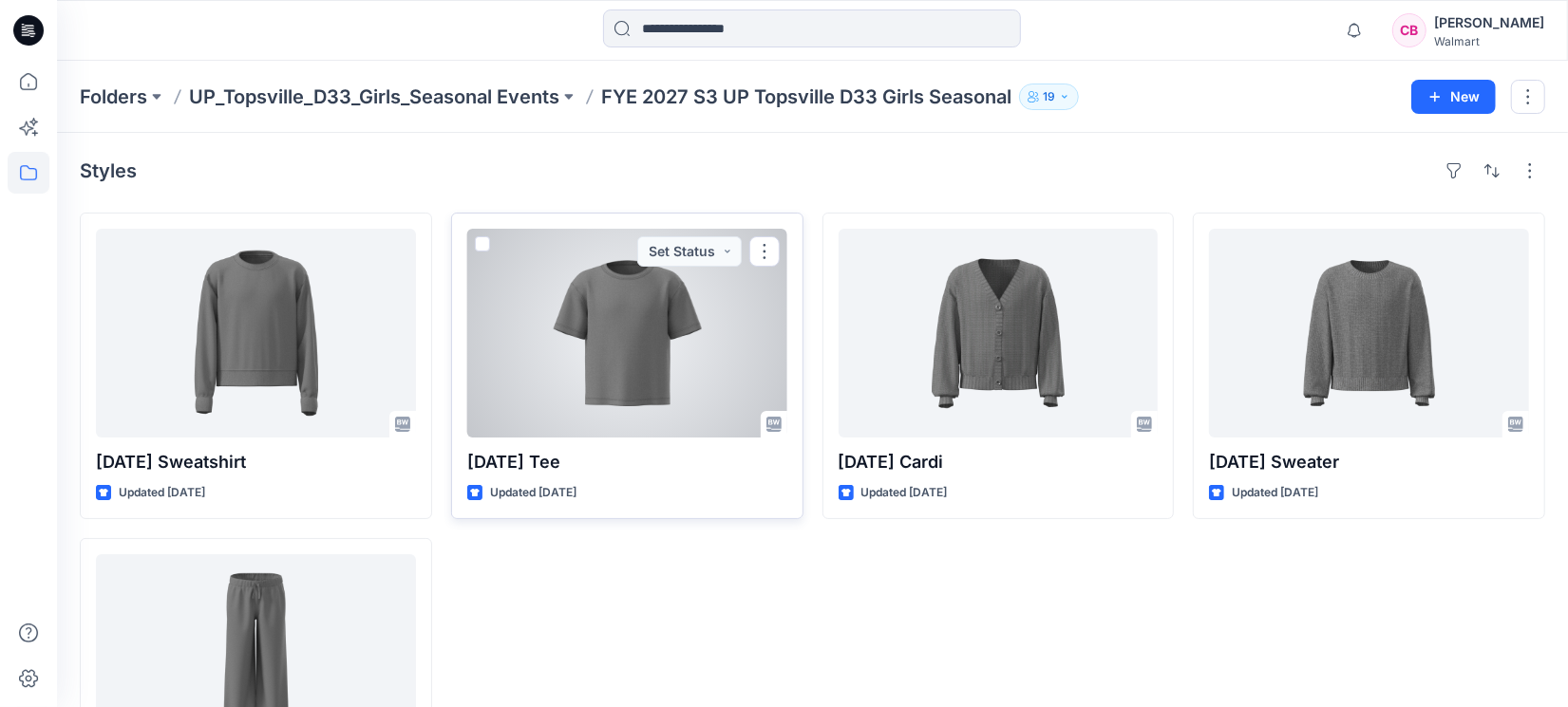
click at [587, 389] on div at bounding box center [627, 333] width 320 height 209
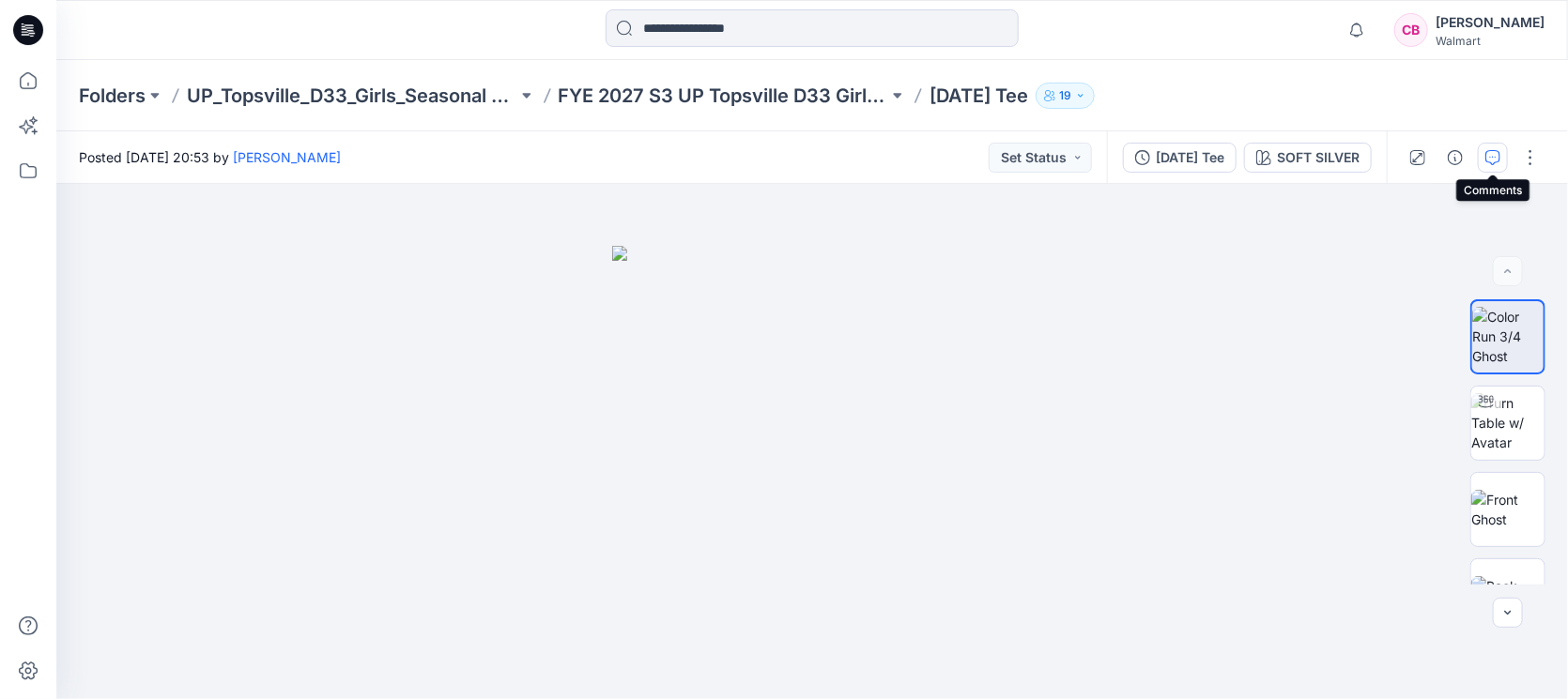
click at [1486, 148] on button "button" at bounding box center [1493, 158] width 30 height 30
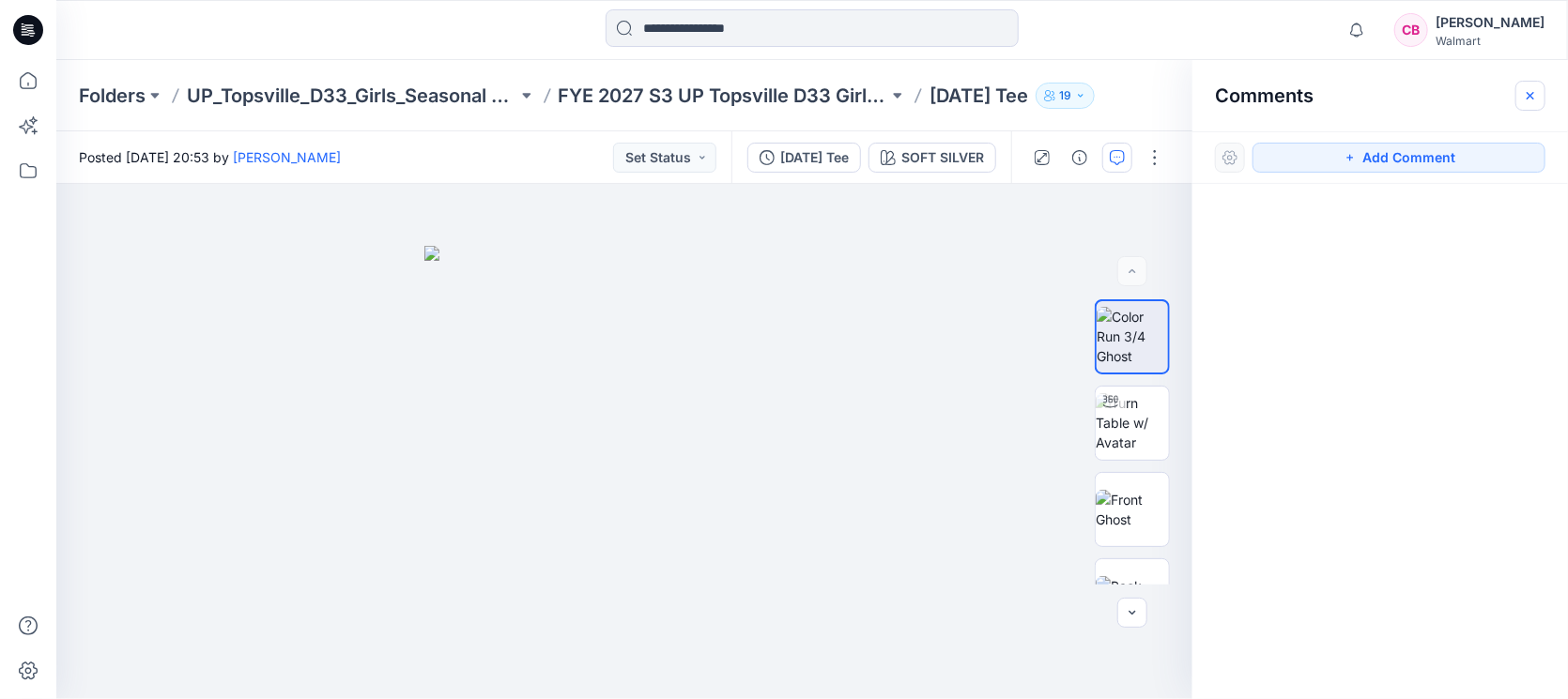
click at [1521, 87] on button "button" at bounding box center [1530, 95] width 30 height 30
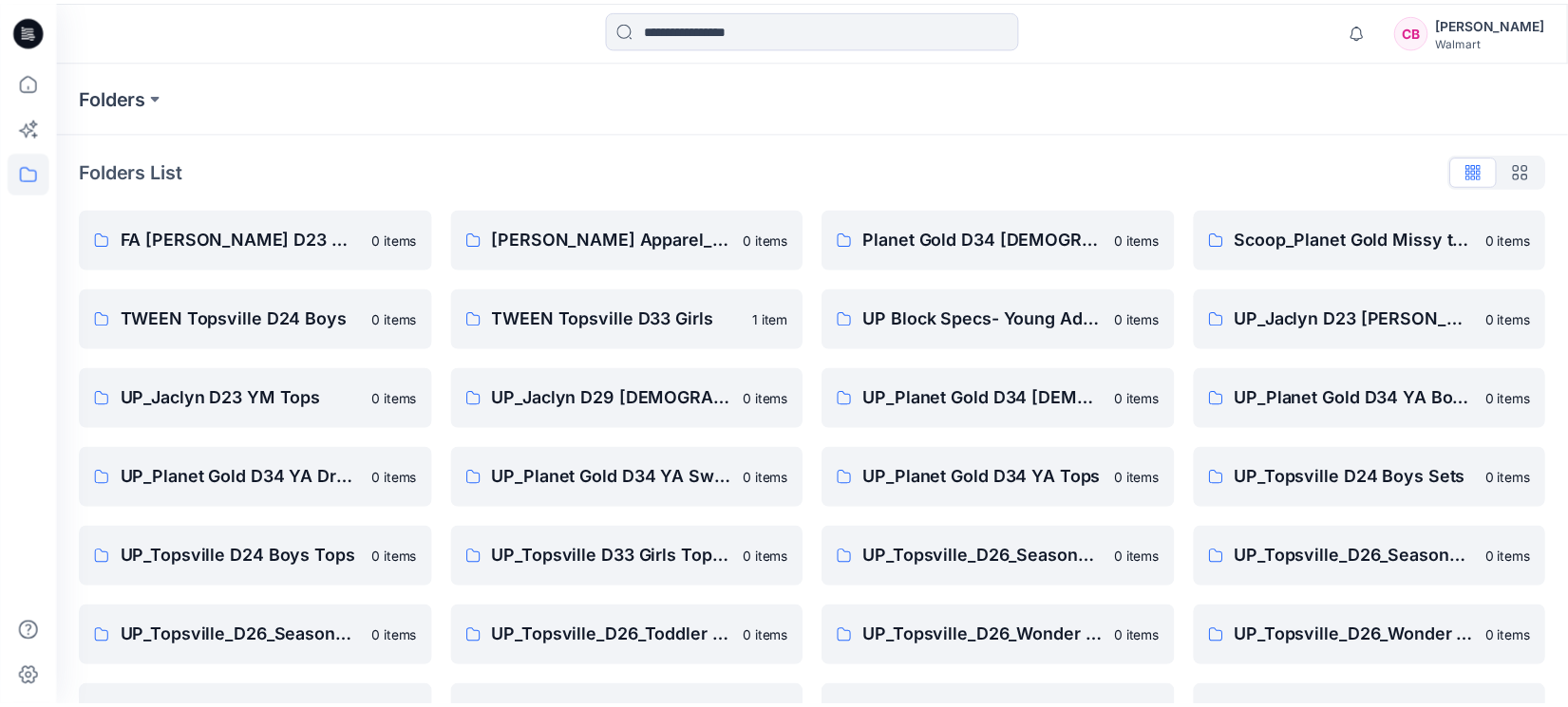
scroll to position [143, 0]
